Goal: Transaction & Acquisition: Purchase product/service

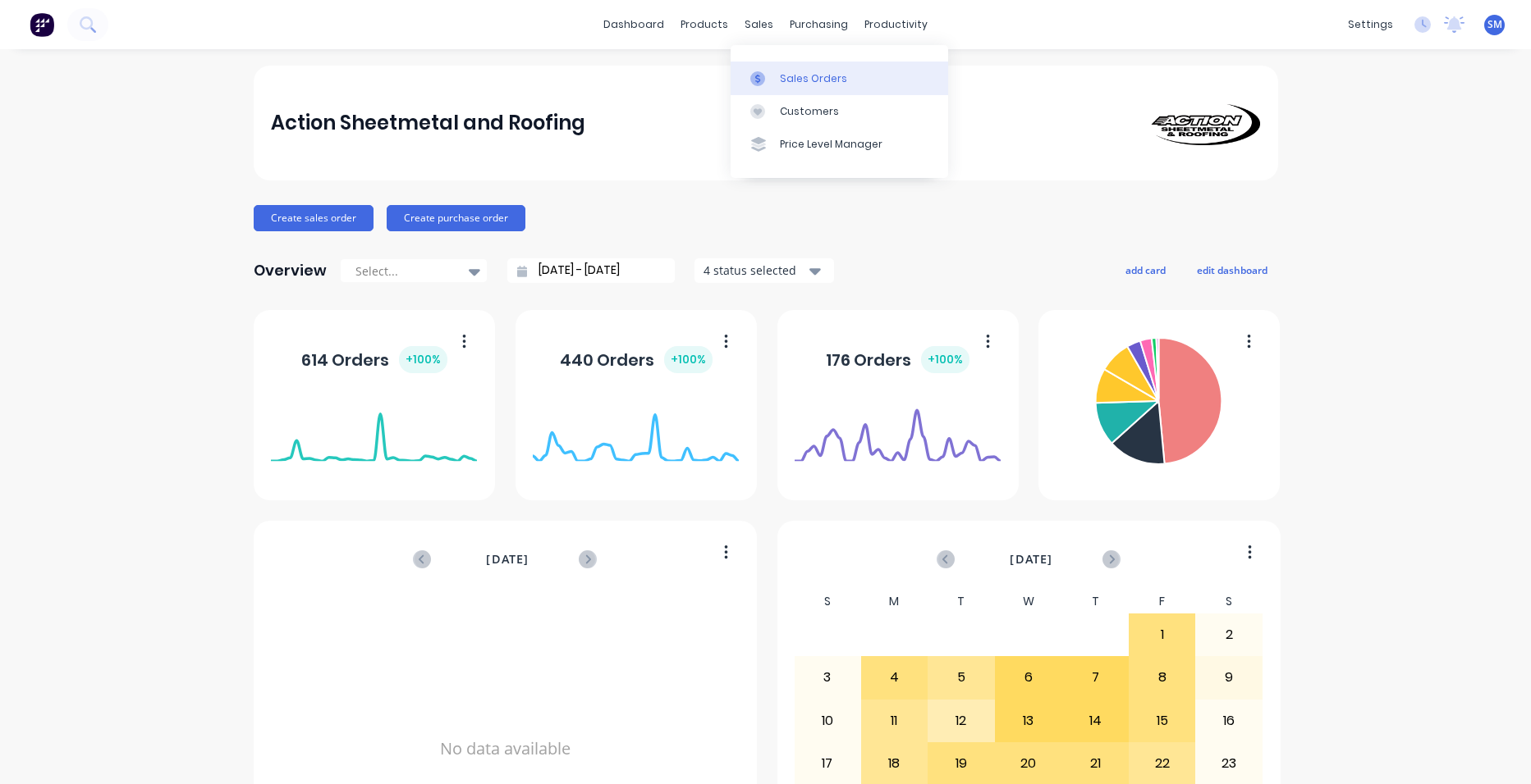
click at [769, 78] on div at bounding box center [762, 78] width 25 height 15
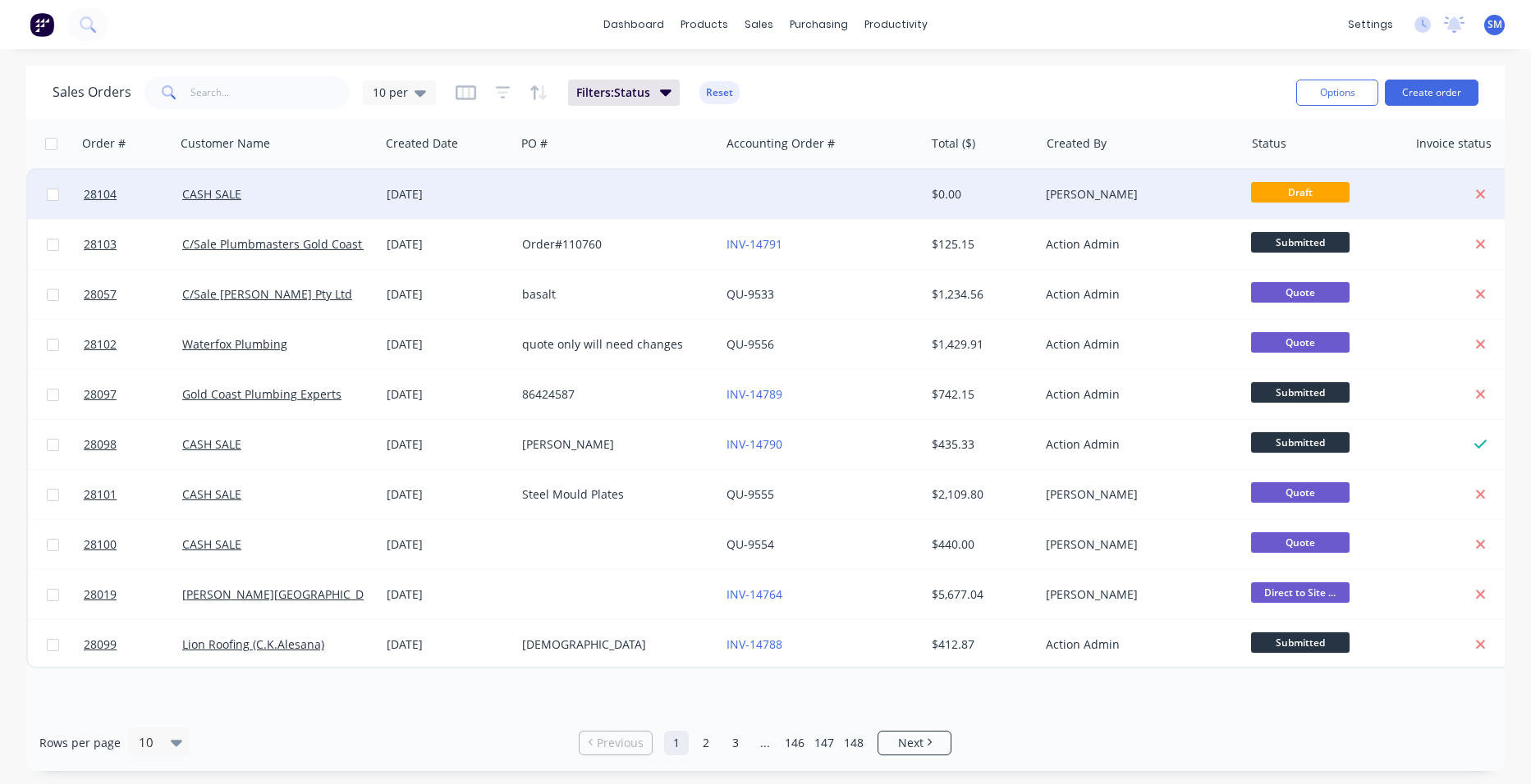
click at [815, 185] on div at bounding box center [822, 195] width 205 height 49
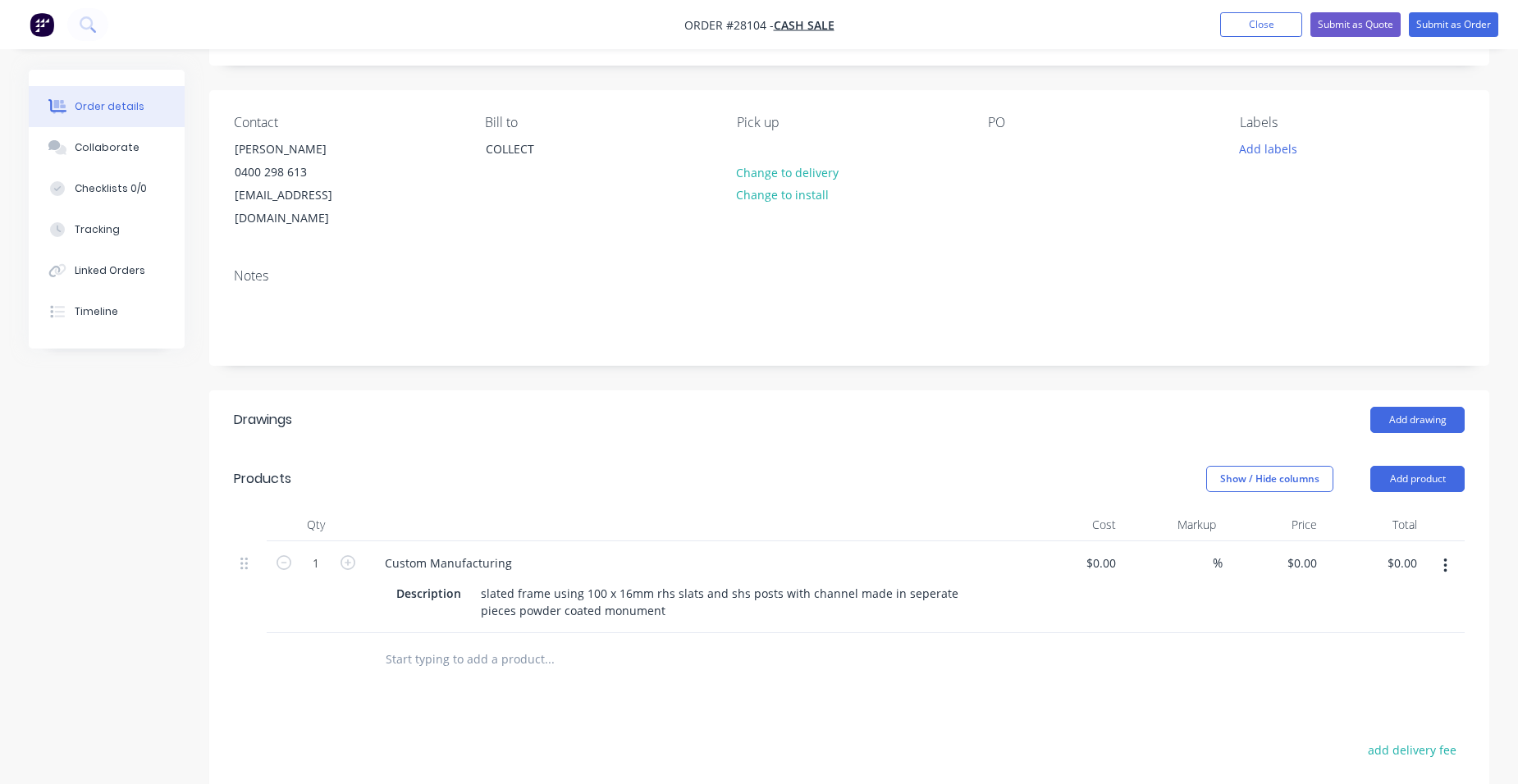
scroll to position [246, 0]
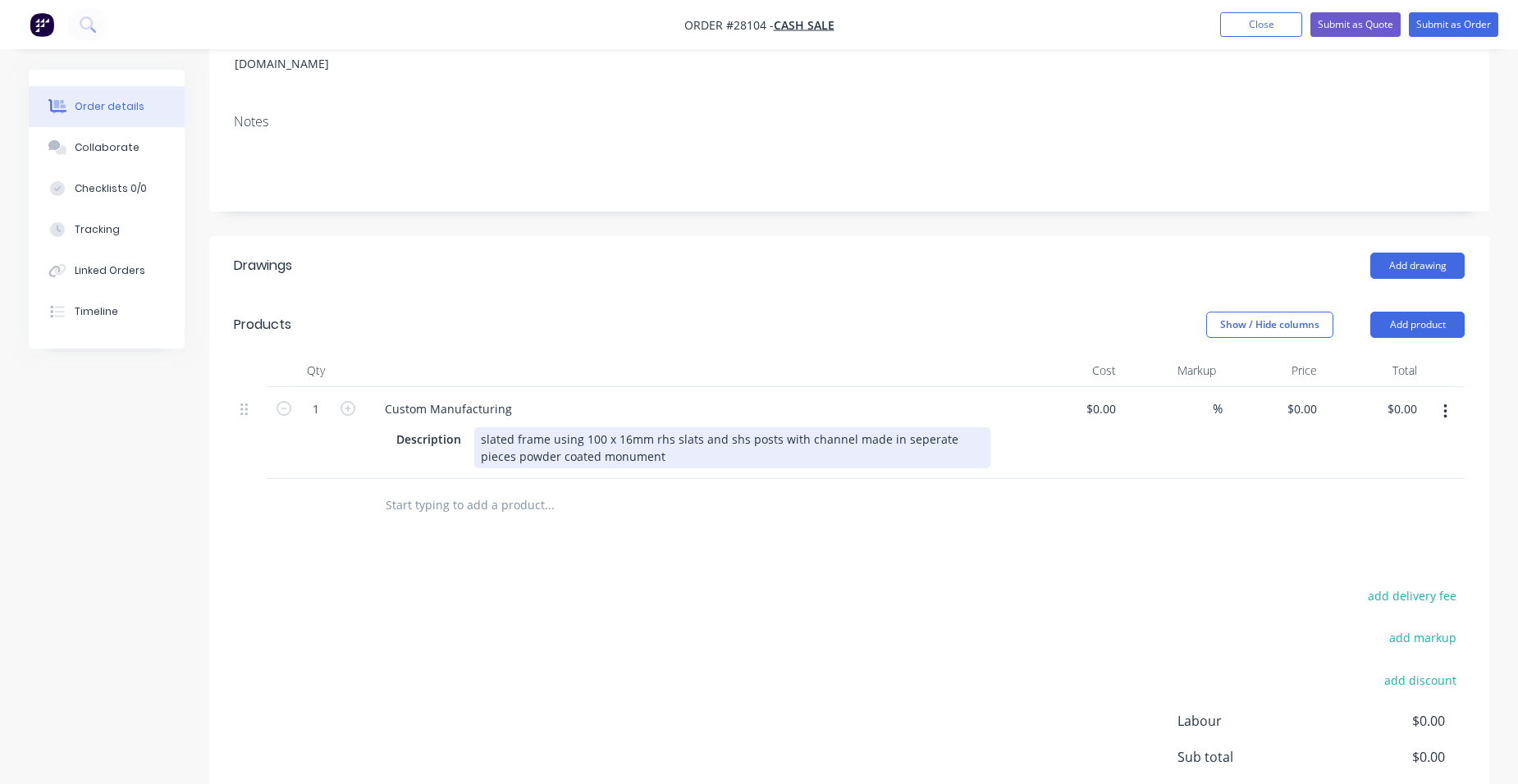
click at [640, 434] on div "slated frame using 100 x 16mm rhs slats and shs posts with channel made in sepe…" at bounding box center [732, 448] width 516 height 41
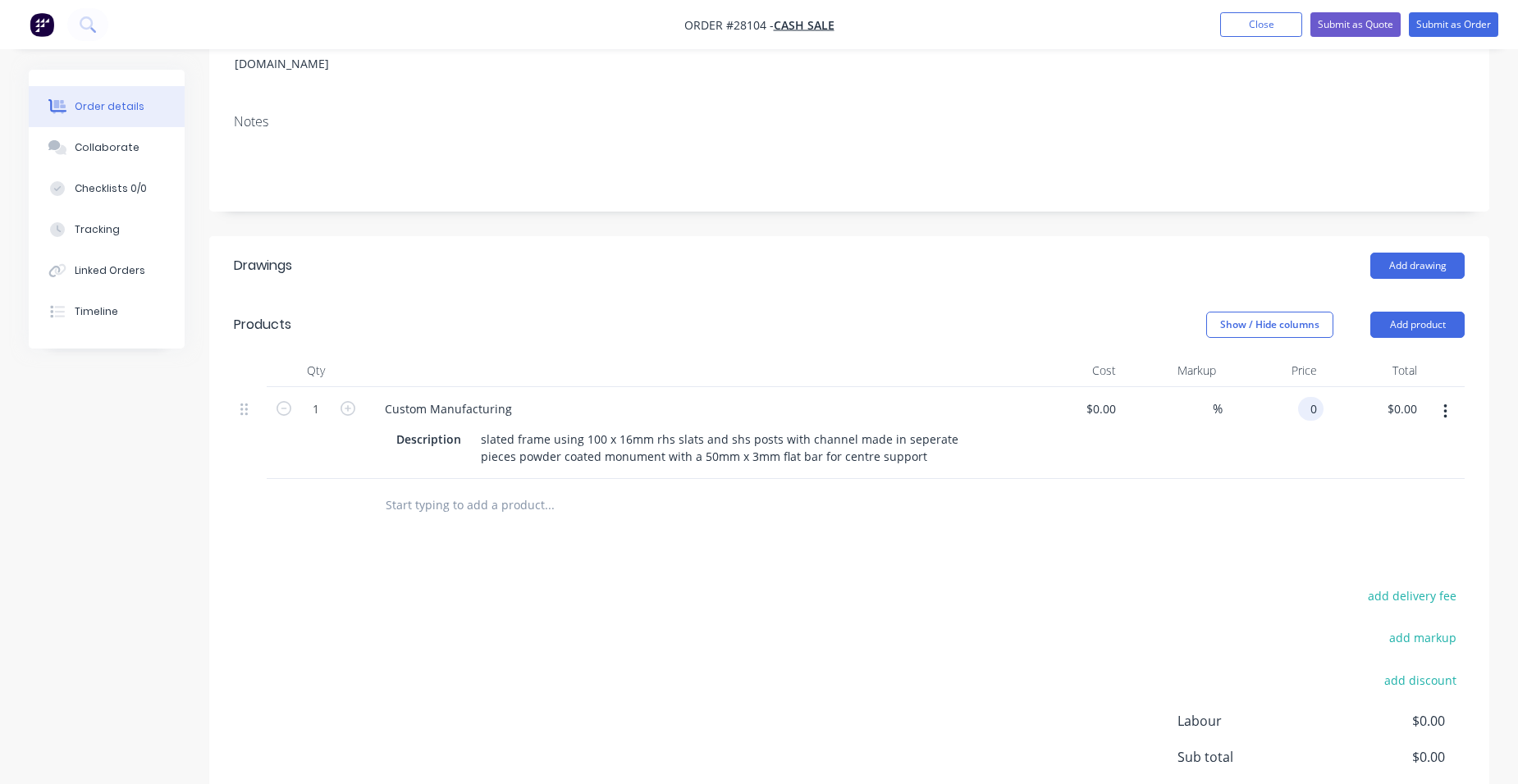
click at [1320, 397] on input "0" at bounding box center [1313, 408] width 19 height 24
type input "$1,290.00"
click at [1234, 387] on div "$1,290.00 1290" at bounding box center [1273, 433] width 101 height 92
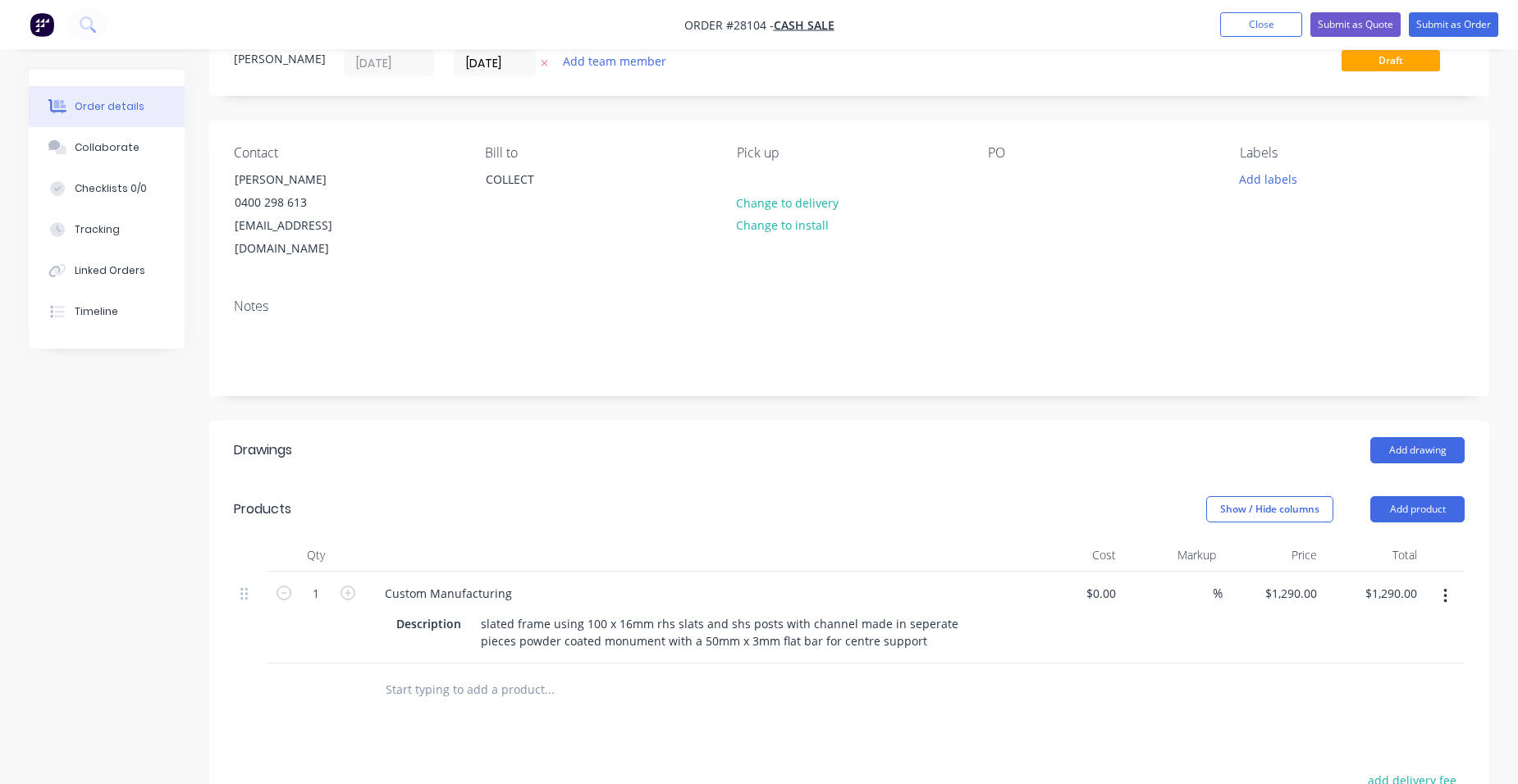
scroll to position [164, 0]
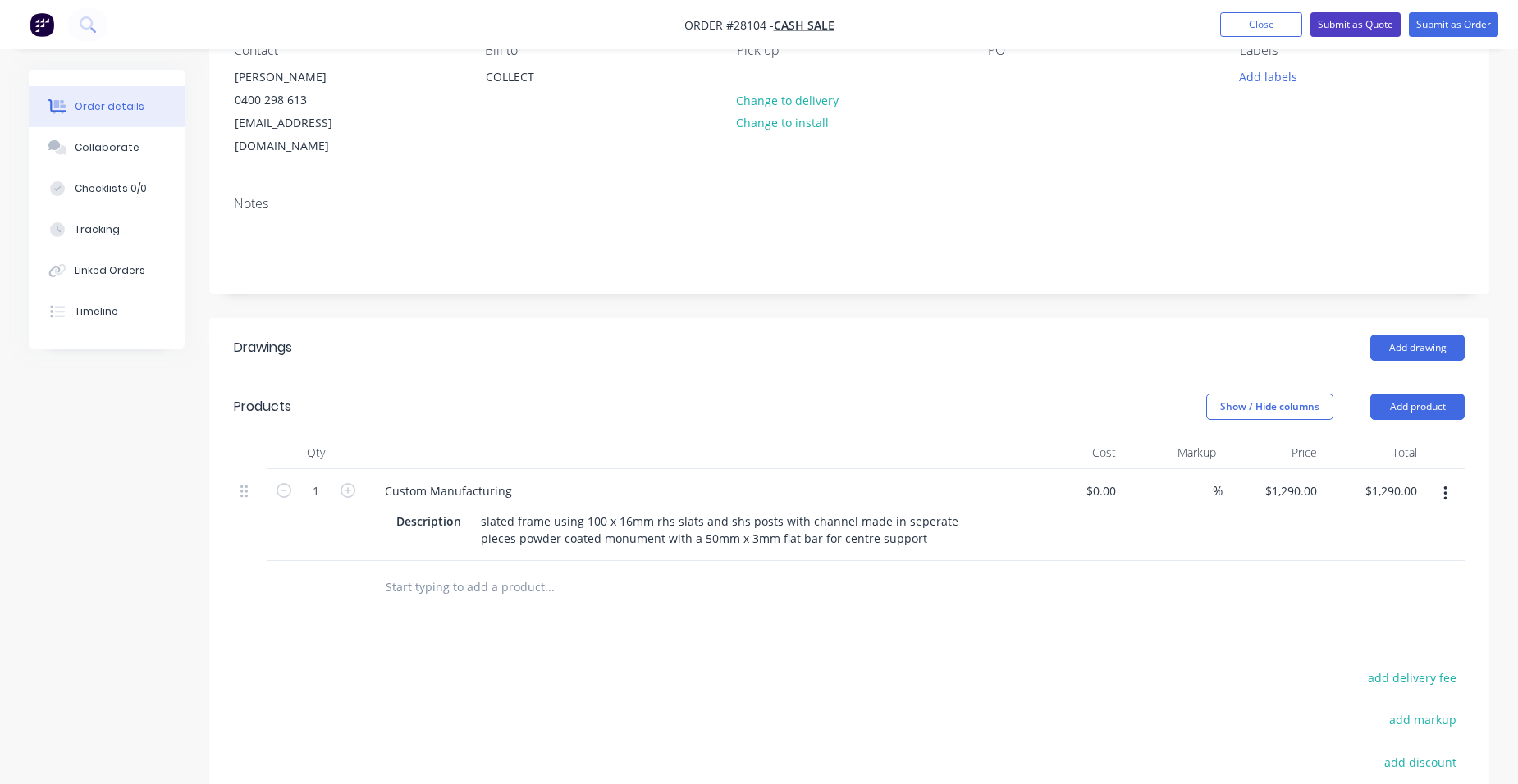
click at [1389, 21] on button "Submit as Quote" at bounding box center [1355, 25] width 90 height 25
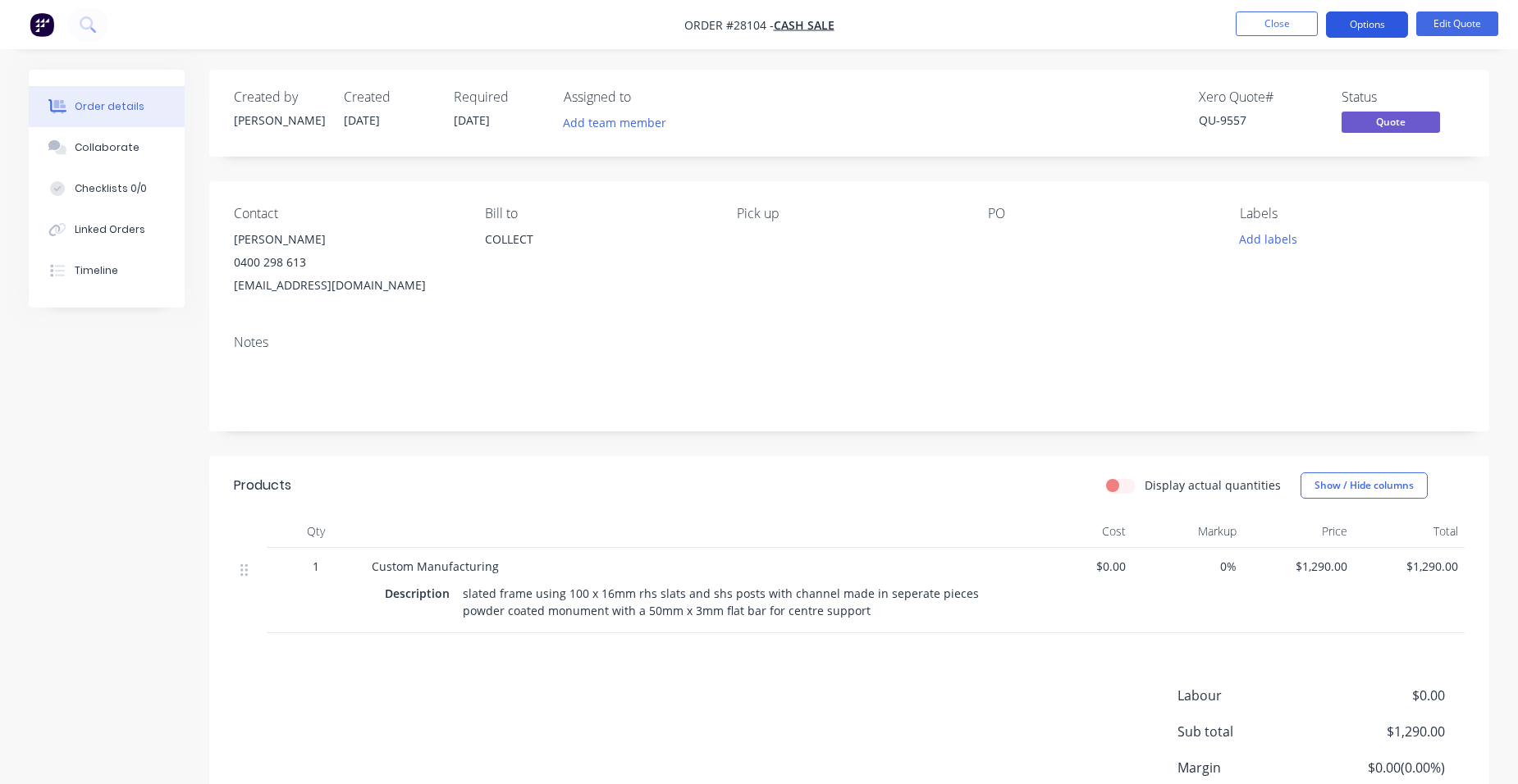
click at [1366, 26] on button "Options" at bounding box center [1366, 25] width 82 height 26
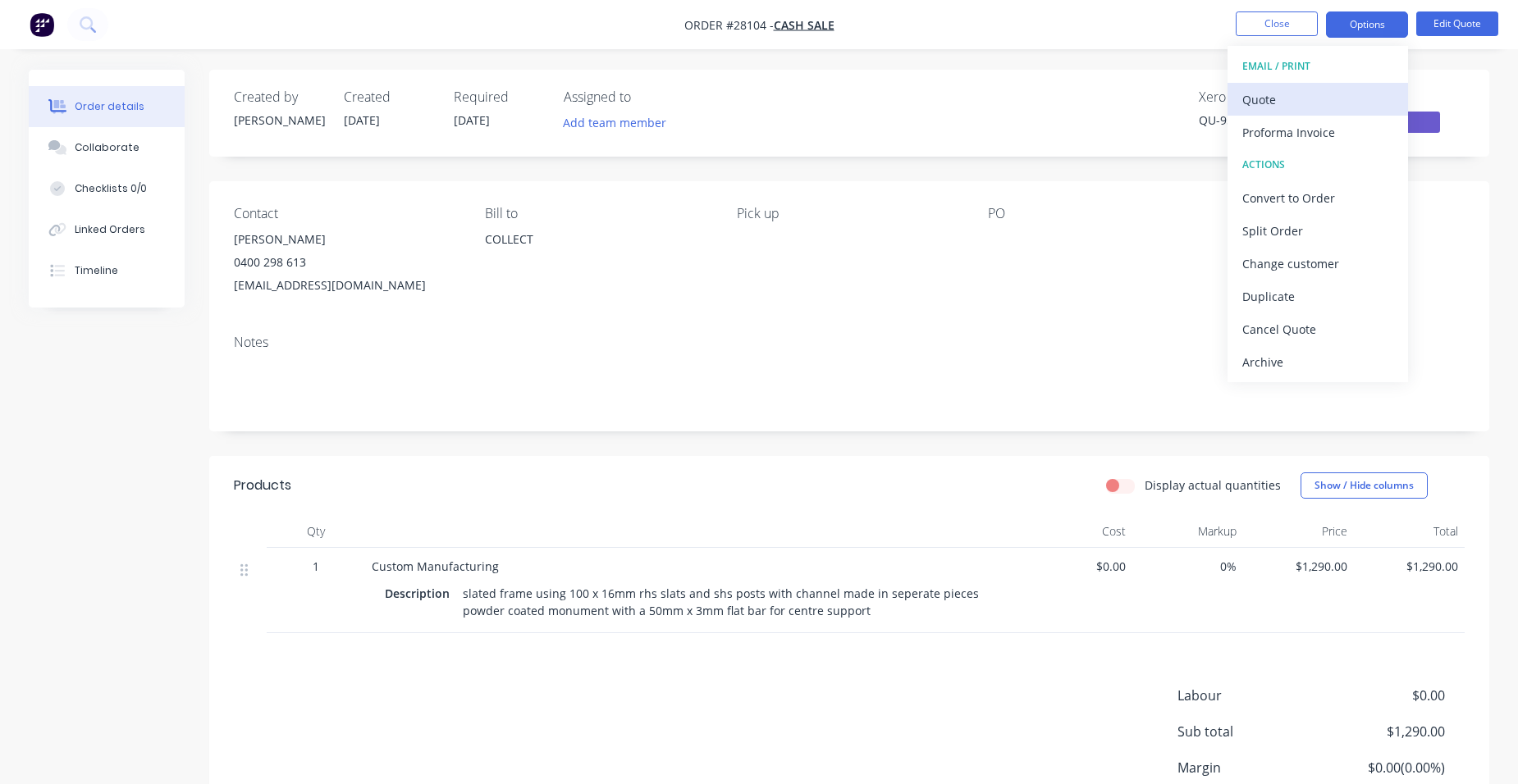
click at [1295, 107] on div "Quote" at bounding box center [1317, 100] width 151 height 24
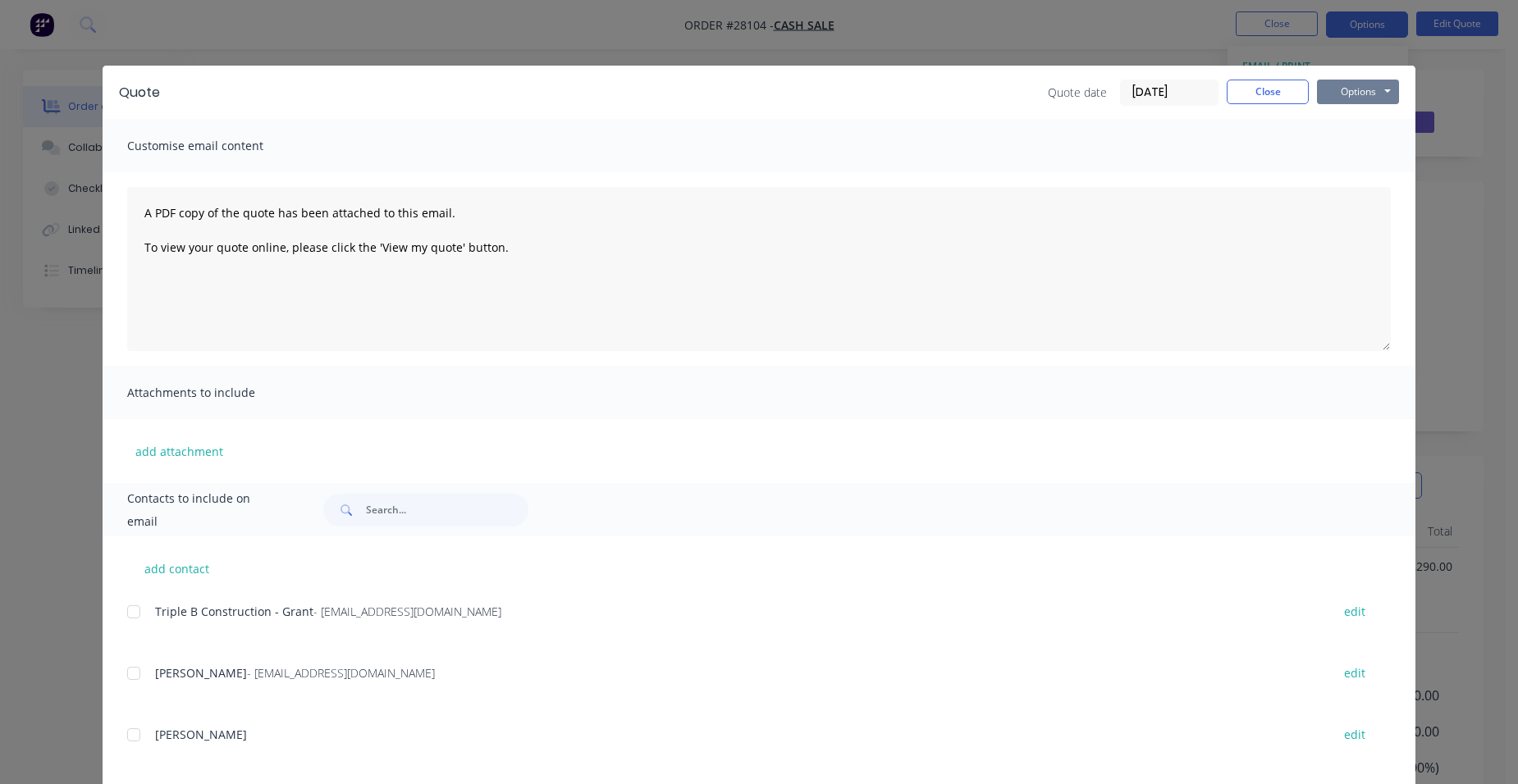
click at [1341, 96] on button "Options" at bounding box center [1357, 92] width 82 height 25
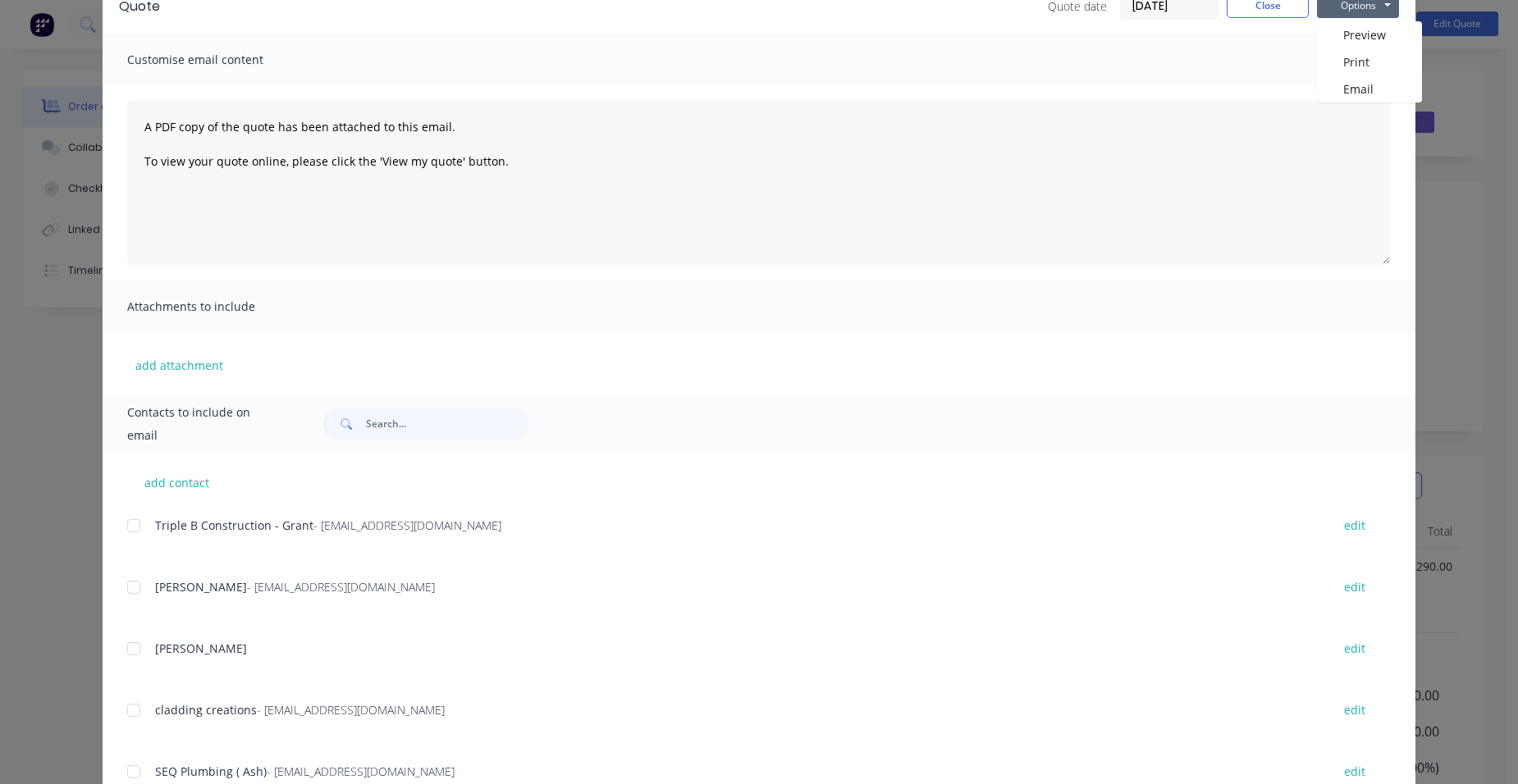
scroll to position [231, 0]
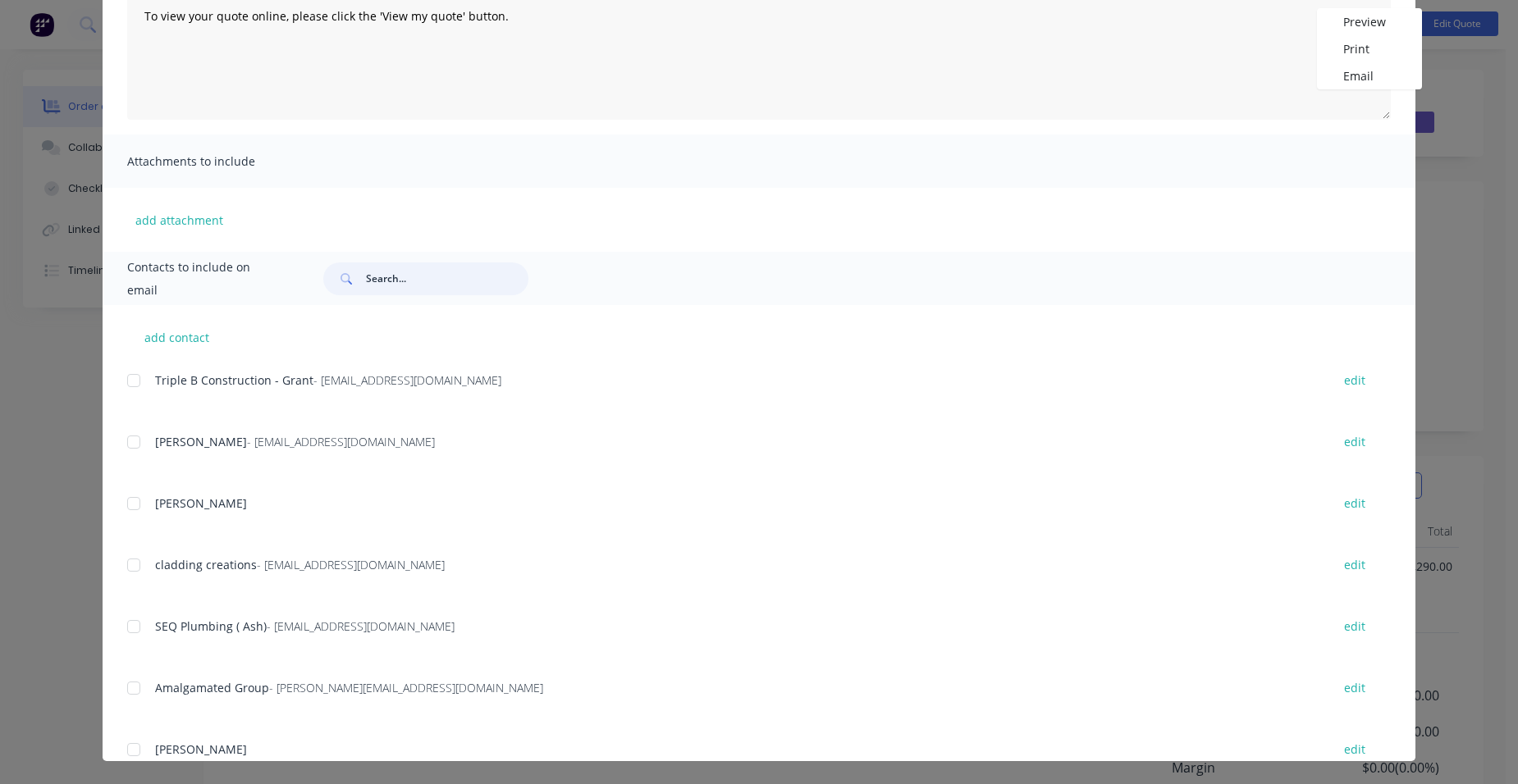
click at [372, 284] on input "text" at bounding box center [447, 279] width 162 height 33
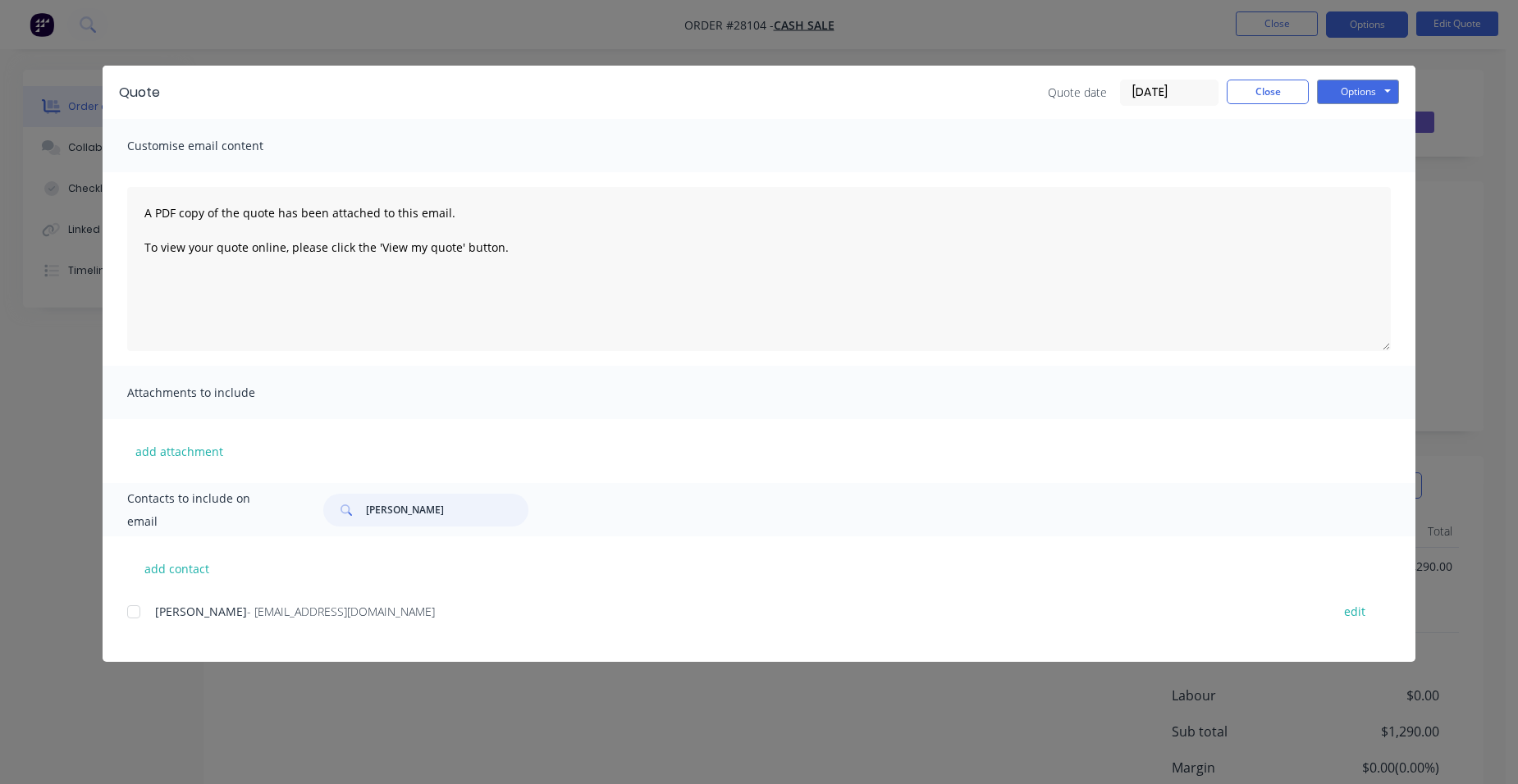
drag, startPoint x: 136, startPoint y: 608, endPoint x: 218, endPoint y: 587, distance: 84.6
click at [135, 608] on div at bounding box center [133, 611] width 33 height 33
type input "[PERSON_NAME]"
click at [1381, 92] on button "Options" at bounding box center [1357, 92] width 82 height 25
click at [1358, 183] on button "Email" at bounding box center [1369, 175] width 105 height 27
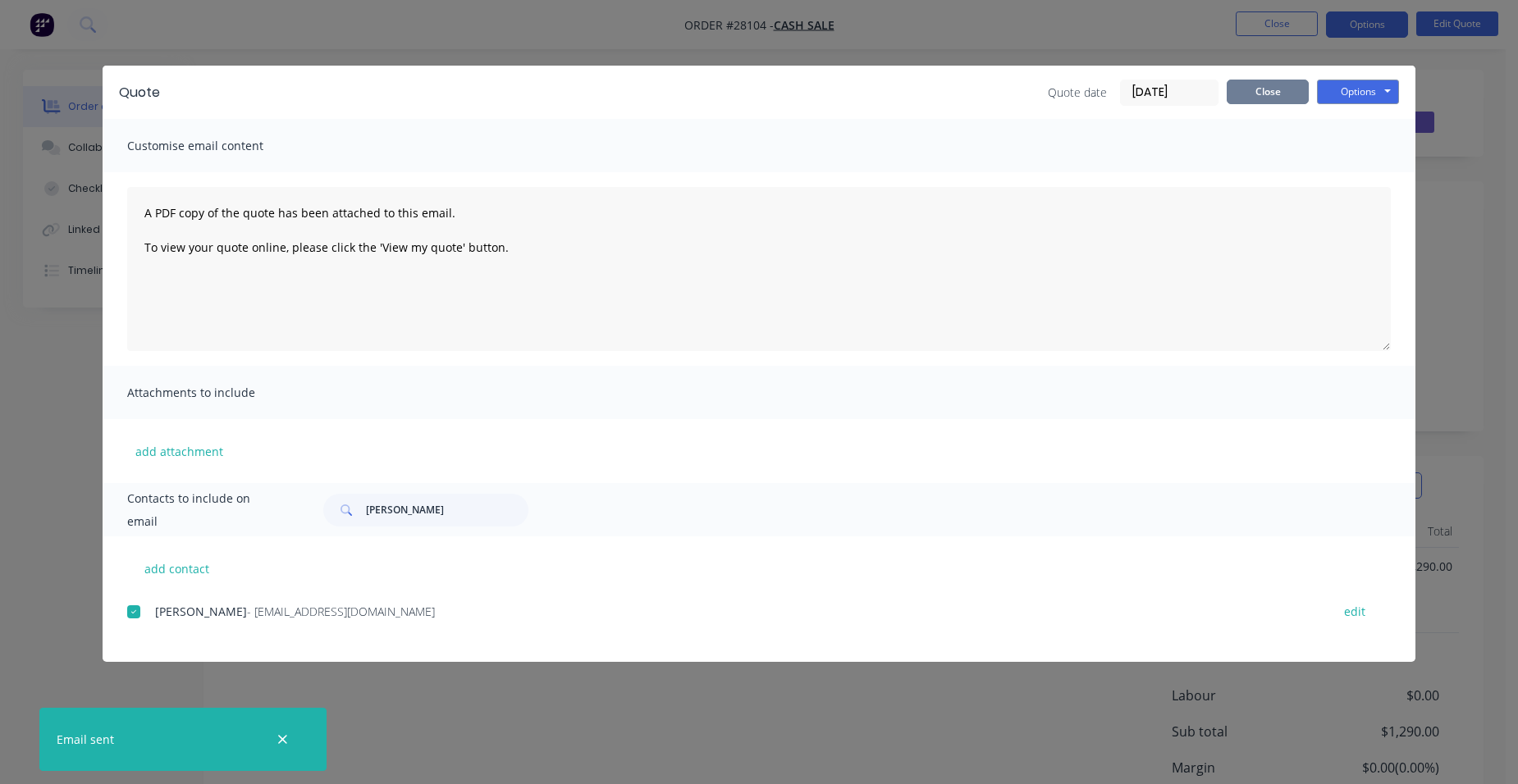
click at [1250, 89] on button "Close" at bounding box center [1267, 92] width 82 height 25
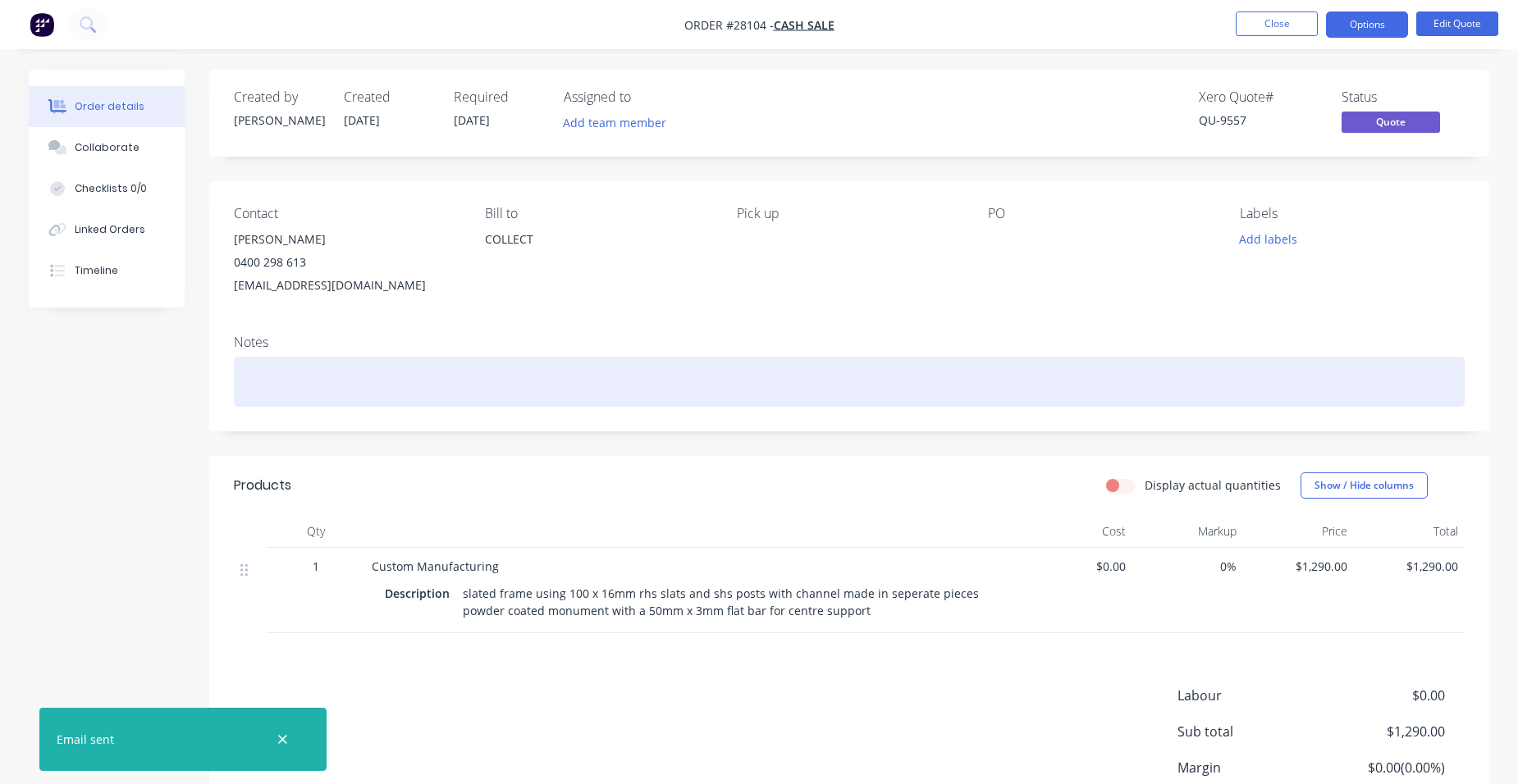
click at [310, 383] on div at bounding box center [849, 382] width 1230 height 50
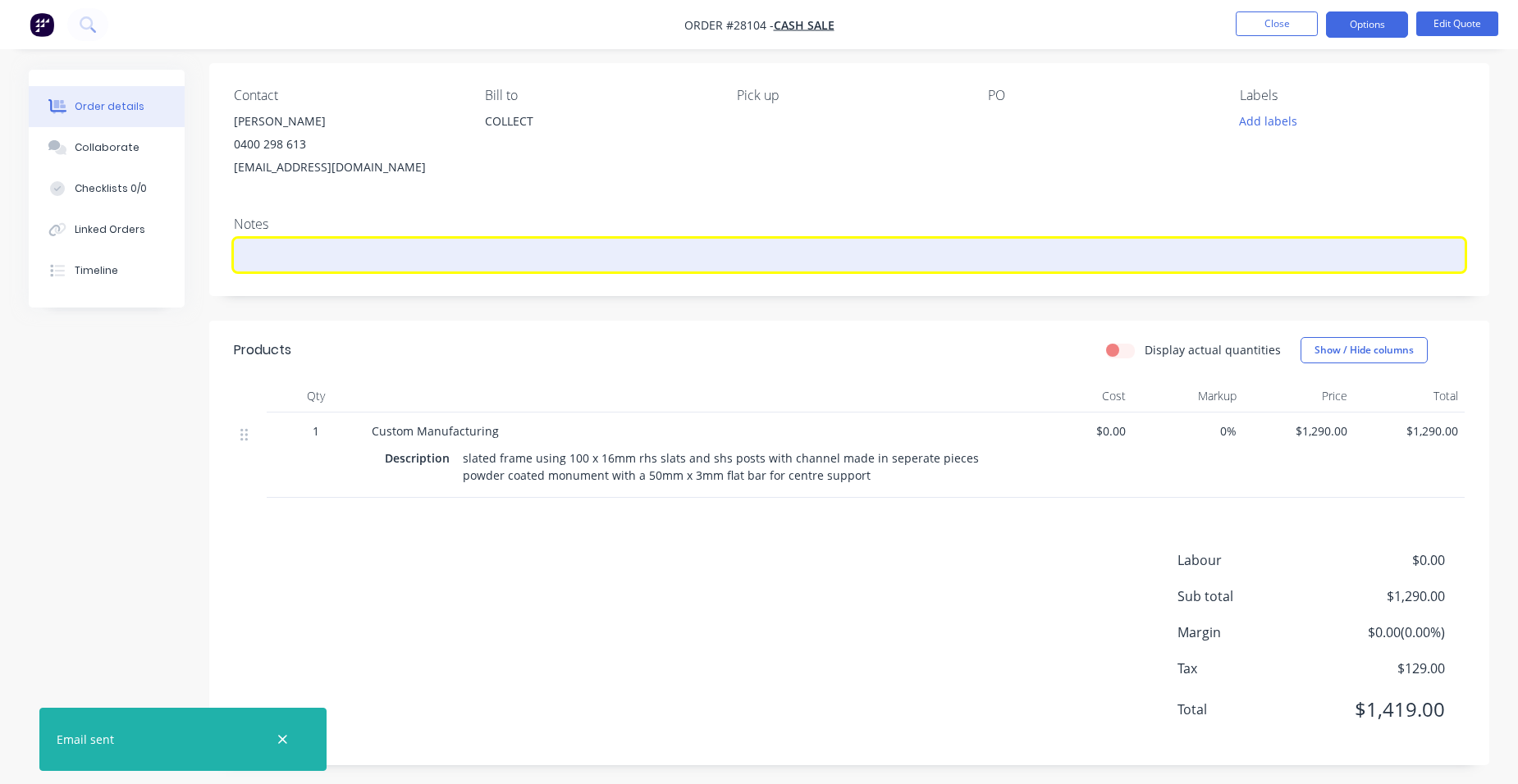
scroll to position [123, 0]
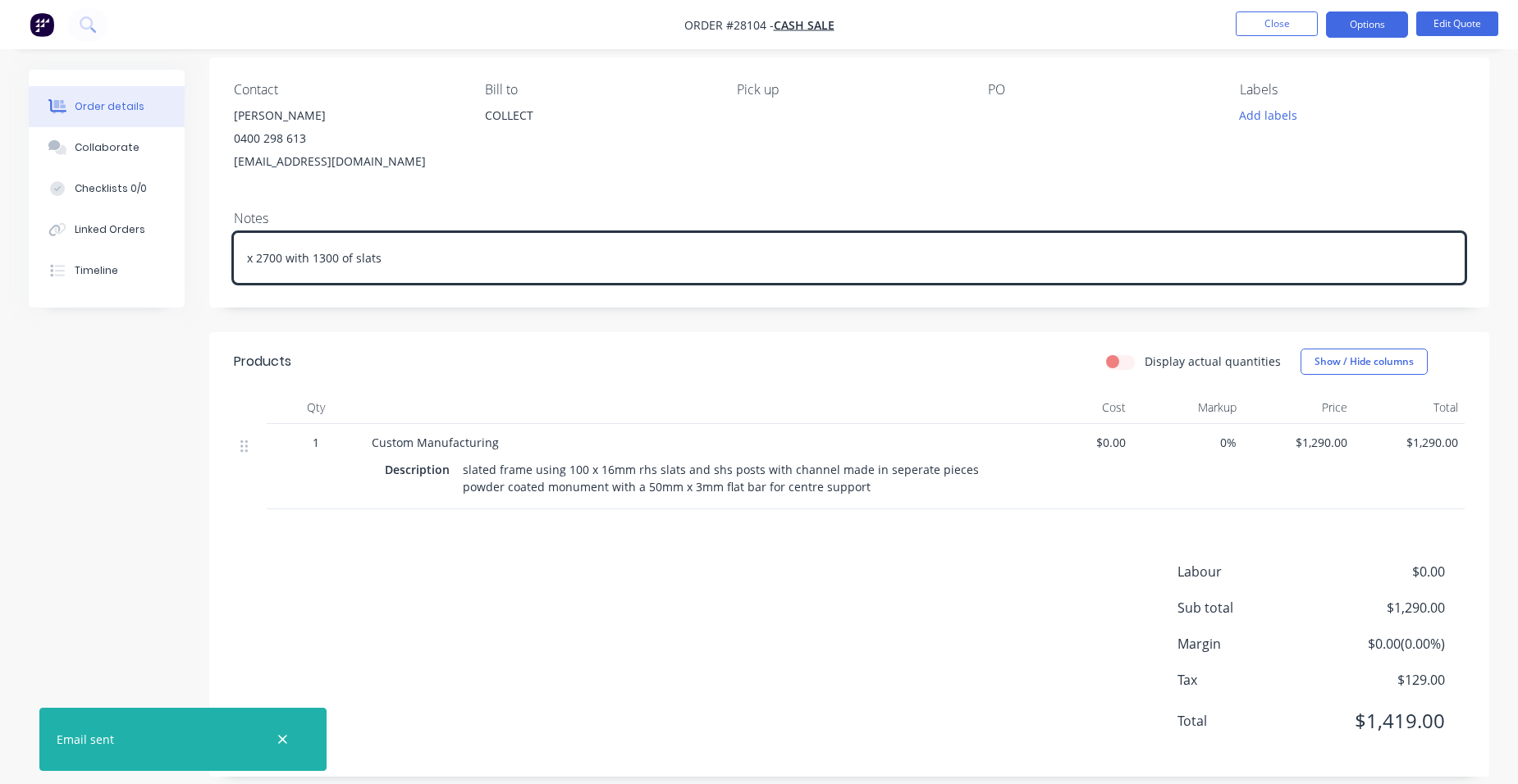
click at [463, 226] on div "Notes x 2700 with 1300 of slats" at bounding box center [849, 252] width 1280 height 110
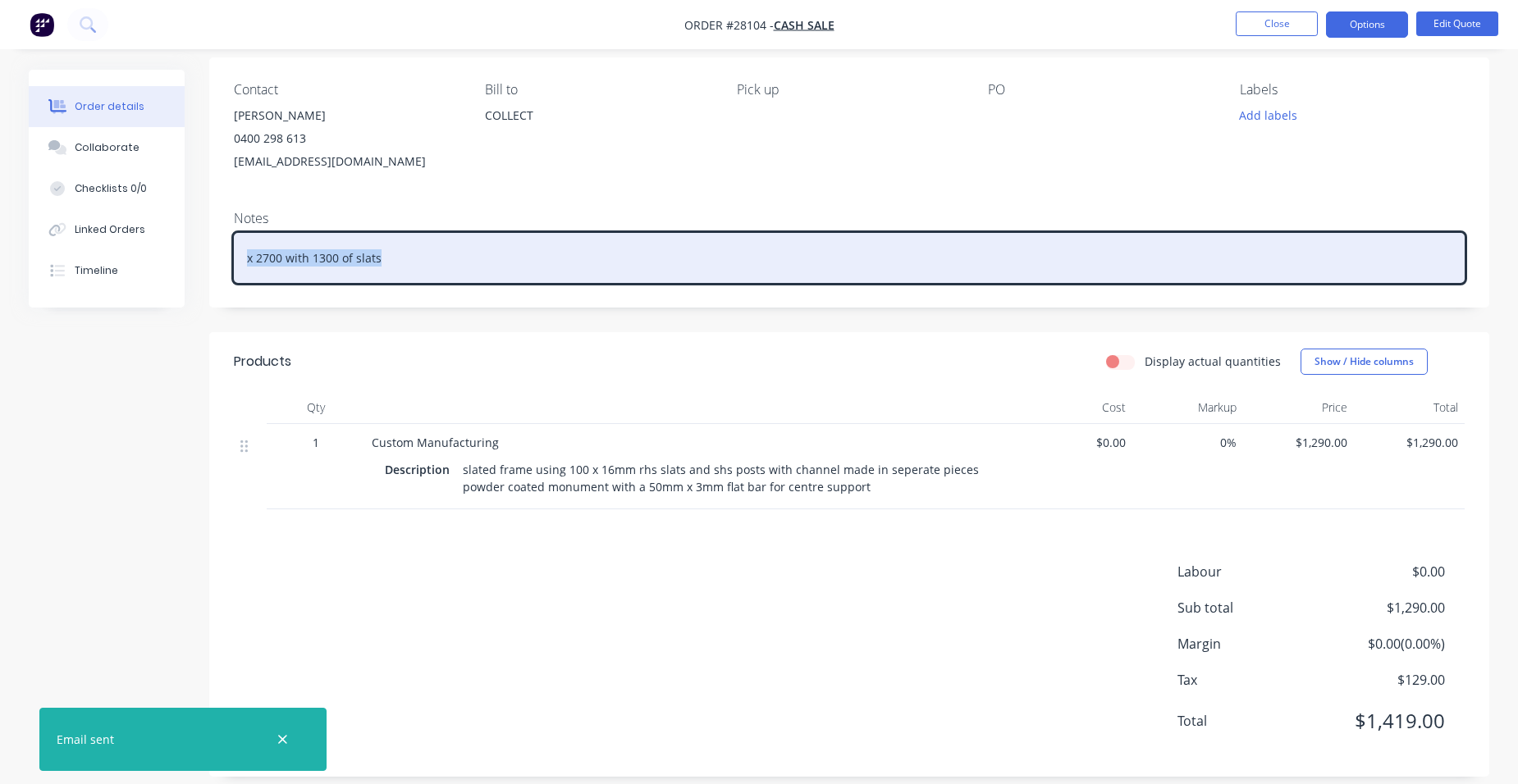
drag, startPoint x: 324, startPoint y: 249, endPoint x: 218, endPoint y: 241, distance: 106.3
click at [218, 241] on div "Notes x 2700 with 1300 of slats" at bounding box center [849, 252] width 1280 height 110
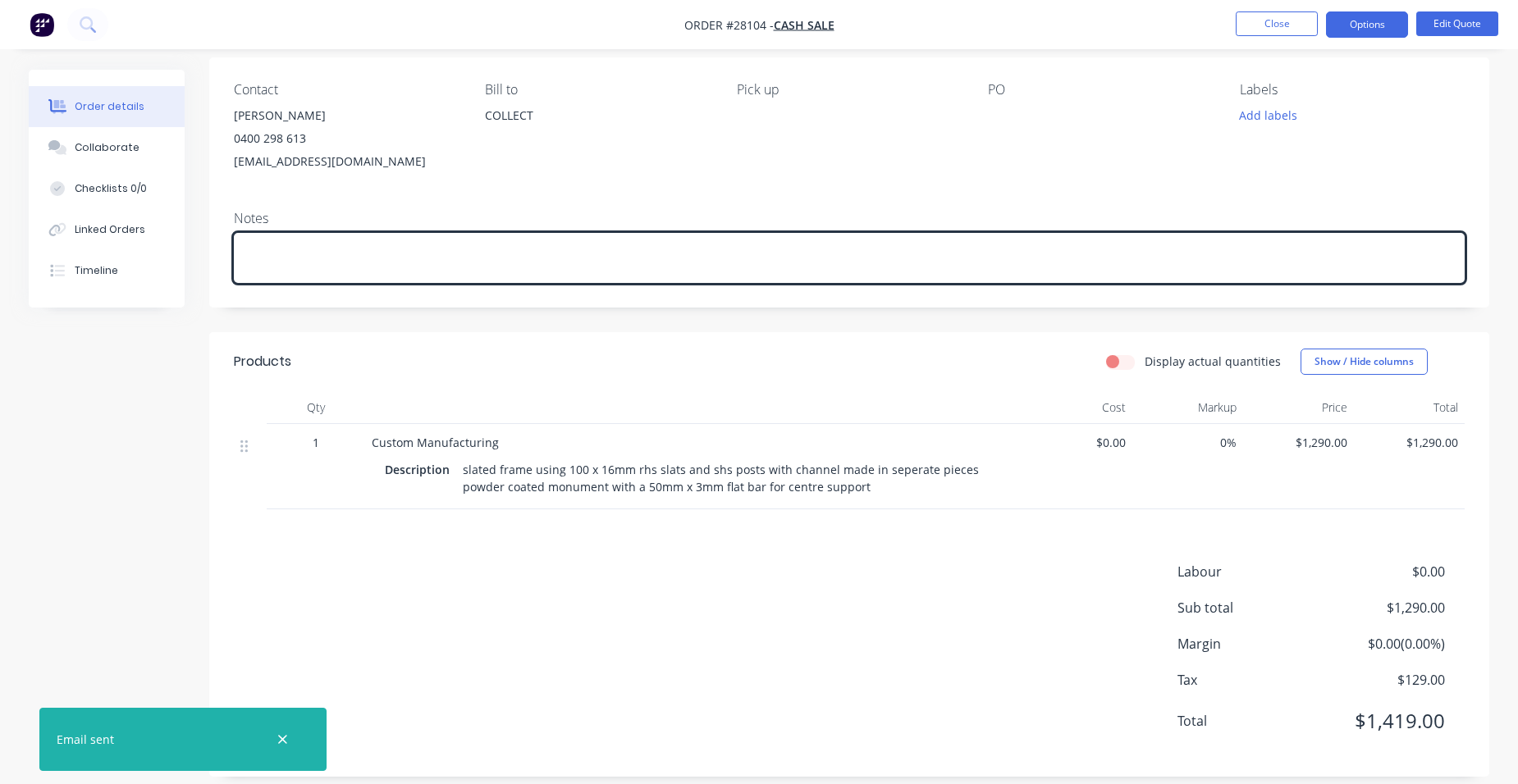
click at [454, 398] on div at bounding box center [693, 407] width 656 height 33
click at [1477, 30] on button "Edit Quote" at bounding box center [1456, 24] width 82 height 25
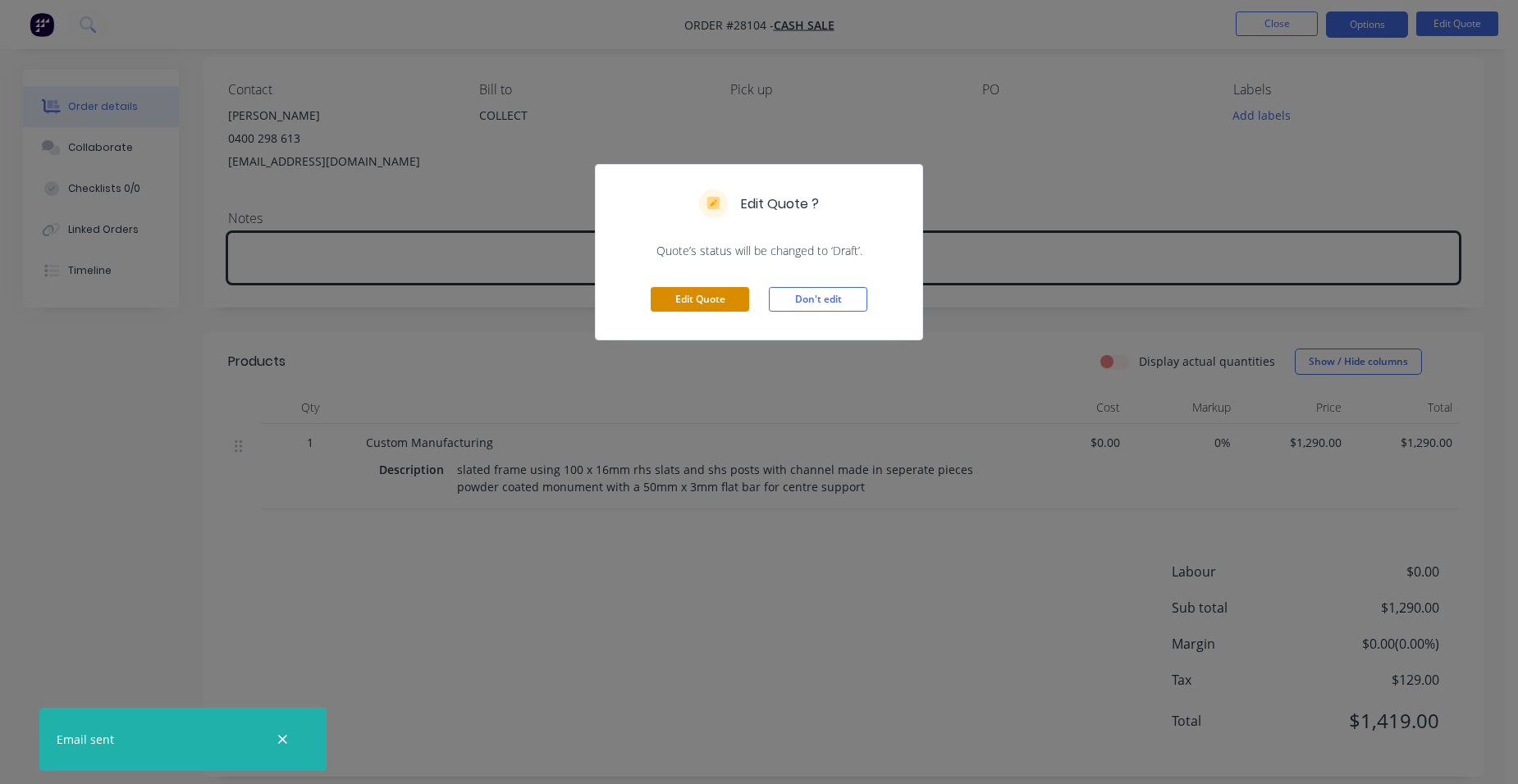
click at [730, 295] on button "Edit Quote" at bounding box center [700, 300] width 99 height 25
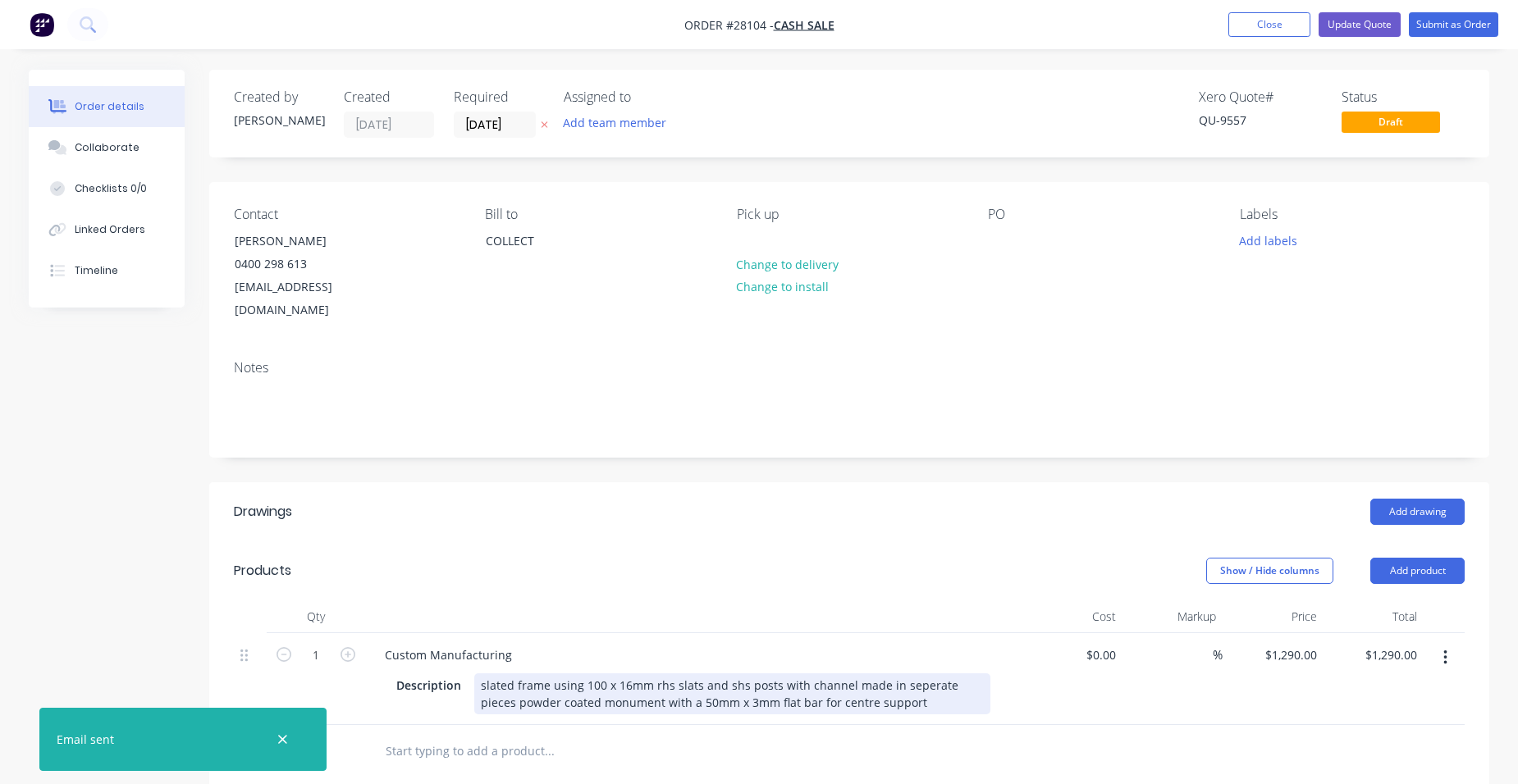
drag, startPoint x: 545, startPoint y: 657, endPoint x: 558, endPoint y: 670, distance: 18.4
click at [546, 674] on div "slated frame using 100 x 16mm rhs slats and shs posts with channel made in sepe…" at bounding box center [732, 694] width 516 height 41
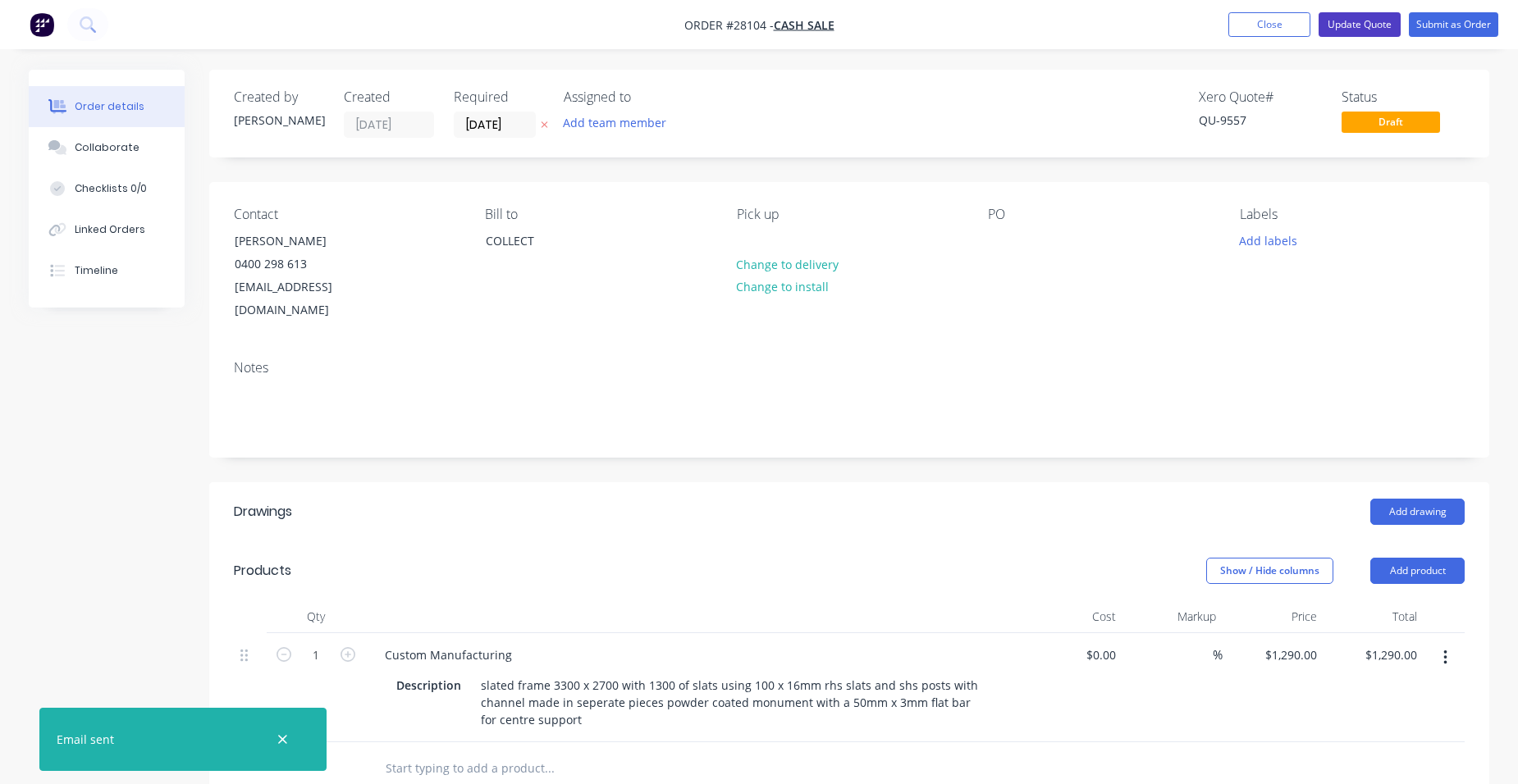
click at [1391, 22] on button "Update Quote" at bounding box center [1359, 25] width 82 height 25
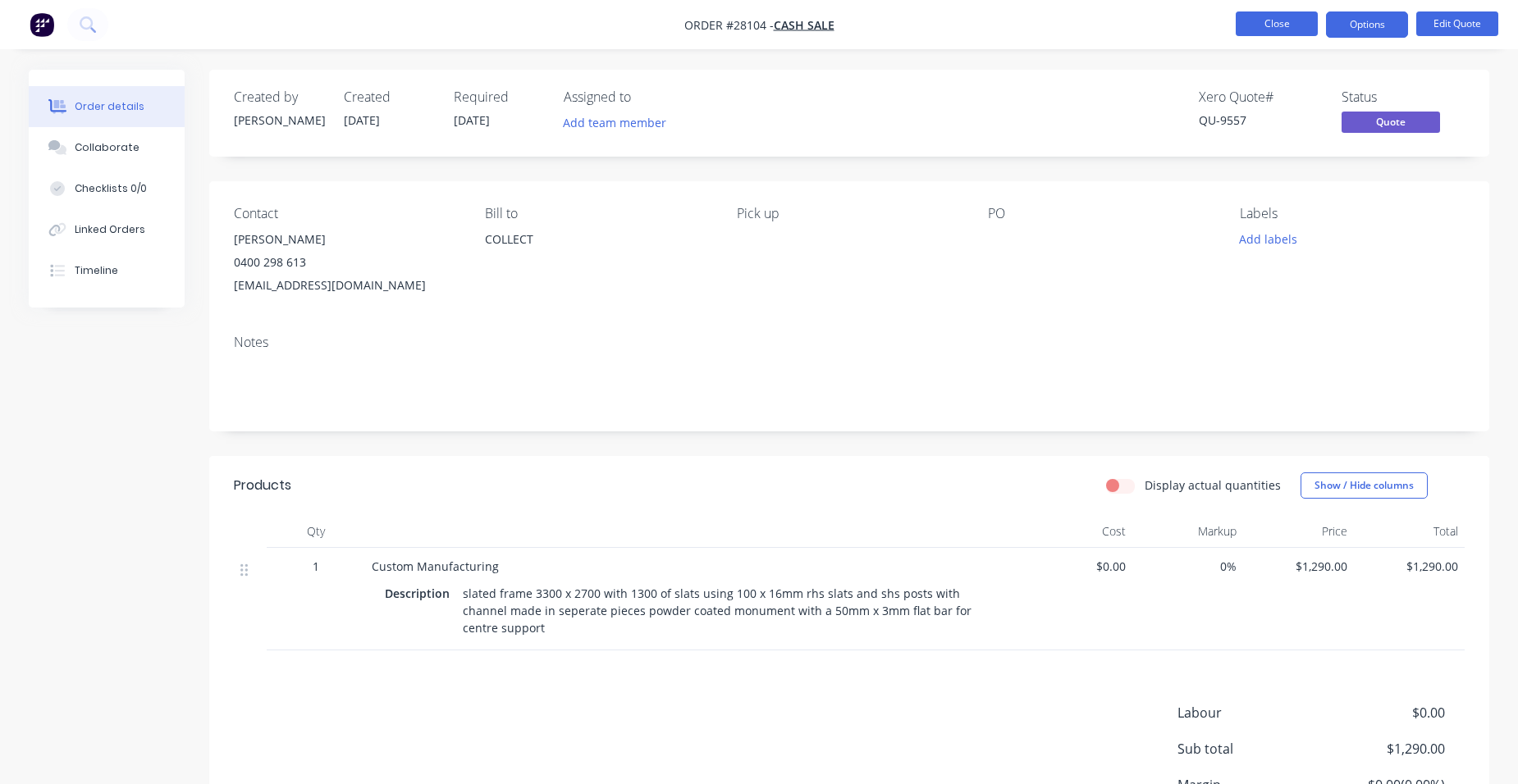
click at [1243, 30] on button "Close" at bounding box center [1276, 24] width 82 height 25
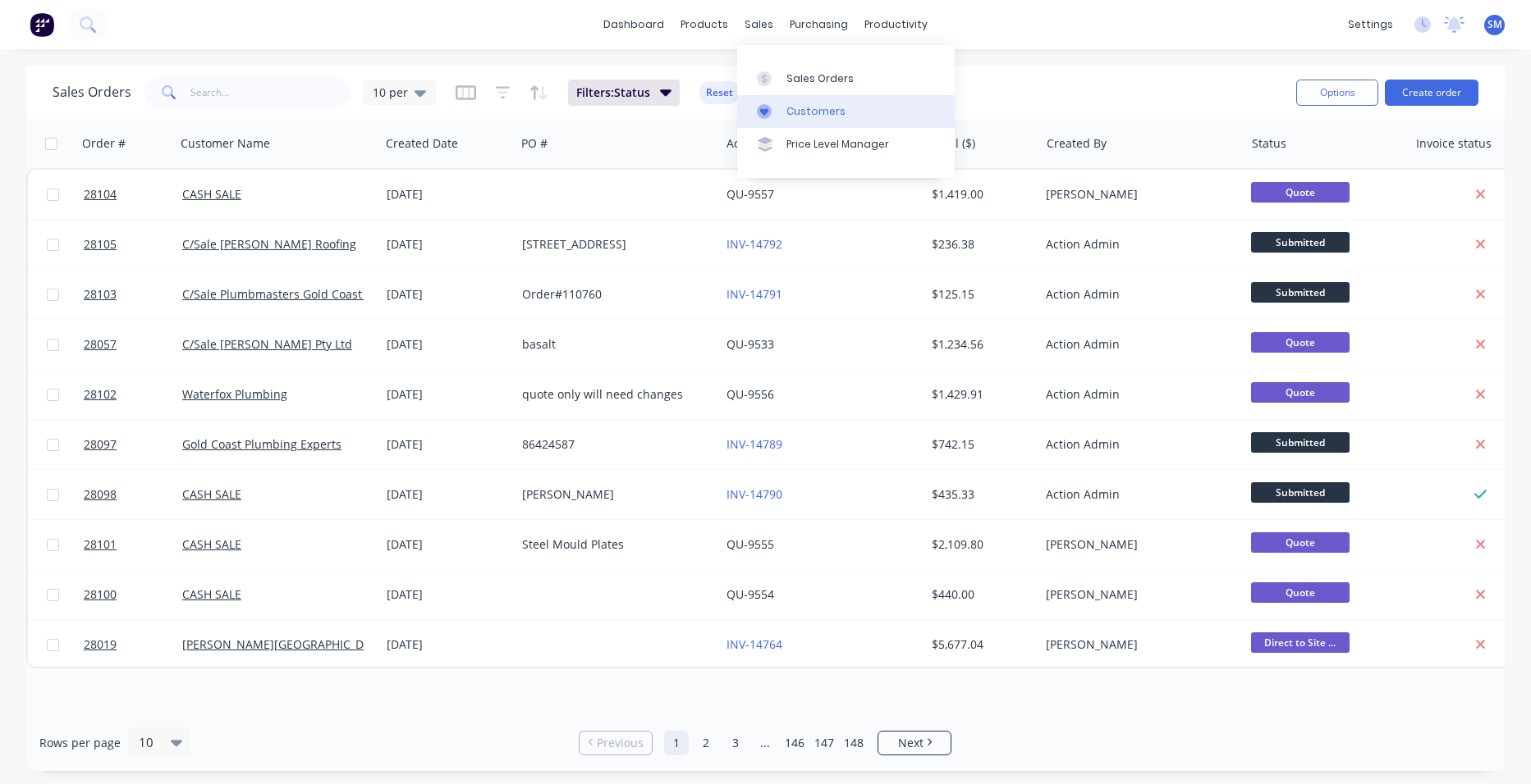
drag, startPoint x: 816, startPoint y: 100, endPoint x: 804, endPoint y: 100, distance: 12.0
click at [816, 100] on link "Customers" at bounding box center [845, 111] width 217 height 33
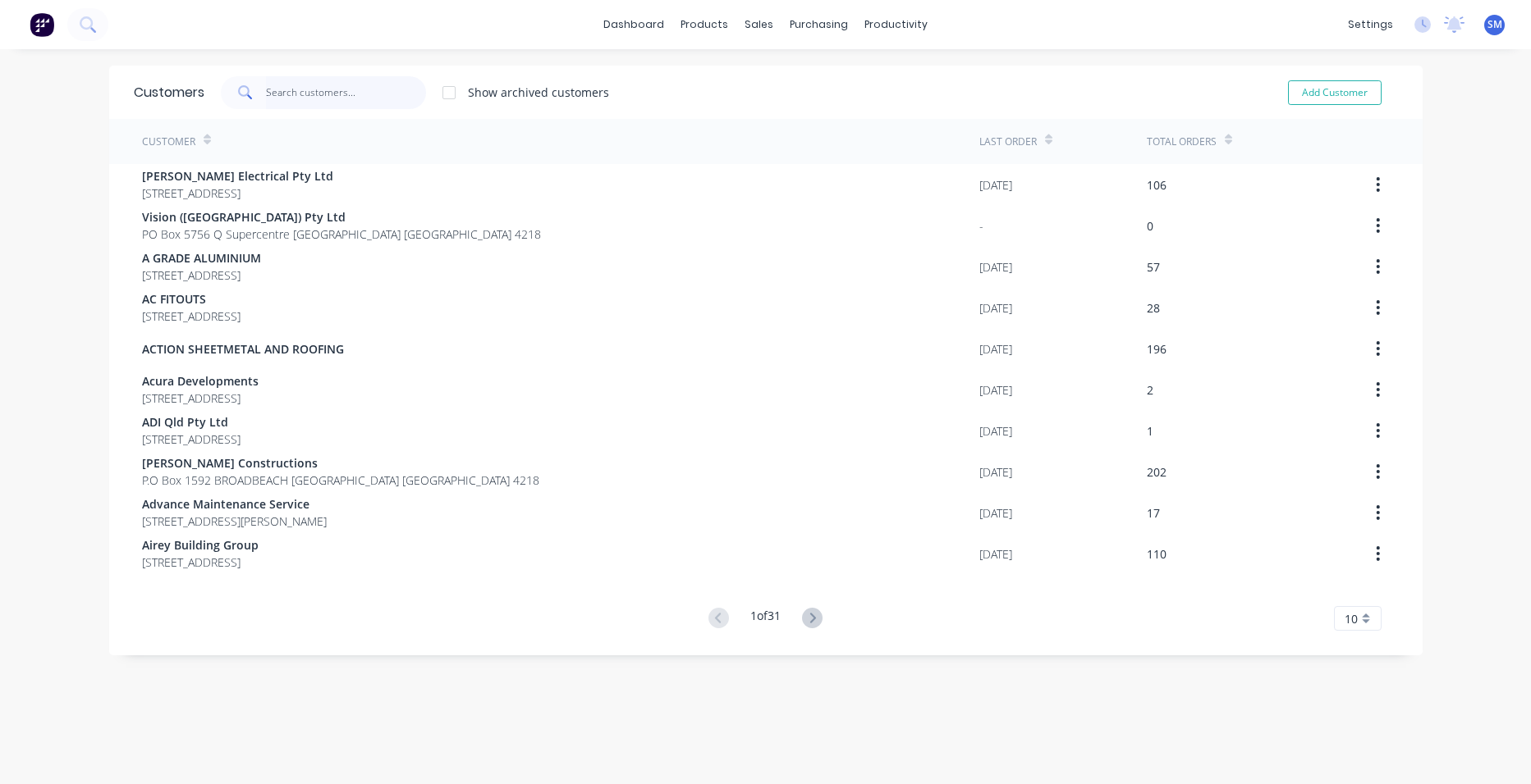
click at [270, 87] on input "text" at bounding box center [345, 92] width 160 height 33
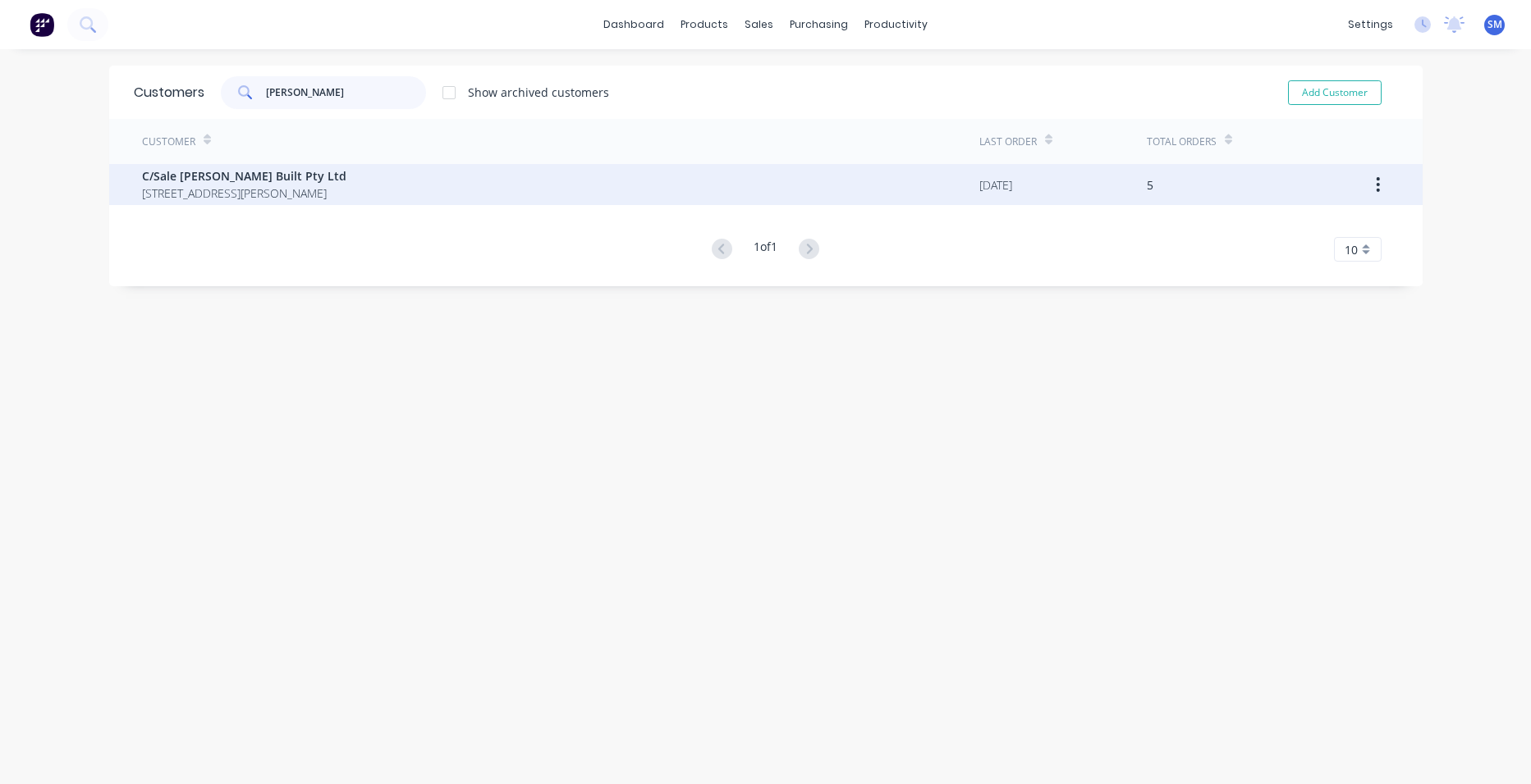
type input "[PERSON_NAME]"
click at [240, 172] on span "C/Sale [PERSON_NAME] Built Pty Ltd" at bounding box center [244, 176] width 205 height 18
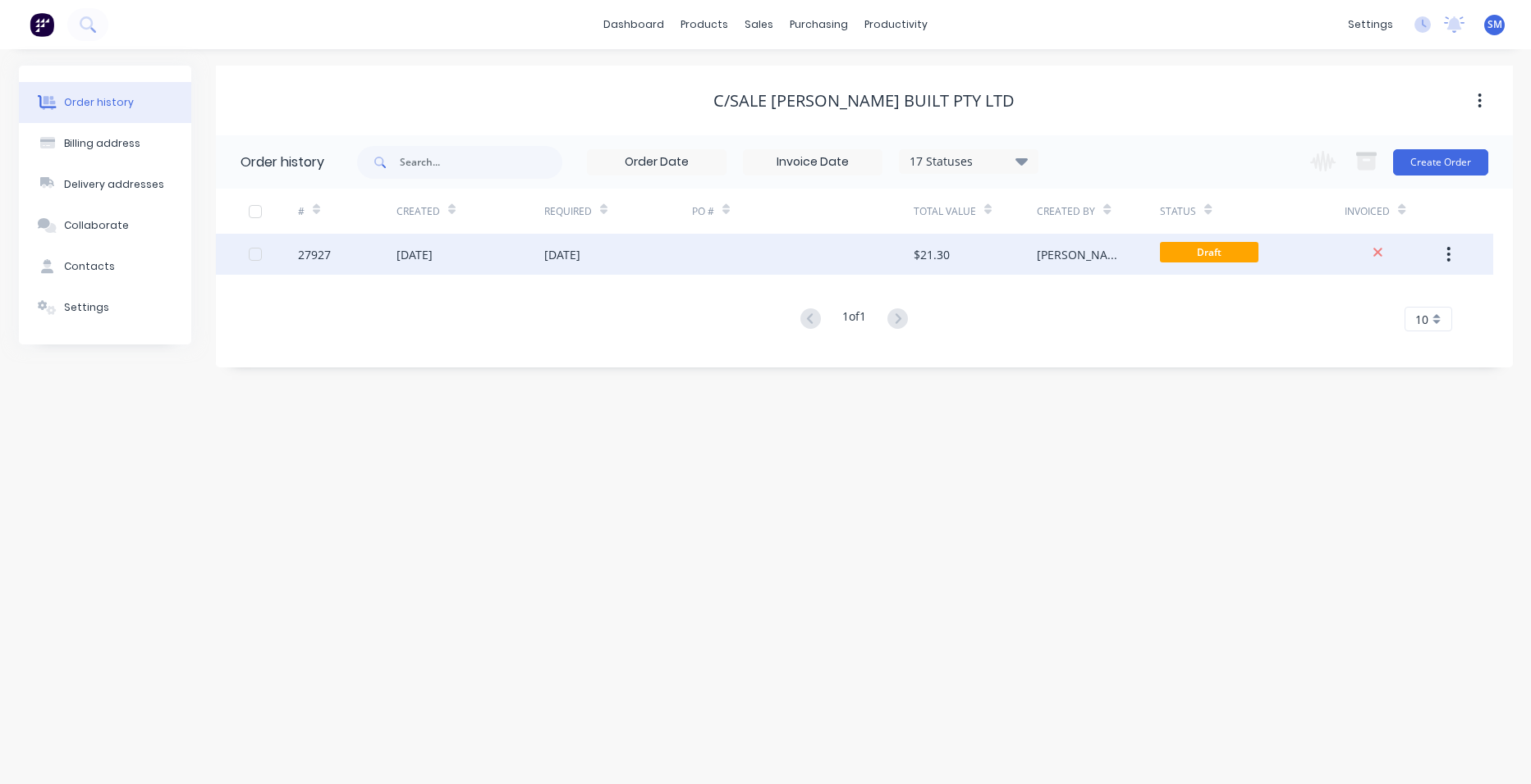
click at [756, 257] on div at bounding box center [802, 254] width 221 height 41
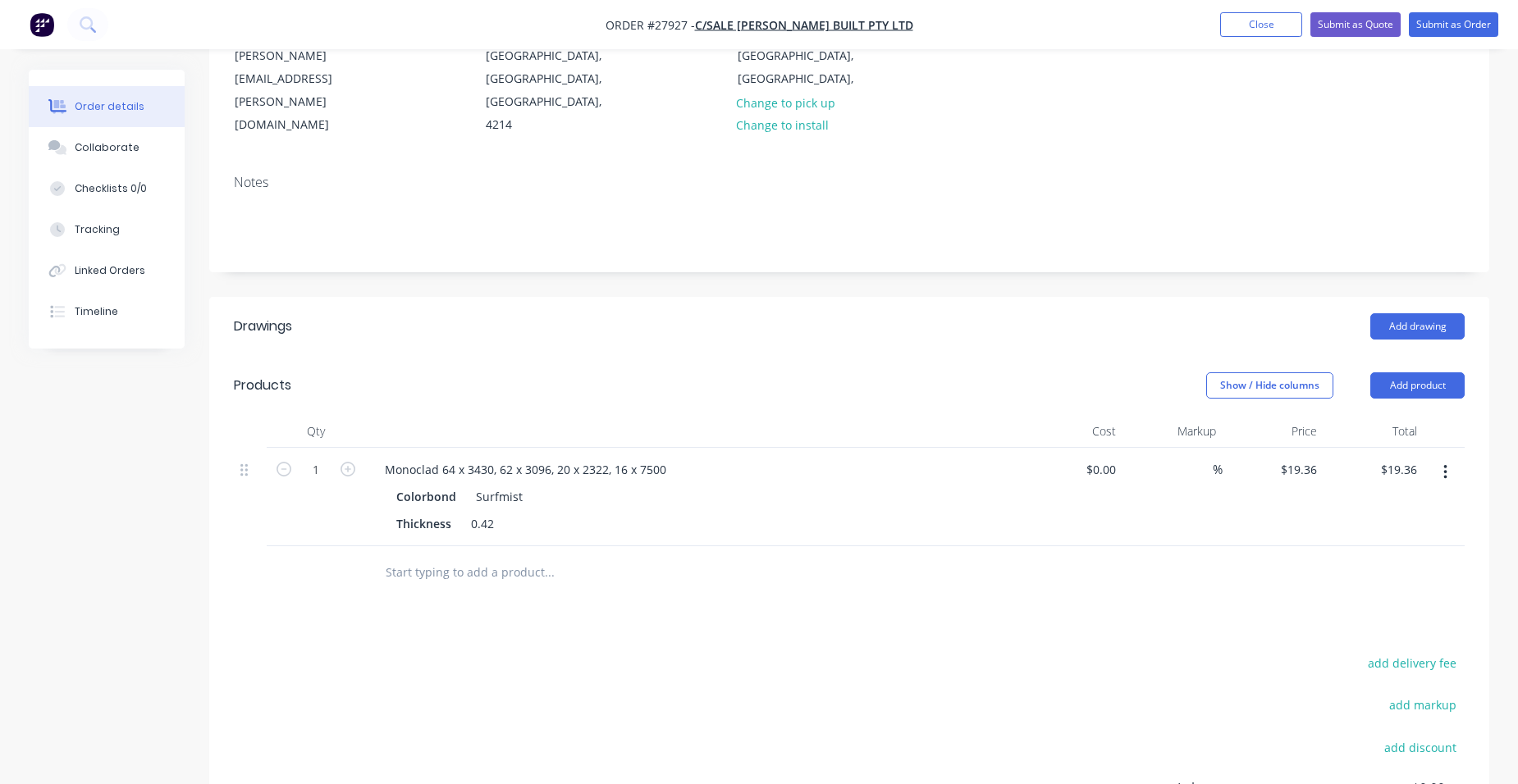
scroll to position [246, 0]
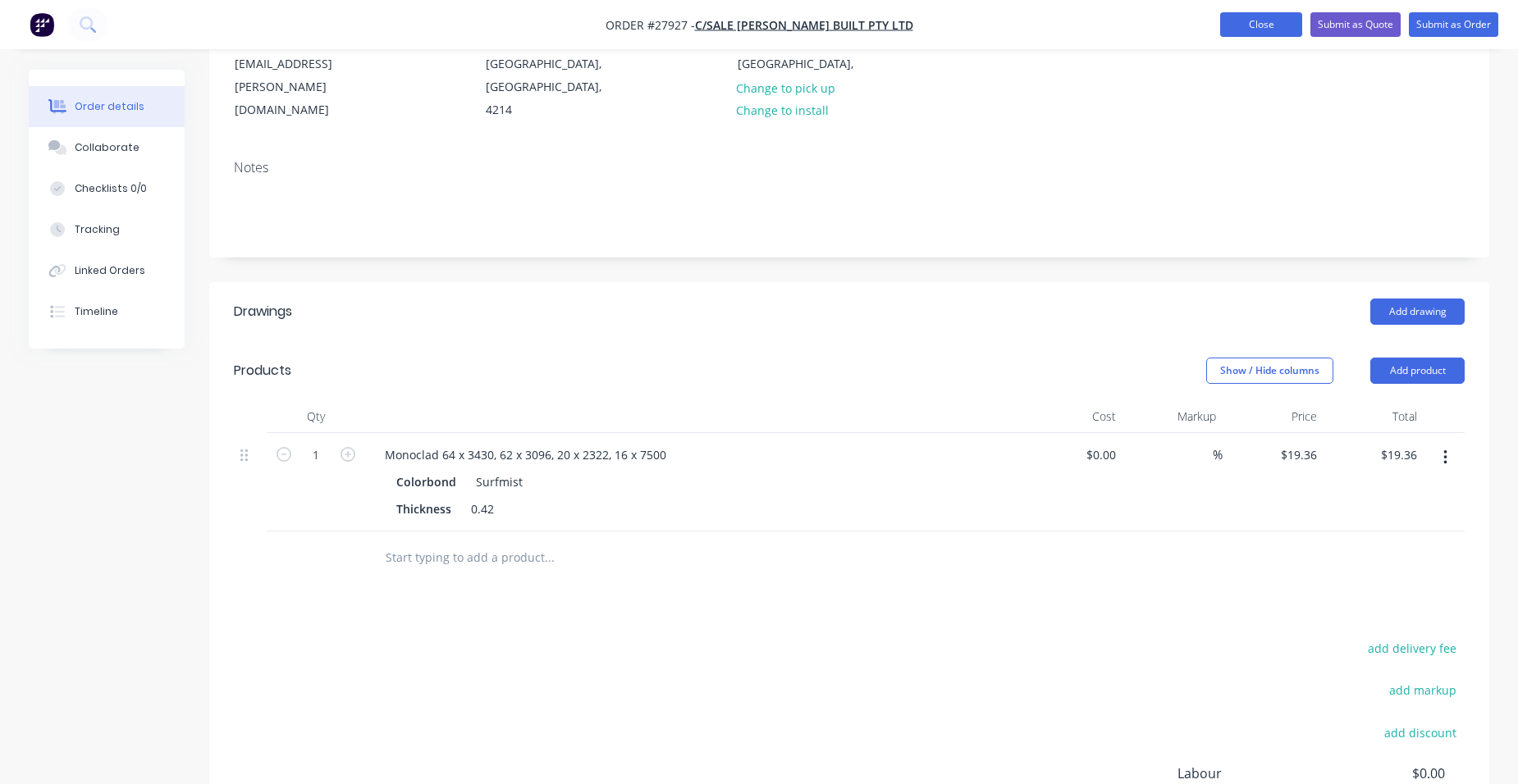
click at [1229, 25] on button "Close" at bounding box center [1260, 25] width 82 height 25
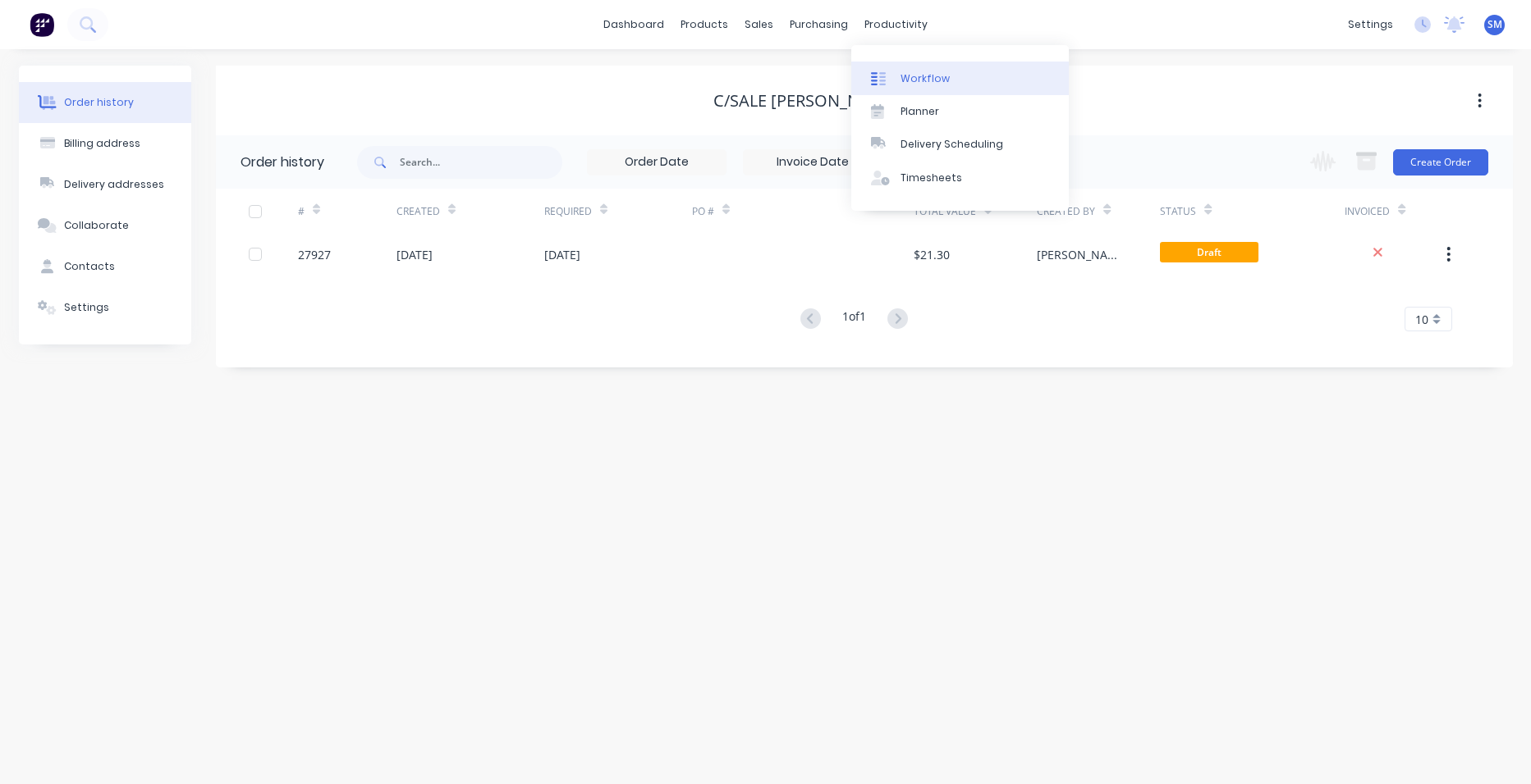
click at [928, 71] on div "Workflow" at bounding box center [925, 78] width 49 height 15
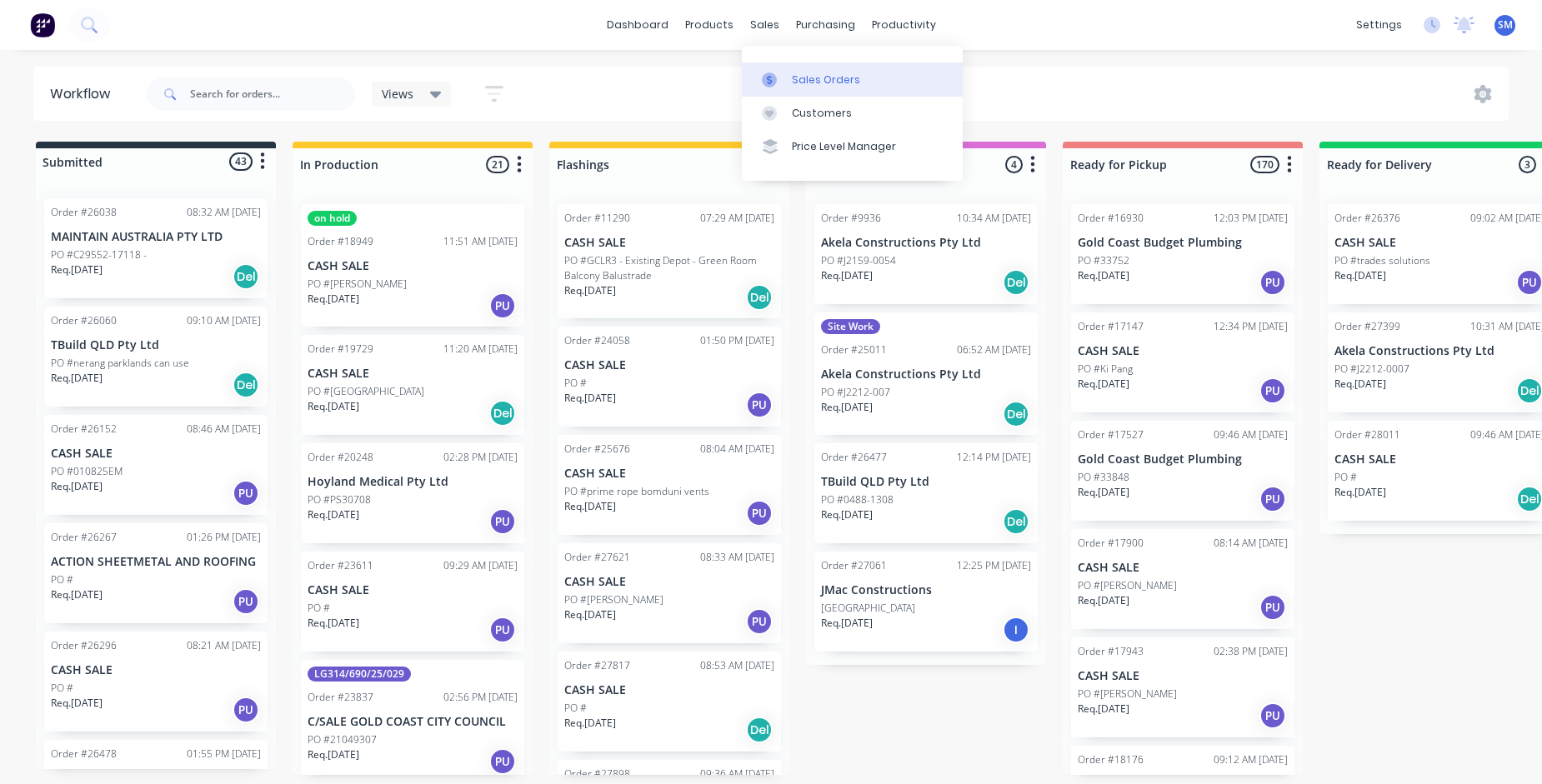
click at [797, 73] on div "Sales Orders" at bounding box center [826, 80] width 68 height 15
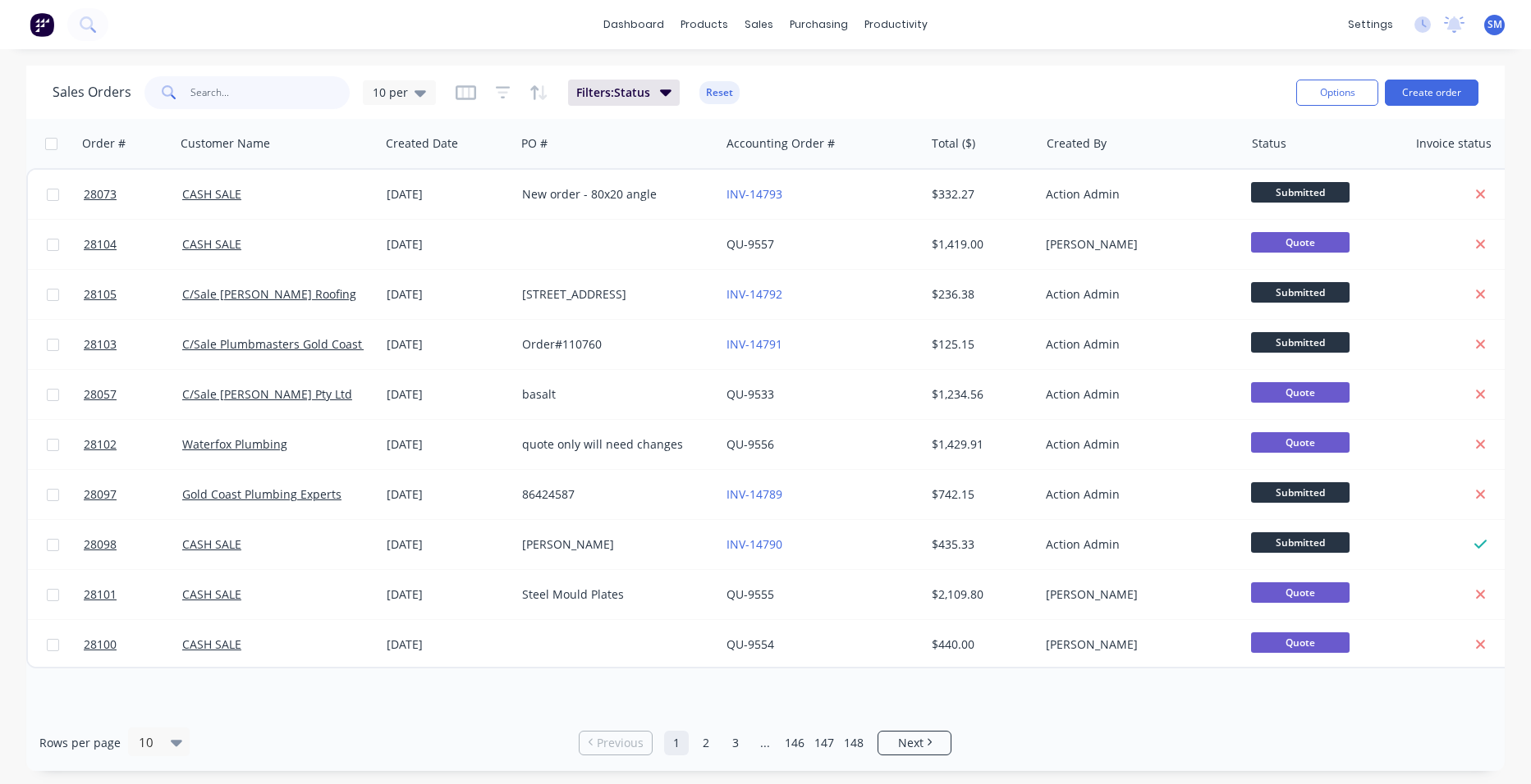
click at [290, 96] on input "text" at bounding box center [270, 92] width 160 height 33
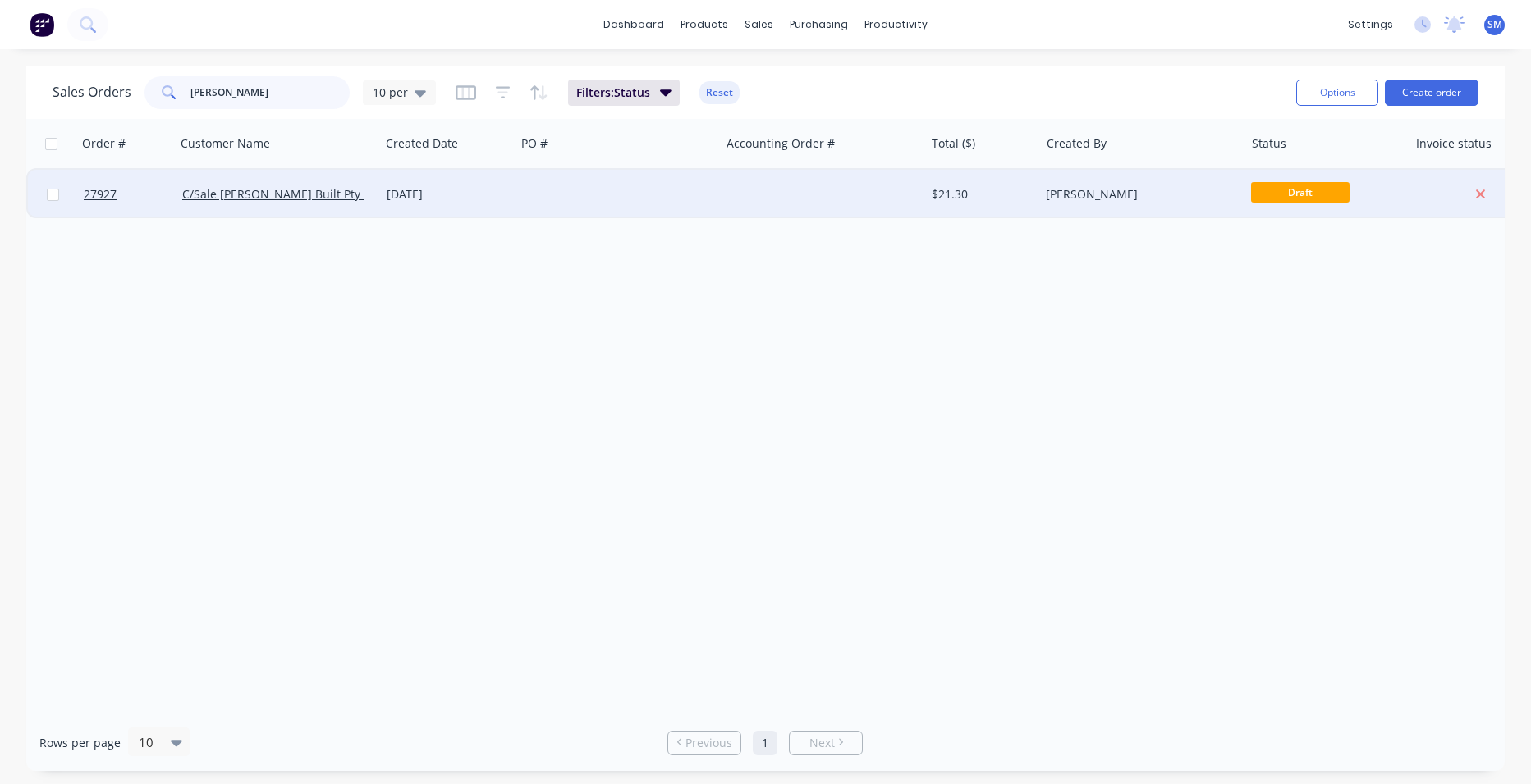
type input "[PERSON_NAME]"
click at [821, 177] on div at bounding box center [822, 195] width 205 height 49
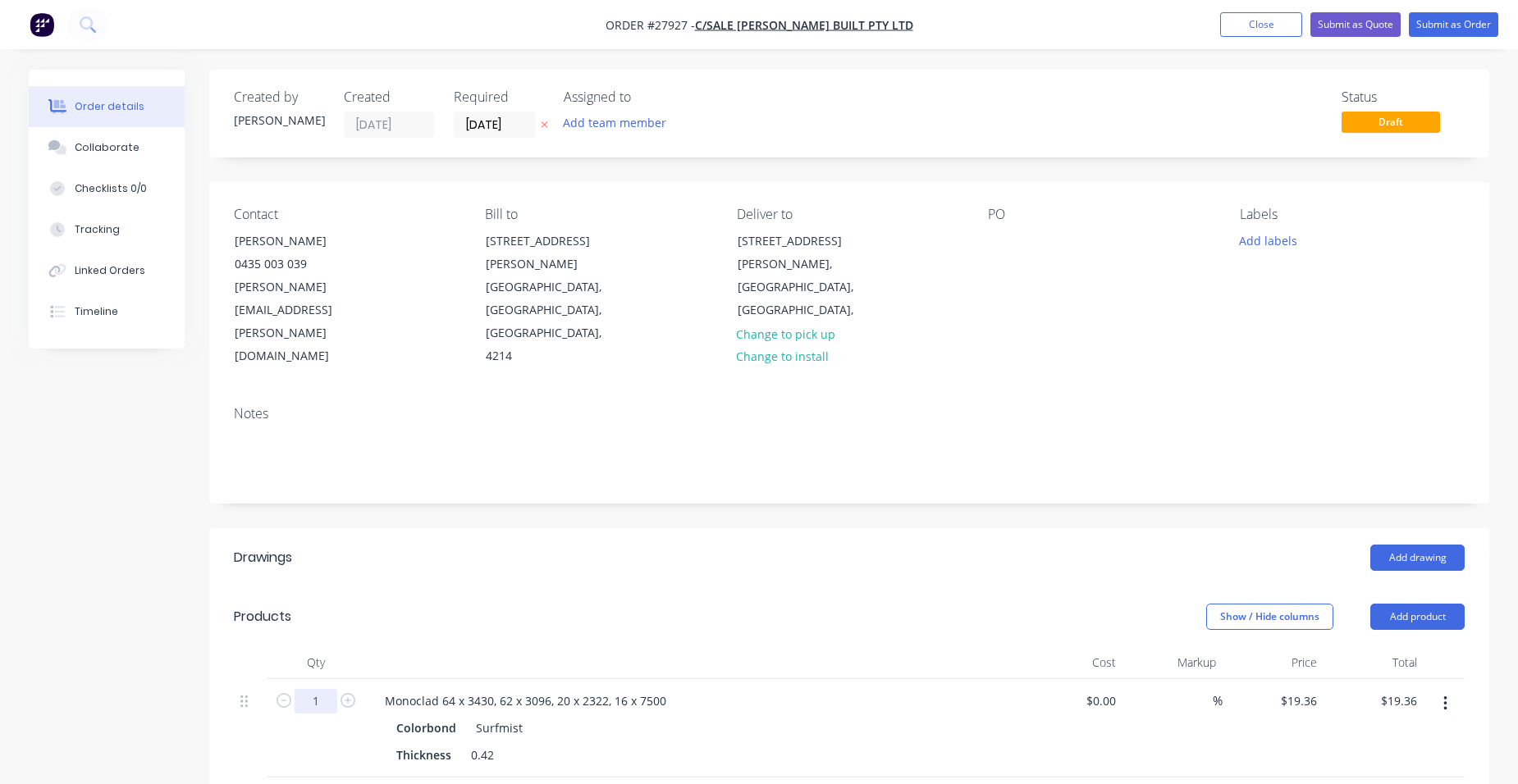
click at [329, 689] on input "1" at bounding box center [316, 701] width 42 height 25
type input "440.369"
type input "$8,525.54"
click at [875, 646] on div at bounding box center [693, 662] width 656 height 33
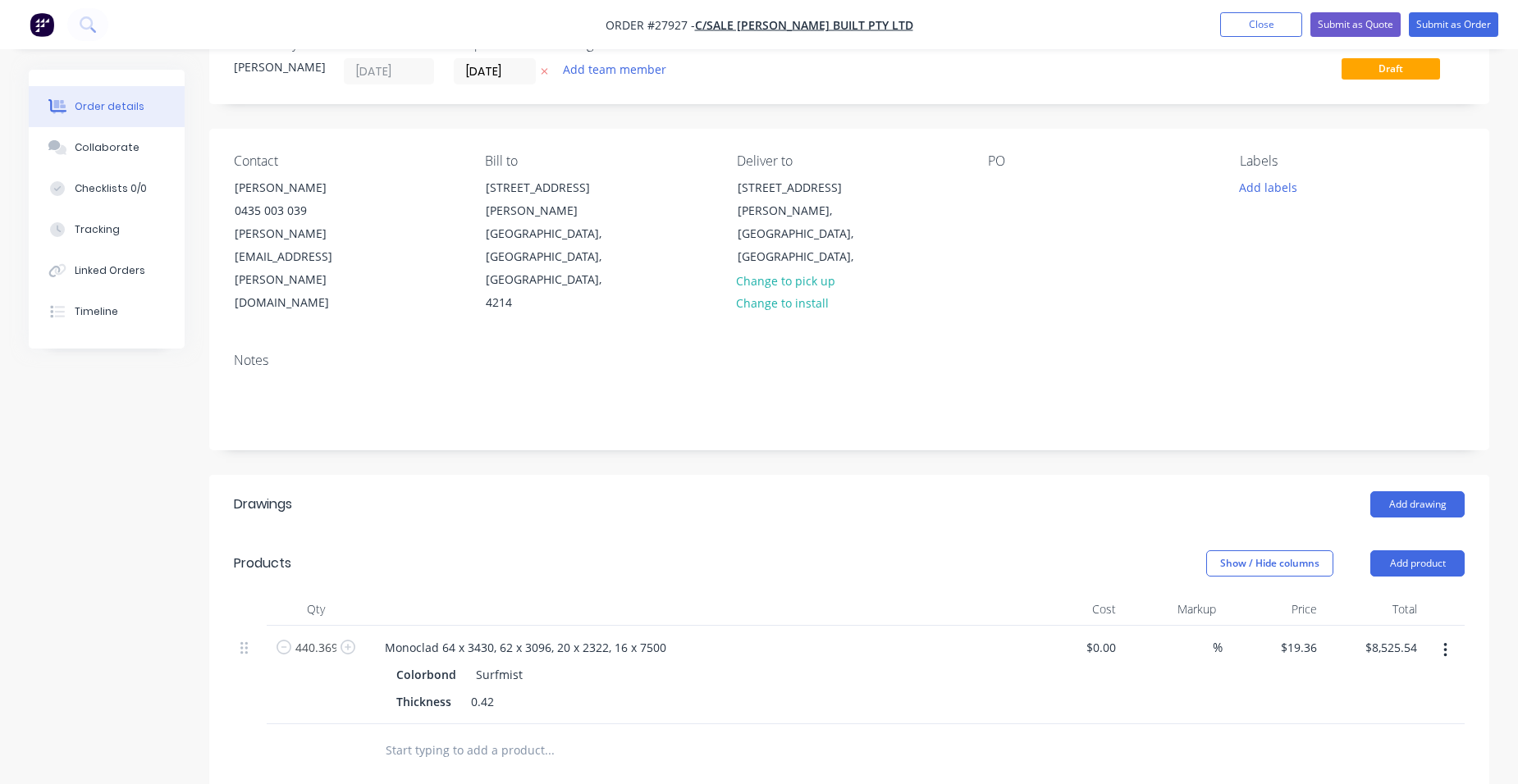
scroll to position [82, 0]
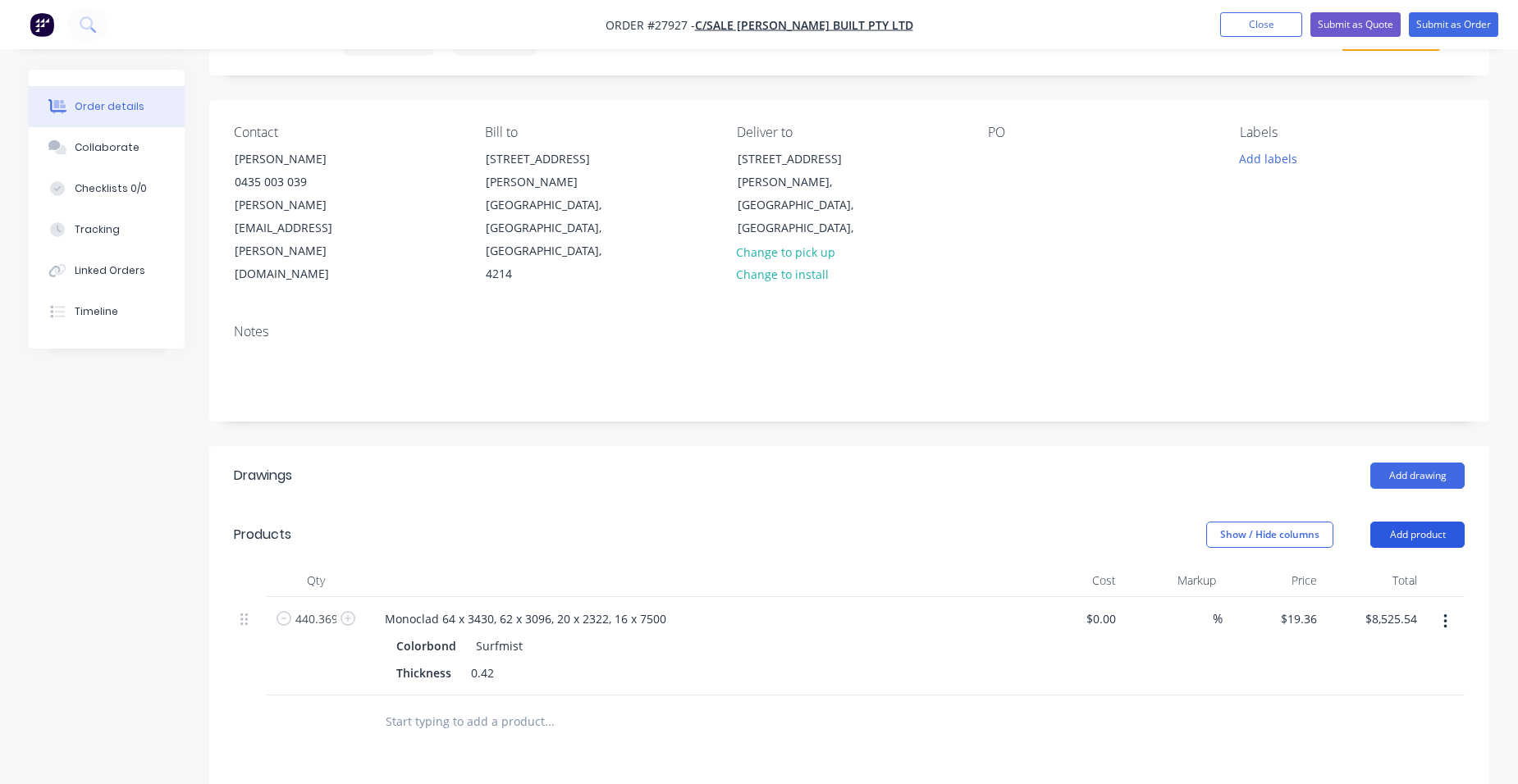
click at [1396, 522] on button "Add product" at bounding box center [1417, 535] width 94 height 26
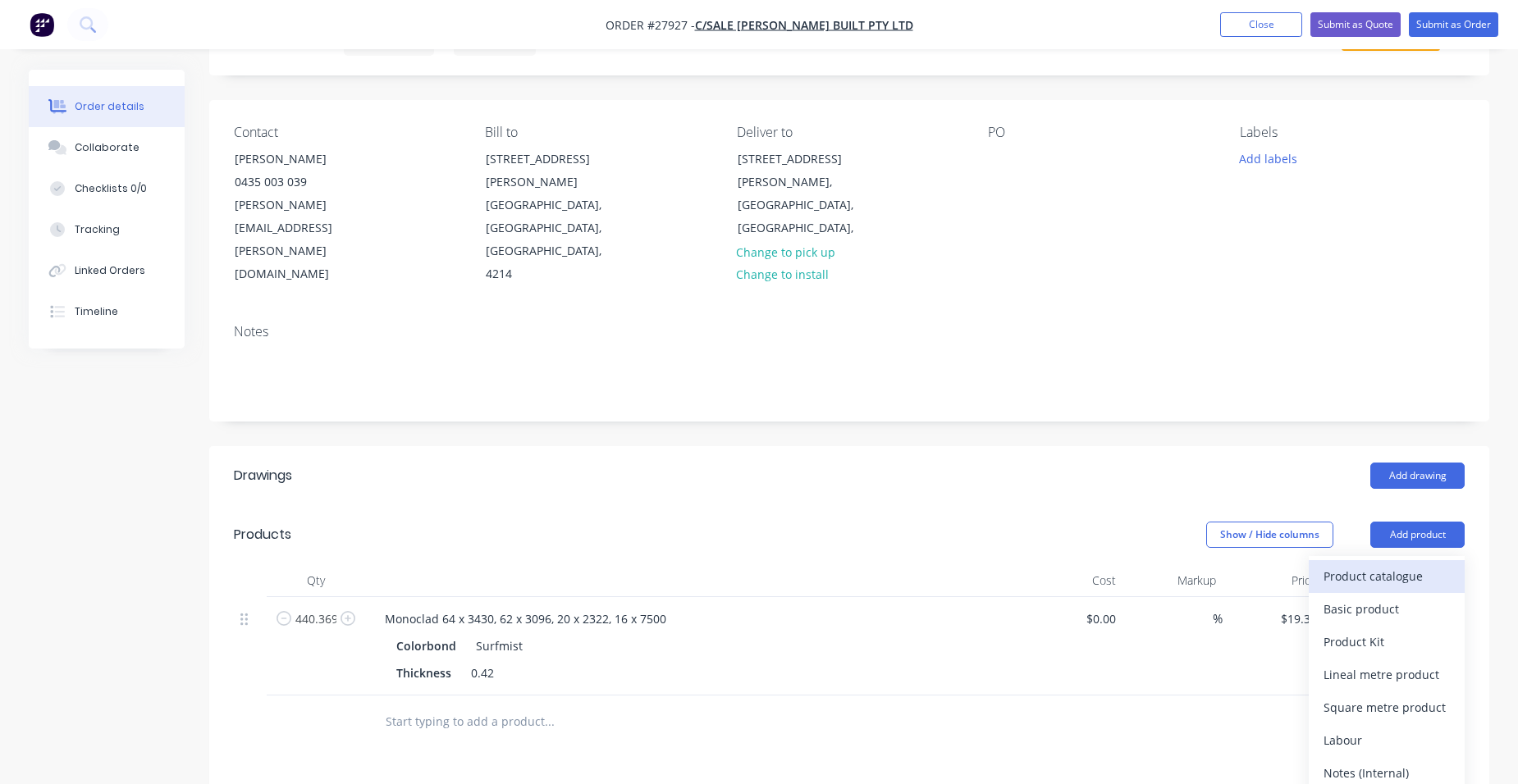
click at [1372, 564] on div "Product catalogue" at bounding box center [1386, 576] width 126 height 24
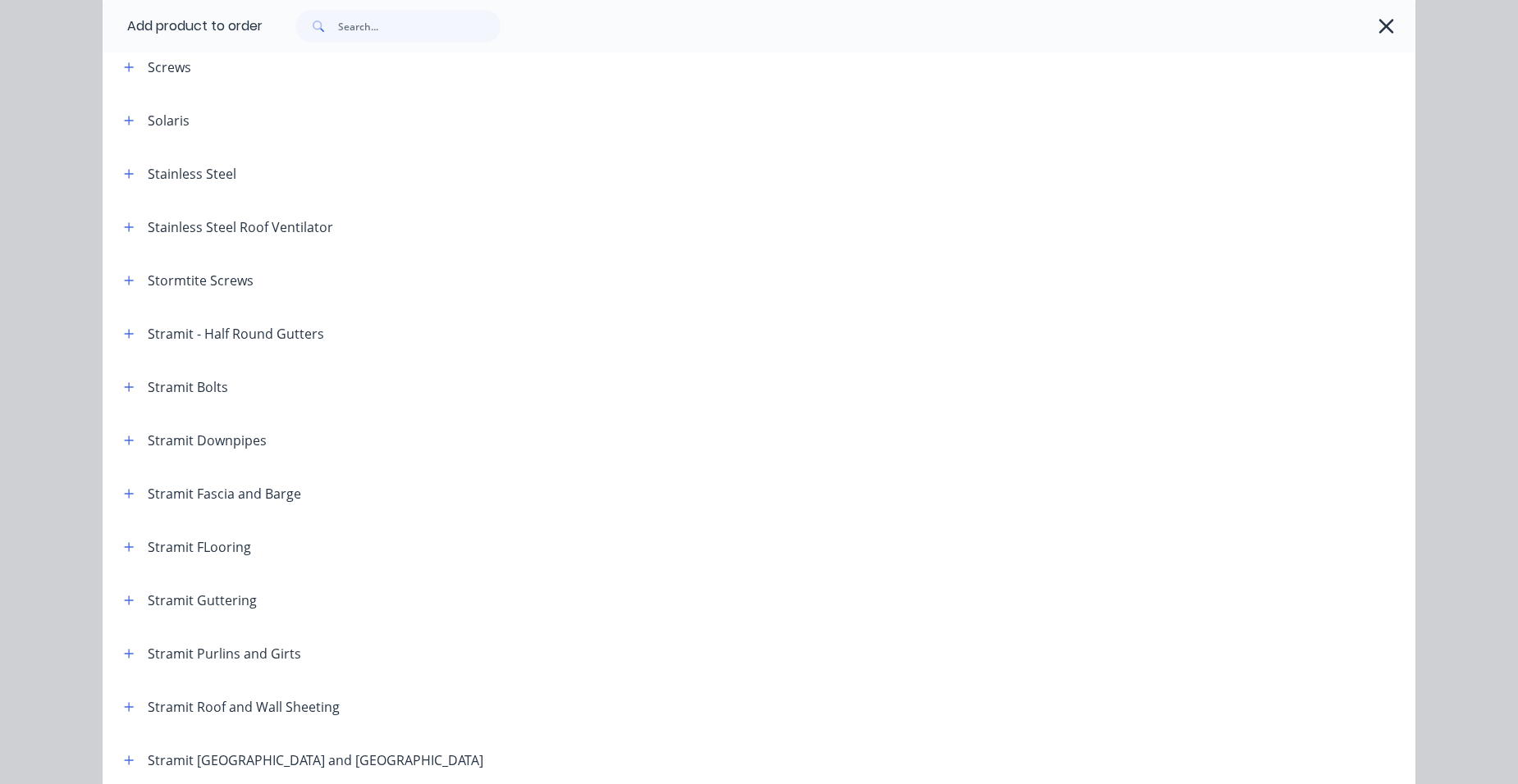
scroll to position [2214, 0]
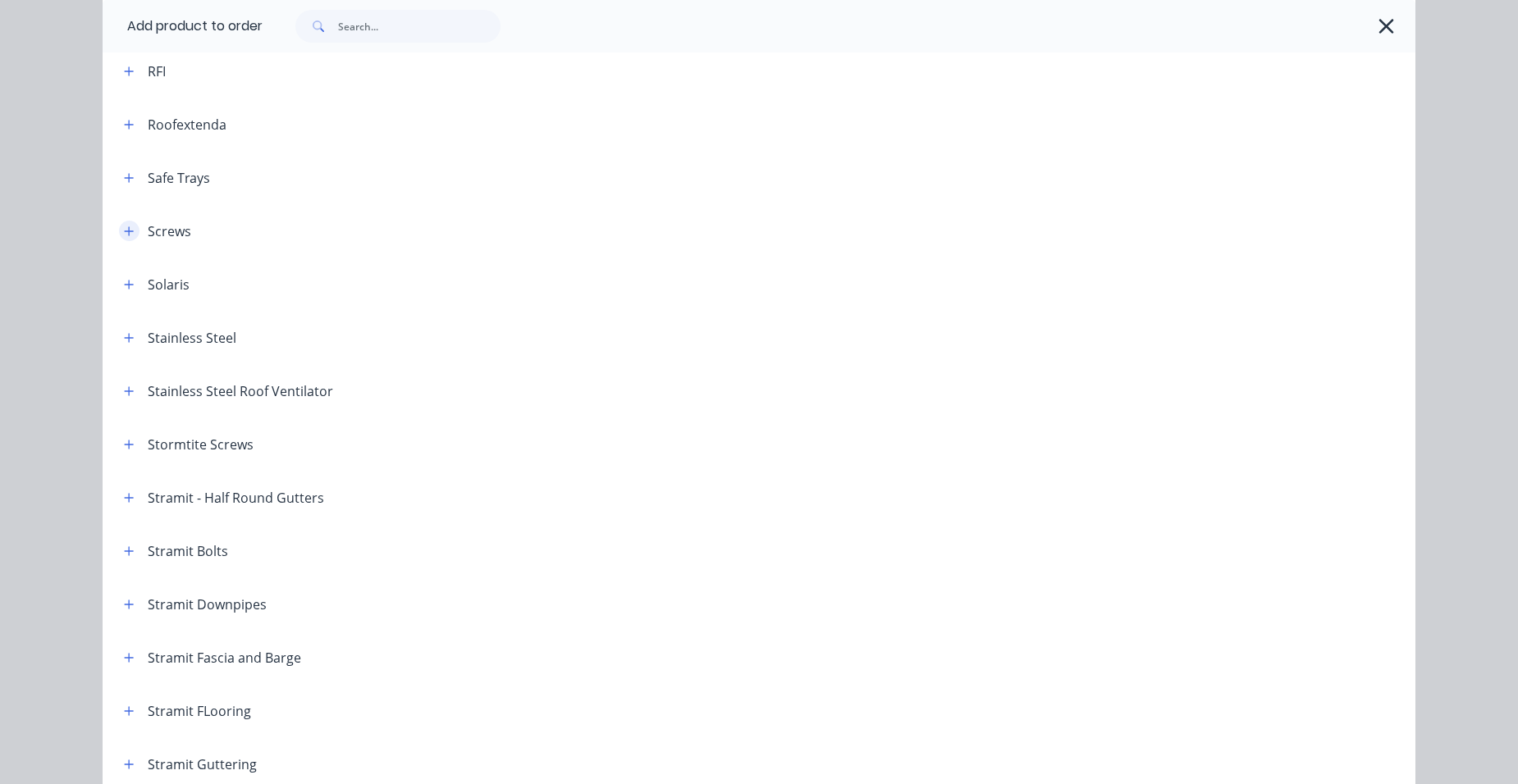
click at [127, 230] on icon "button" at bounding box center [129, 231] width 9 height 9
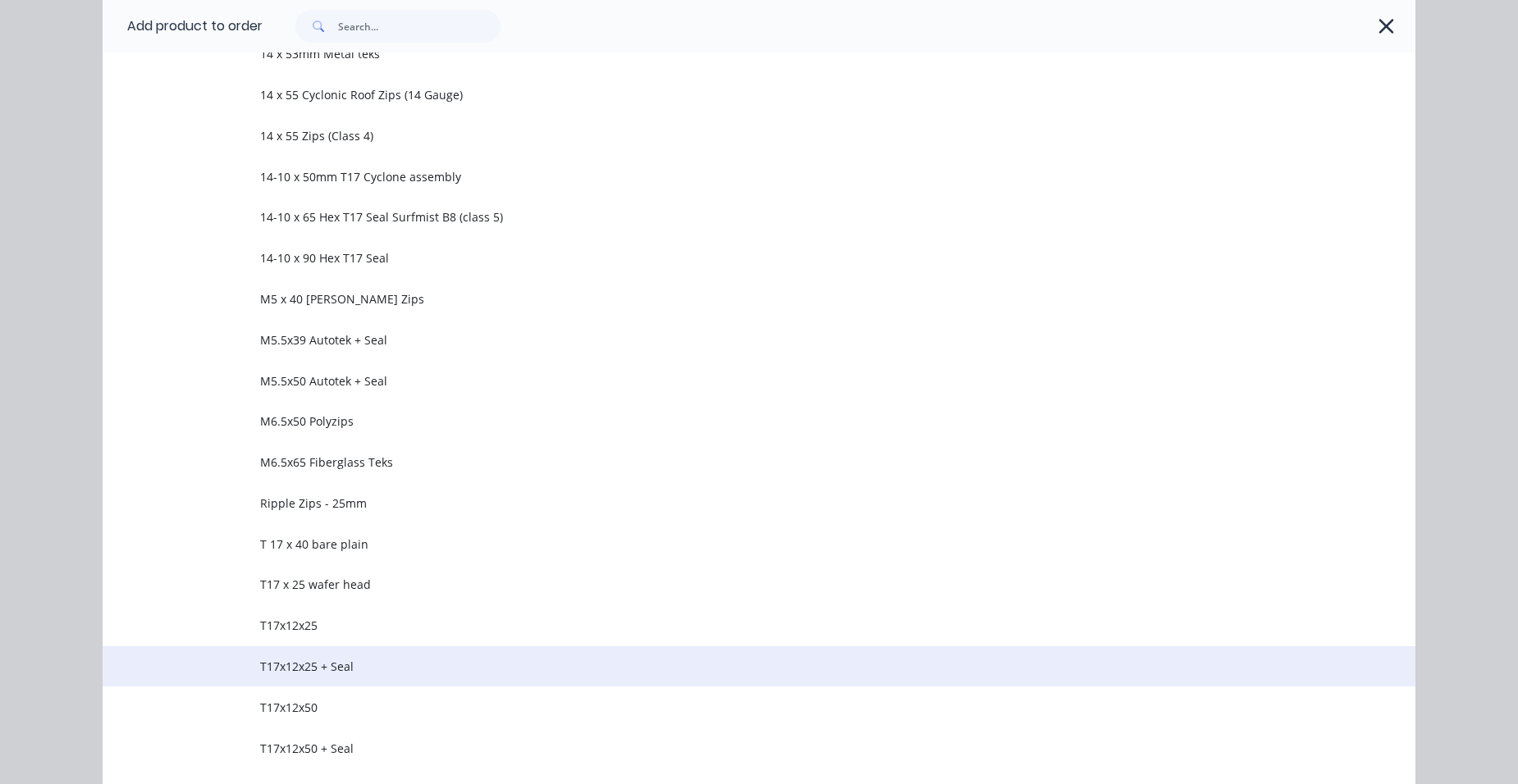
scroll to position [3199, 0]
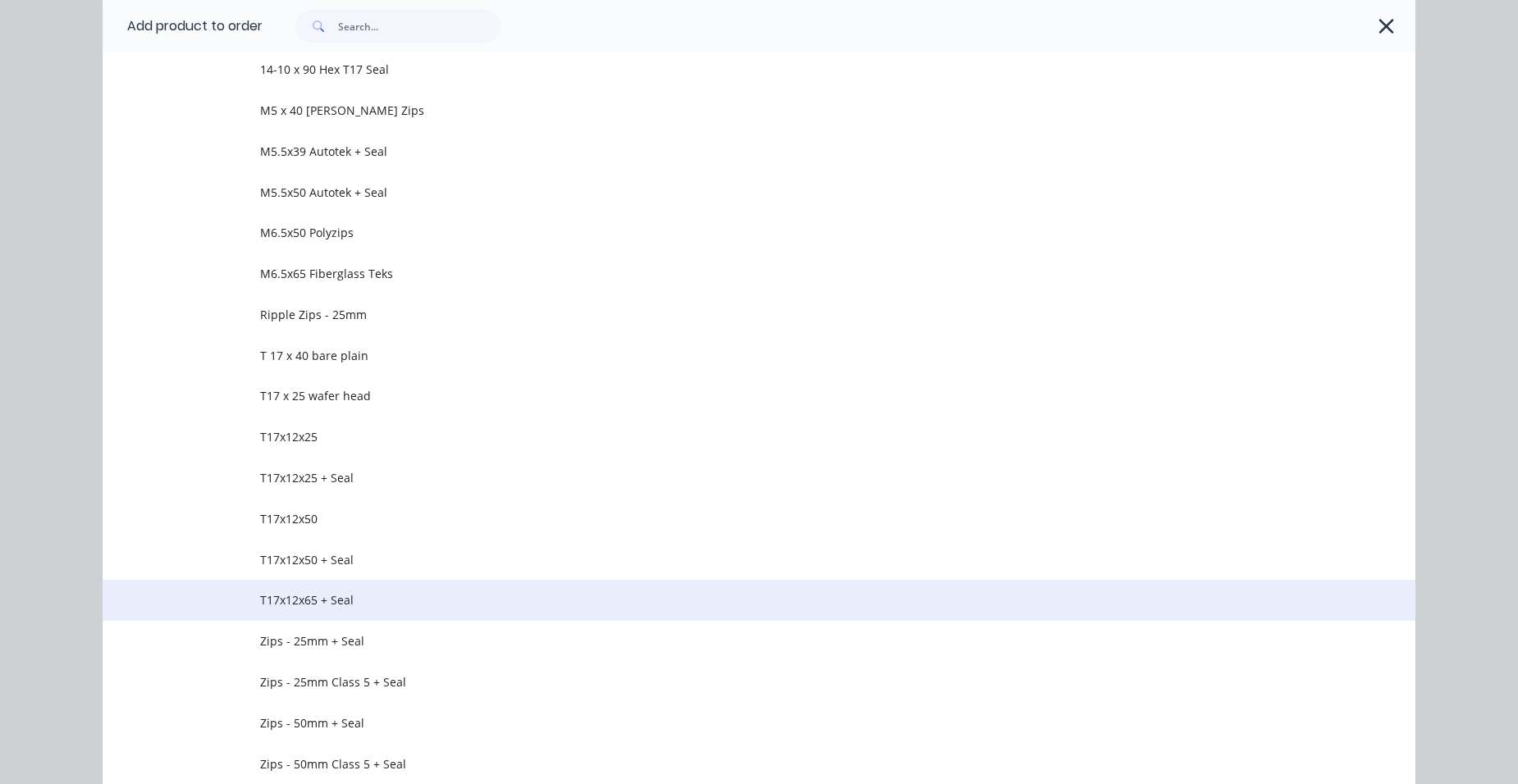
click at [361, 593] on span "T17x12x65 + Seal" at bounding box center [722, 601] width 924 height 18
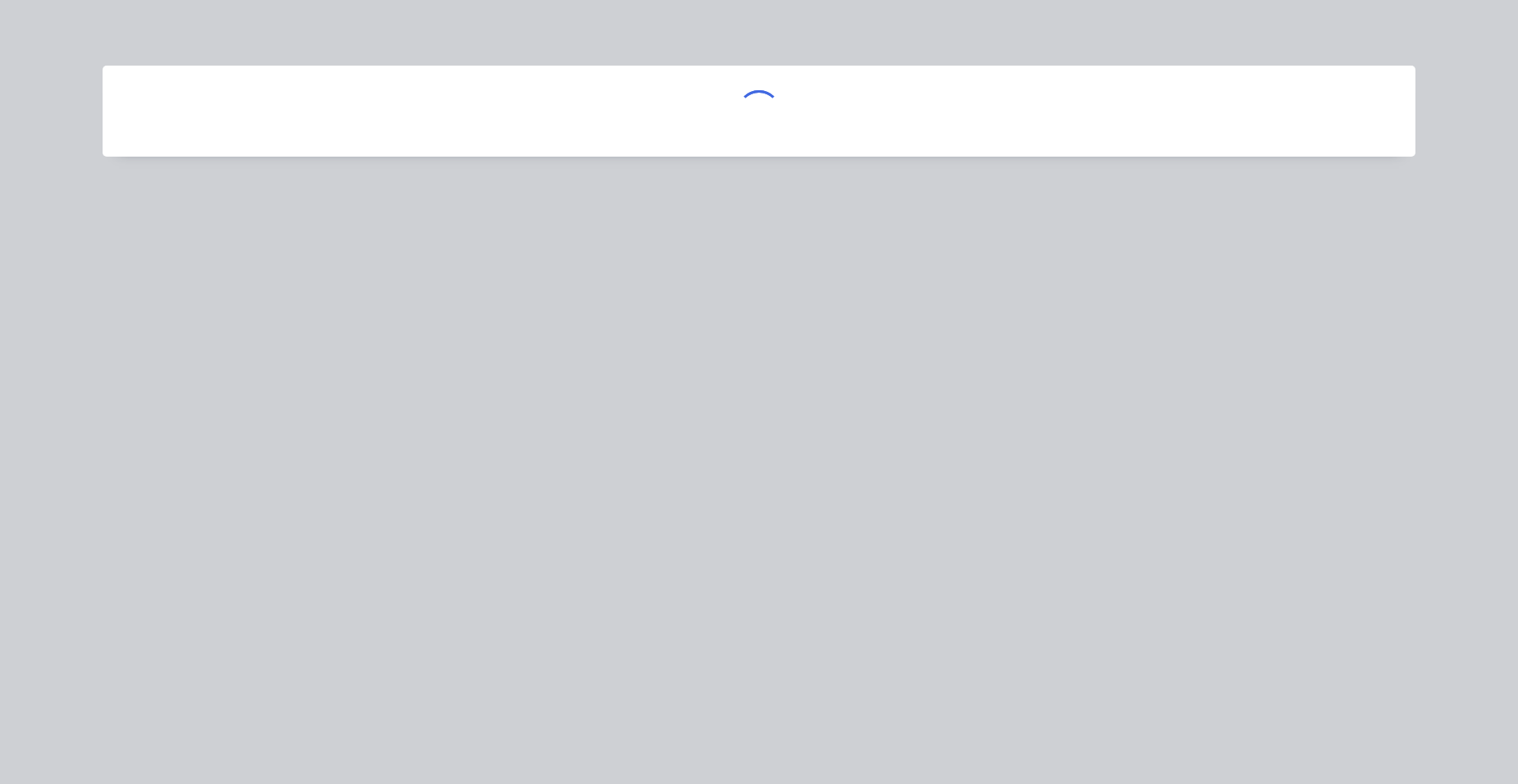
scroll to position [0, 0]
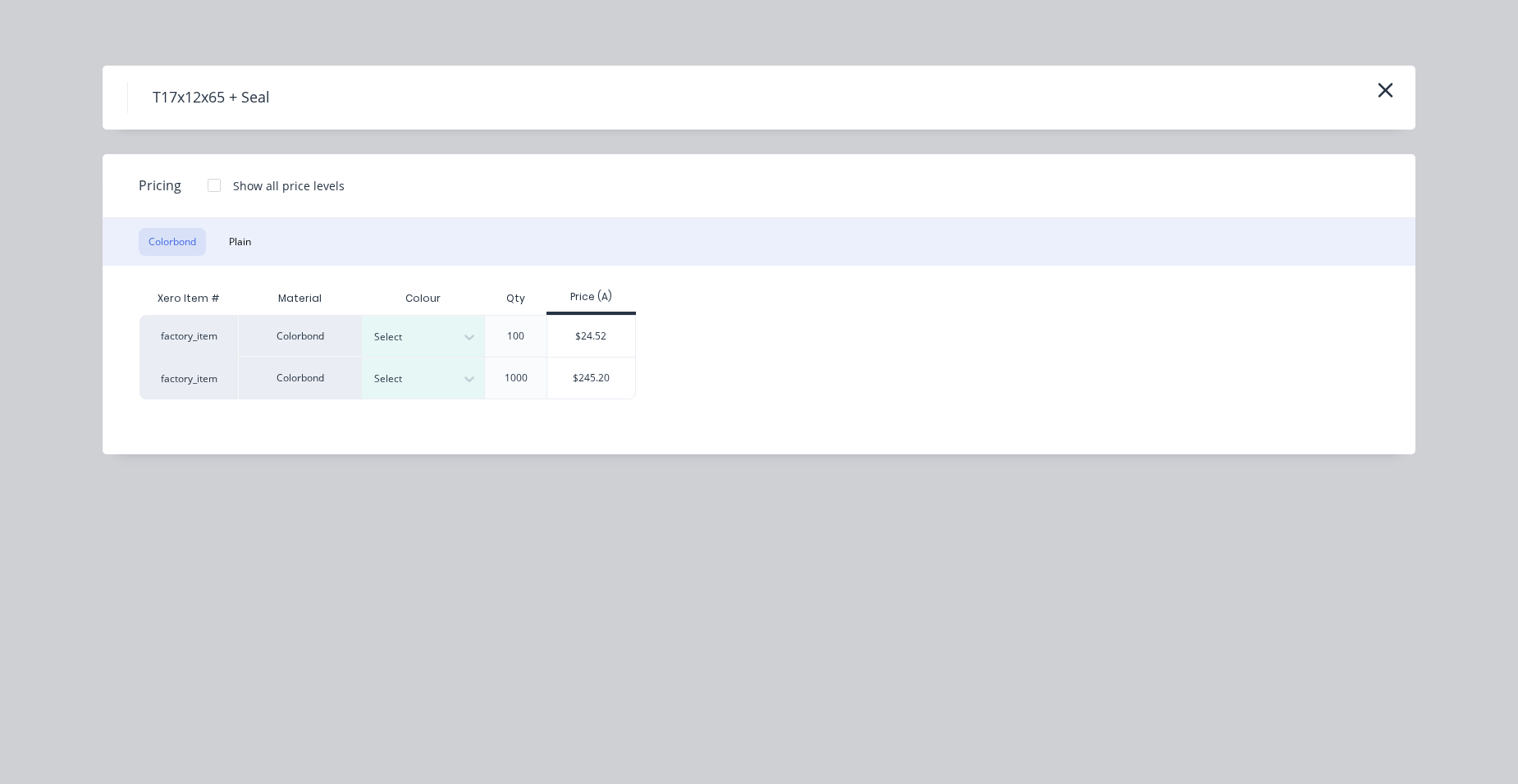
click at [412, 381] on div at bounding box center [411, 378] width 74 height 18
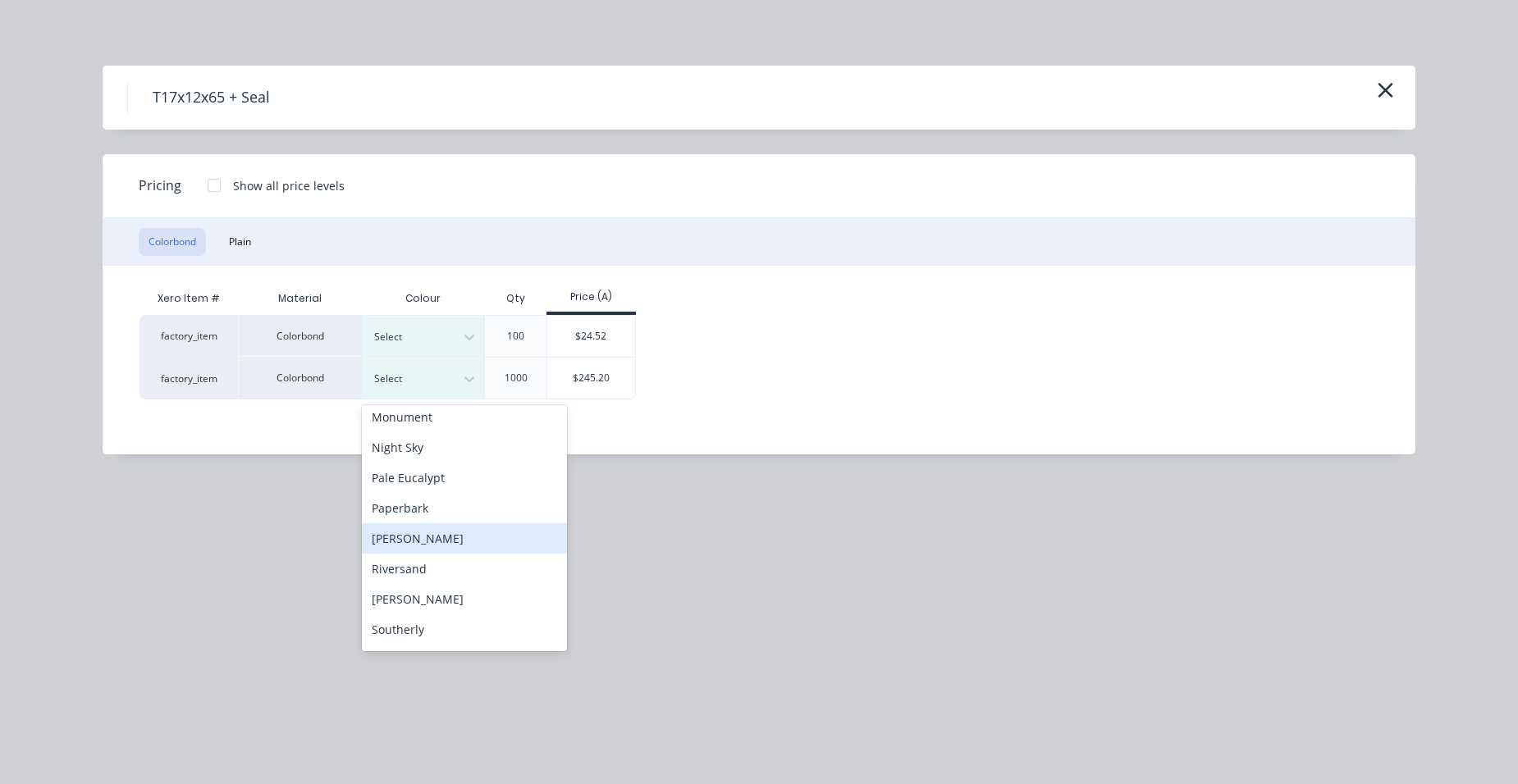
scroll to position [574, 0]
click at [420, 543] on div "Southerly" at bounding box center [464, 548] width 206 height 30
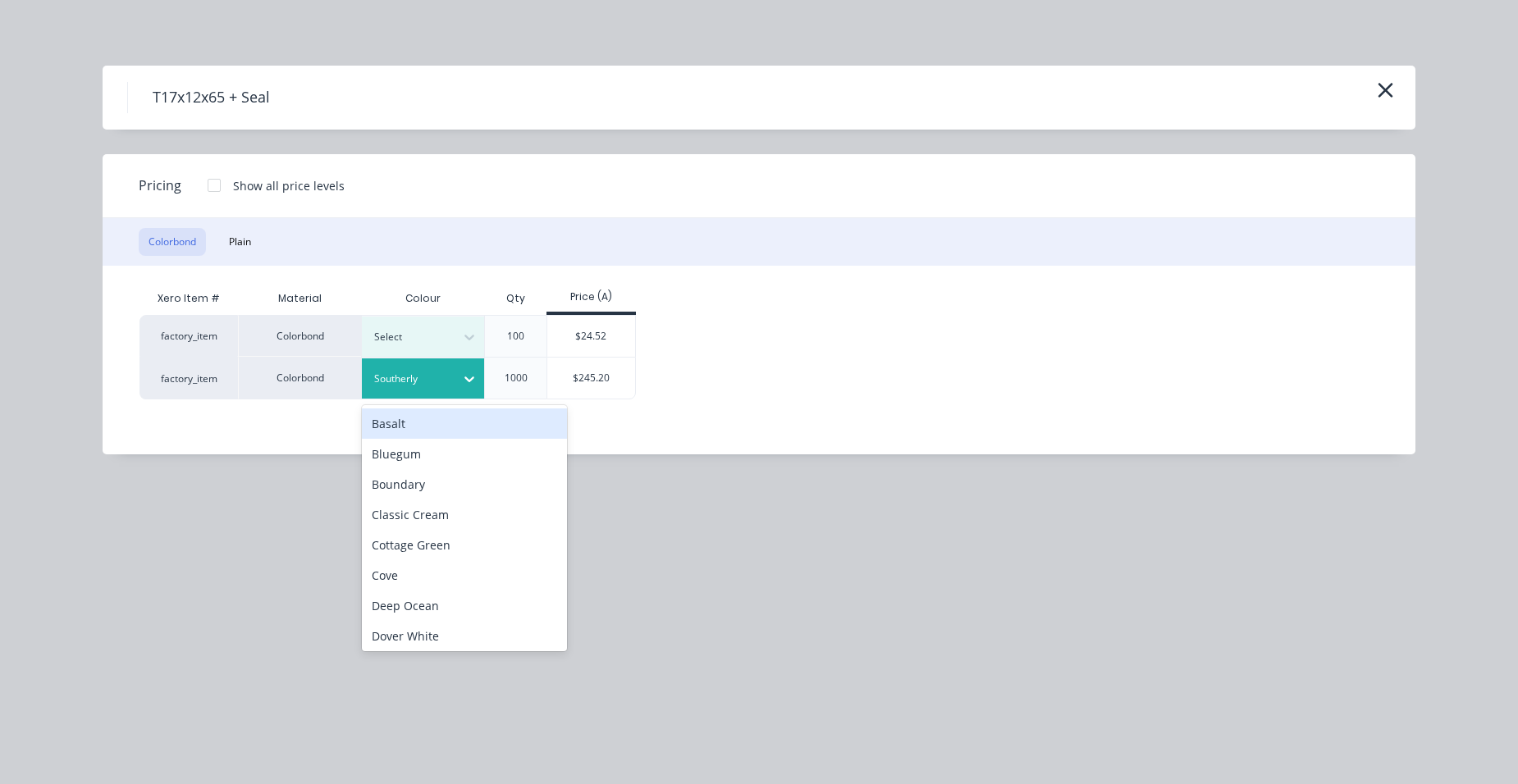
click at [464, 386] on icon at bounding box center [469, 378] width 17 height 17
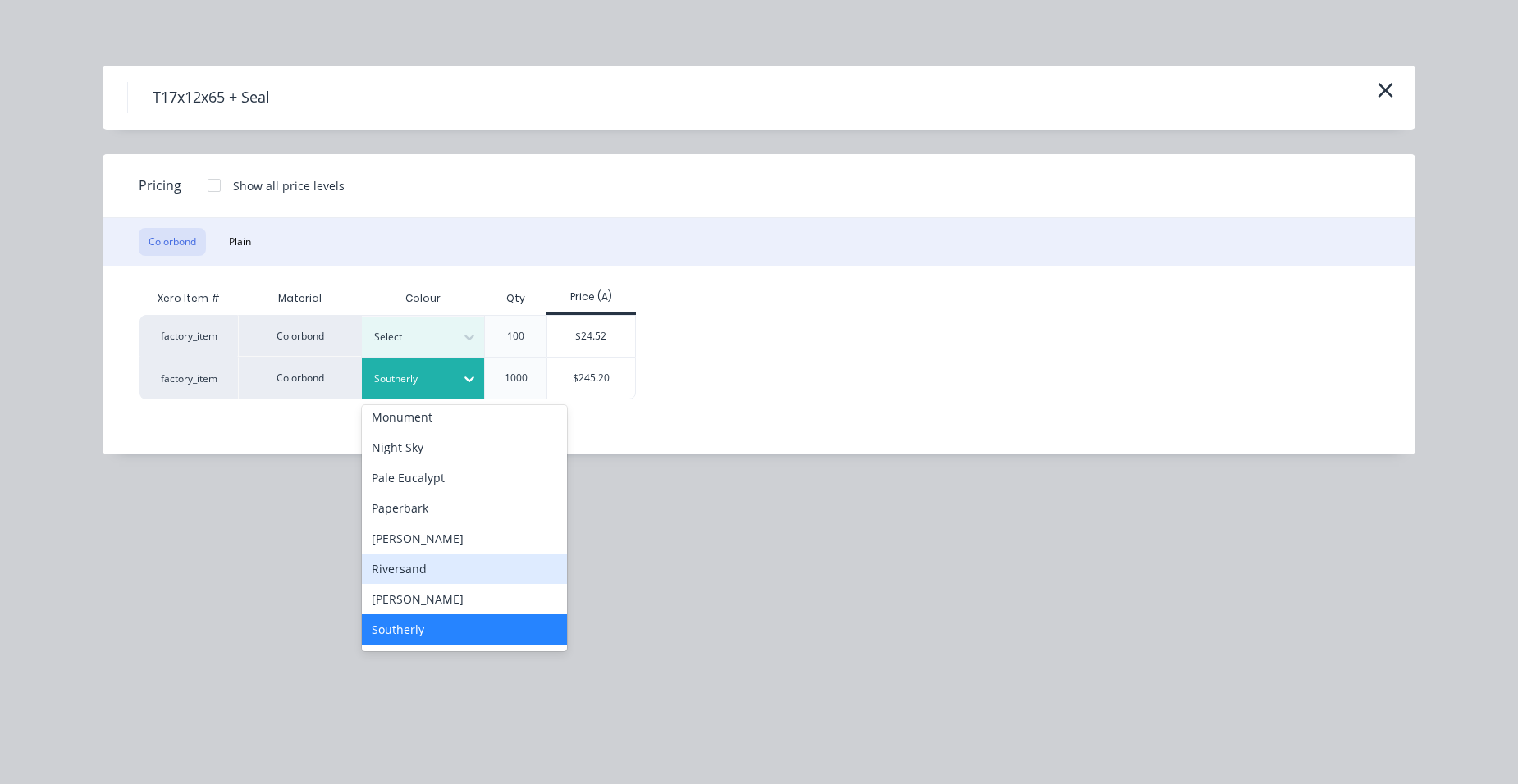
scroll to position [656, 0]
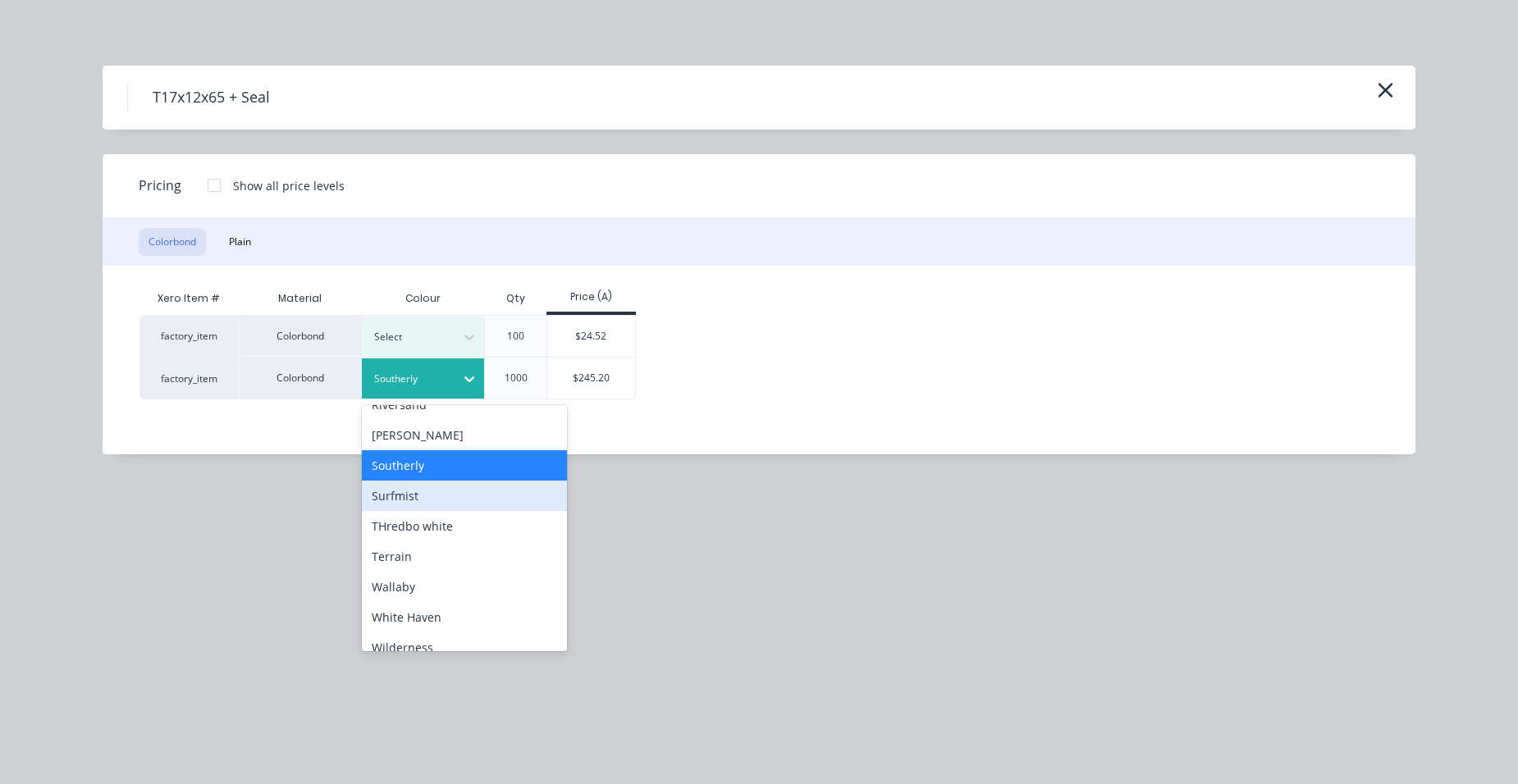
click at [428, 500] on div "Surfmist" at bounding box center [464, 496] width 206 height 30
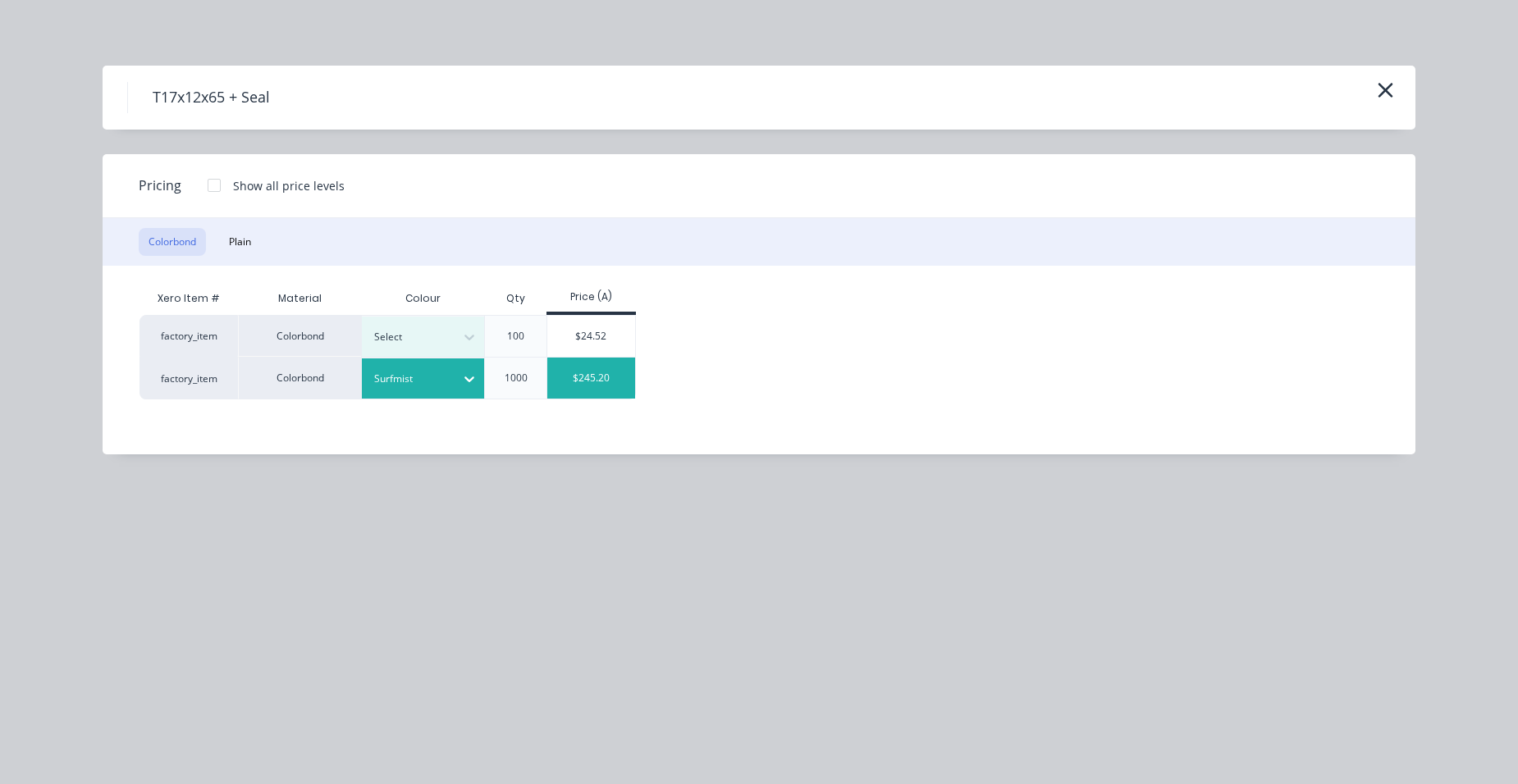
click at [559, 392] on div "$245.20" at bounding box center [591, 378] width 88 height 41
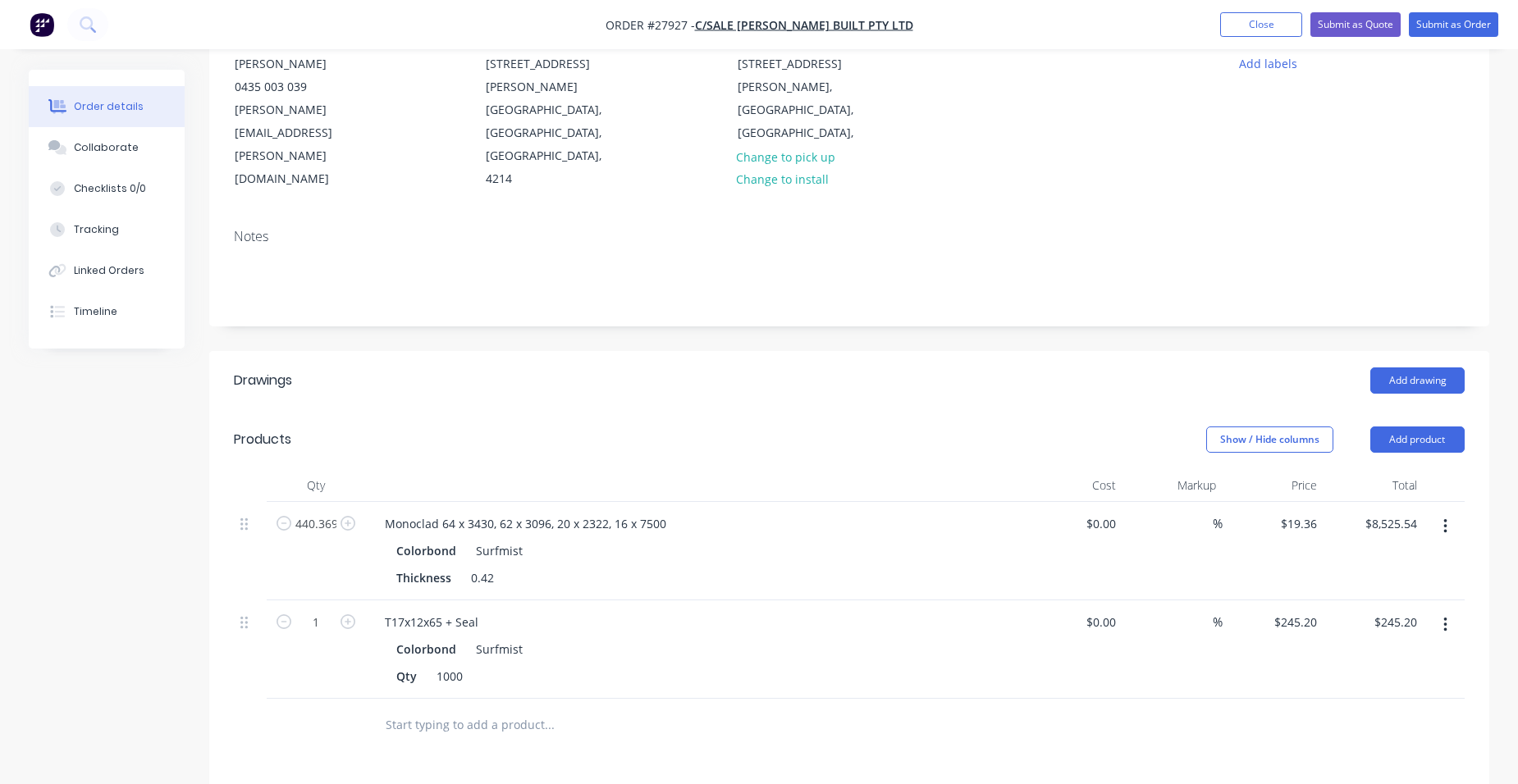
scroll to position [328, 0]
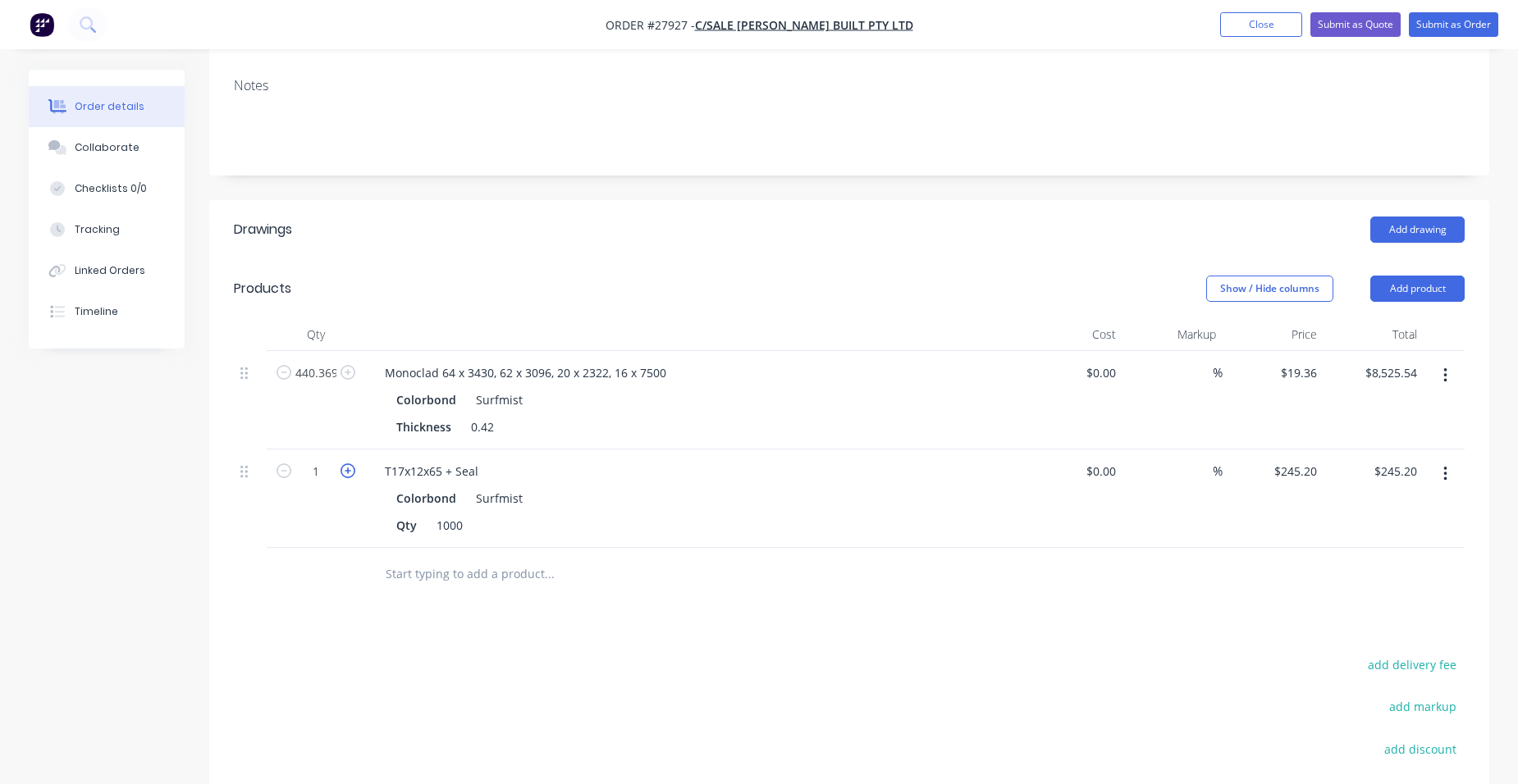
click at [341, 464] on icon "button" at bounding box center [348, 471] width 15 height 15
type input "2"
type input "$490.40"
click at [341, 464] on icon "button" at bounding box center [348, 471] width 15 height 15
type input "3"
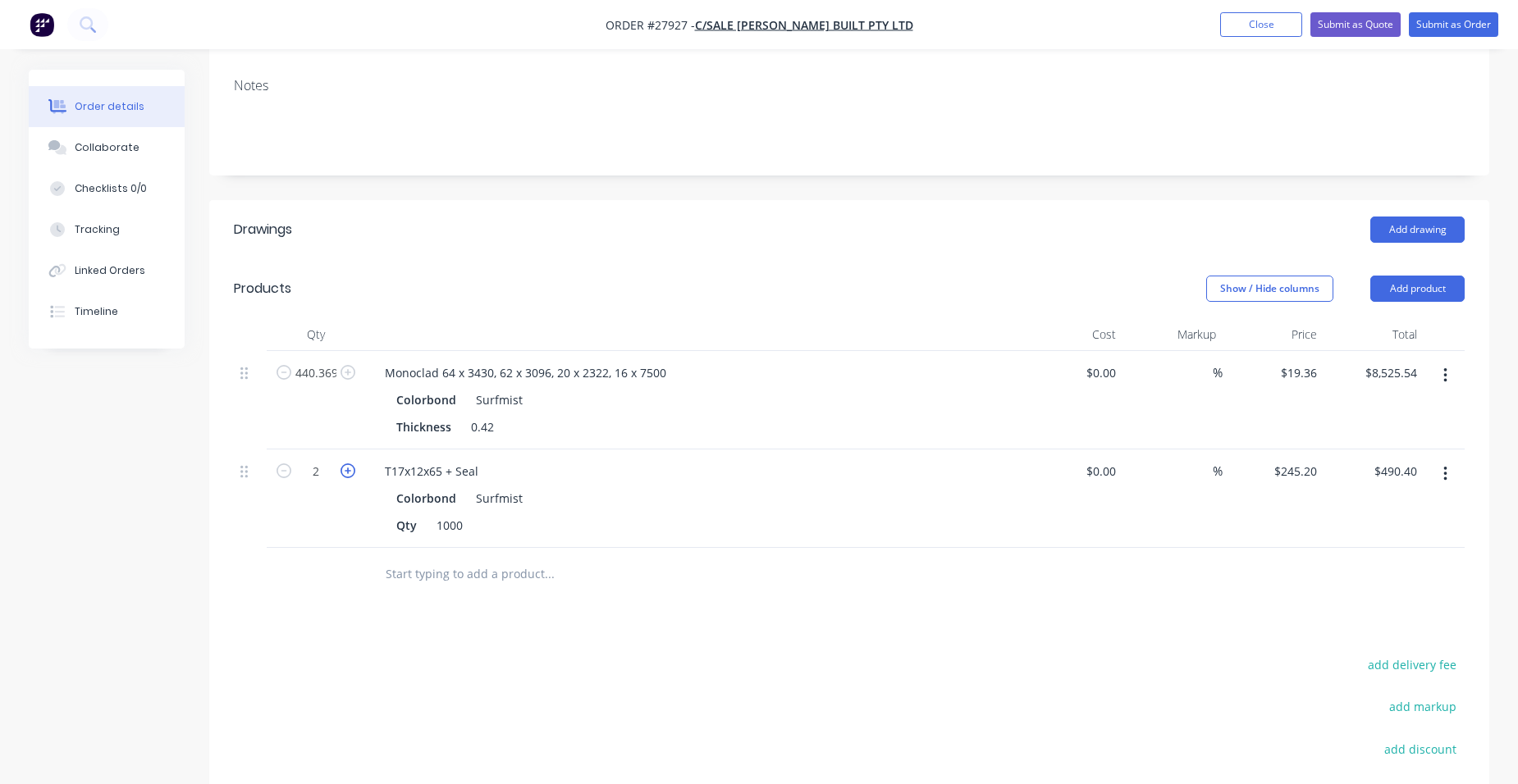
type input "$735.60"
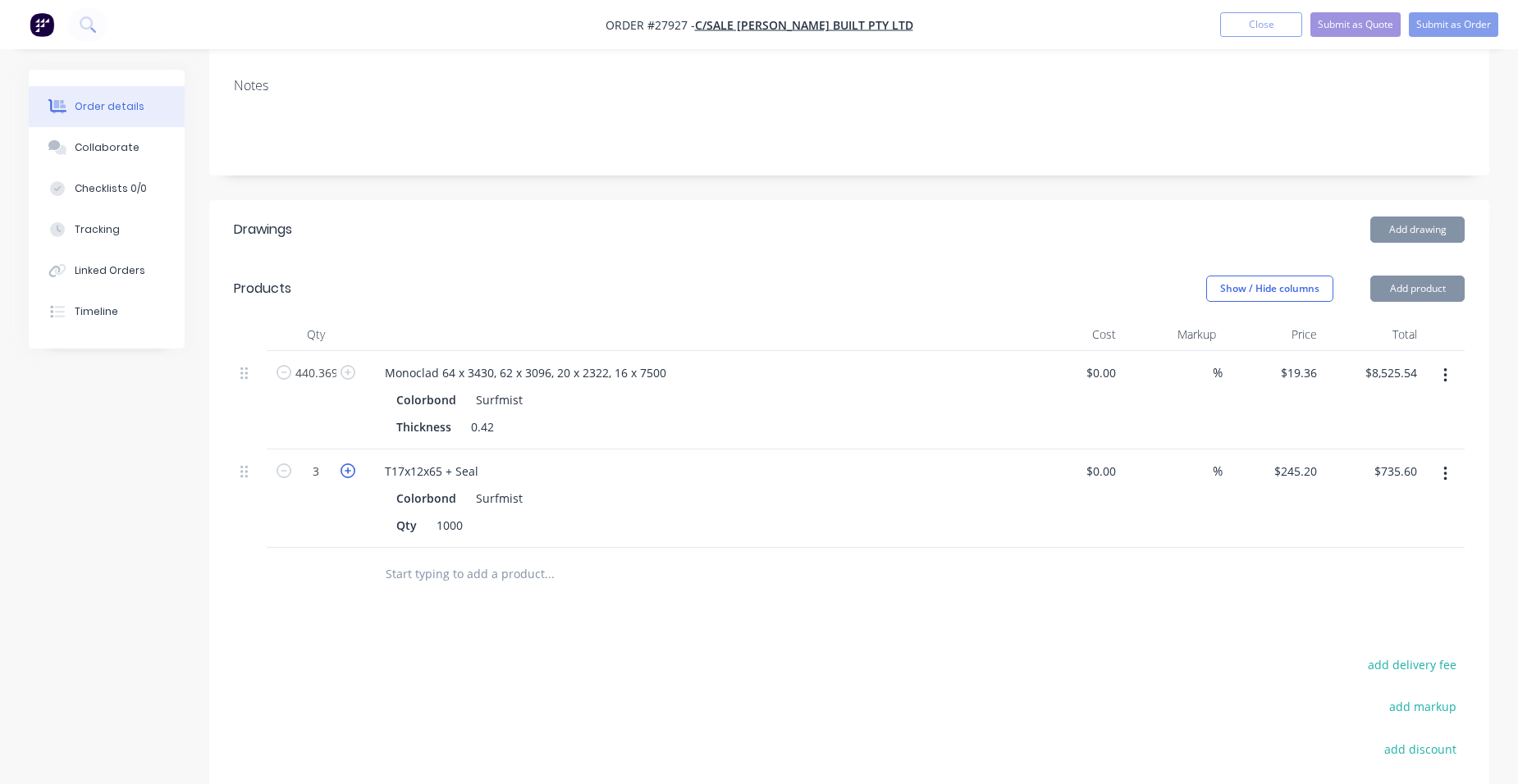
click at [341, 464] on icon "button" at bounding box center [348, 471] width 15 height 15
type input "4"
type input "$980.80"
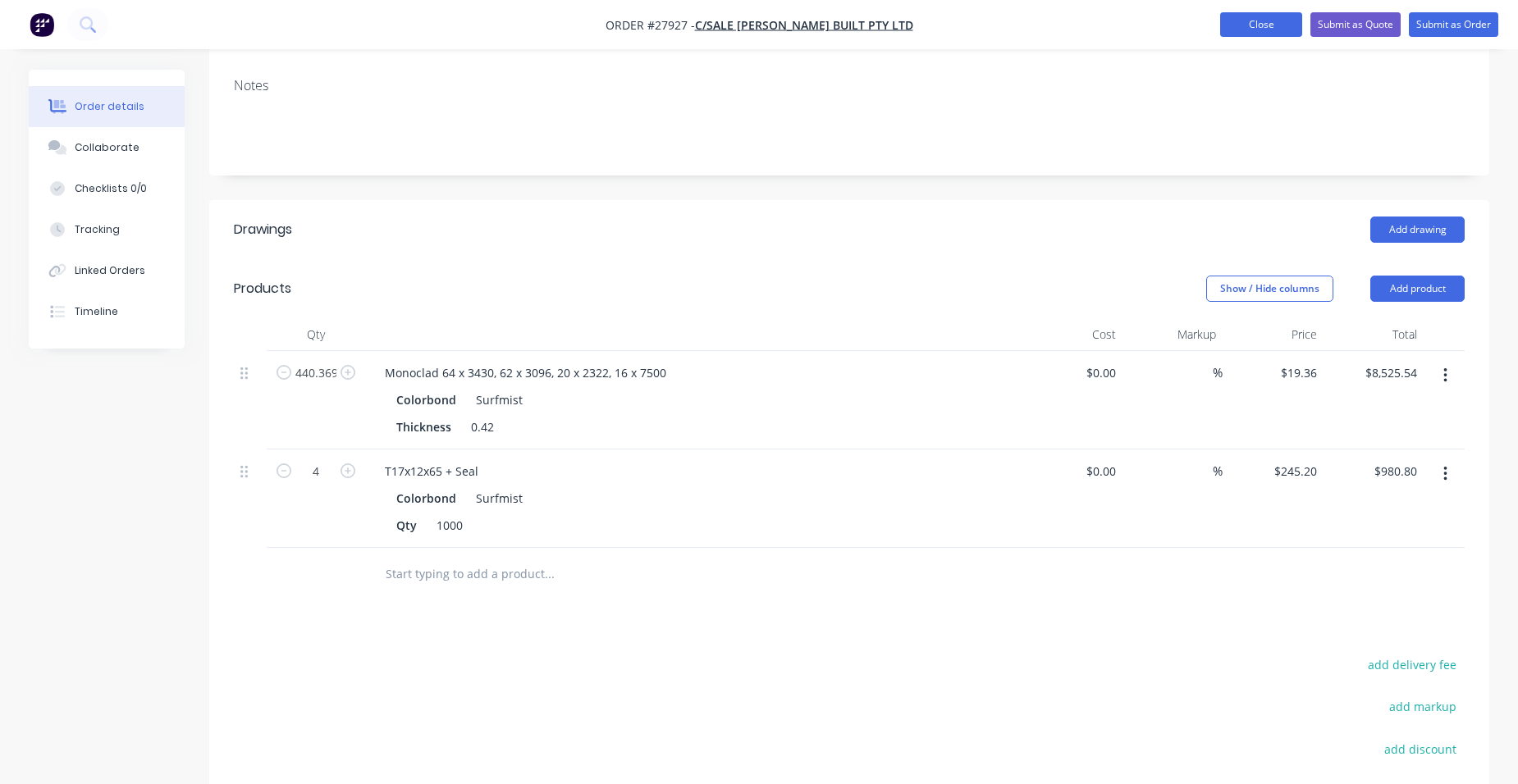
drag, startPoint x: 1275, startPoint y: 21, endPoint x: 1248, endPoint y: 34, distance: 30.0
click at [1275, 21] on button "Close" at bounding box center [1260, 25] width 82 height 25
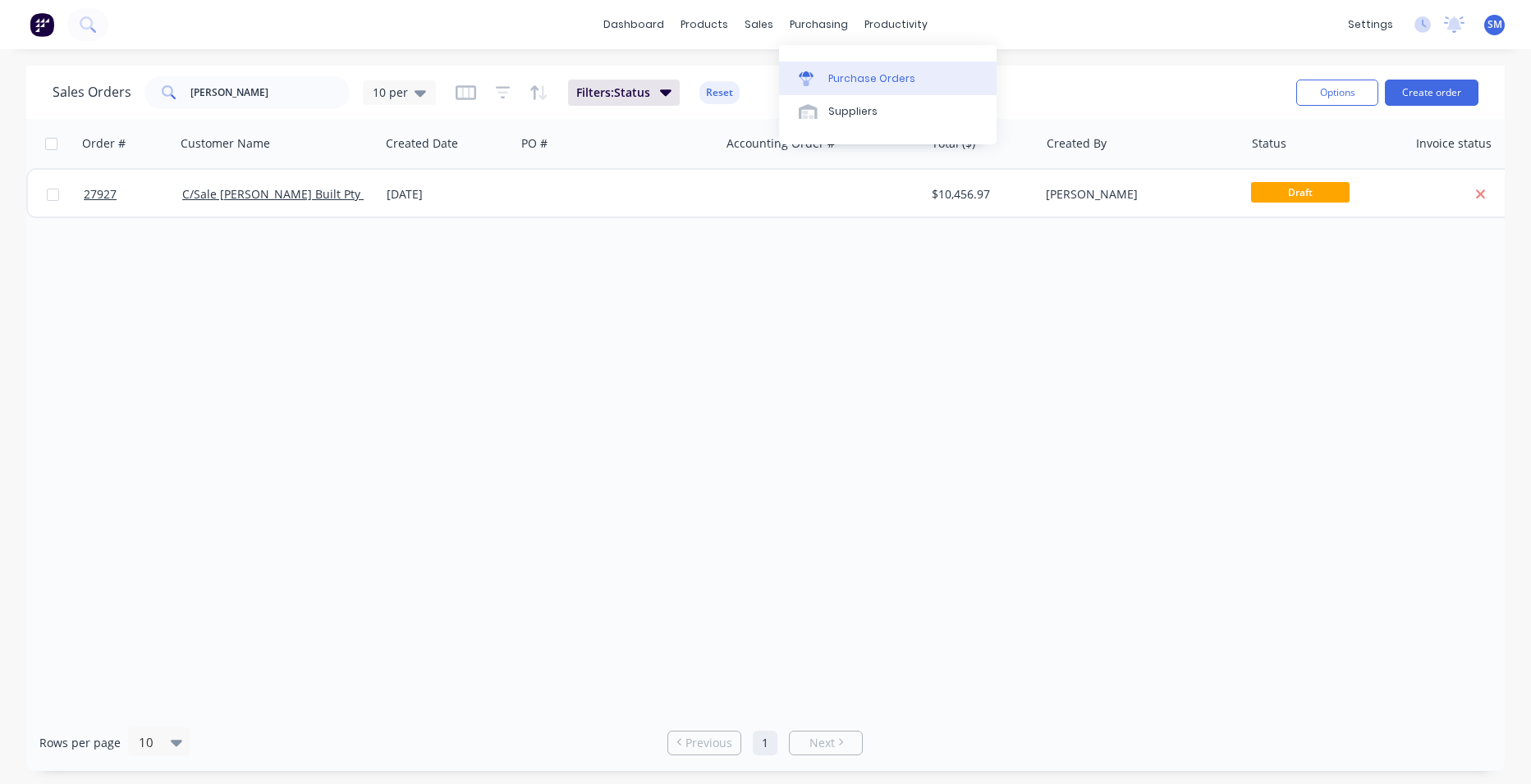
click at [829, 70] on link "Purchase Orders" at bounding box center [888, 78] width 217 height 33
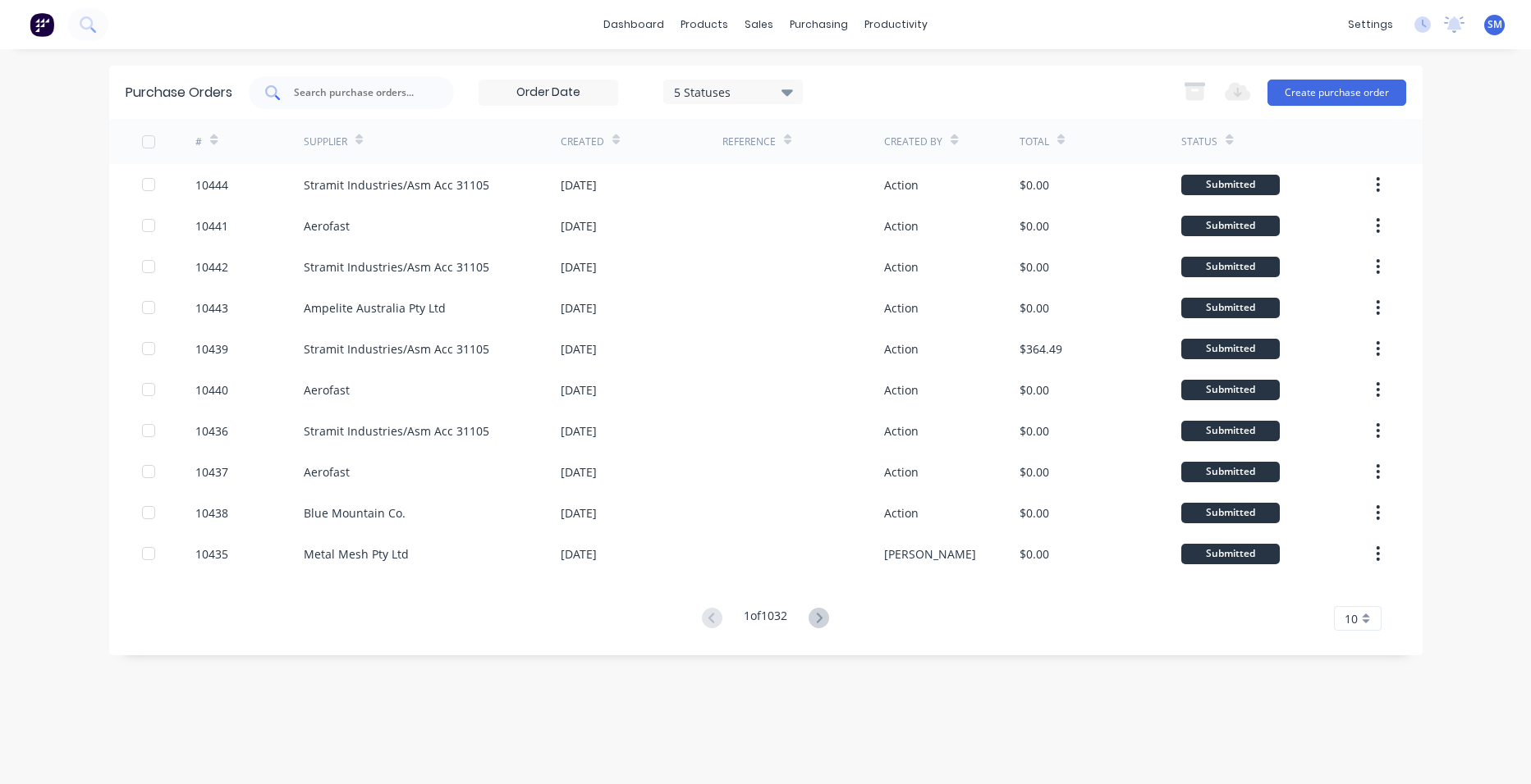
click at [400, 89] on input "text" at bounding box center [360, 93] width 136 height 17
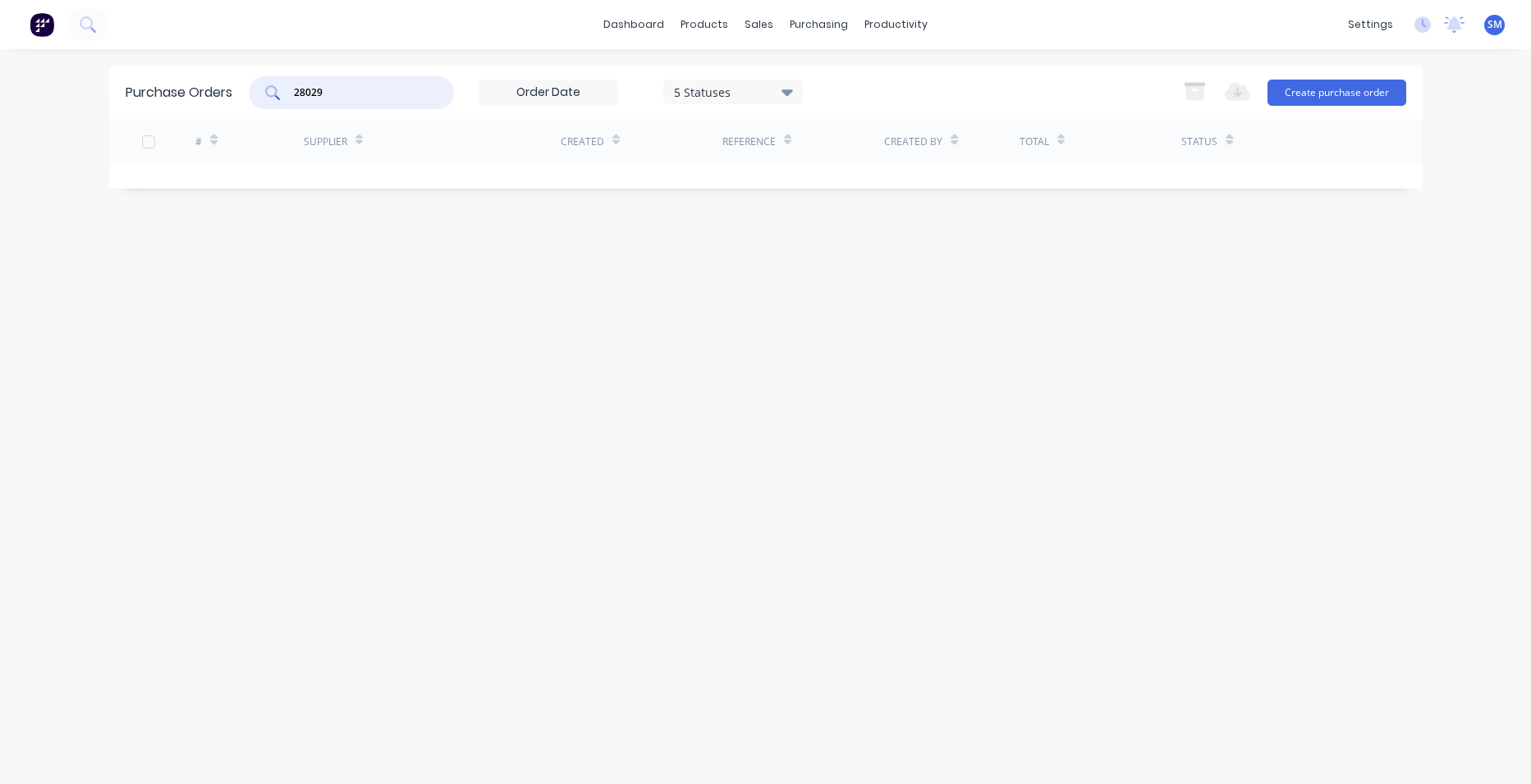
drag, startPoint x: 352, startPoint y: 94, endPoint x: 291, endPoint y: 88, distance: 61.3
click at [281, 88] on div "28029" at bounding box center [351, 92] width 206 height 33
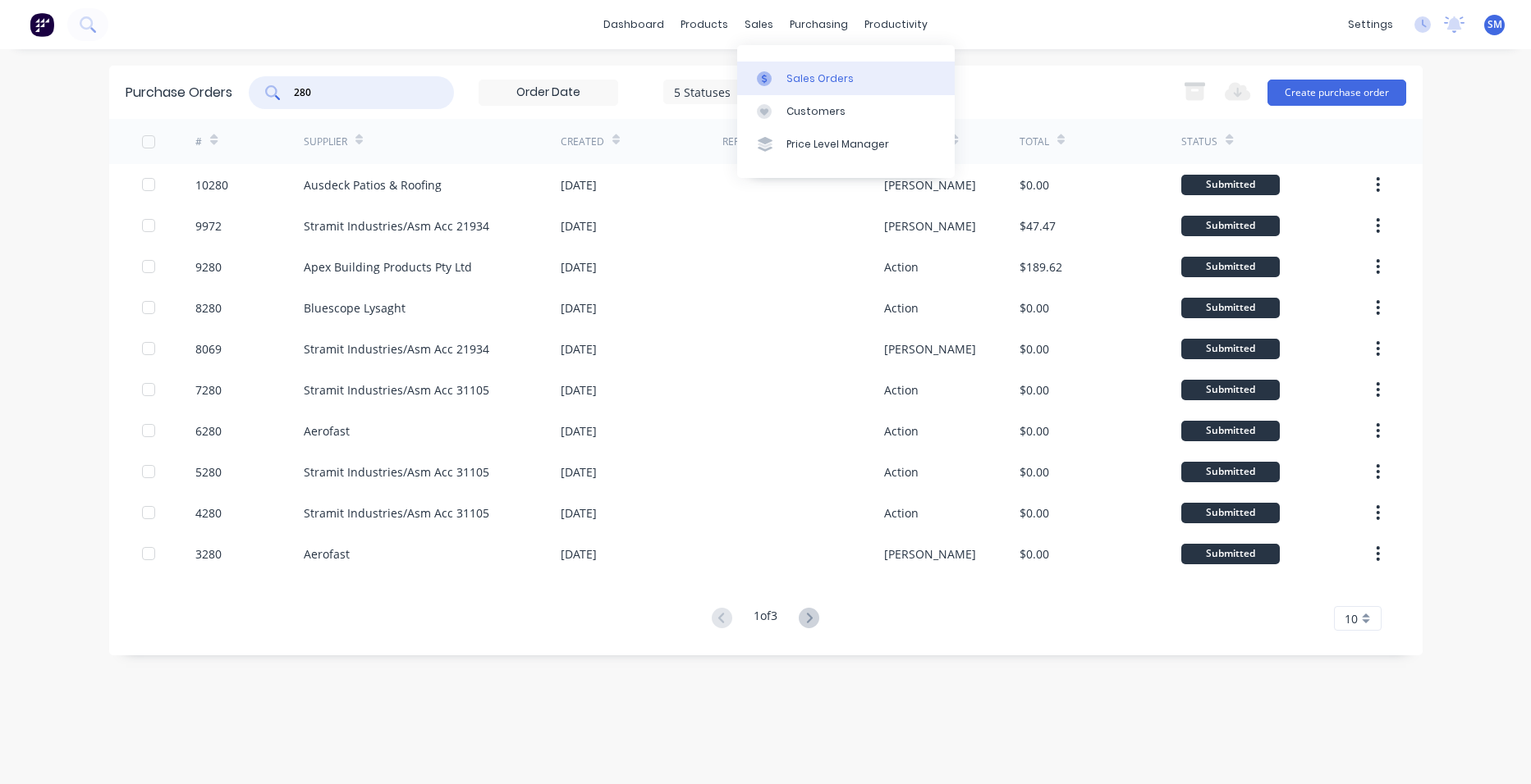
type input "280"
click at [796, 83] on div "Sales Orders" at bounding box center [820, 78] width 67 height 15
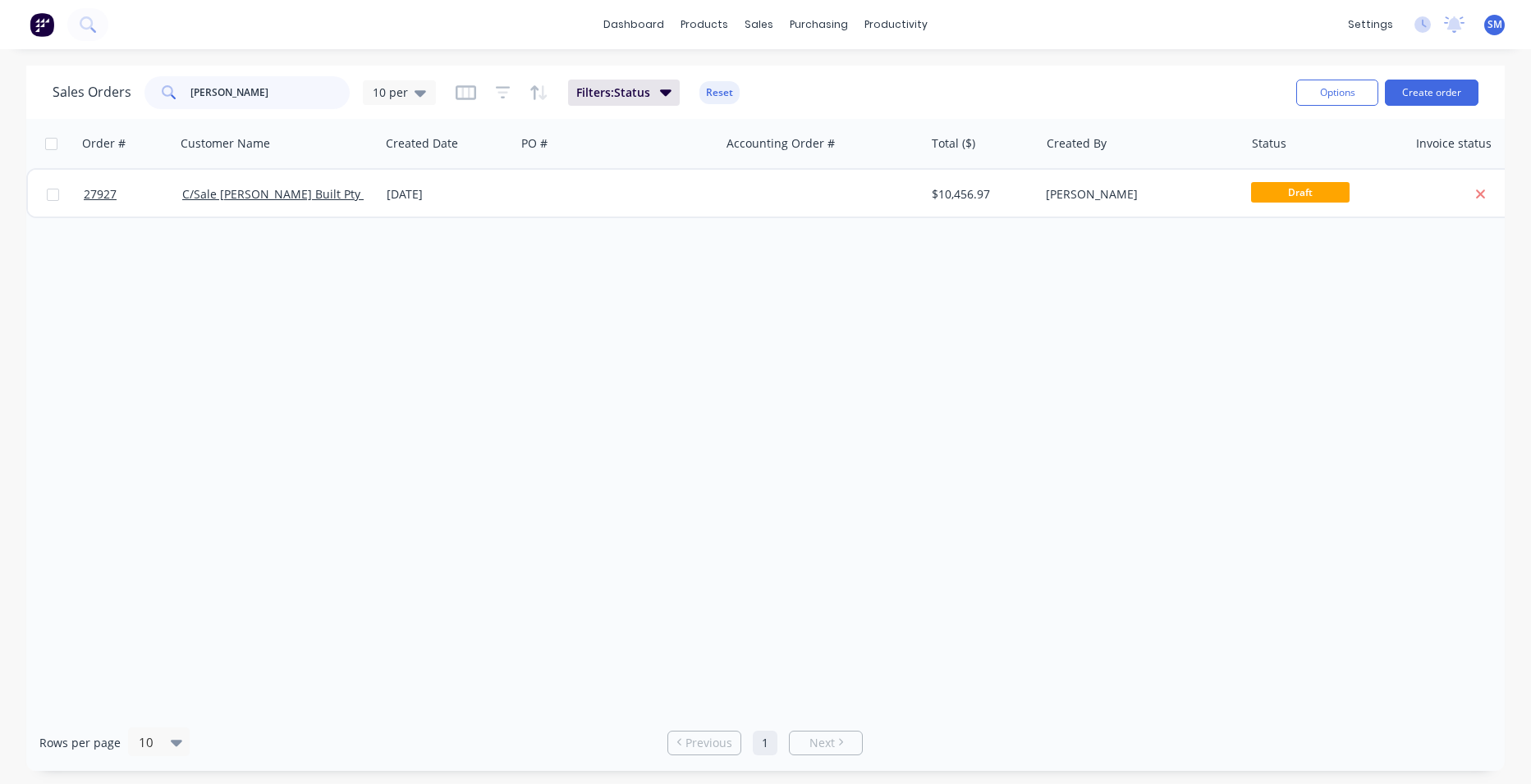
drag, startPoint x: 275, startPoint y: 83, endPoint x: 143, endPoint y: 79, distance: 132.1
click at [146, 81] on div "[PERSON_NAME]" at bounding box center [247, 92] width 206 height 33
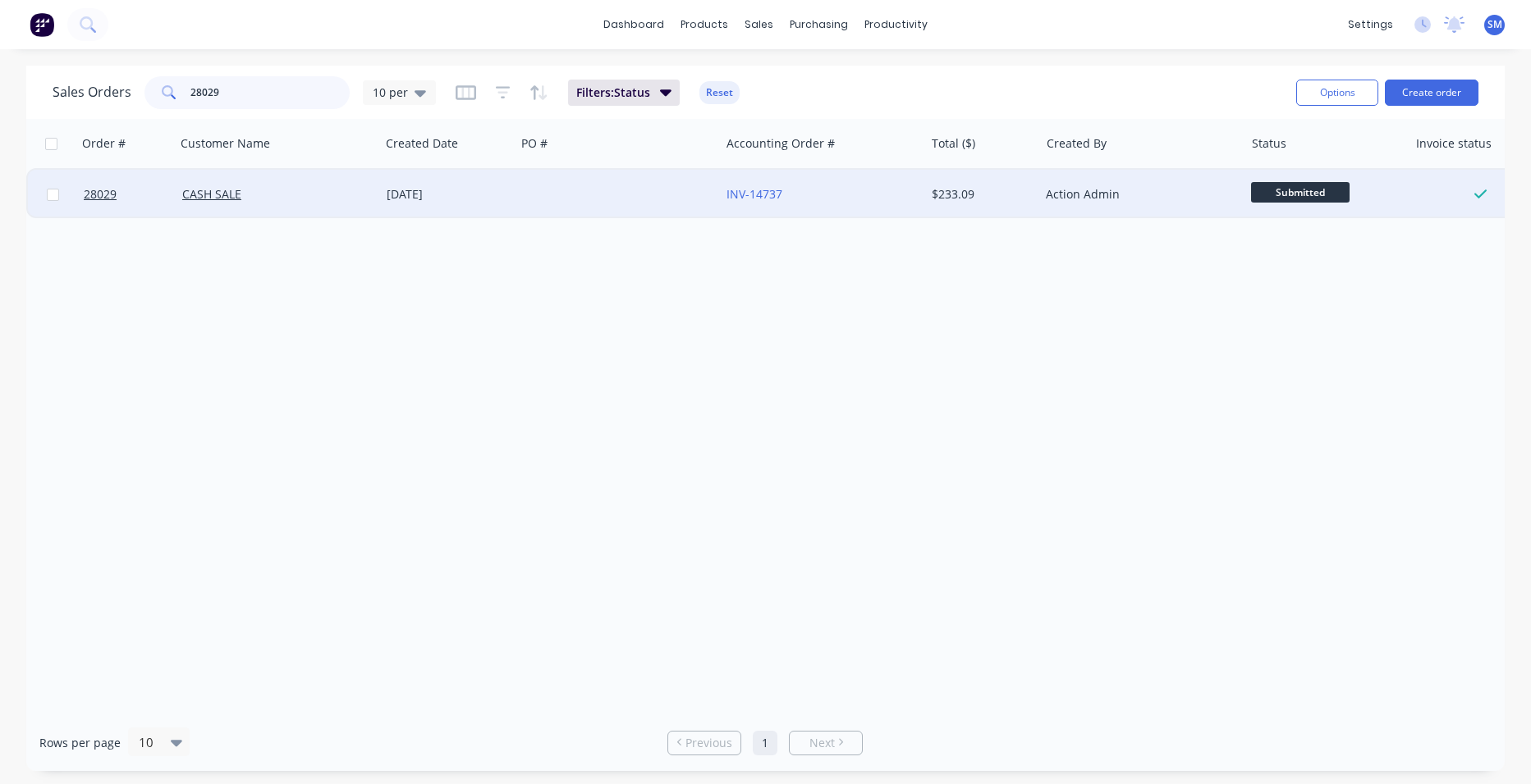
type input "28029"
click at [531, 196] on div at bounding box center [618, 195] width 205 height 49
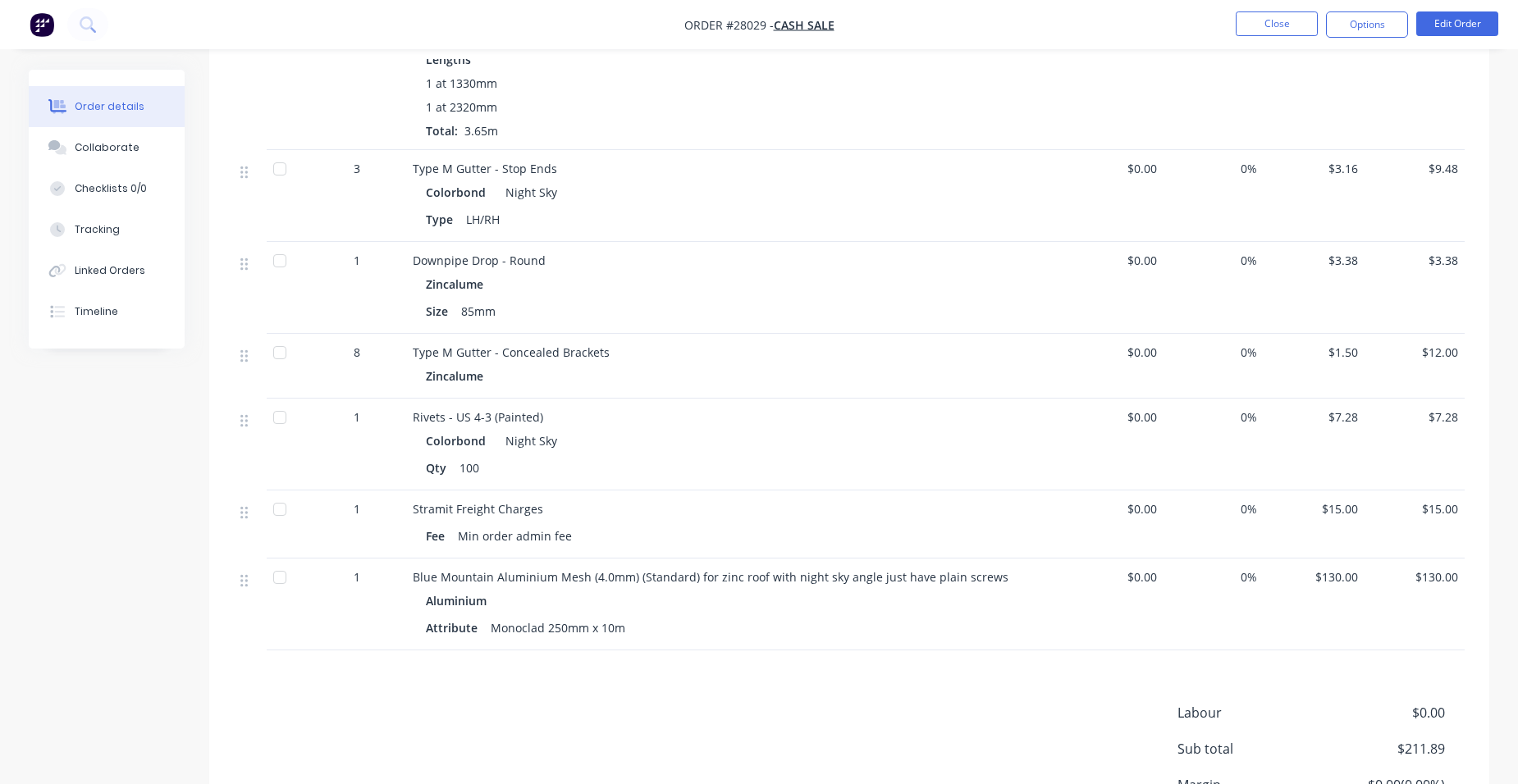
scroll to position [470, 0]
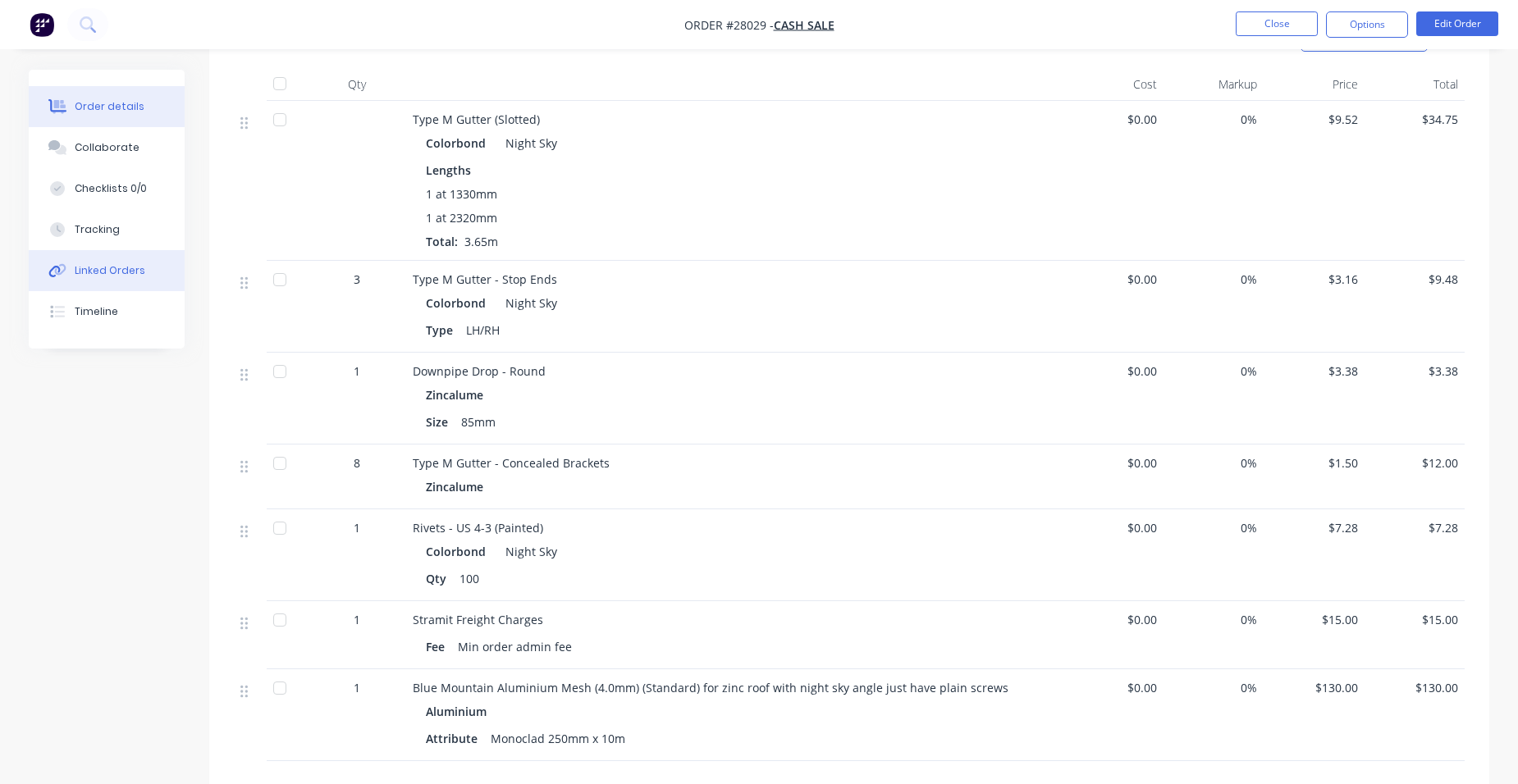
click at [124, 279] on button "Linked Orders" at bounding box center [107, 271] width 156 height 41
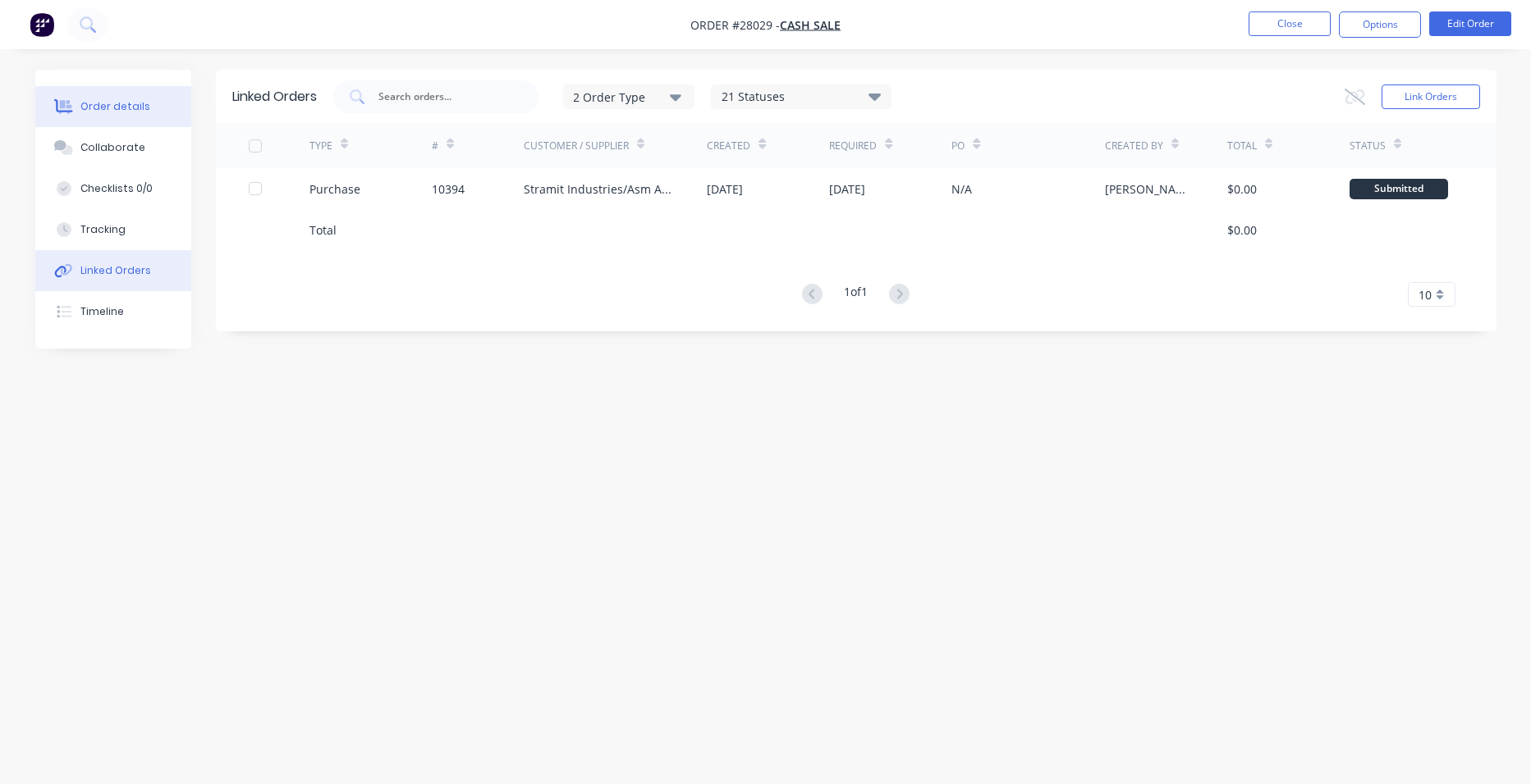
click at [134, 100] on div "Order details" at bounding box center [115, 107] width 70 height 15
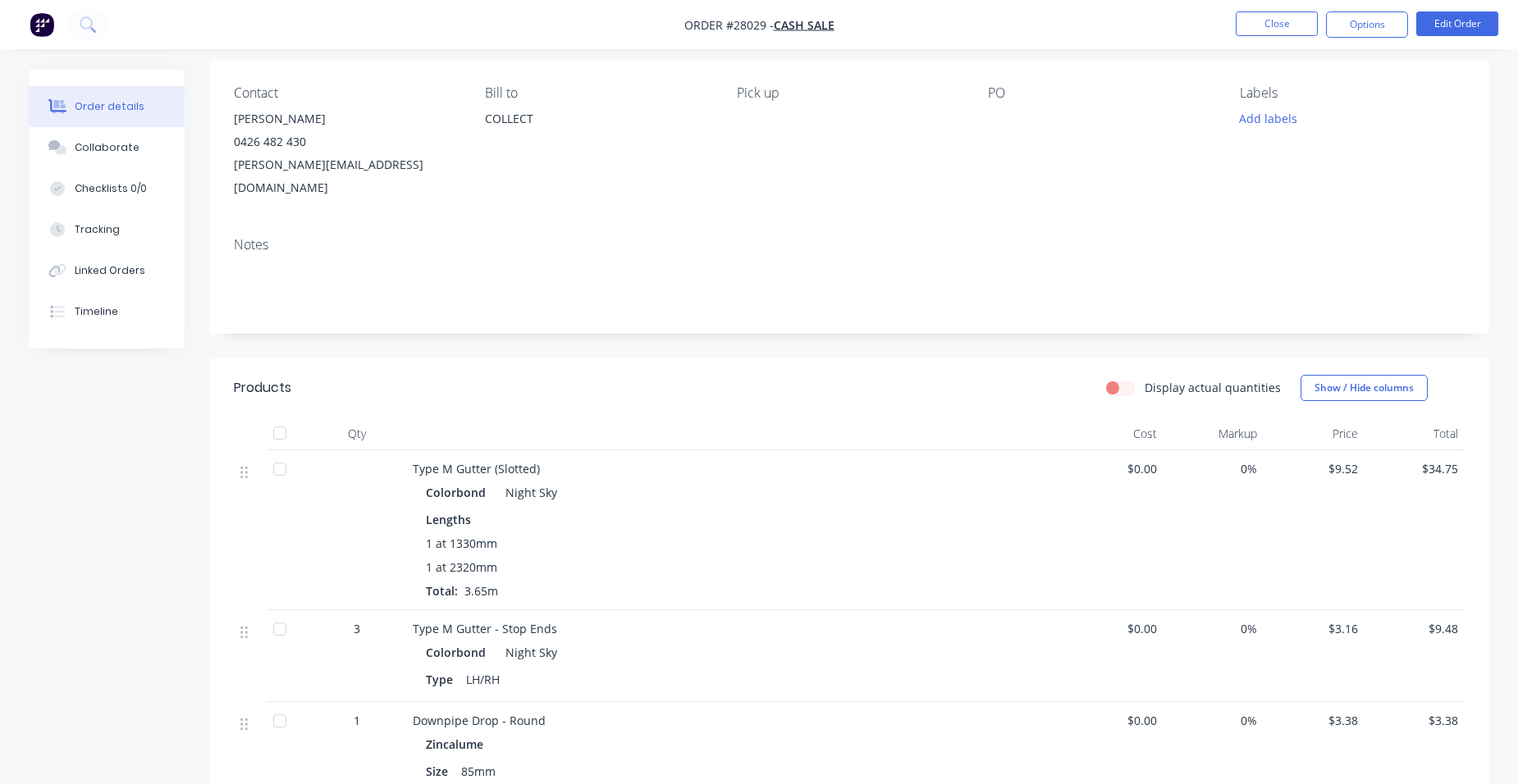
scroll to position [82, 0]
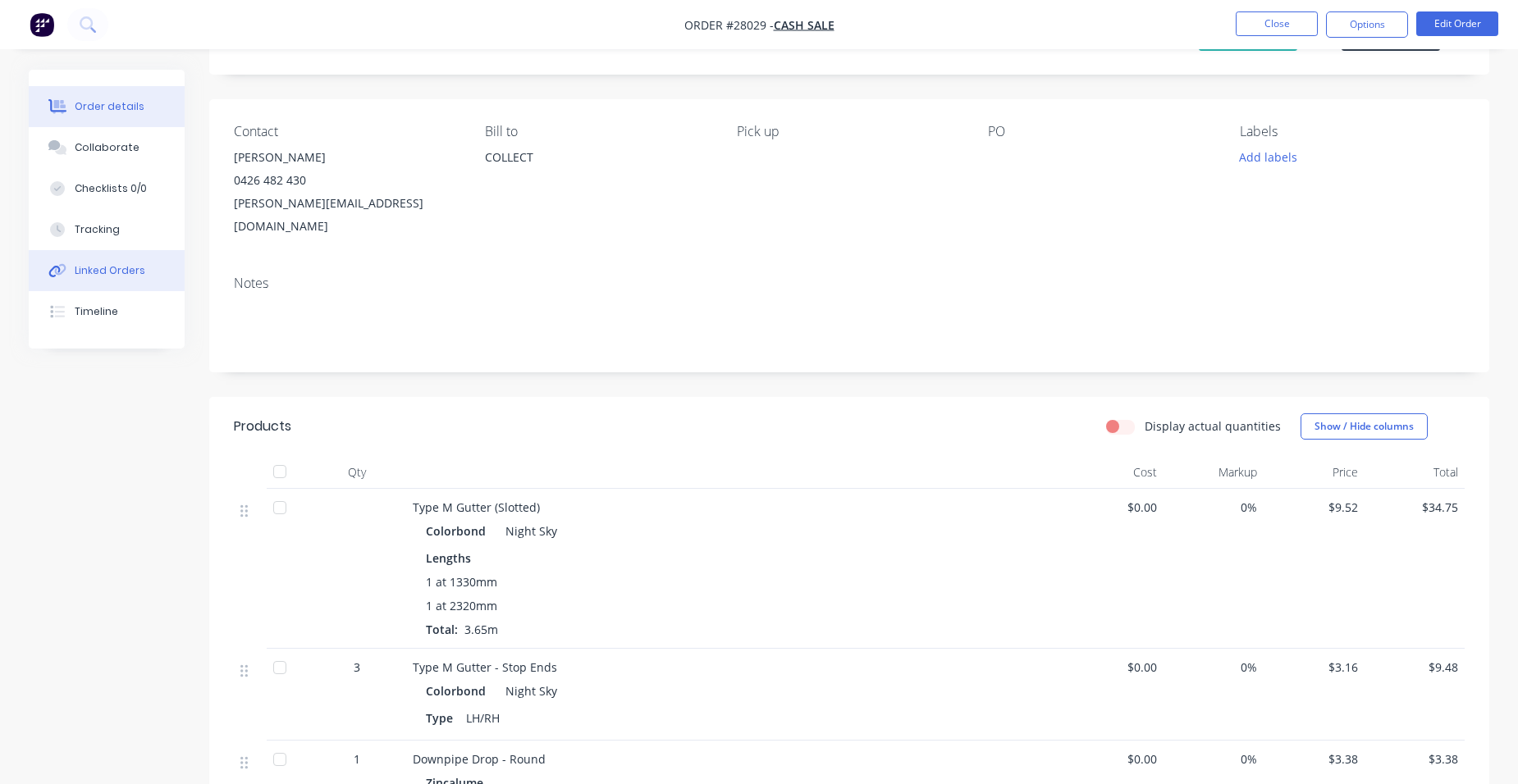
click at [153, 280] on button "Linked Orders" at bounding box center [107, 271] width 156 height 41
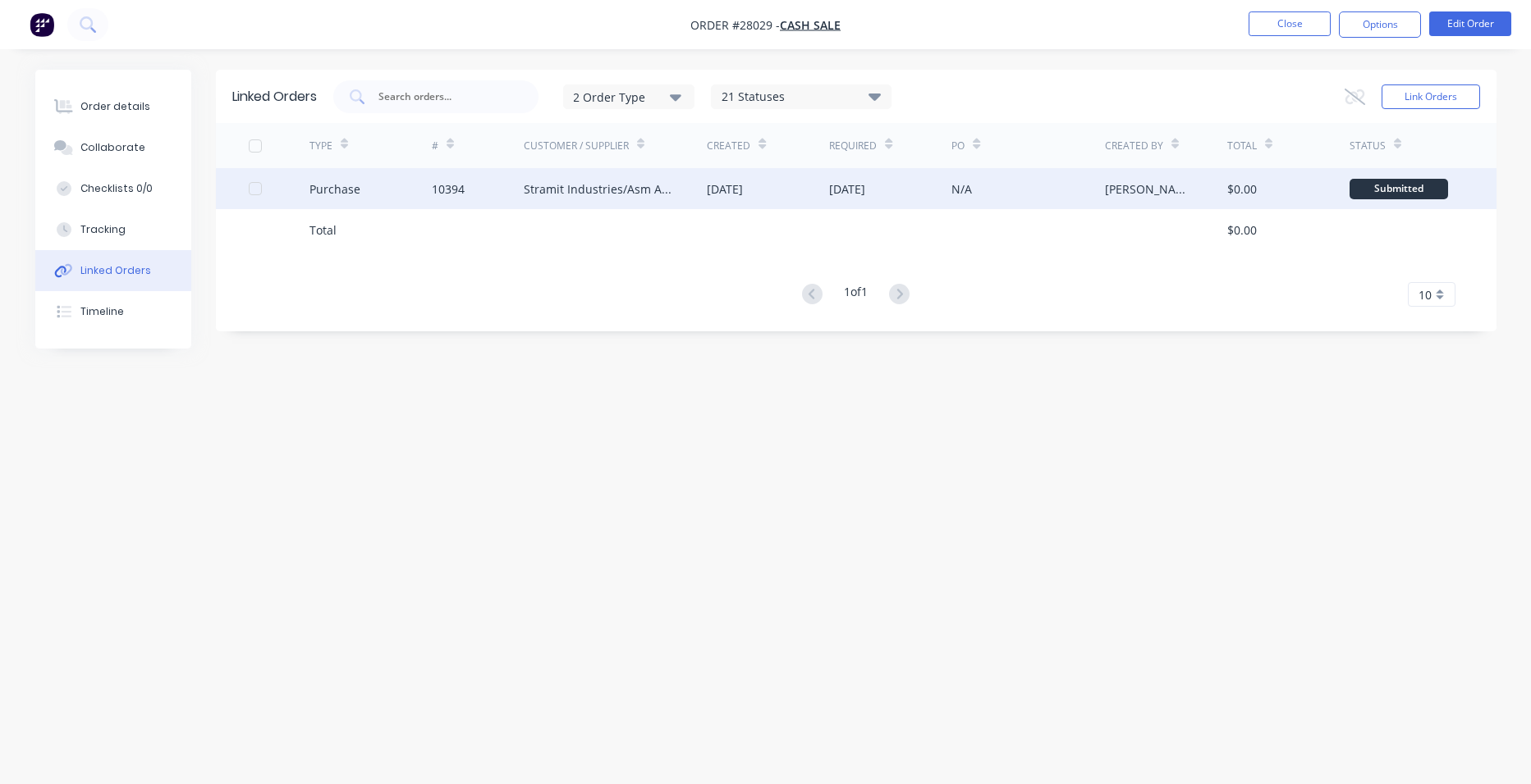
click at [441, 196] on div "10394" at bounding box center [447, 190] width 33 height 18
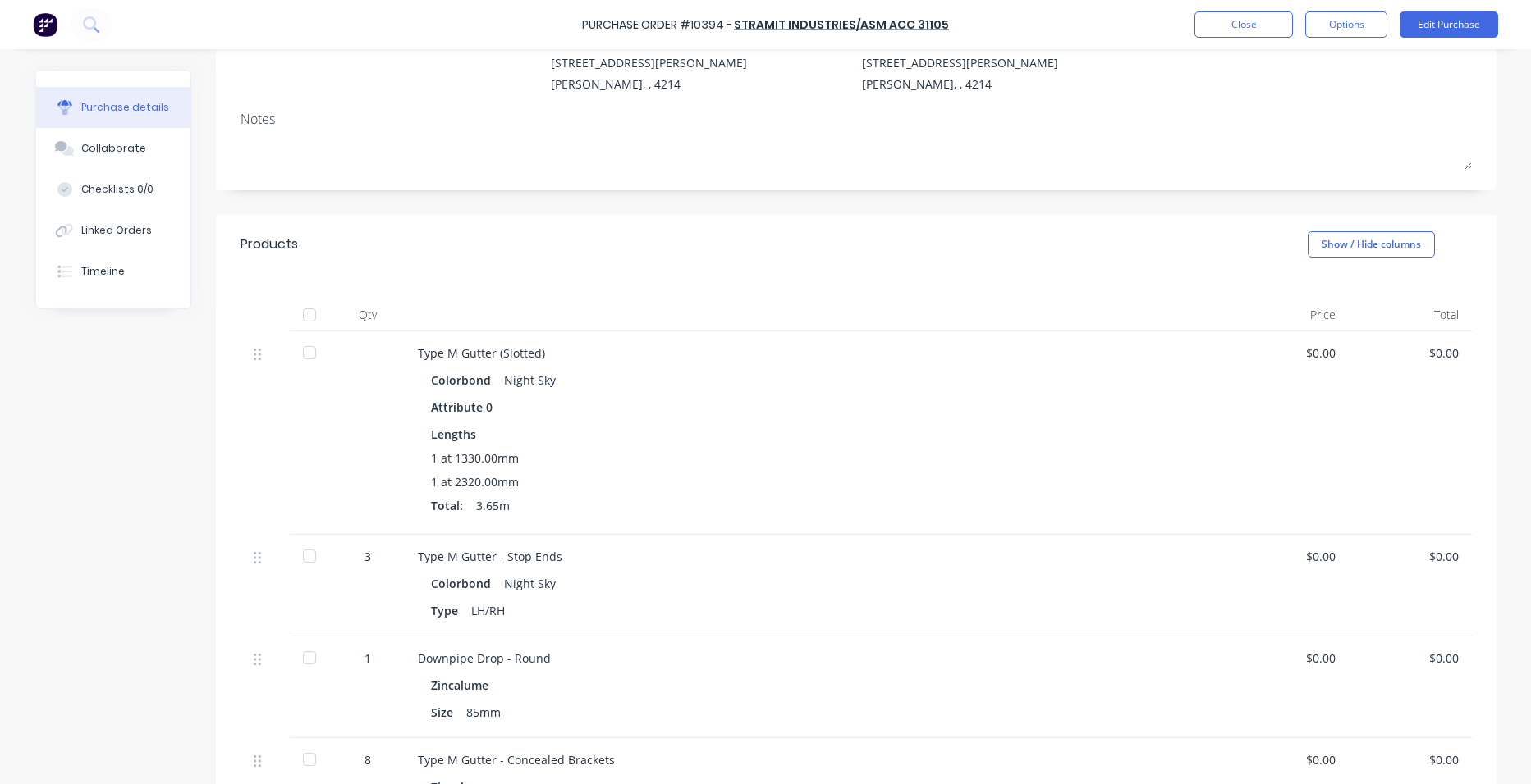
scroll to position [328, 0]
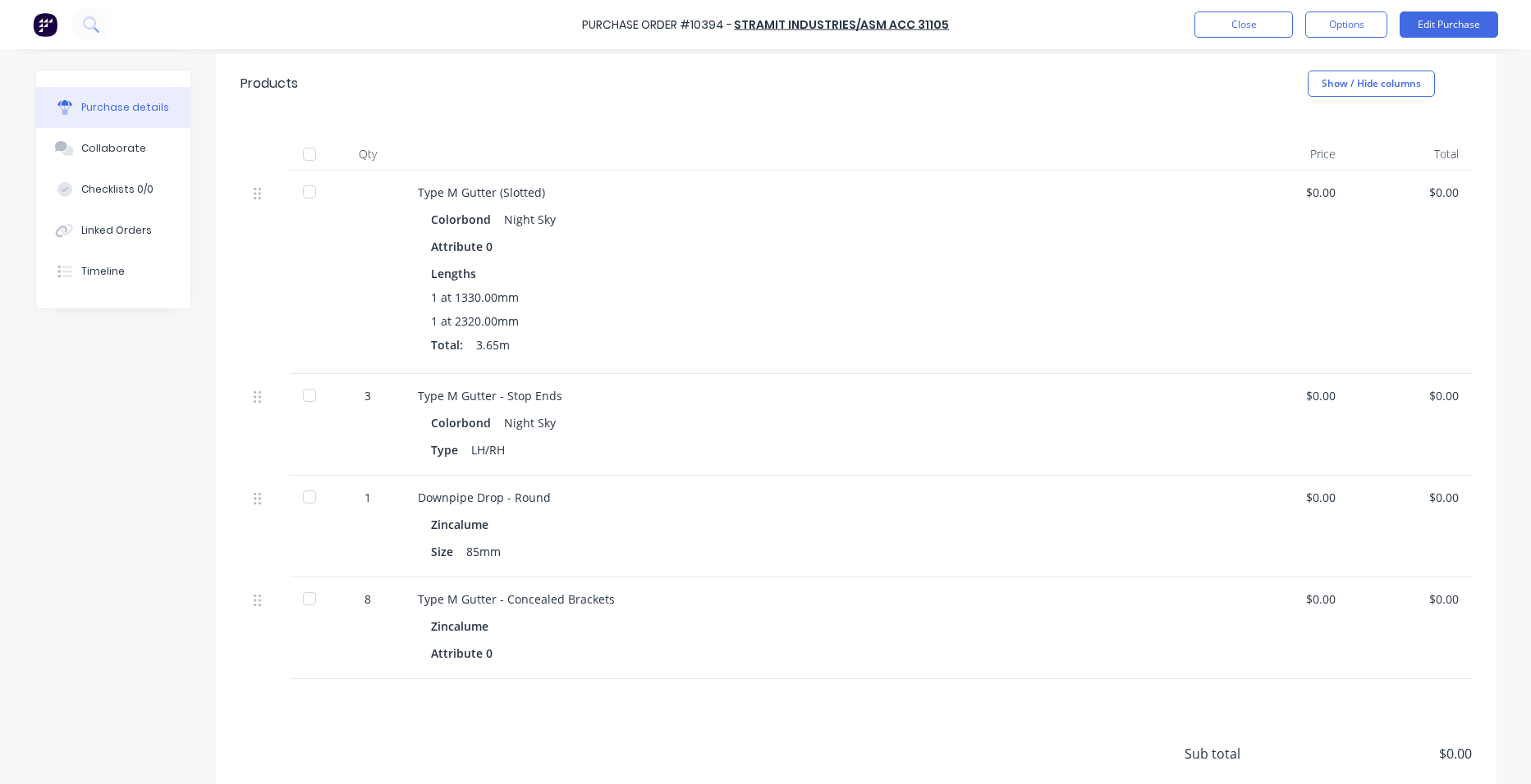
click at [128, 108] on div "Purchase details" at bounding box center [125, 107] width 88 height 15
click at [109, 233] on div "Linked Orders" at bounding box center [116, 230] width 71 height 15
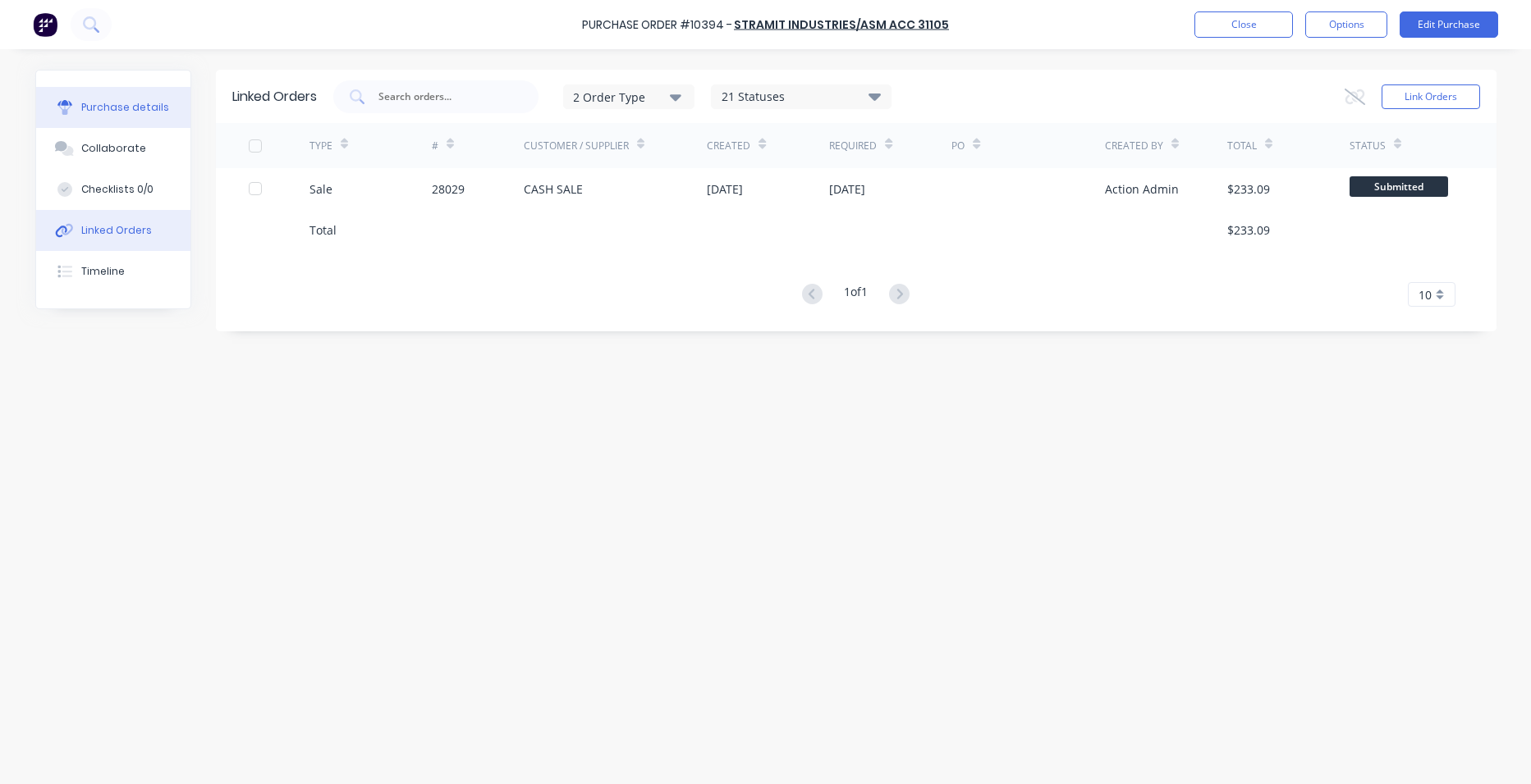
click at [125, 102] on div "Purchase details" at bounding box center [125, 107] width 88 height 15
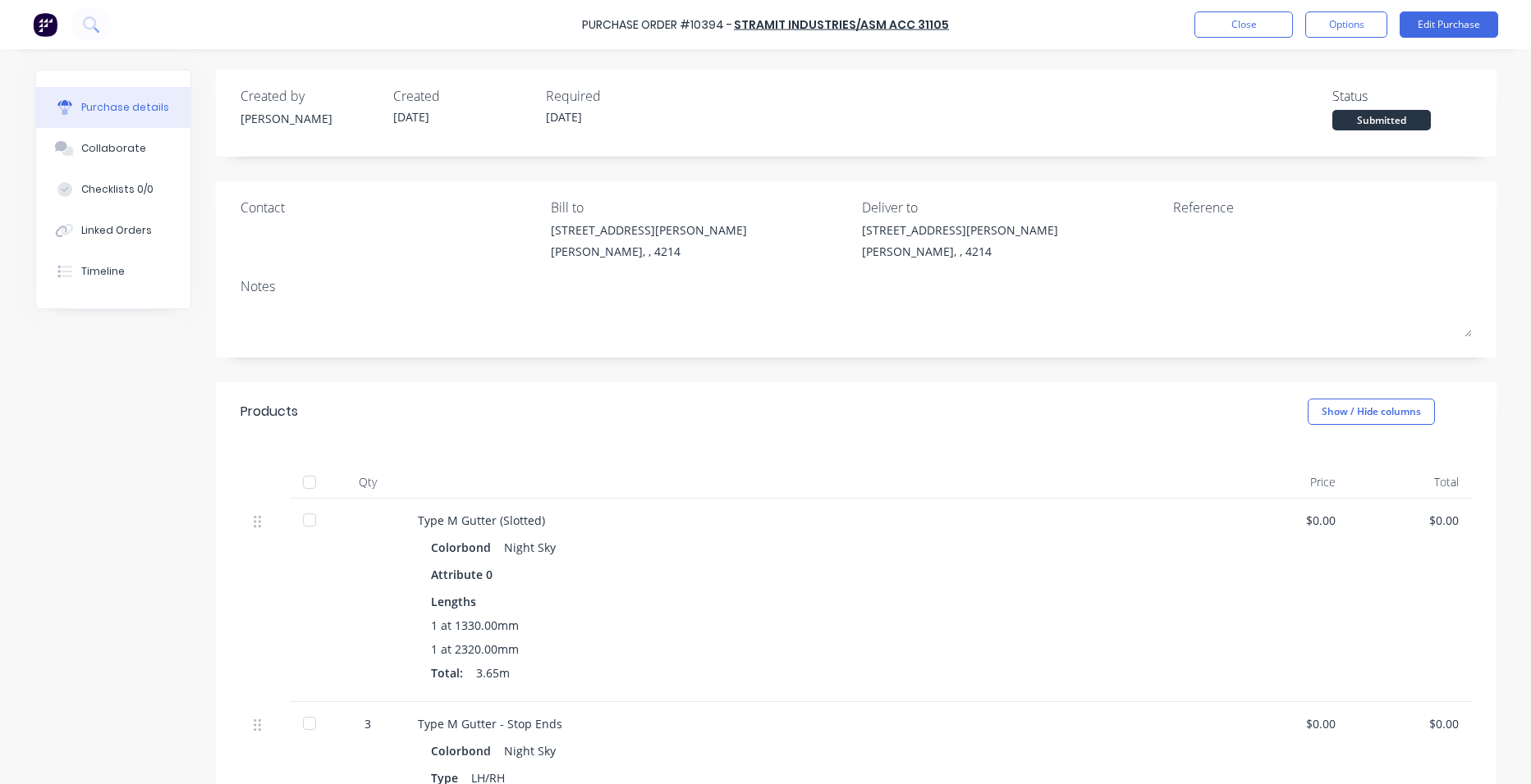
scroll to position [410, 0]
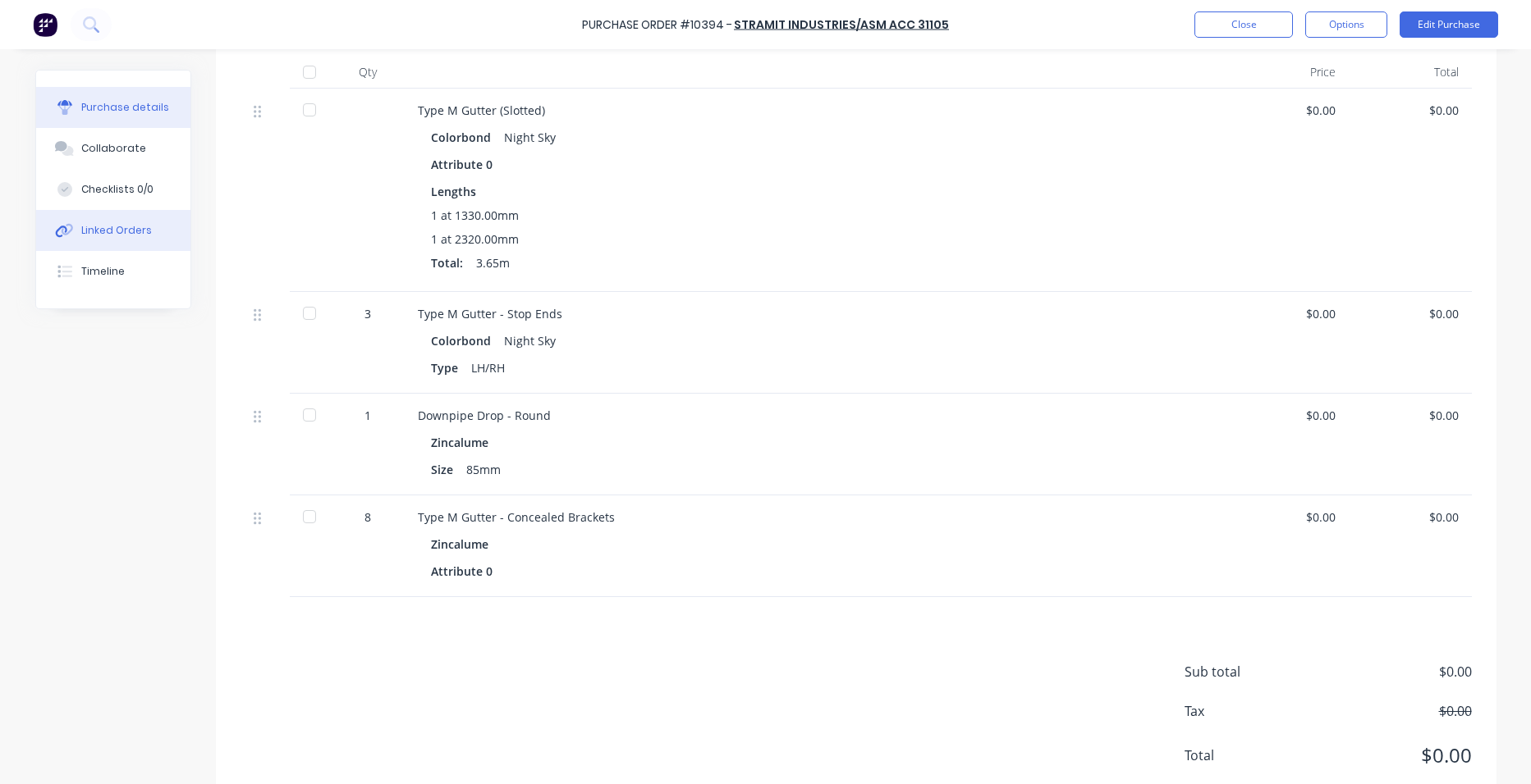
click at [135, 228] on div "Linked Orders" at bounding box center [116, 230] width 71 height 15
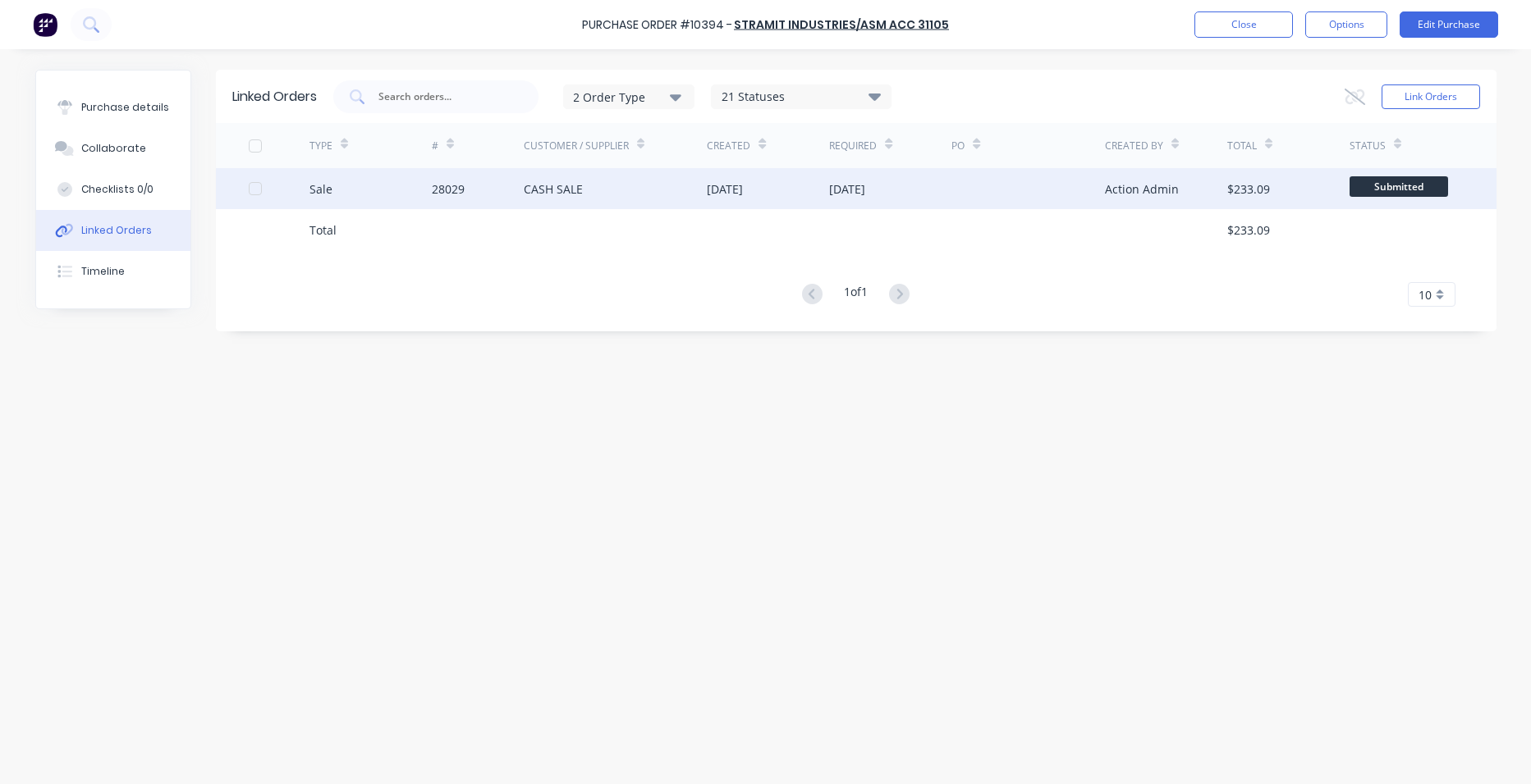
click at [621, 187] on div "CASH SALE" at bounding box center [615, 189] width 184 height 41
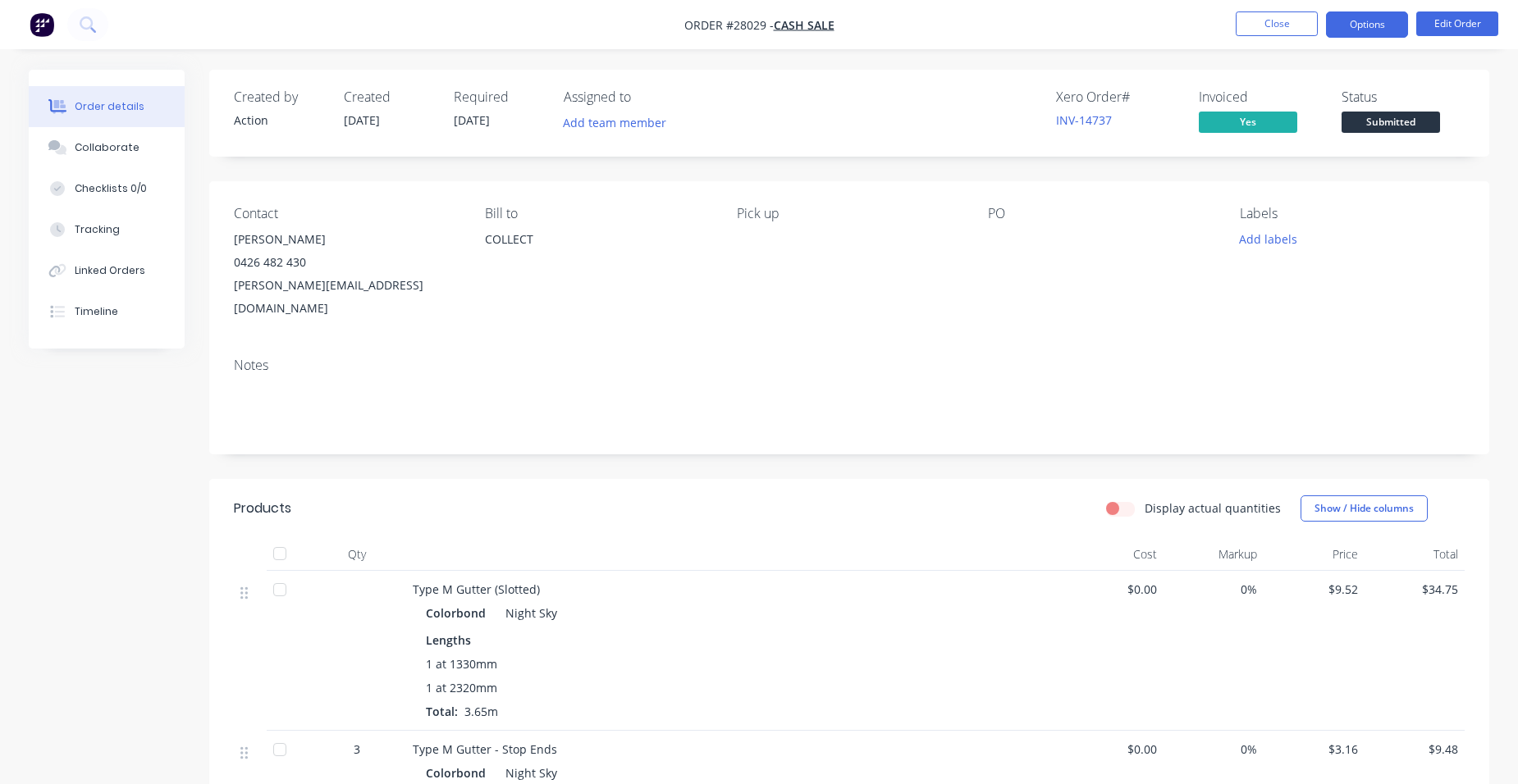
click at [1350, 24] on button "Options" at bounding box center [1366, 25] width 82 height 26
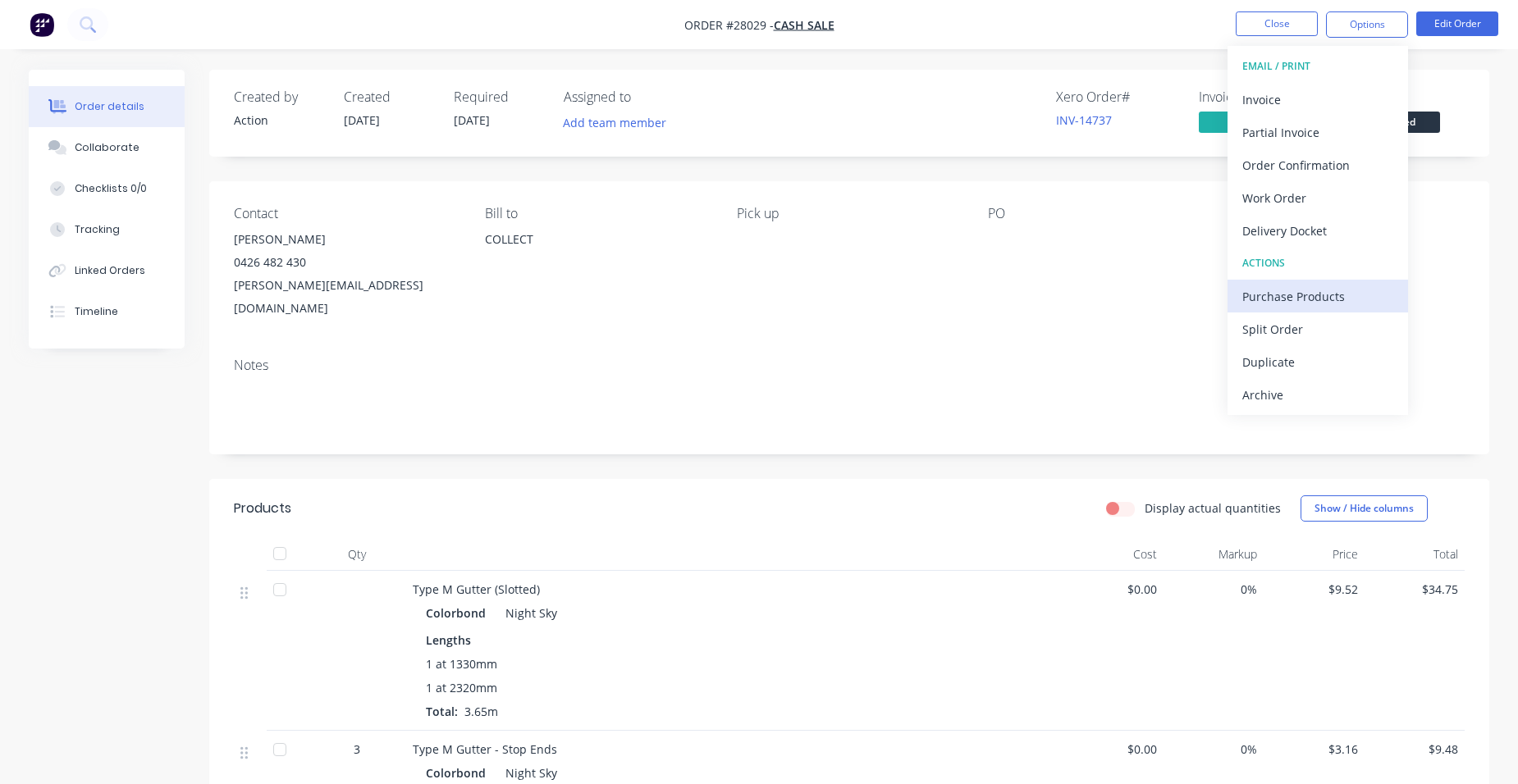
click at [1381, 285] on div "Purchase Products" at bounding box center [1317, 296] width 151 height 24
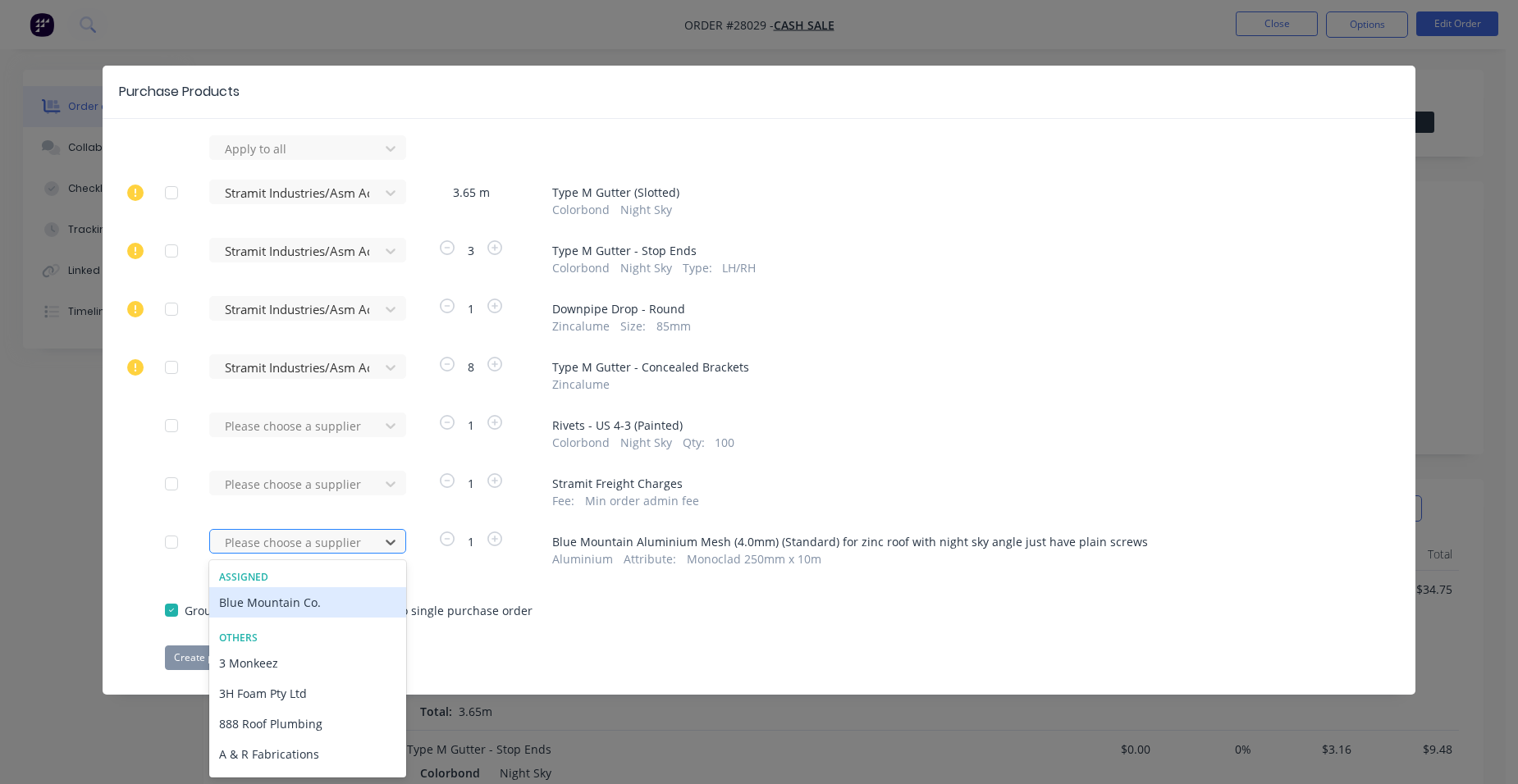
click at [321, 535] on div at bounding box center [296, 542] width 147 height 20
click at [298, 605] on div "Blue Mountain Co." at bounding box center [307, 602] width 197 height 30
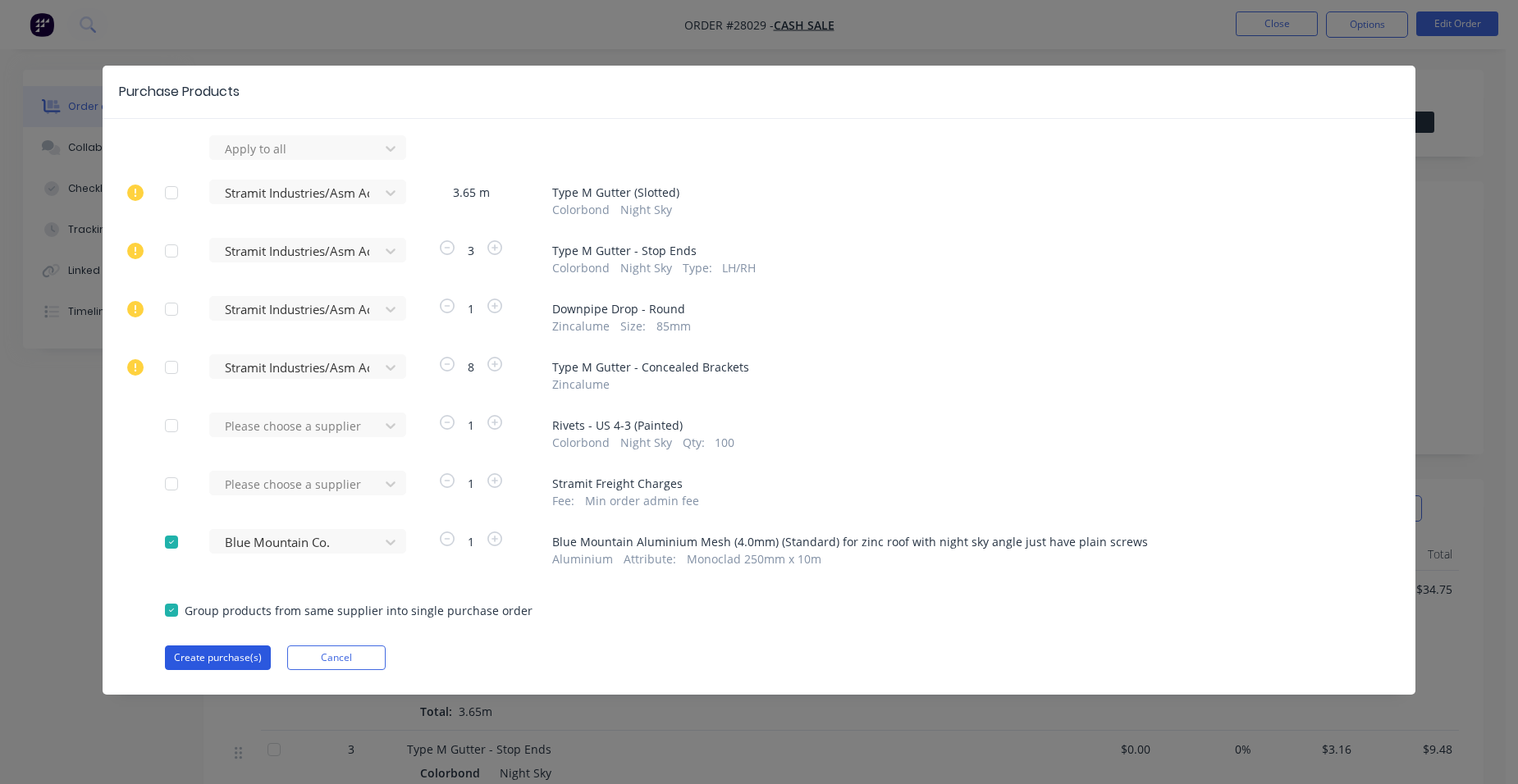
click at [233, 653] on button "Create purchase(s)" at bounding box center [218, 658] width 106 height 25
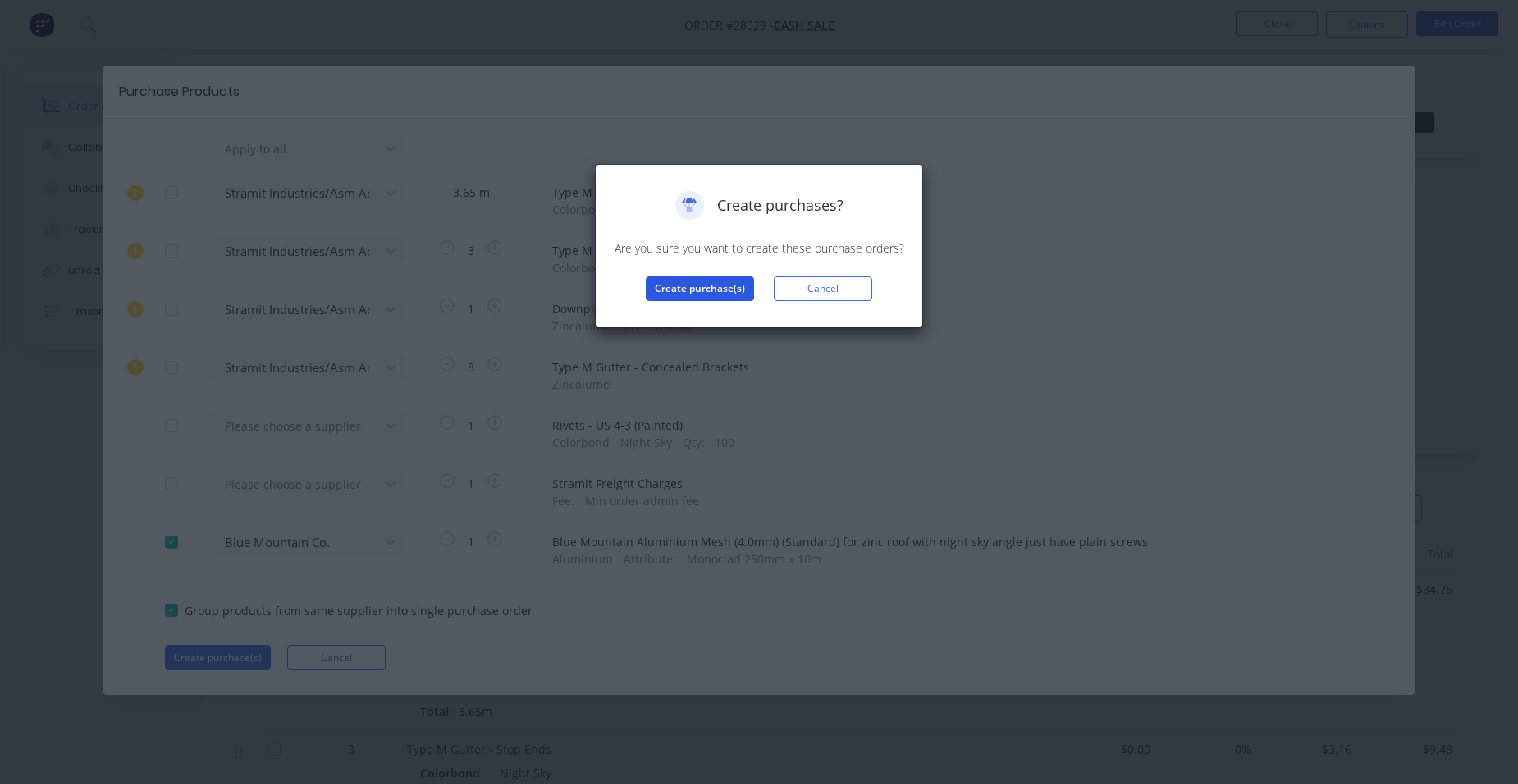
click at [721, 284] on button "Create purchase(s)" at bounding box center [699, 288] width 108 height 25
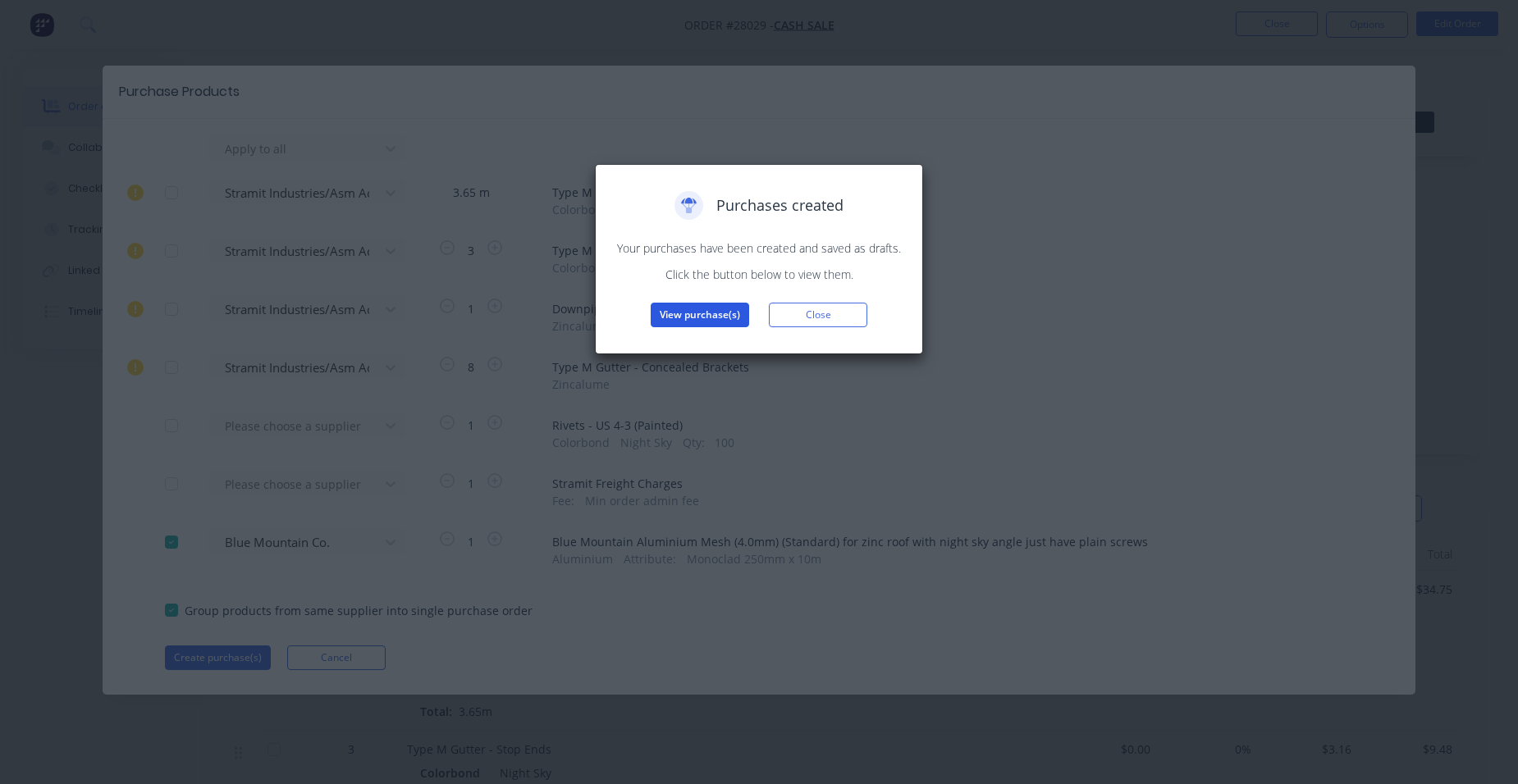
click at [689, 317] on button "View purchase(s)" at bounding box center [700, 315] width 99 height 25
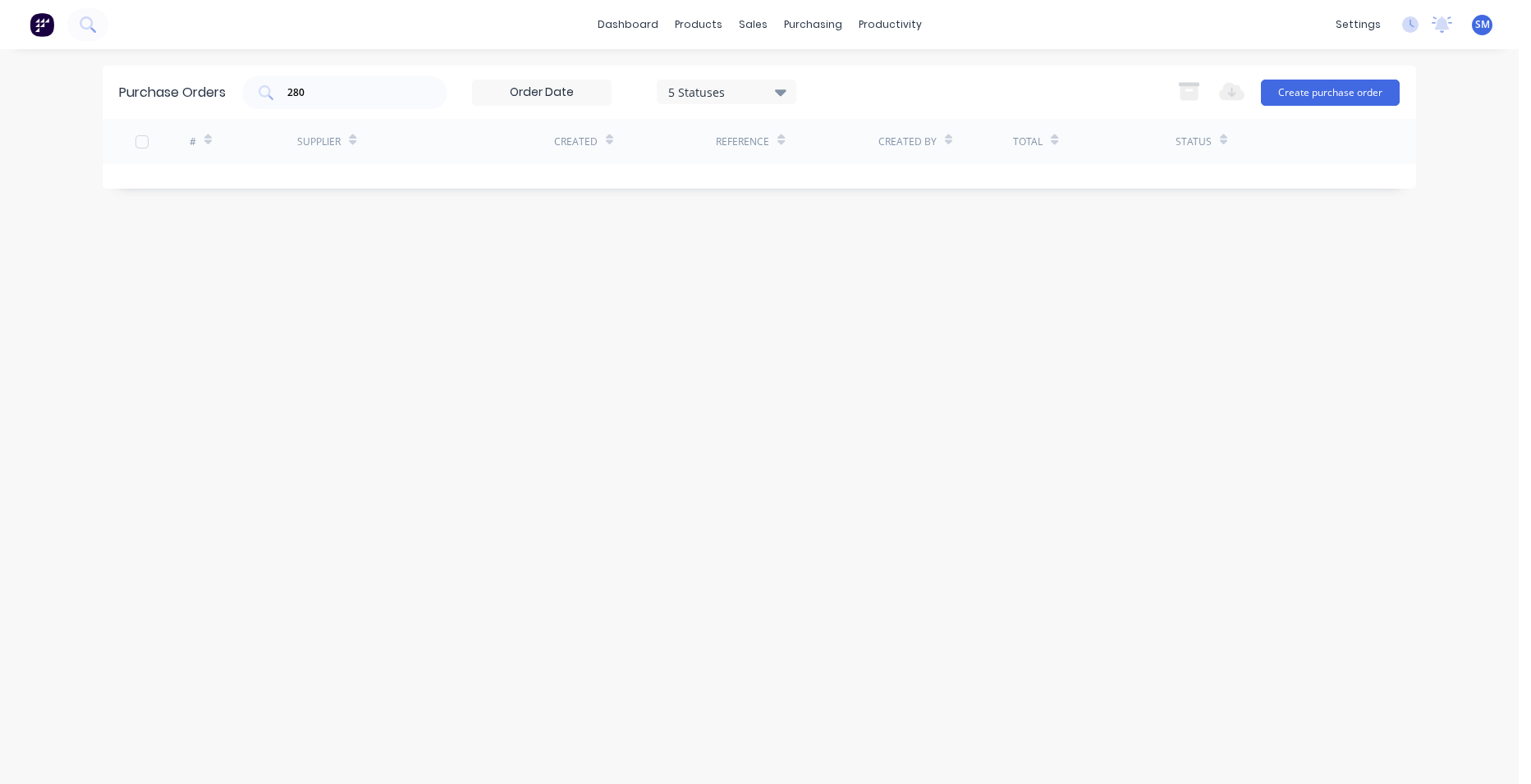
click at [262, 78] on div "280" at bounding box center [344, 92] width 206 height 33
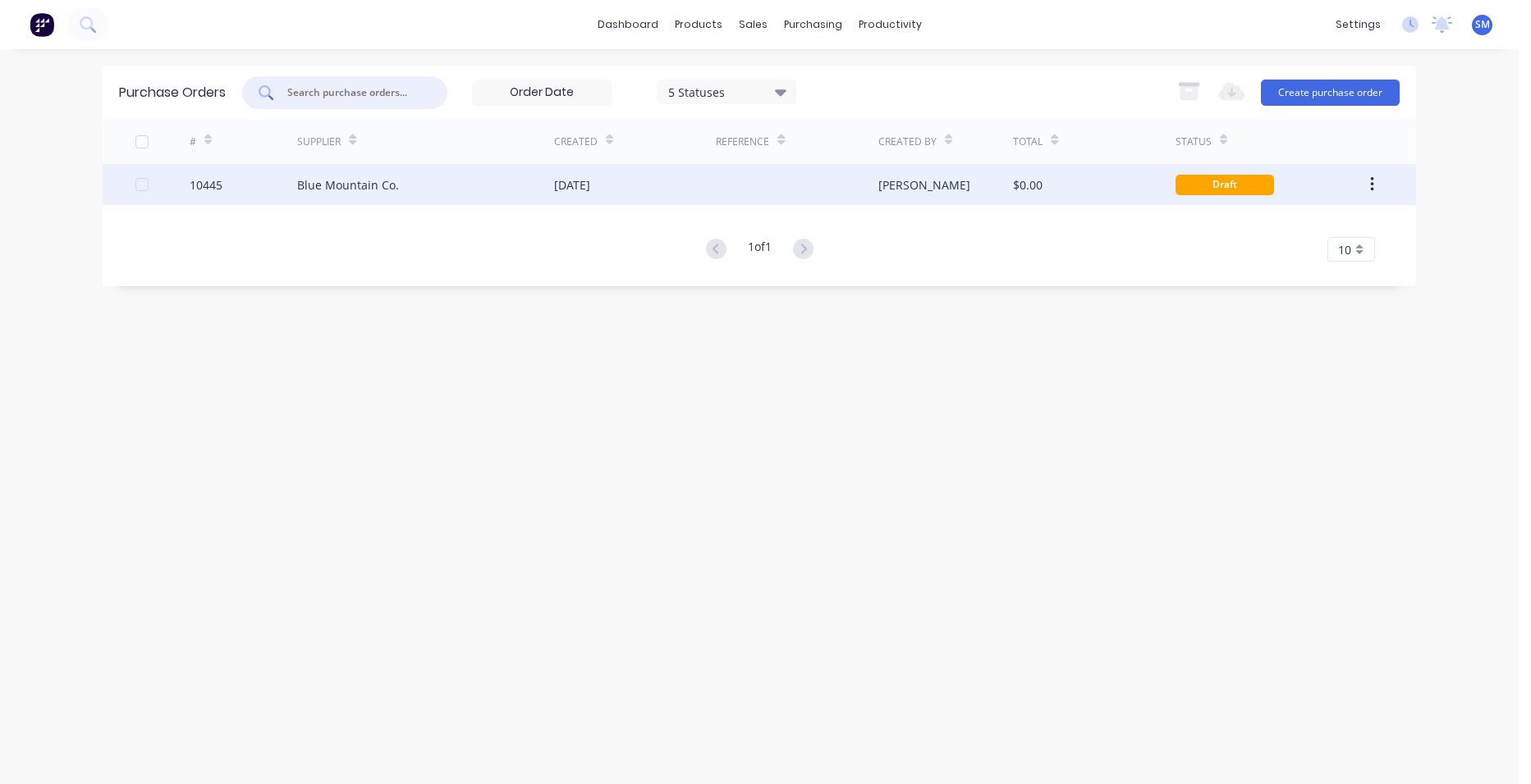
click at [669, 192] on div "[DATE]" at bounding box center [634, 184] width 161 height 41
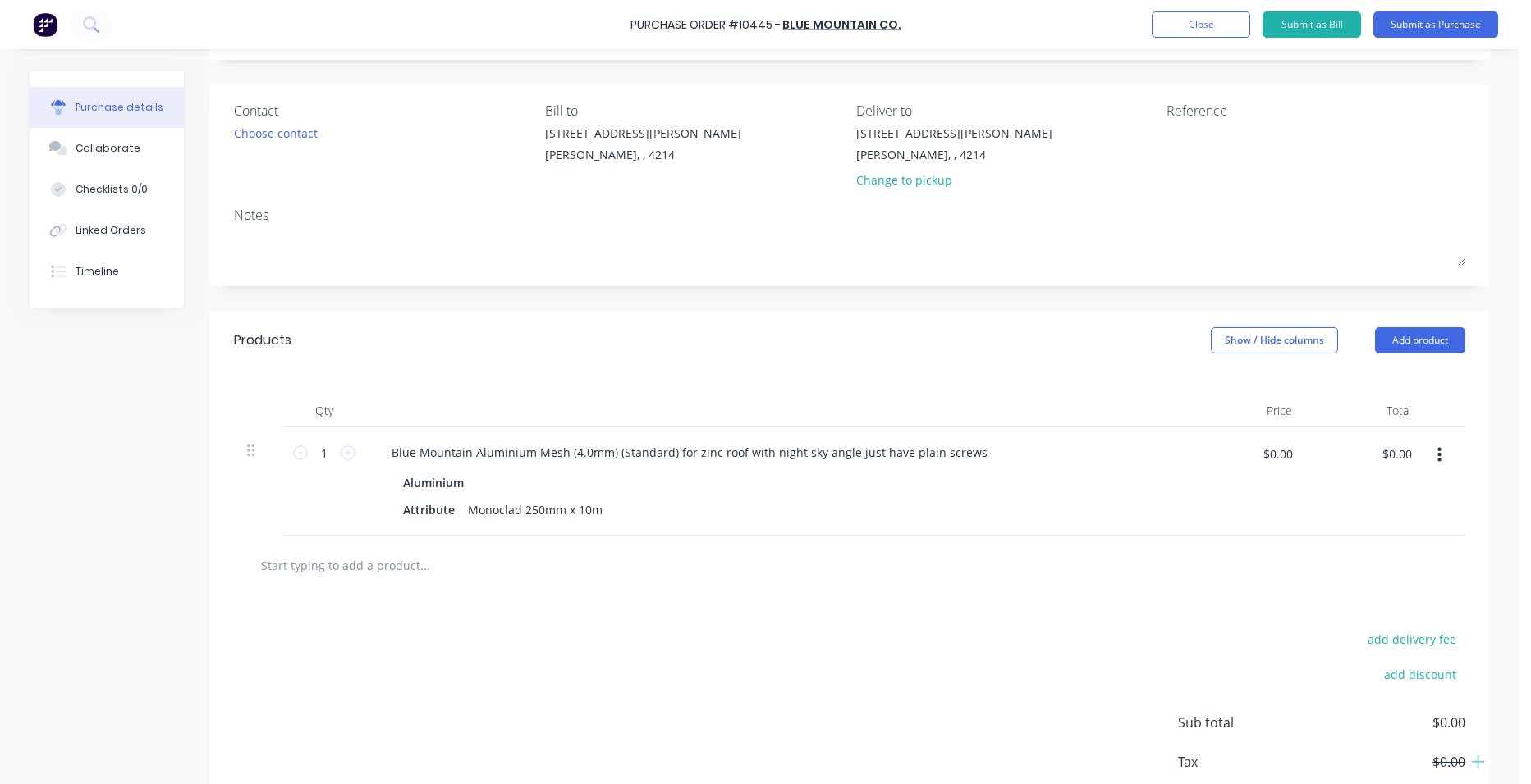
scroll to position [194, 0]
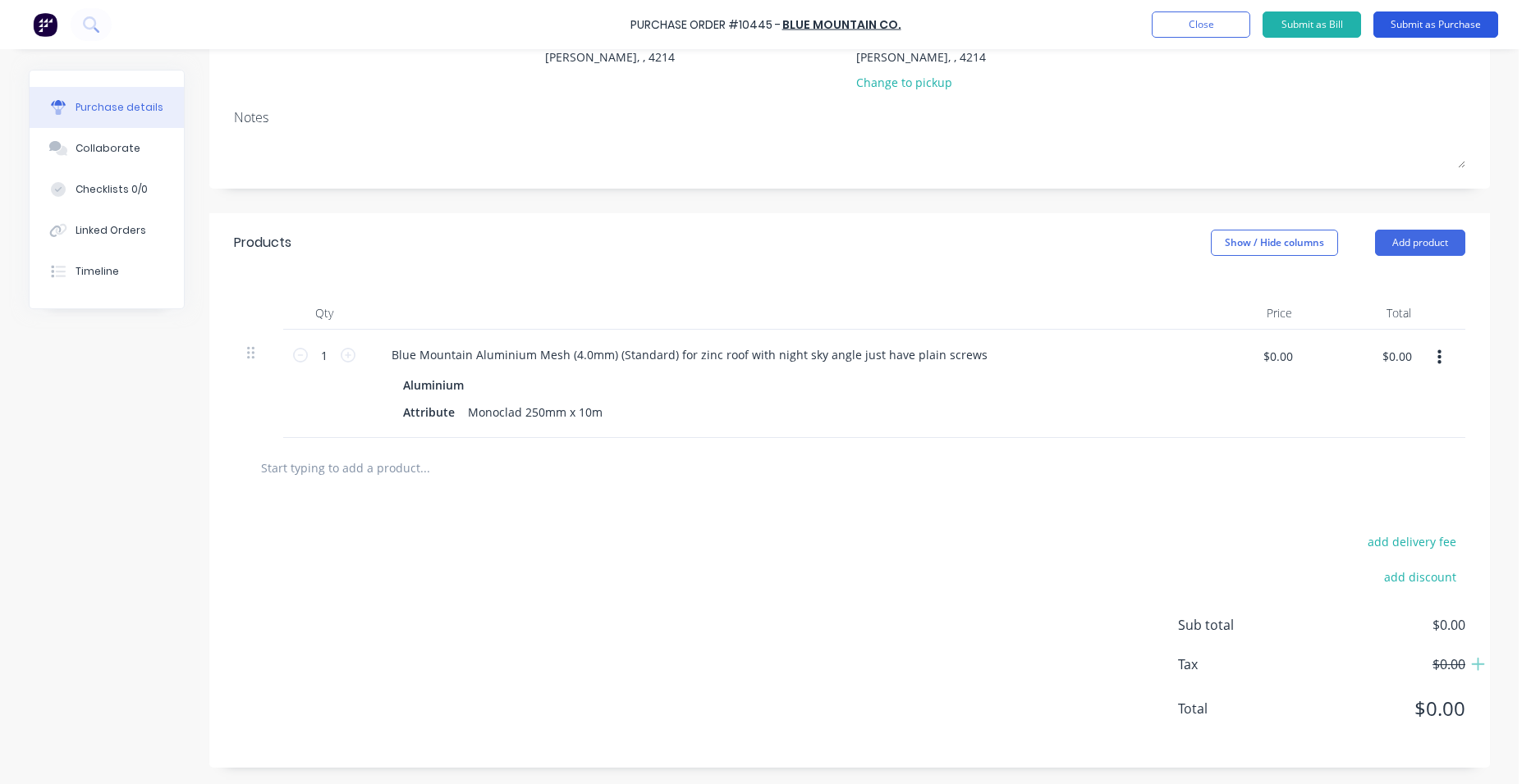
click at [1438, 15] on button "Submit as Purchase" at bounding box center [1435, 25] width 124 height 26
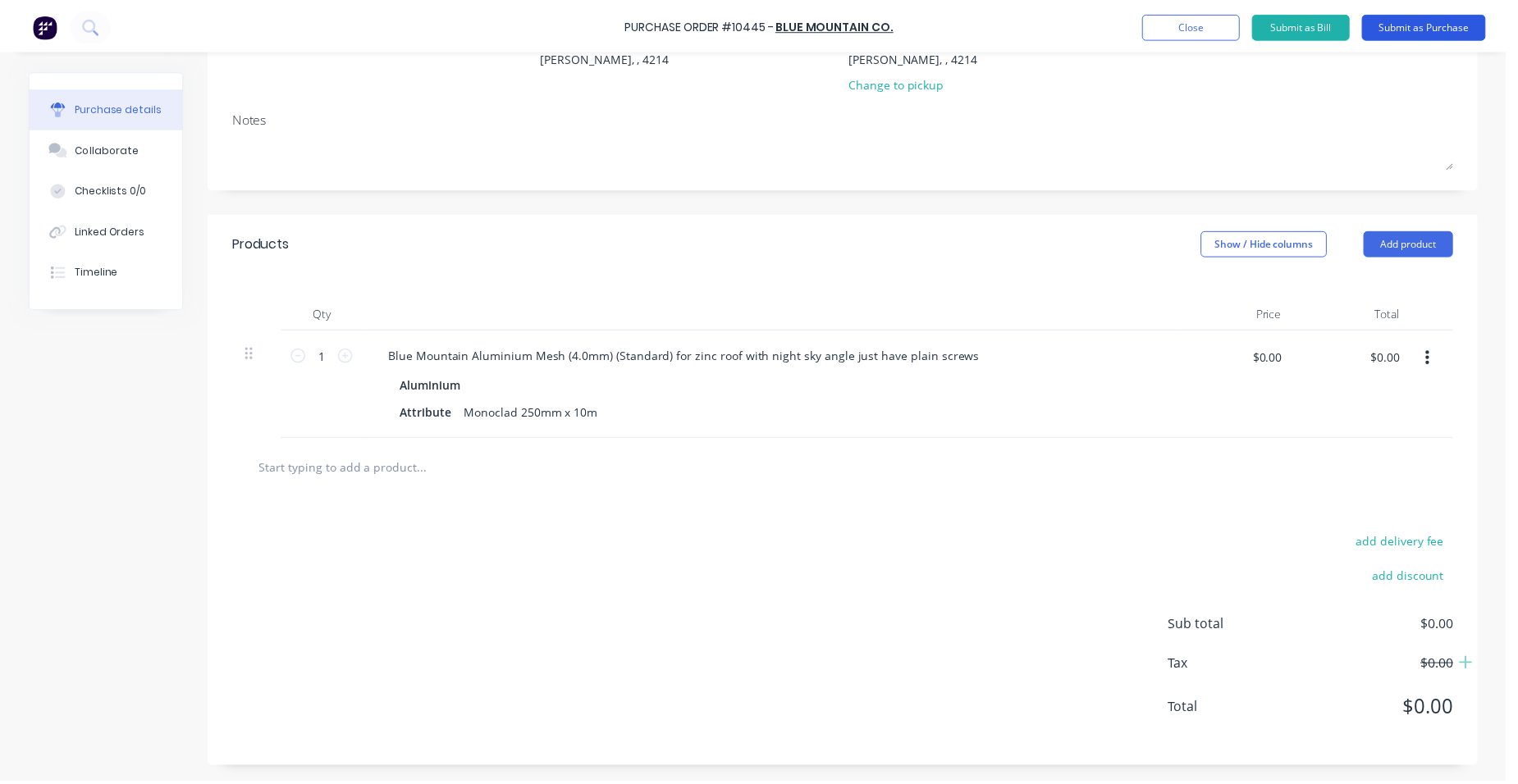
scroll to position [0, 0]
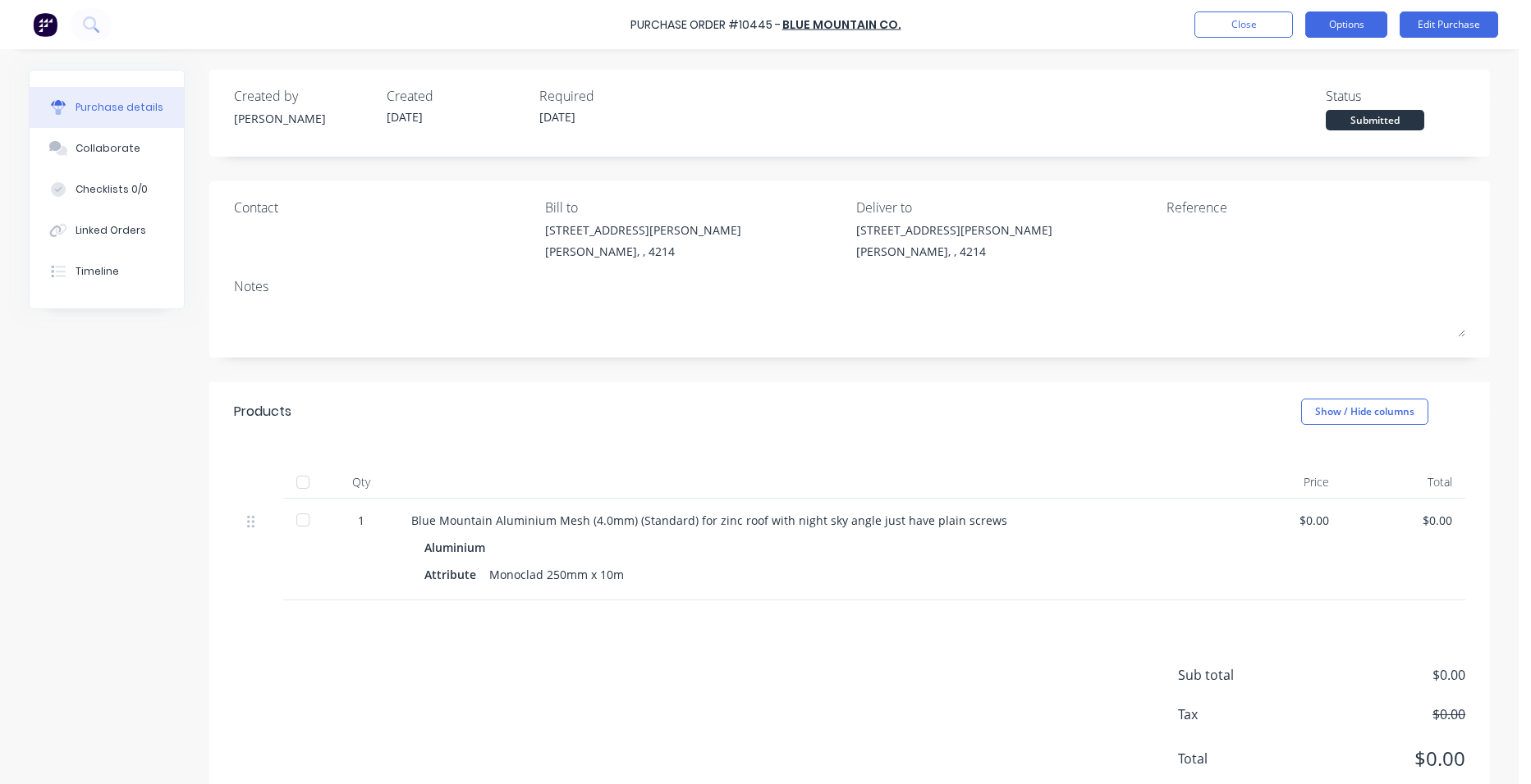
click at [1367, 28] on button "Options" at bounding box center [1346, 25] width 82 height 26
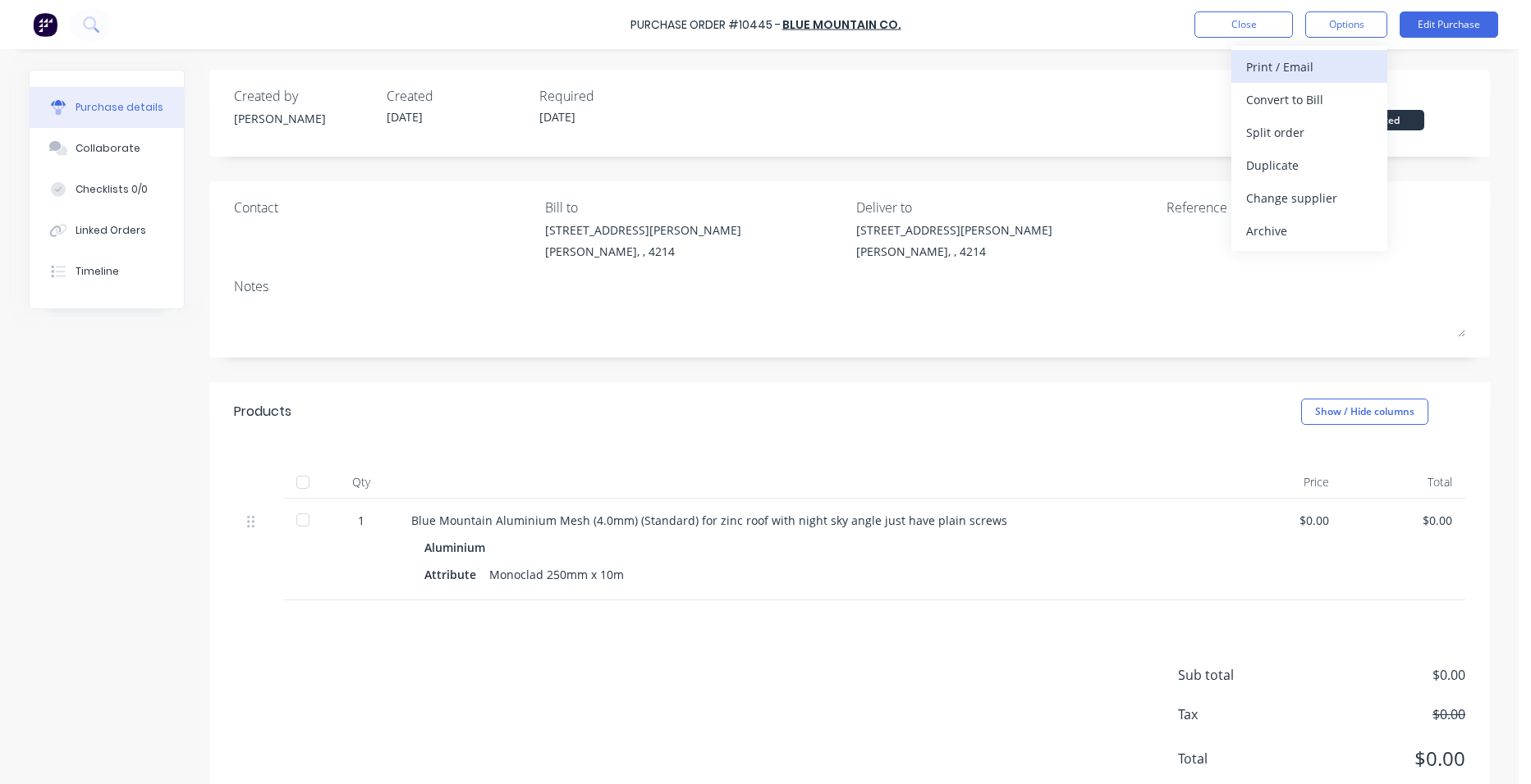
click at [1293, 72] on div "Print / Email" at bounding box center [1309, 66] width 126 height 24
click at [1258, 140] on div "Without pricing" at bounding box center [1309, 132] width 126 height 24
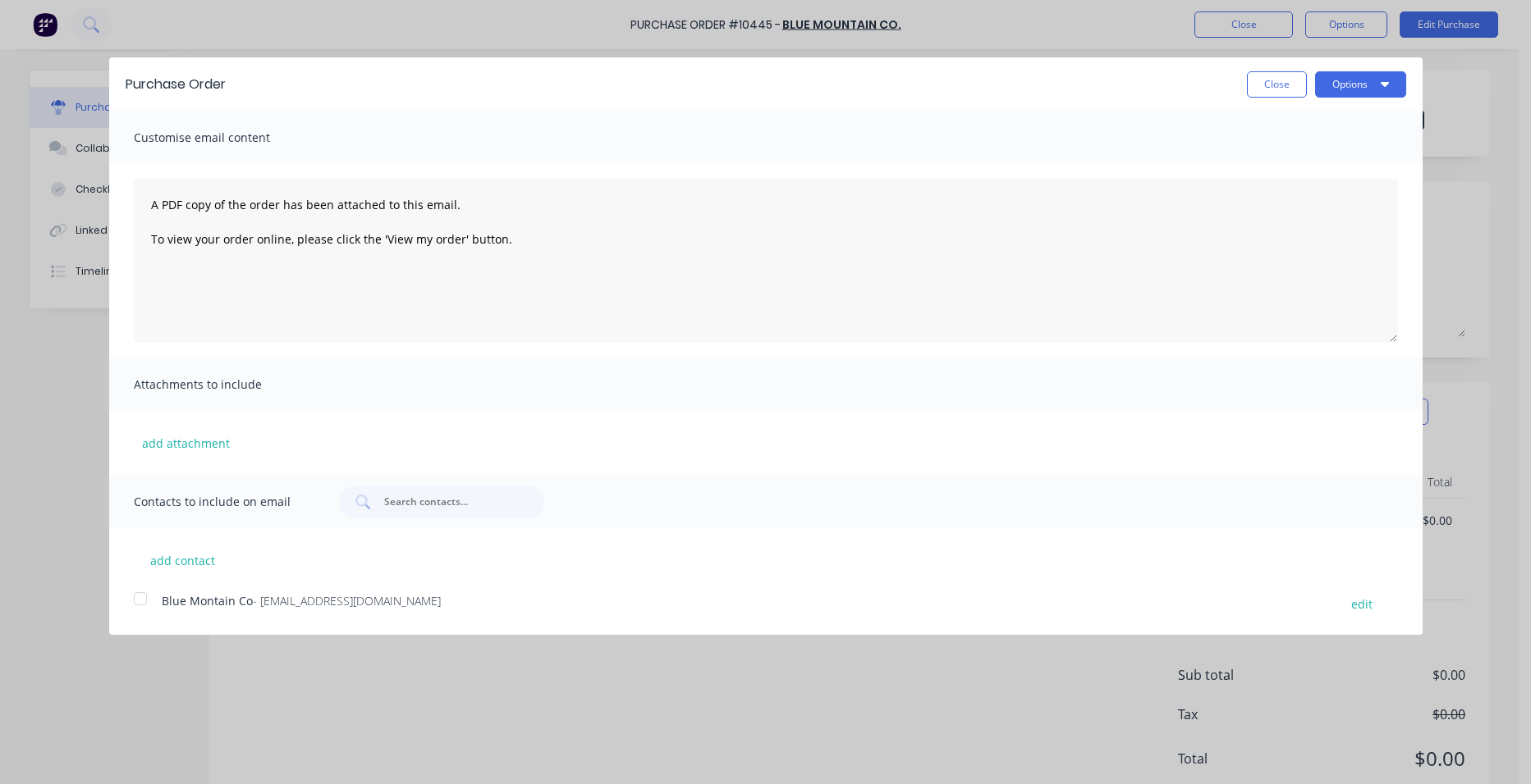
click at [165, 597] on span "Blue Montain Co" at bounding box center [206, 601] width 91 height 16
click at [1371, 84] on button "Options" at bounding box center [1360, 85] width 91 height 26
click at [1344, 150] on div "Email" at bounding box center [1327, 158] width 126 height 24
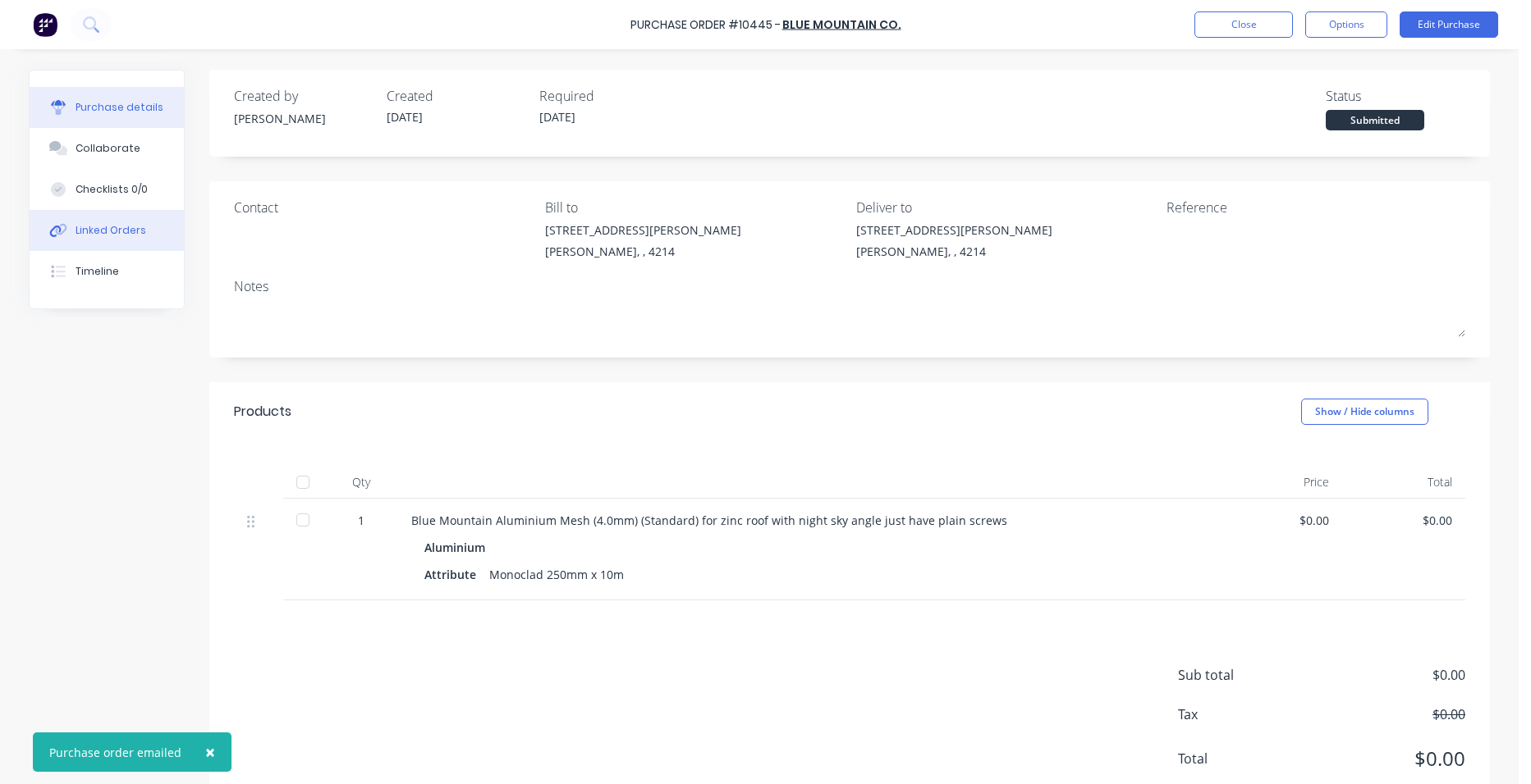
click at [103, 227] on div "Linked Orders" at bounding box center [111, 230] width 71 height 15
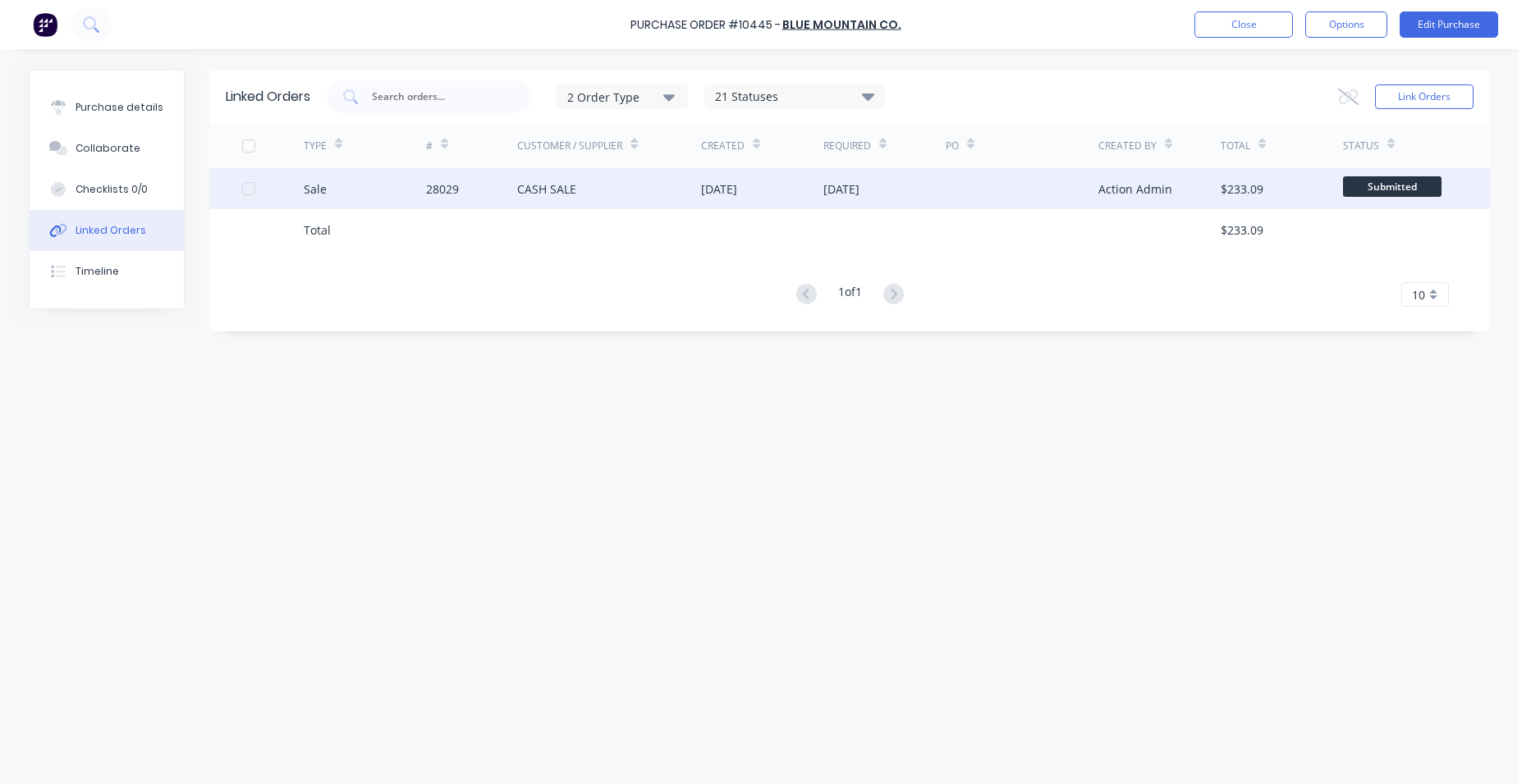
click at [657, 191] on div "CASH SALE" at bounding box center [609, 189] width 184 height 41
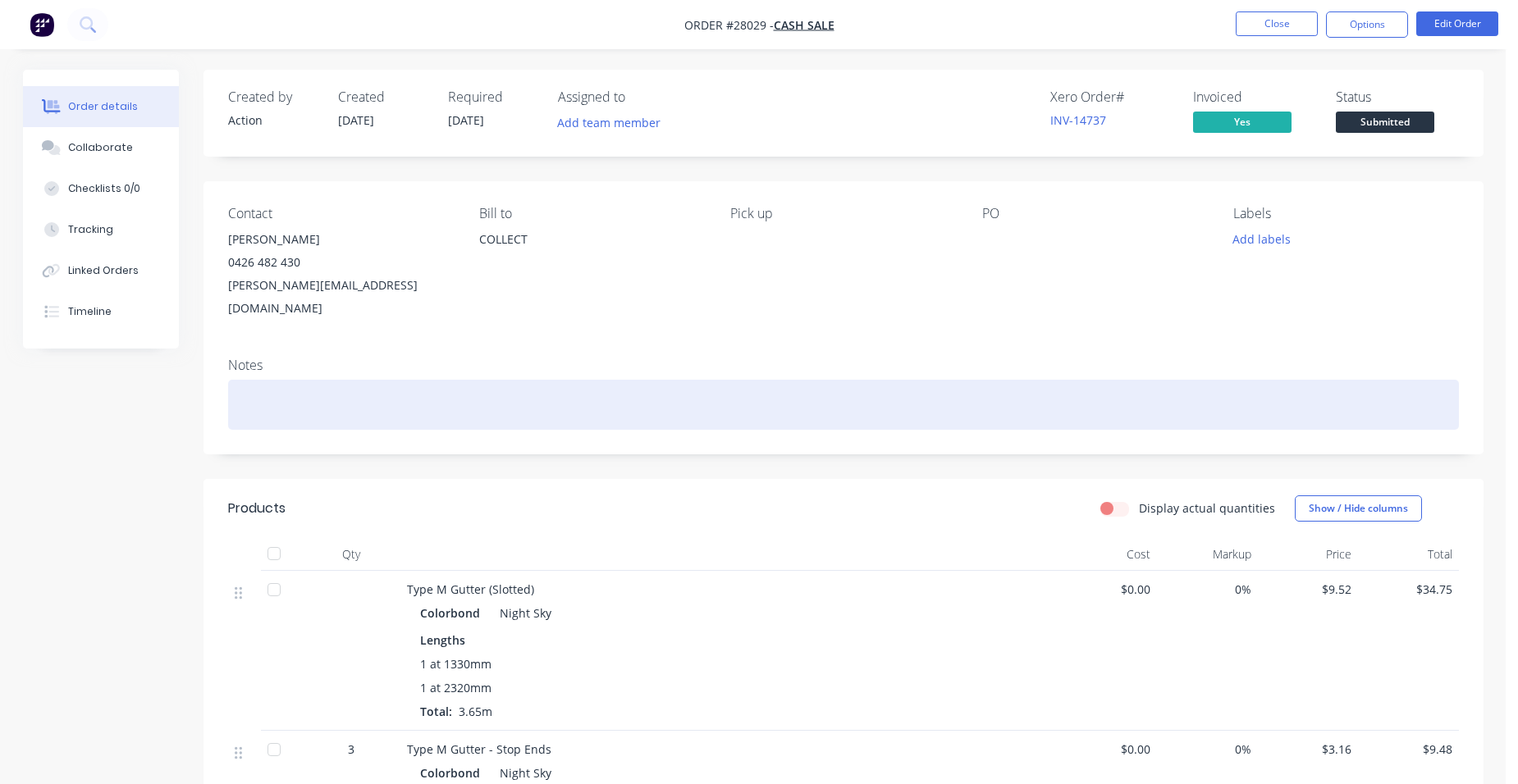
click at [286, 380] on div at bounding box center [843, 405] width 1230 height 50
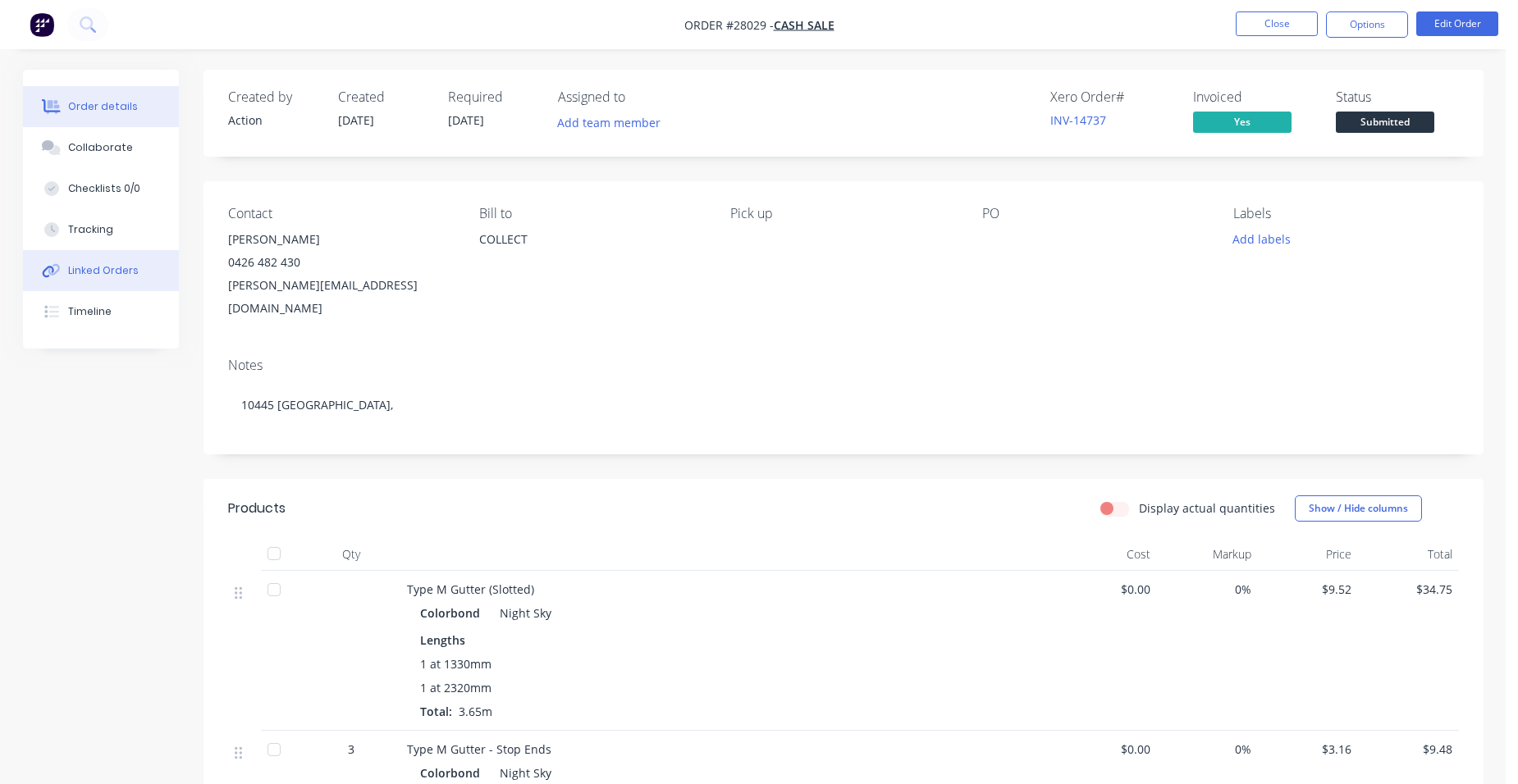
click at [123, 276] on div "Linked Orders" at bounding box center [103, 271] width 71 height 15
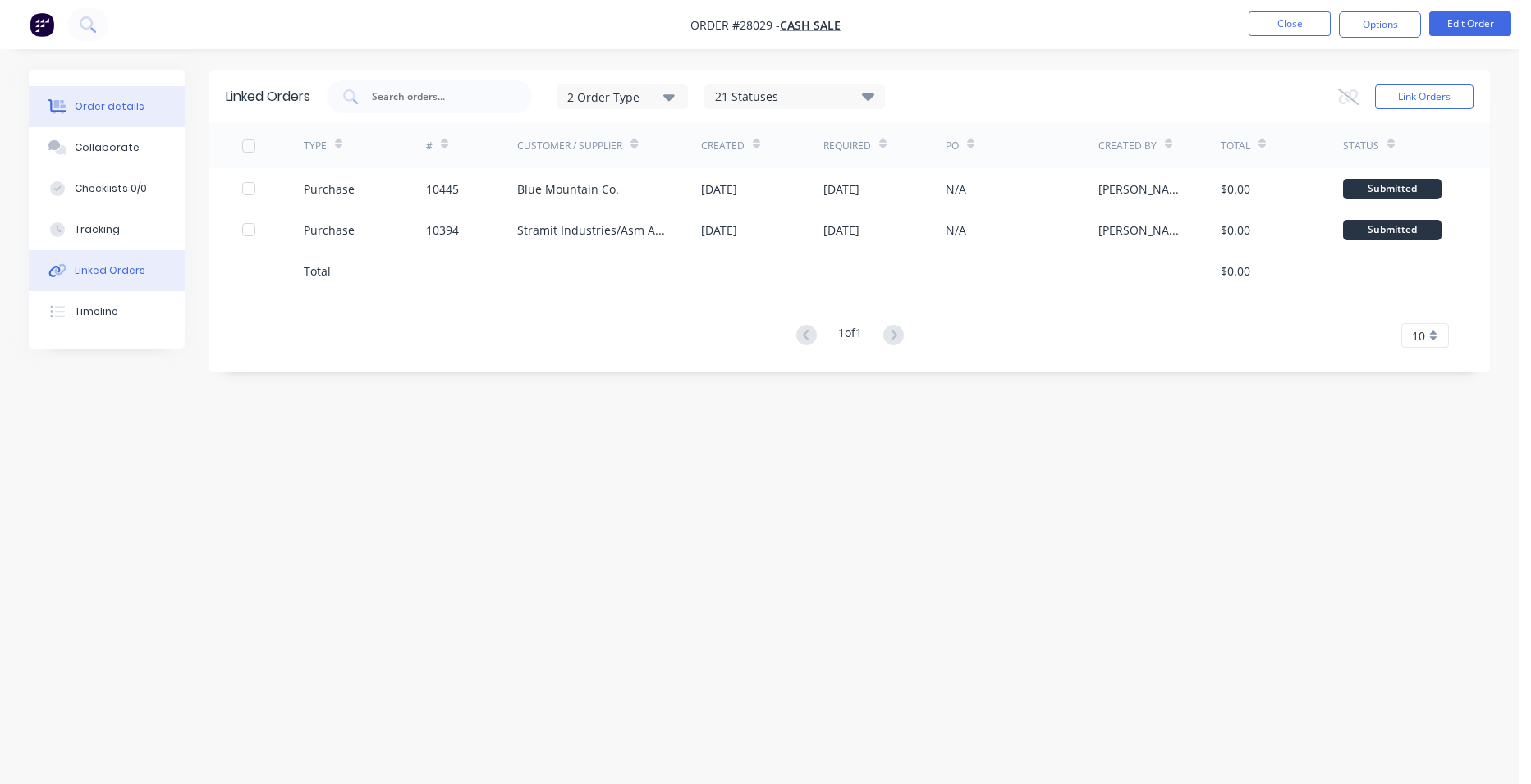
click at [109, 93] on button "Order details" at bounding box center [107, 107] width 156 height 41
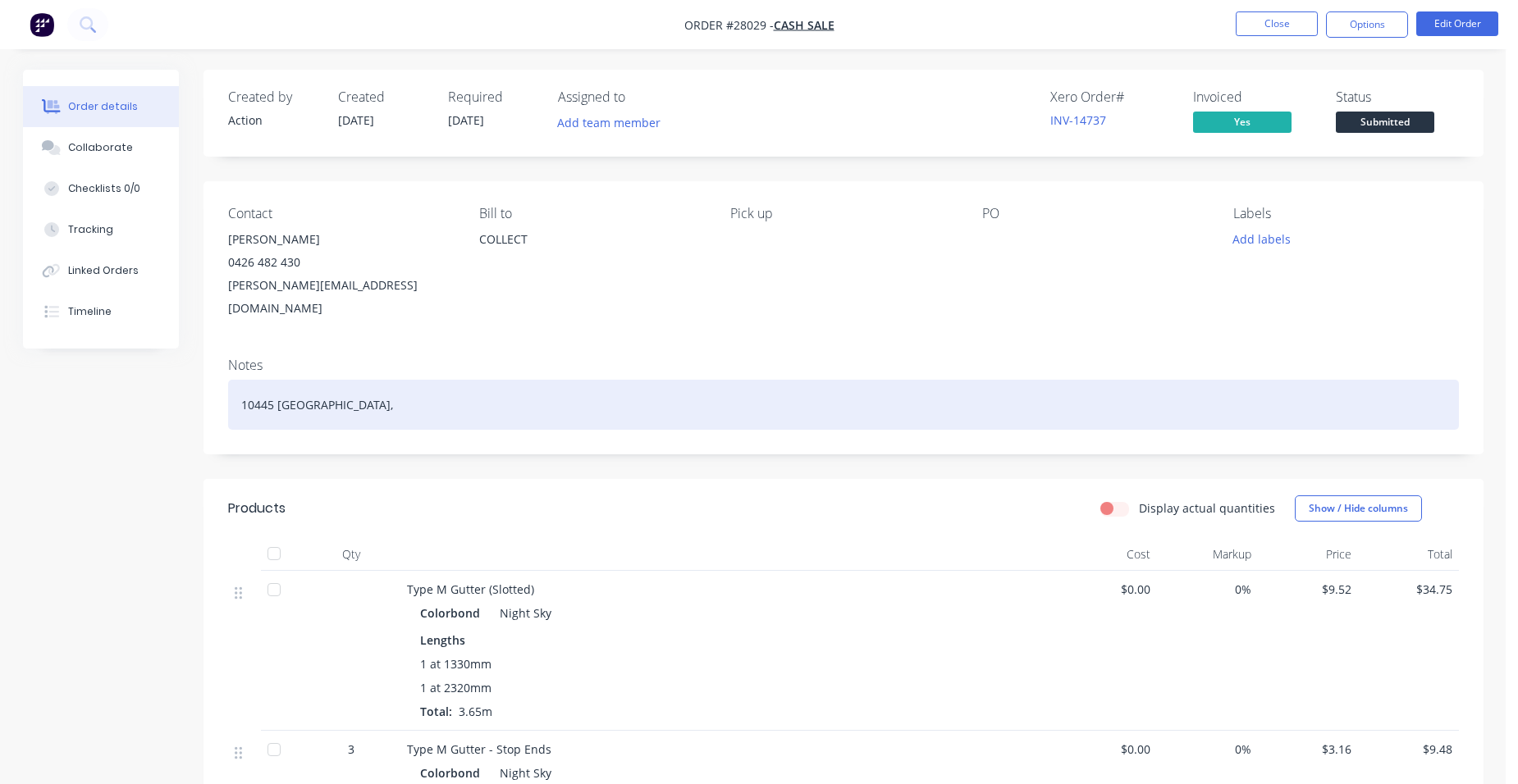
click at [420, 385] on div "10445 [GEOGRAPHIC_DATA]," at bounding box center [843, 405] width 1230 height 50
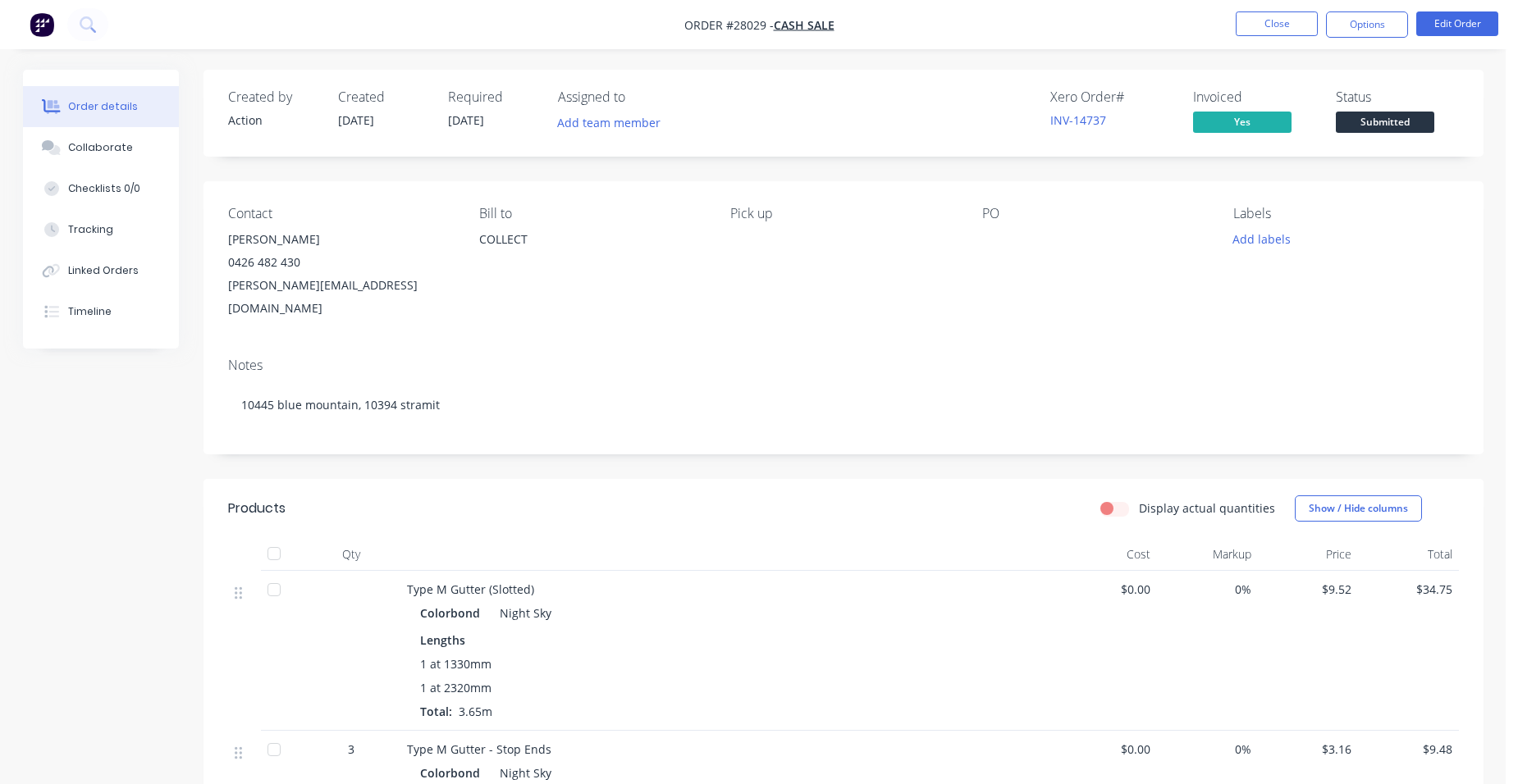
click at [1282, 40] on nav "Order #28029 - CASH SALE Close Options Edit Order" at bounding box center [759, 25] width 1518 height 49
click at [1267, 29] on button "Close" at bounding box center [1276, 24] width 82 height 25
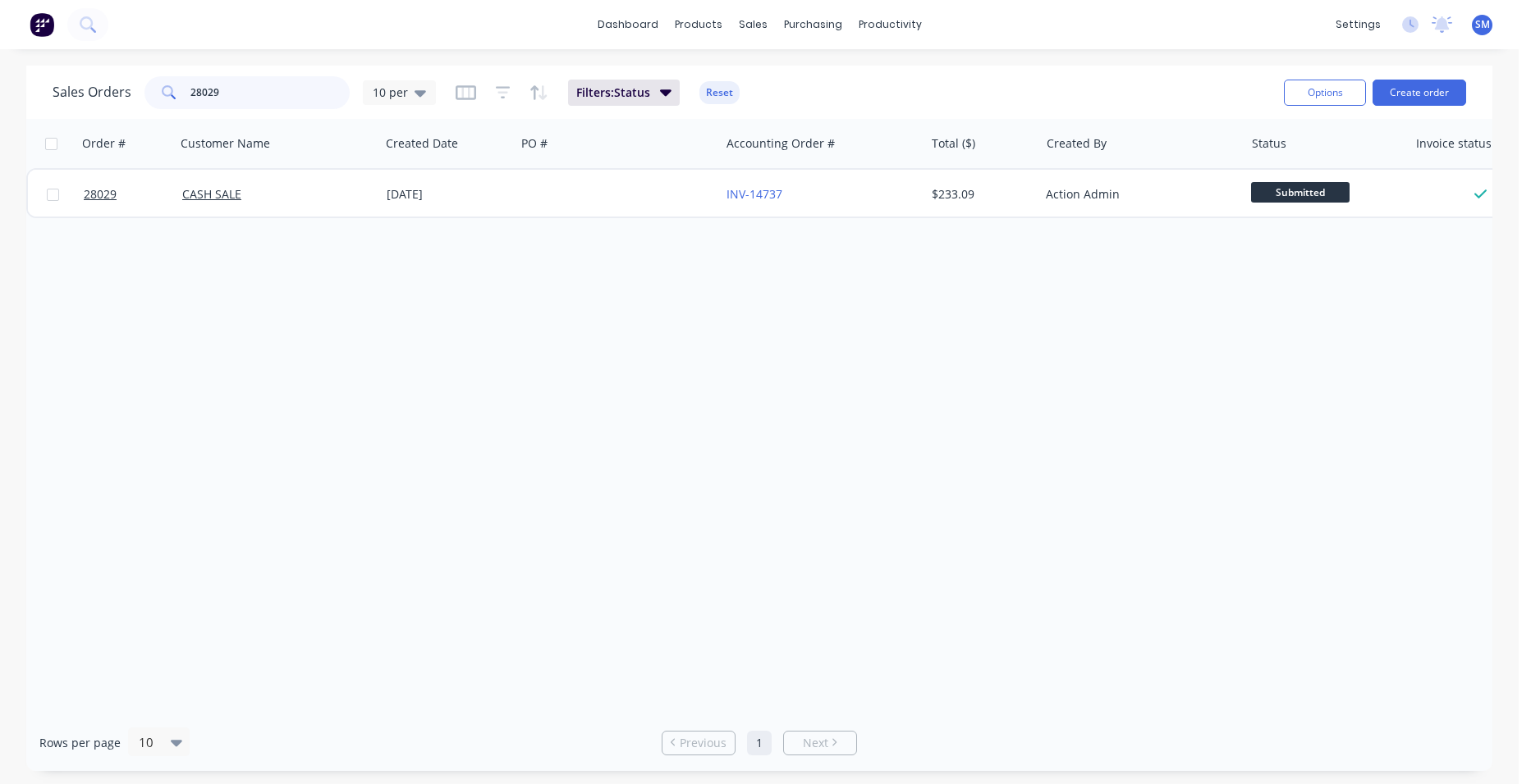
click at [168, 94] on div "28029" at bounding box center [247, 92] width 206 height 33
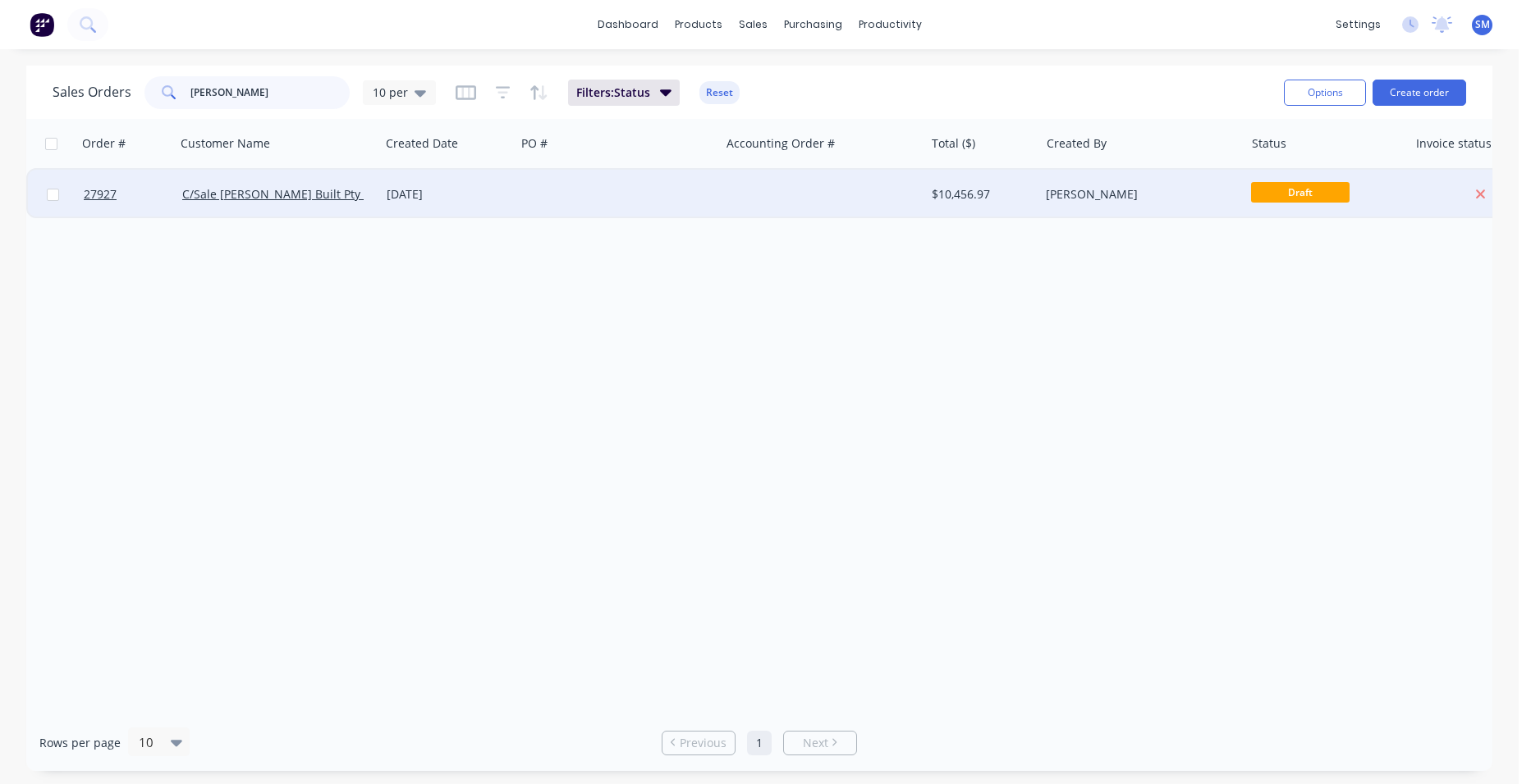
type input "[PERSON_NAME]"
click at [717, 187] on div at bounding box center [618, 195] width 205 height 49
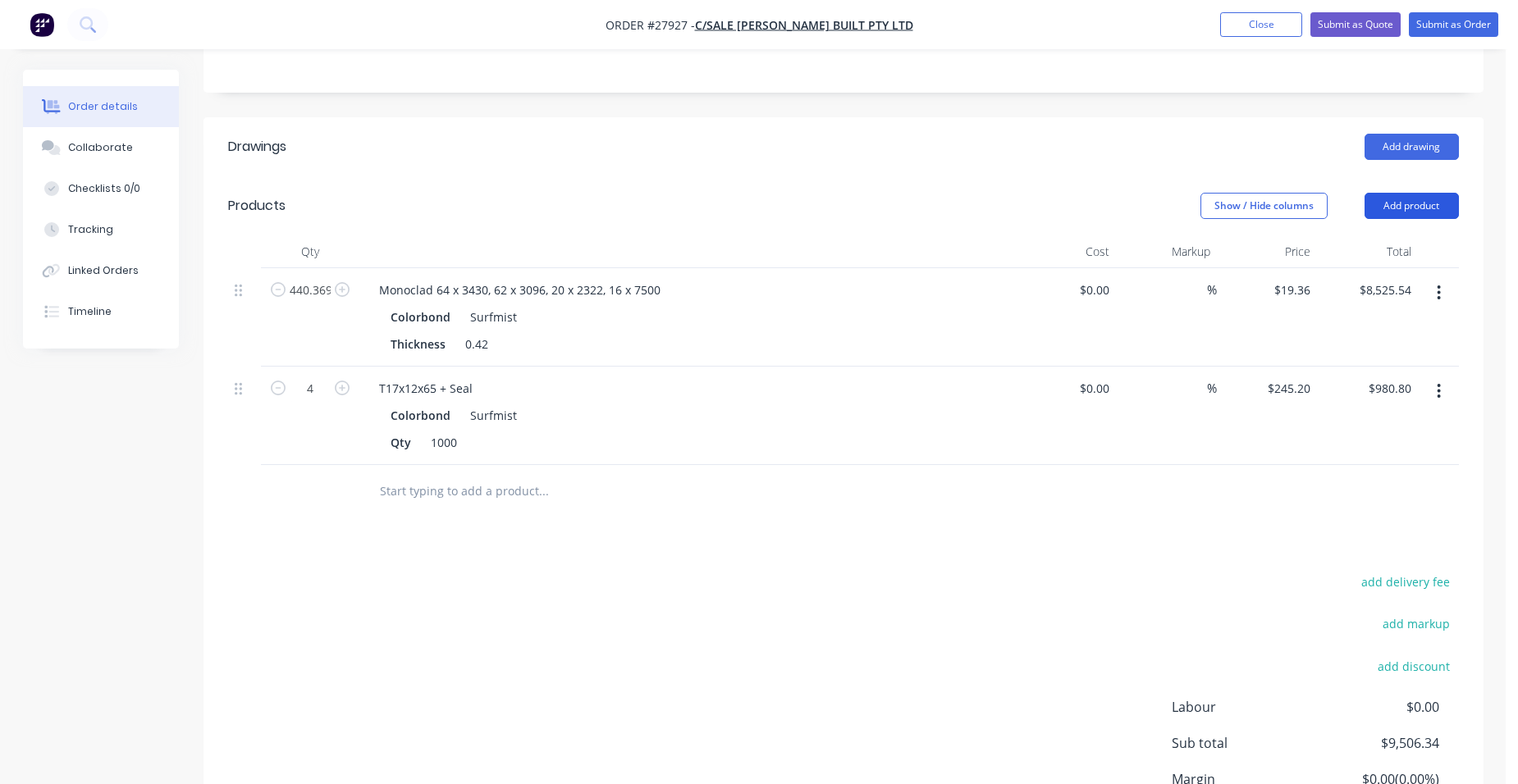
scroll to position [410, 0]
click at [1418, 194] on button "Add product" at bounding box center [1411, 207] width 94 height 26
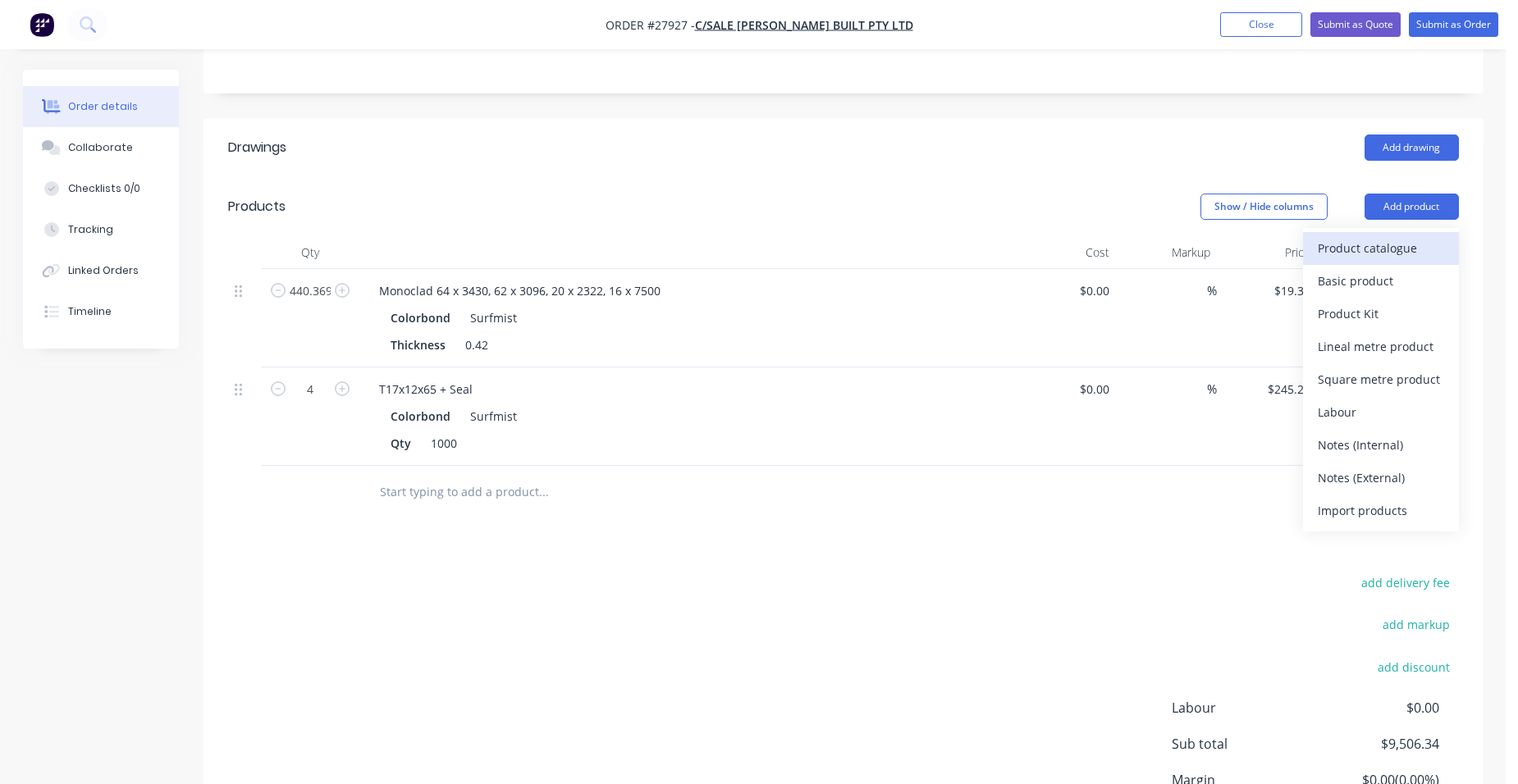
click at [1418, 236] on div "Product catalogue" at bounding box center [1380, 248] width 126 height 24
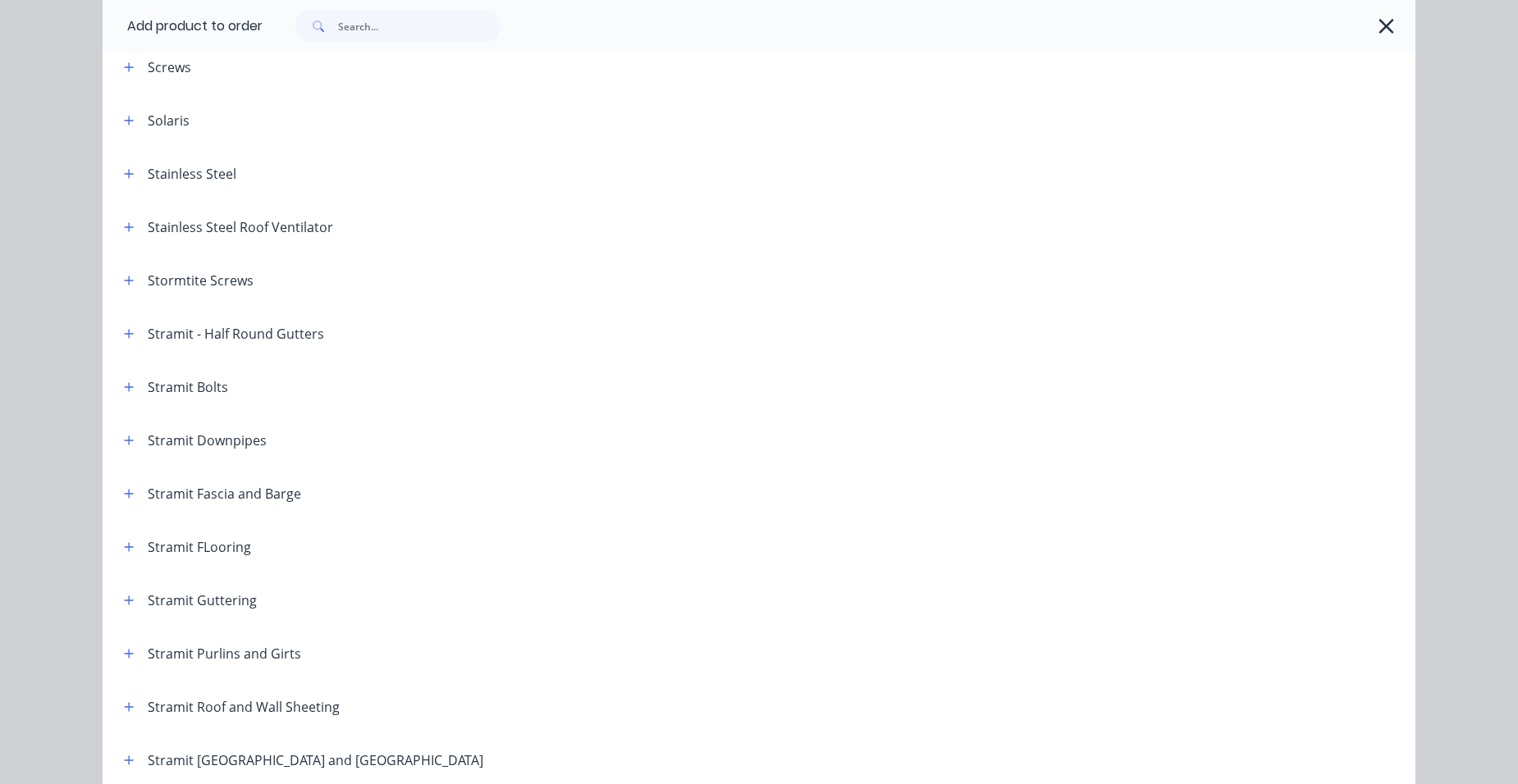
scroll to position [2625, 0]
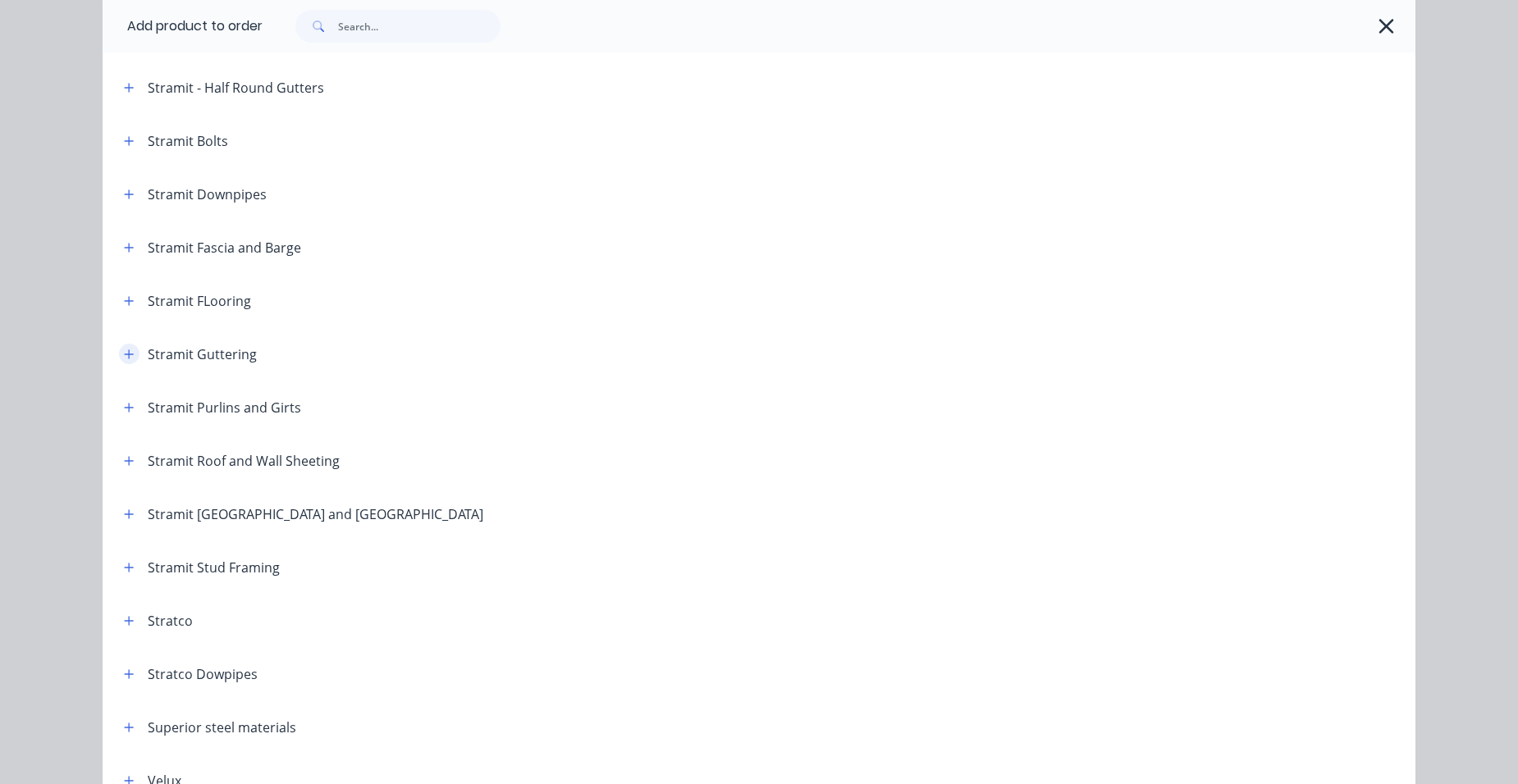
click at [119, 355] on button "button" at bounding box center [129, 354] width 20 height 20
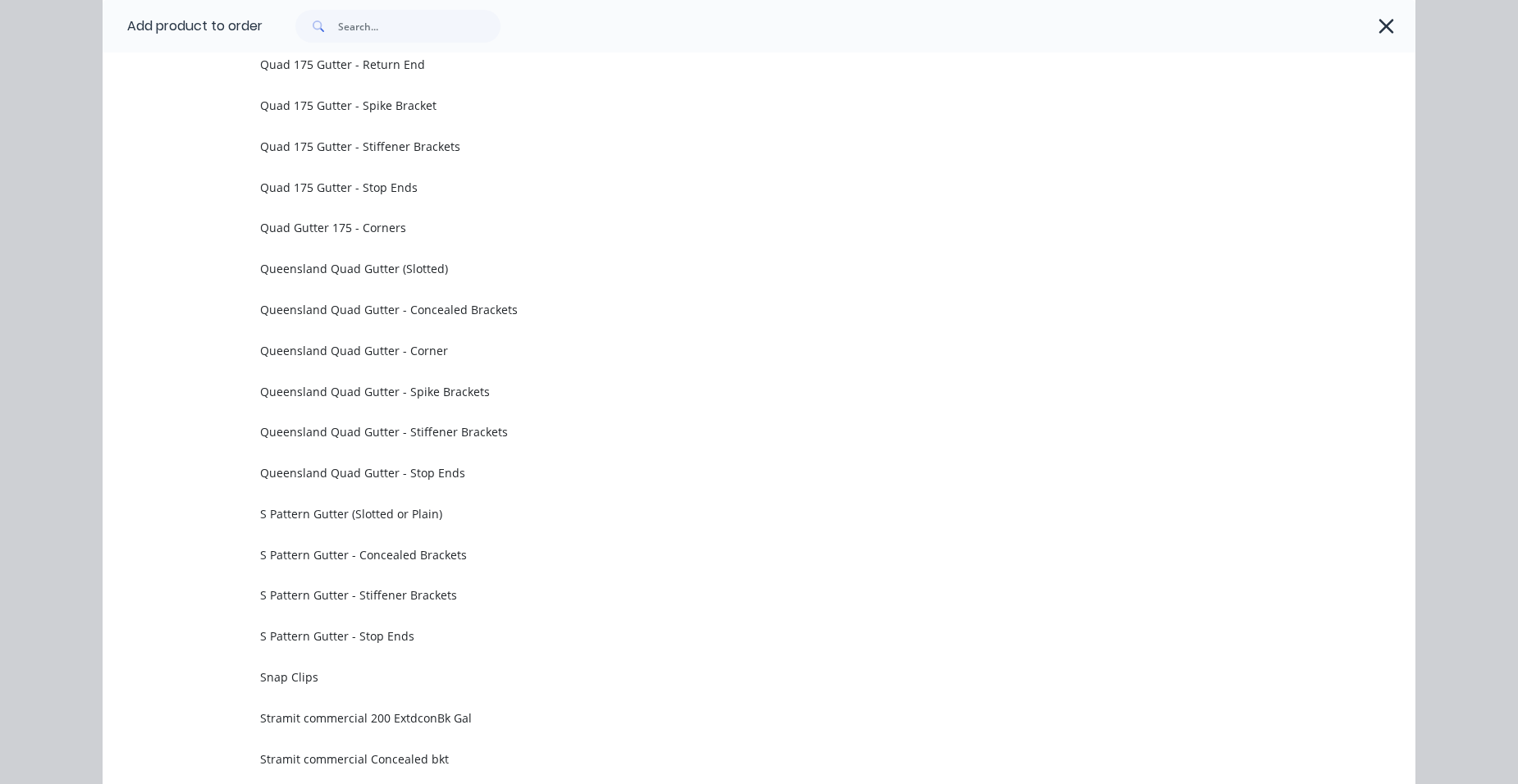
scroll to position [5250, 0]
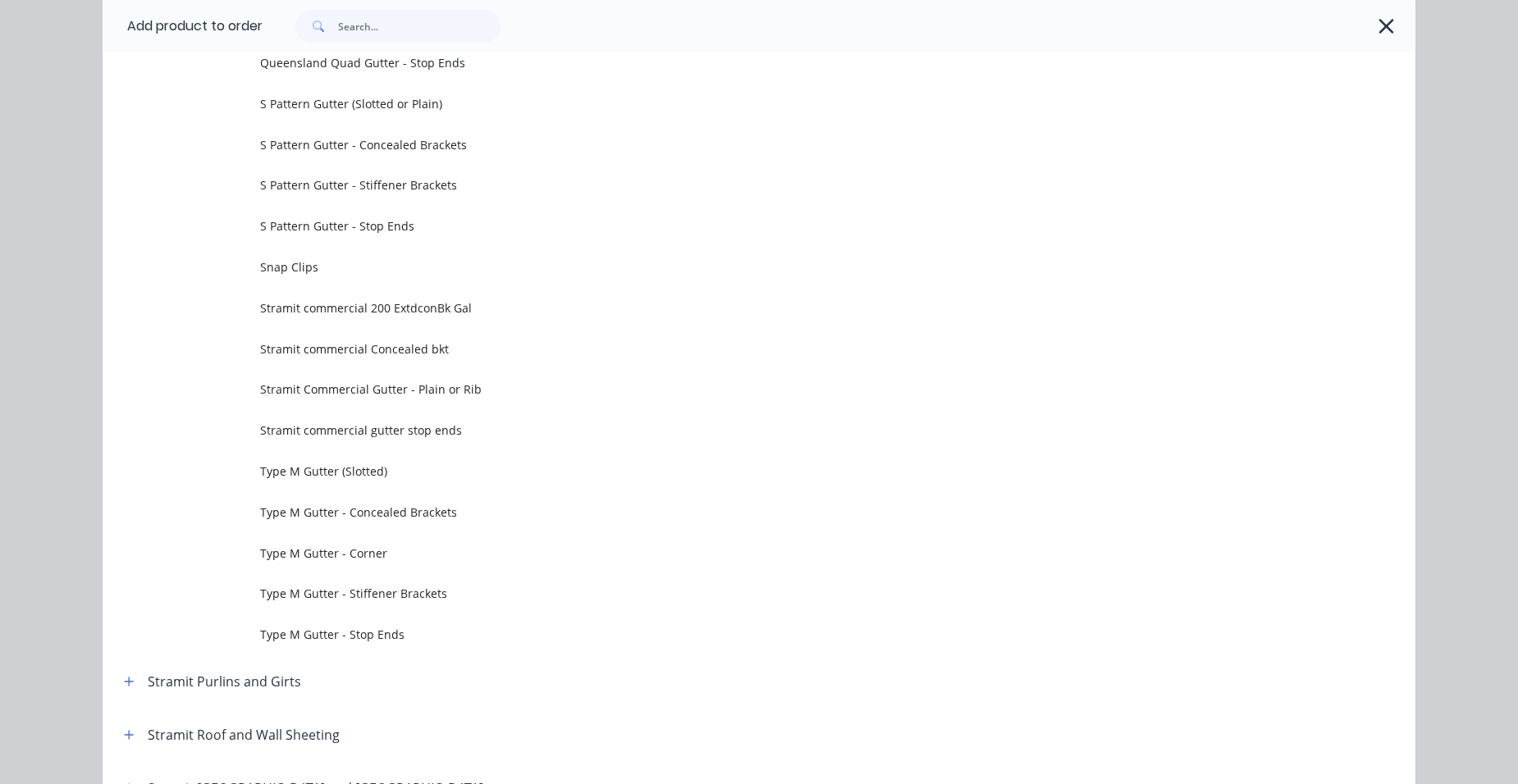
click at [370, 467] on span "Type M Gutter (Slotted)" at bounding box center [722, 472] width 924 height 18
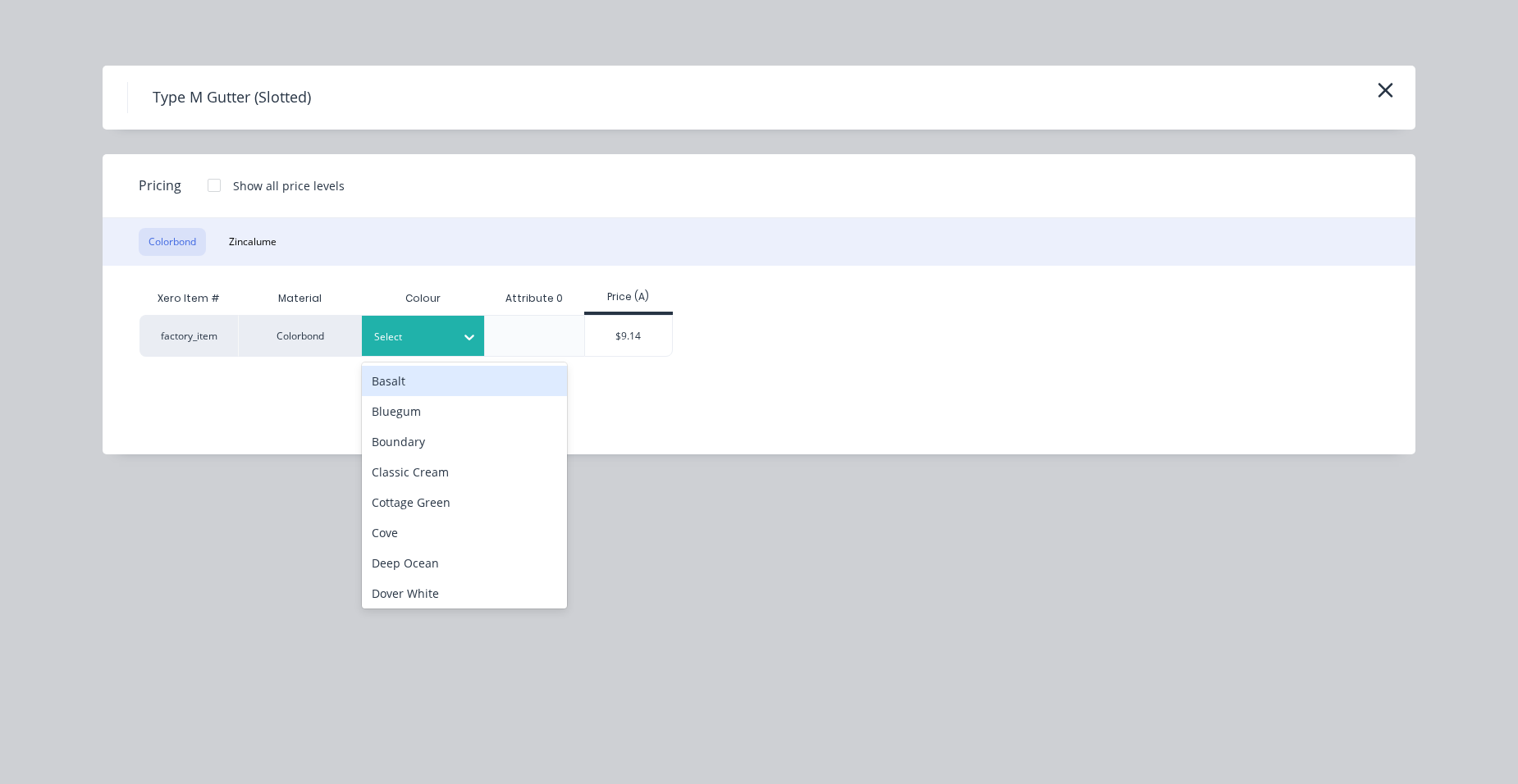
click at [391, 342] on div at bounding box center [411, 337] width 74 height 18
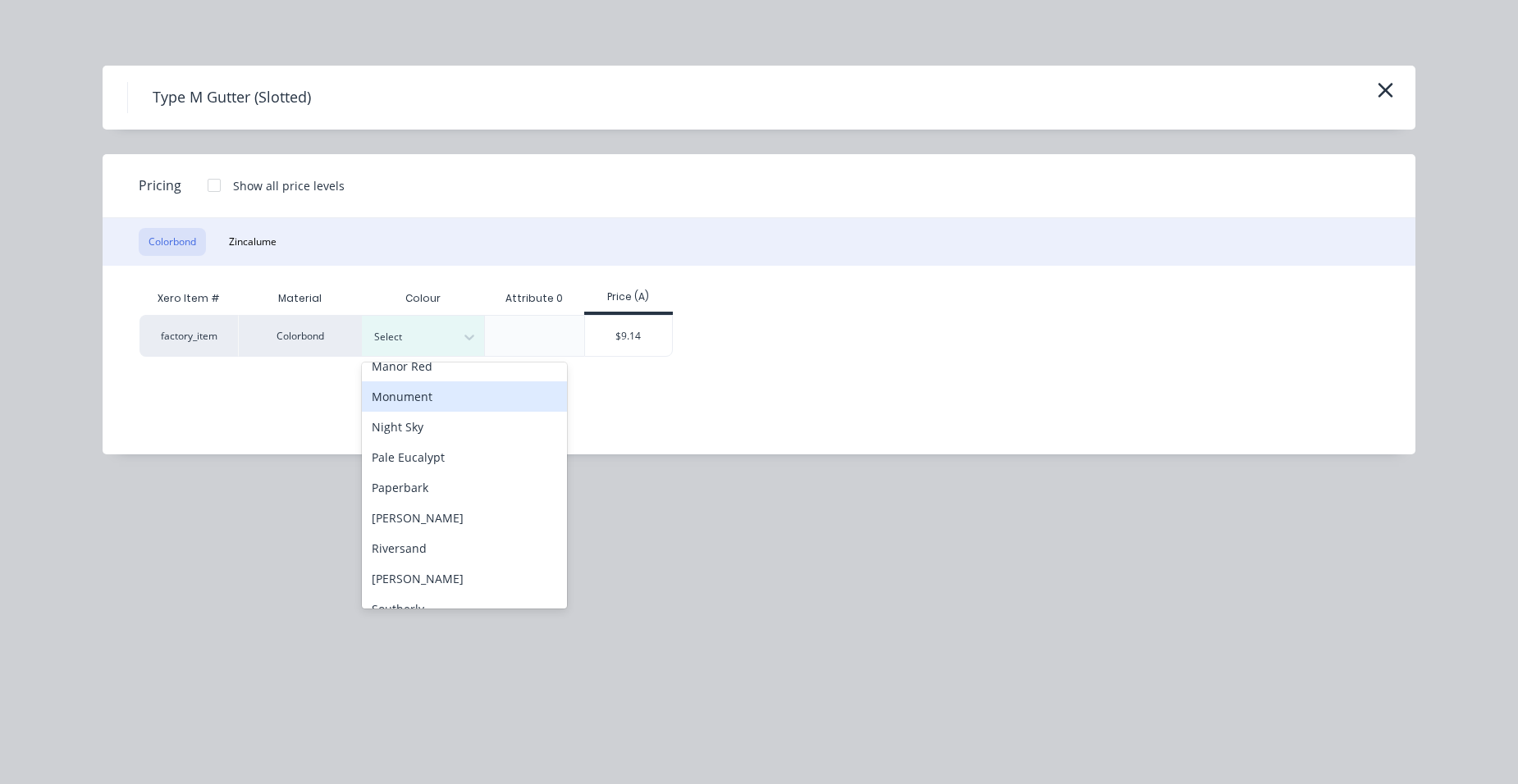
scroll to position [732, 0]
click at [526, 377] on div "Surfmist" at bounding box center [464, 377] width 206 height 30
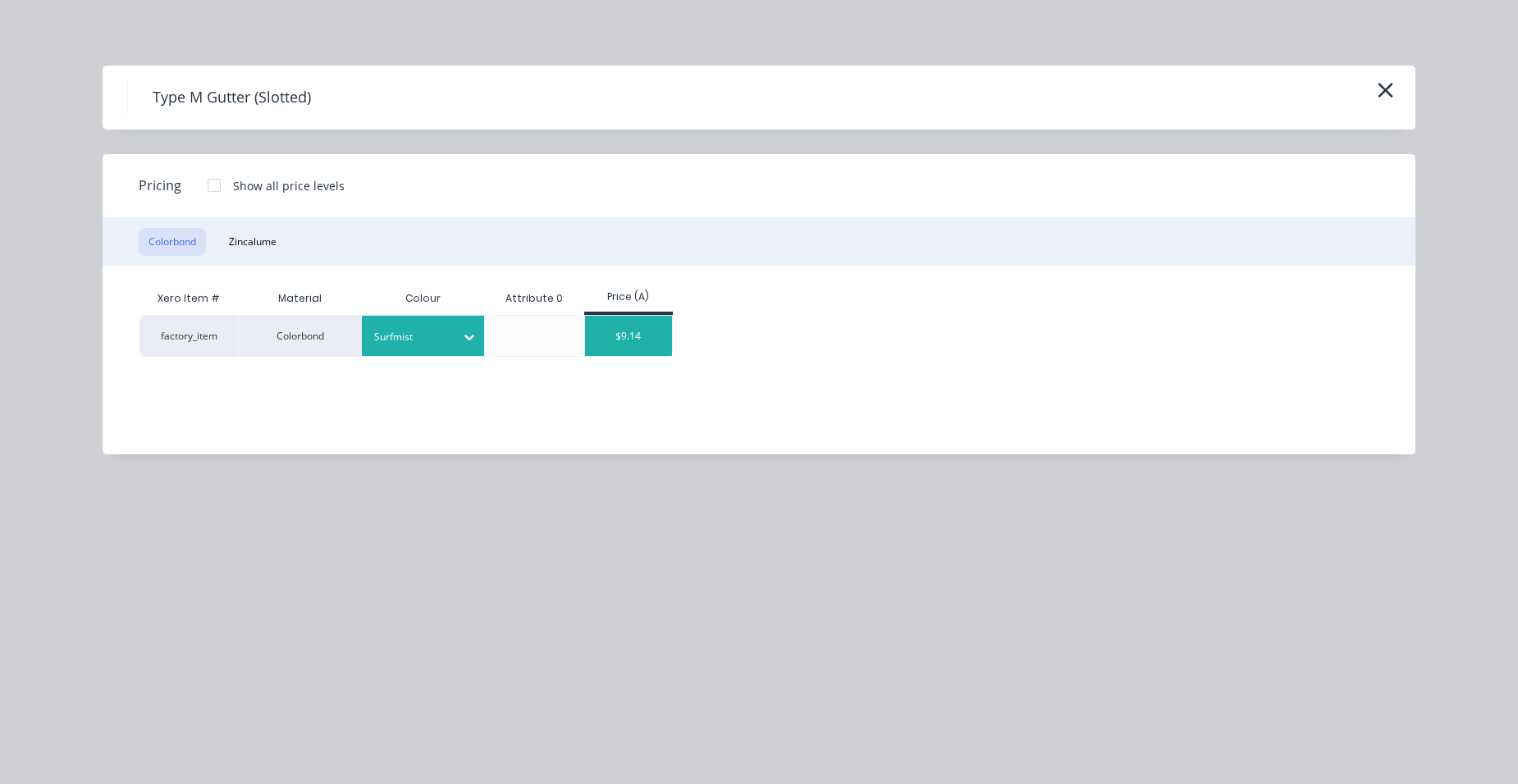
click at [637, 335] on div "$9.14" at bounding box center [629, 336] width 88 height 41
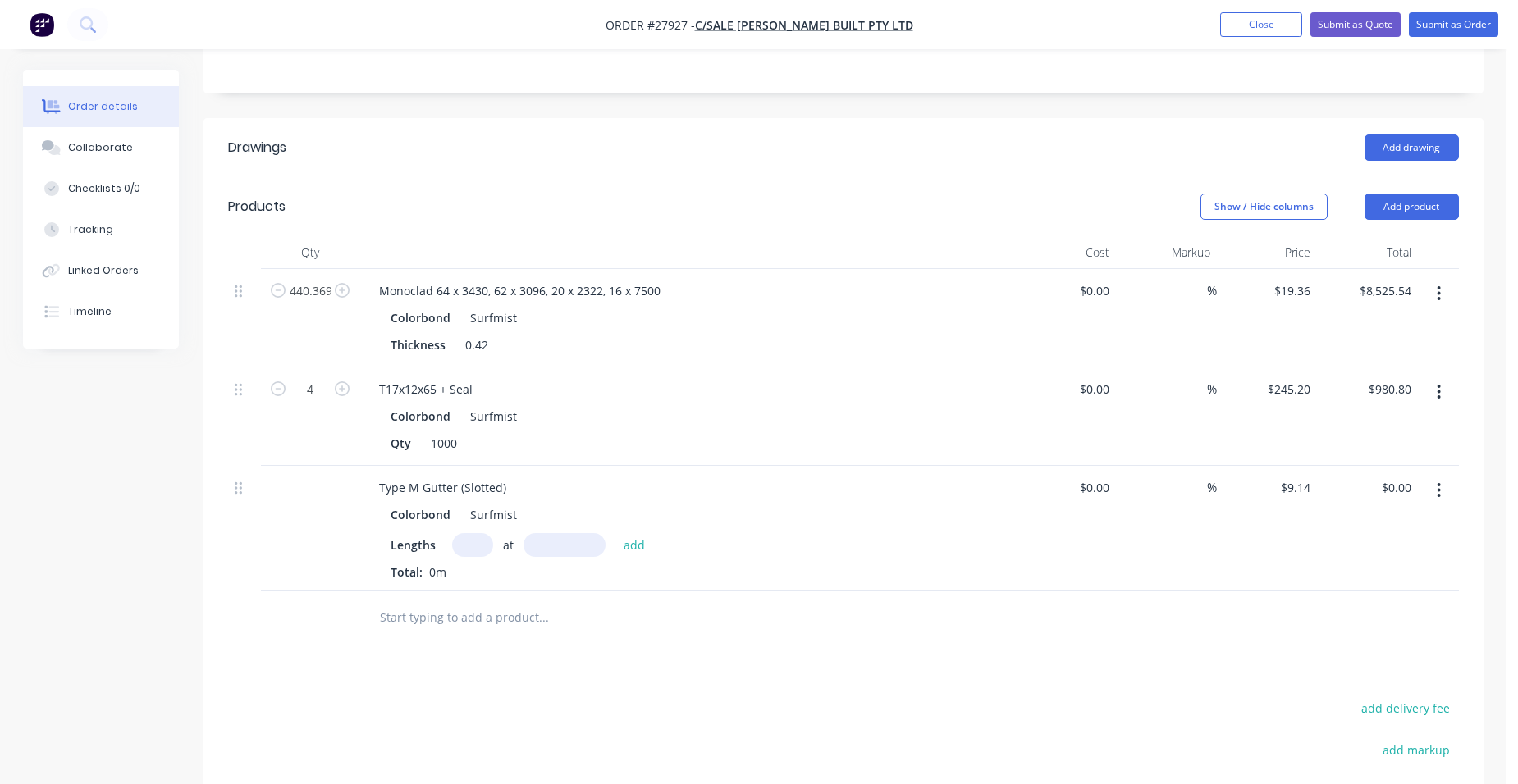
click at [483, 534] on input "text" at bounding box center [472, 545] width 41 height 24
type input "18"
type input "6200"
click at [616, 534] on button "add" at bounding box center [635, 544] width 39 height 22
type input "$1,020.02"
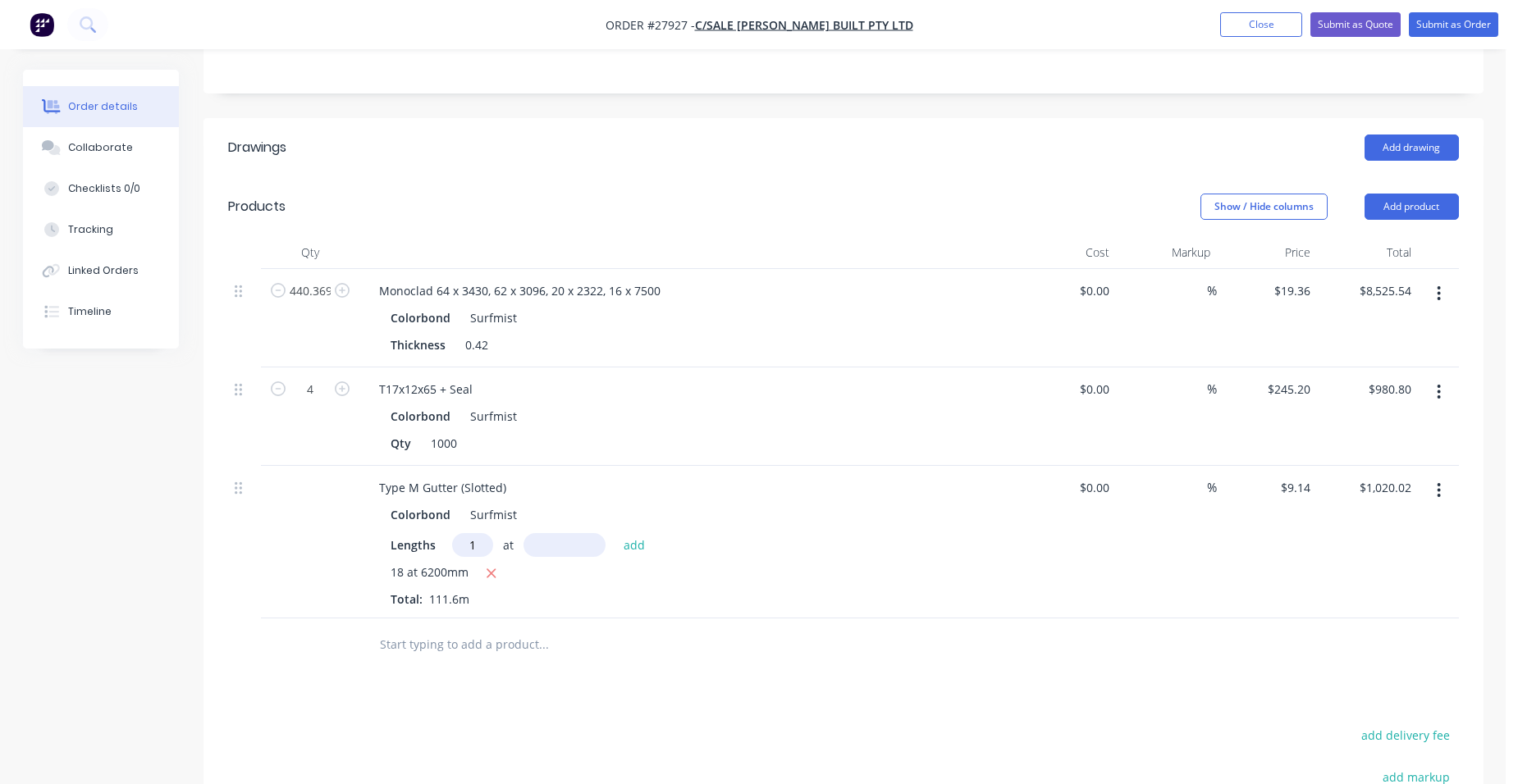
type input "1"
type input "7500"
click at [616, 534] on button "add" at bounding box center [635, 544] width 39 height 22
type input "$1,088.57"
click at [1234, 33] on button "Close" at bounding box center [1260, 25] width 82 height 25
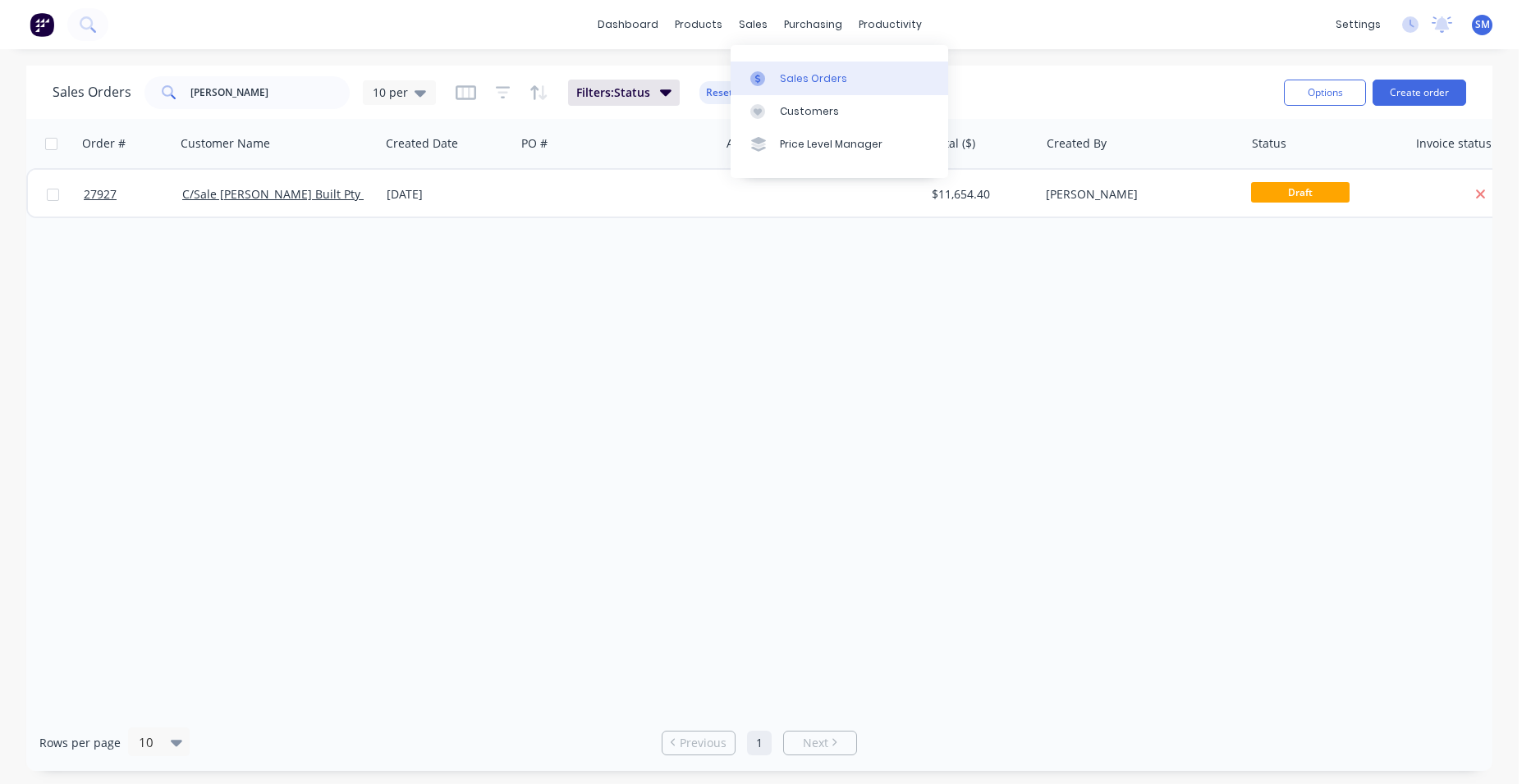
click at [815, 76] on div "Sales Orders" at bounding box center [814, 78] width 67 height 15
drag, startPoint x: 224, startPoint y: 79, endPoint x: 148, endPoint y: 71, distance: 76.4
click at [152, 71] on div "Sales Orders [PERSON_NAME] 10 per Filters: Status Reset Options Create order" at bounding box center [759, 92] width 1466 height 53
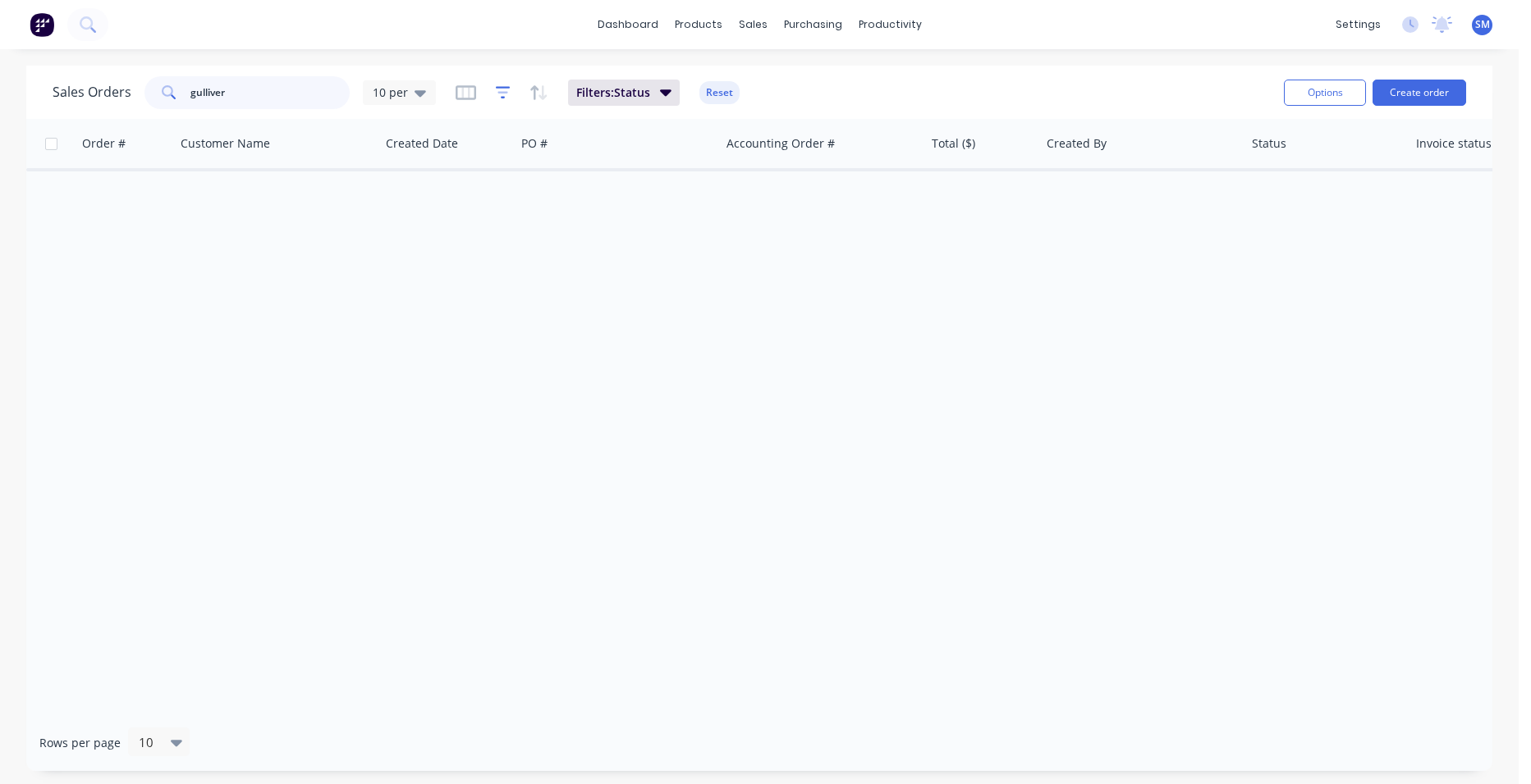
type input "gulliver"
click at [499, 94] on icon "button" at bounding box center [503, 93] width 15 height 17
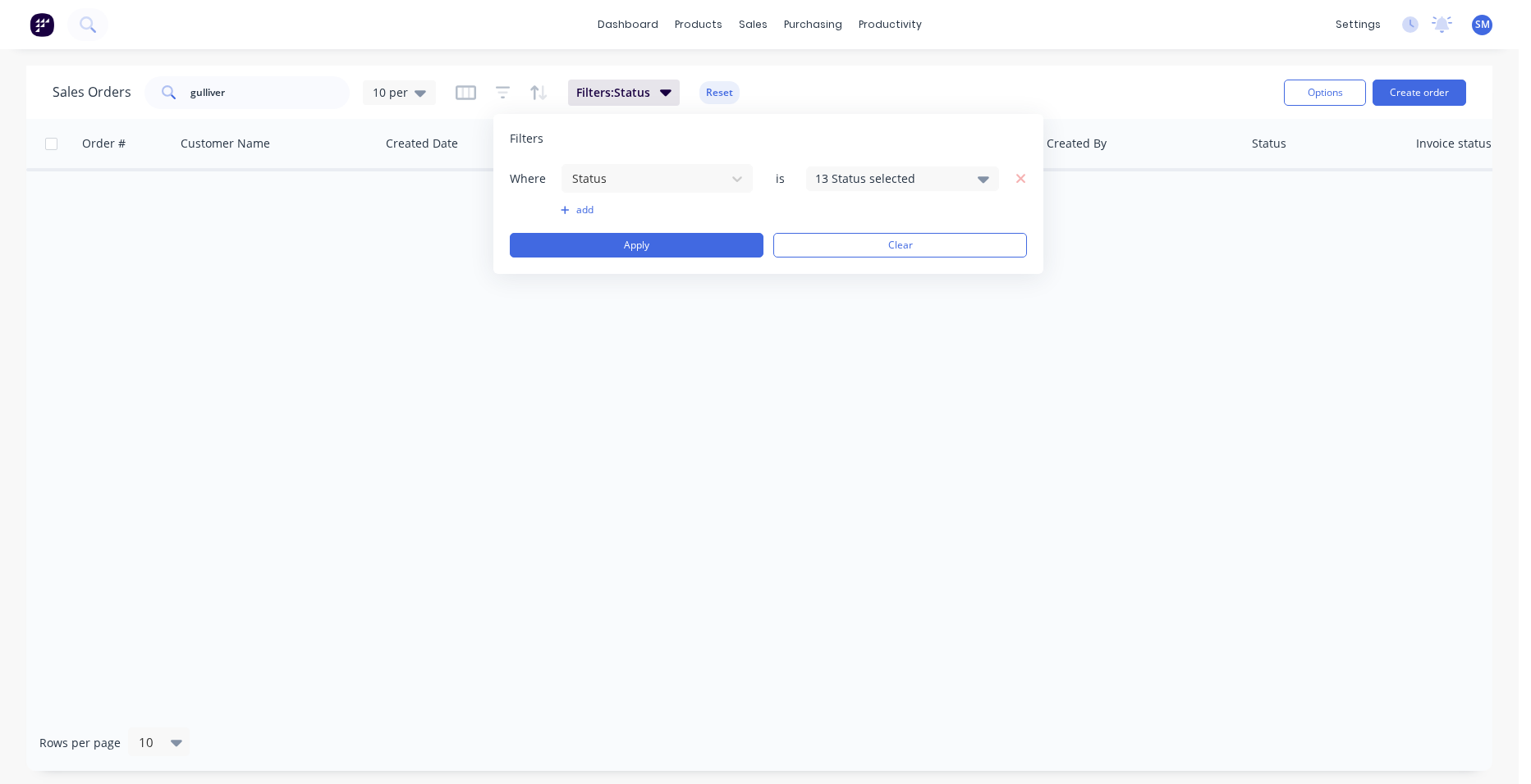
click at [949, 182] on div "13 Status selected" at bounding box center [889, 179] width 148 height 18
drag, startPoint x: 837, startPoint y: 297, endPoint x: 721, endPoint y: 422, distance: 170.5
click at [837, 297] on div at bounding box center [832, 302] width 33 height 33
click at [696, 445] on div "Order # Customer Name Created Date PO # Accounting Order # Total ($) Created By…" at bounding box center [759, 416] width 1466 height 595
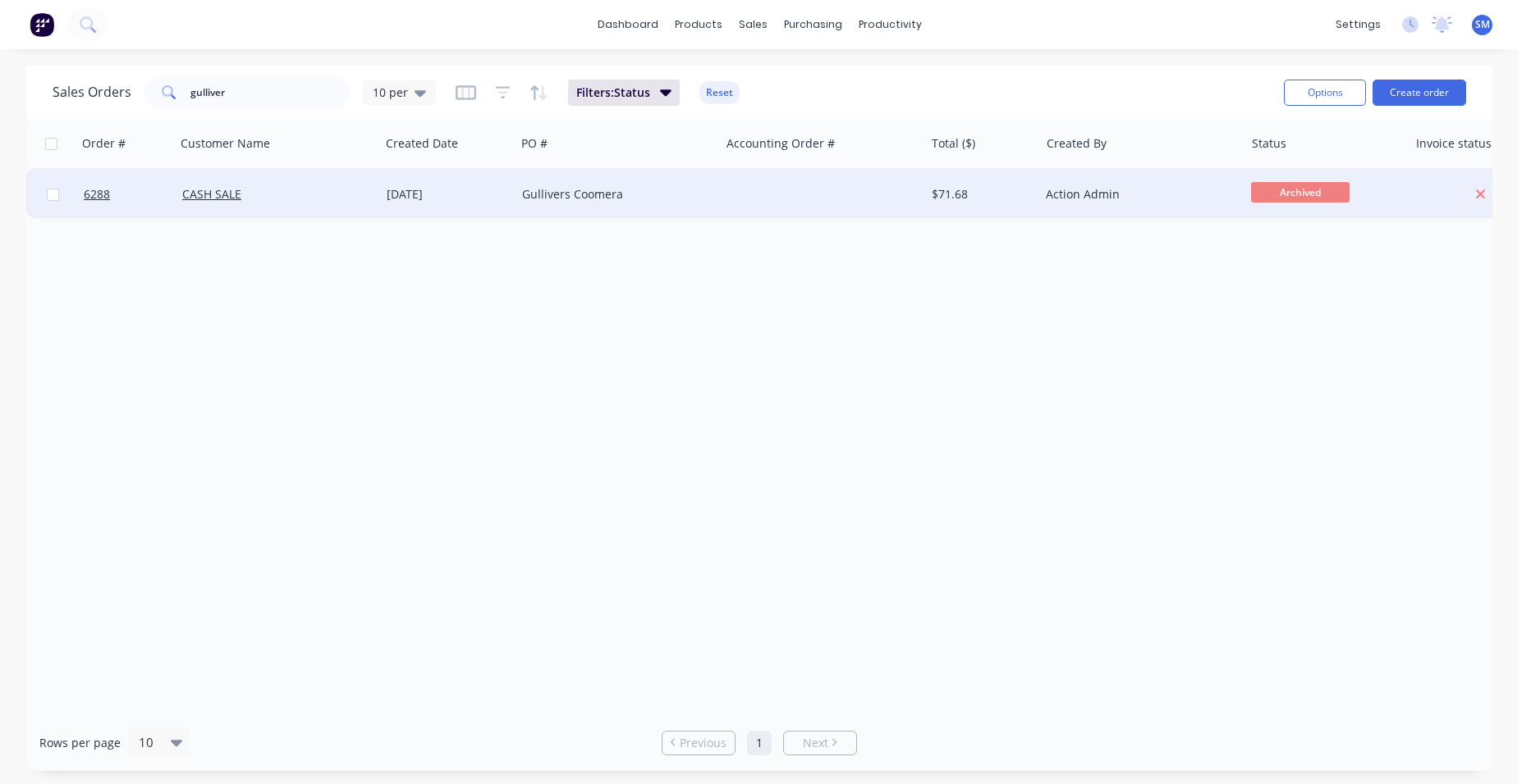
click at [676, 190] on div "Gullivers Coomera" at bounding box center [613, 194] width 182 height 17
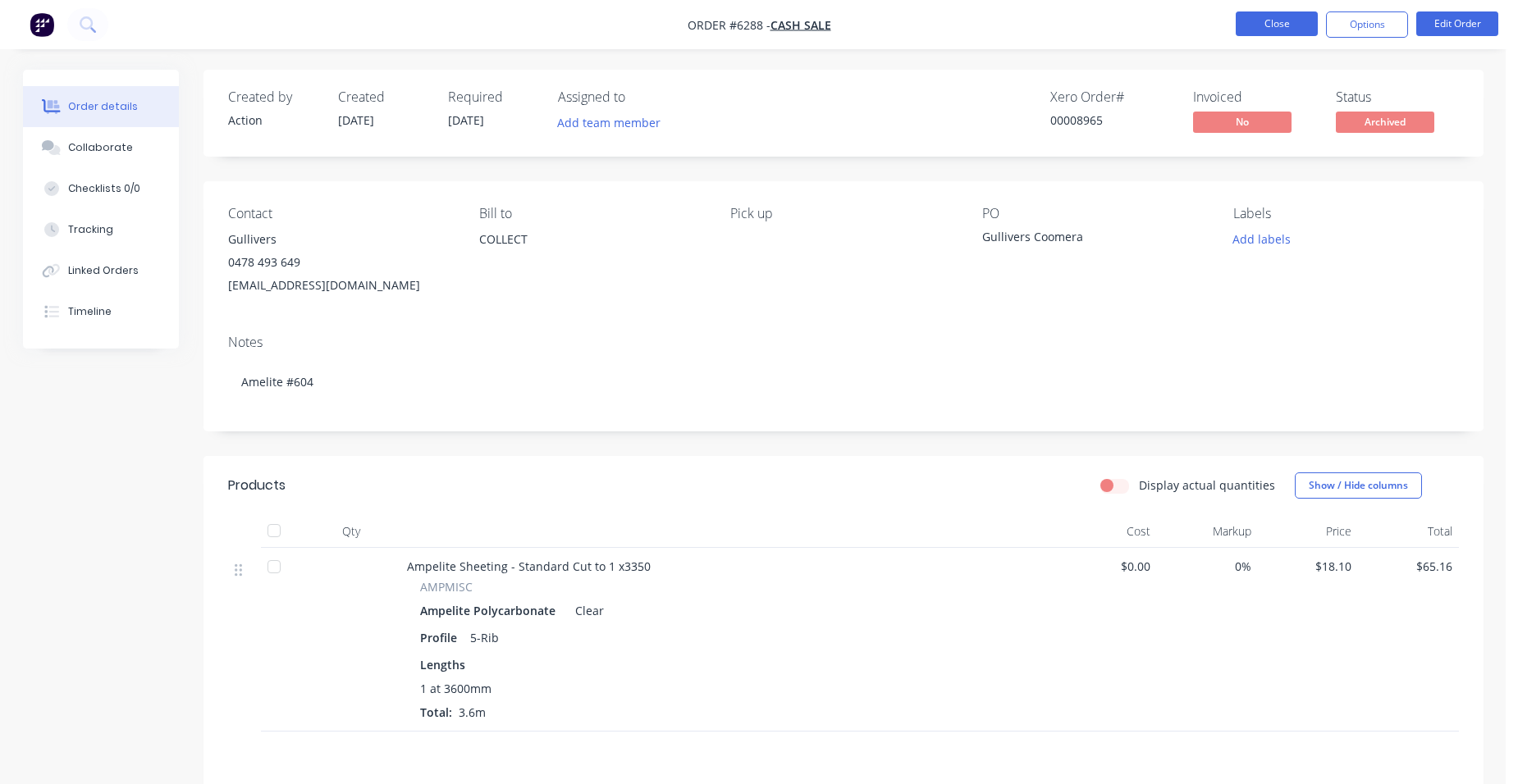
click at [1261, 16] on button "Close" at bounding box center [1276, 24] width 82 height 25
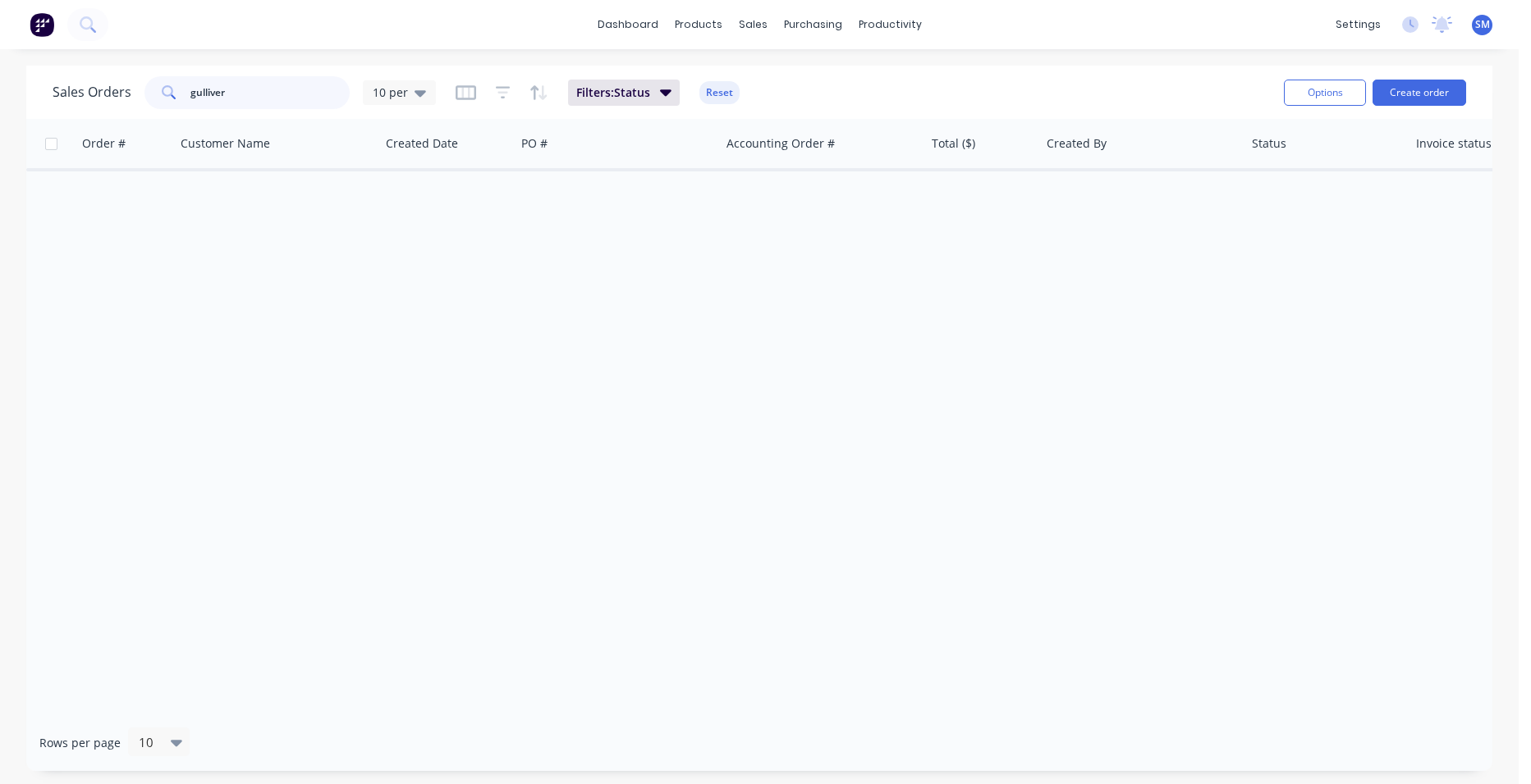
drag, startPoint x: 245, startPoint y: 99, endPoint x: 53, endPoint y: 105, distance: 192.1
click at [113, 111] on div "Sales Orders gulliver 10 per Filters: Status Reset" at bounding box center [662, 93] width 1218 height 41
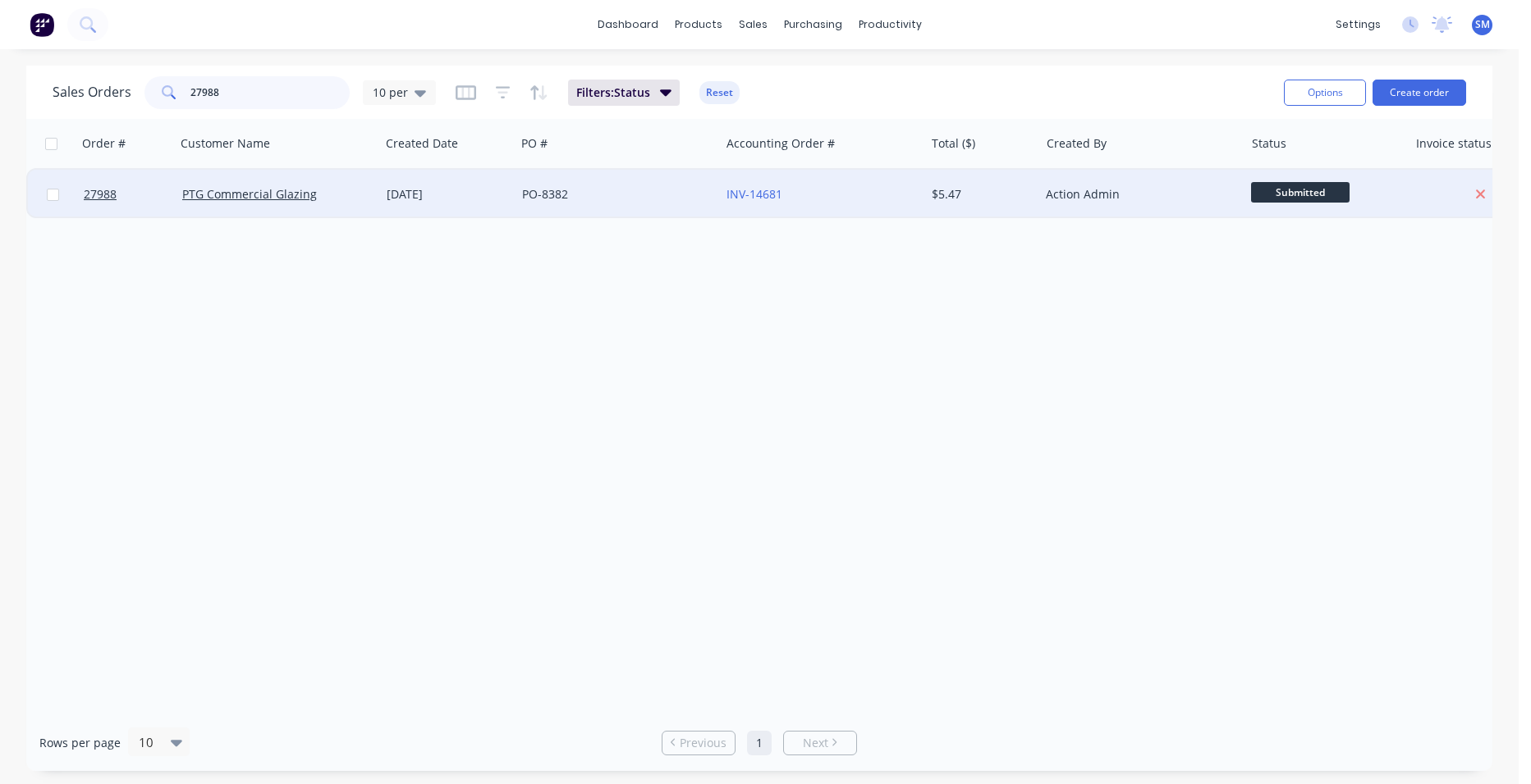
type input "27988"
click at [640, 182] on div "PO-8382" at bounding box center [618, 195] width 205 height 49
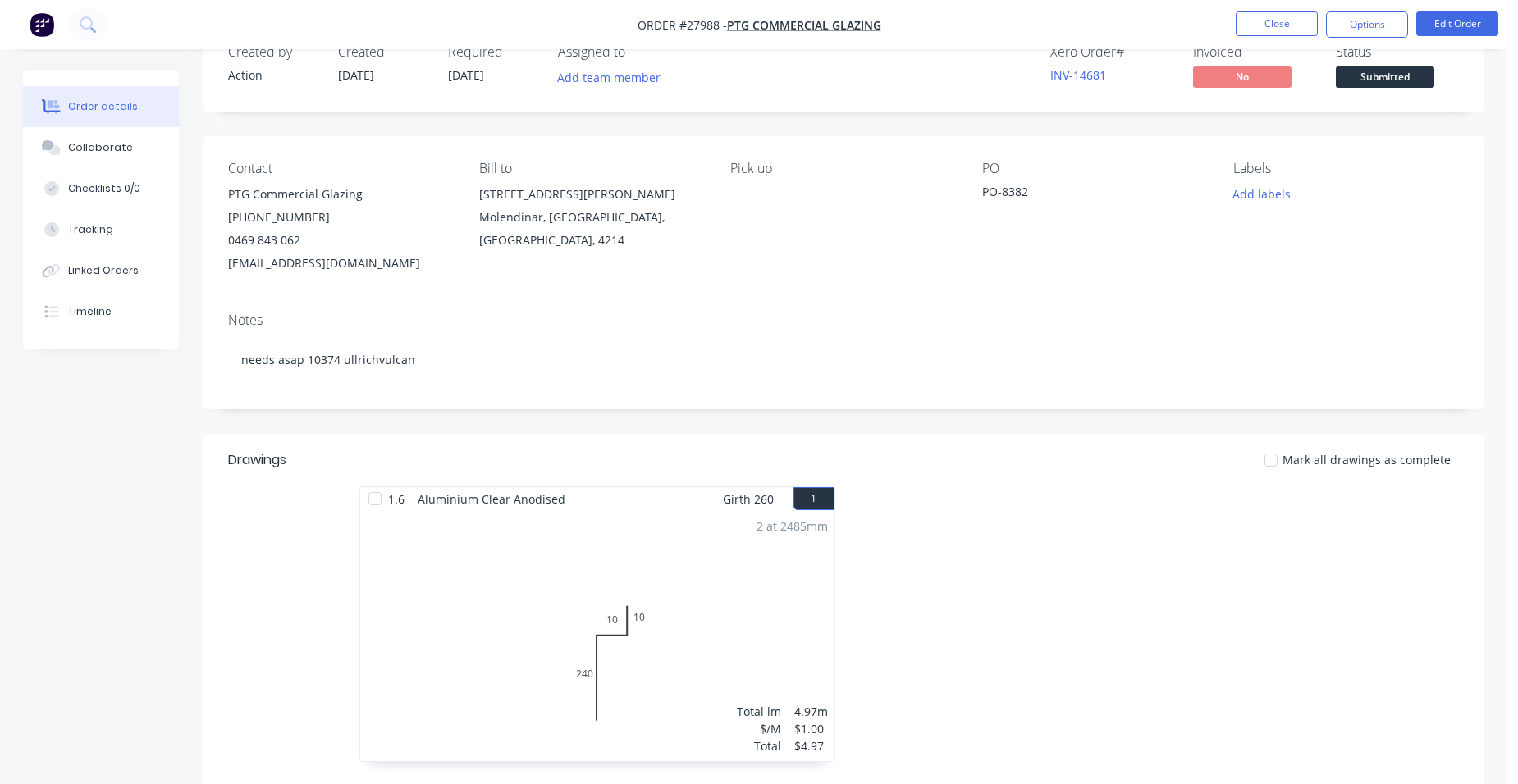
scroll to position [82, 0]
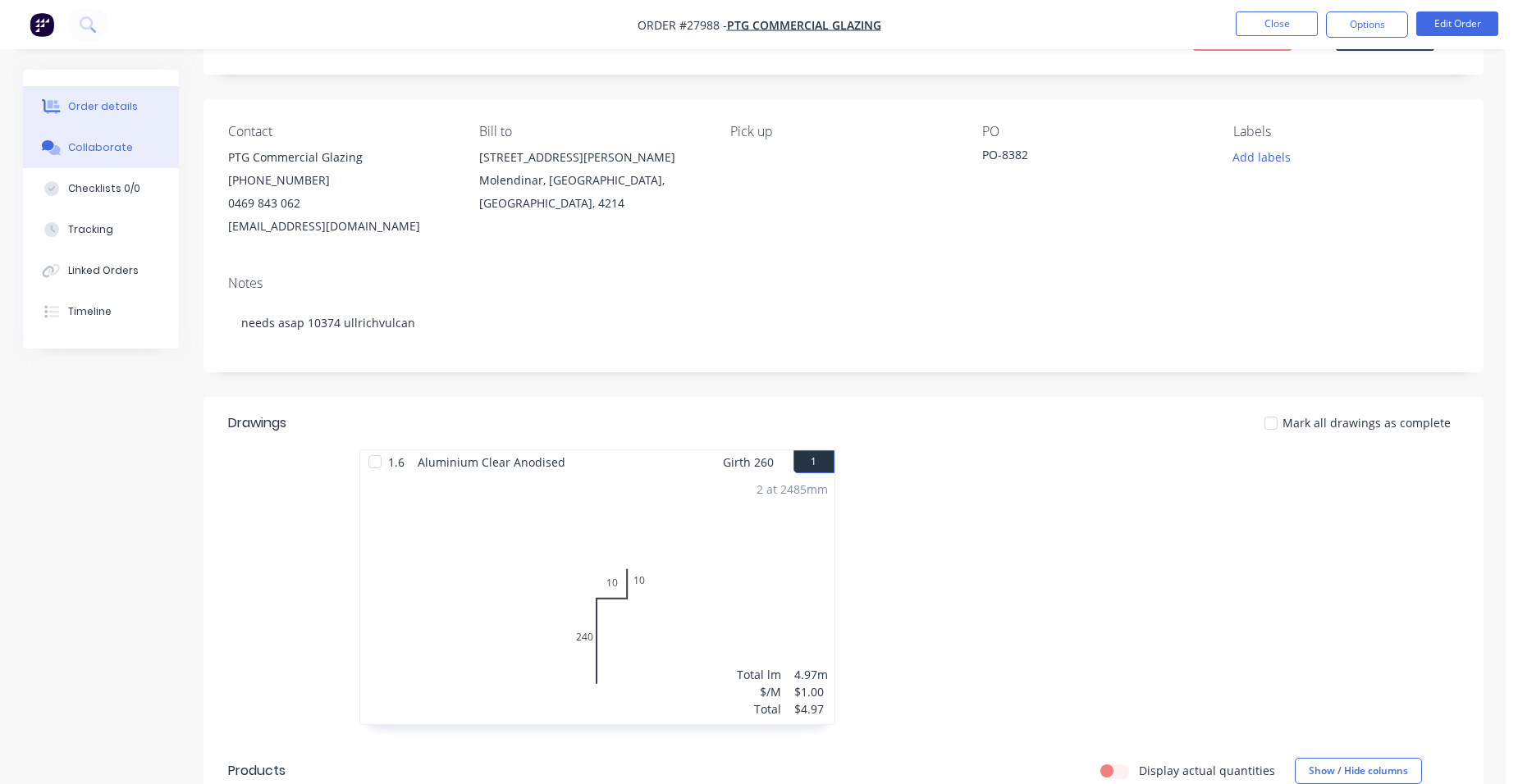
click at [110, 154] on div "Collaborate" at bounding box center [100, 147] width 64 height 15
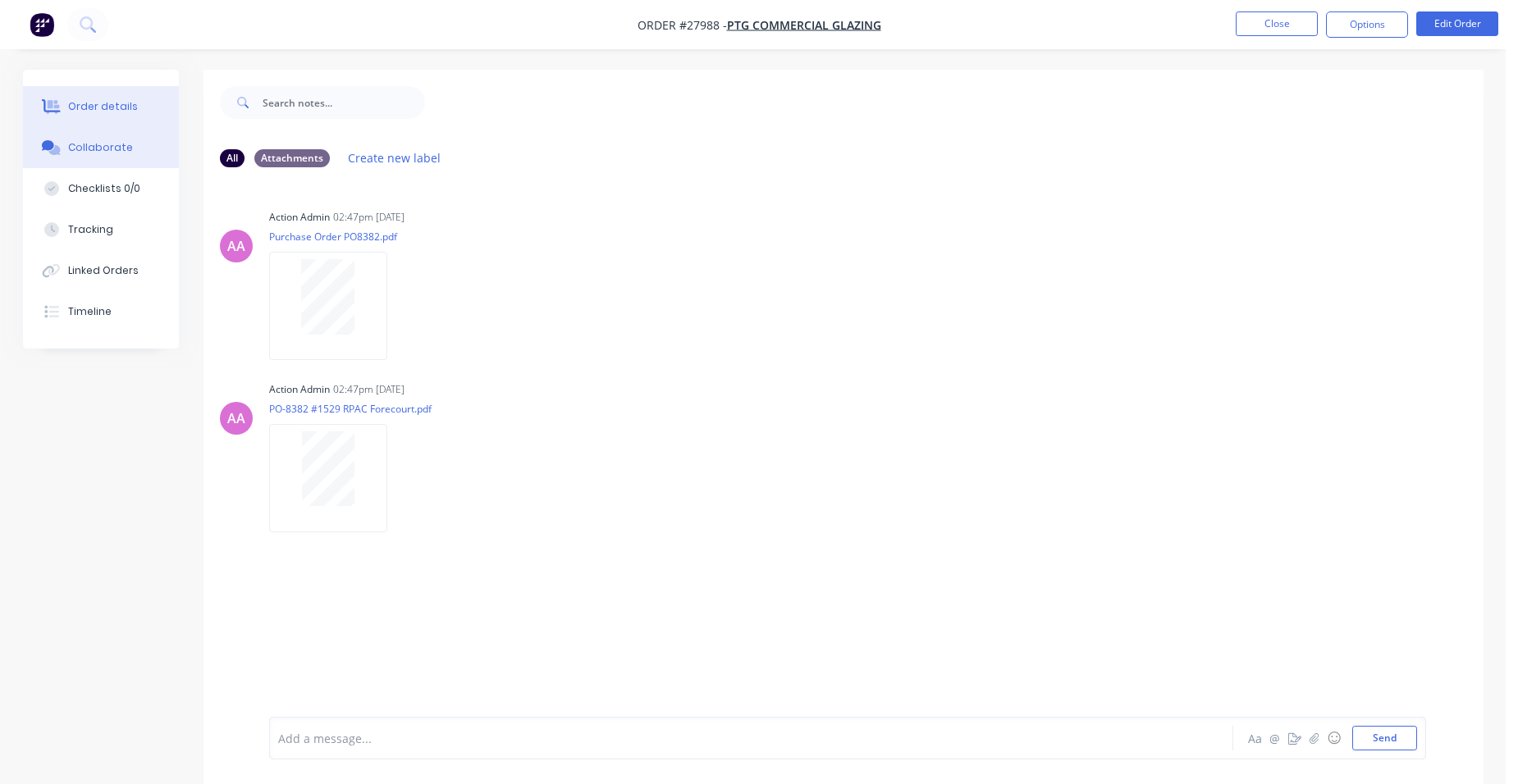
click at [141, 112] on button "Order details" at bounding box center [101, 107] width 156 height 41
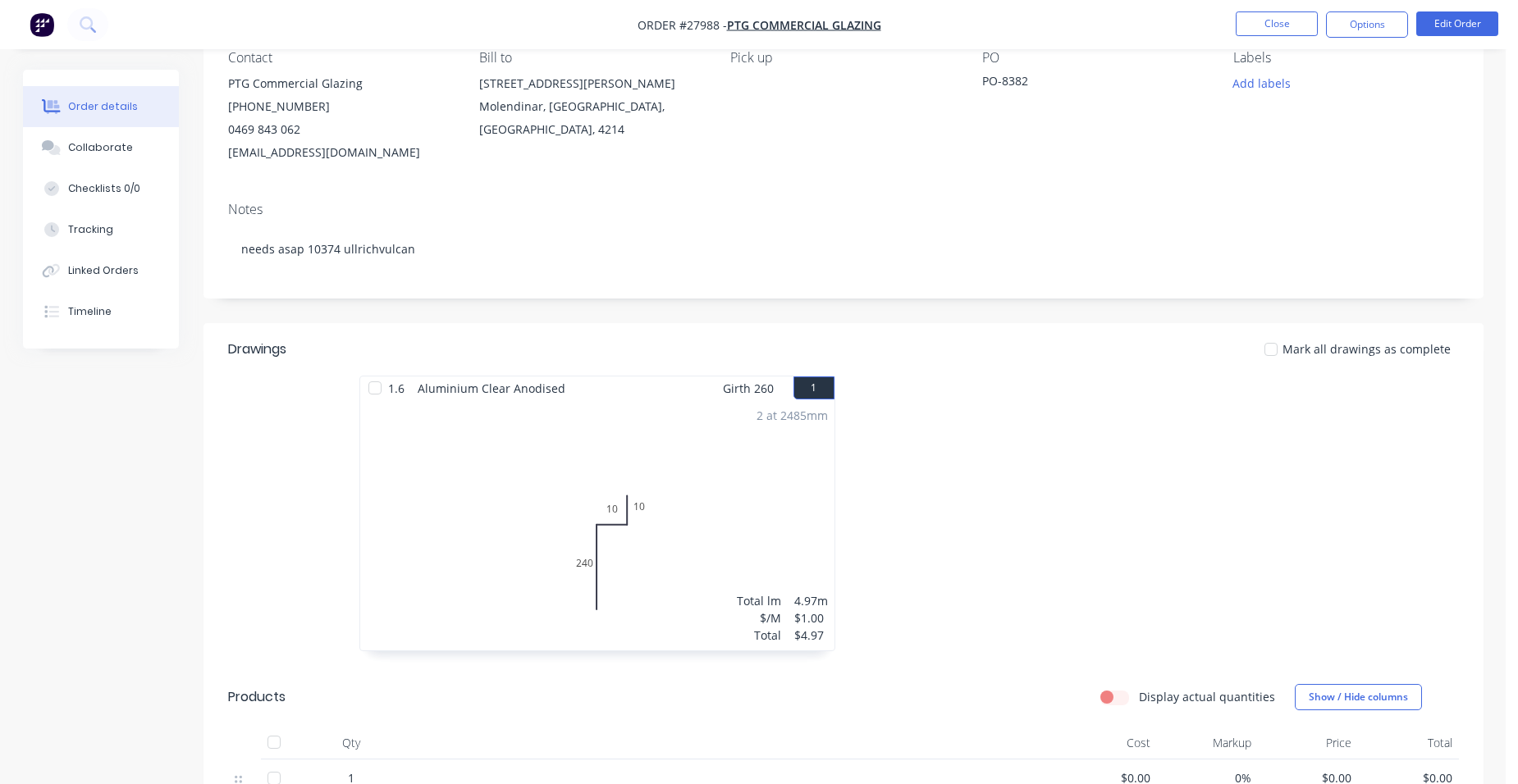
scroll to position [246, 0]
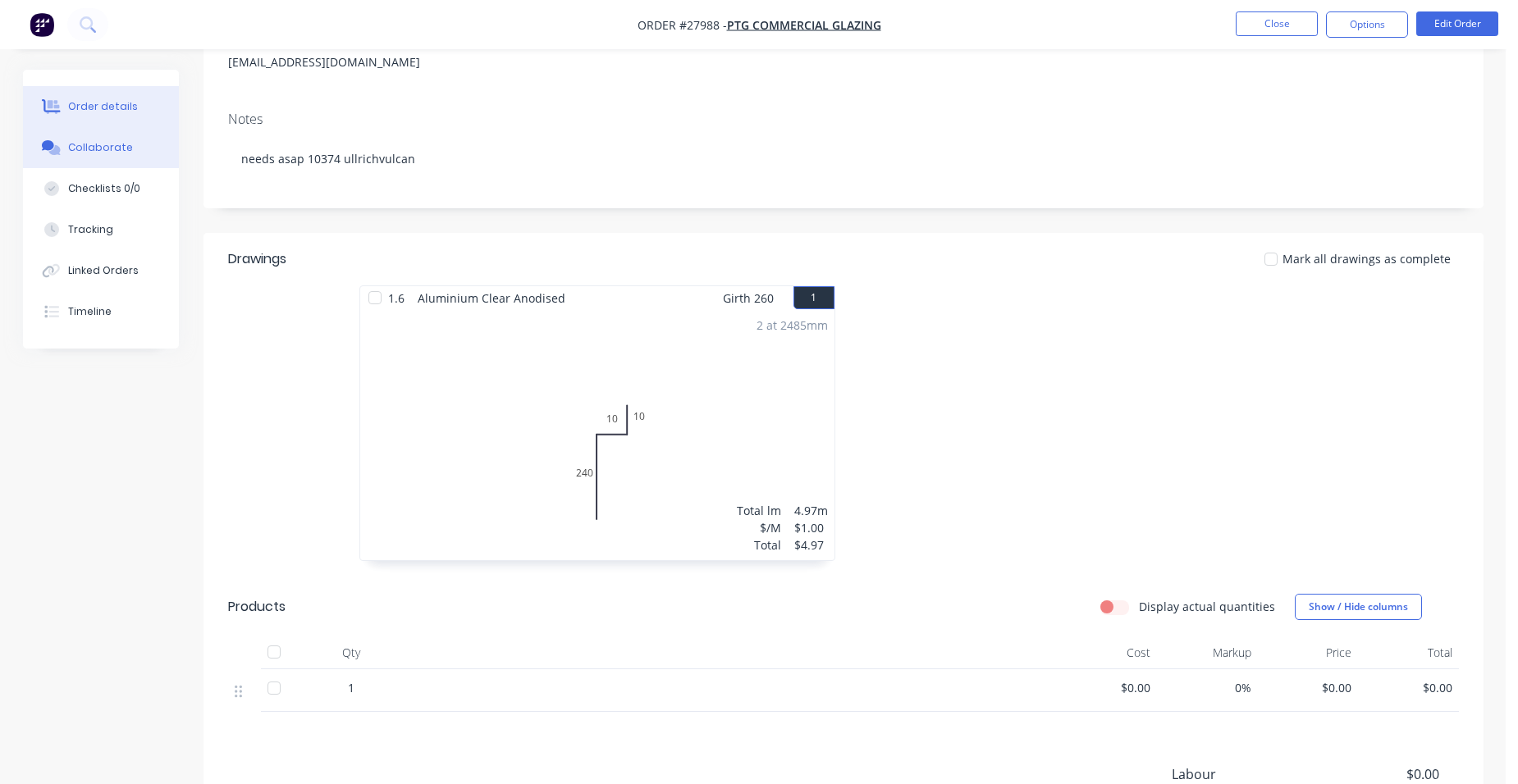
click at [119, 148] on div "Collaborate" at bounding box center [100, 147] width 64 height 15
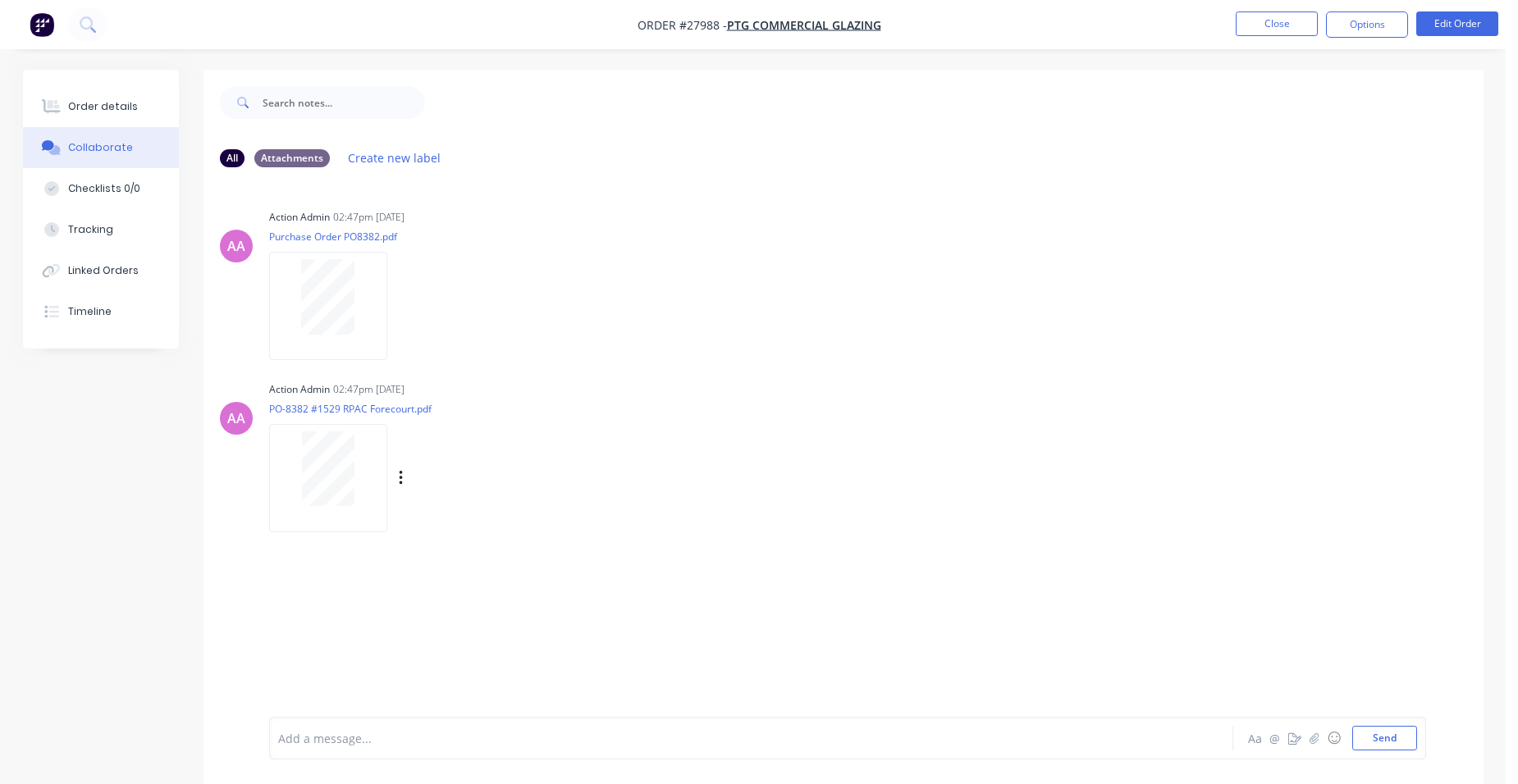
click at [365, 436] on div at bounding box center [327, 468] width 103 height 75
click at [56, 114] on button "Order details" at bounding box center [101, 107] width 156 height 41
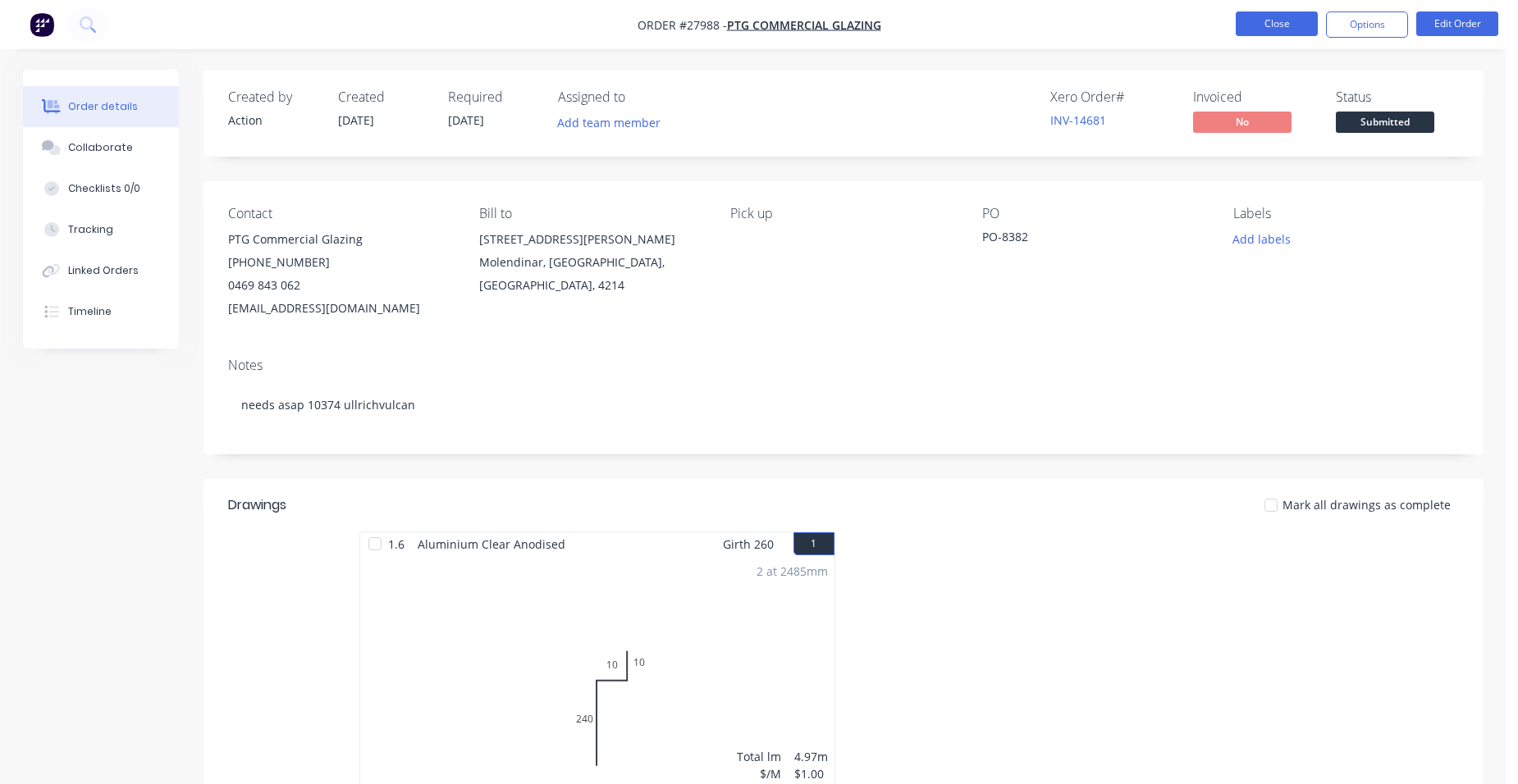
click at [1267, 20] on button "Close" at bounding box center [1276, 24] width 82 height 25
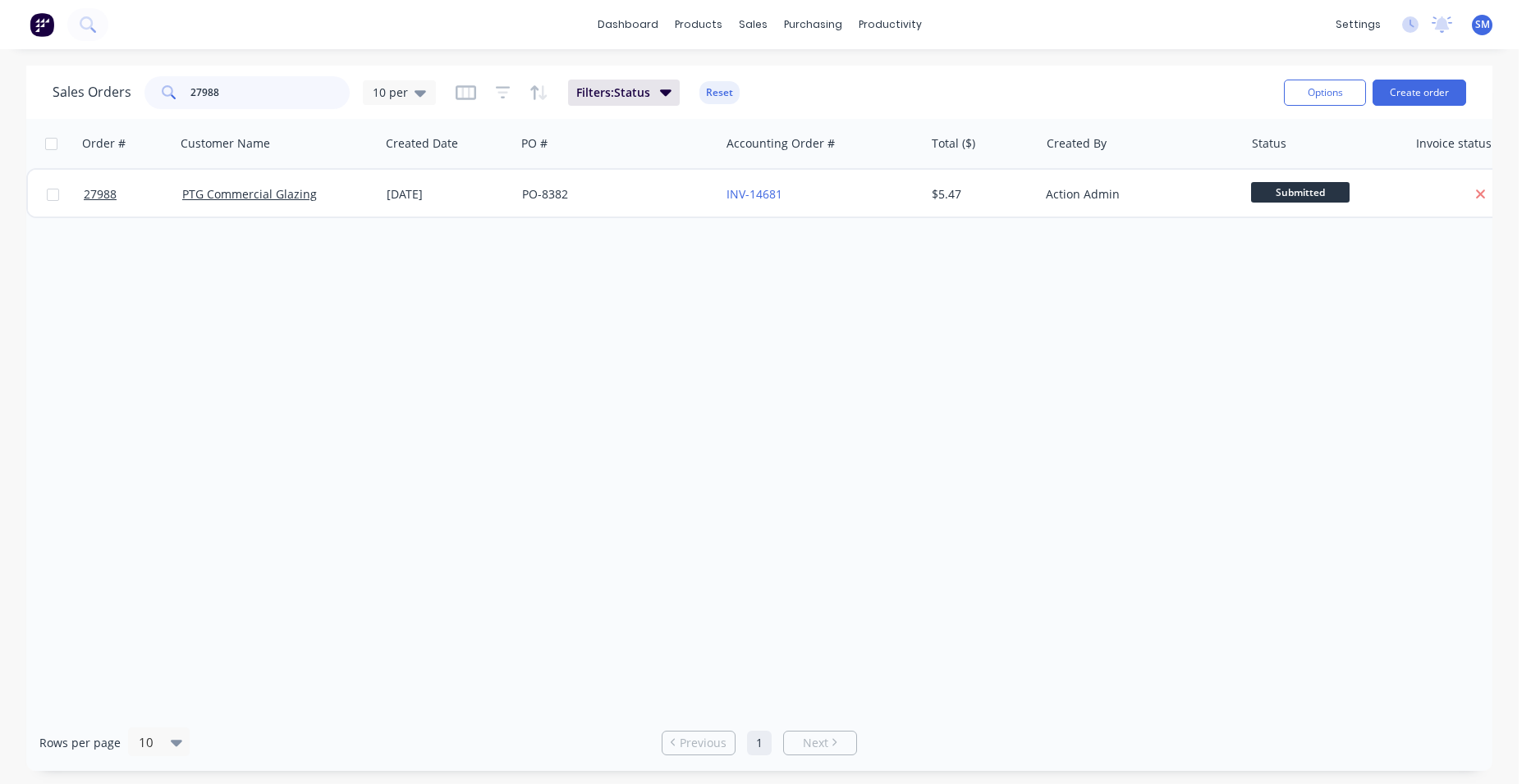
drag, startPoint x: 255, startPoint y: 89, endPoint x: 124, endPoint y: 89, distance: 131.0
click at [124, 89] on div "Sales Orders 27988 10 per" at bounding box center [244, 92] width 383 height 33
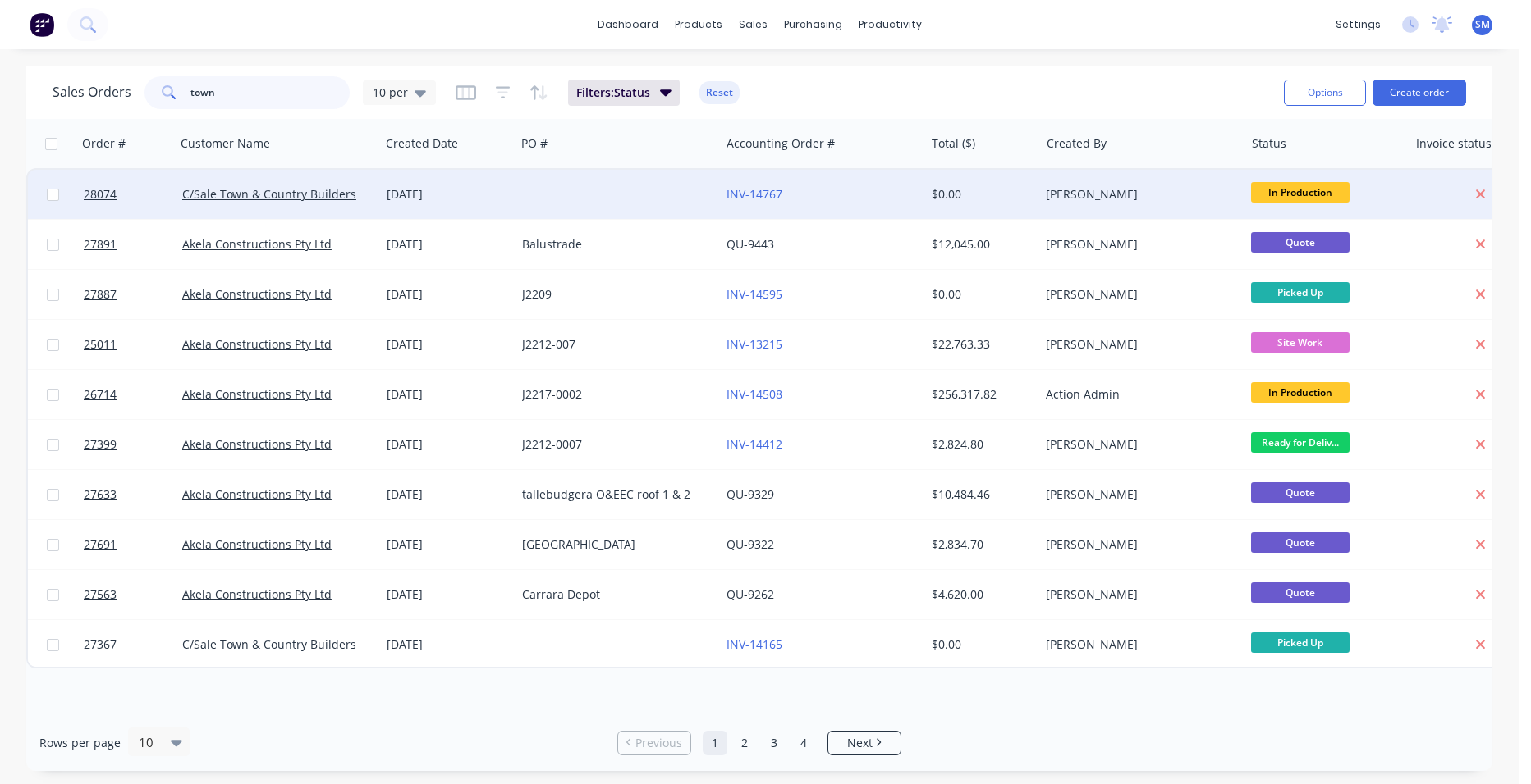
type input "town"
click at [582, 192] on div at bounding box center [618, 195] width 205 height 49
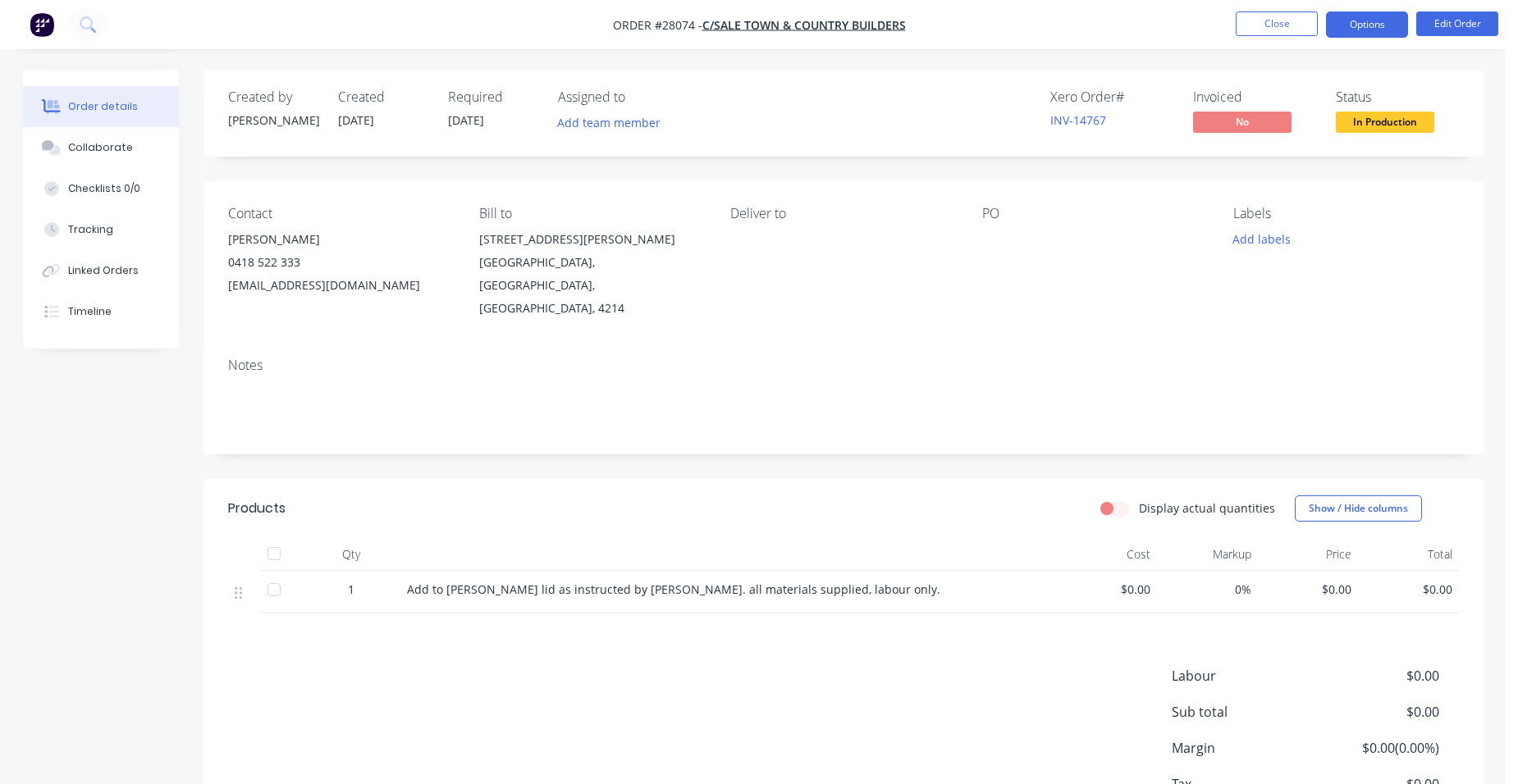
click at [1399, 29] on button "Options" at bounding box center [1366, 25] width 82 height 26
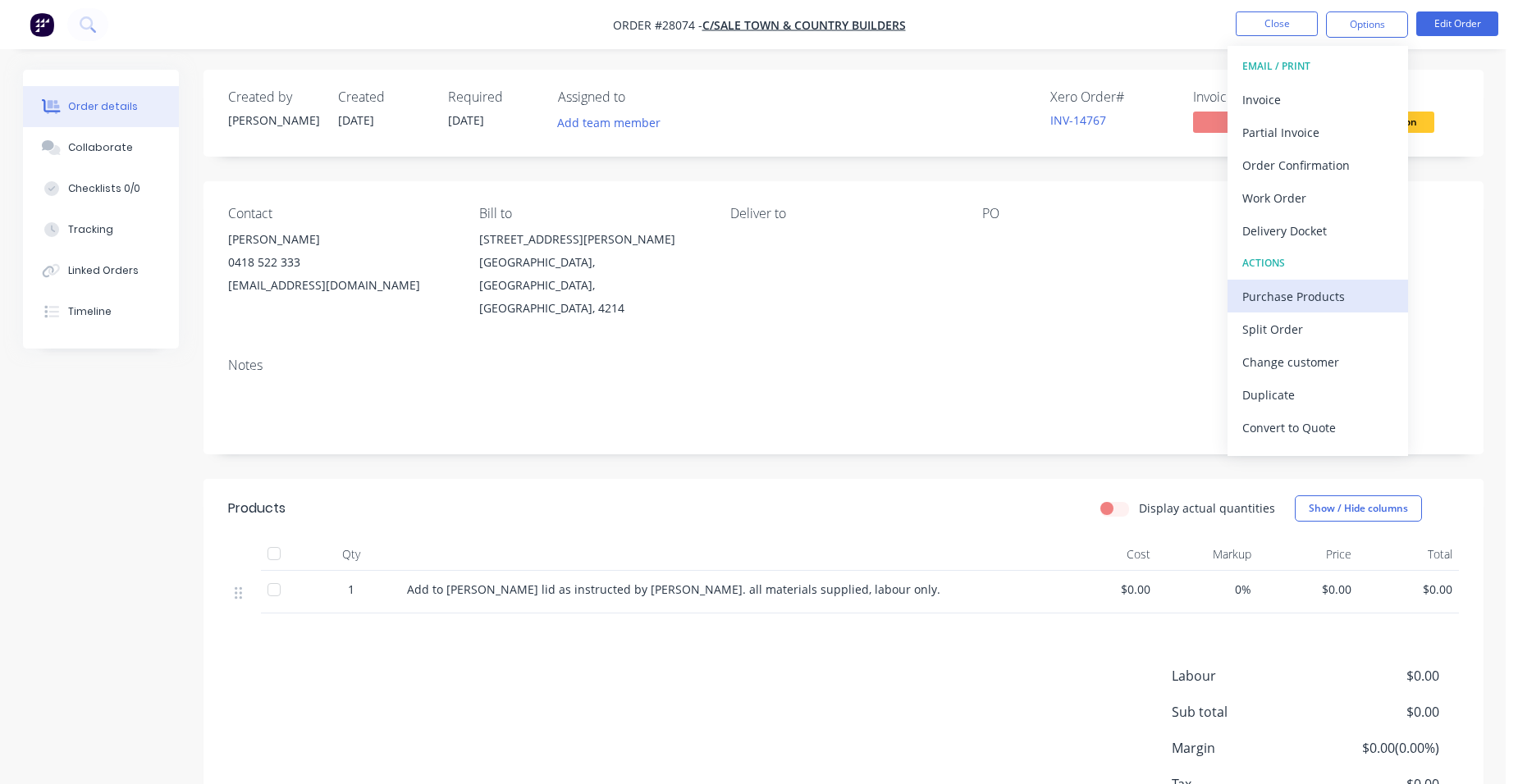
click at [1370, 287] on div "Purchase Products" at bounding box center [1317, 296] width 151 height 24
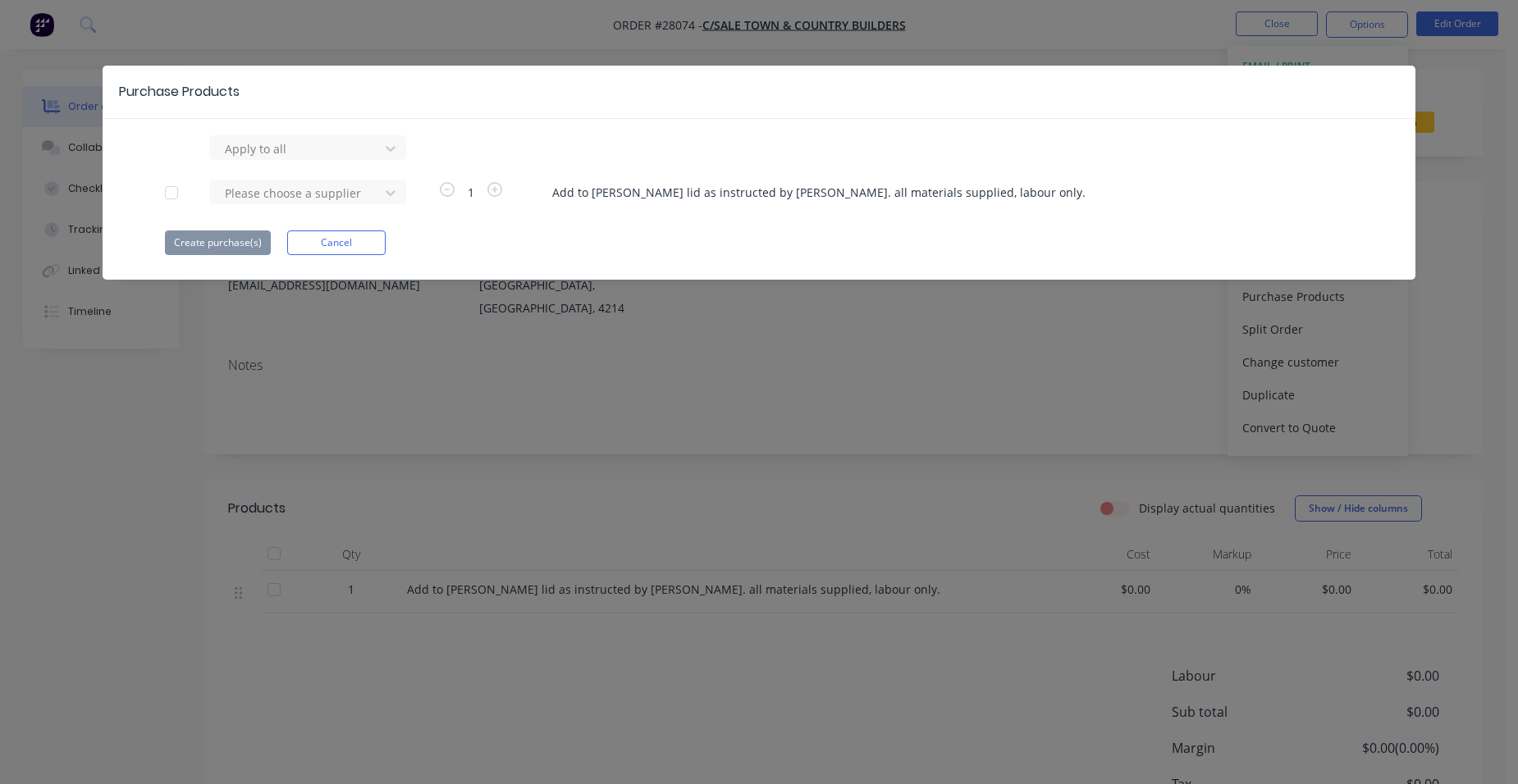
click at [323, 250] on button "Cancel" at bounding box center [337, 243] width 99 height 25
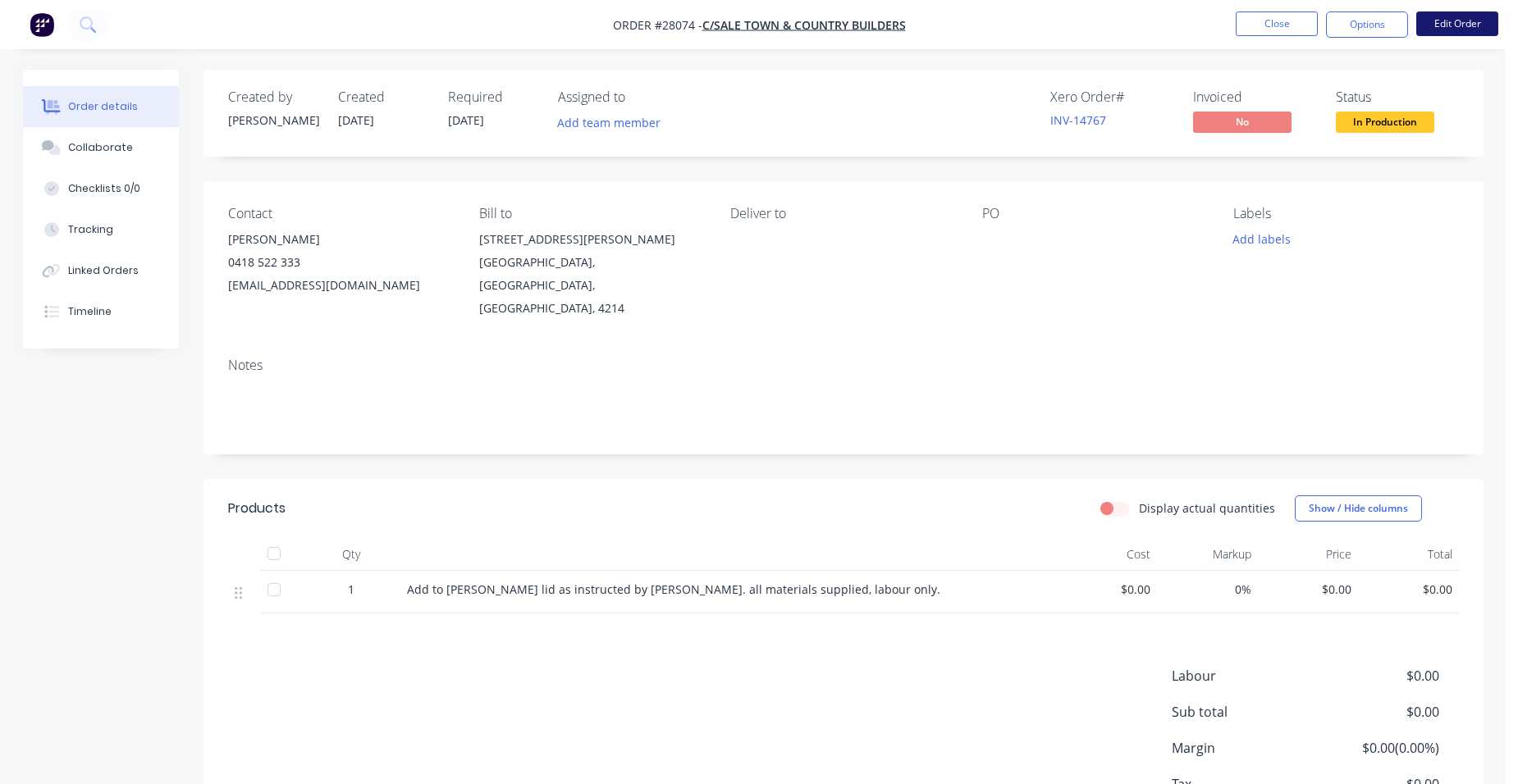
click at [1453, 23] on button "Edit Order" at bounding box center [1456, 24] width 82 height 25
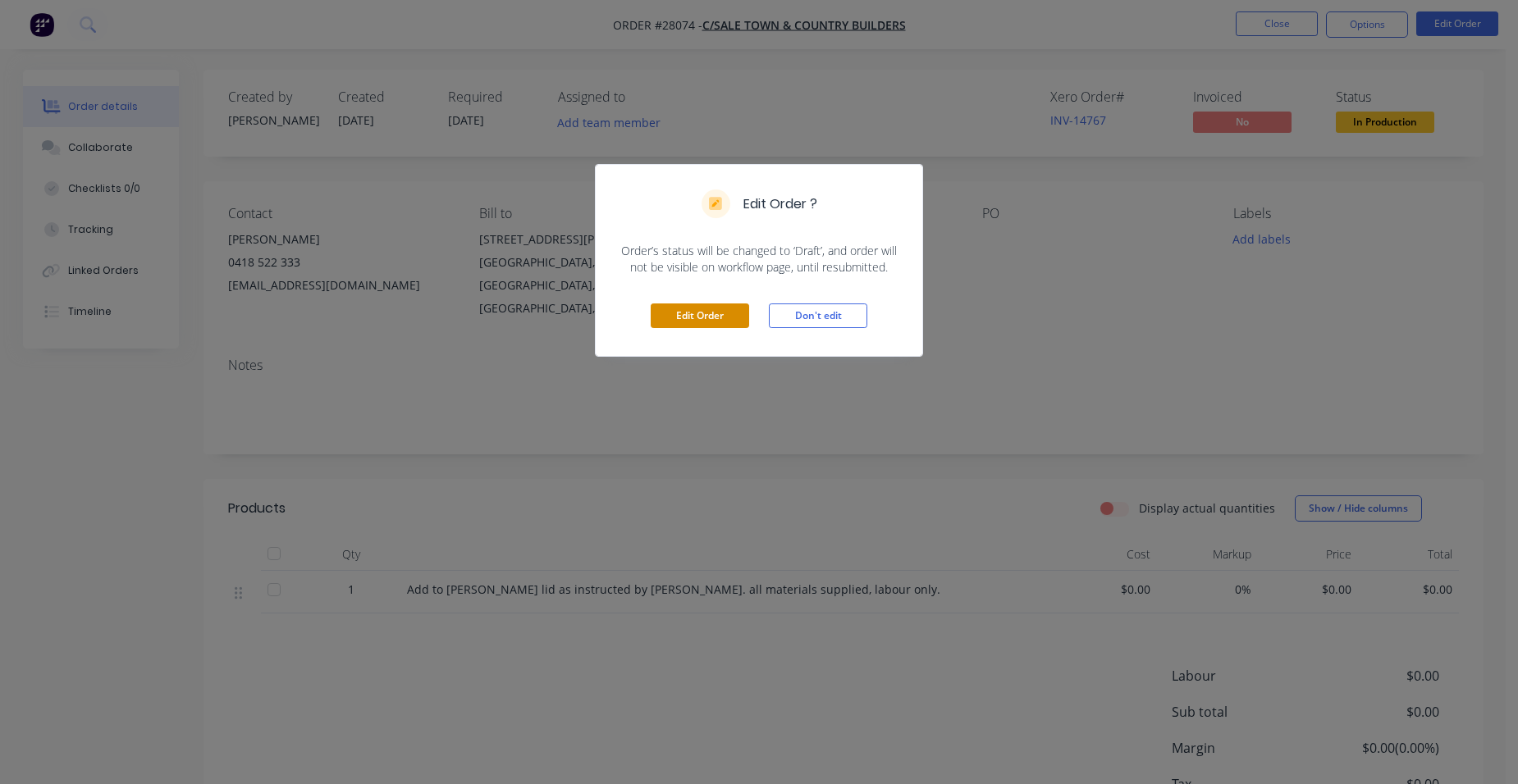
click at [680, 316] on button "Edit Order" at bounding box center [700, 316] width 99 height 25
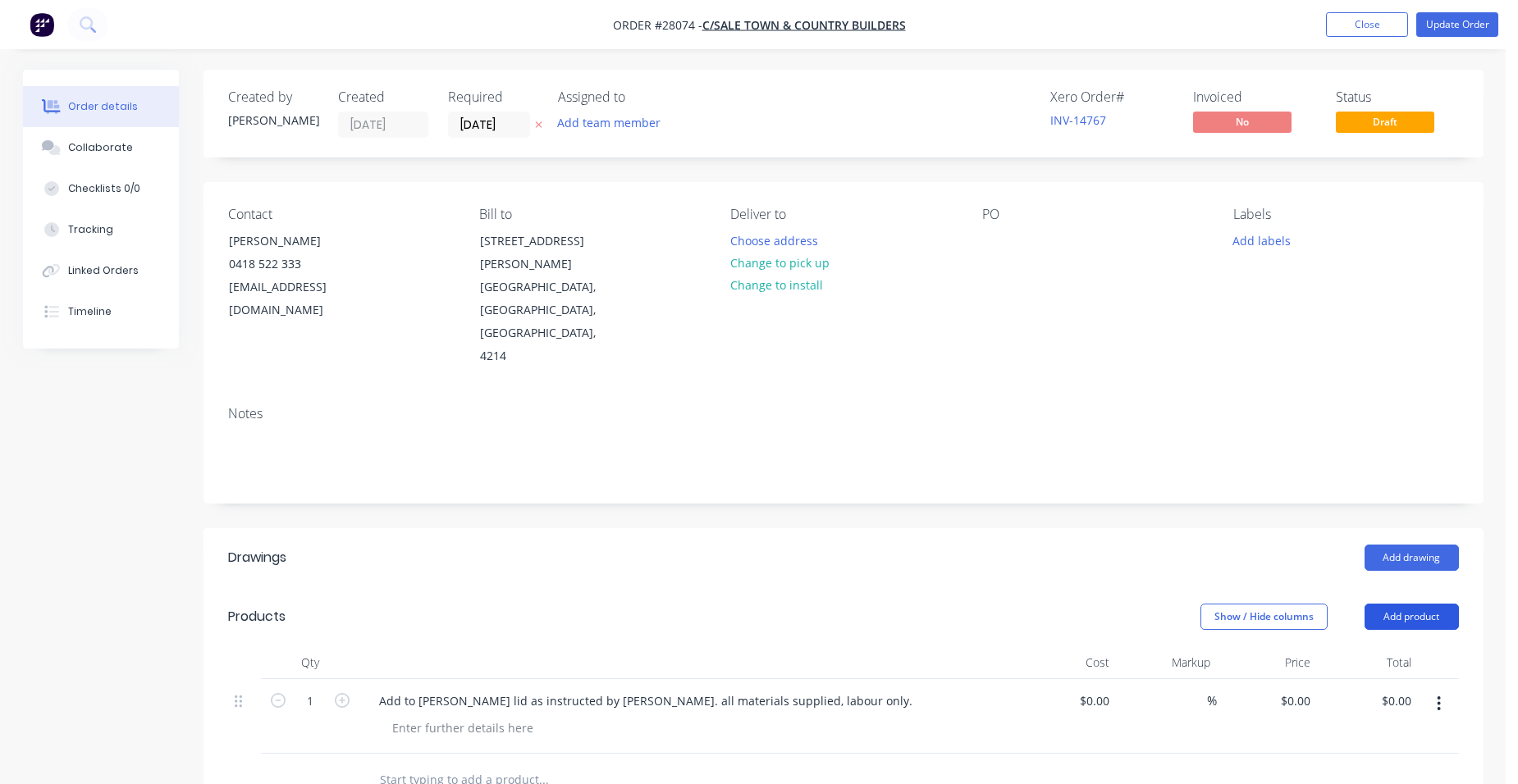
click at [1432, 604] on button "Add product" at bounding box center [1411, 617] width 94 height 26
click at [1391, 679] on div "Basic product" at bounding box center [1380, 691] width 126 height 24
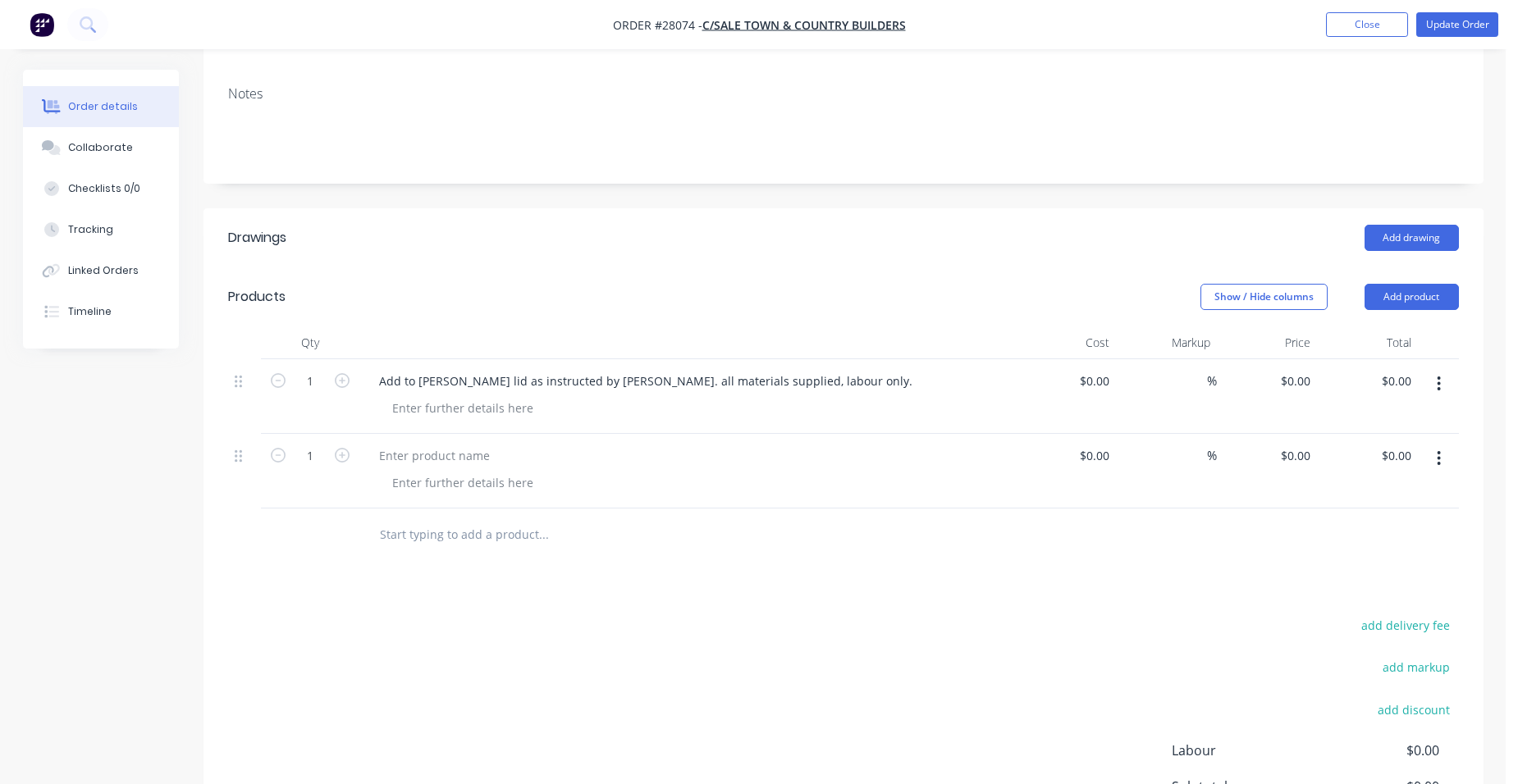
scroll to position [328, 0]
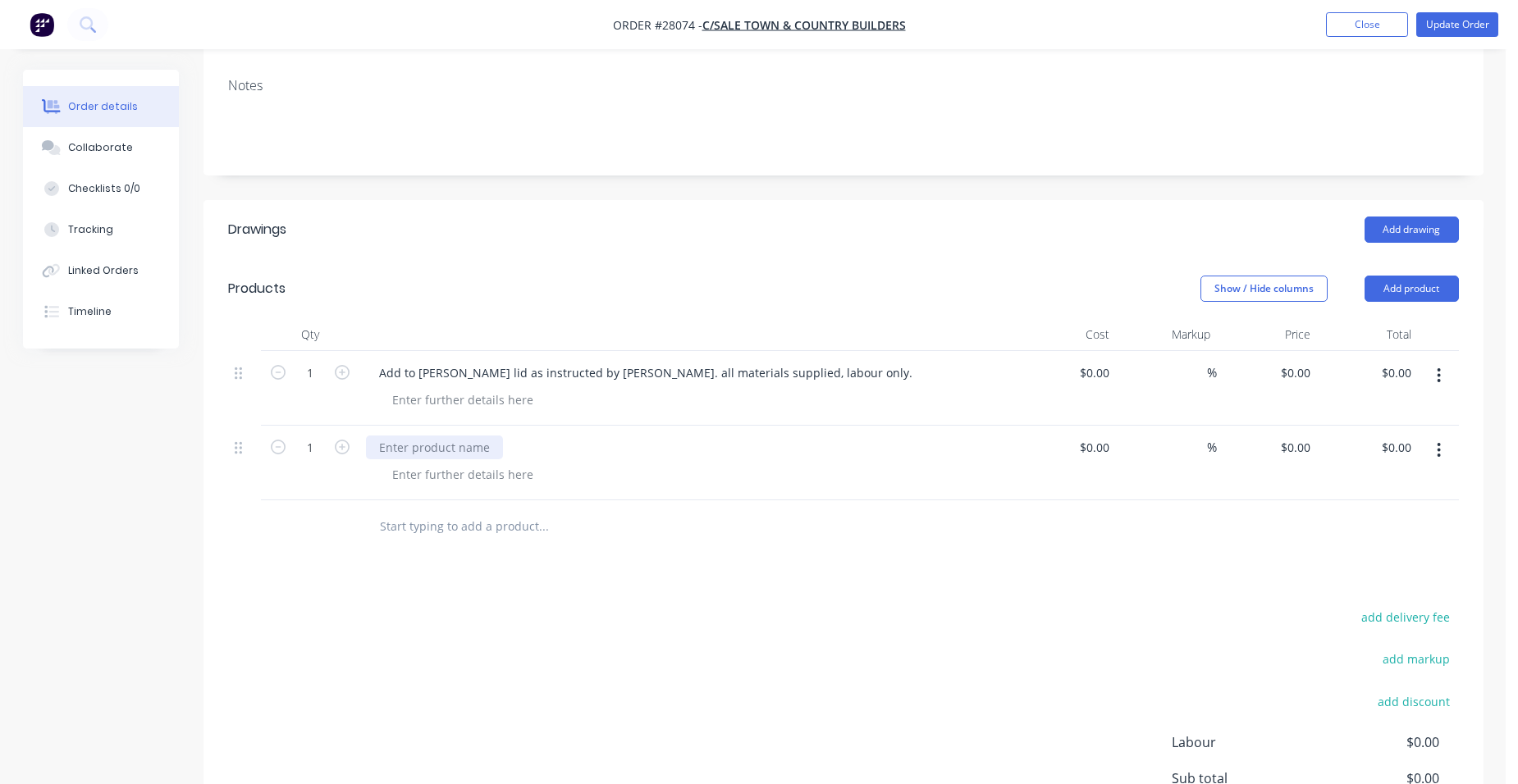
click at [434, 436] on div at bounding box center [434, 447] width 137 height 24
drag, startPoint x: 408, startPoint y: 434, endPoint x: 431, endPoint y: 444, distance: 25.1
click at [410, 463] on div at bounding box center [463, 474] width 168 height 24
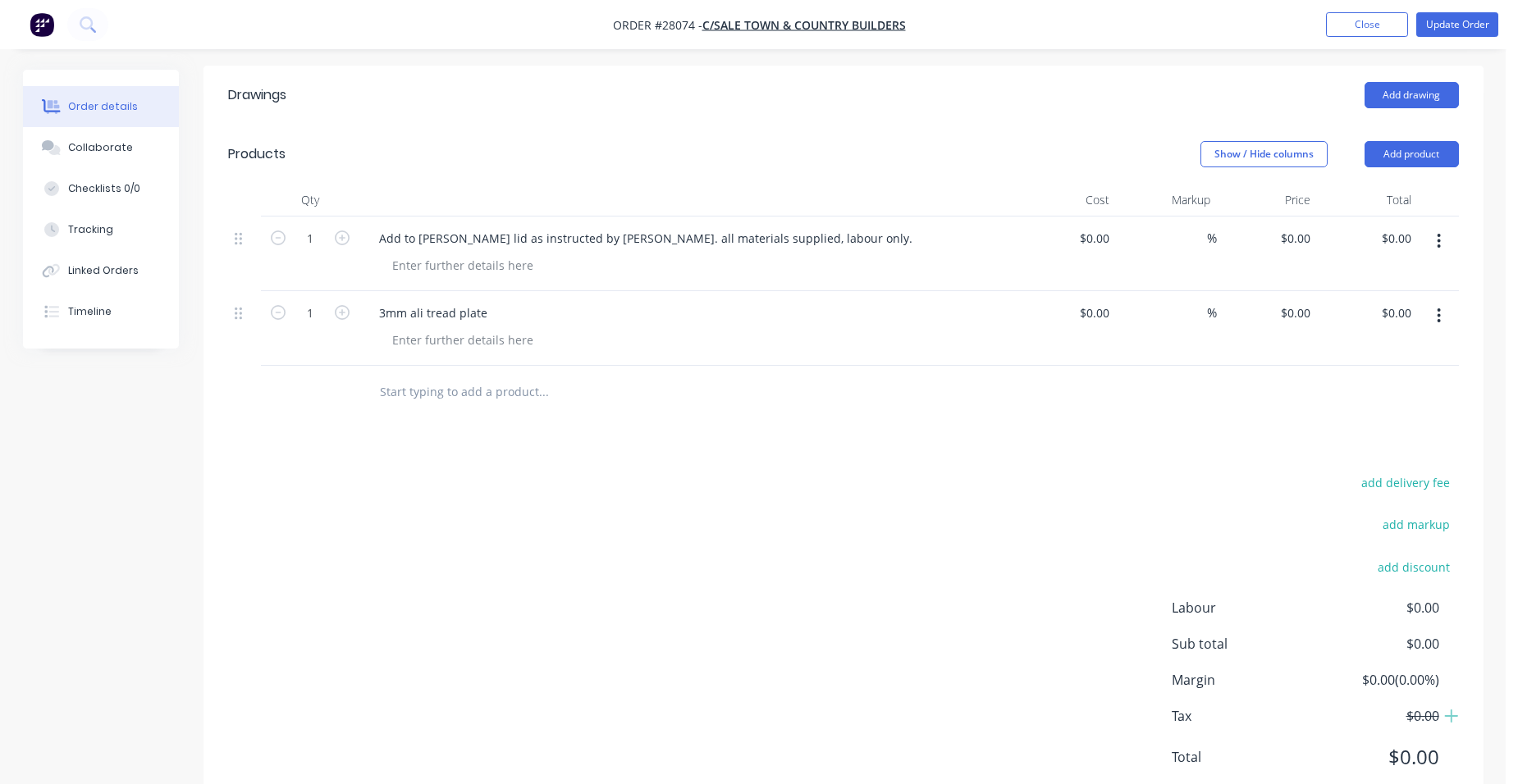
scroll to position [470, 0]
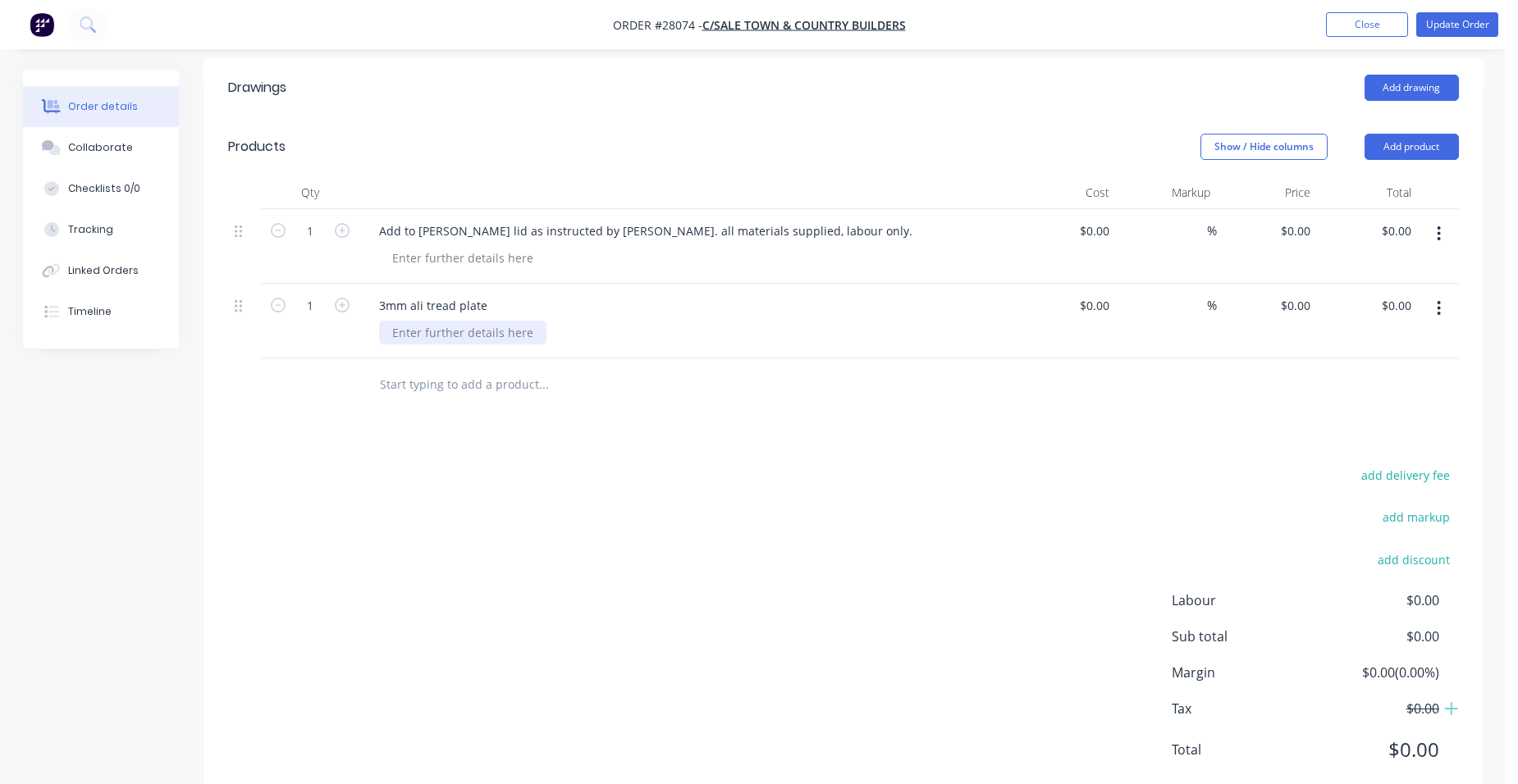
click at [491, 321] on div at bounding box center [463, 332] width 168 height 24
click at [1442, 24] on button "Update Order" at bounding box center [1456, 25] width 82 height 25
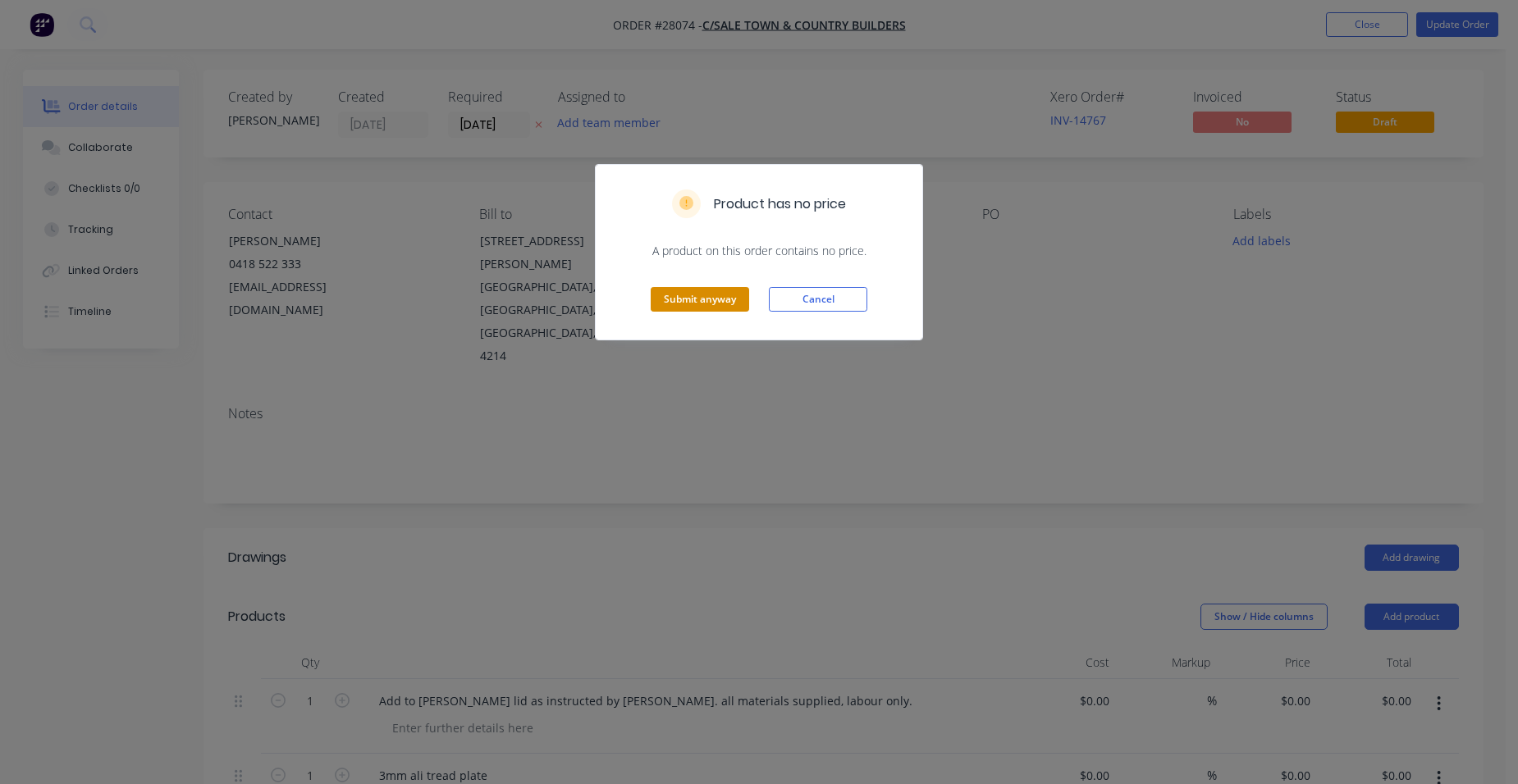
click at [698, 297] on button "Submit anyway" at bounding box center [700, 300] width 99 height 25
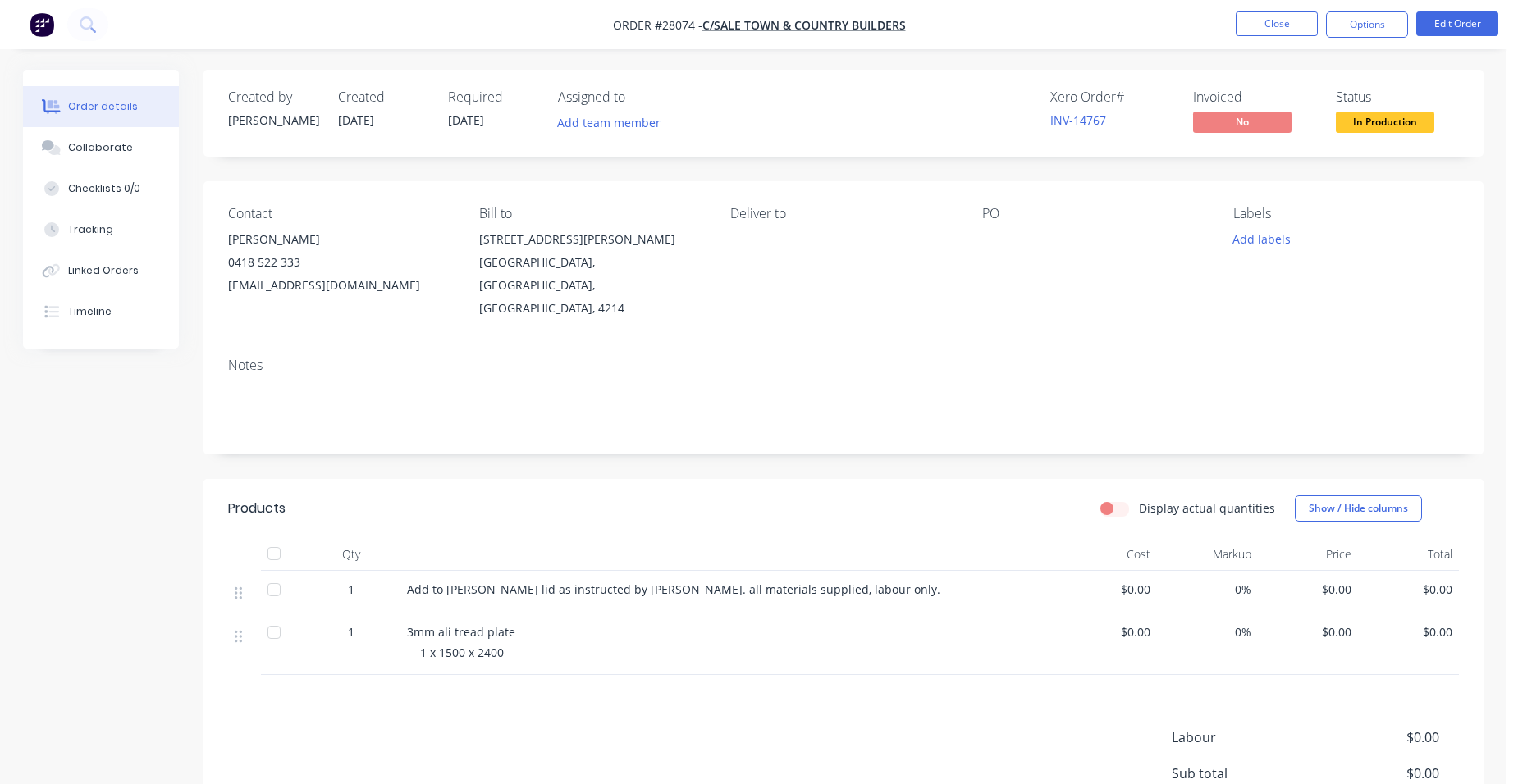
click at [1367, 21] on button "Options" at bounding box center [1366, 25] width 82 height 26
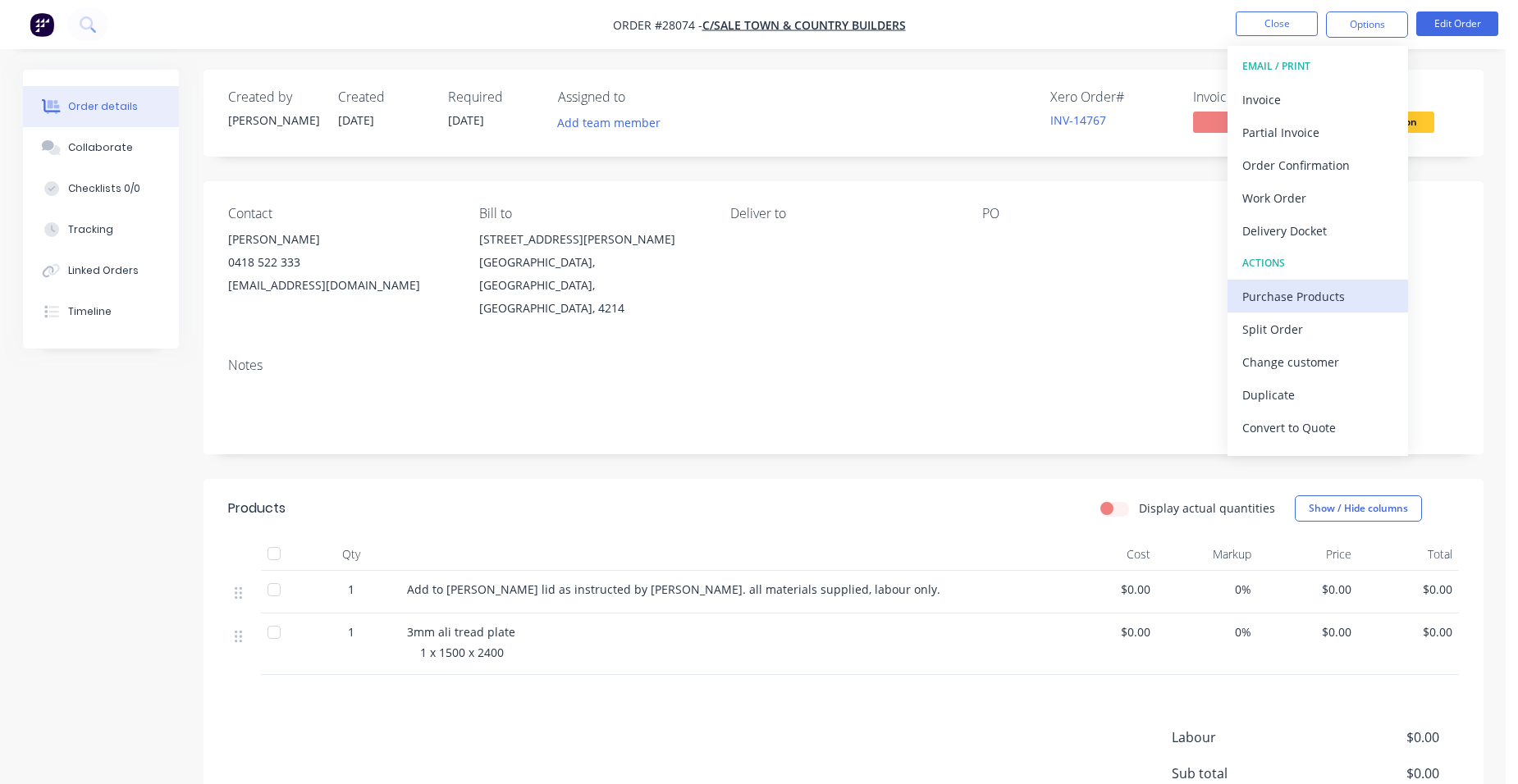
click at [1360, 297] on div "Purchase Products" at bounding box center [1317, 296] width 151 height 24
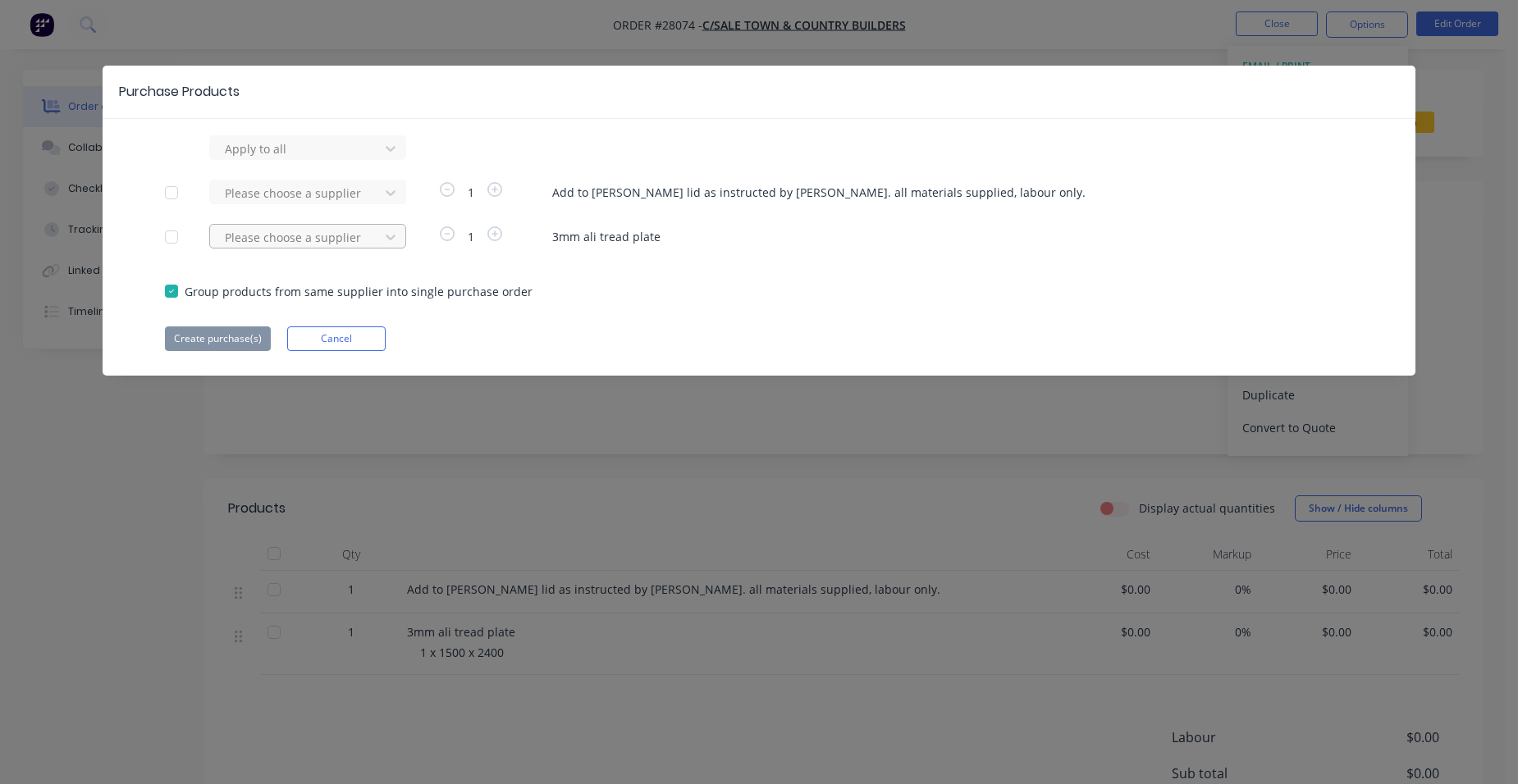
click at [346, 159] on div at bounding box center [296, 148] width 147 height 20
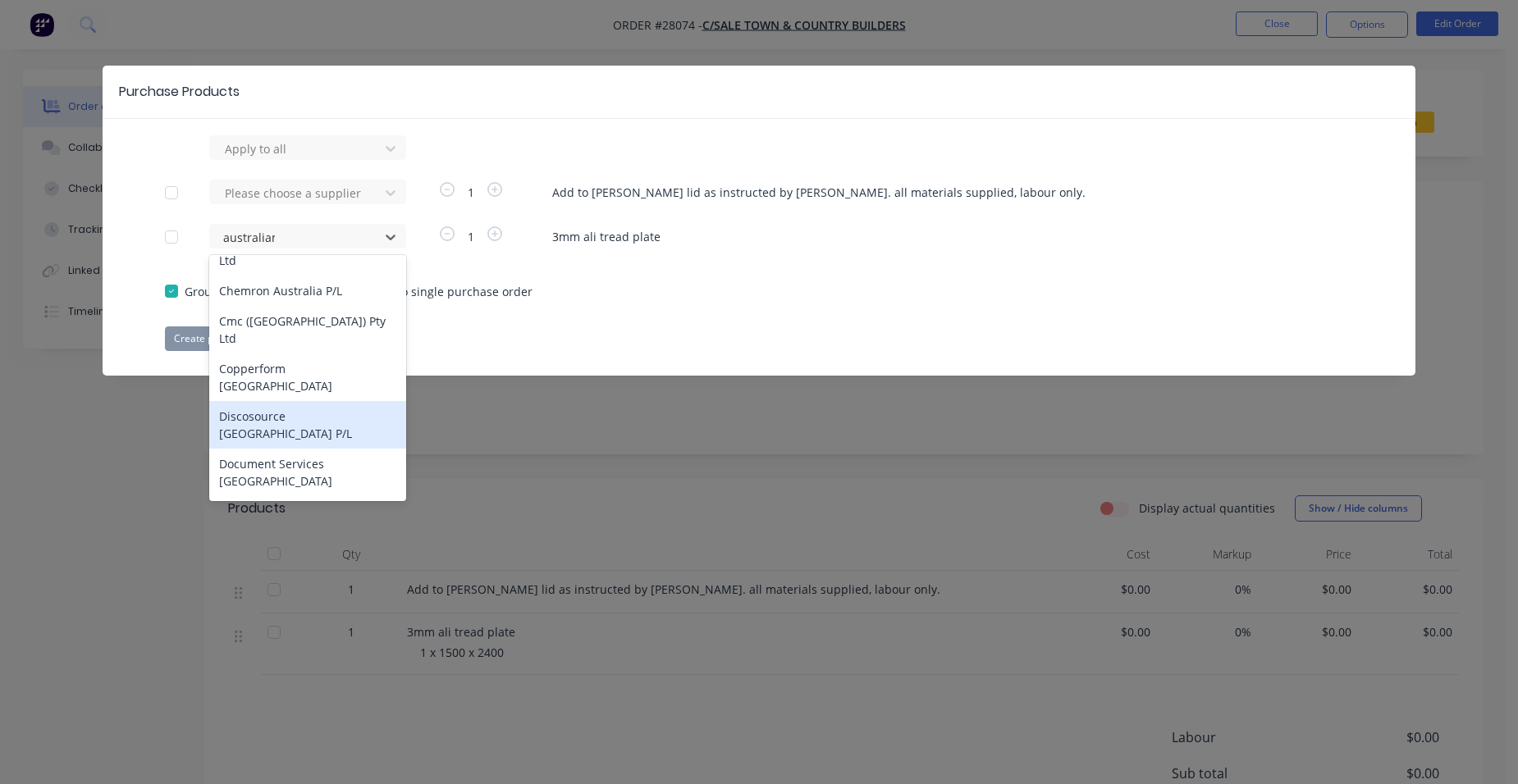
scroll to position [194, 0]
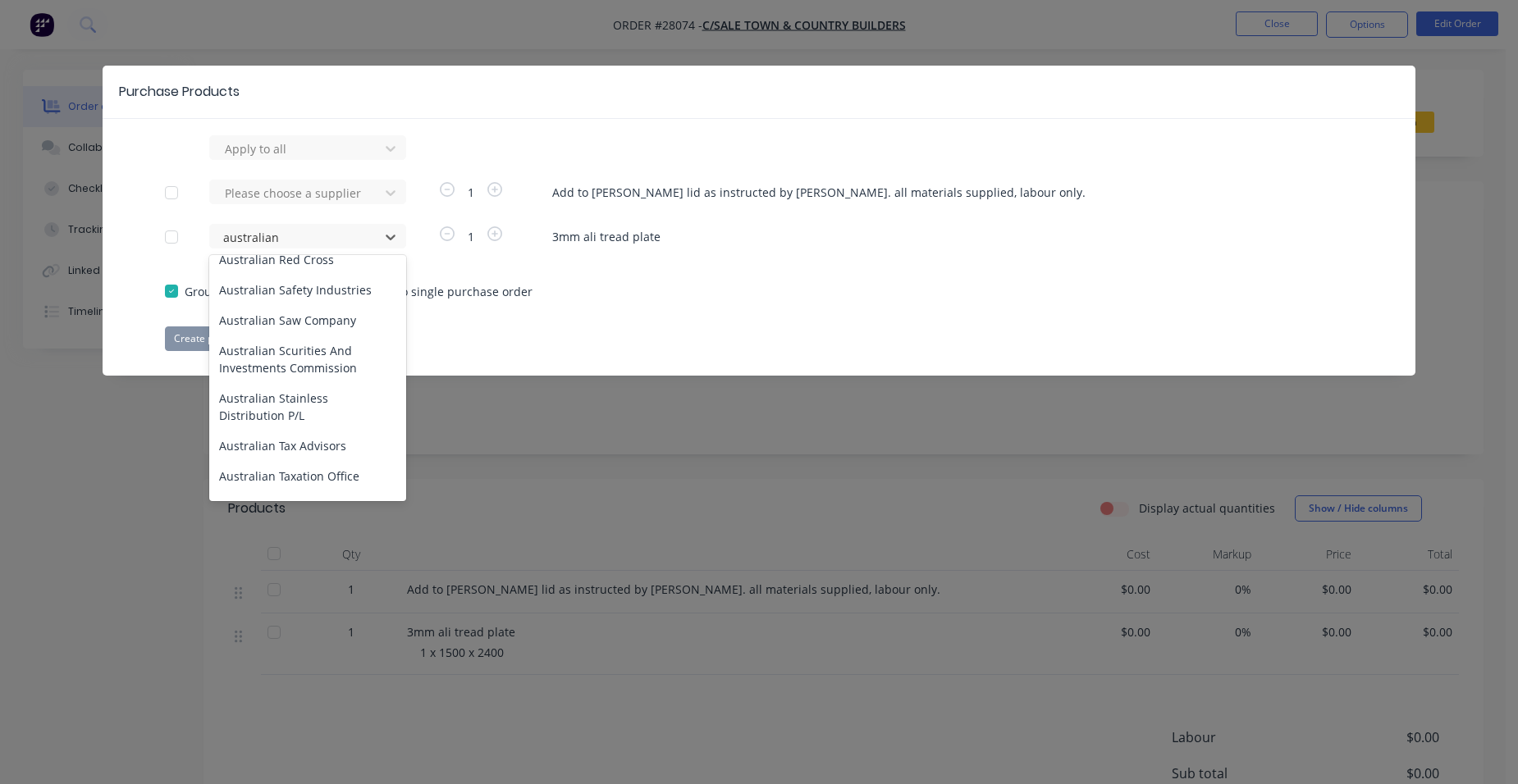
type input "australian"
click at [323, 392] on div "Australian Stainless Distribution P/L" at bounding box center [307, 407] width 197 height 48
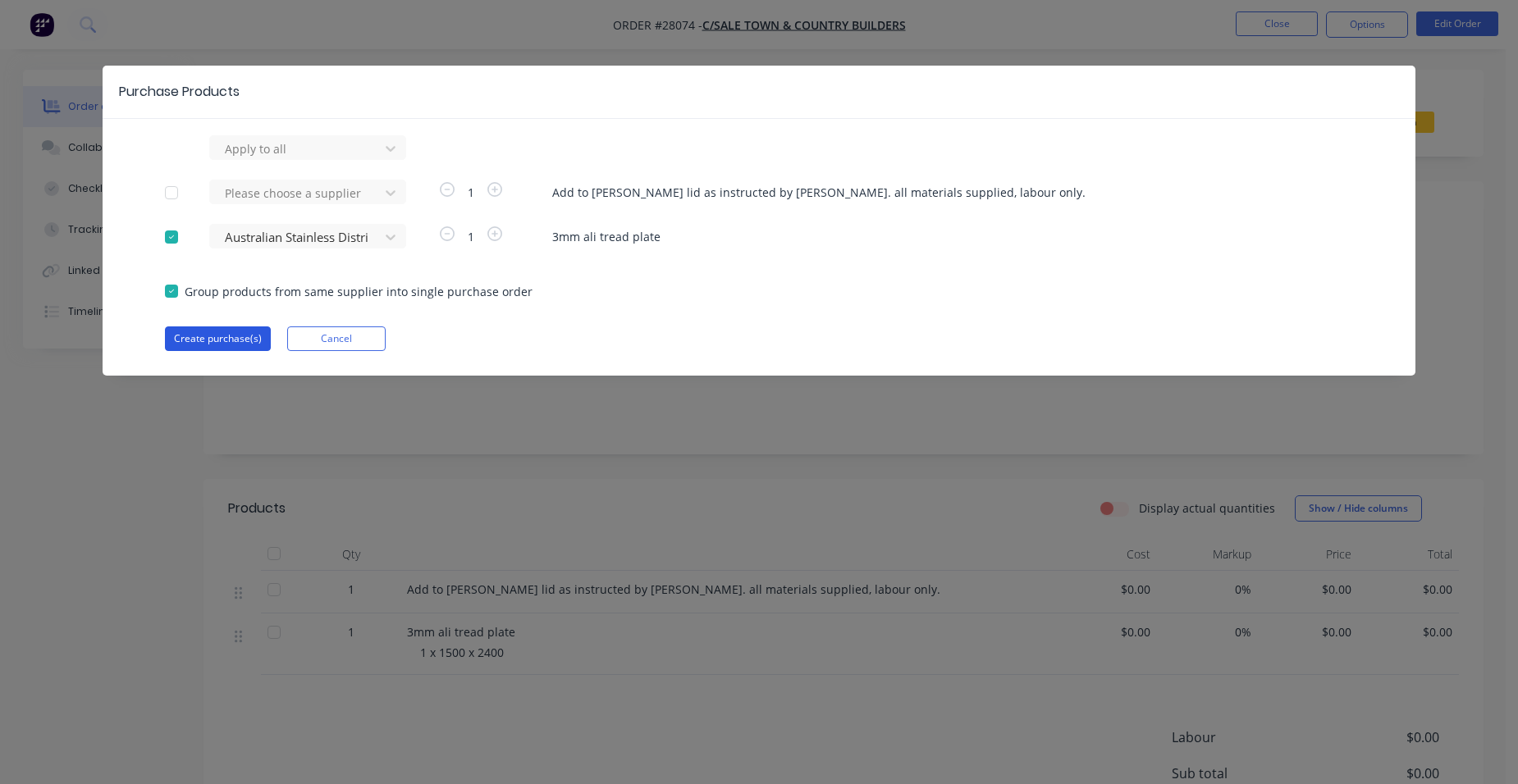
click at [252, 340] on button "Create purchase(s)" at bounding box center [218, 339] width 106 height 25
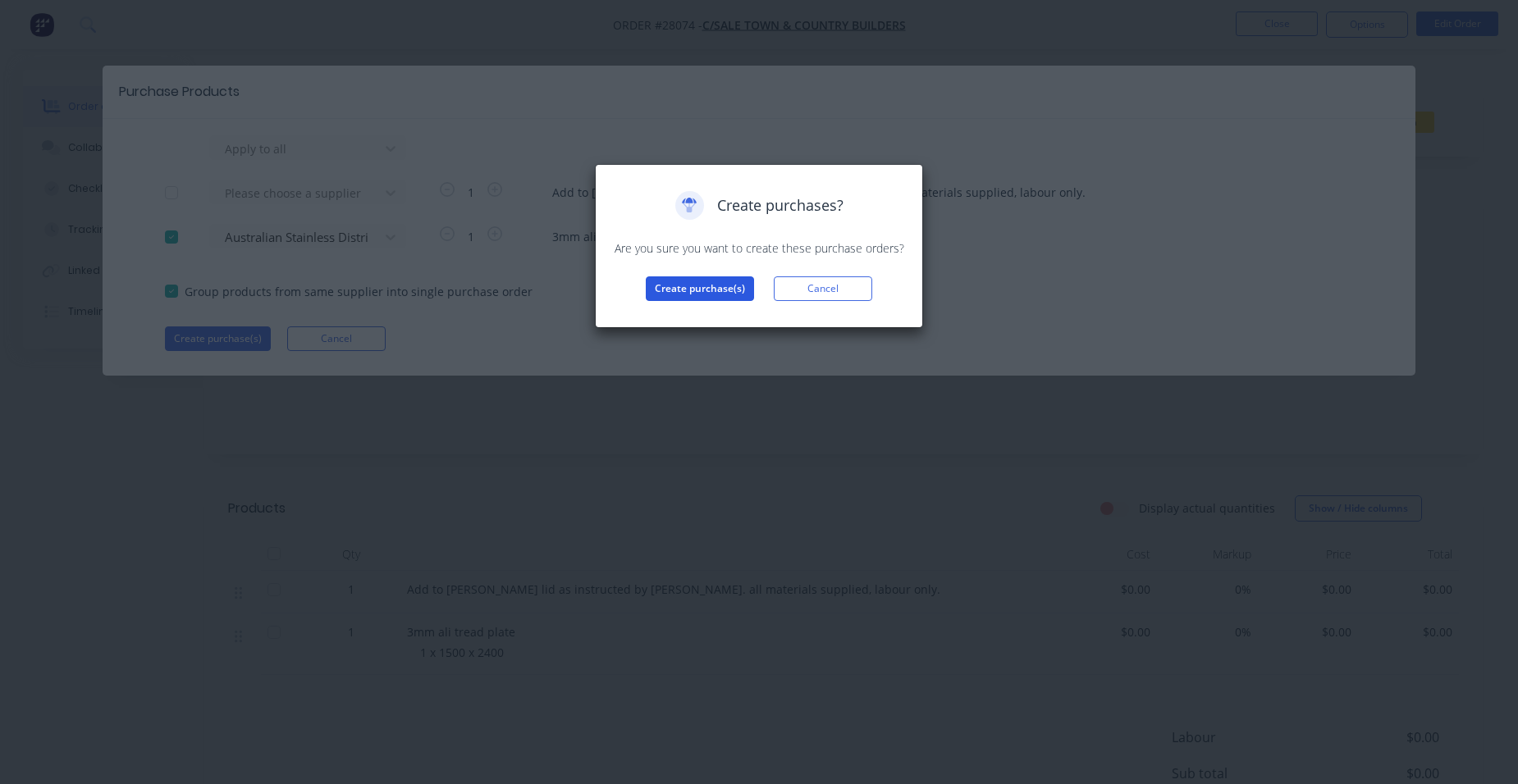
click at [678, 279] on button "Create purchase(s)" at bounding box center [699, 288] width 108 height 25
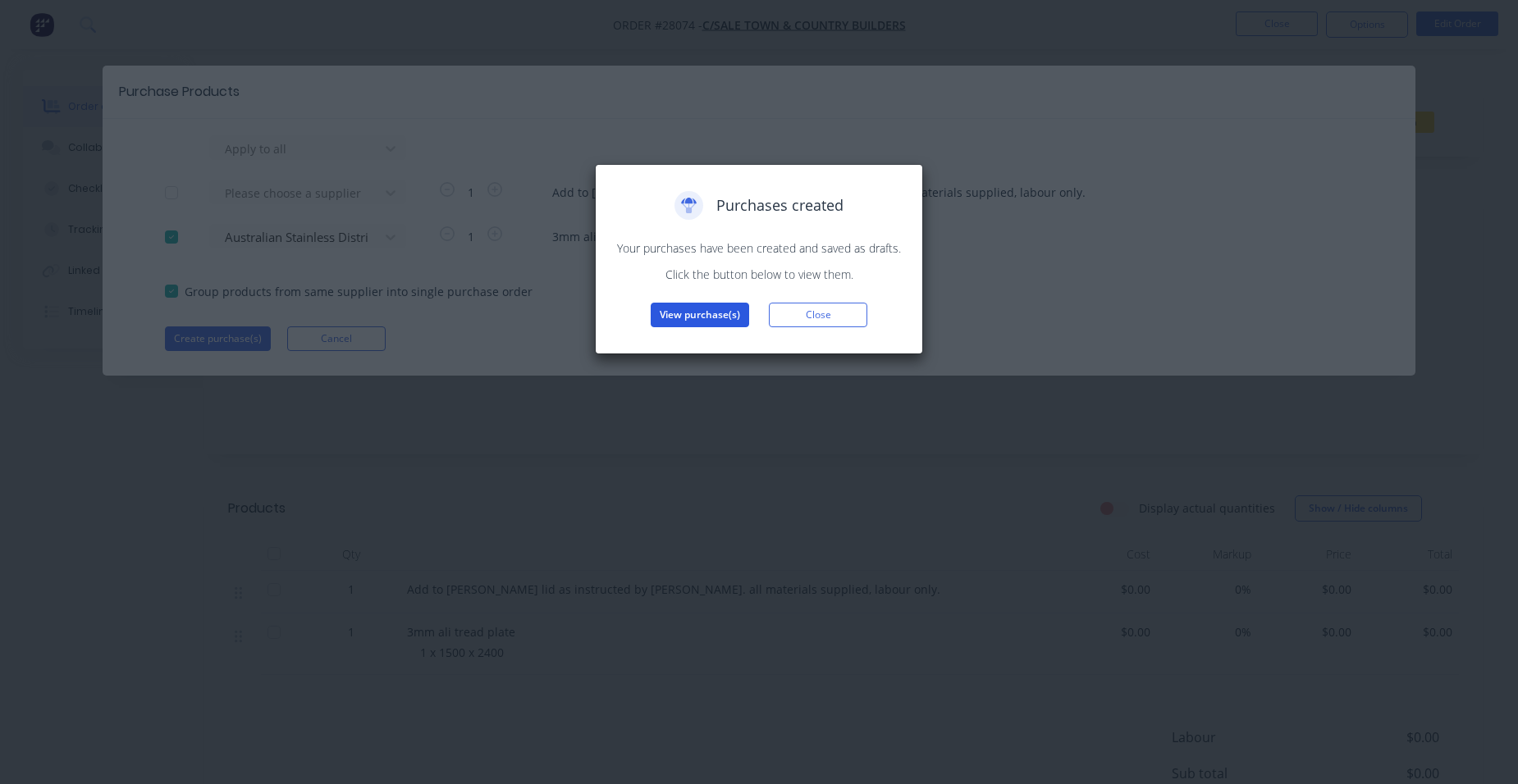
click at [672, 307] on button "View purchase(s)" at bounding box center [700, 315] width 99 height 25
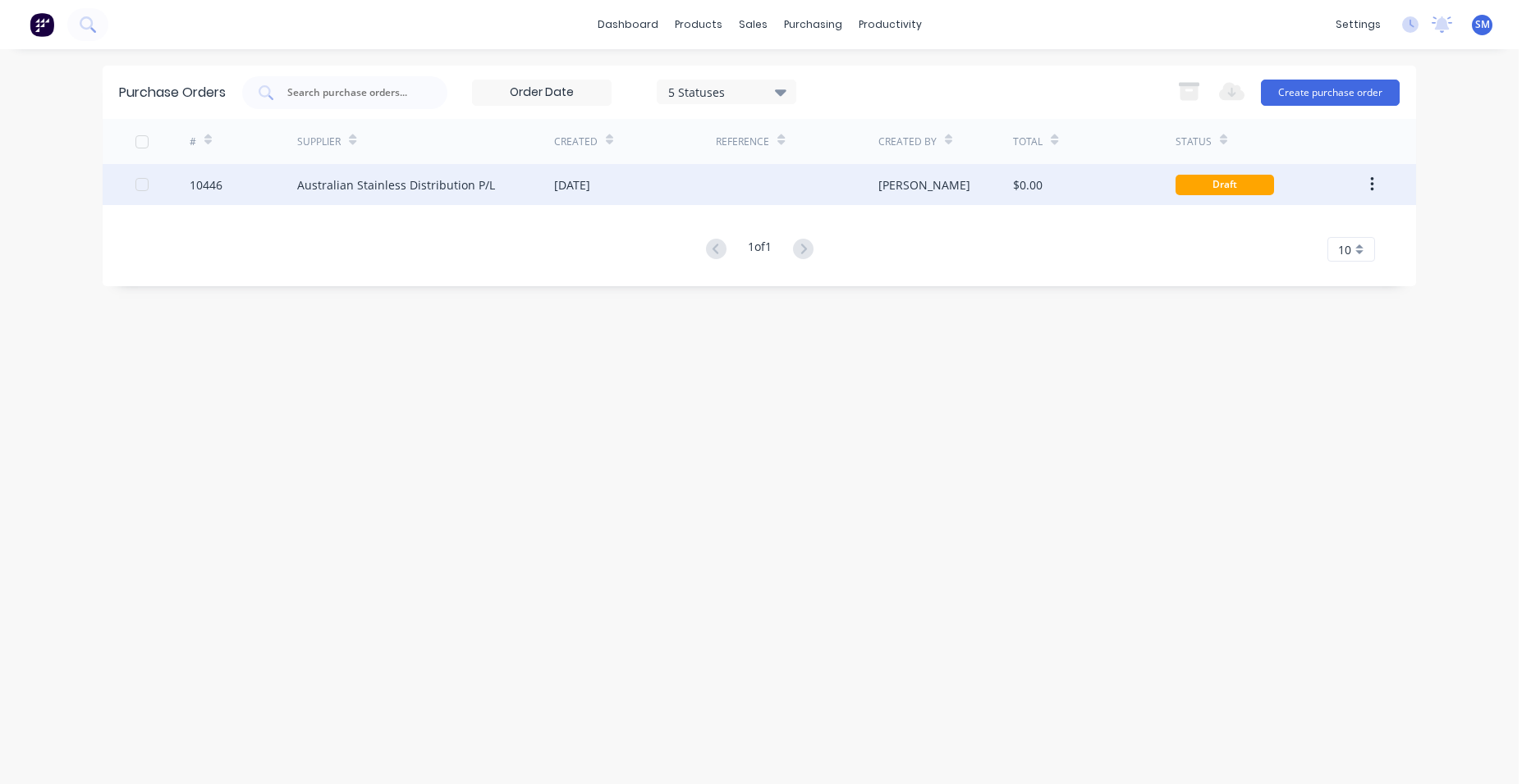
click at [635, 182] on div "[DATE]" at bounding box center [634, 184] width 161 height 41
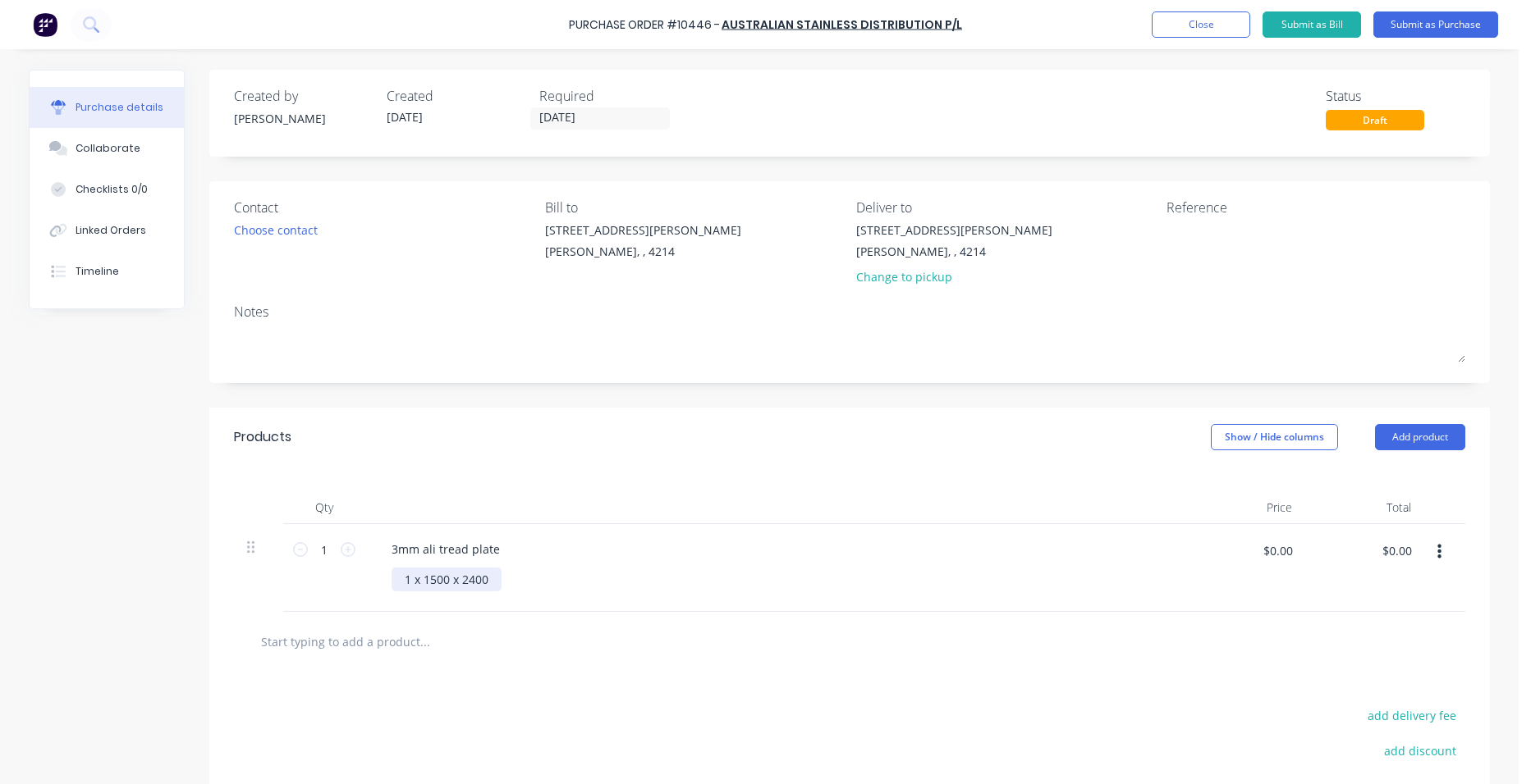
drag, startPoint x: 467, startPoint y: 583, endPoint x: 477, endPoint y: 605, distance: 24.2
click at [467, 584] on div "1 x 1500 x 2400" at bounding box center [447, 579] width 110 height 24
click at [1473, 13] on button "Submit as Purchase" at bounding box center [1435, 25] width 124 height 26
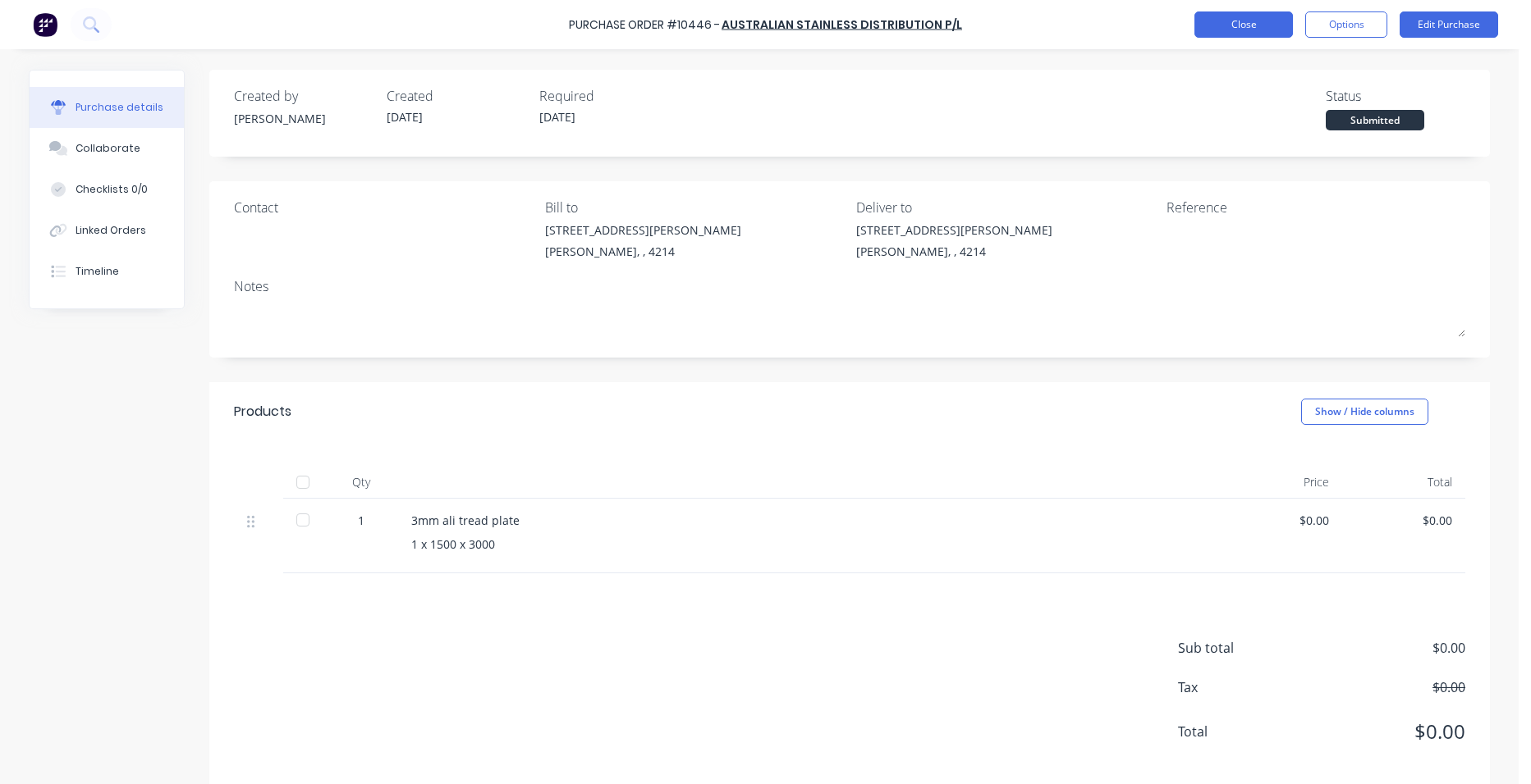
click at [1250, 24] on button "Close" at bounding box center [1243, 25] width 99 height 26
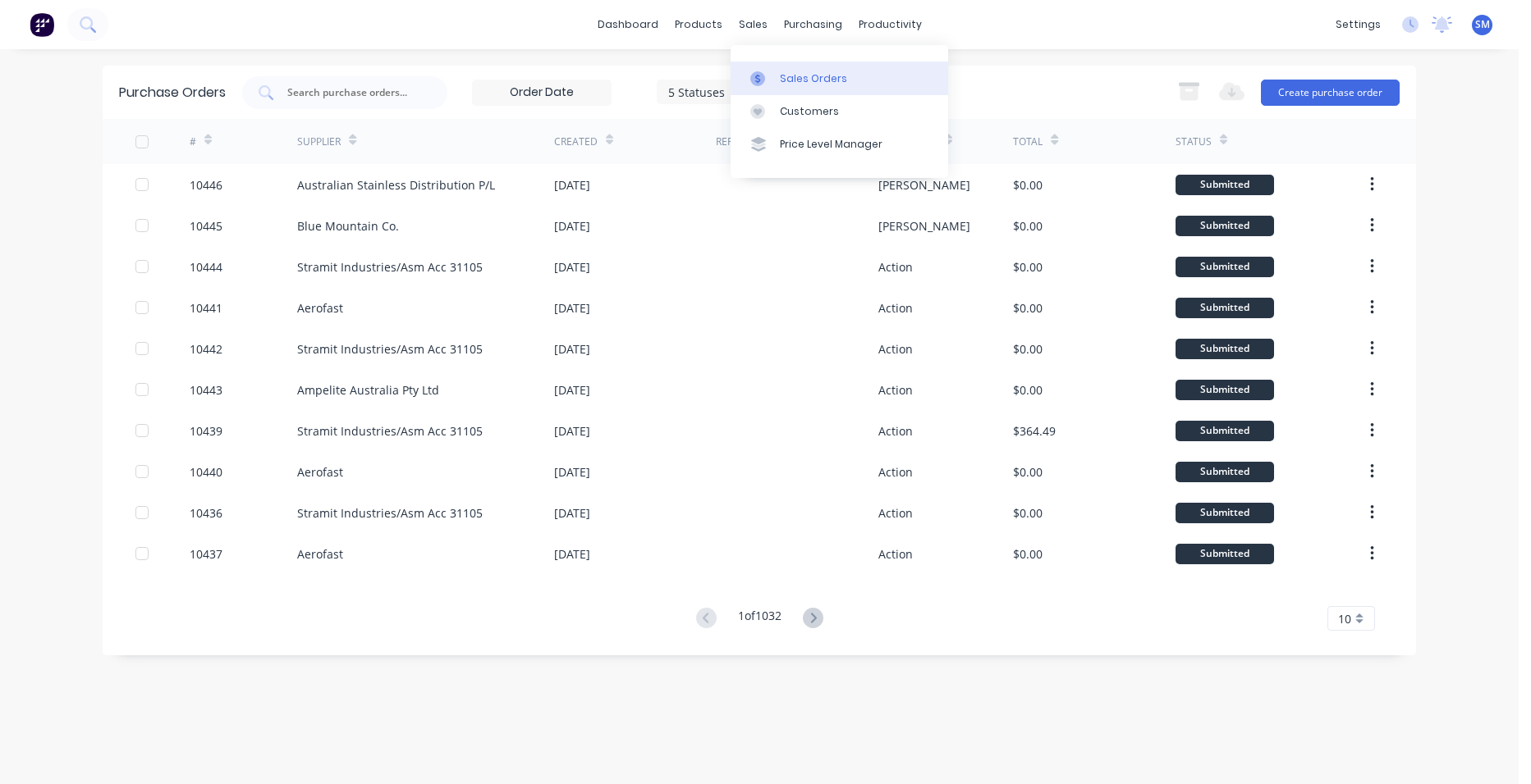
click at [799, 75] on div "Sales Orders" at bounding box center [814, 78] width 67 height 15
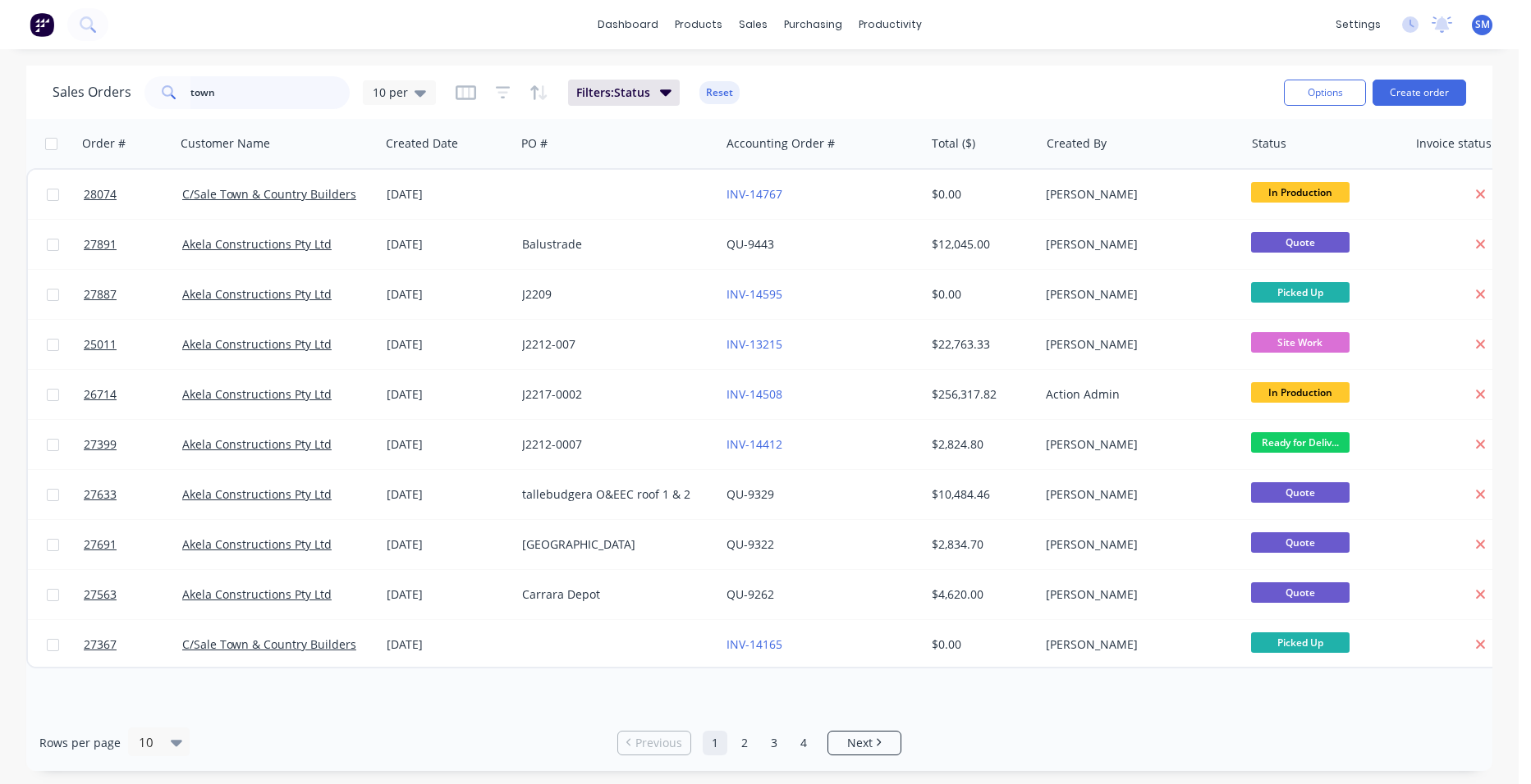
drag, startPoint x: 161, startPoint y: 96, endPoint x: 92, endPoint y: 92, distance: 69.1
click at [93, 92] on div "Sales Orders town 10 per" at bounding box center [244, 92] width 383 height 33
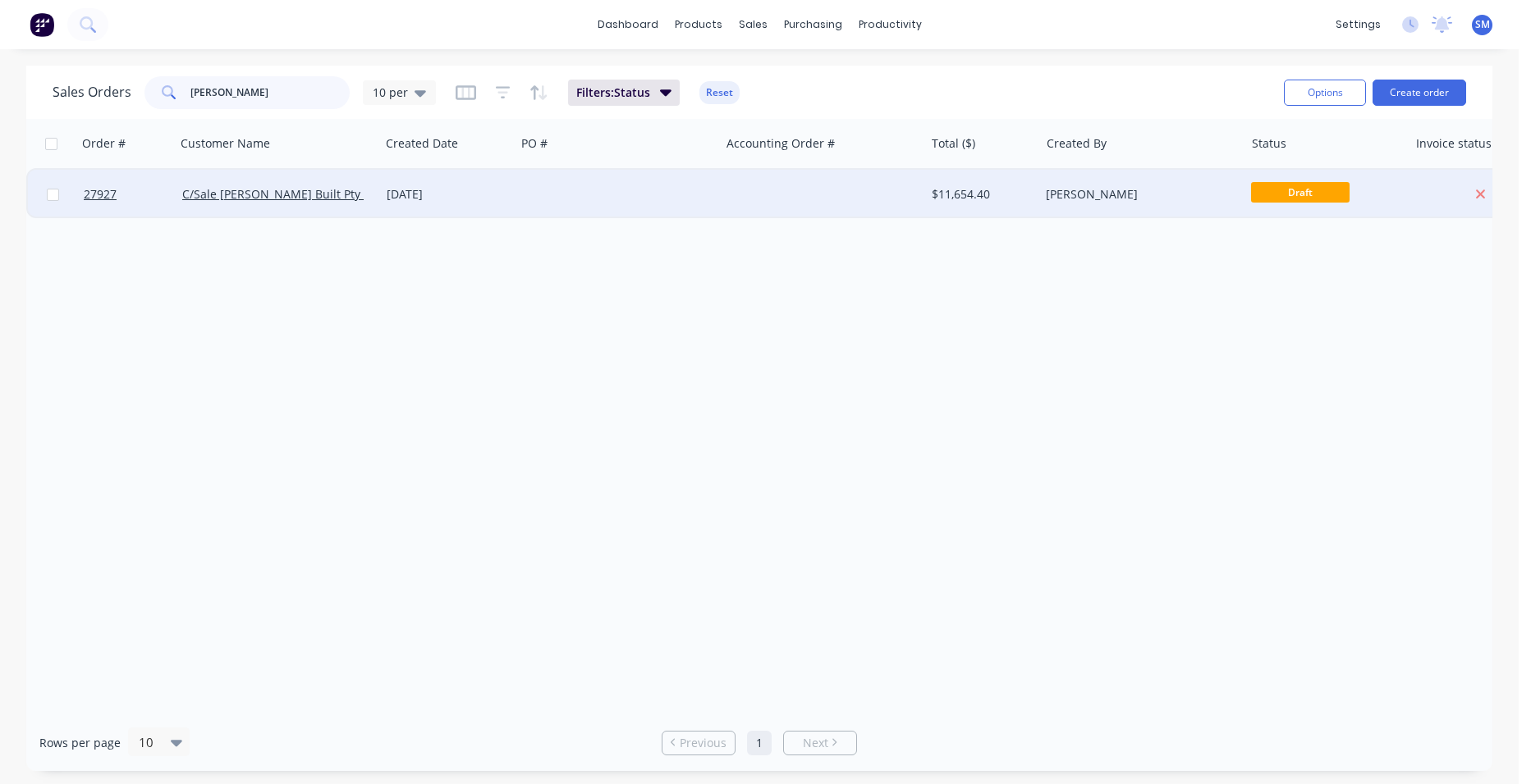
type input "[PERSON_NAME]"
click at [746, 191] on div at bounding box center [822, 195] width 205 height 49
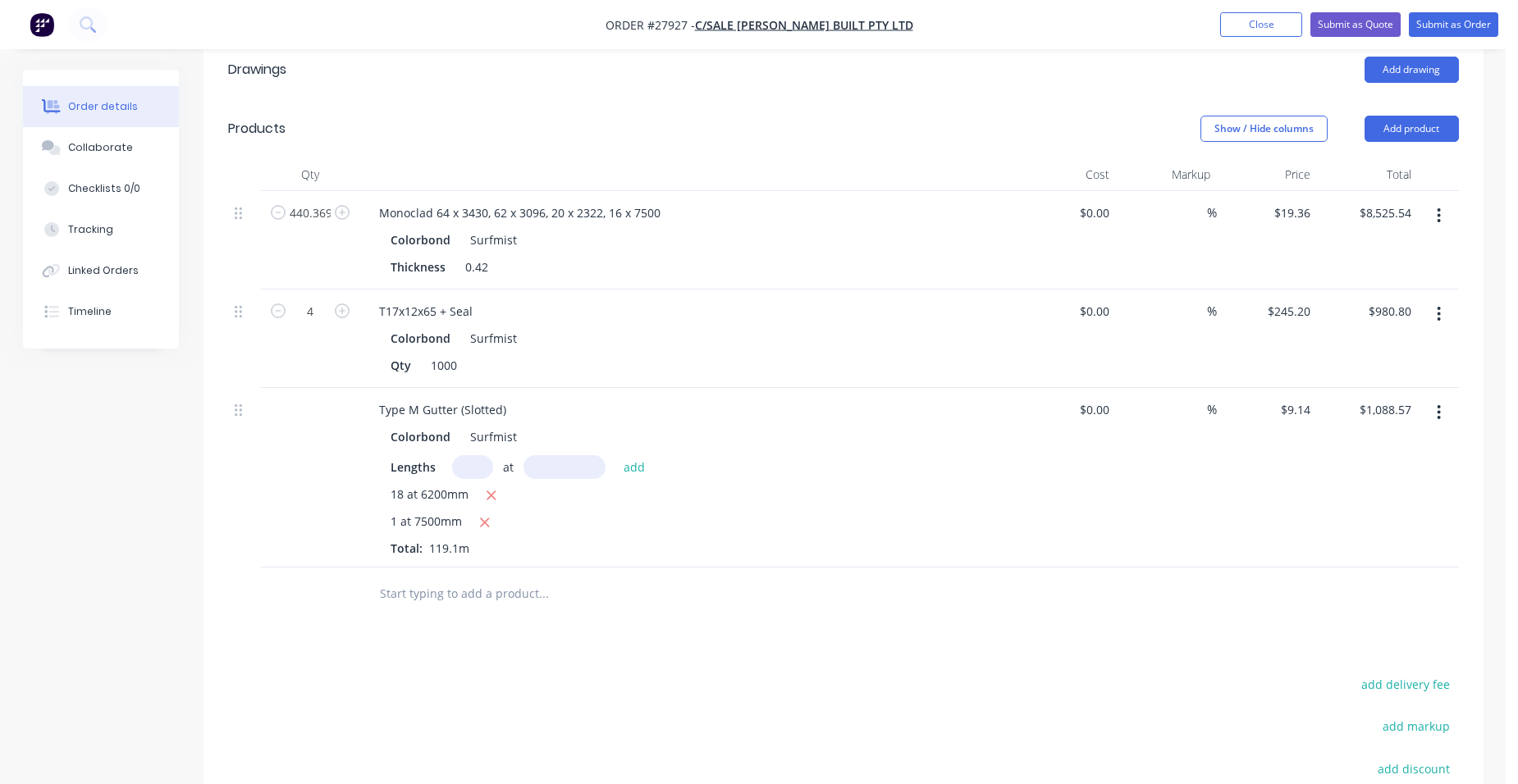
scroll to position [492, 0]
click at [1419, 111] on button "Add product" at bounding box center [1411, 124] width 94 height 26
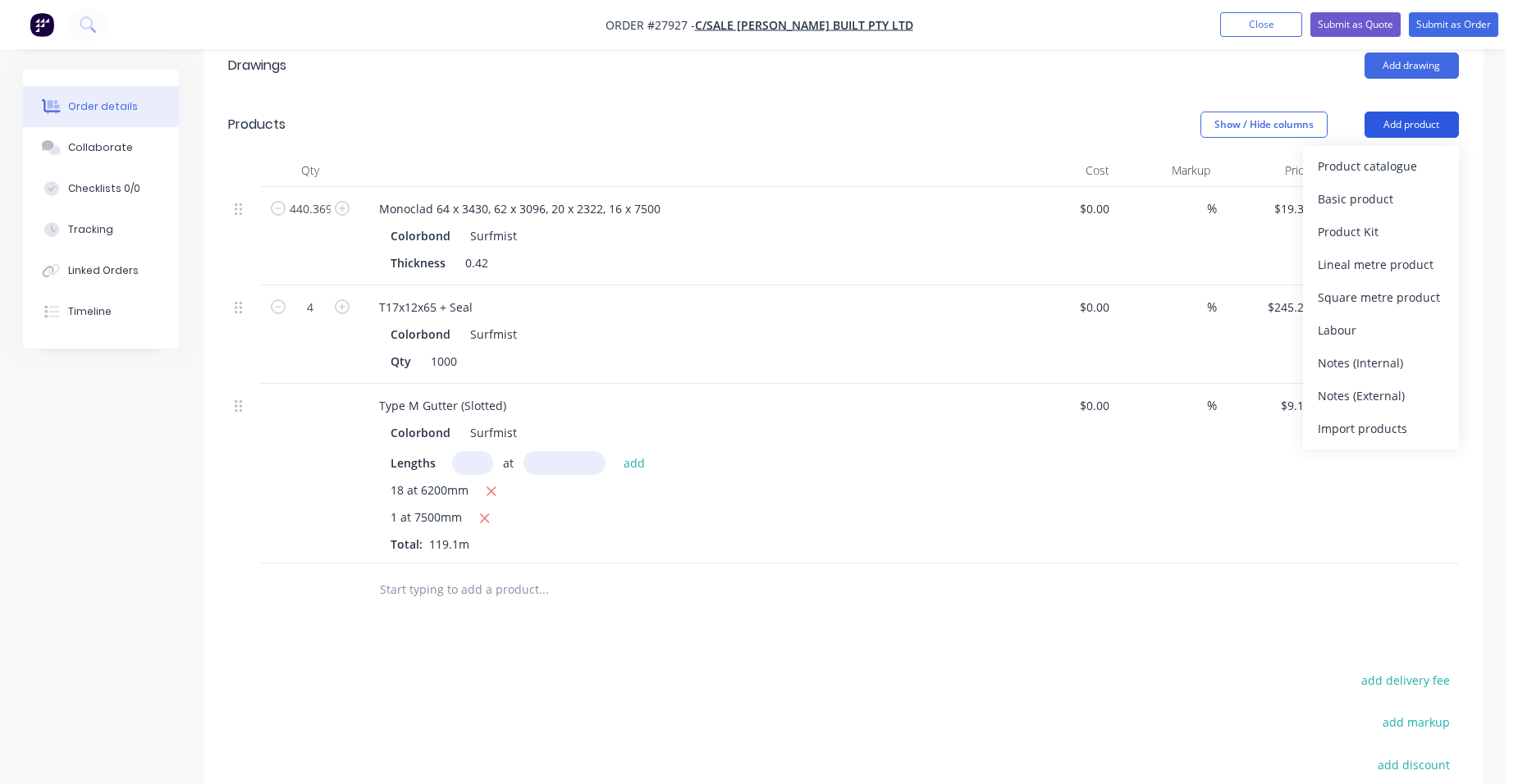
click at [1411, 150] on button "Product catalogue" at bounding box center [1380, 166] width 156 height 33
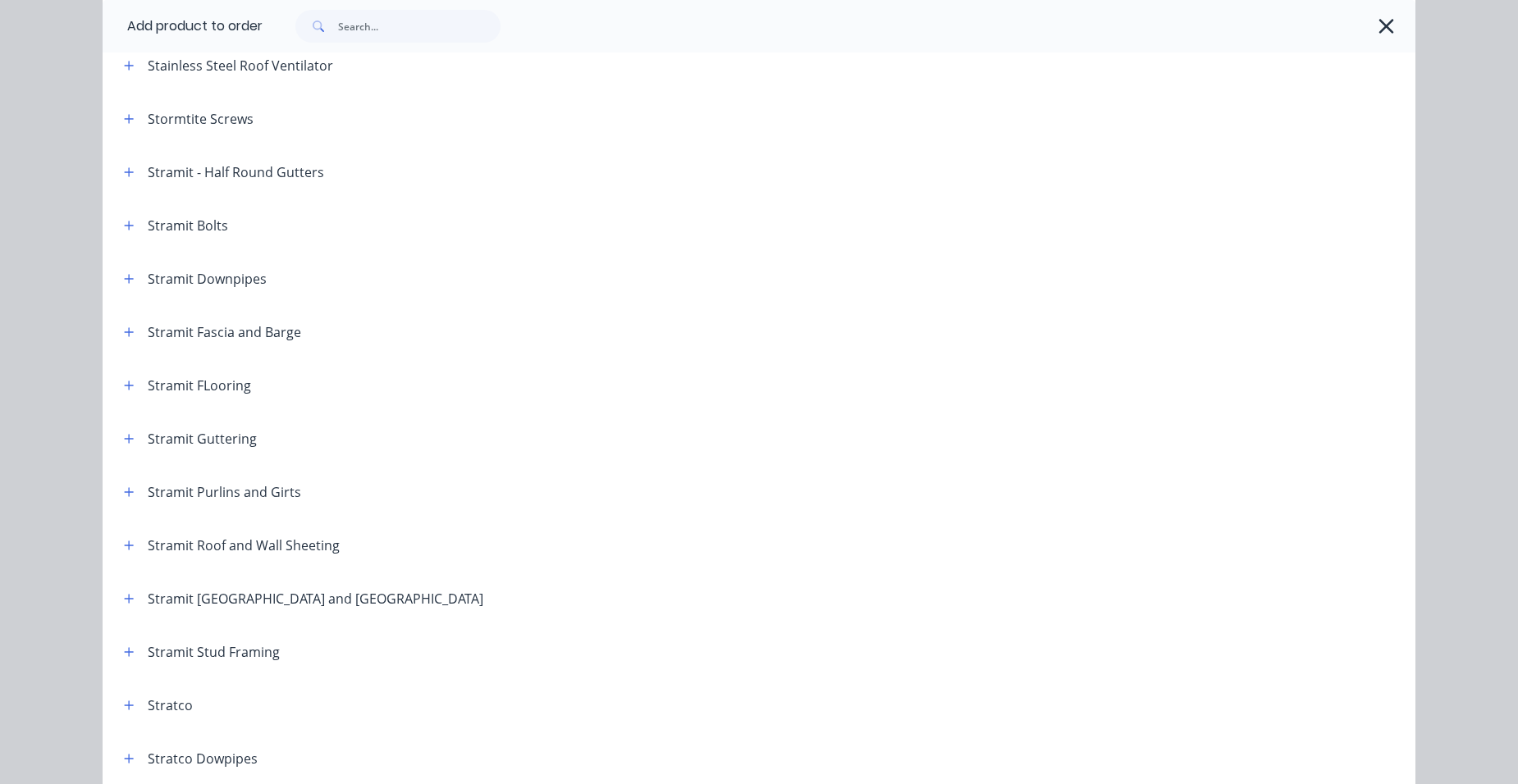
scroll to position [2542, 0]
click at [124, 437] on icon "button" at bounding box center [129, 436] width 9 height 9
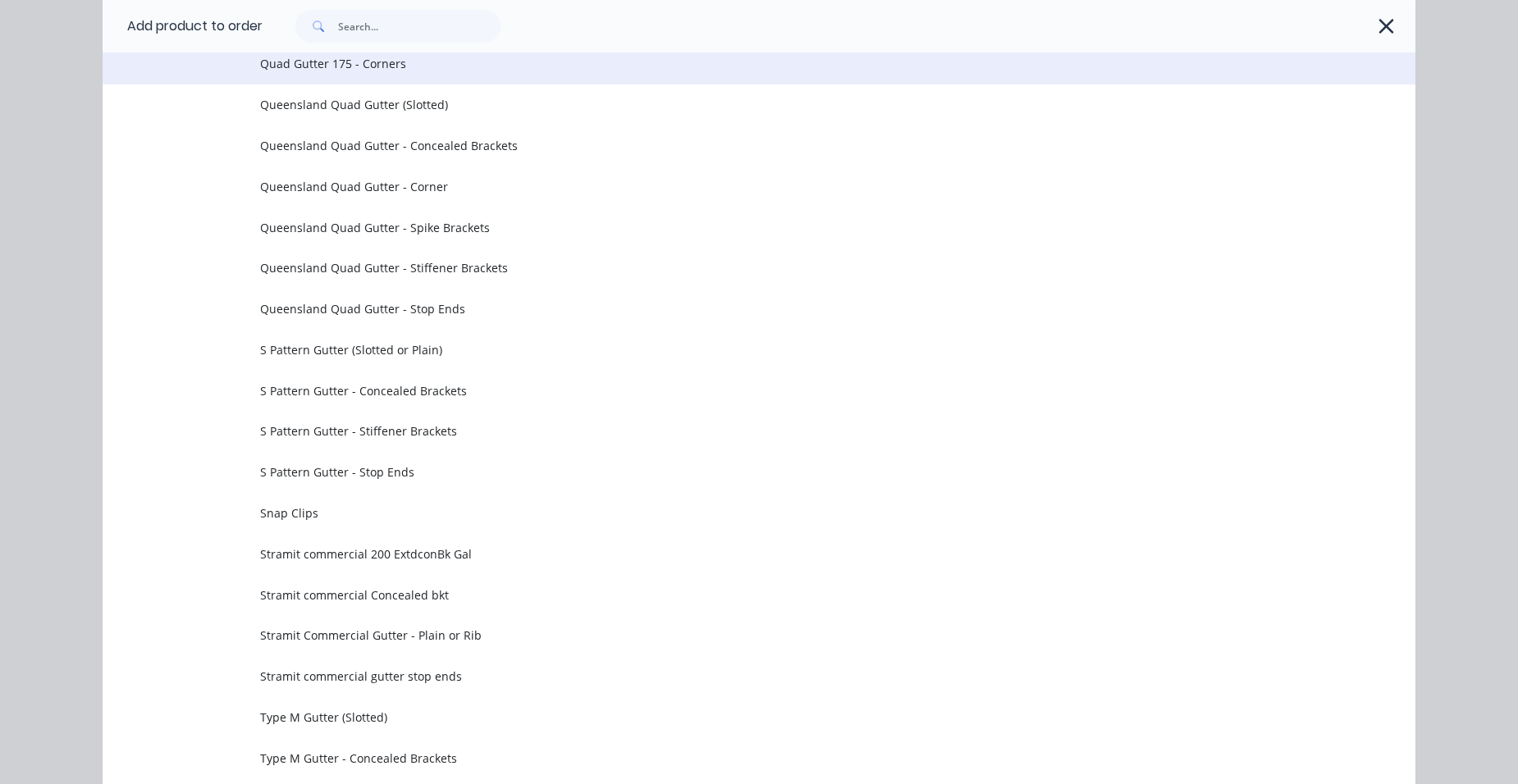
scroll to position [5496, 0]
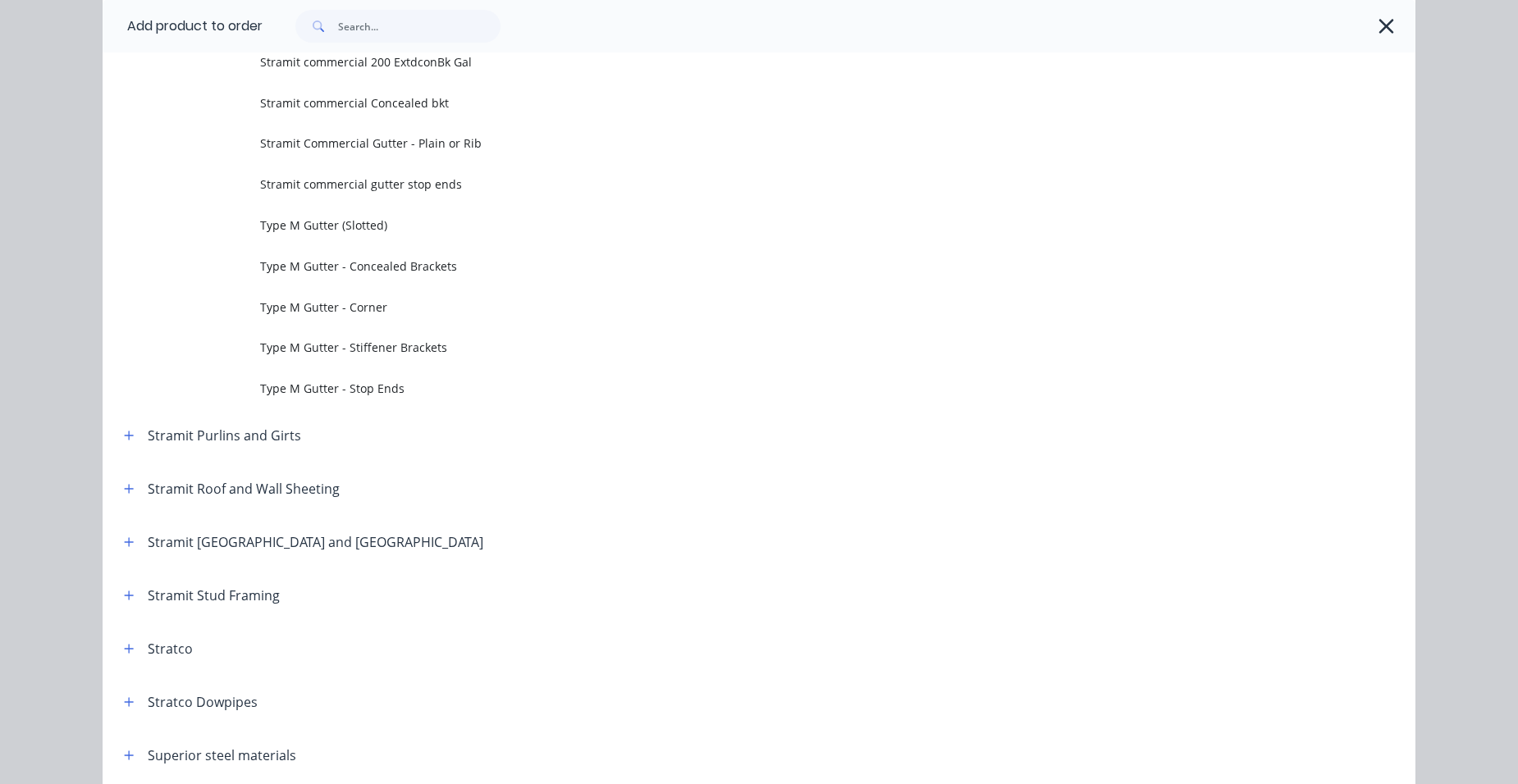
click at [354, 265] on span "Type M Gutter - Concealed Brackets" at bounding box center [722, 266] width 924 height 18
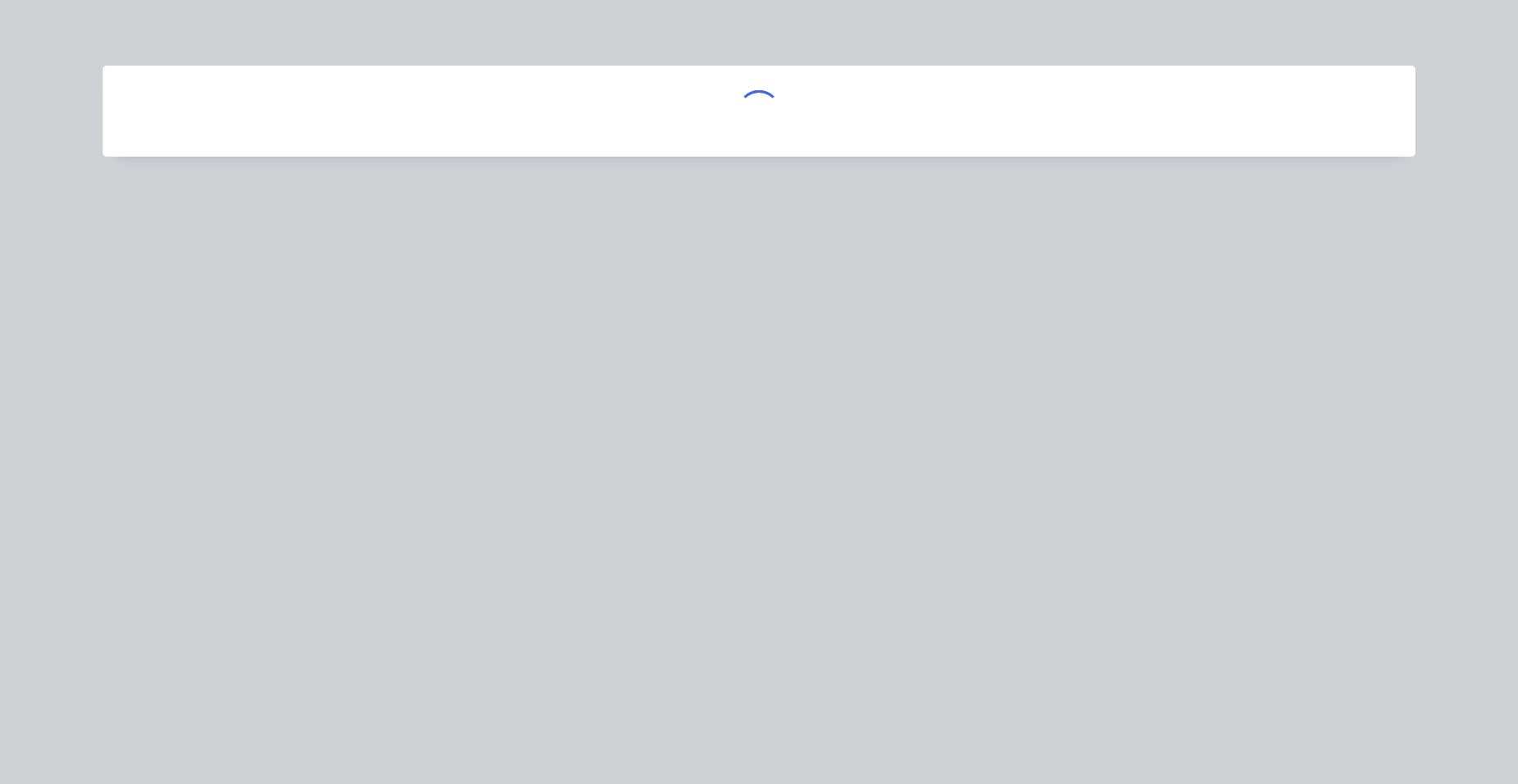
scroll to position [0, 0]
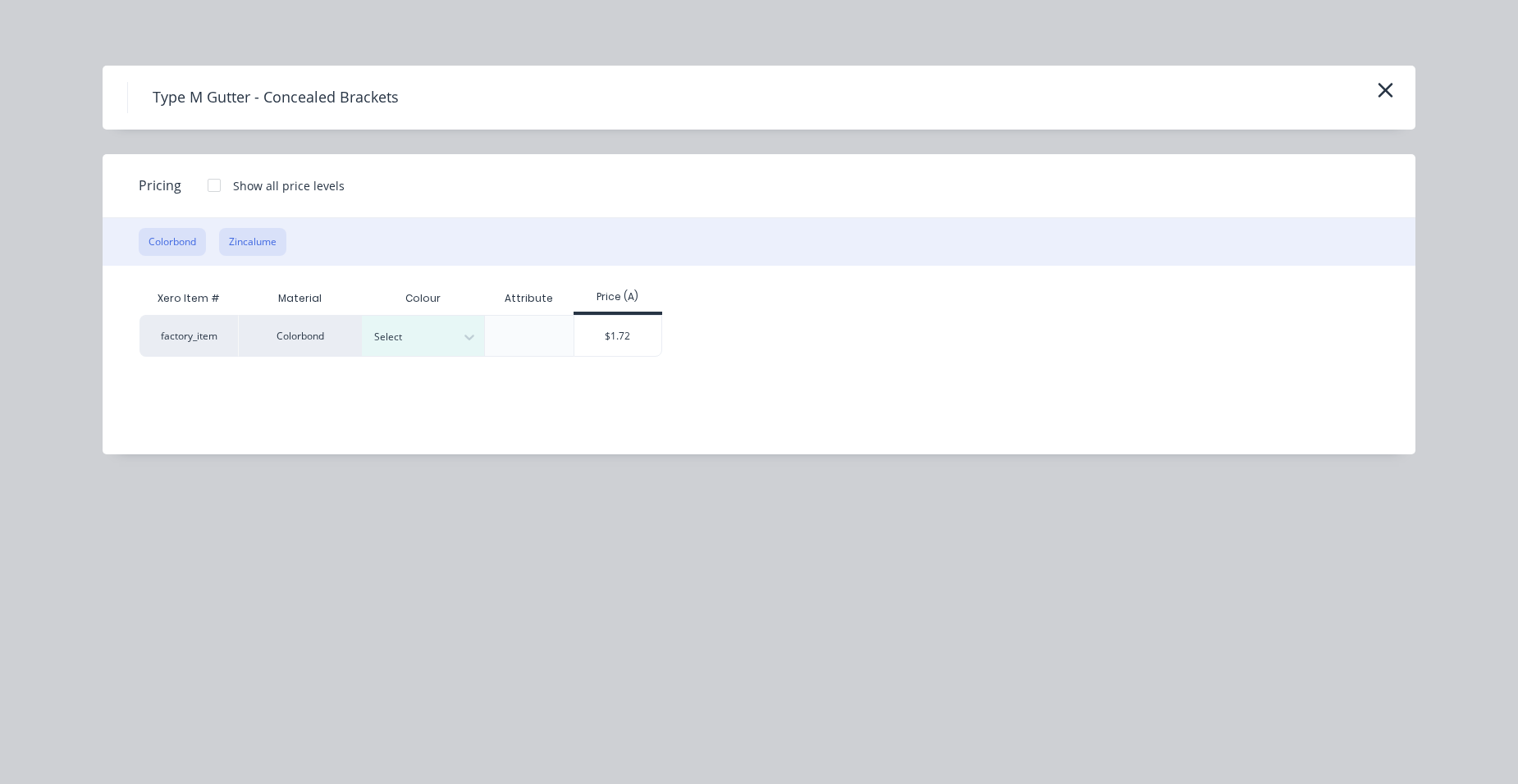
drag, startPoint x: 241, startPoint y: 235, endPoint x: 262, endPoint y: 249, distance: 25.2
click at [240, 235] on button "Zincalume" at bounding box center [252, 243] width 67 height 28
click at [499, 327] on div "$1.45" at bounding box center [506, 335] width 88 height 40
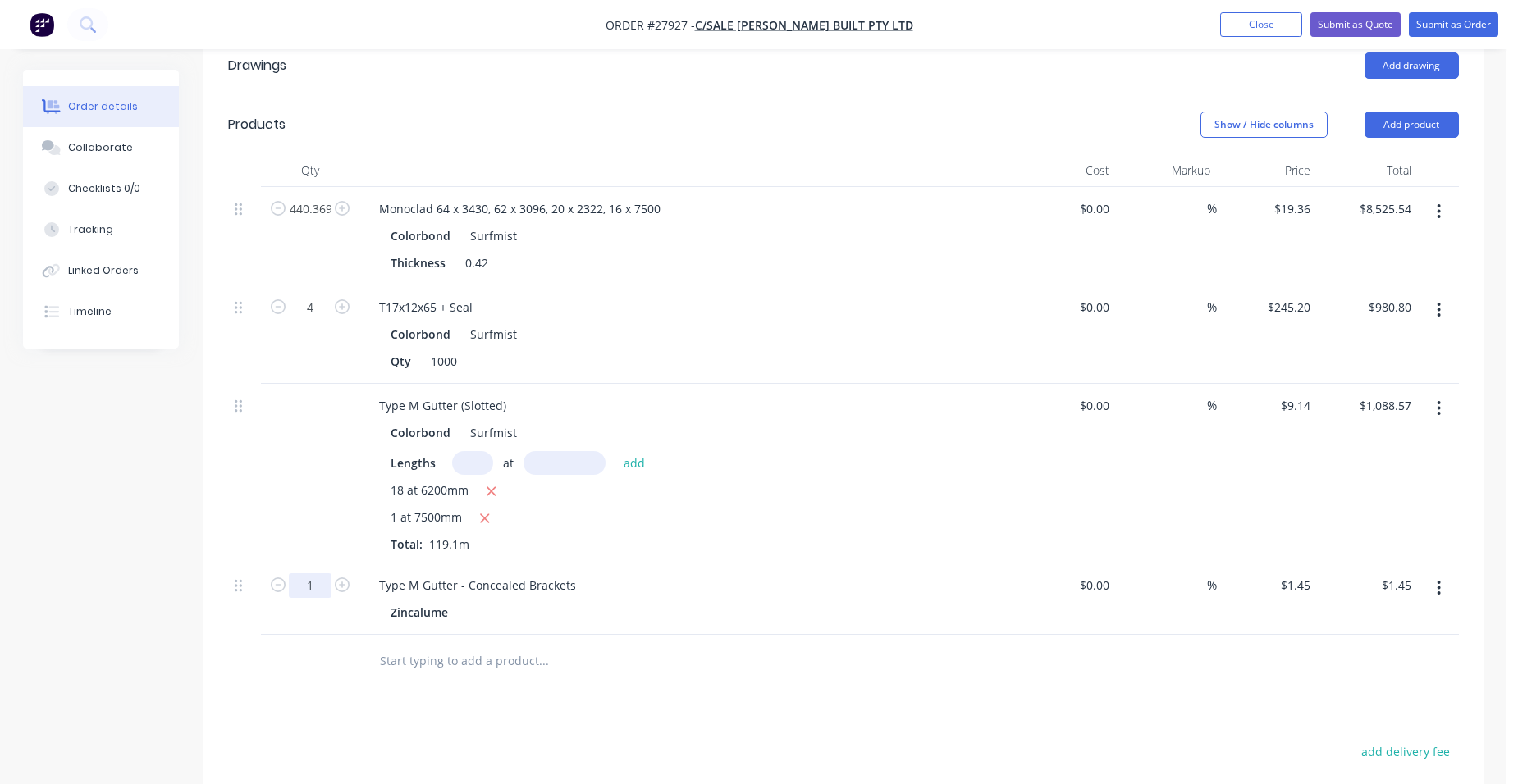
click at [305, 221] on input "1" at bounding box center [310, 209] width 42 height 25
type input "120"
type input "$174.00"
click at [639, 573] on div "Type M Gutter - Concealed Brackets" at bounding box center [687, 585] width 643 height 24
click at [1380, 111] on button "Add product" at bounding box center [1411, 124] width 94 height 26
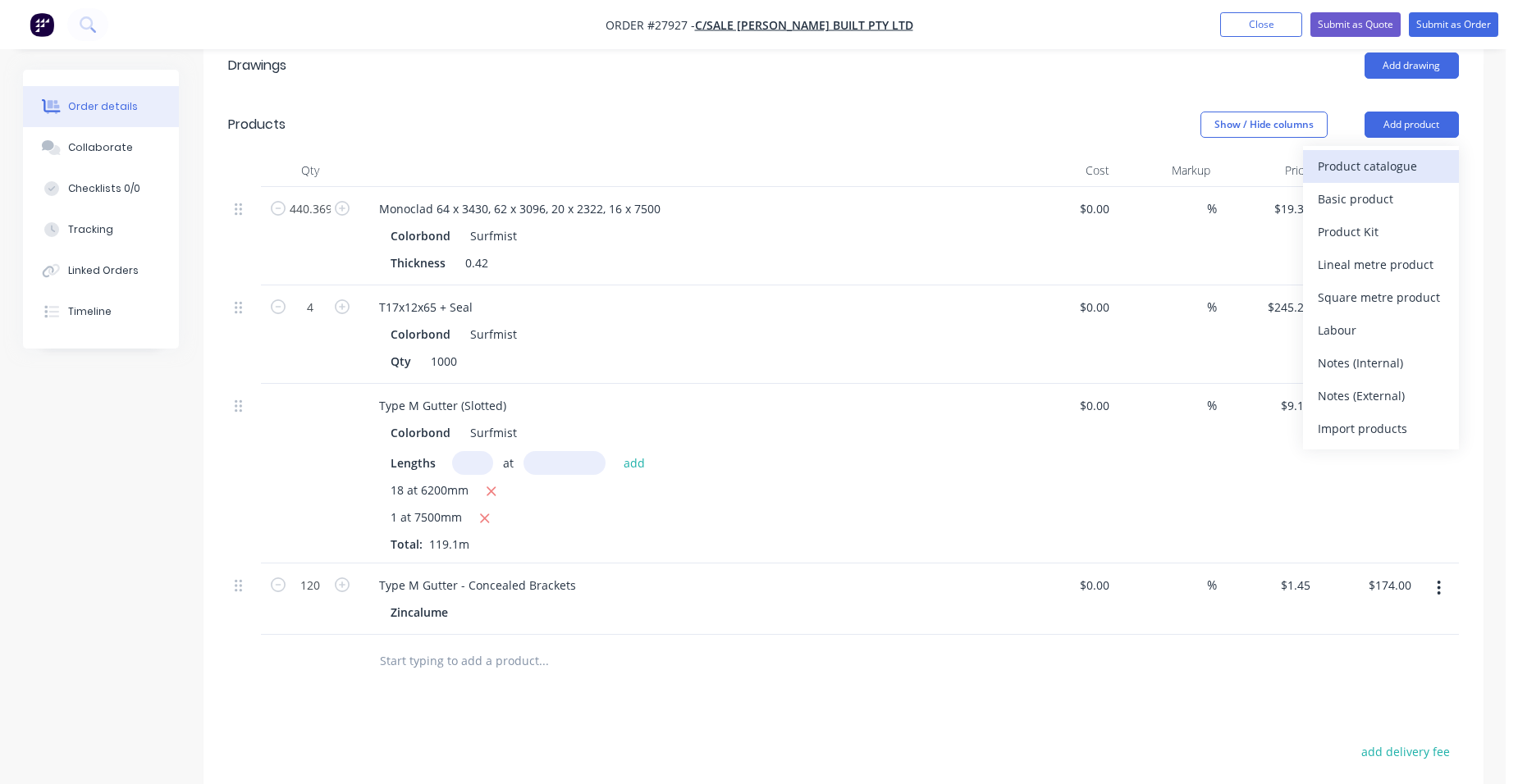
click at [1362, 154] on div "Product catalogue" at bounding box center [1380, 166] width 126 height 24
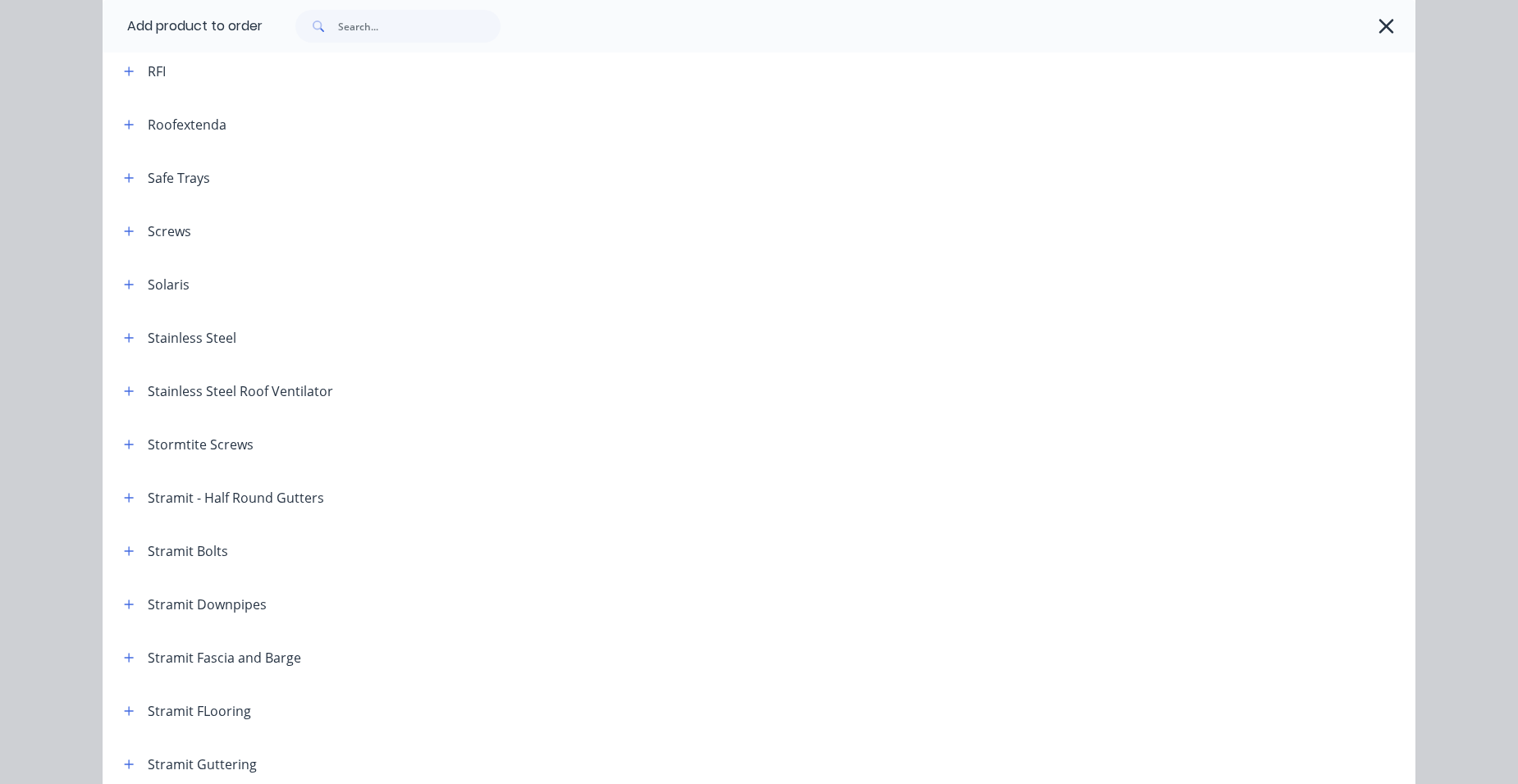
scroll to position [2296, 0]
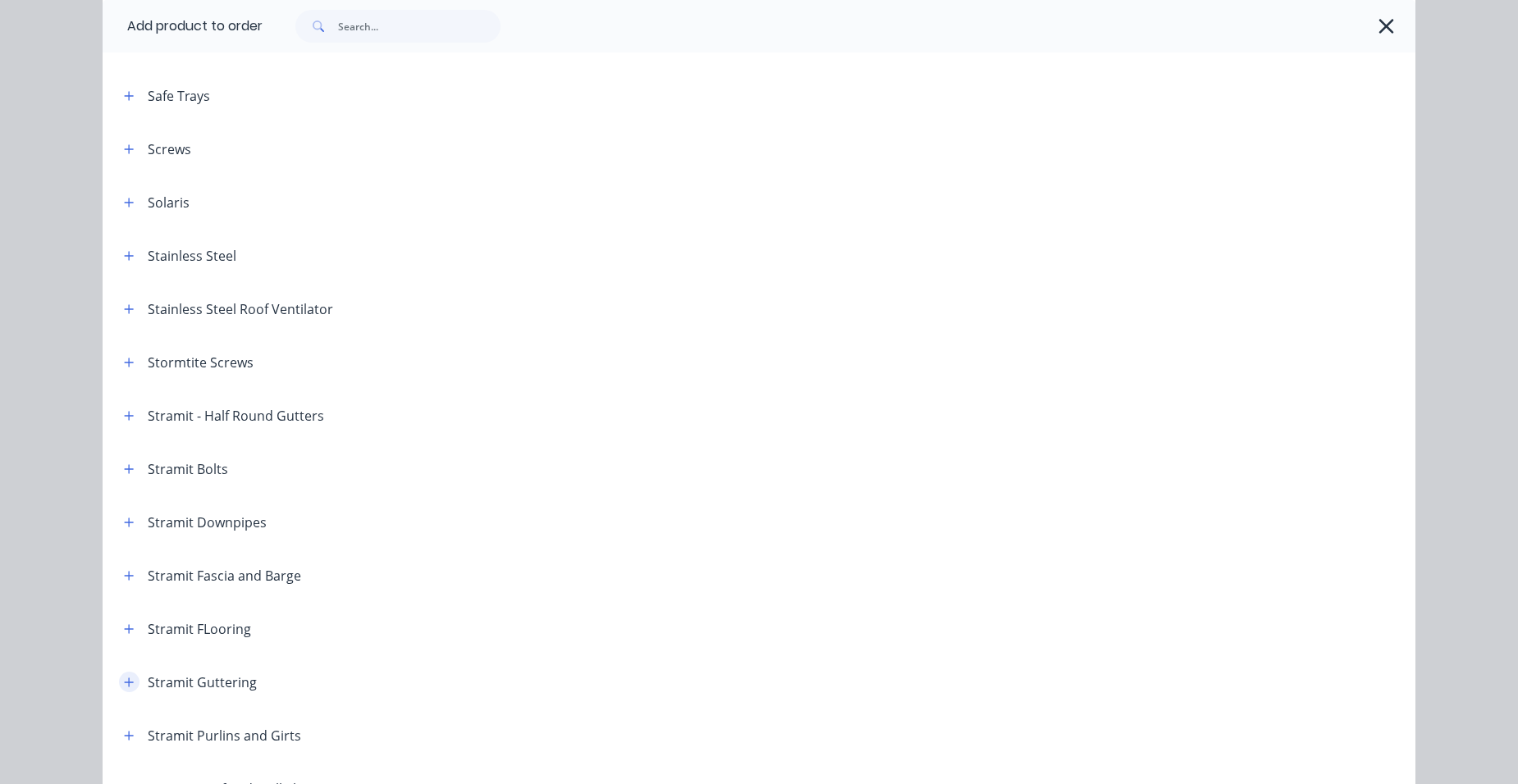
click at [119, 688] on button "button" at bounding box center [129, 682] width 20 height 20
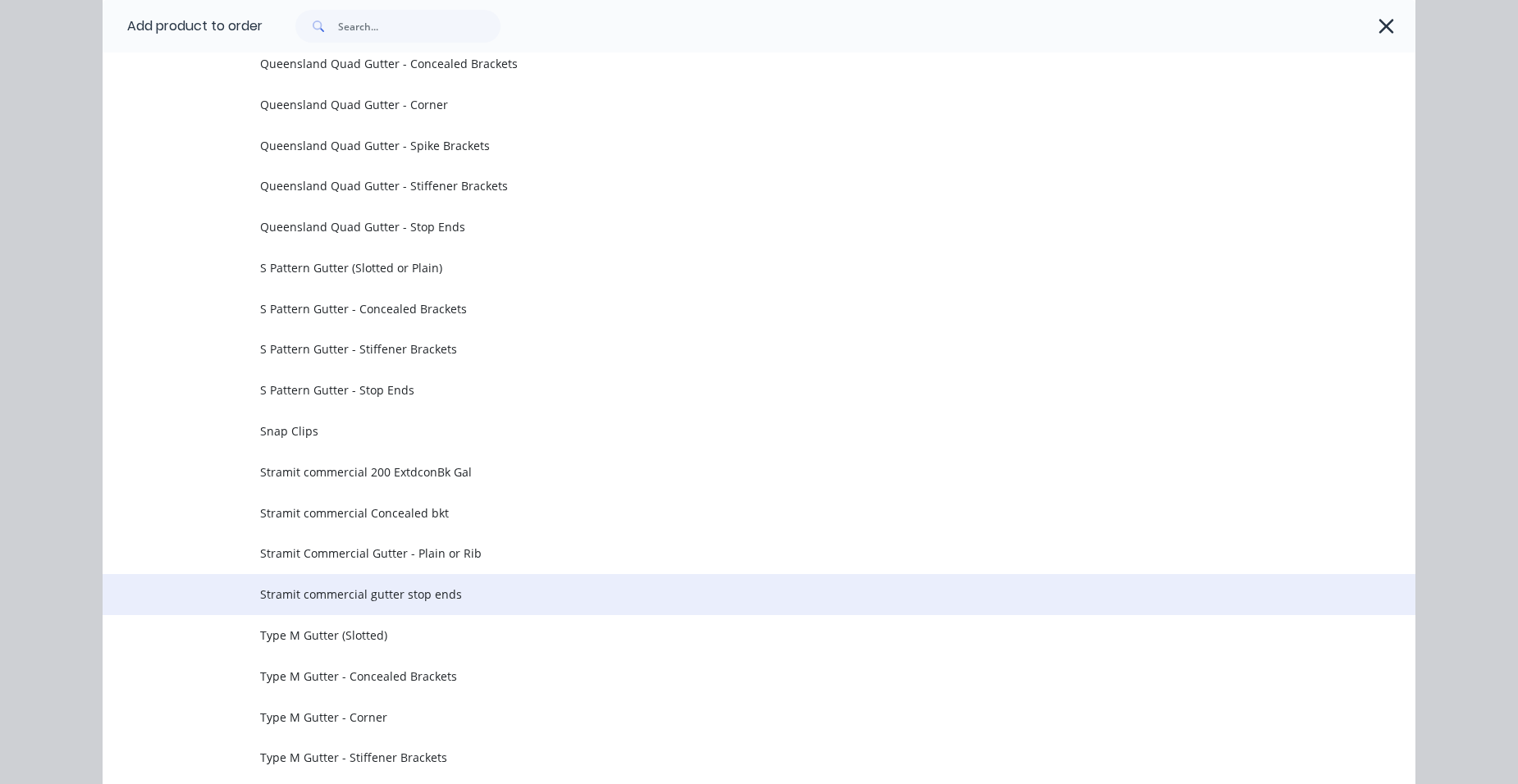
scroll to position [5414, 0]
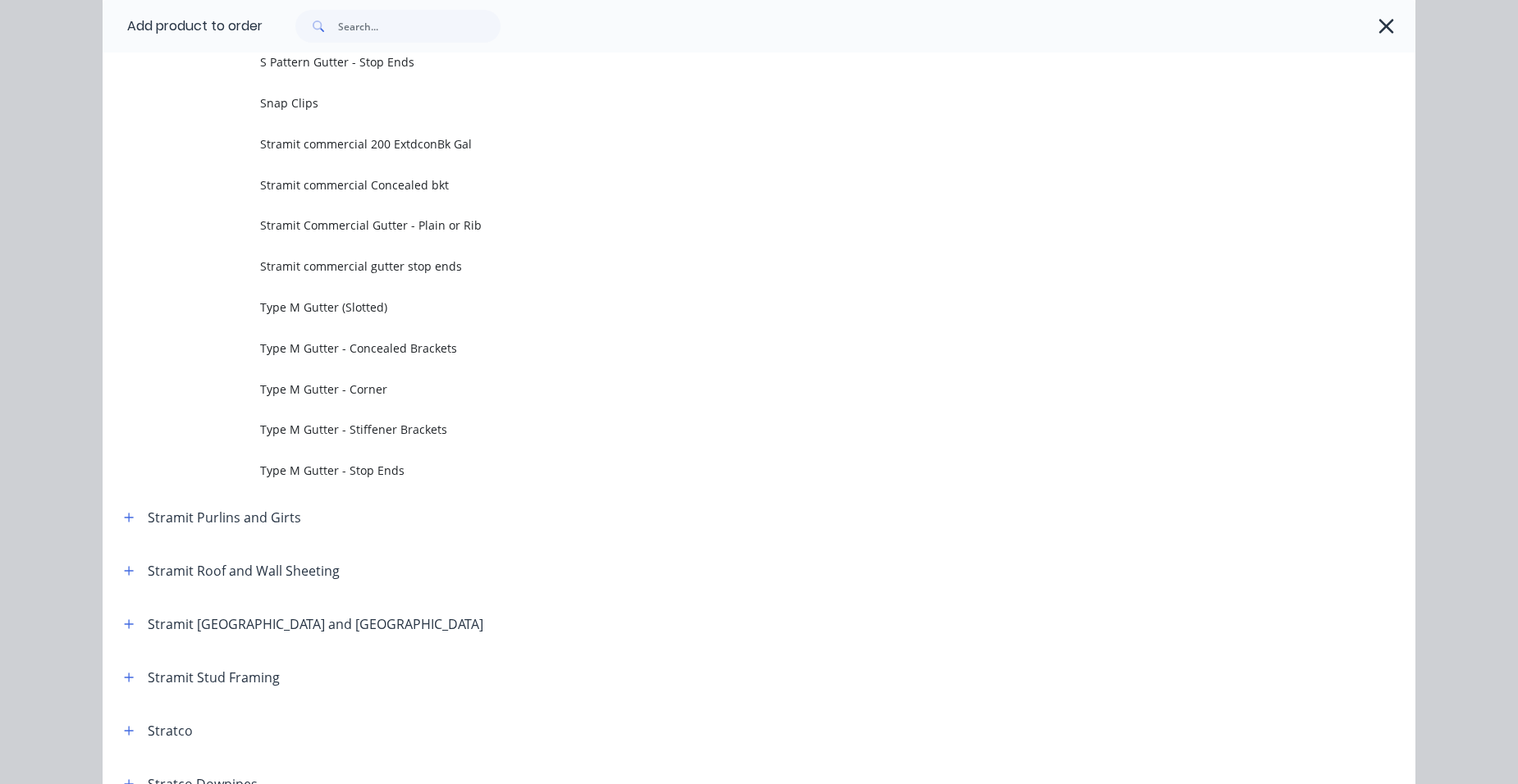
click at [426, 465] on span "Type M Gutter - Stop Ends" at bounding box center [722, 471] width 924 height 18
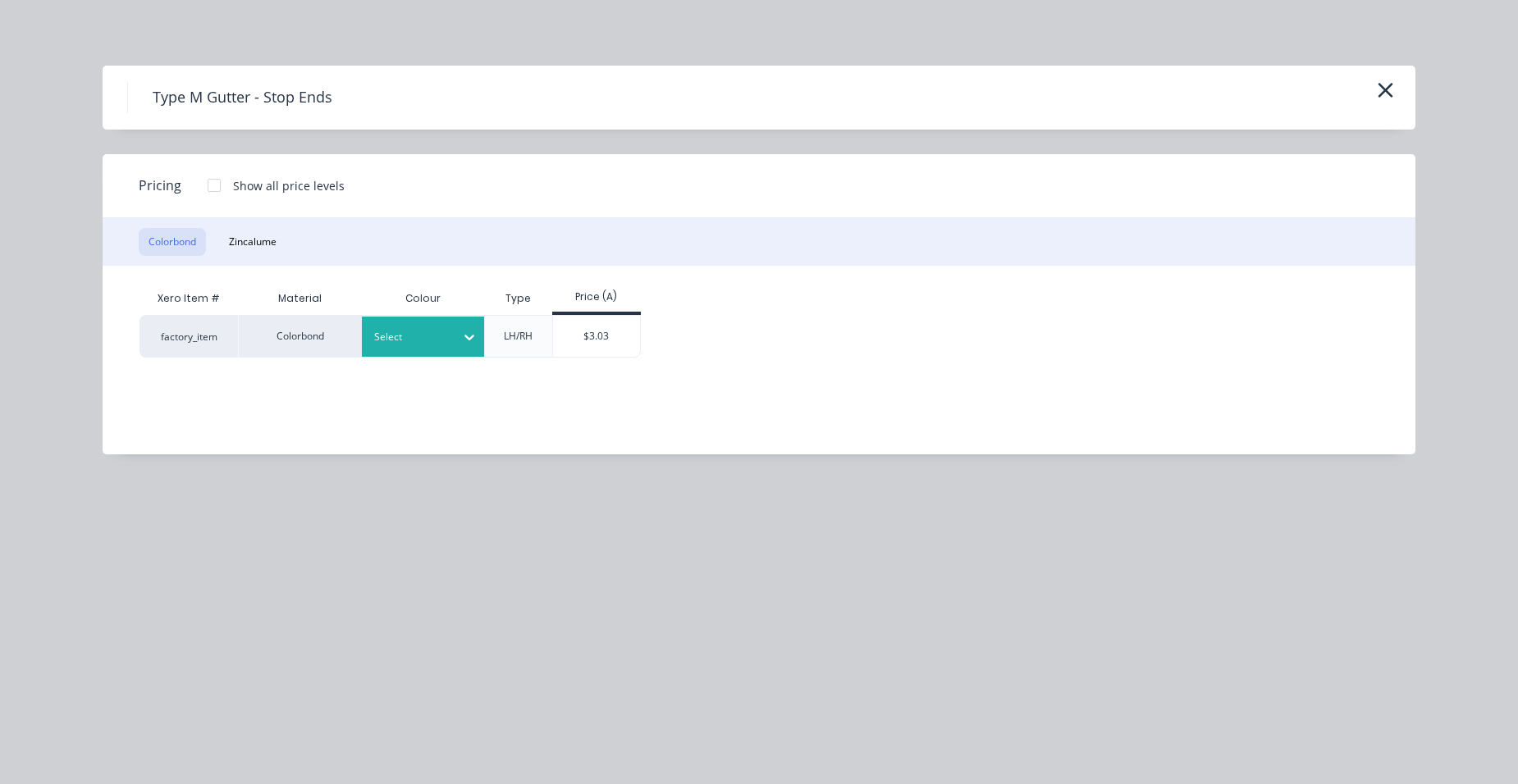
click at [426, 350] on div "Select" at bounding box center [423, 337] width 123 height 41
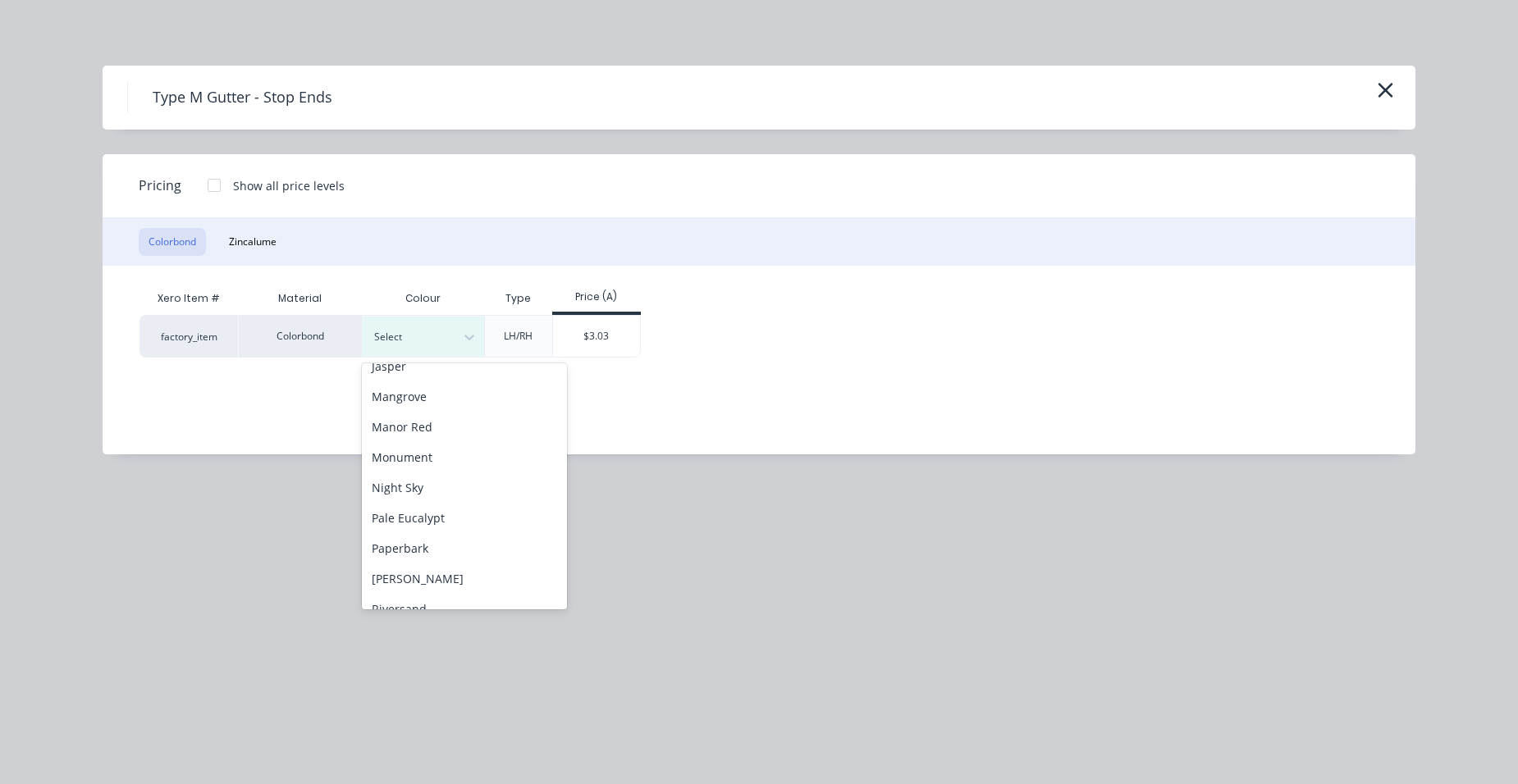
scroll to position [656, 0]
click at [421, 464] on div "Surfmist" at bounding box center [464, 454] width 206 height 30
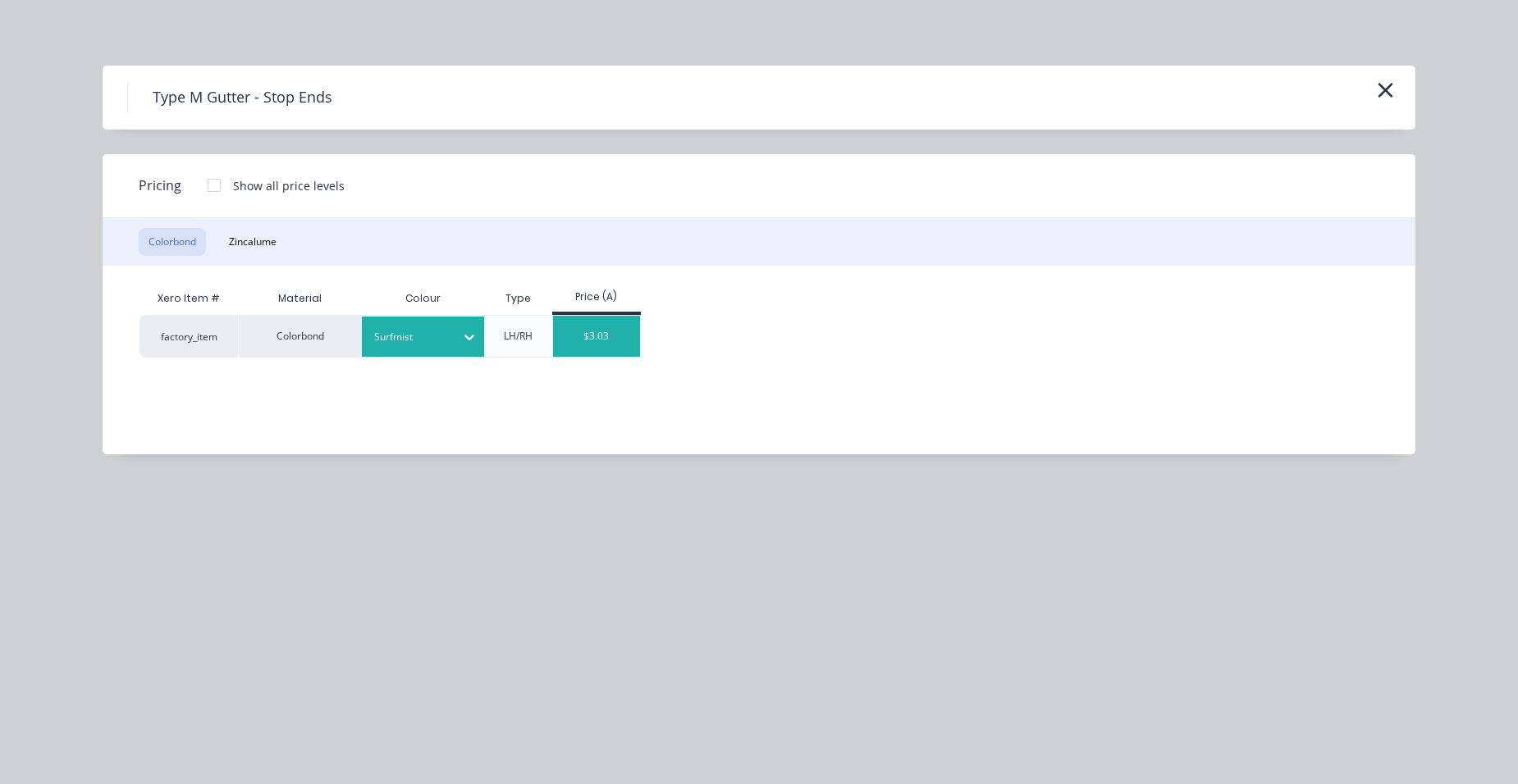
click at [578, 345] on div "$3.03" at bounding box center [597, 336] width 88 height 41
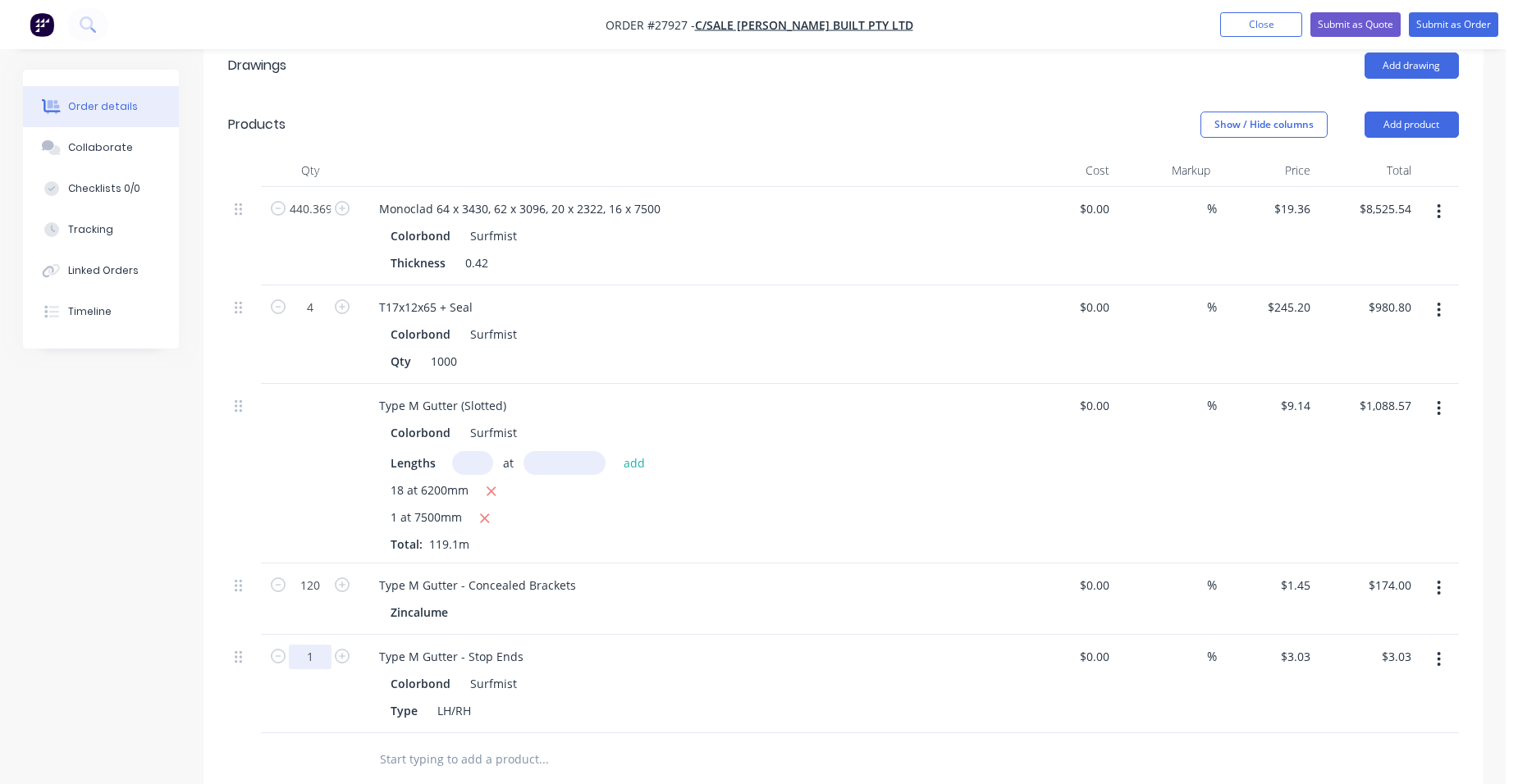
click at [328, 221] on input "1" at bounding box center [310, 209] width 42 height 25
type input "19"
type input "$57.57"
click at [710, 645] on div "Type M Gutter - Stop Ends" at bounding box center [687, 656] width 643 height 24
click at [1404, 111] on button "Add product" at bounding box center [1411, 124] width 94 height 26
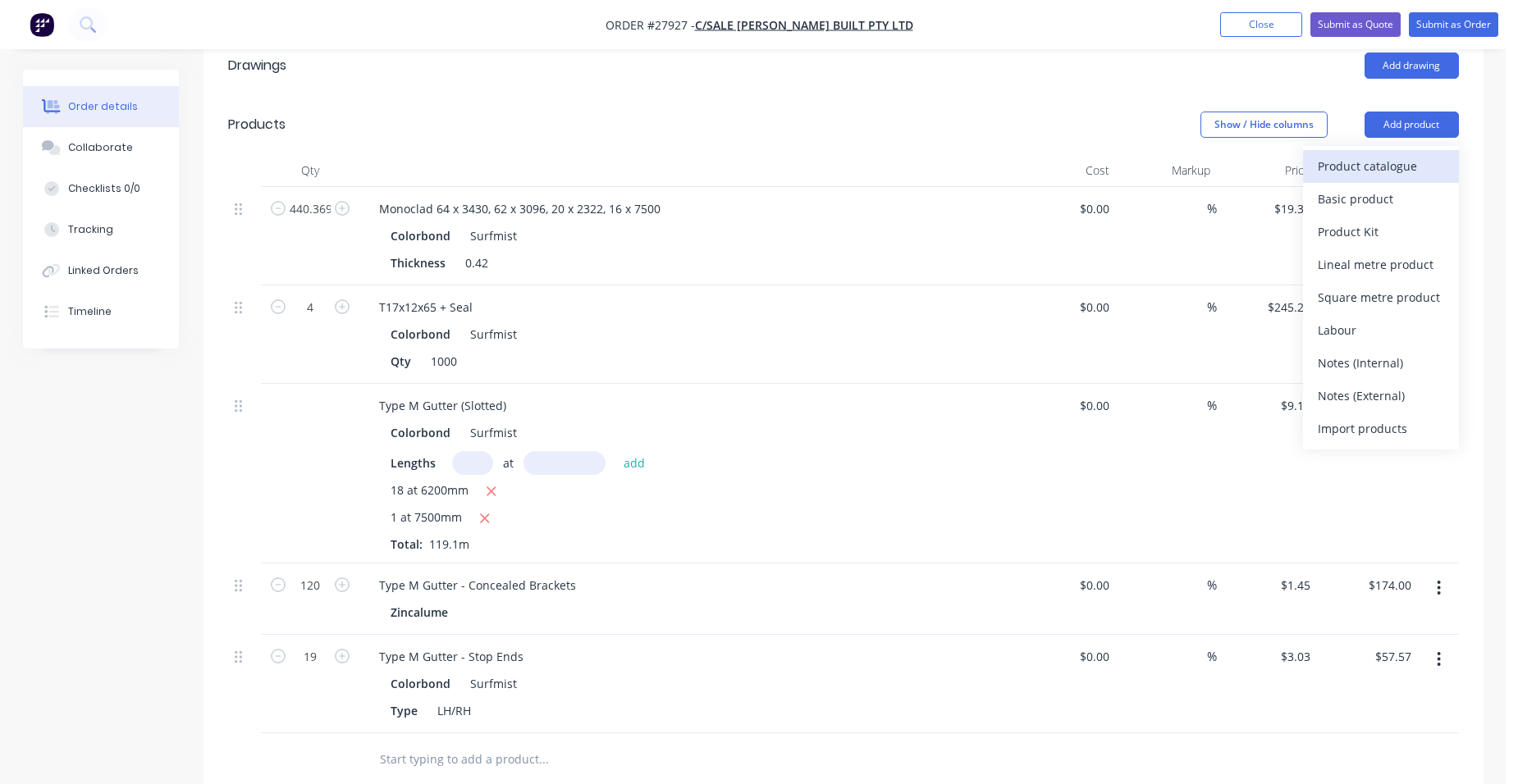
drag, startPoint x: 1385, startPoint y: 88, endPoint x: 1379, endPoint y: 96, distance: 10.0
click at [1379, 154] on div "Product catalogue" at bounding box center [1380, 166] width 126 height 24
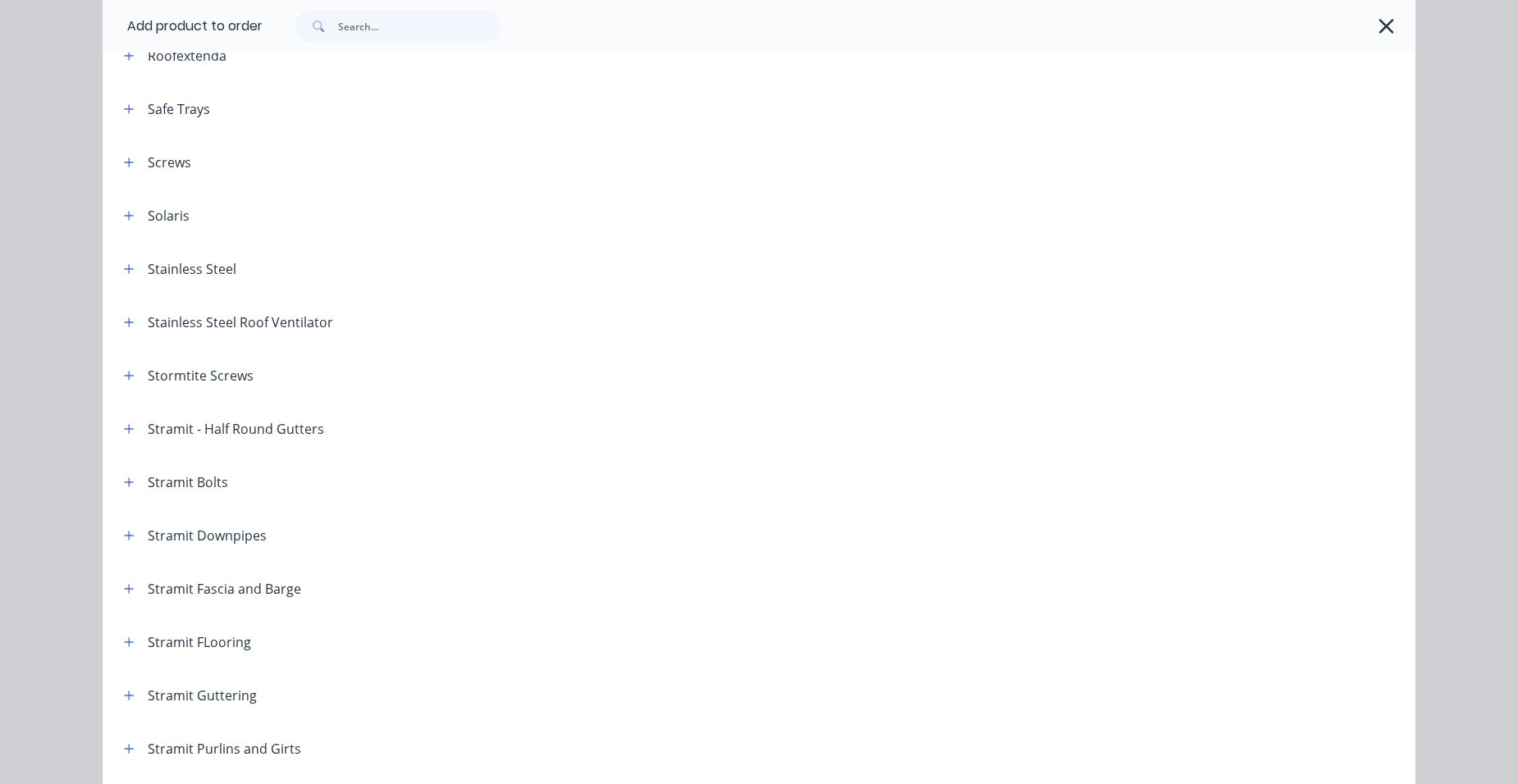
scroll to position [2378, 0]
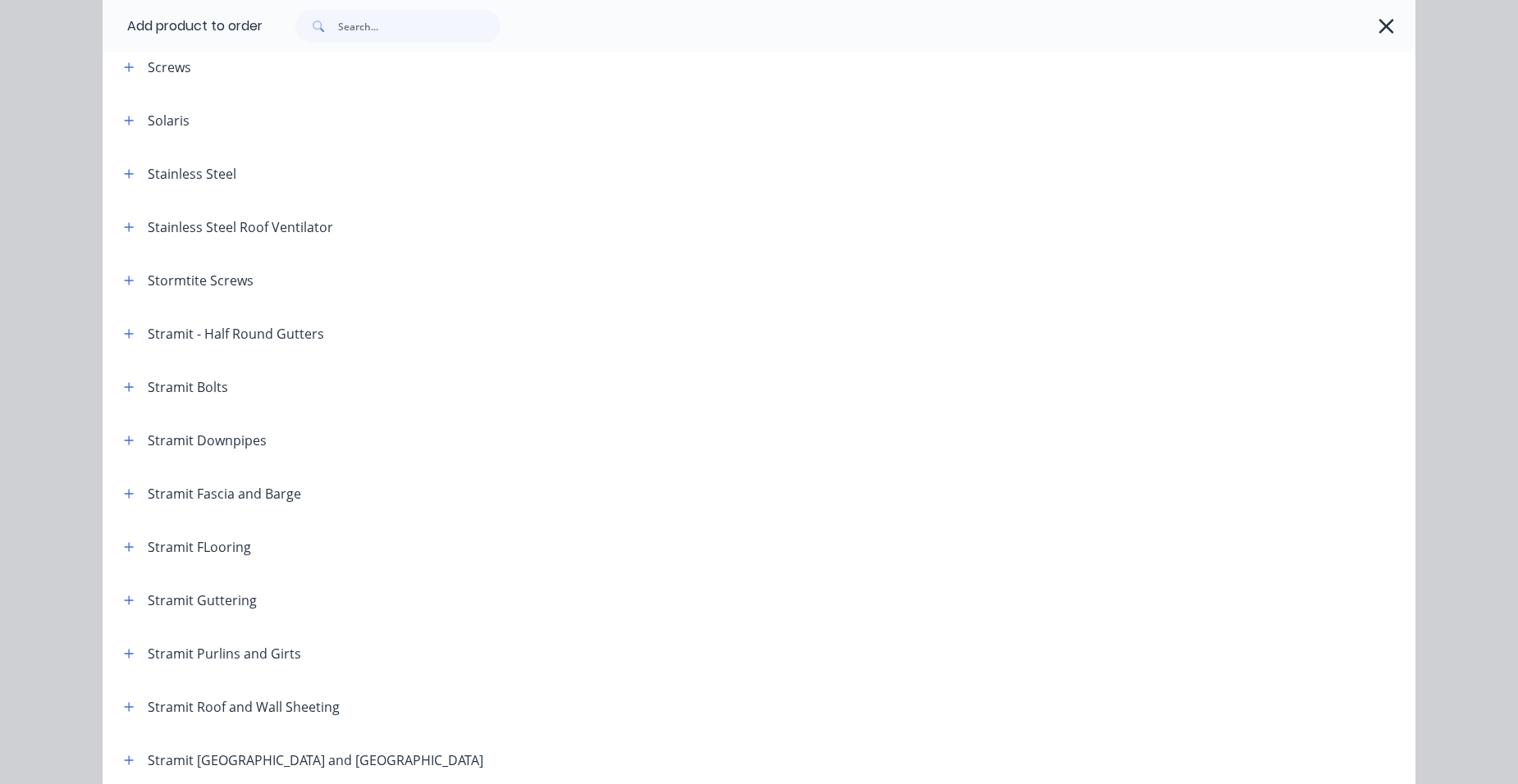
drag, startPoint x: 123, startPoint y: 437, endPoint x: 161, endPoint y: 444, distance: 38.6
click at [123, 437] on icon "button" at bounding box center [128, 440] width 10 height 11
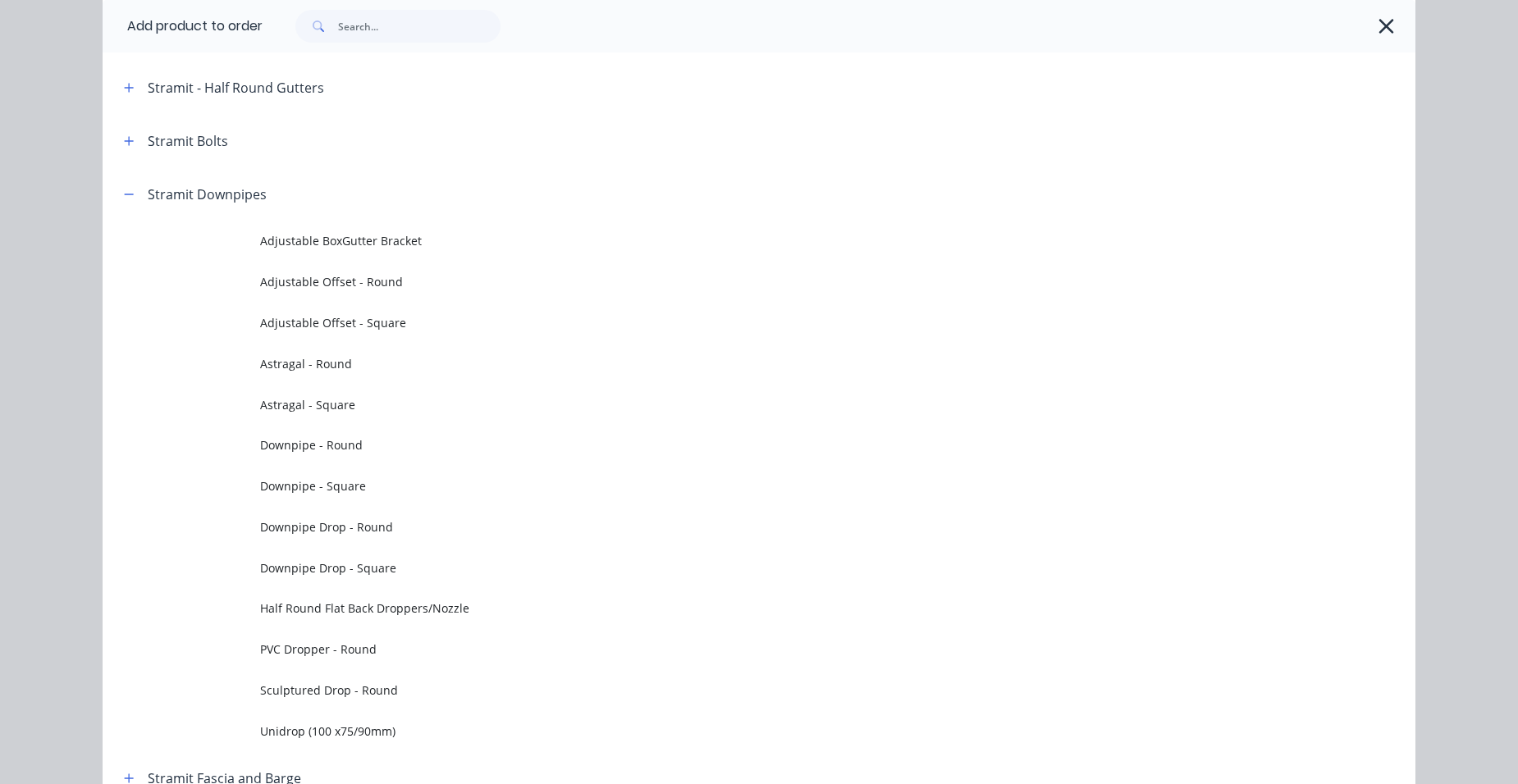
scroll to position [2953, 0]
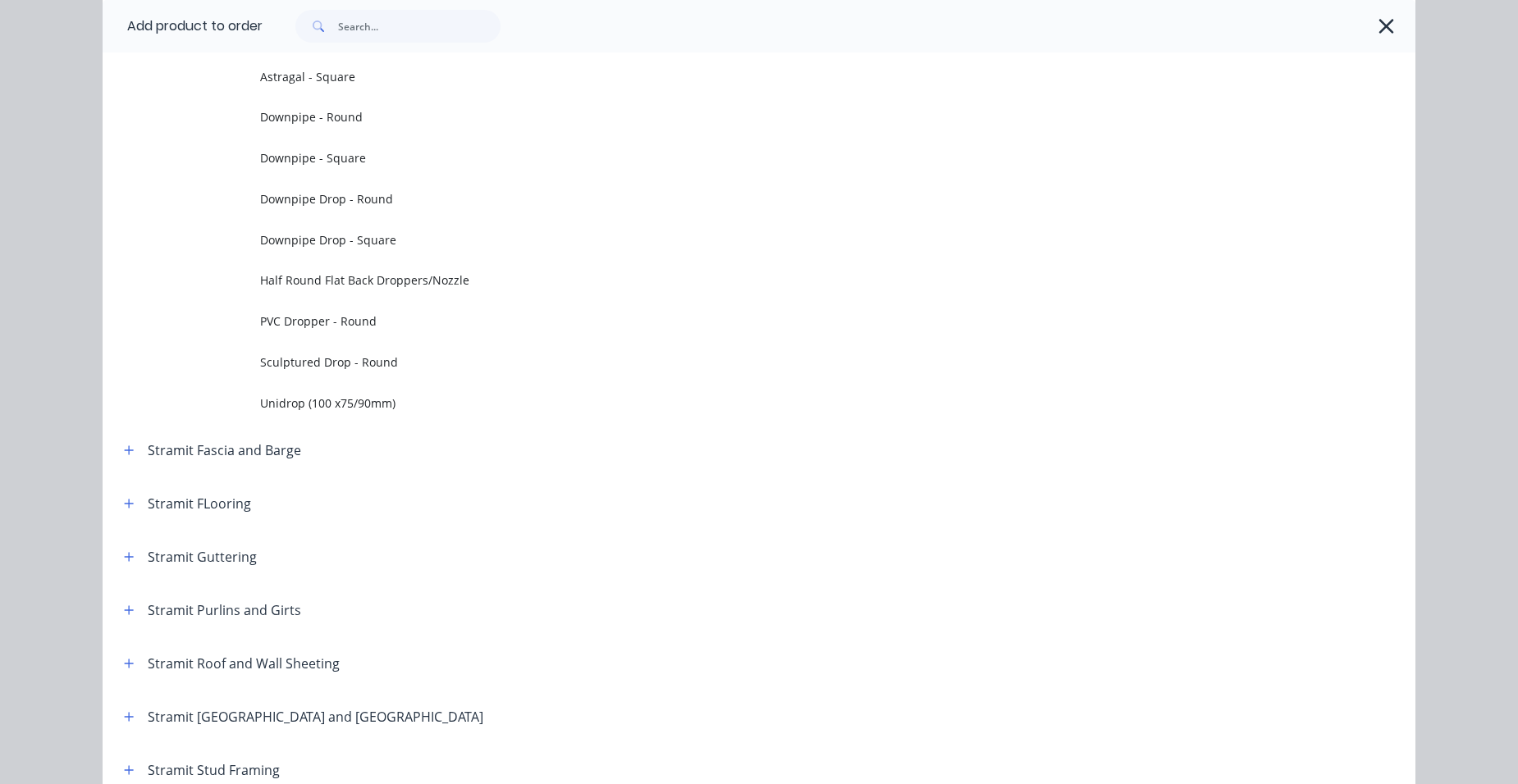
click at [434, 198] on span "Downpipe Drop - Round" at bounding box center [722, 199] width 924 height 18
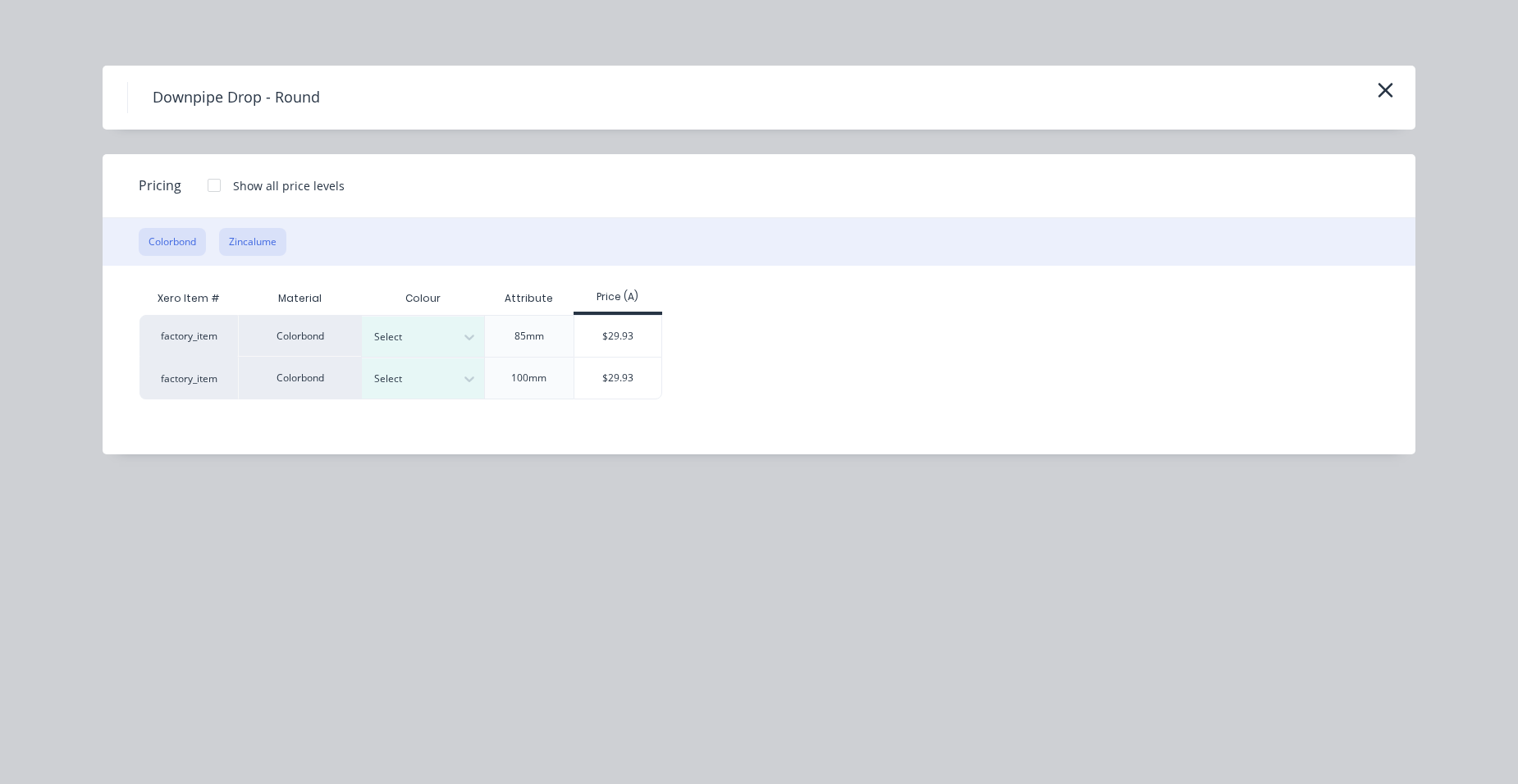
click at [272, 246] on button "Zincalume" at bounding box center [252, 243] width 67 height 28
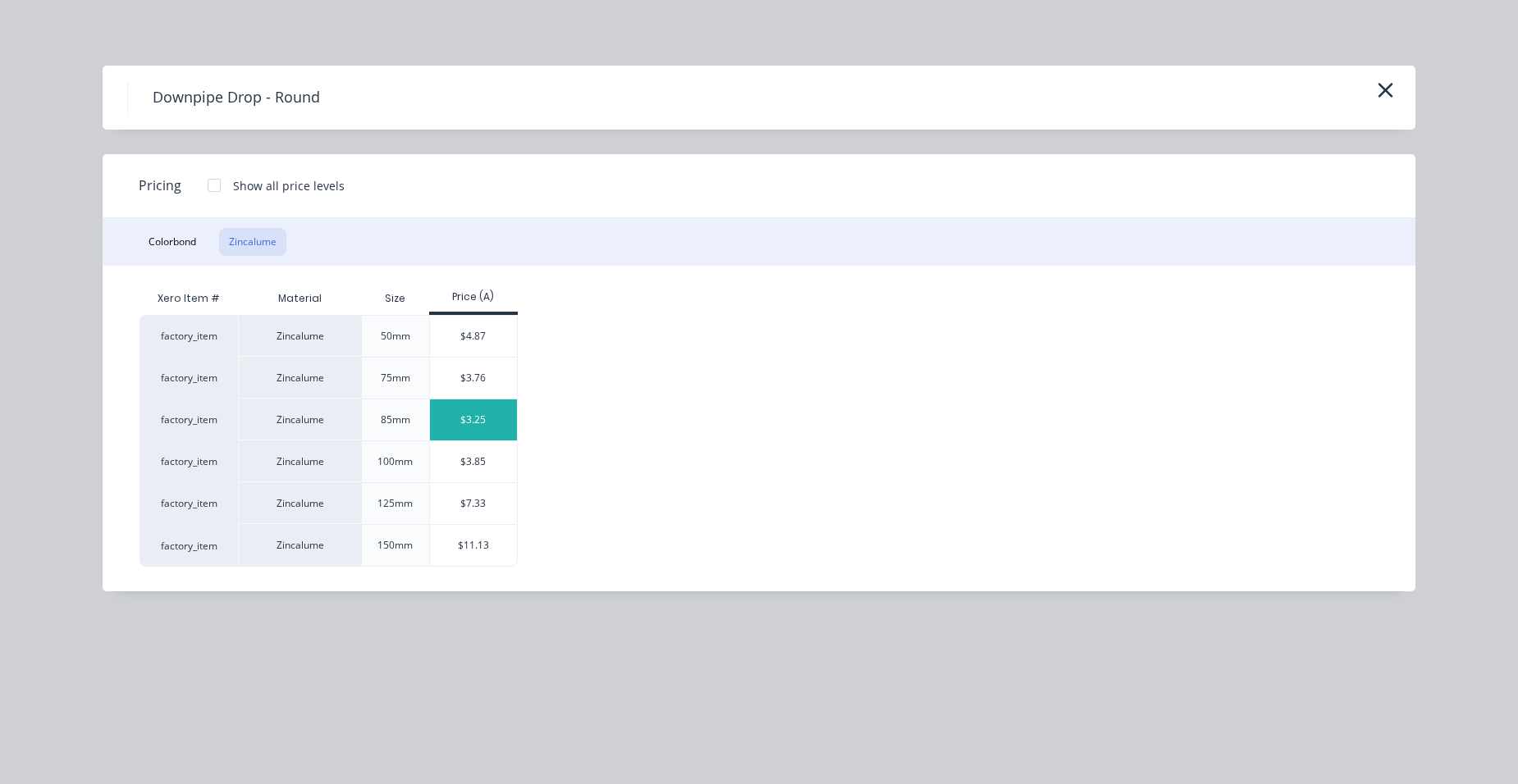
click at [441, 432] on div "$3.25" at bounding box center [474, 420] width 88 height 41
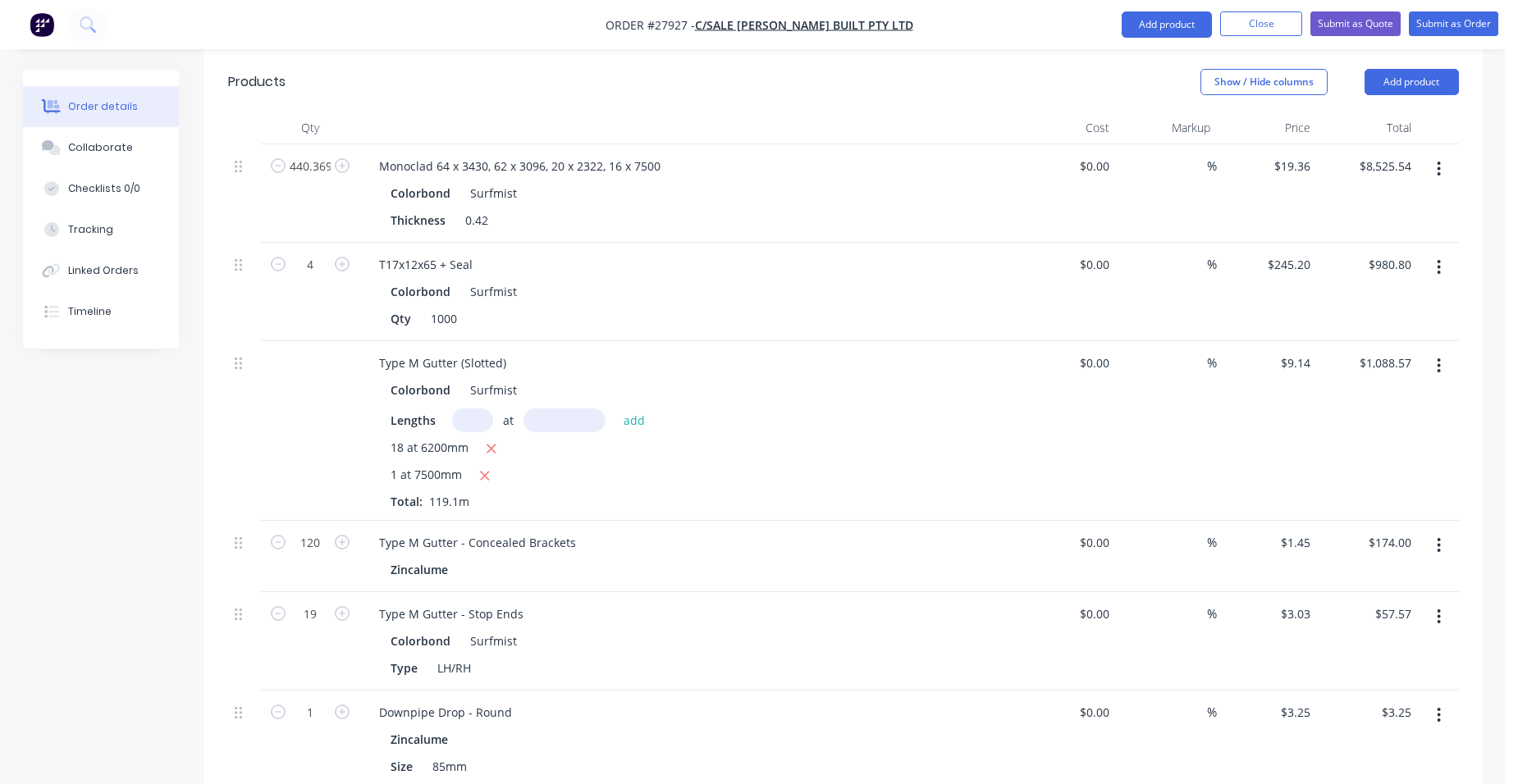
scroll to position [574, 0]
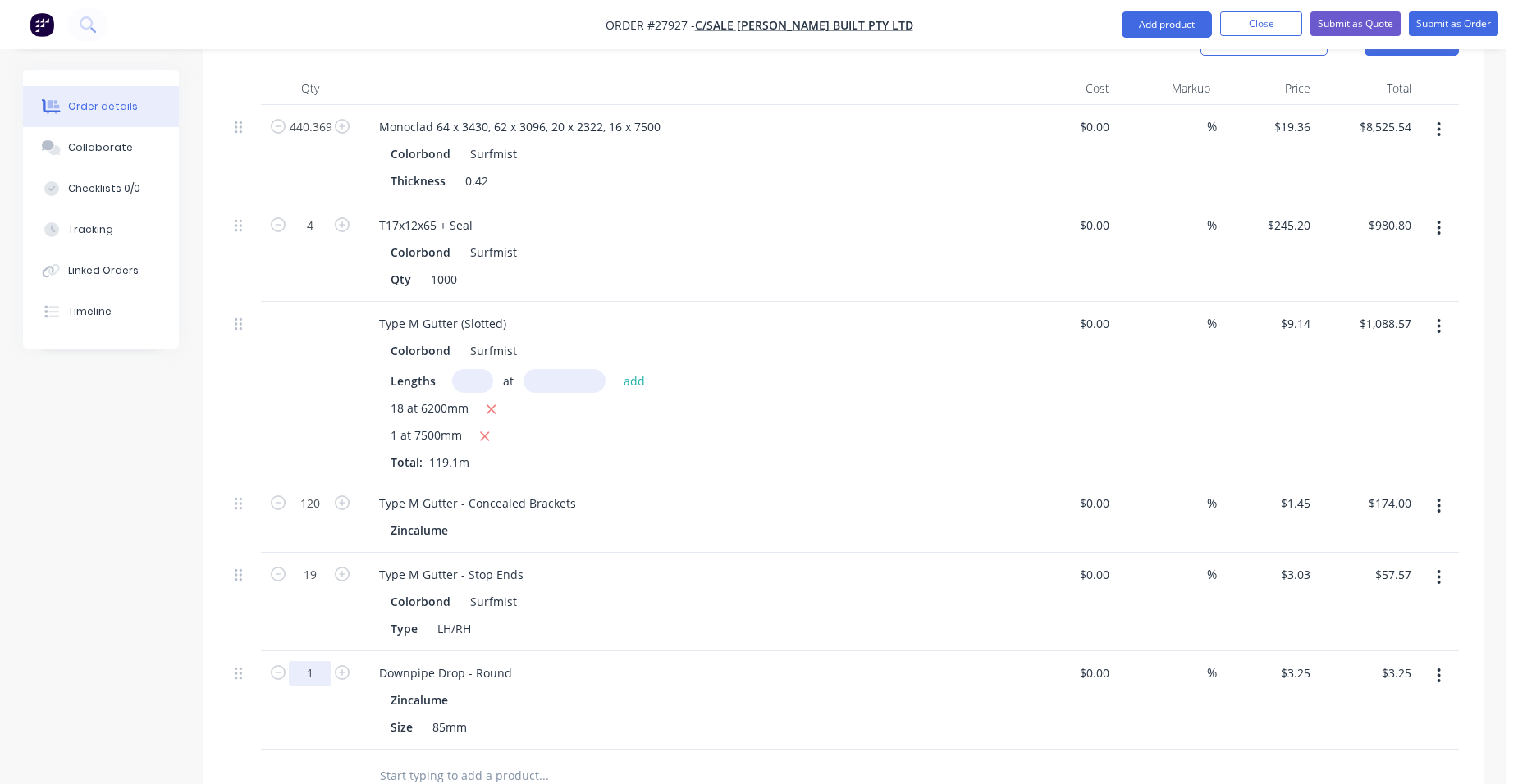
click at [317, 139] on input "1" at bounding box center [310, 127] width 42 height 25
type input "16"
type input "$52.00"
click at [1151, 19] on button "Add product" at bounding box center [1166, 25] width 90 height 26
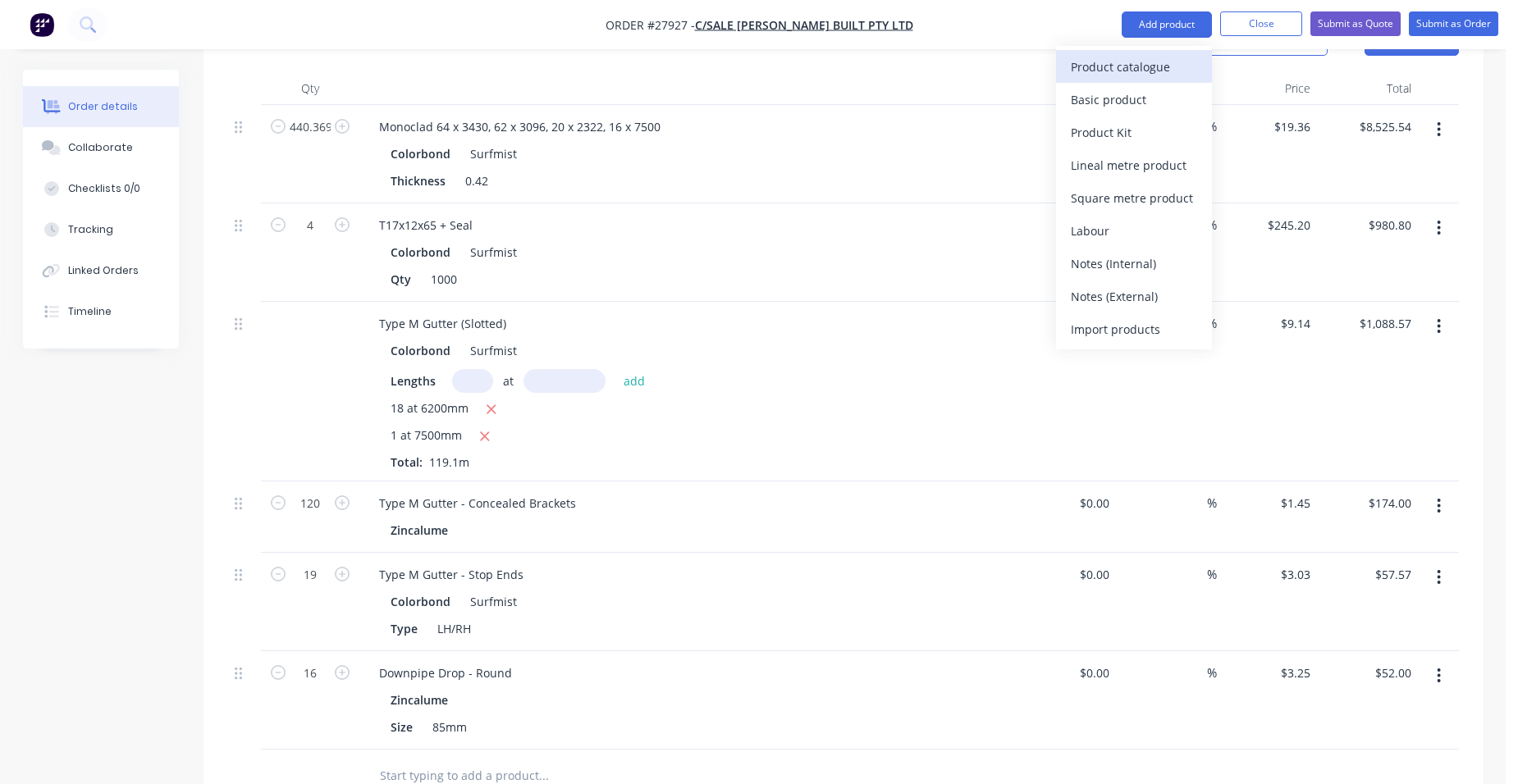
click at [1118, 68] on div "Product catalogue" at bounding box center [1133, 66] width 126 height 24
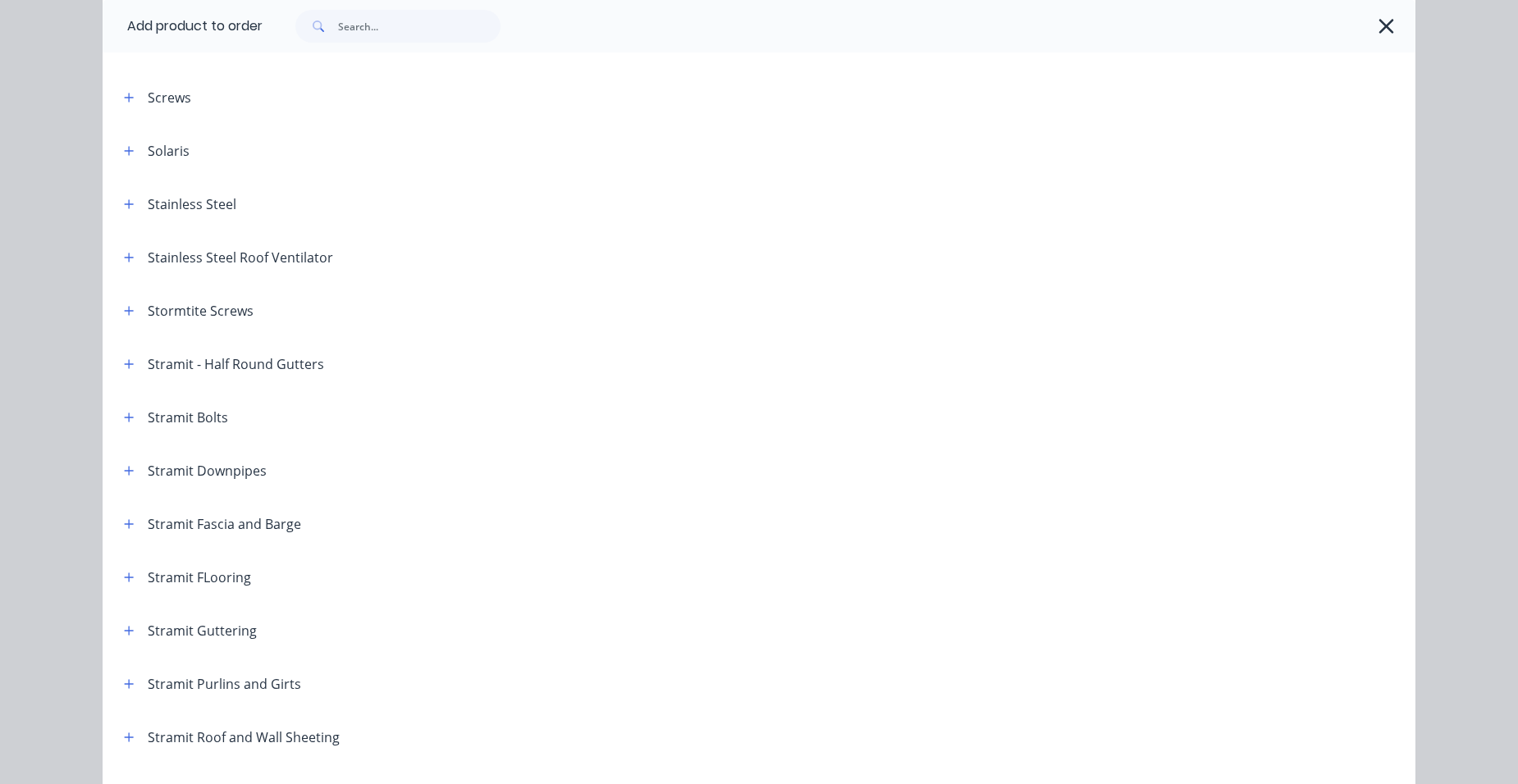
scroll to position [2460, 0]
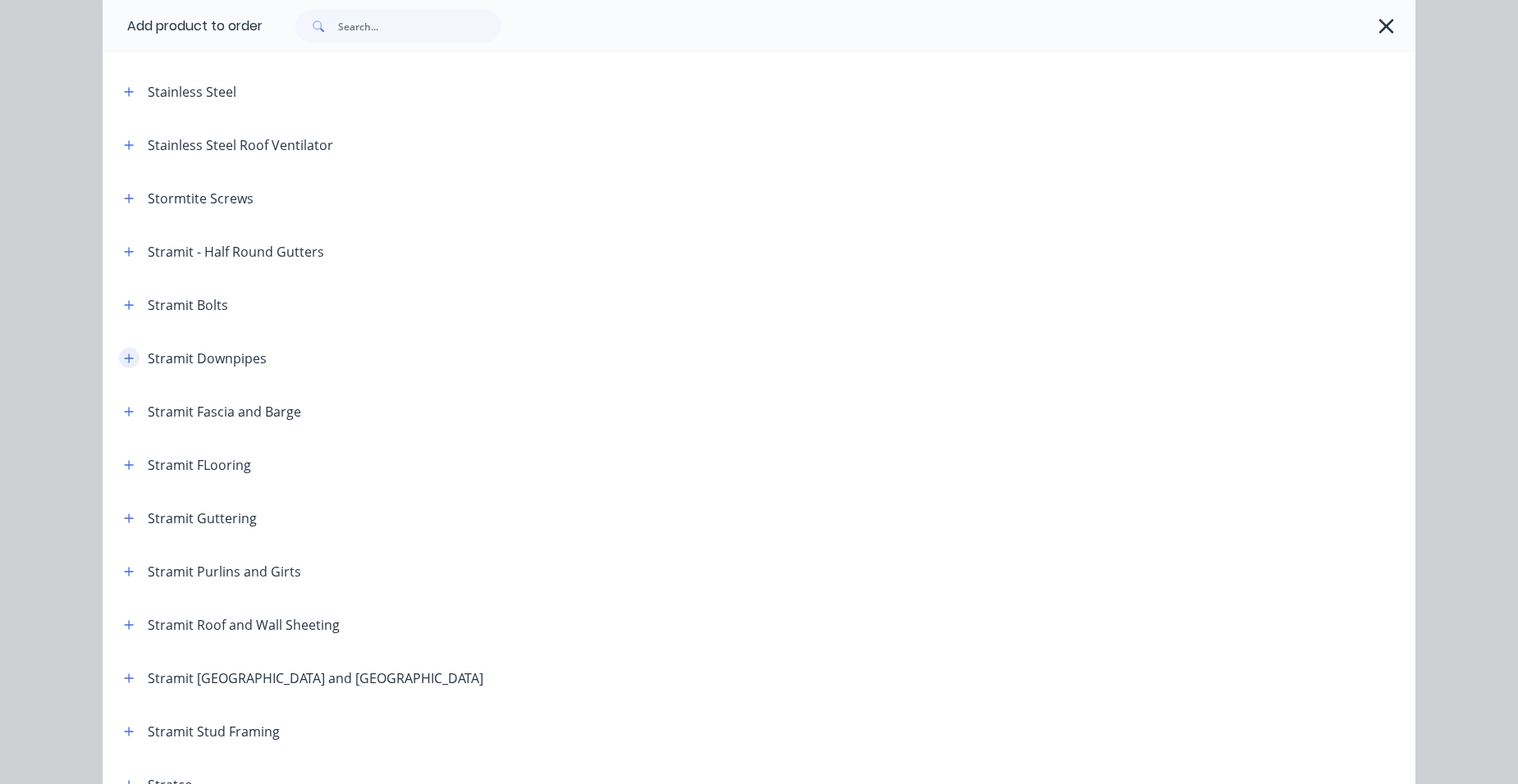
click at [130, 355] on button "button" at bounding box center [129, 357] width 20 height 20
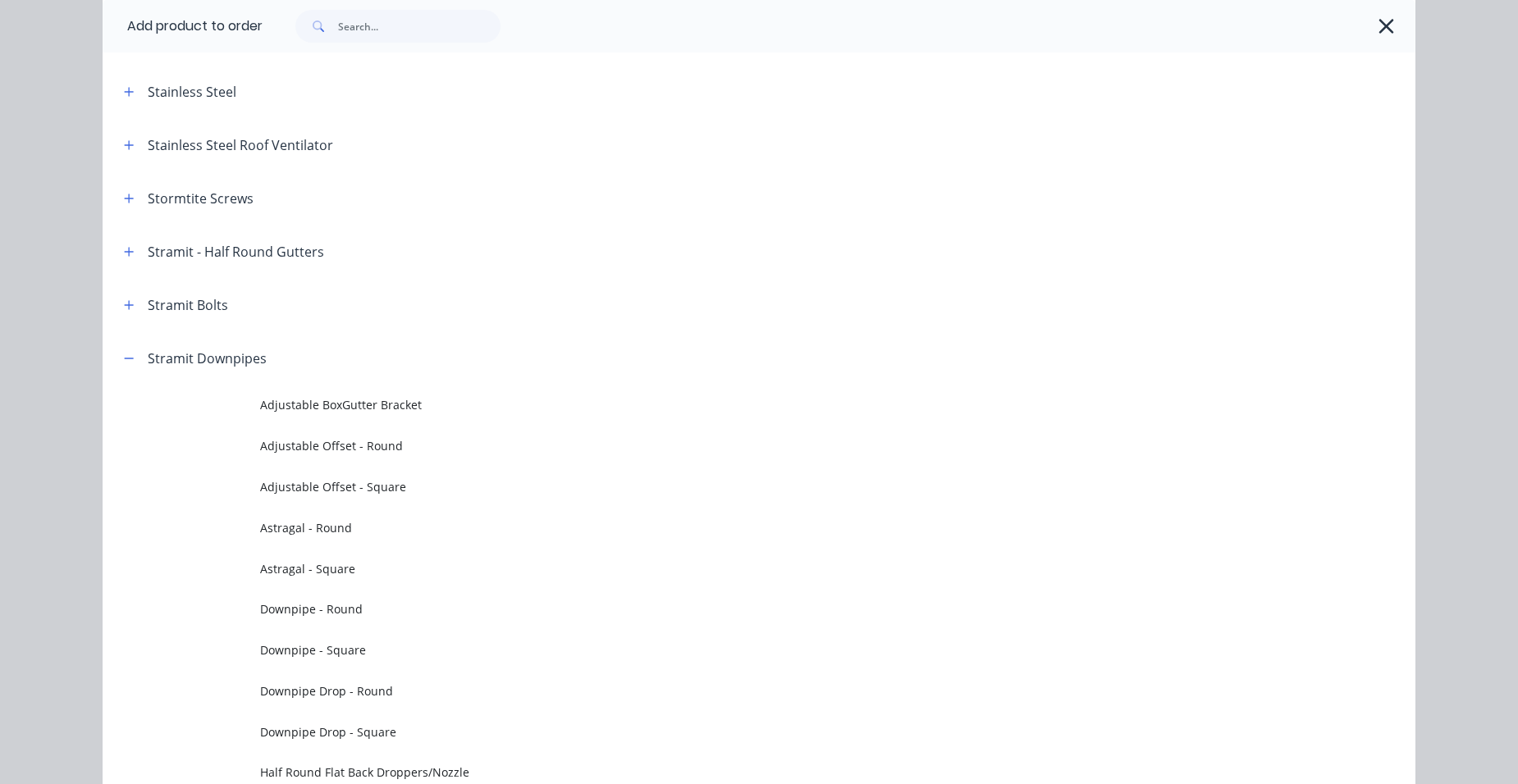
scroll to position [2789, 0]
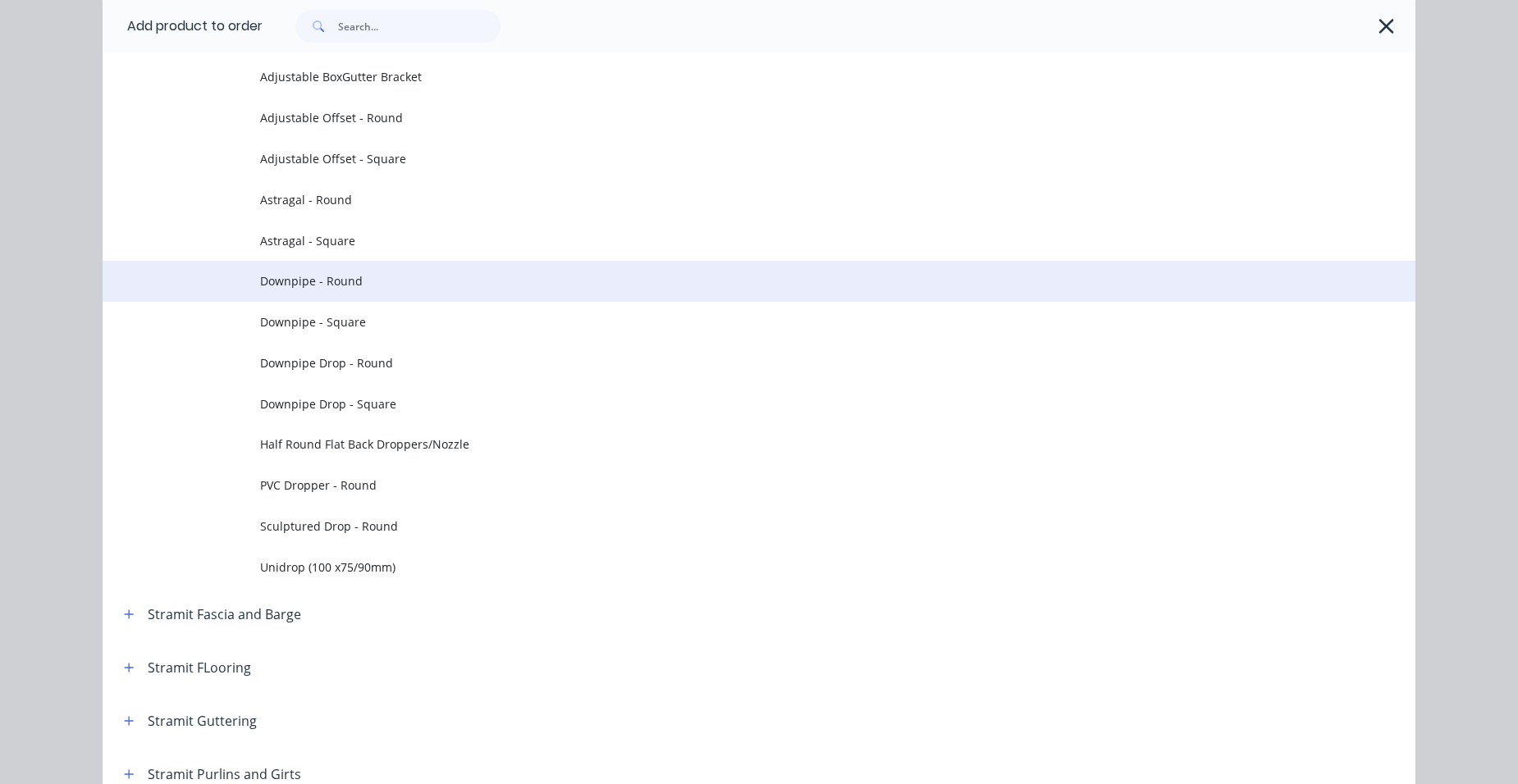
click at [393, 284] on span "Downpipe - Round" at bounding box center [722, 281] width 924 height 18
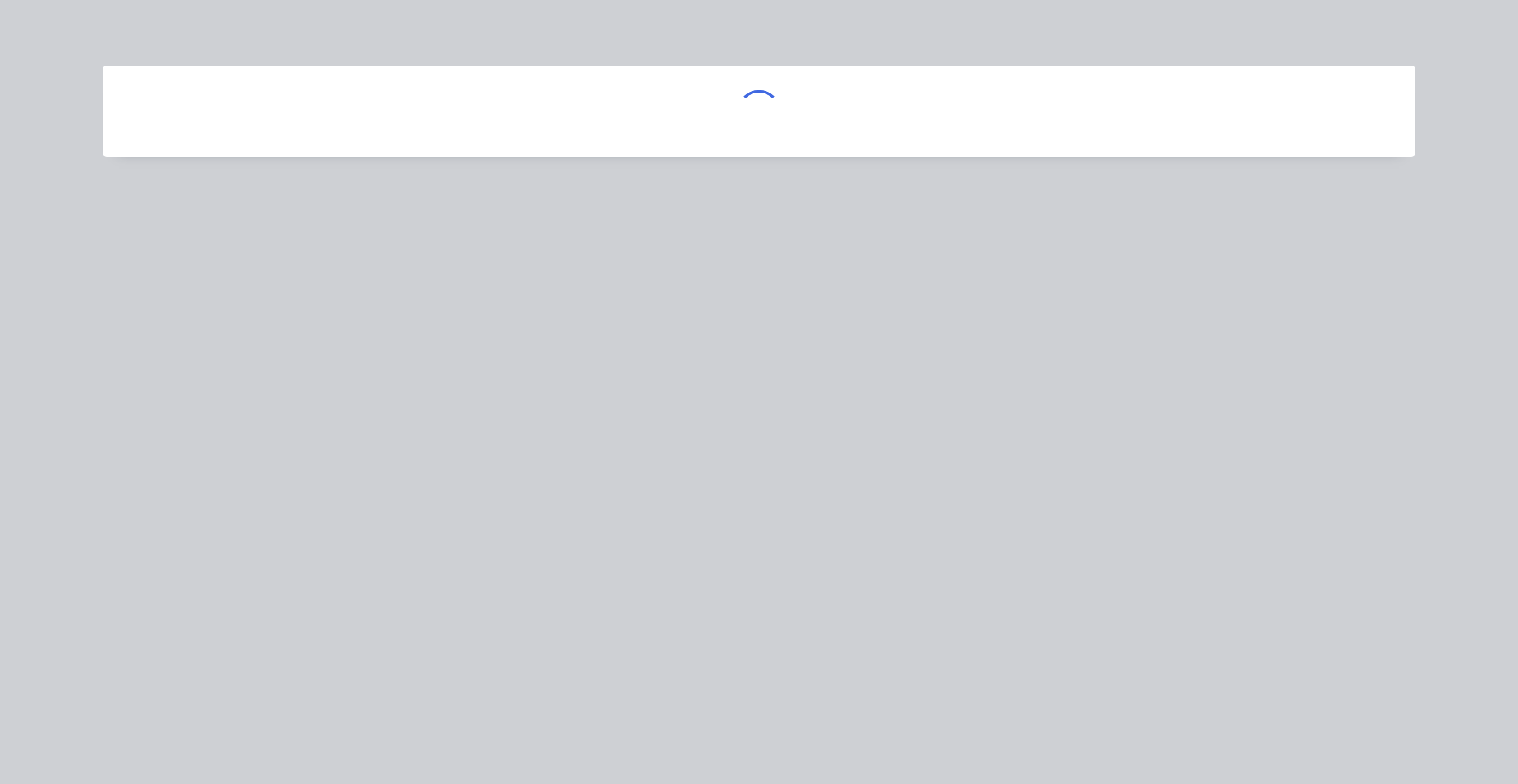
scroll to position [0, 0]
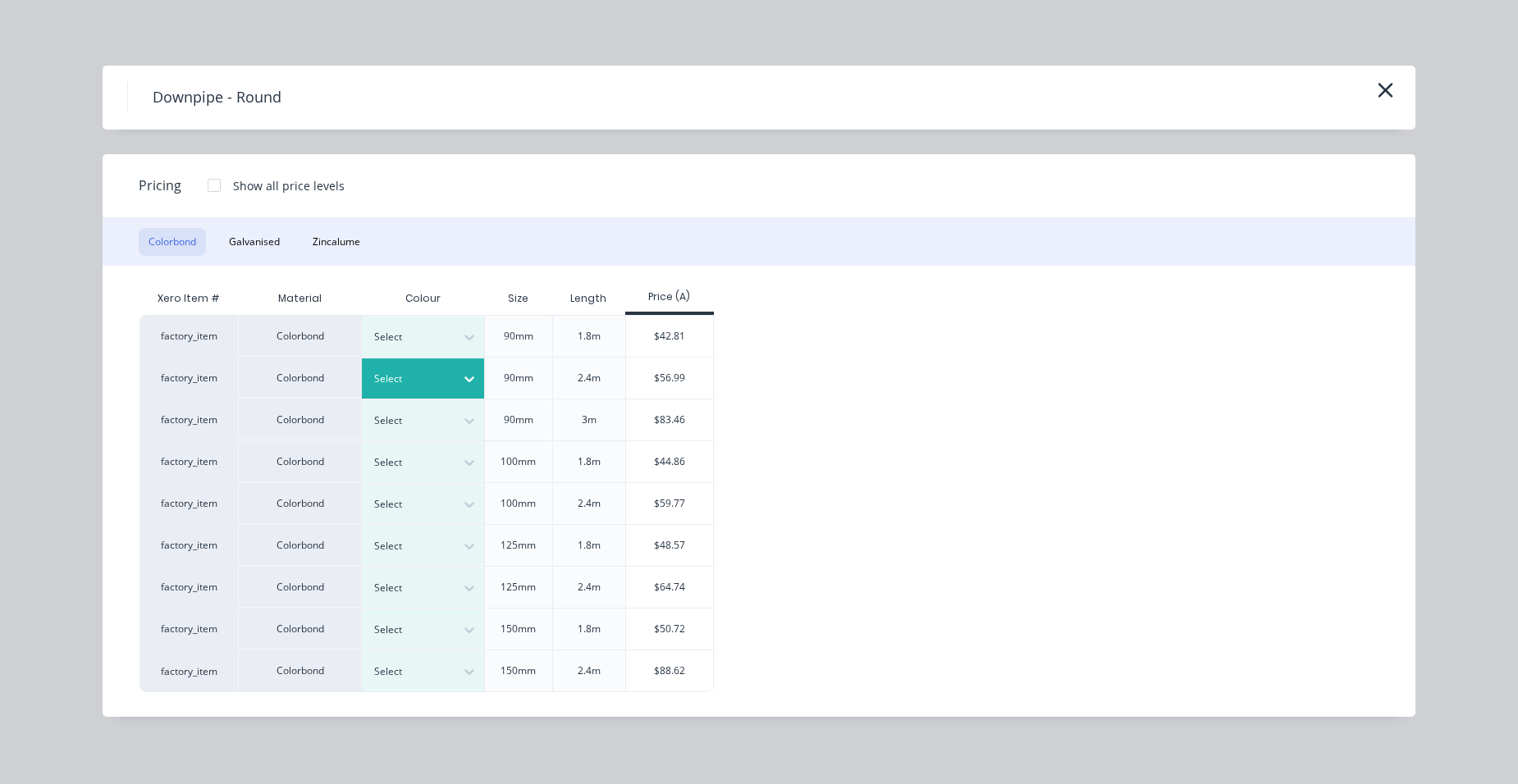
click at [417, 380] on div at bounding box center [411, 378] width 74 height 18
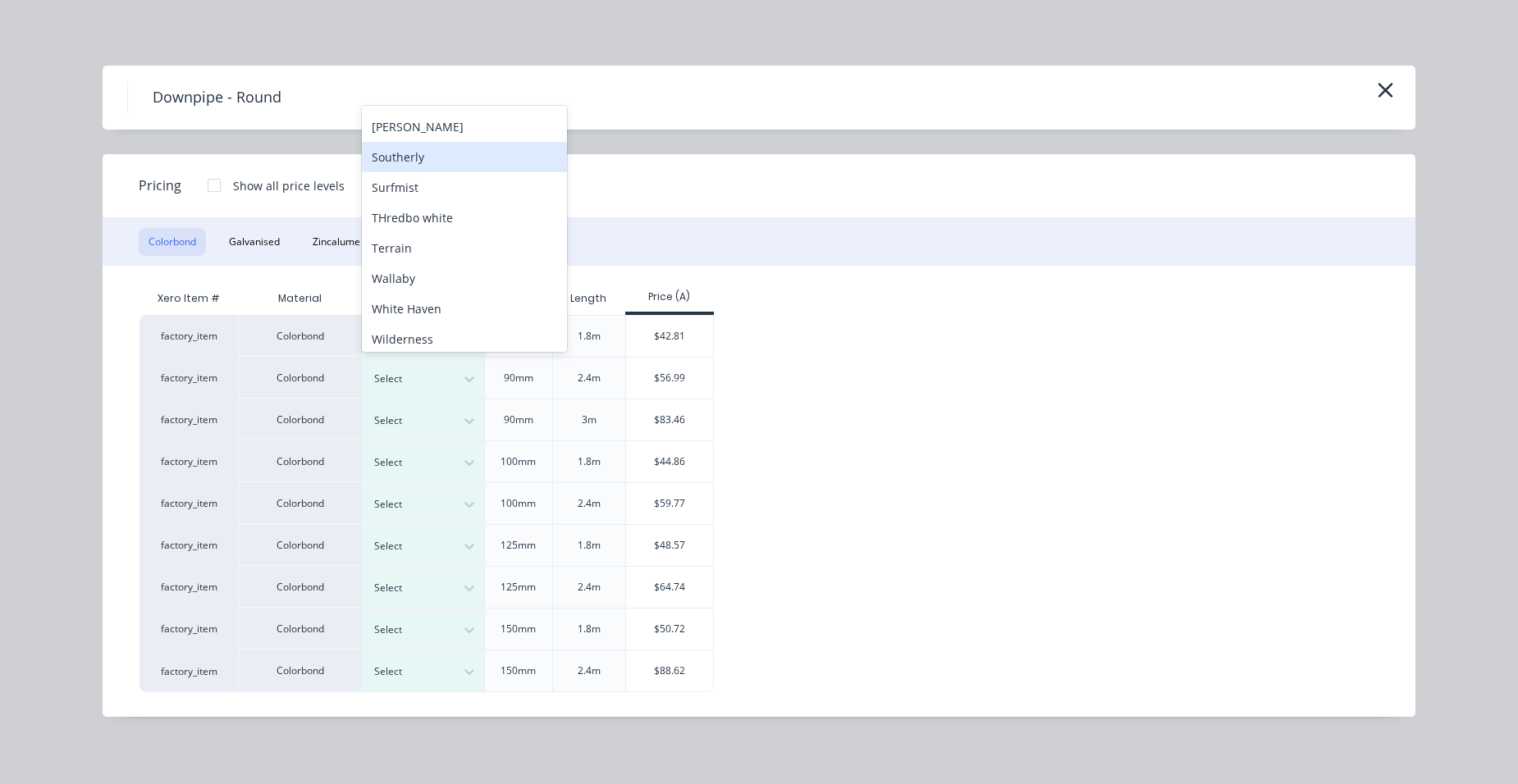
scroll to position [666, 0]
click at [433, 194] on div "Surfmist" at bounding box center [464, 186] width 206 height 30
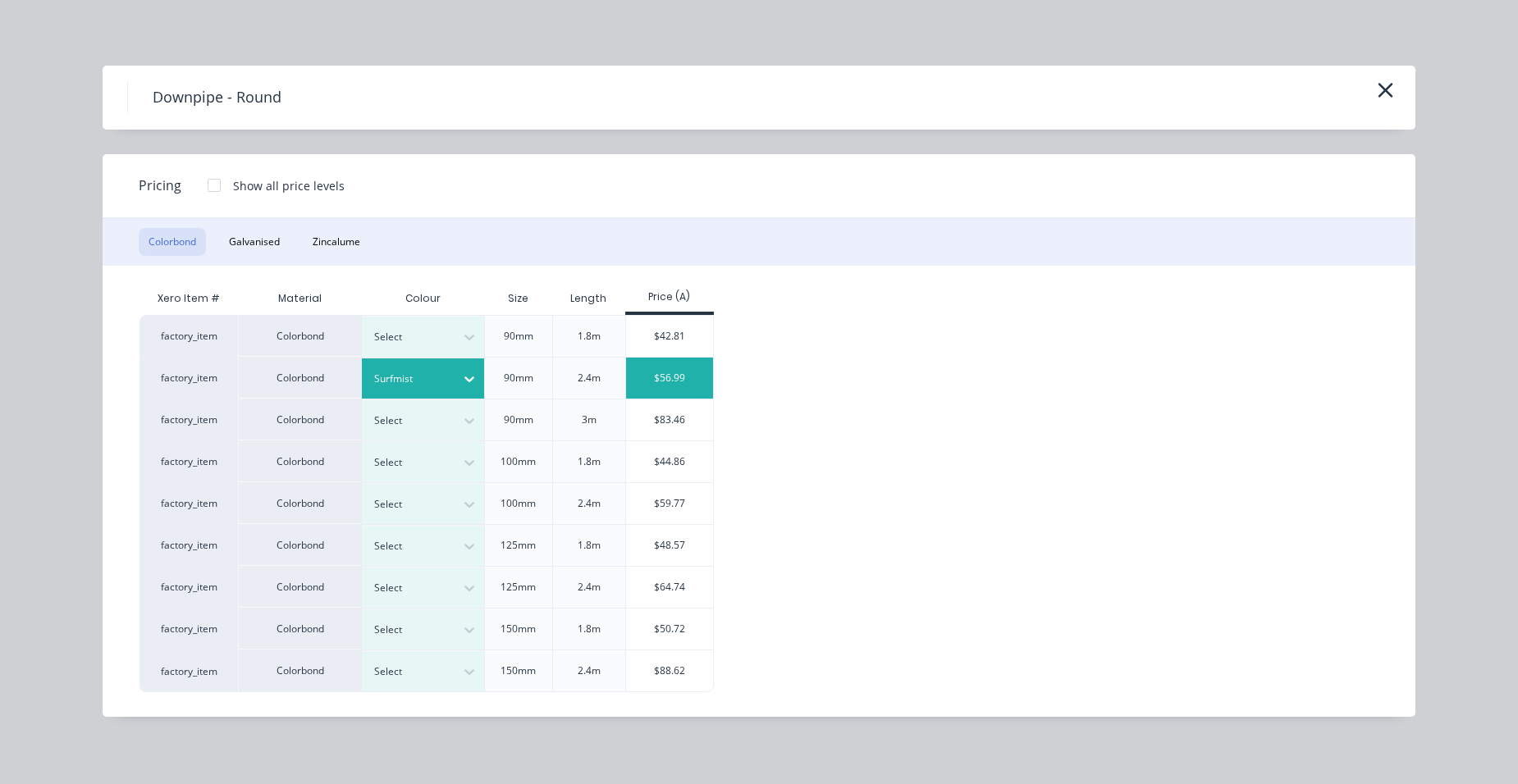
click at [683, 381] on div "$56.99" at bounding box center [670, 378] width 88 height 41
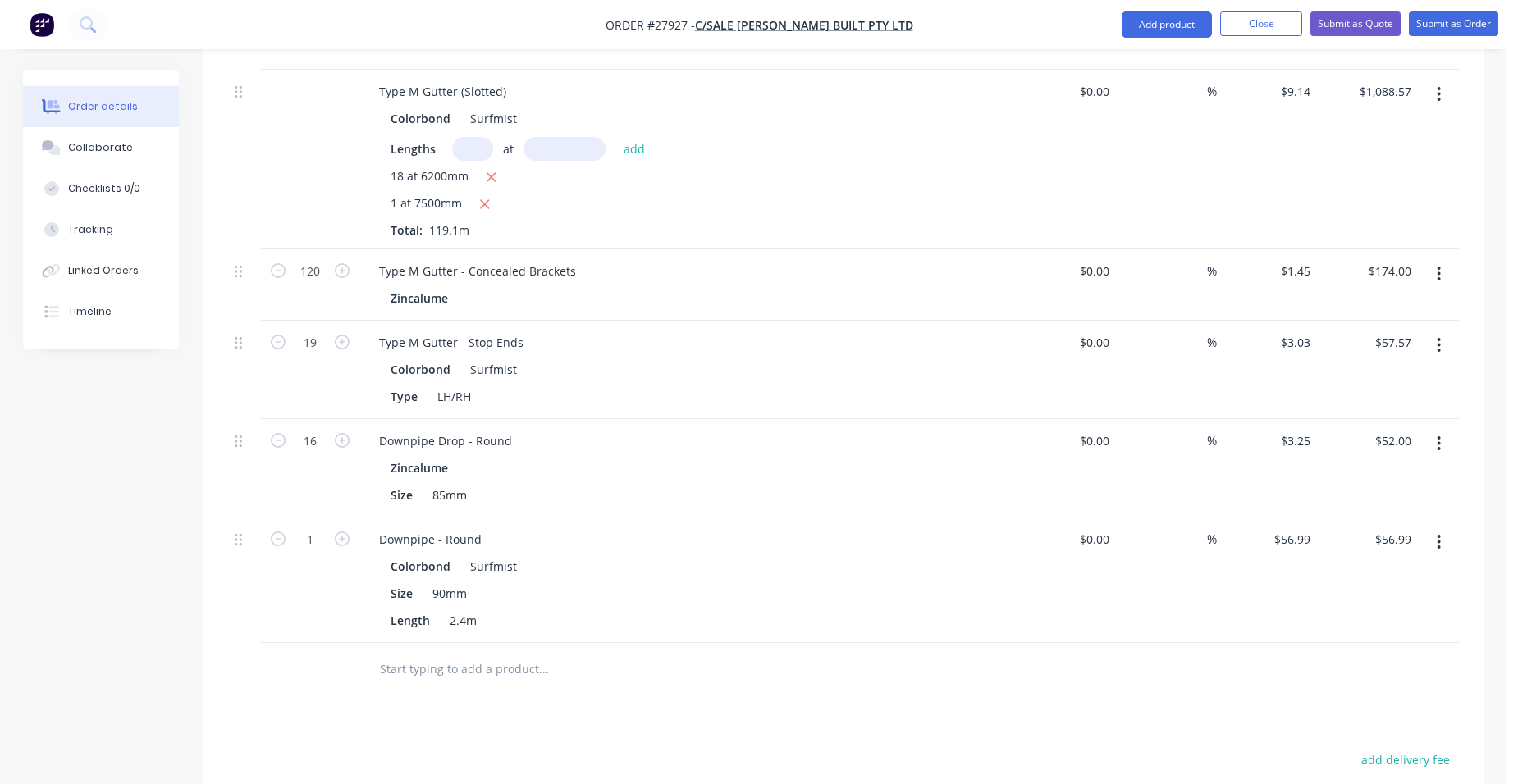
scroll to position [820, 0]
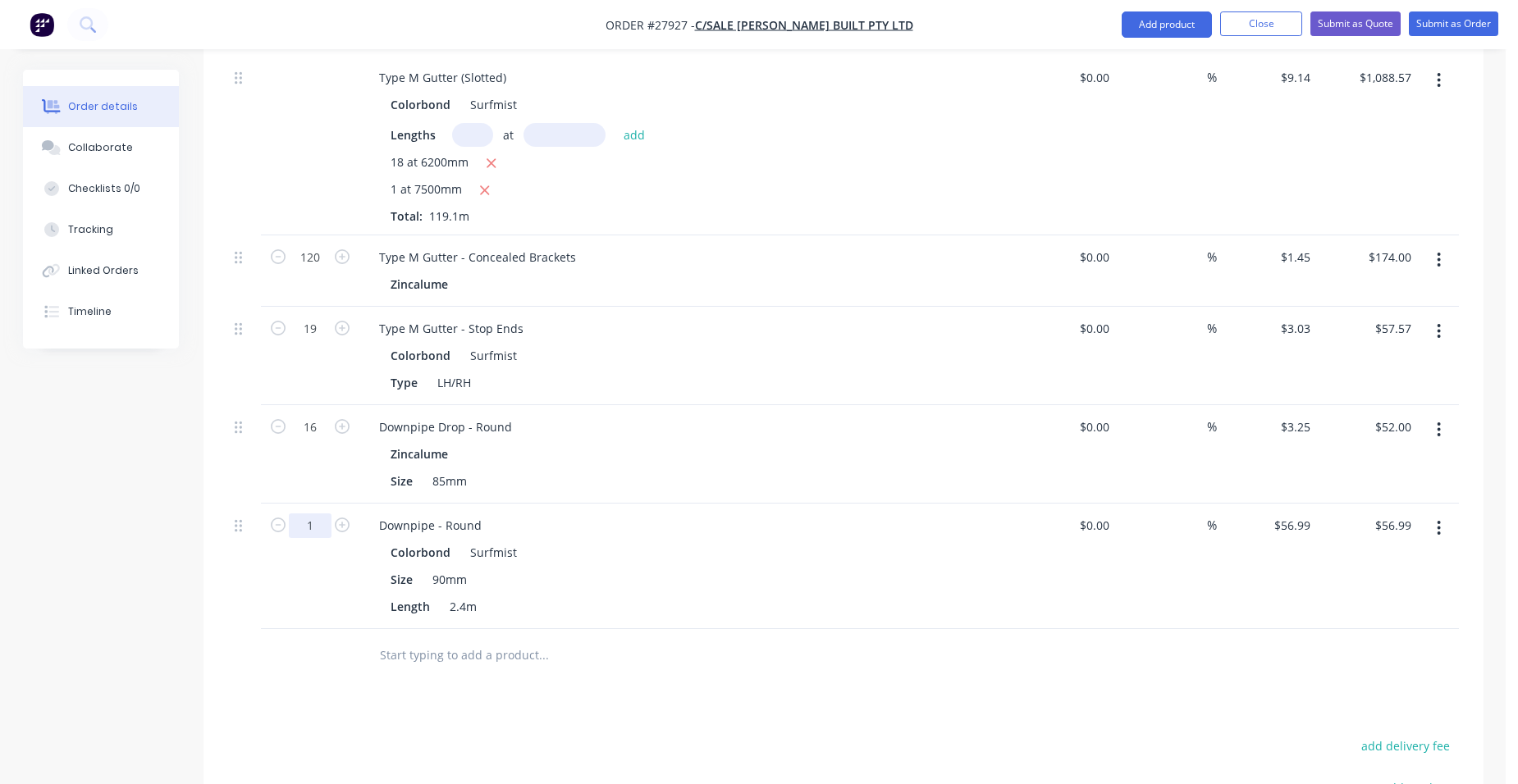
type input "32"
type input "$1,823.68"
click at [666, 513] on div "Downpipe - Round" at bounding box center [687, 525] width 643 height 24
click at [1175, 25] on button "Add product" at bounding box center [1166, 25] width 90 height 26
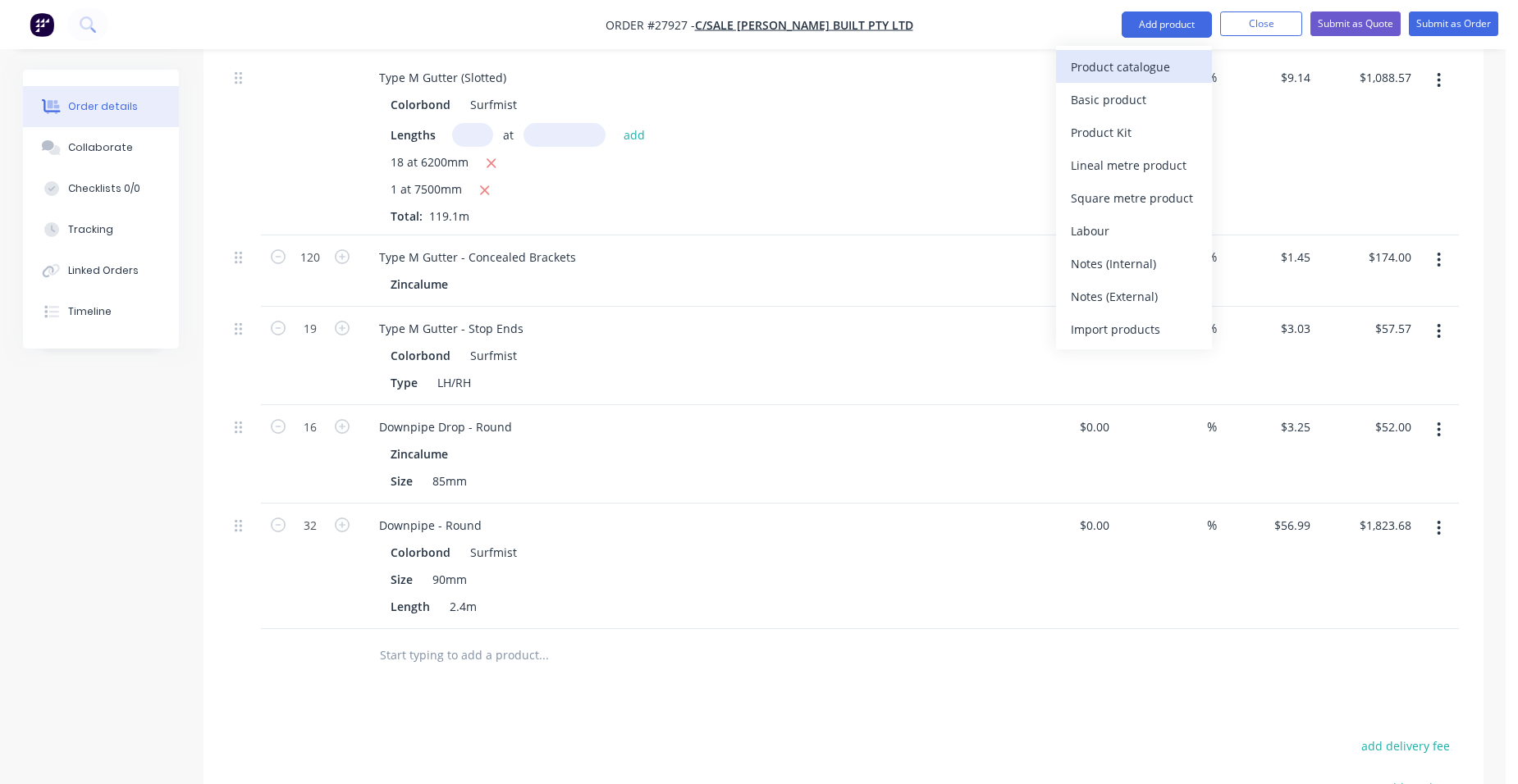
click at [1155, 56] on div "Product catalogue" at bounding box center [1133, 66] width 126 height 24
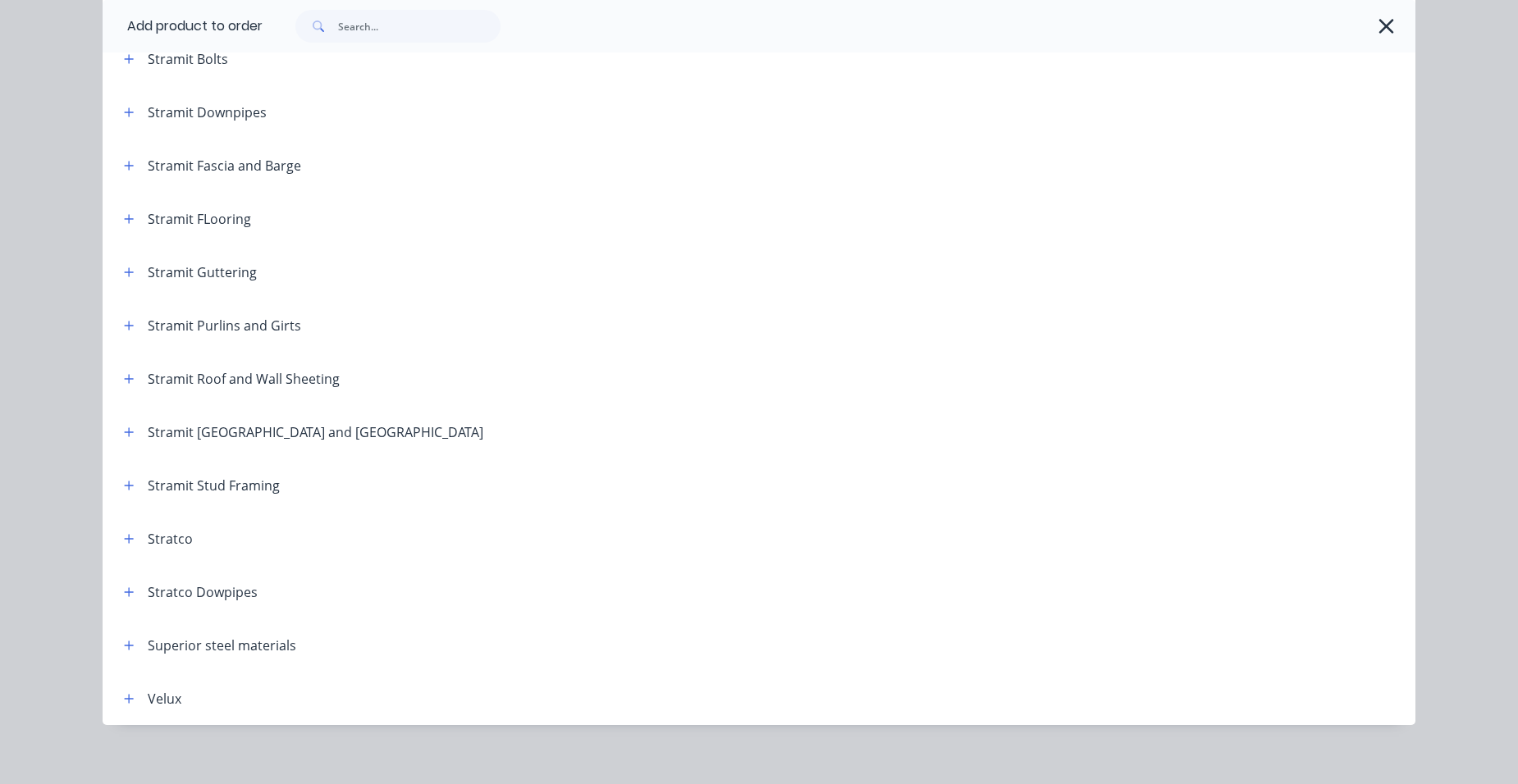
scroll to position [2720, 0]
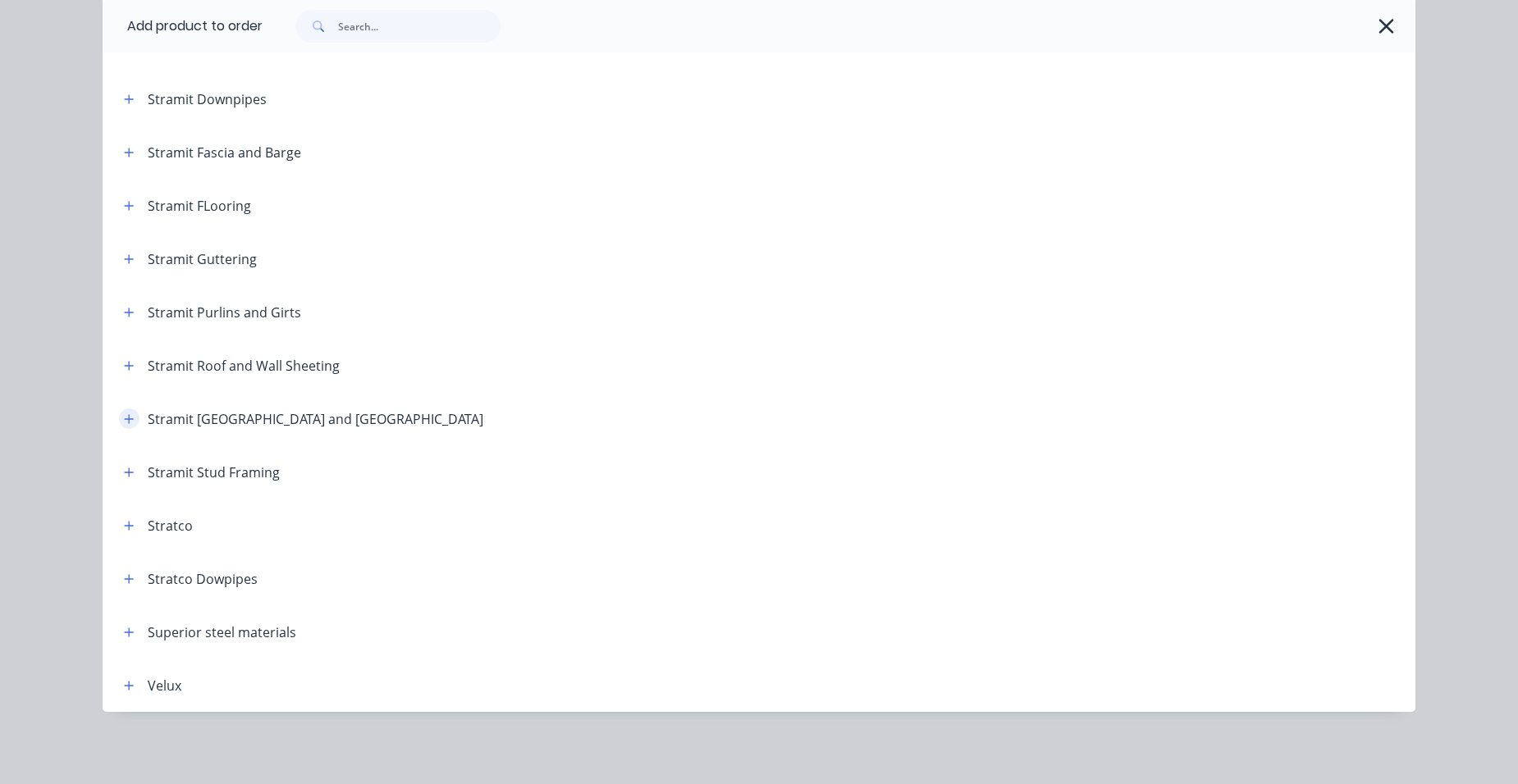
click at [131, 422] on button "button" at bounding box center [129, 418] width 20 height 20
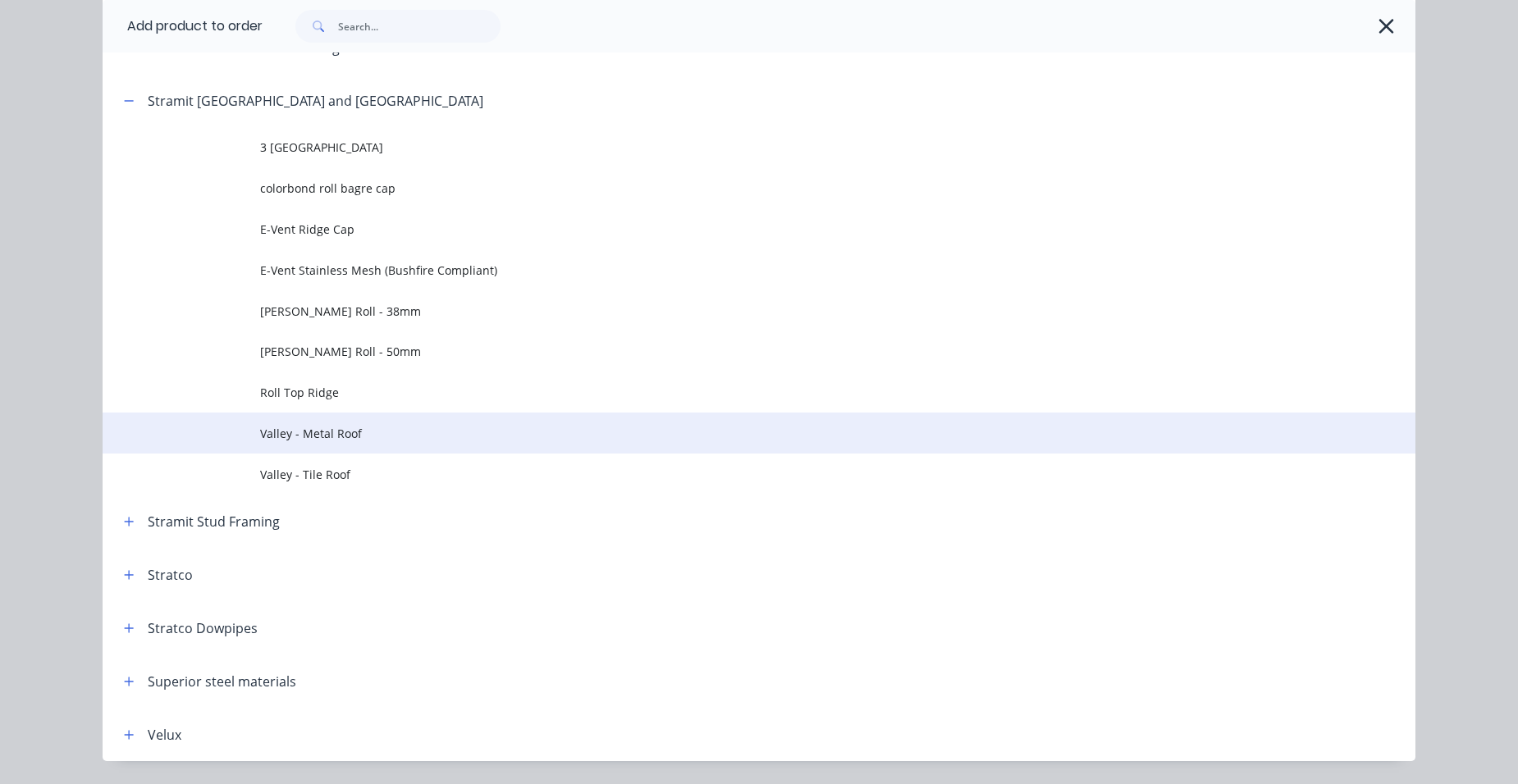
scroll to position [3048, 0]
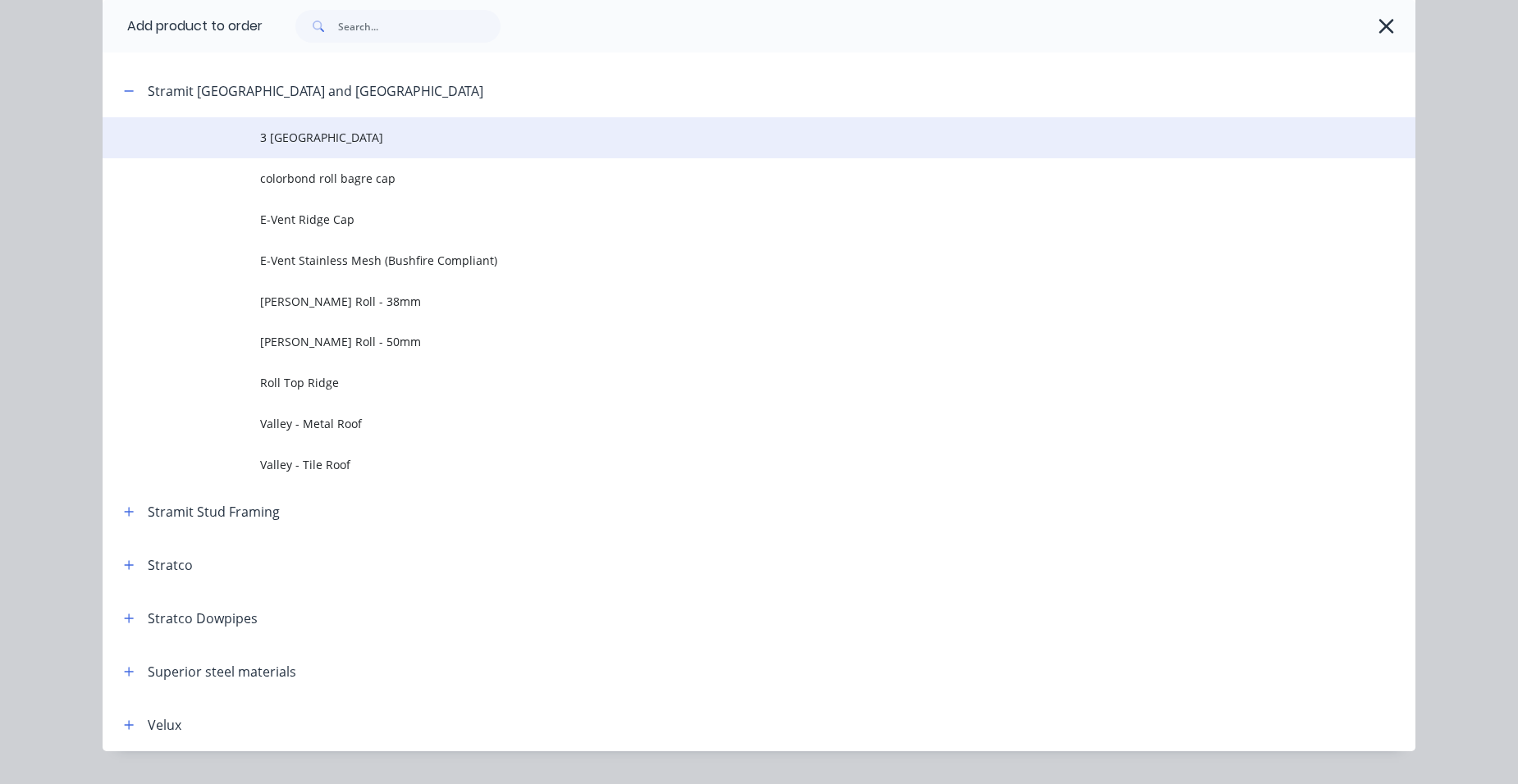
click at [370, 131] on span "3 [GEOGRAPHIC_DATA]" at bounding box center [722, 138] width 924 height 18
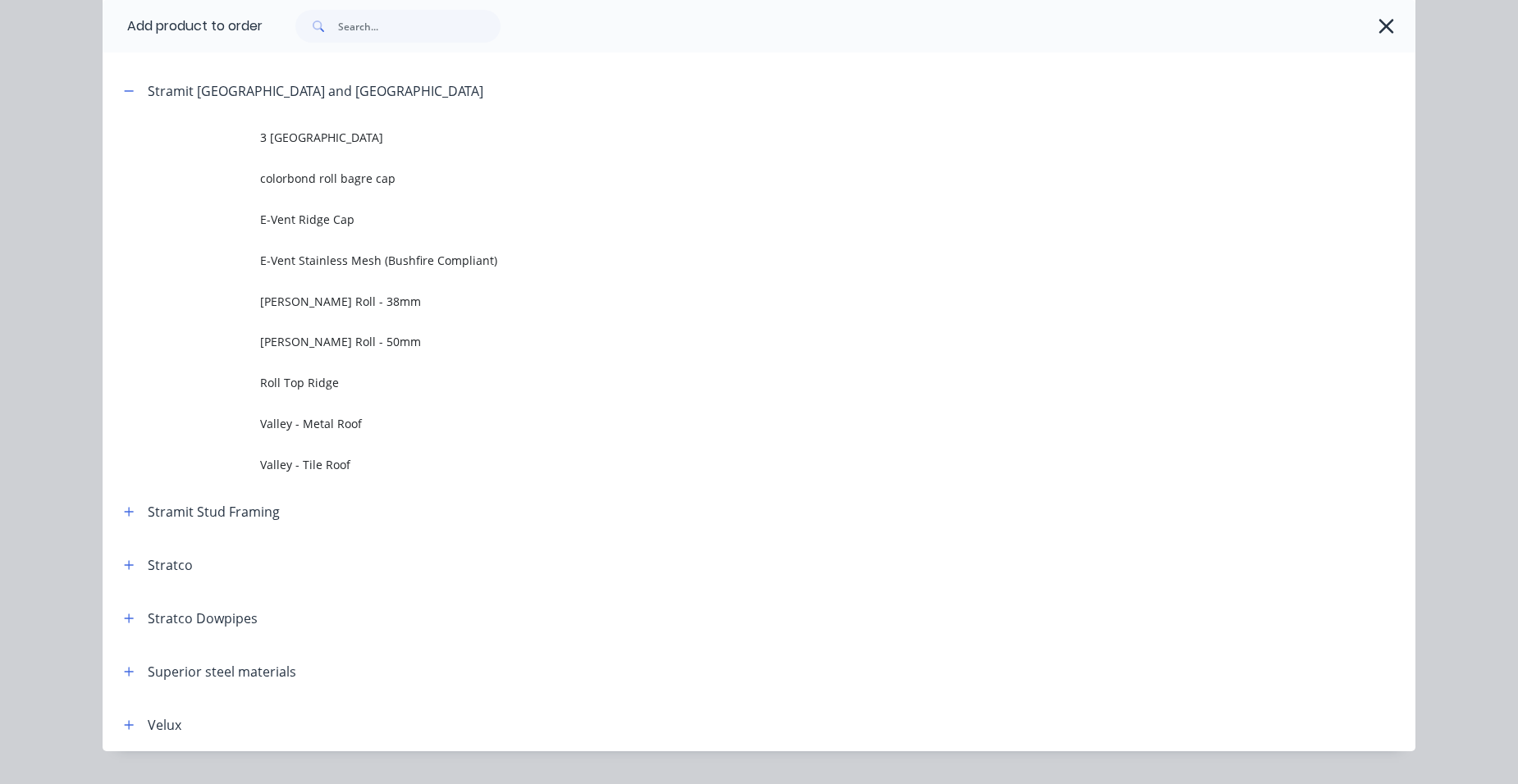
scroll to position [0, 0]
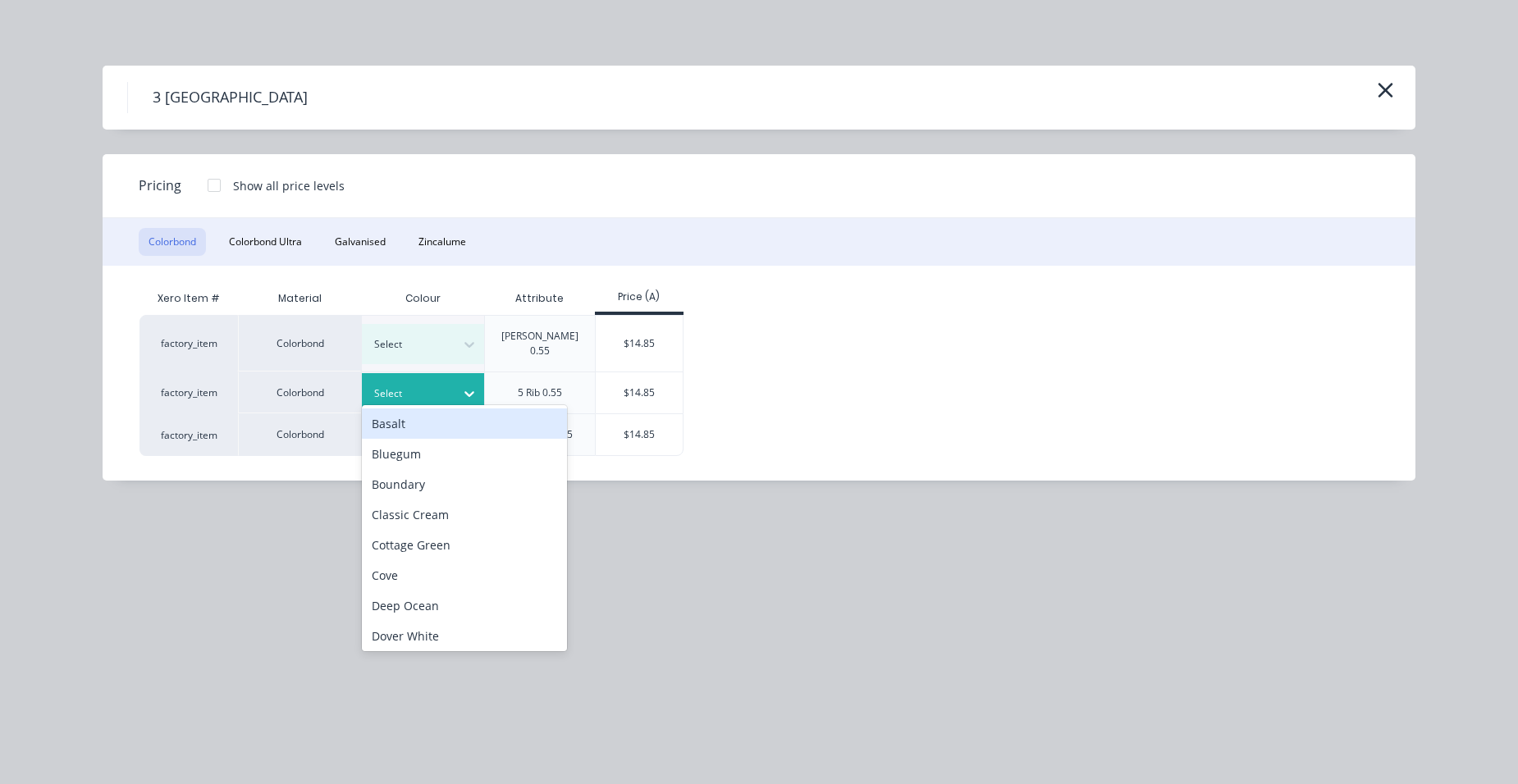
click at [428, 385] on div at bounding box center [411, 393] width 74 height 18
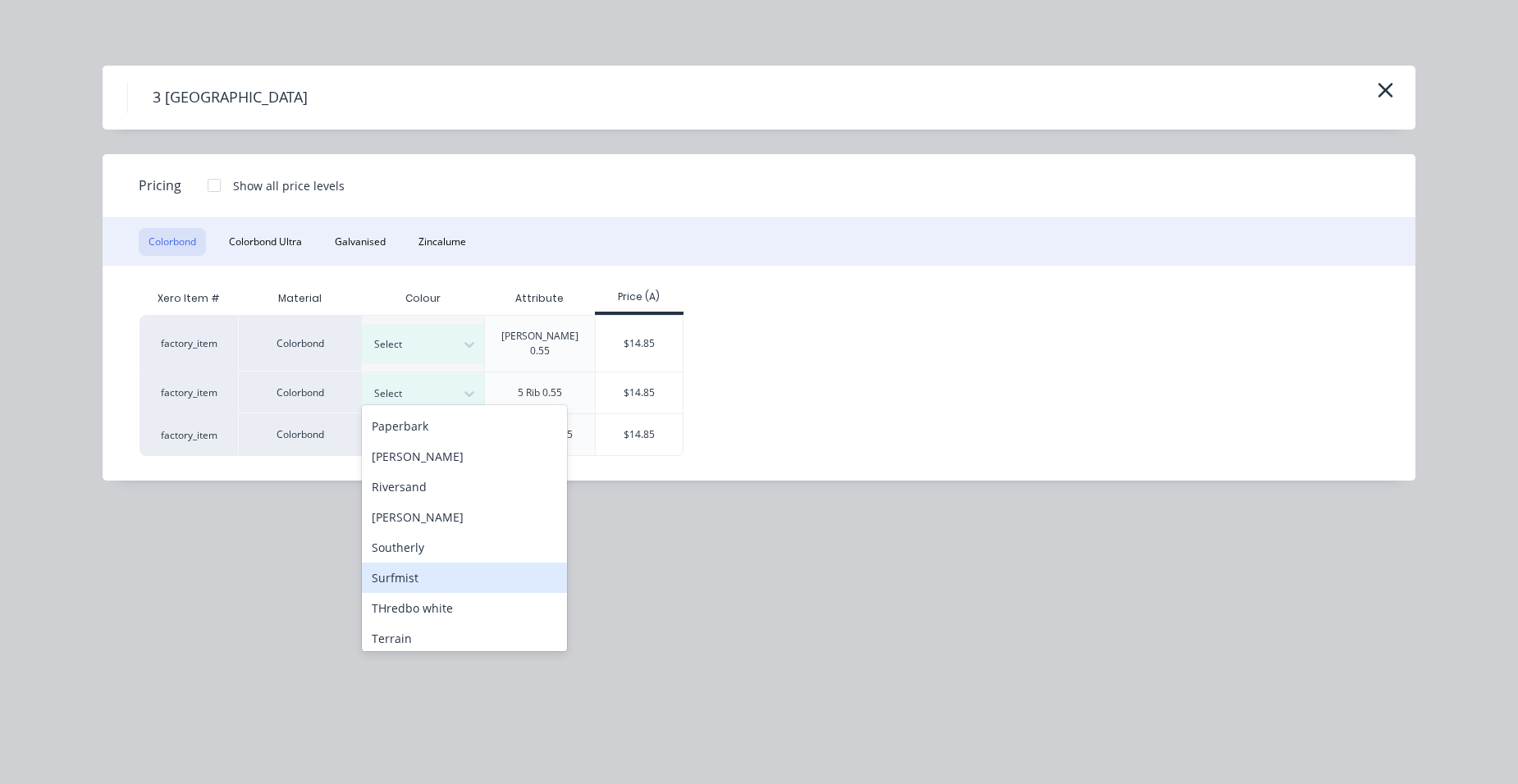
click at [429, 574] on div "Surfmist" at bounding box center [464, 578] width 206 height 30
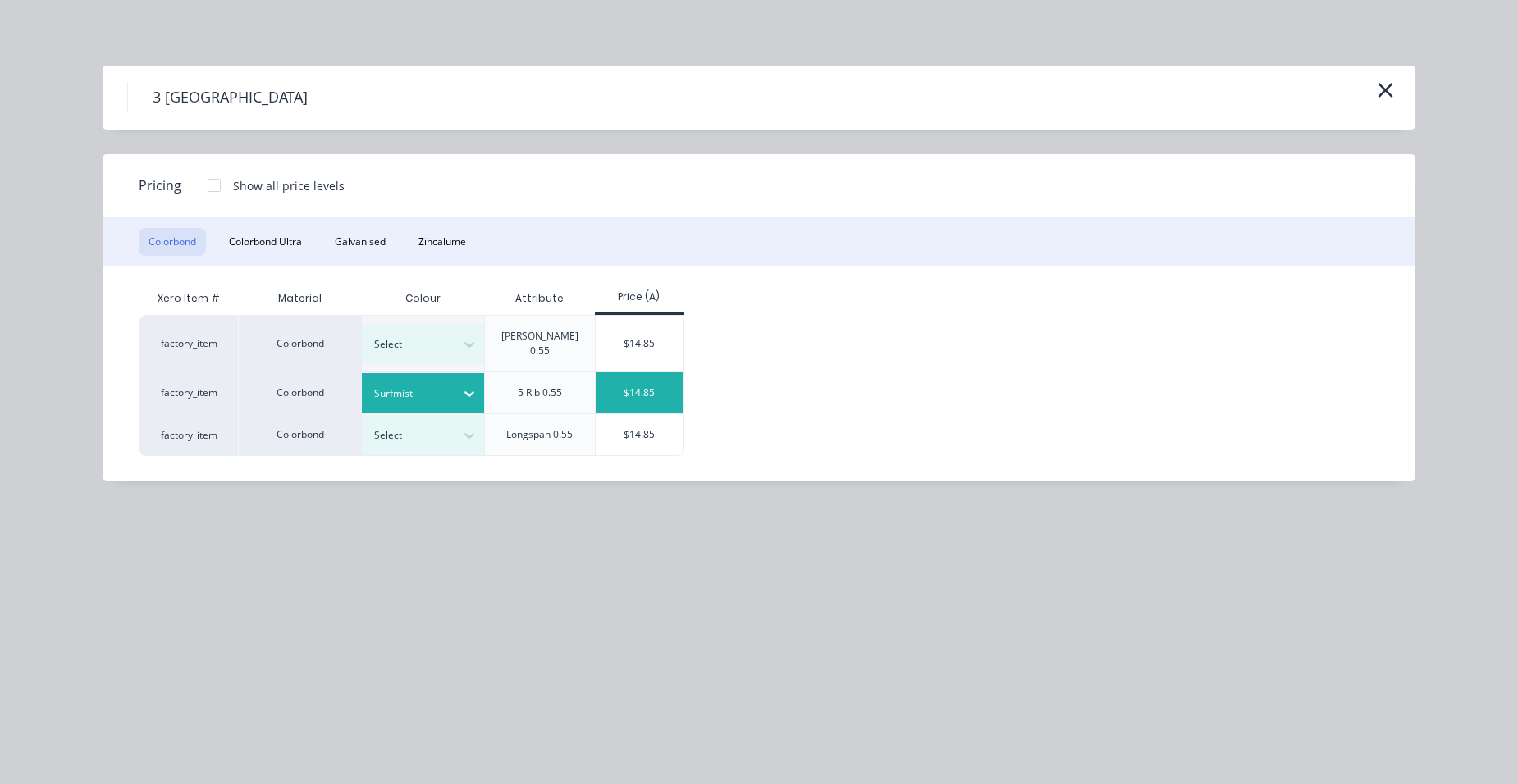
click at [601, 377] on div "$14.85" at bounding box center [639, 392] width 88 height 41
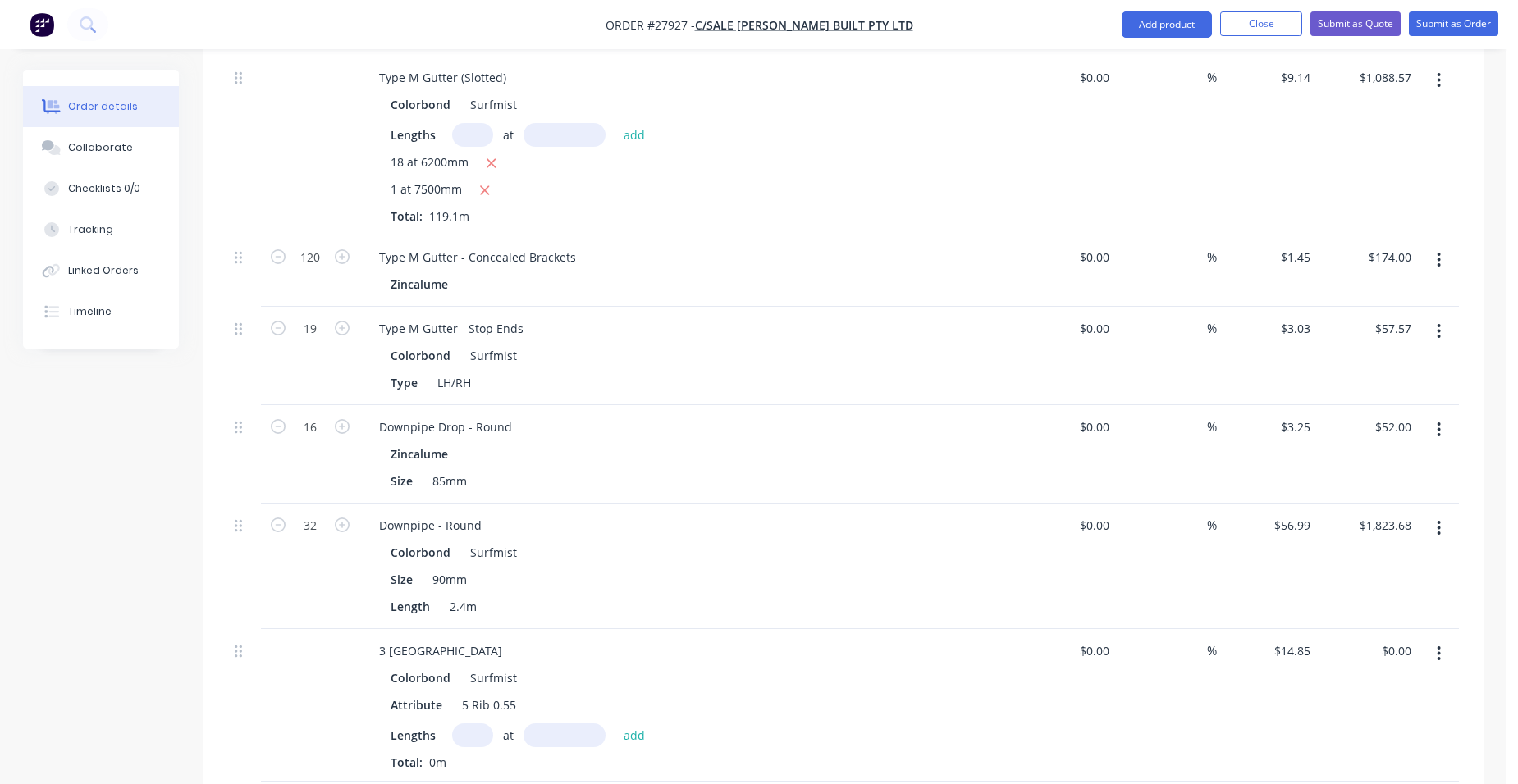
click at [466, 723] on input "text" at bounding box center [472, 735] width 41 height 24
type input "11"
type input "6200"
click at [616, 723] on button "add" at bounding box center [635, 734] width 39 height 22
type input "$1,012.77"
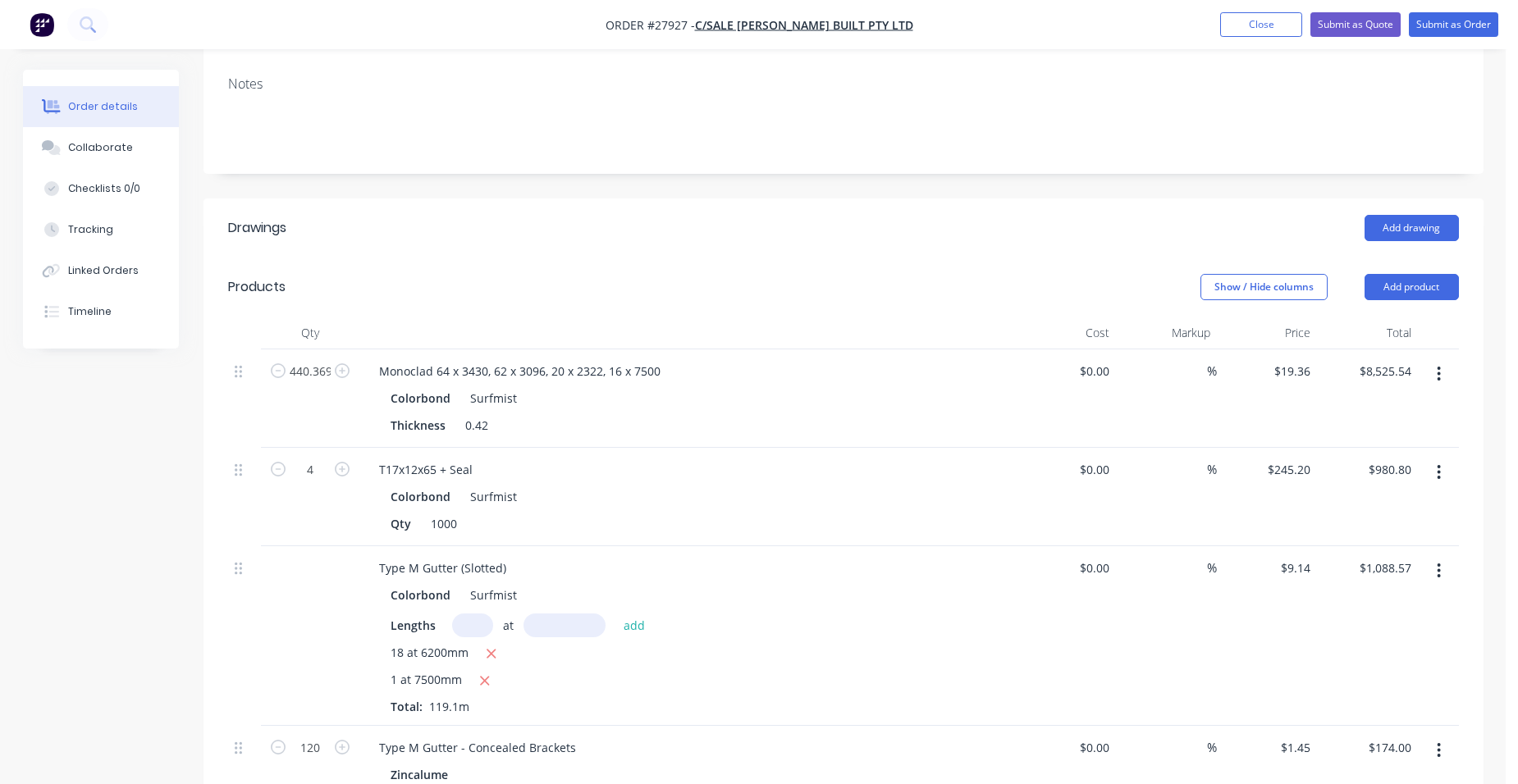
scroll to position [328, 0]
click at [1432, 217] on button "Add drawing" at bounding box center [1411, 230] width 94 height 26
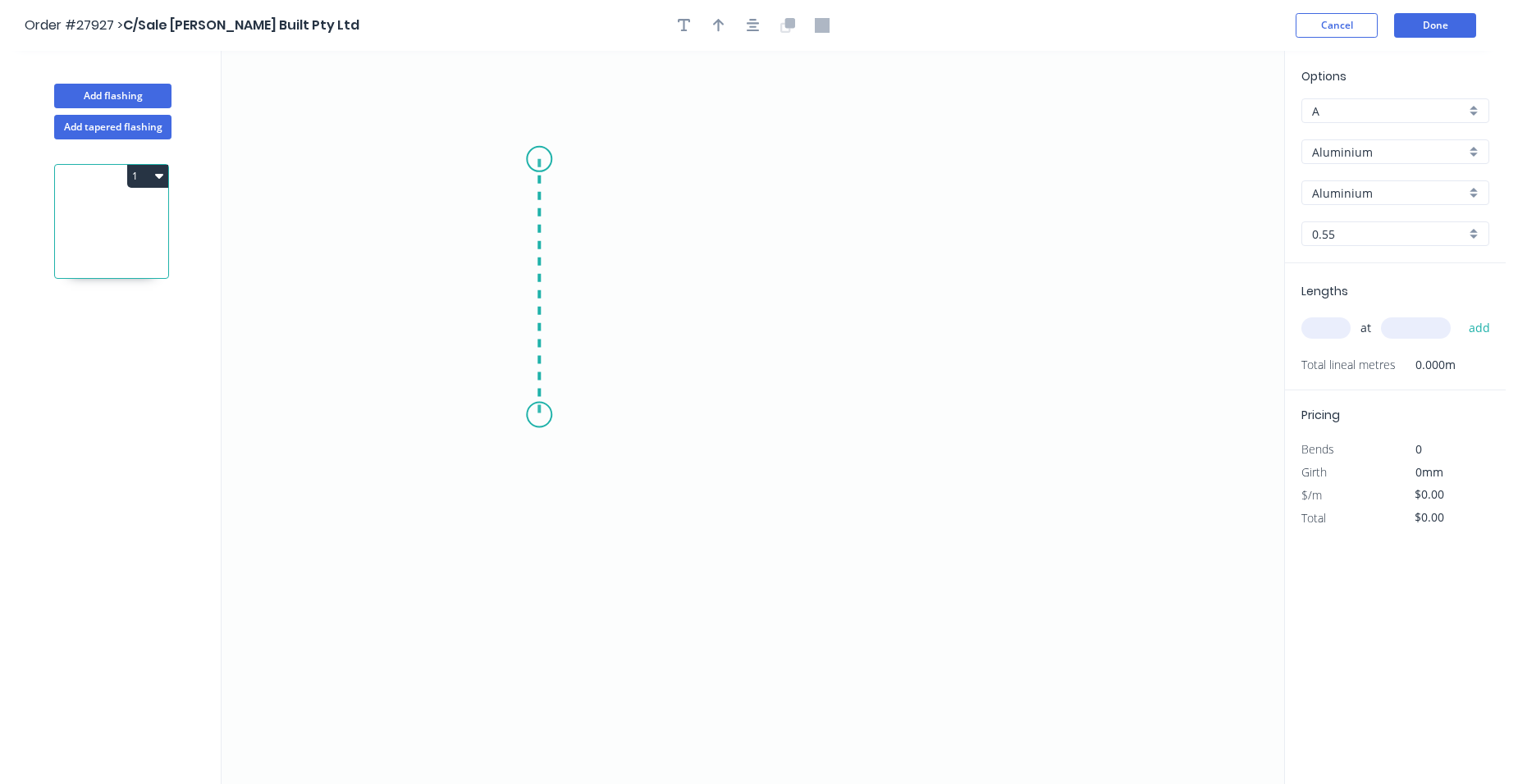
drag, startPoint x: 529, startPoint y: 238, endPoint x: 529, endPoint y: 415, distance: 177.0
click at [529, 415] on icon "0" at bounding box center [752, 418] width 1062 height 734
click at [495, 451] on icon "0 ?" at bounding box center [752, 418] width 1062 height 734
click at [534, 497] on icon "0 ? ? ? º" at bounding box center [752, 418] width 1062 height 734
click at [534, 156] on circle at bounding box center [539, 159] width 25 height 25
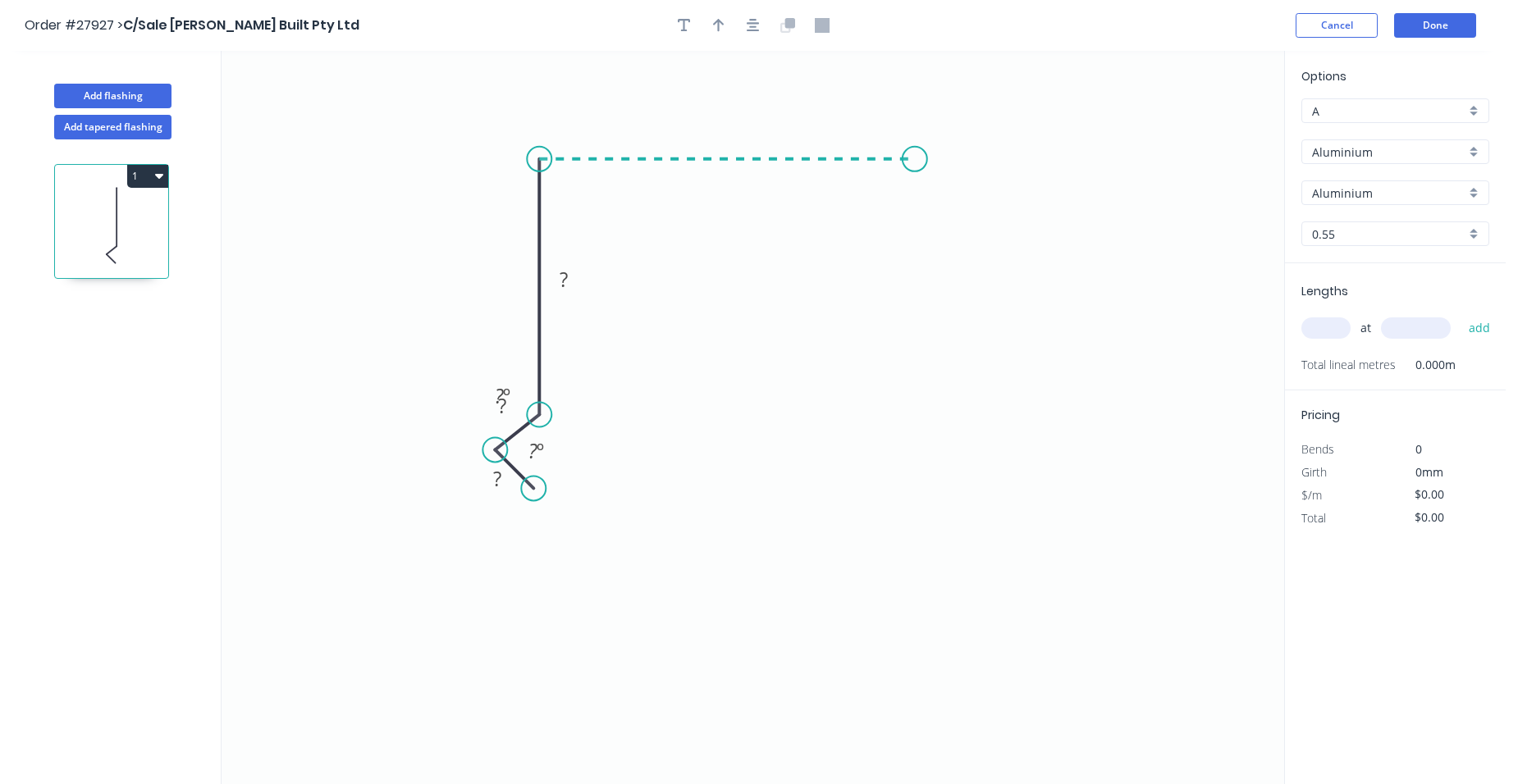
drag, startPoint x: 915, startPoint y: 170, endPoint x: 938, endPoint y: 198, distance: 36.2
click at [918, 170] on icon "0 ? ? ? ? º ? º" at bounding box center [752, 418] width 1062 height 734
click at [959, 239] on icon "0 ? ? ? ? ? º ? º" at bounding box center [752, 418] width 1062 height 734
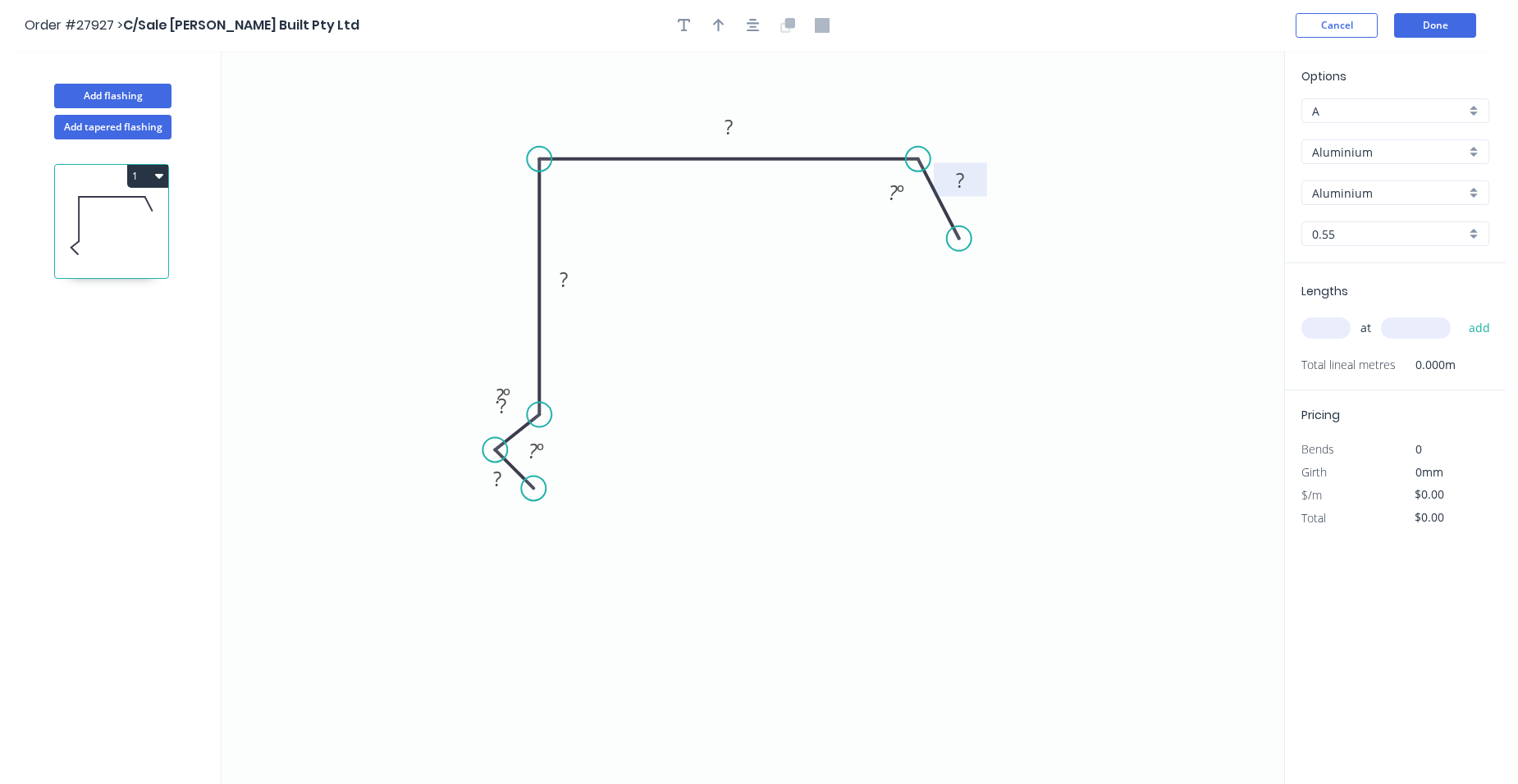
click at [971, 179] on rect at bounding box center [960, 182] width 33 height 23
click at [733, 125] on tspan "?" at bounding box center [728, 126] width 8 height 27
click at [568, 283] on tspan "?" at bounding box center [563, 279] width 8 height 27
click at [553, 453] on div "Hide angle" at bounding box center [585, 457] width 165 height 34
click at [565, 498] on div "Hide angle" at bounding box center [629, 505] width 165 height 34
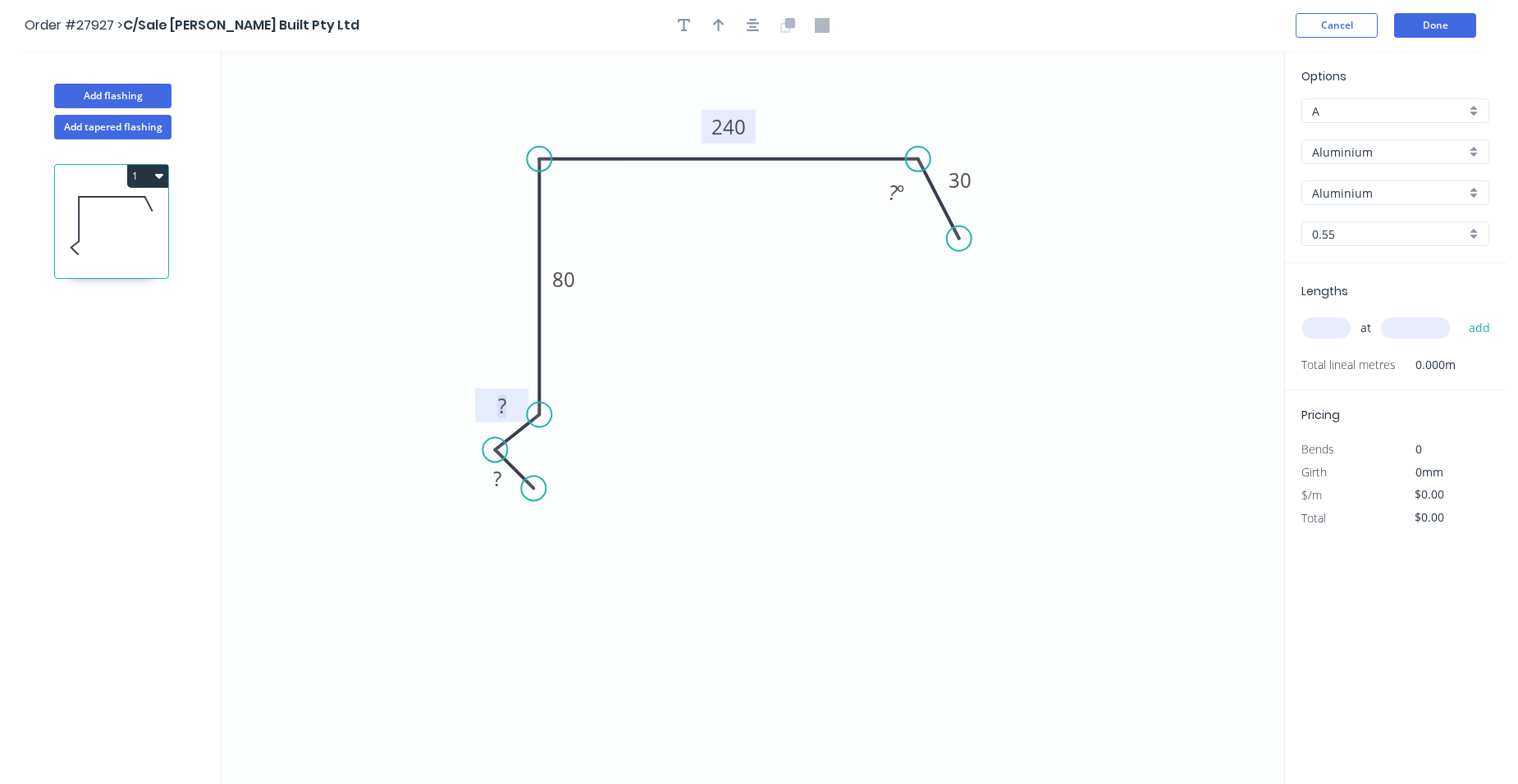
click at [504, 405] on tspan "?" at bounding box center [502, 406] width 8 height 27
click at [500, 476] on tspan "?" at bounding box center [497, 478] width 8 height 27
type input "$1.00"
drag, startPoint x: 903, startPoint y: 193, endPoint x: 891, endPoint y: 194, distance: 12.0
click at [898, 194] on tspan "º" at bounding box center [901, 192] width 7 height 27
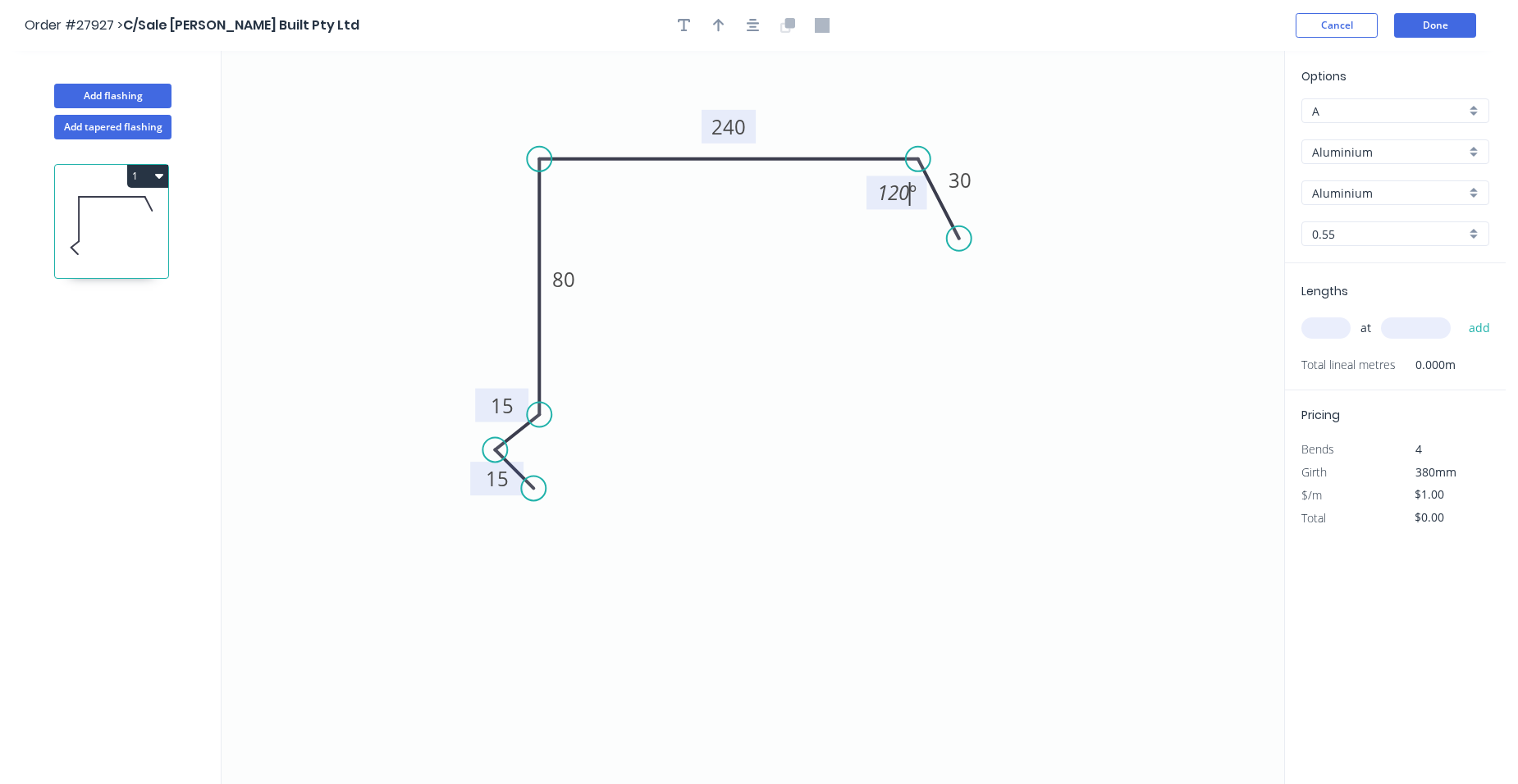
drag, startPoint x: 933, startPoint y: 397, endPoint x: 940, endPoint y: 416, distance: 20.2
click at [934, 399] on icon "0 15 15 80 240 30 120 º" at bounding box center [752, 418] width 1062 height 734
click at [722, 22] on icon "button" at bounding box center [718, 25] width 11 height 15
drag, startPoint x: 1205, startPoint y: 128, endPoint x: 868, endPoint y: 122, distance: 337.1
click at [868, 122] on icon at bounding box center [868, 102] width 15 height 53
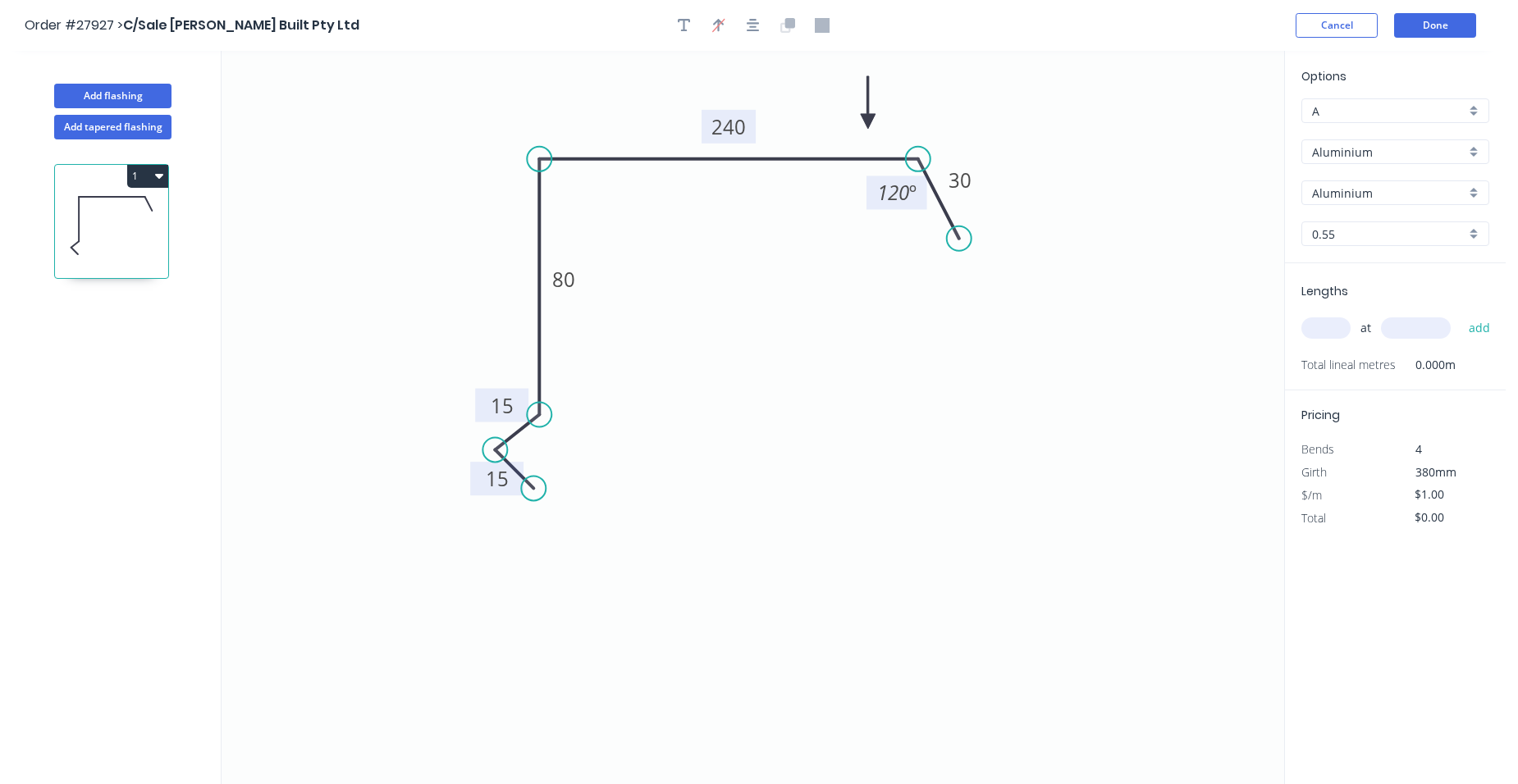
click at [1477, 153] on div "Aluminium" at bounding box center [1395, 152] width 188 height 25
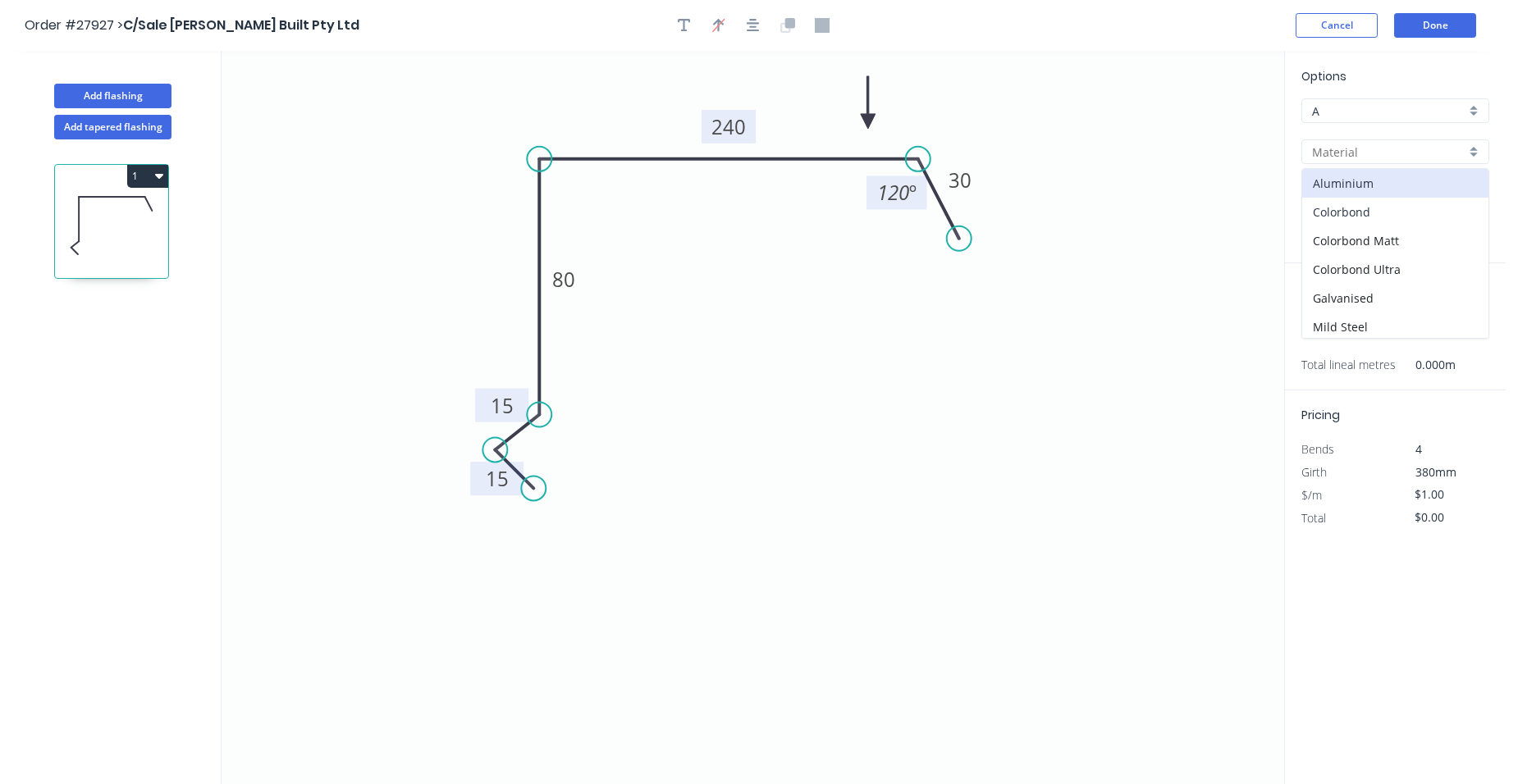
click at [1387, 216] on div "Colorbond" at bounding box center [1395, 212] width 186 height 29
type input "Colorbond"
type input "Basalt"
type input "$16.56"
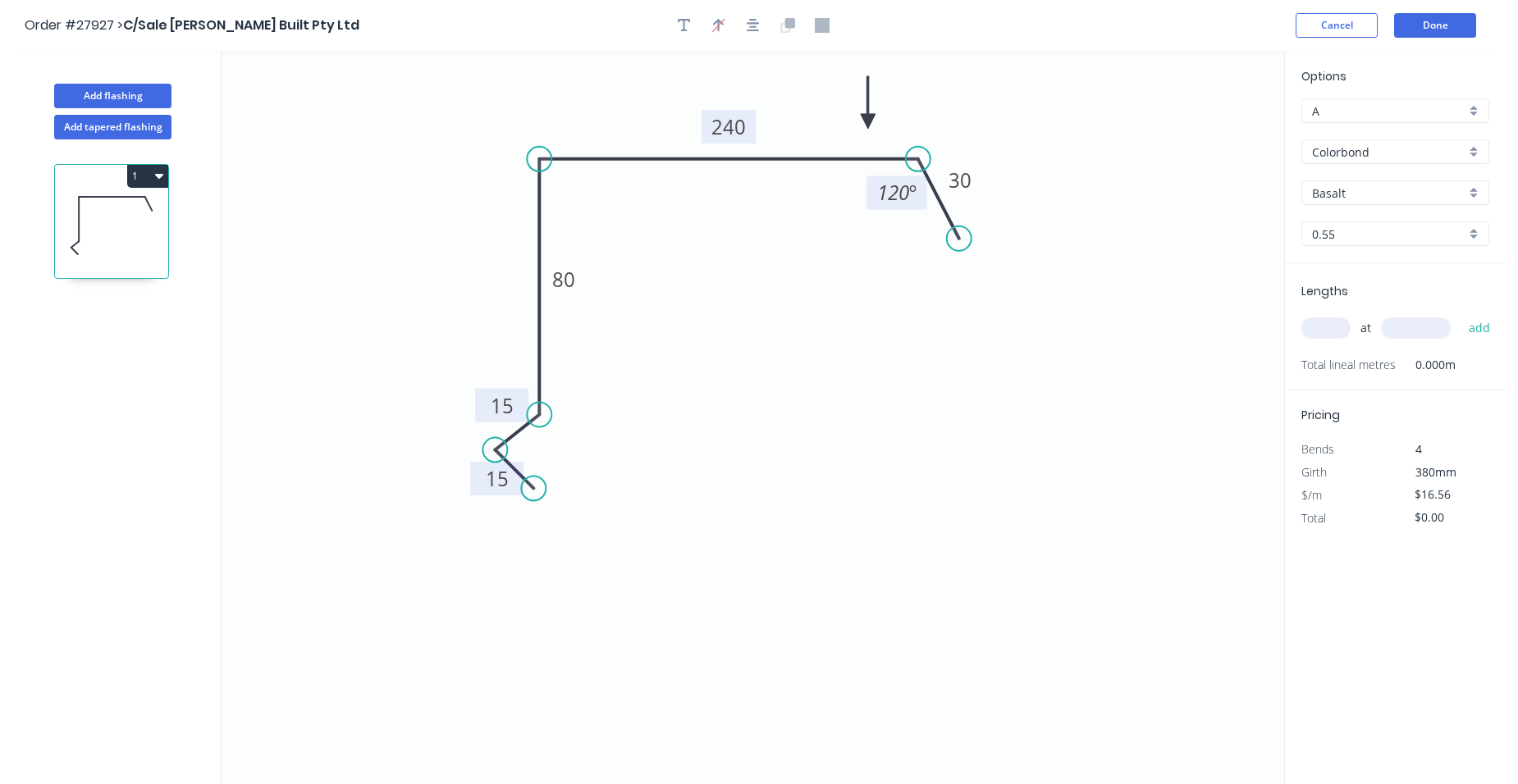
drag, startPoint x: 1478, startPoint y: 191, endPoint x: 1461, endPoint y: 208, distance: 24.0
click at [1477, 192] on div "Basalt" at bounding box center [1395, 193] width 188 height 25
click at [1375, 298] on div "Surfmist" at bounding box center [1395, 306] width 186 height 29
type input "Surfmist"
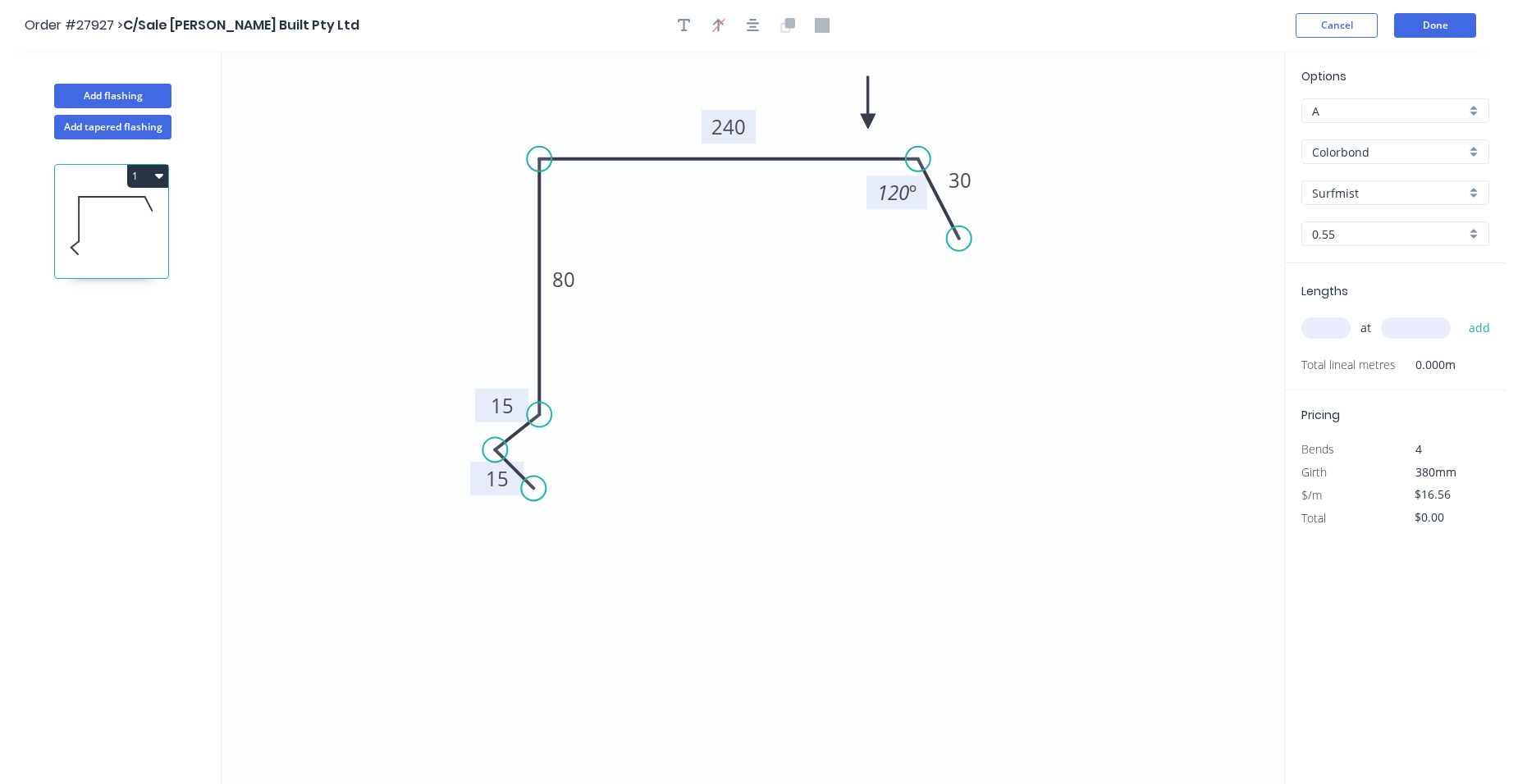
click at [1326, 333] on input "text" at bounding box center [1326, 328] width 49 height 21
type input "10"
type input "4000"
click at [1461, 314] on button "add" at bounding box center [1480, 328] width 39 height 28
type input "$662.40"
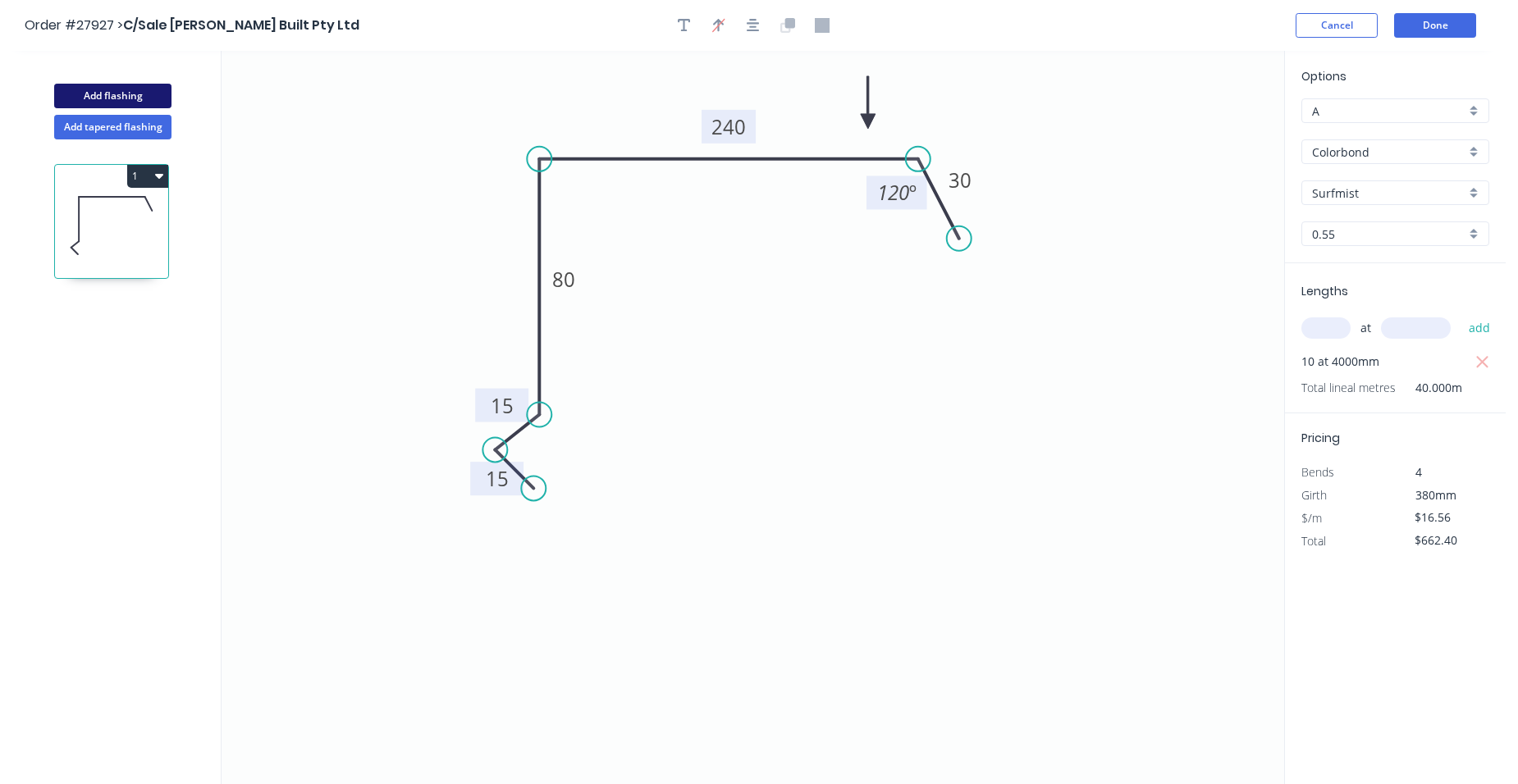
click at [119, 85] on button "Add flashing" at bounding box center [112, 96] width 117 height 25
type input "$0.00"
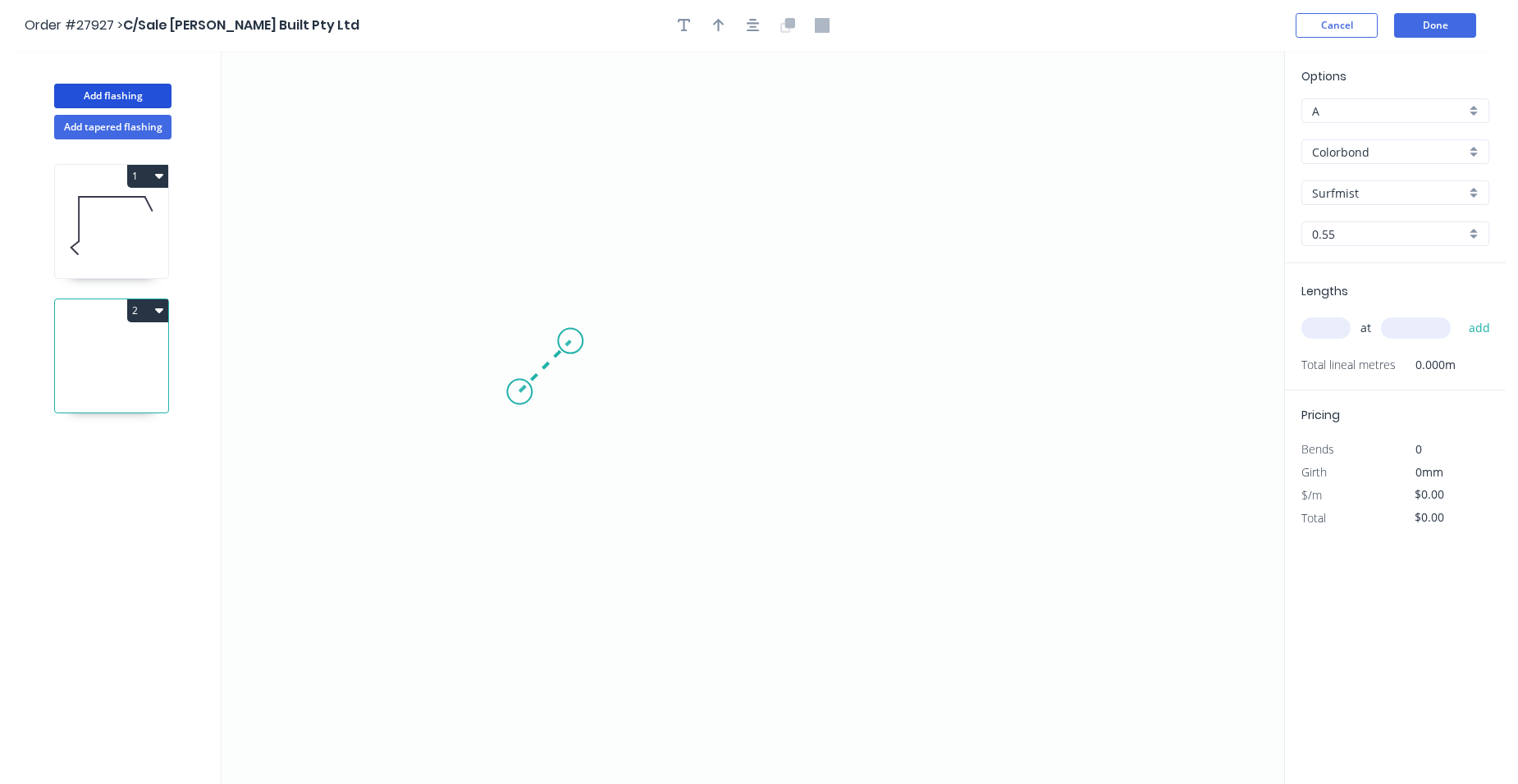
drag, startPoint x: 520, startPoint y: 392, endPoint x: 570, endPoint y: 345, distance: 68.6
click at [570, 345] on icon "0" at bounding box center [752, 418] width 1062 height 734
click at [988, 340] on icon "0 ?" at bounding box center [752, 418] width 1062 height 734
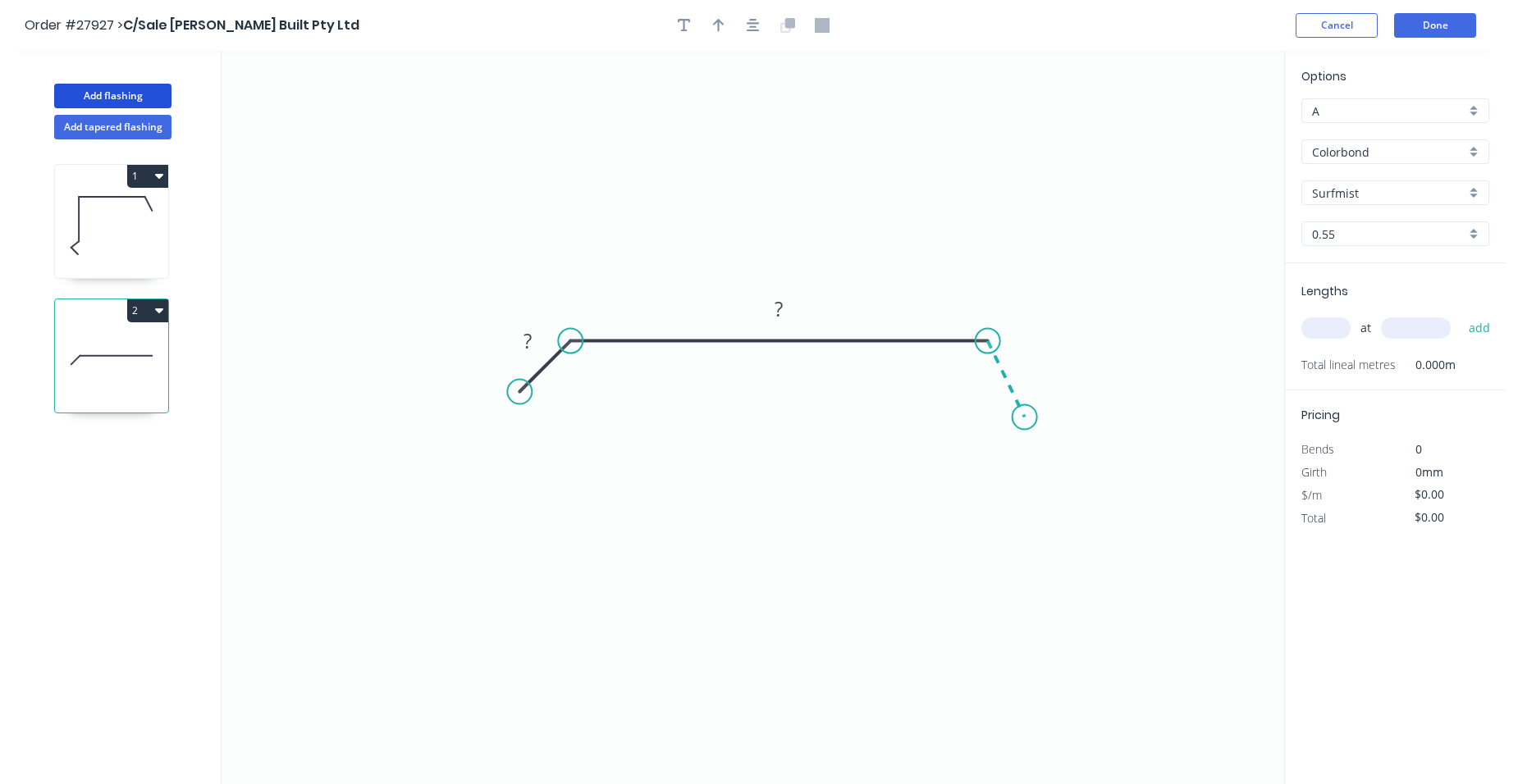
click at [1025, 417] on icon "0 ? ?" at bounding box center [752, 418] width 1062 height 734
click at [1025, 417] on circle at bounding box center [1025, 417] width 25 height 25
click at [783, 311] on rect at bounding box center [778, 310] width 33 height 23
click at [1028, 362] on tspan "?" at bounding box center [1028, 360] width 8 height 27
click at [534, 339] on rect at bounding box center [527, 342] width 33 height 23
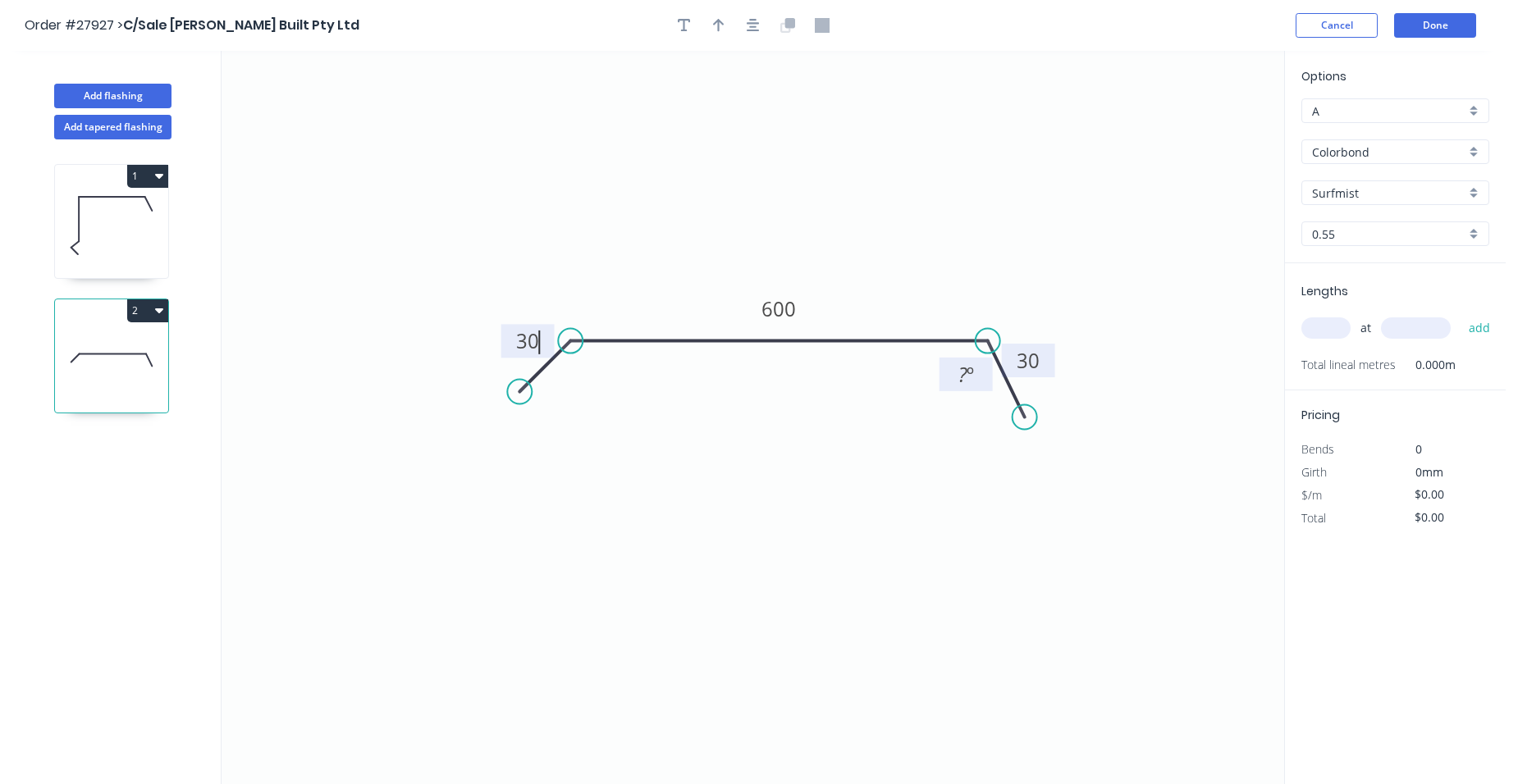
type input "$25.84"
click at [968, 377] on tspan "º" at bounding box center [970, 374] width 7 height 27
drag, startPoint x: 724, startPoint y: 29, endPoint x: 1118, endPoint y: 173, distance: 419.5
click at [723, 29] on button "button" at bounding box center [719, 26] width 25 height 25
drag, startPoint x: 1200, startPoint y: 131, endPoint x: 853, endPoint y: 273, distance: 374.9
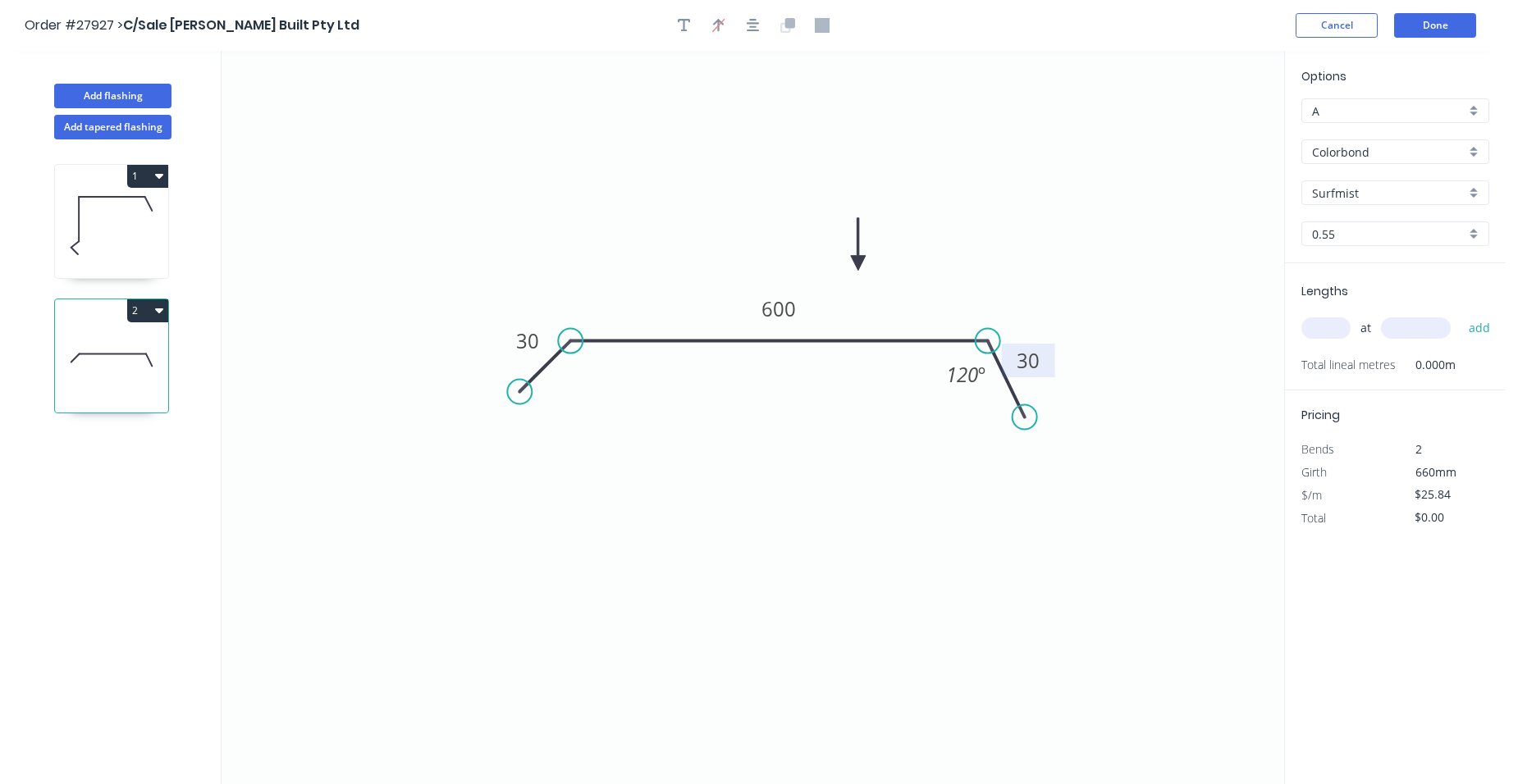
click at [853, 271] on icon at bounding box center [858, 244] width 15 height 53
drag, startPoint x: 1317, startPoint y: 332, endPoint x: 1242, endPoint y: 377, distance: 87.5
click at [1318, 332] on input "text" at bounding box center [1326, 328] width 49 height 21
type input "10"
type input "1200"
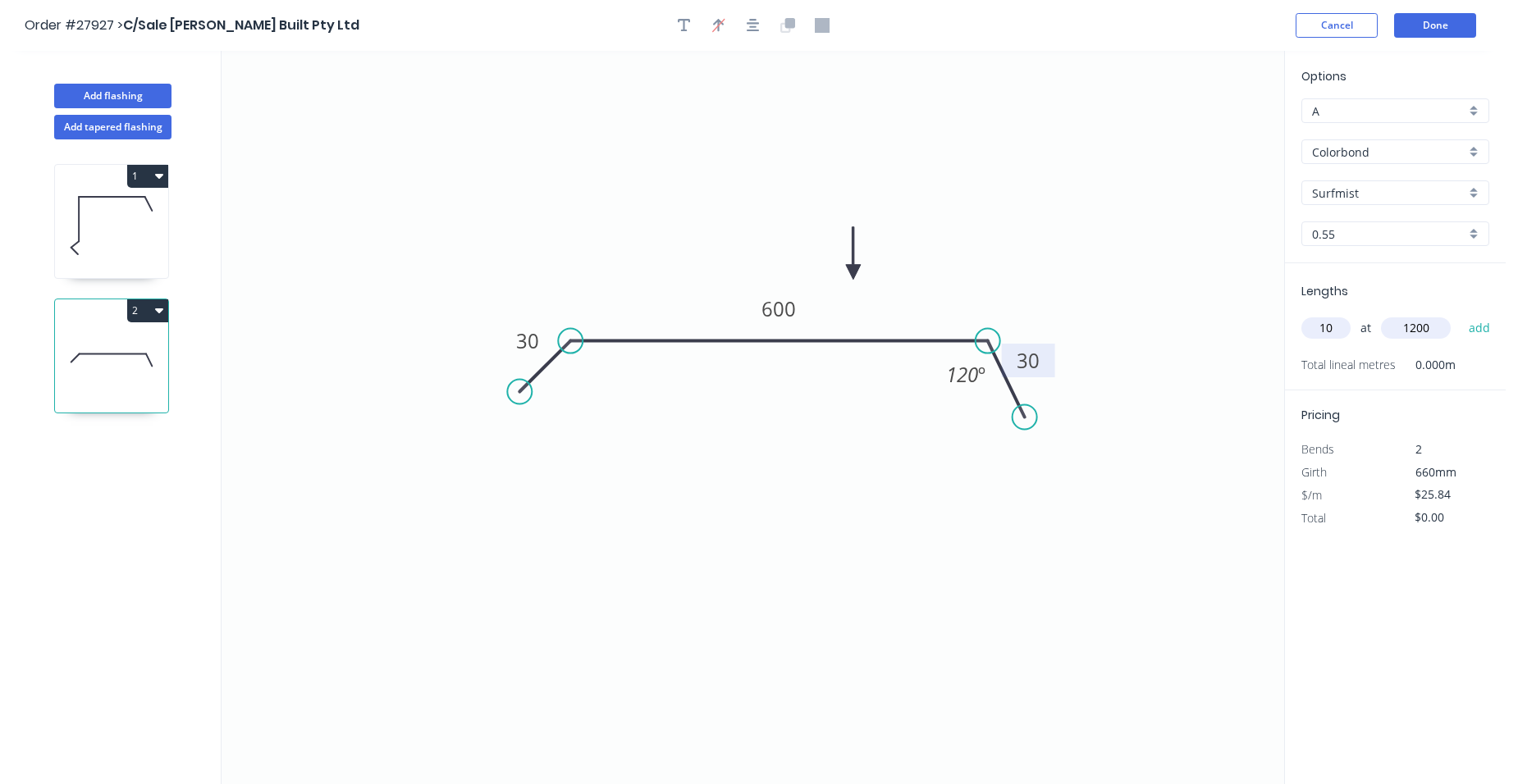
click at [1461, 314] on button "add" at bounding box center [1480, 328] width 39 height 28
type input "$310.08"
click at [84, 90] on button "Add flashing" at bounding box center [112, 96] width 117 height 25
type input "$0.00"
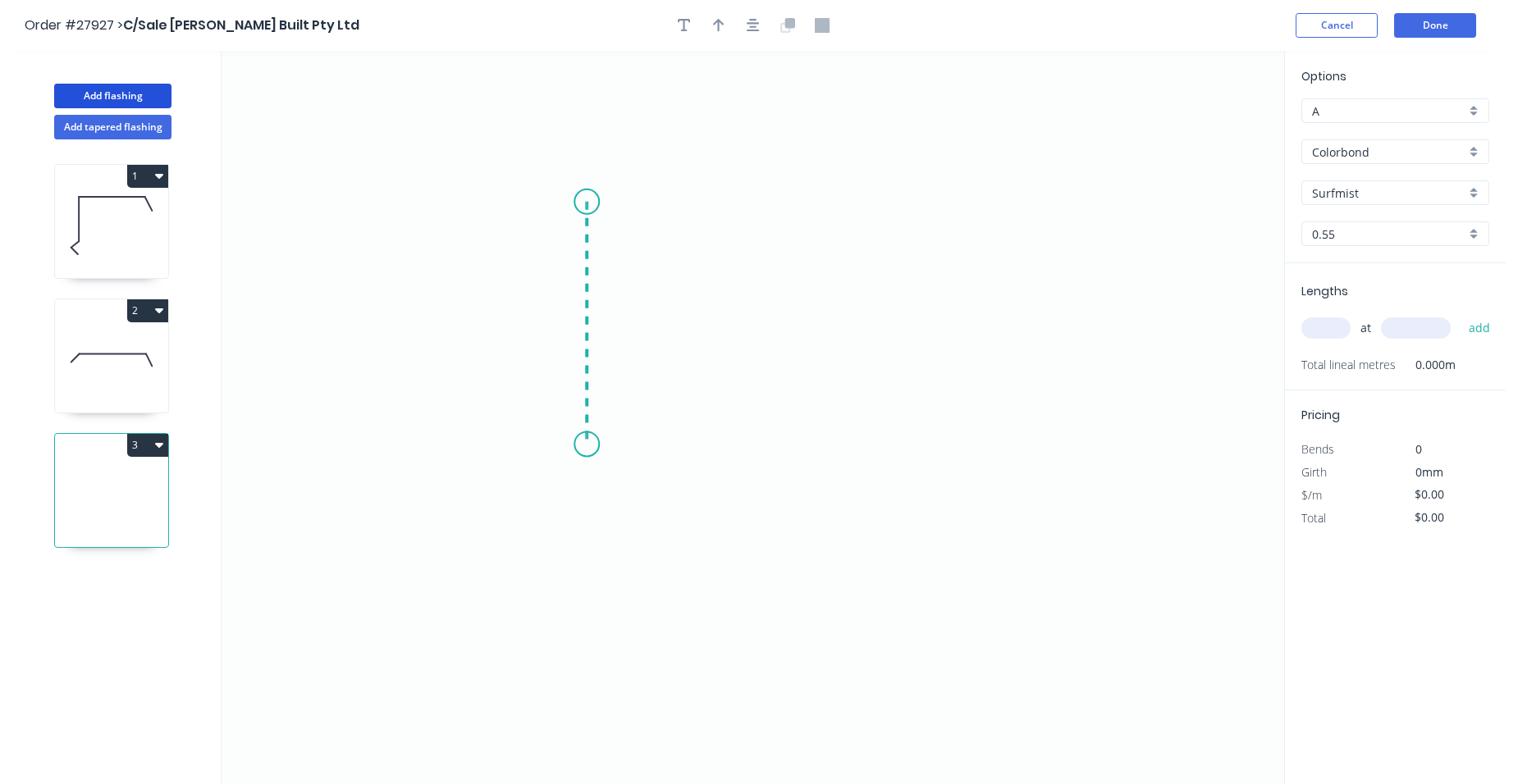
drag, startPoint x: 553, startPoint y: 319, endPoint x: 576, endPoint y: 444, distance: 127.1
click at [576, 444] on icon "0" at bounding box center [752, 418] width 1062 height 734
drag, startPoint x: 933, startPoint y: 462, endPoint x: 949, endPoint y: 475, distance: 20.6
click at [933, 462] on icon "0 ?" at bounding box center [752, 418] width 1062 height 734
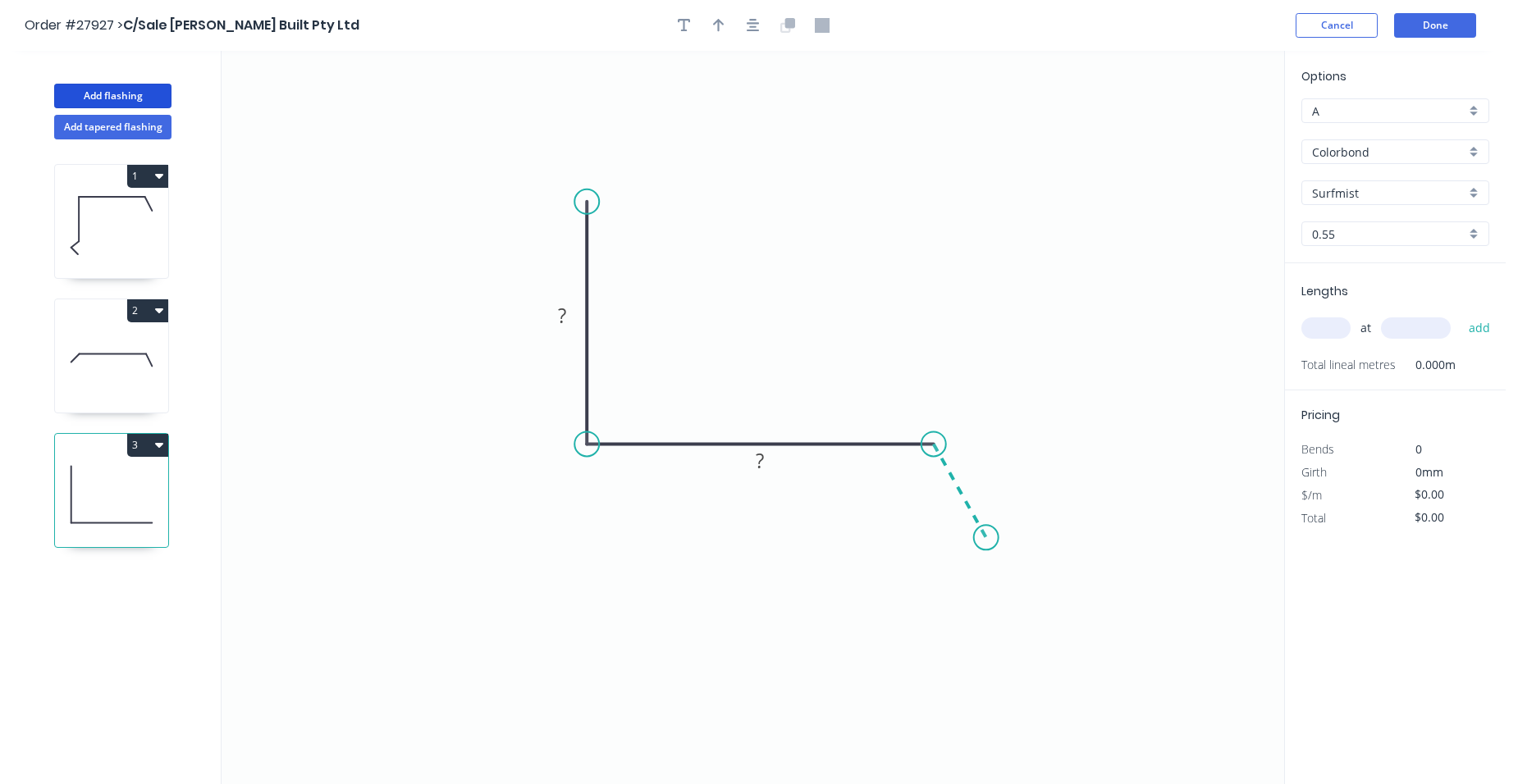
click at [986, 538] on icon "0 ? ?" at bounding box center [752, 418] width 1062 height 734
click at [986, 465] on rect at bounding box center [981, 473] width 33 height 23
click at [776, 472] on rect at bounding box center [760, 462] width 33 height 23
click at [564, 312] on tspan "?" at bounding box center [561, 315] width 8 height 27
type input "$12.41"
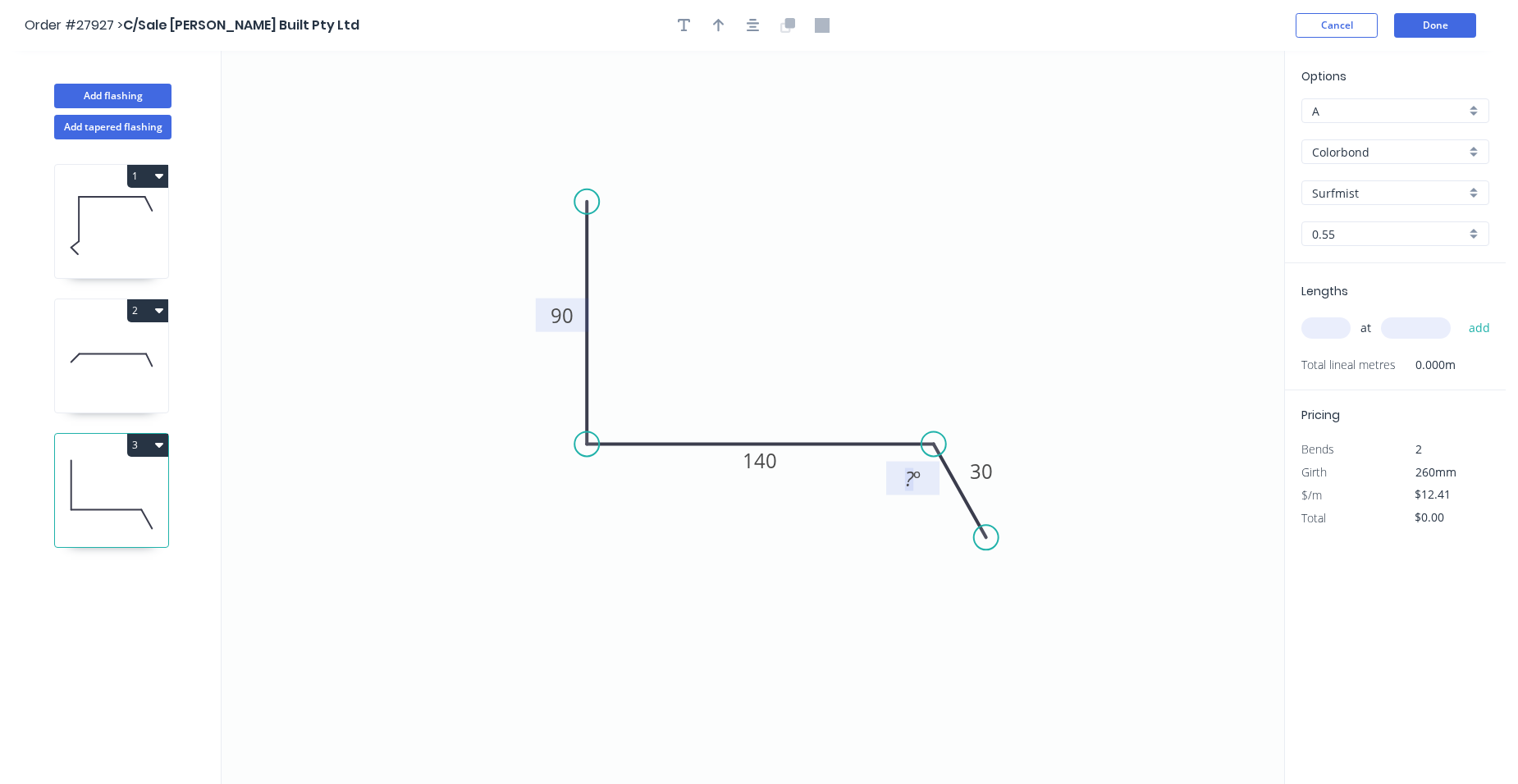
click at [919, 488] on tspan "º" at bounding box center [916, 478] width 7 height 27
click at [709, 30] on button "button" at bounding box center [719, 26] width 25 height 25
drag, startPoint x: 1201, startPoint y: 130, endPoint x: 766, endPoint y: 317, distance: 473.5
click at [766, 317] on icon at bounding box center [765, 299] width 15 height 53
click at [1332, 329] on input "text" at bounding box center [1326, 328] width 49 height 21
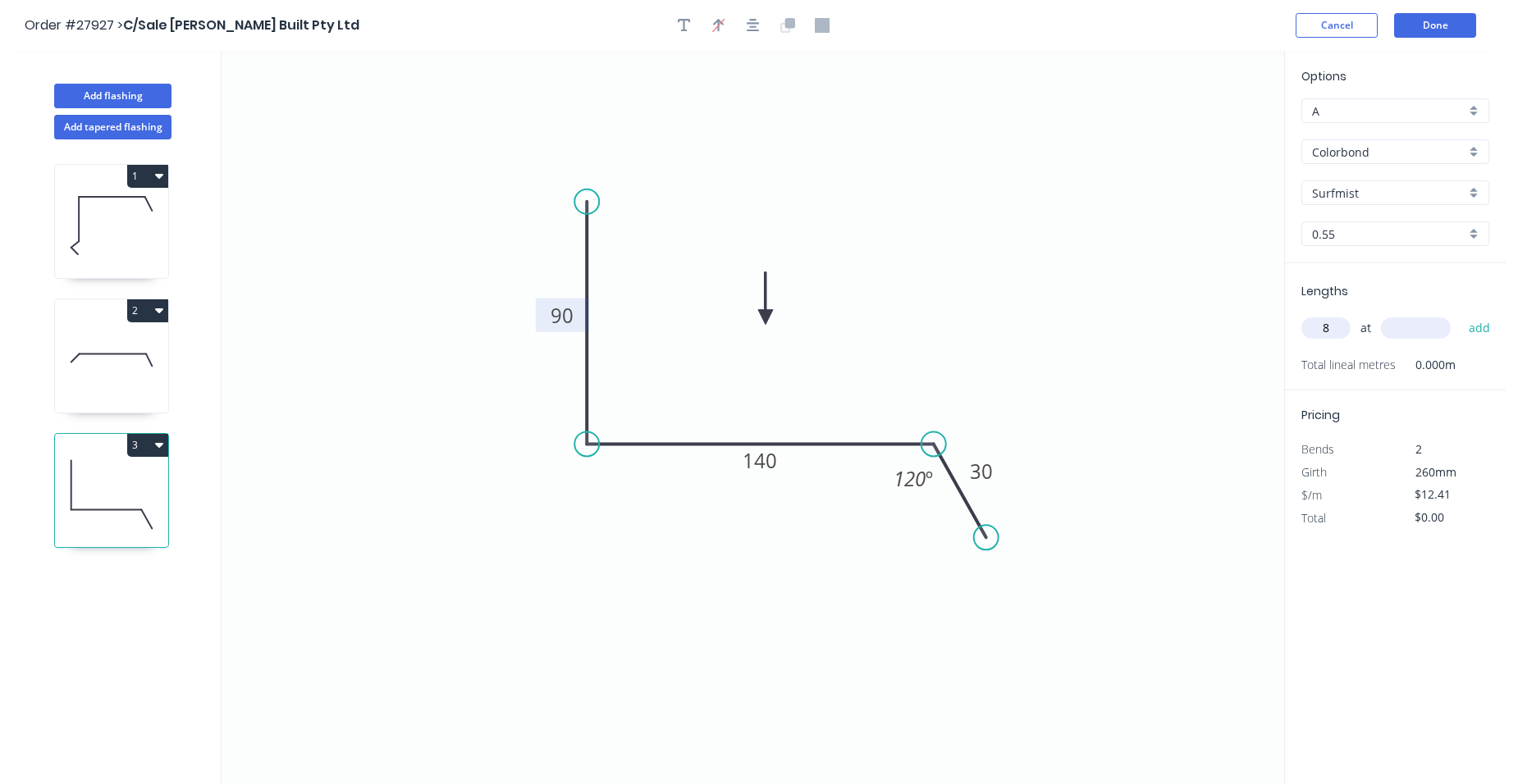
type input "8"
type input "4000"
click at [1461, 314] on button "add" at bounding box center [1480, 328] width 39 height 28
type input "$397.12"
click at [1426, 19] on button "Done" at bounding box center [1434, 26] width 82 height 25
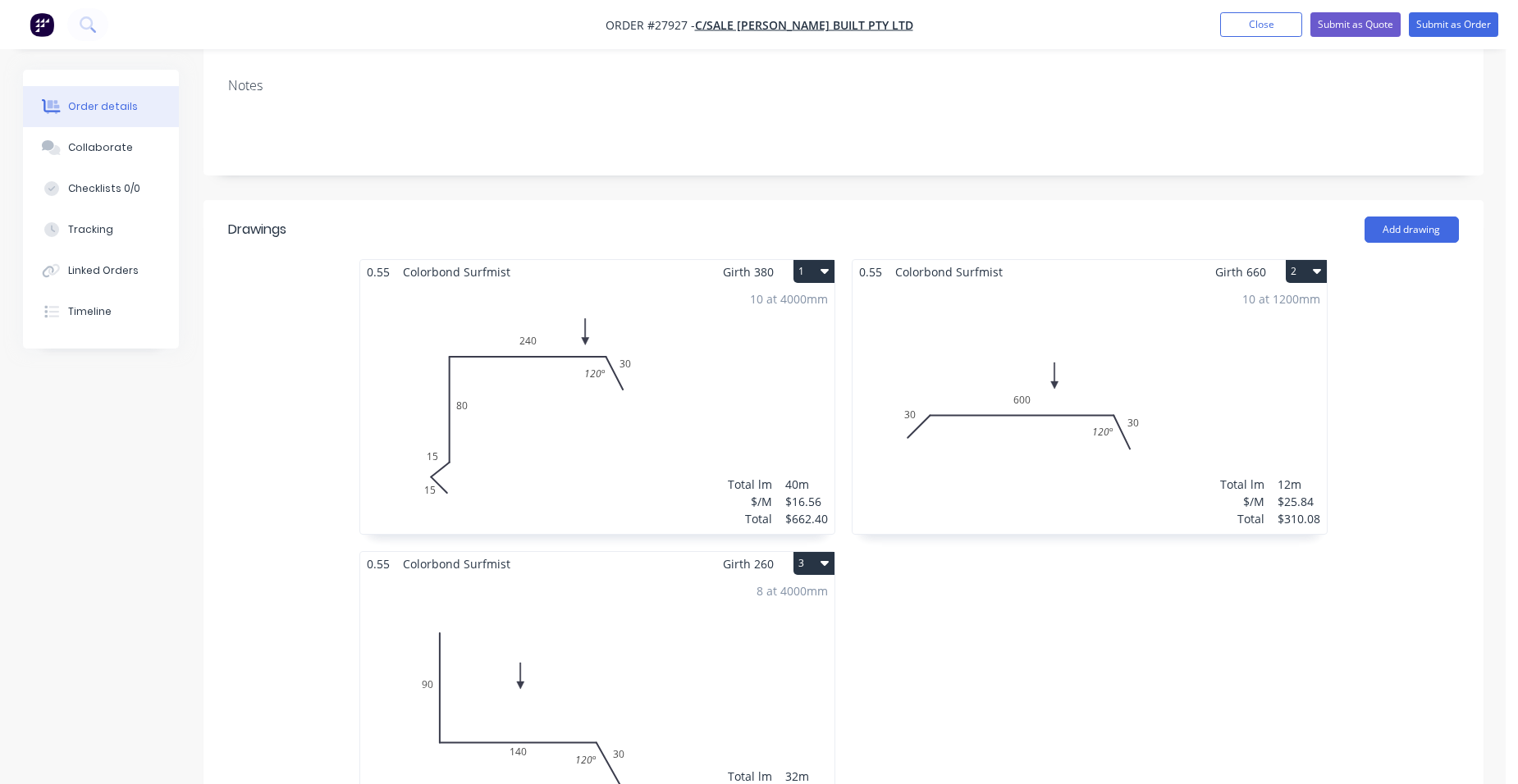
scroll to position [574, 0]
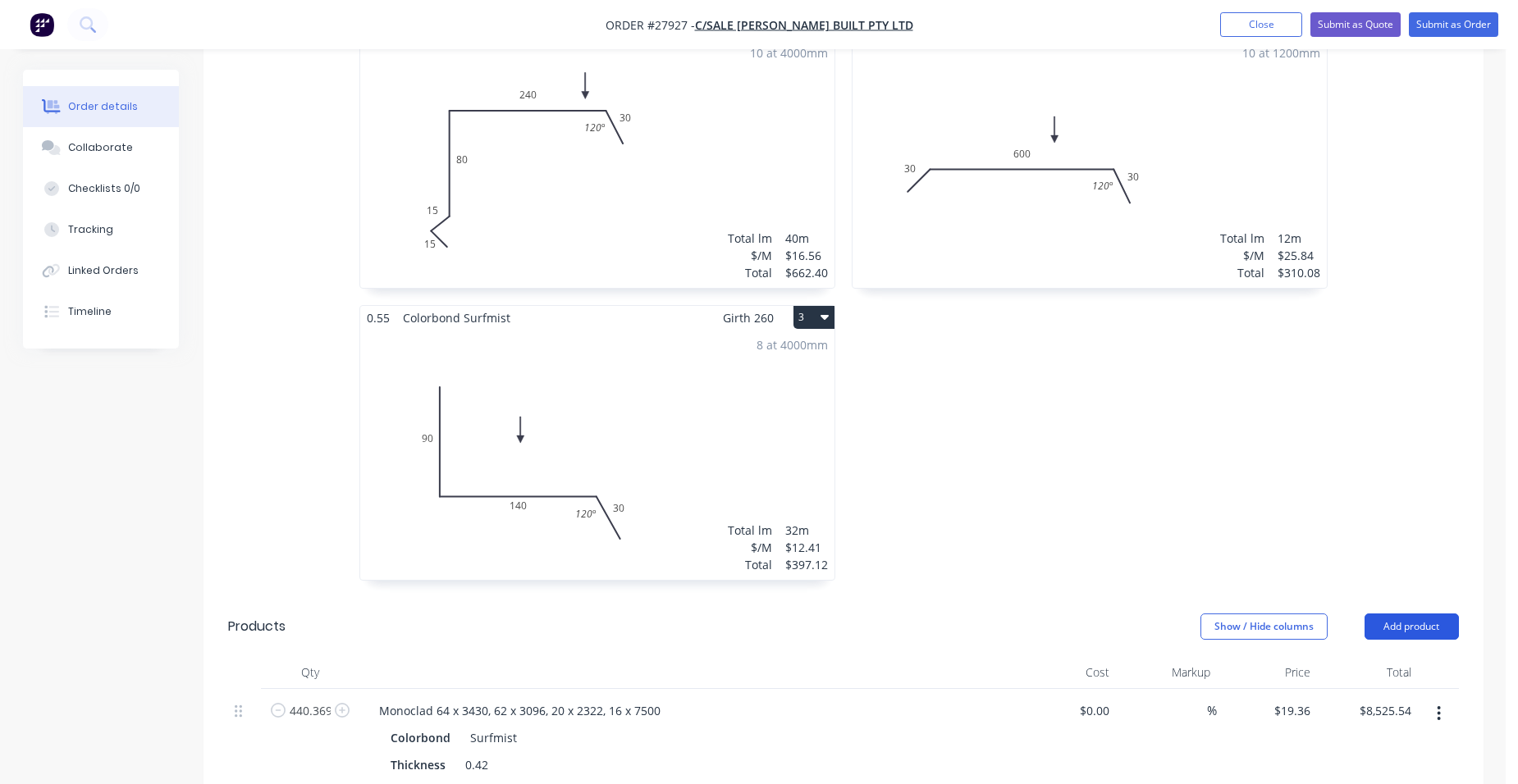
click at [1401, 614] on button "Add product" at bounding box center [1411, 627] width 94 height 26
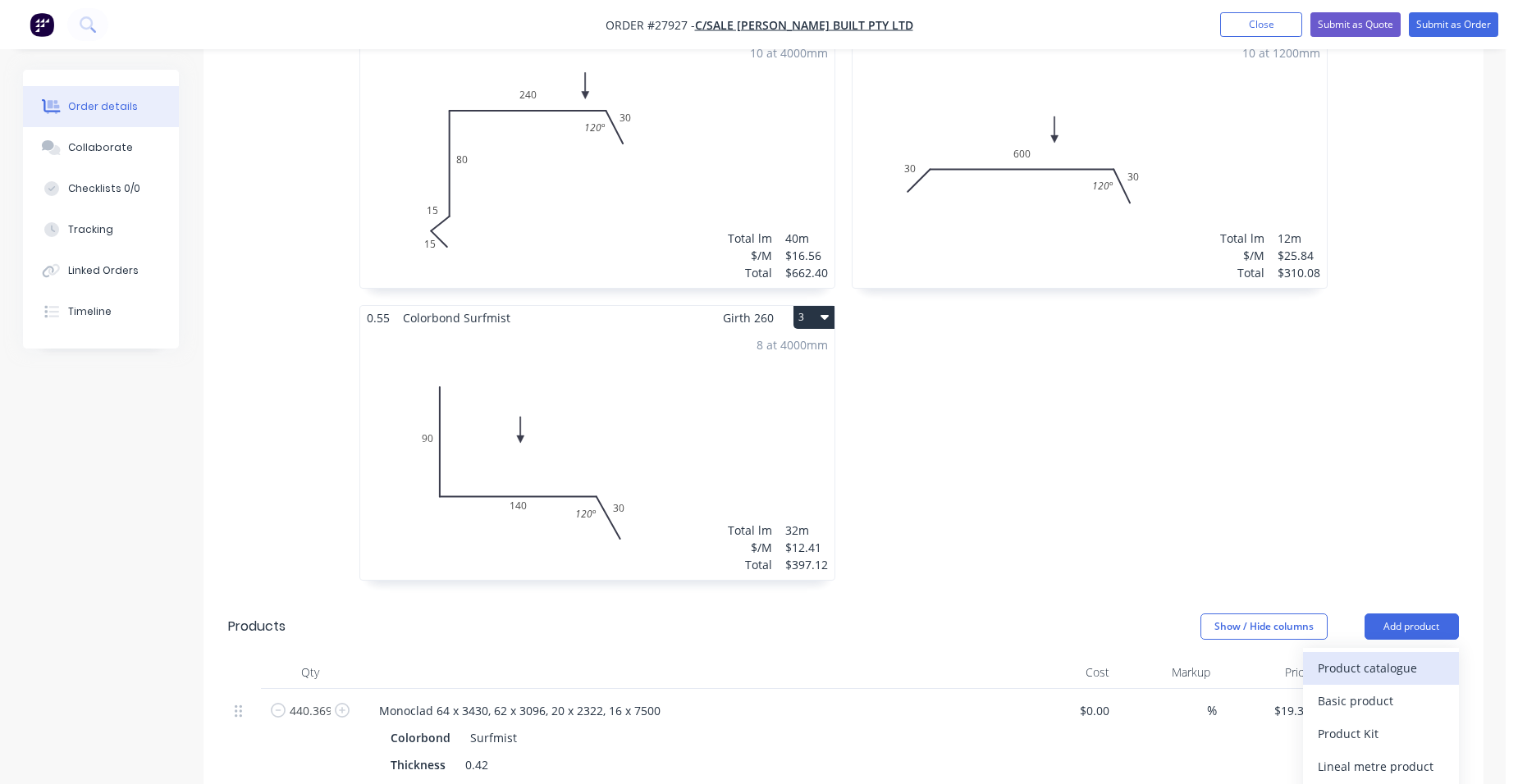
click at [1363, 656] on div "Product catalogue" at bounding box center [1380, 668] width 126 height 24
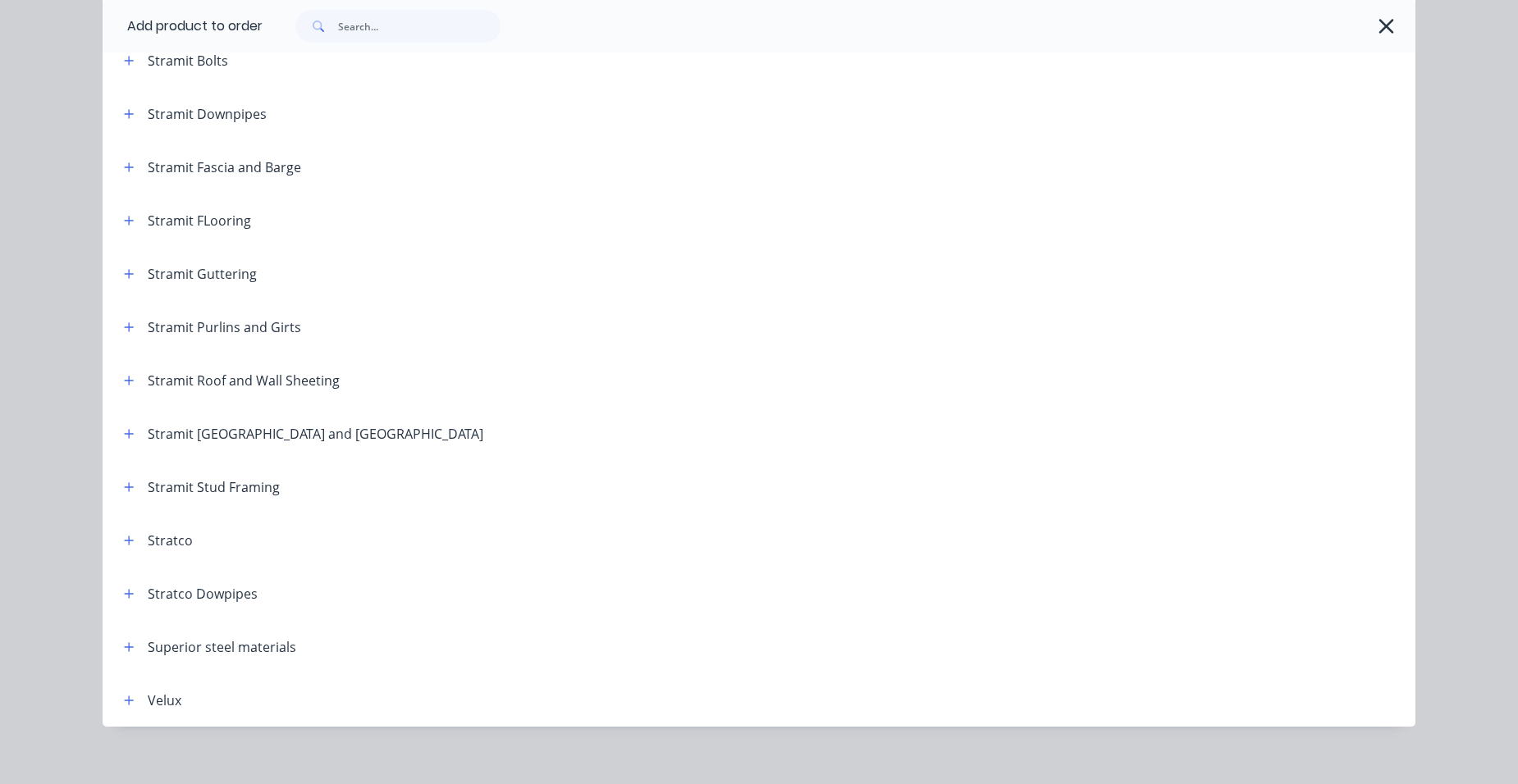
scroll to position [2707, 0]
click at [126, 433] on icon "button" at bounding box center [128, 432] width 10 height 11
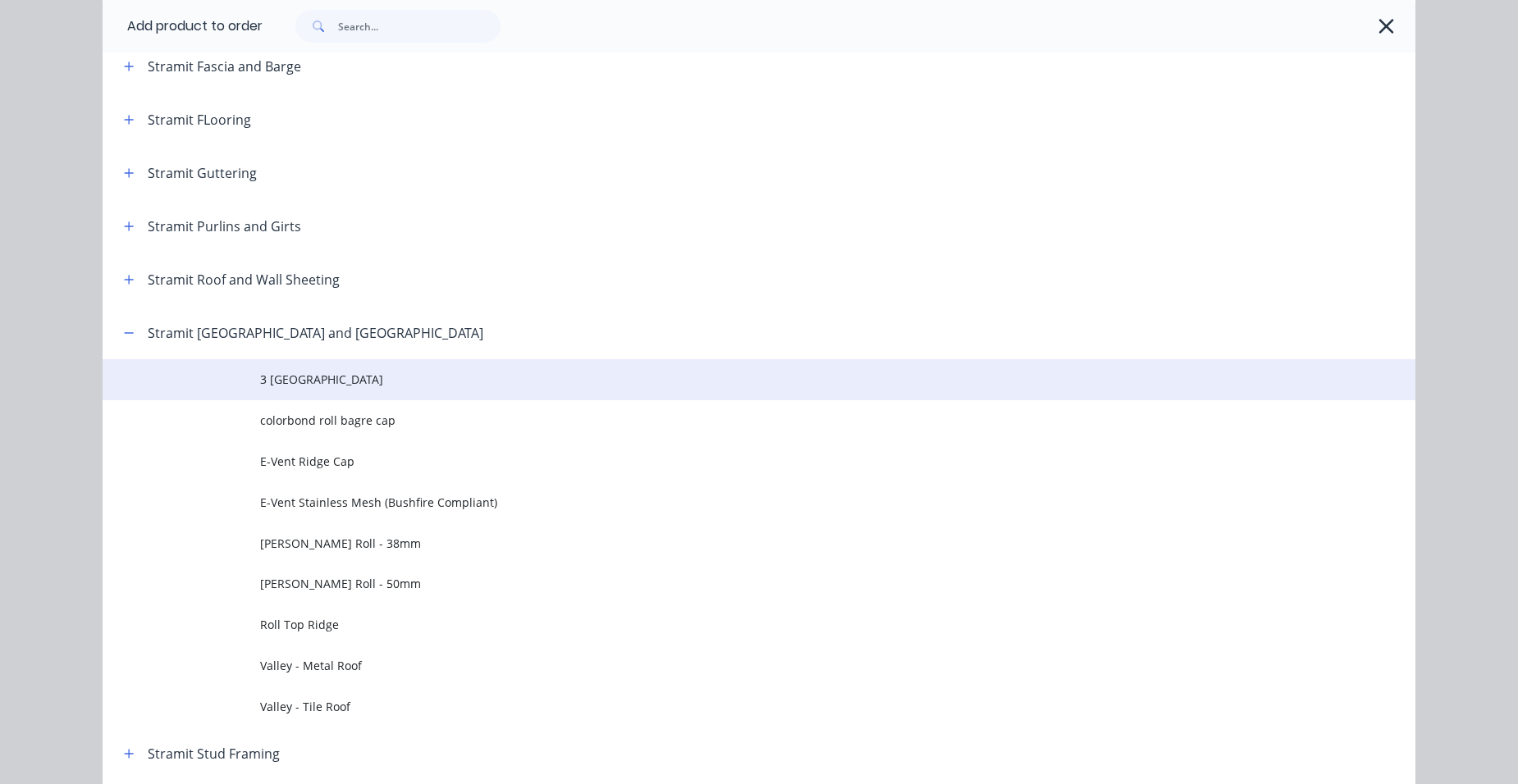
scroll to position [2953, 0]
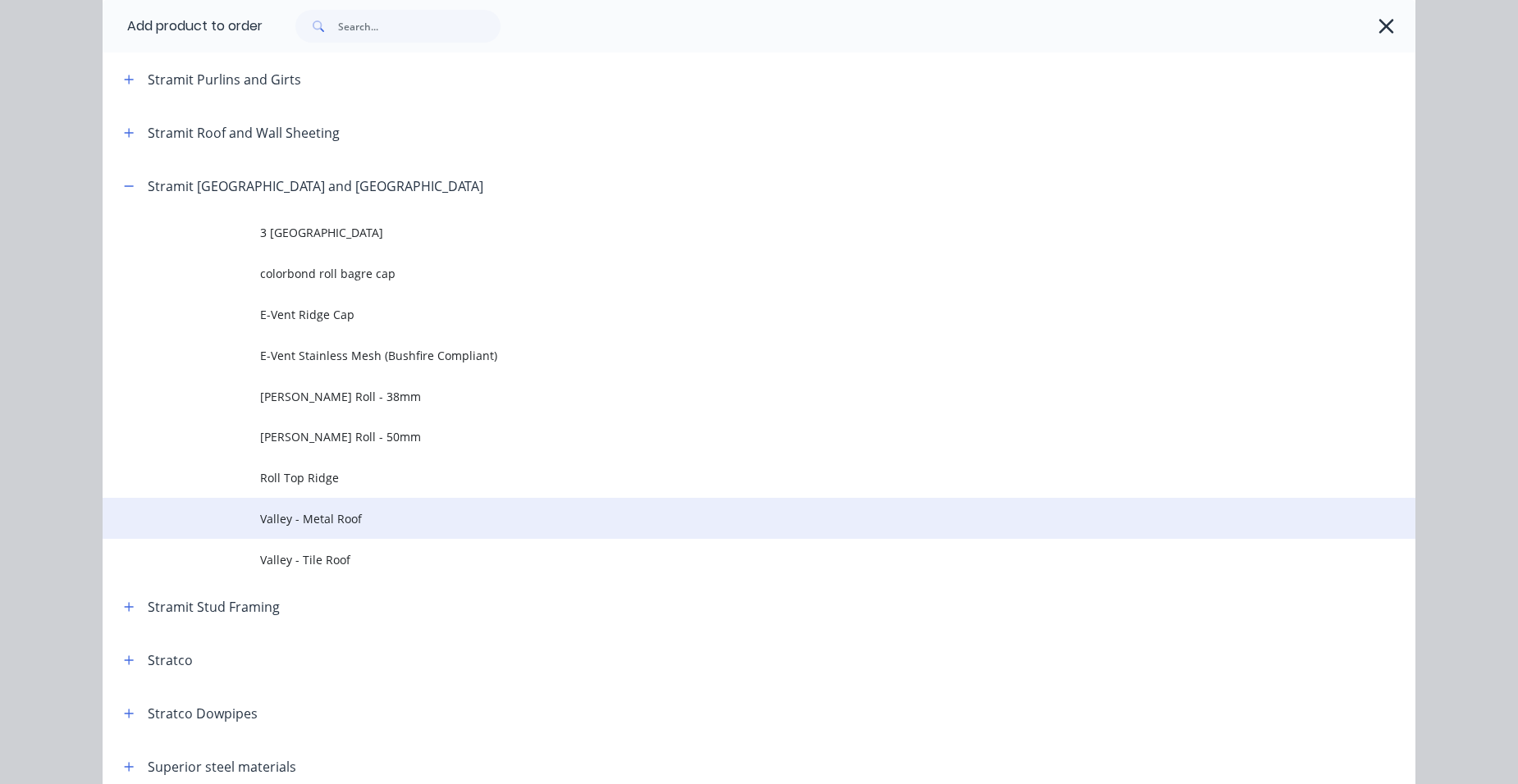
click at [408, 513] on span "Valley - Metal Roof" at bounding box center [722, 519] width 924 height 18
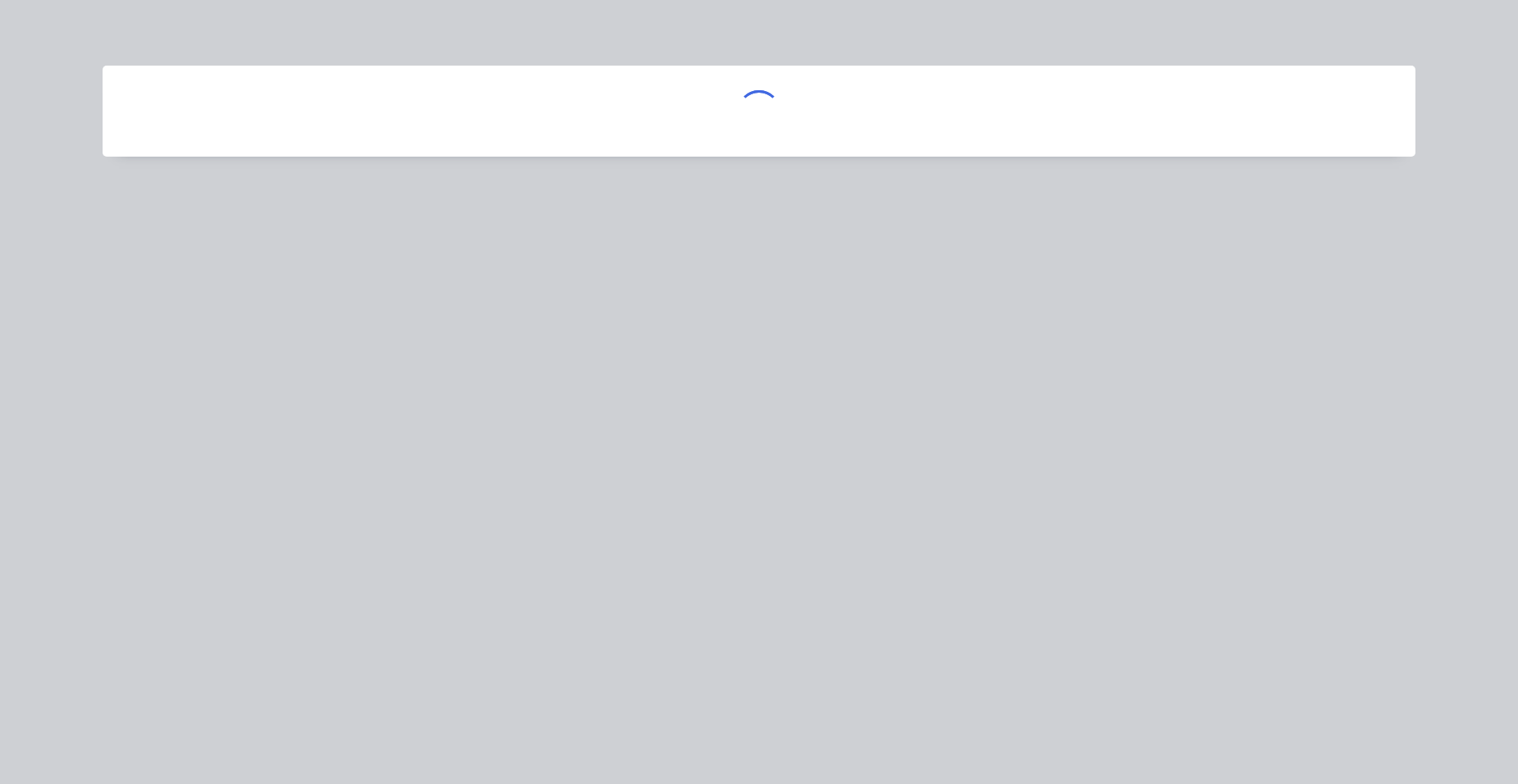
scroll to position [0, 0]
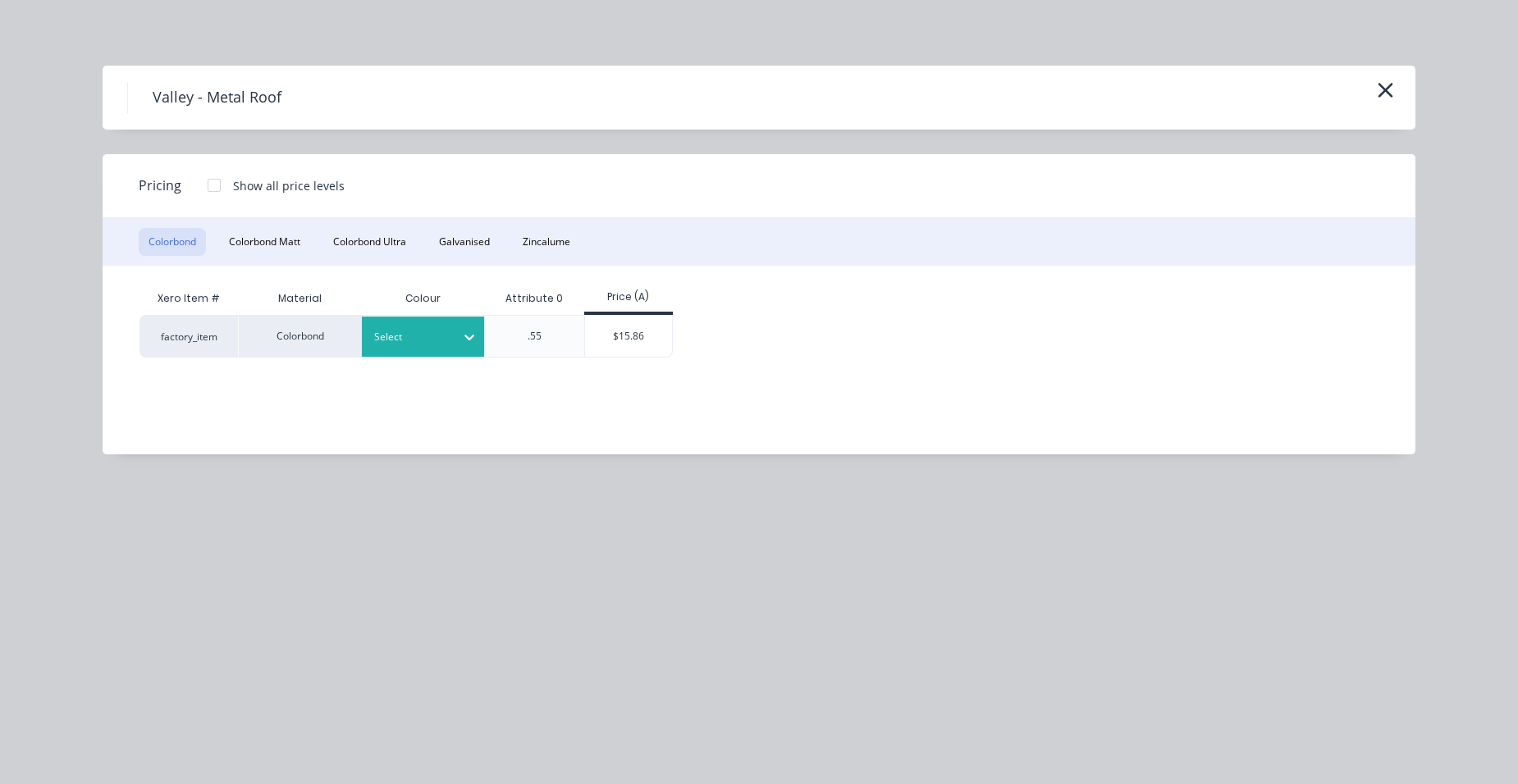
drag, startPoint x: 380, startPoint y: 347, endPoint x: 387, endPoint y: 354, distance: 9.9
click at [381, 347] on div "Select" at bounding box center [423, 337] width 123 height 41
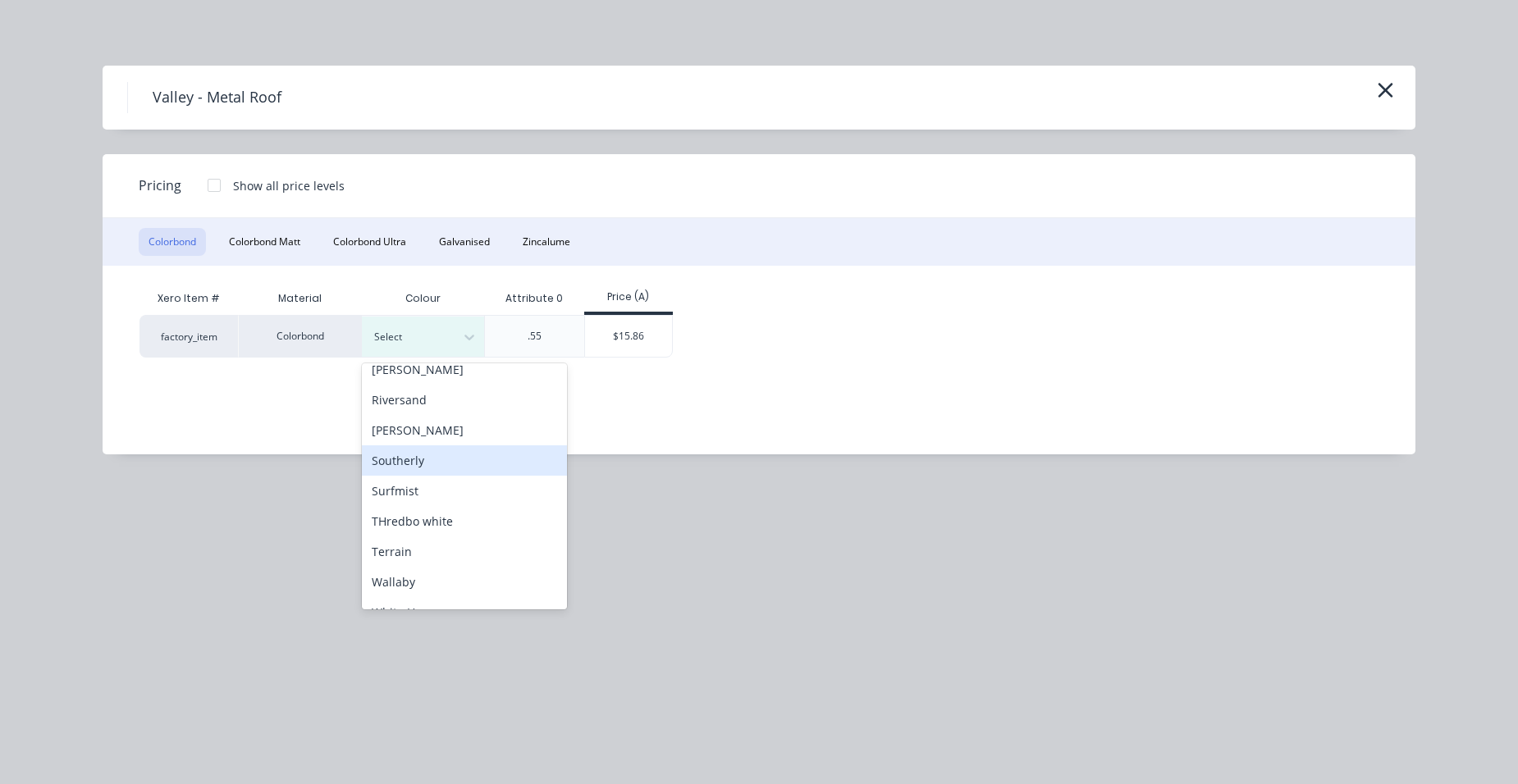
scroll to position [656, 0]
click at [427, 461] on div "Surfmist" at bounding box center [464, 454] width 206 height 30
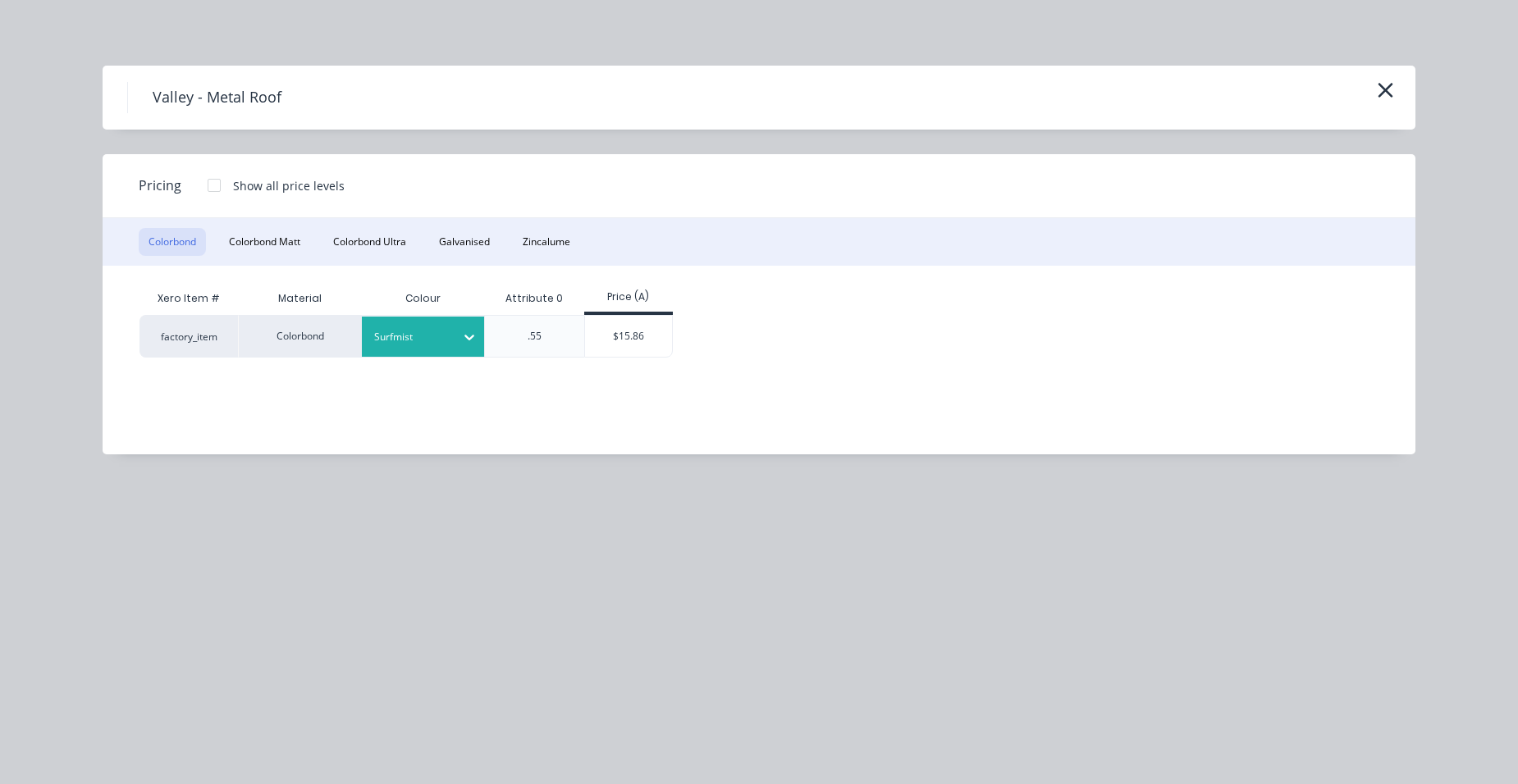
click at [591, 336] on div "$15.86" at bounding box center [629, 336] width 88 height 41
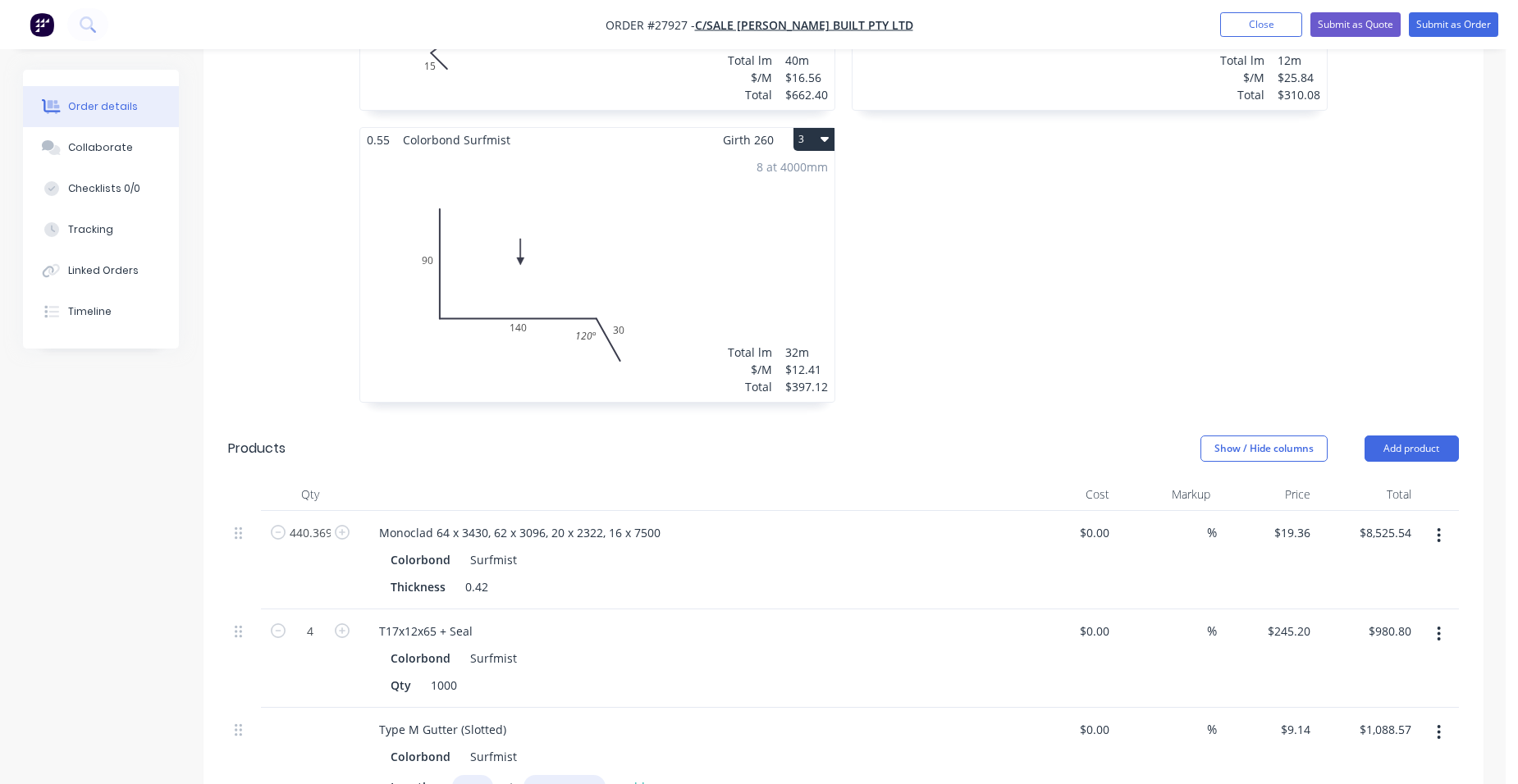
scroll to position [820, 0]
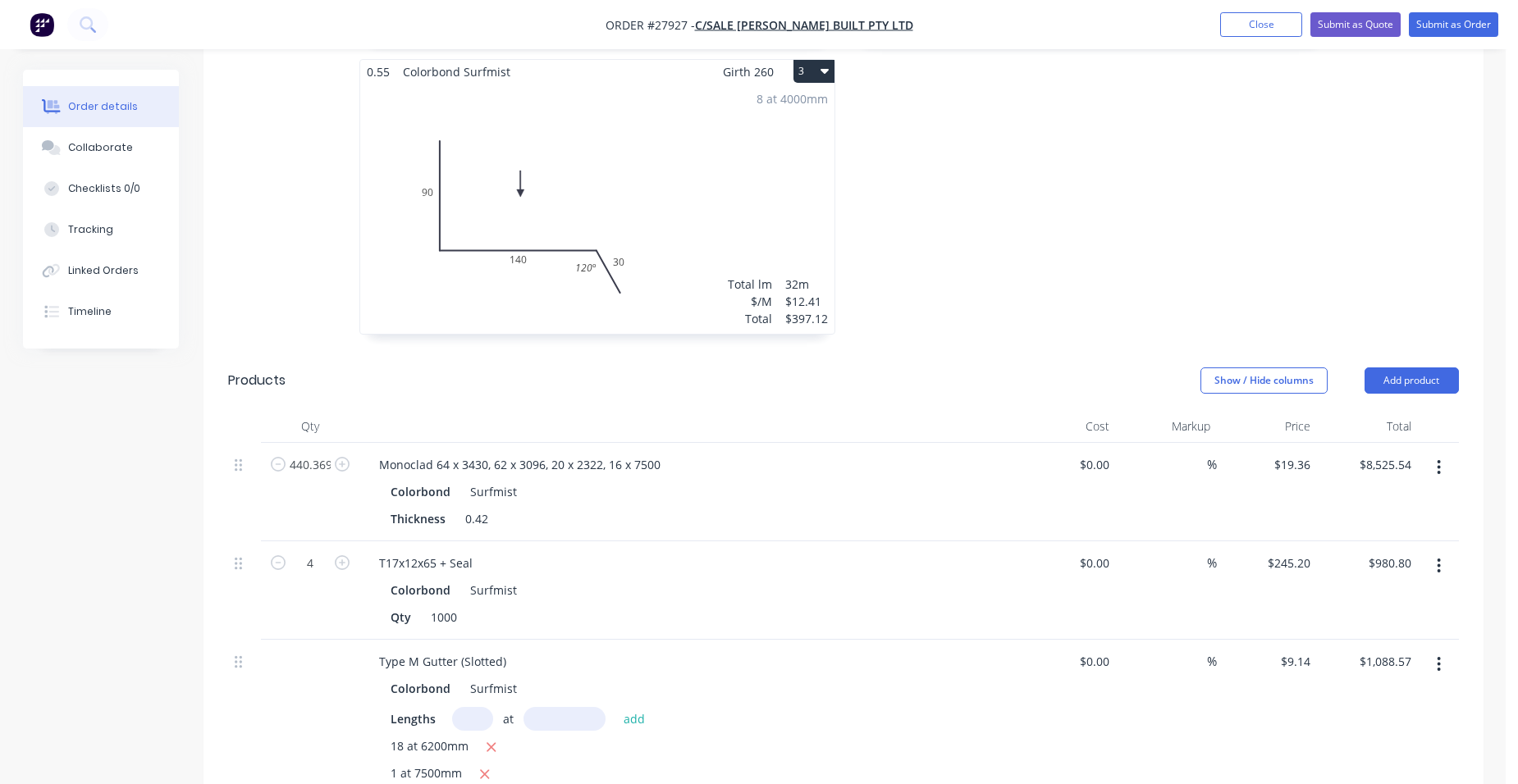
click at [460, 707] on input "text" at bounding box center [472, 719] width 41 height 24
type input "2"
type input "3600"
click at [616, 707] on button "add" at bounding box center [635, 718] width 39 height 22
type input "$1,154.38"
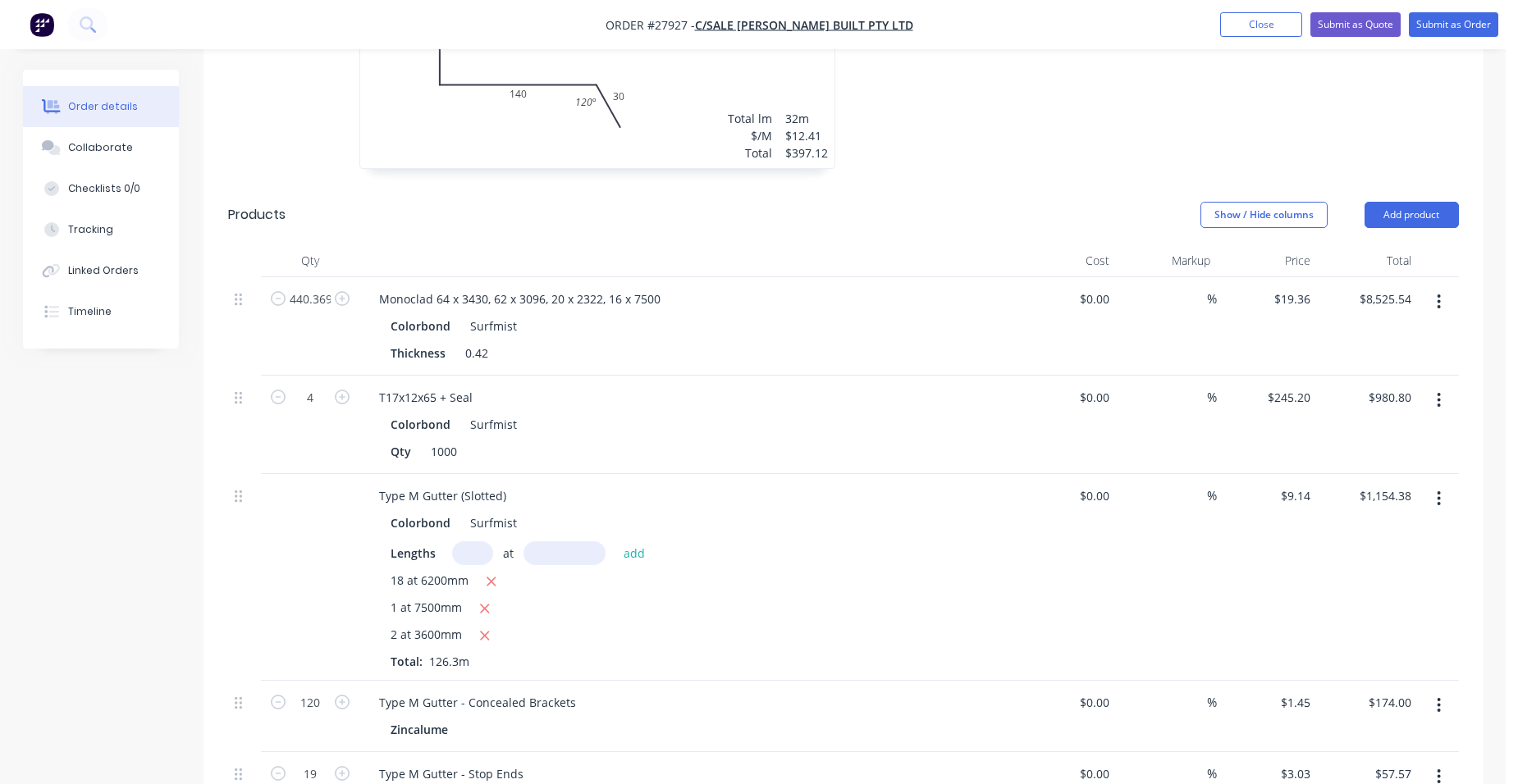
scroll to position [984, 0]
click at [345, 392] on icon "button" at bounding box center [341, 399] width 15 height 15
type input "5"
type input "$1,226.00"
drag, startPoint x: 1422, startPoint y: 136, endPoint x: 1414, endPoint y: 163, distance: 28.2
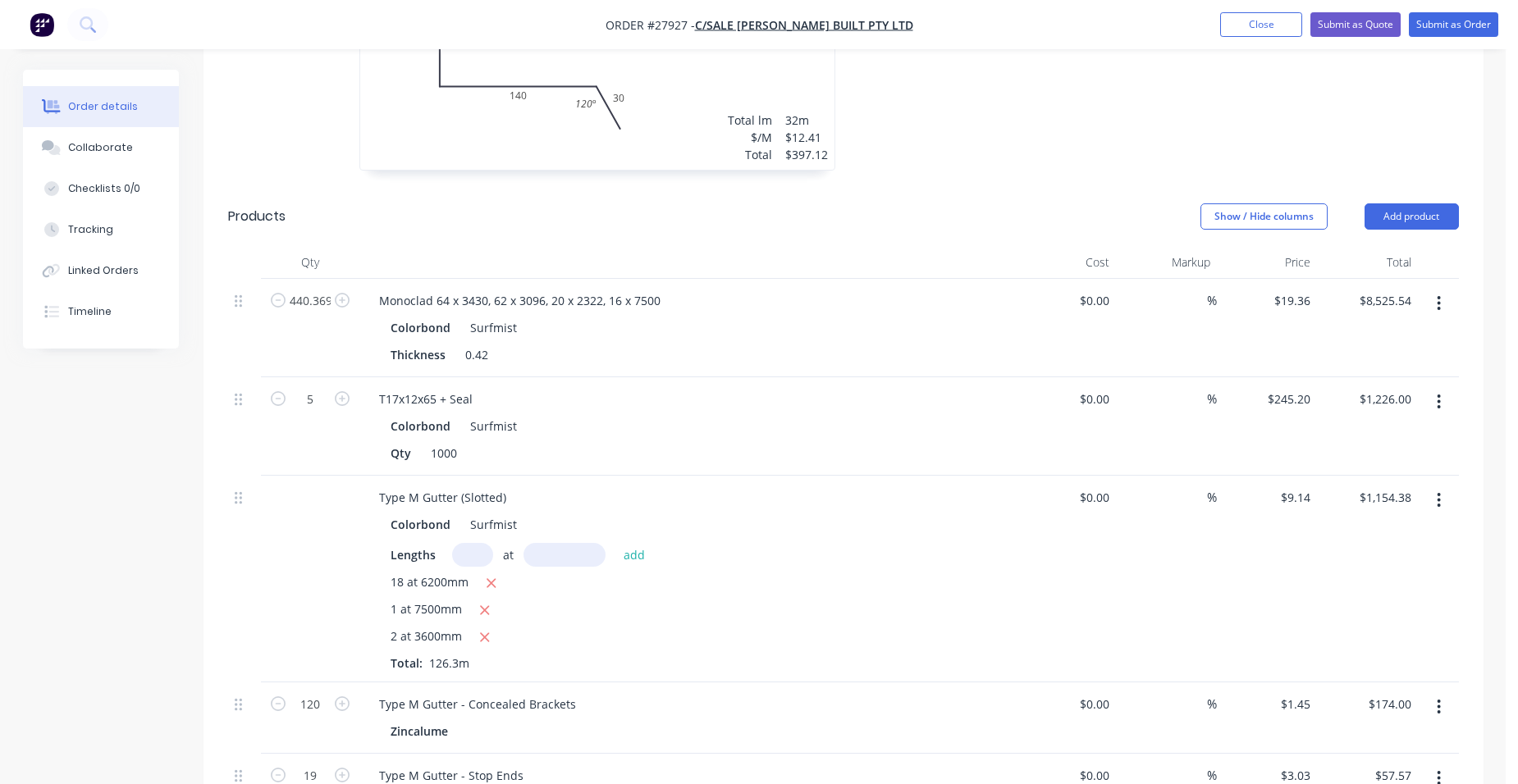
click at [1422, 204] on button "Add product" at bounding box center [1411, 217] width 94 height 26
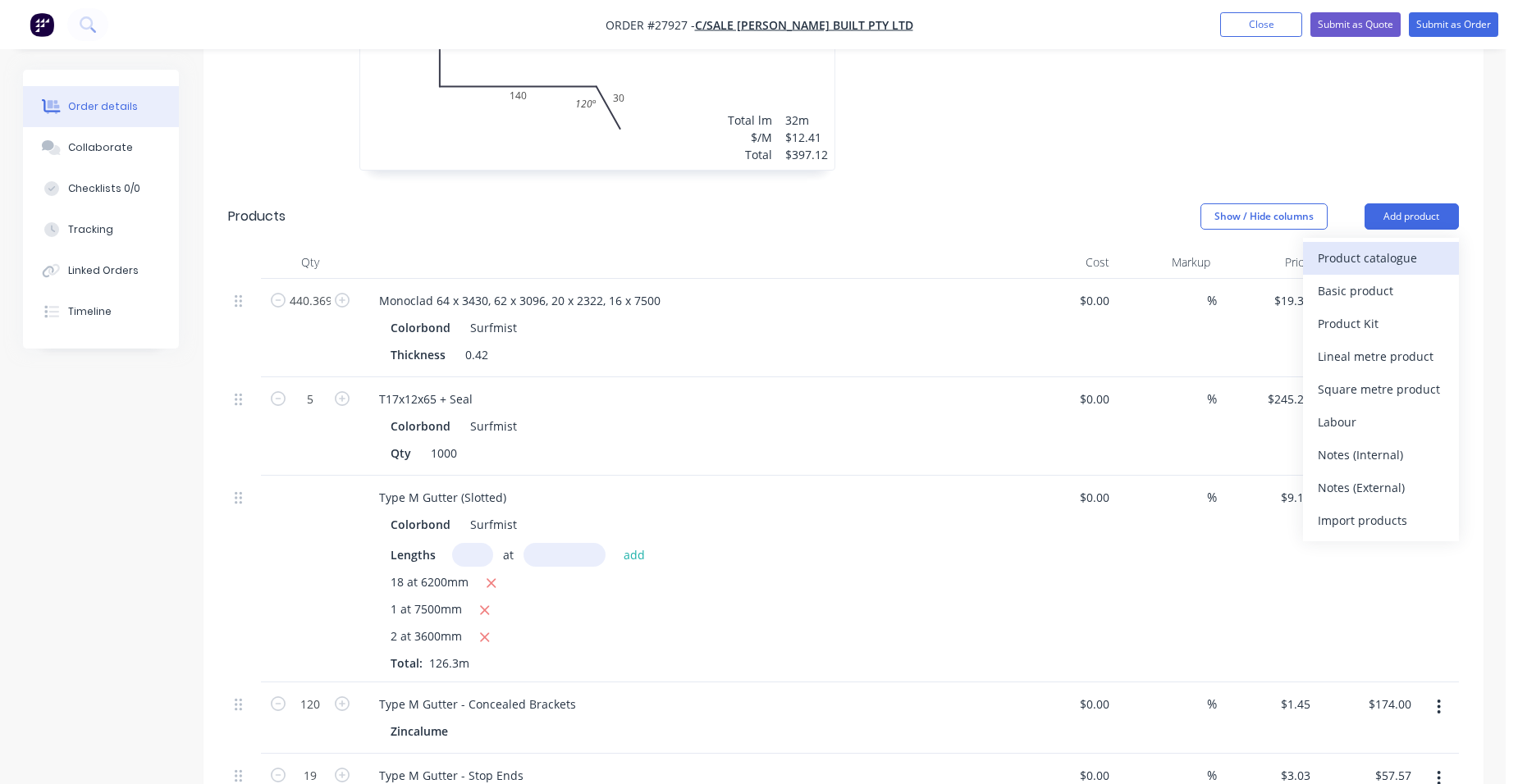
click at [1408, 242] on button "Product catalogue" at bounding box center [1380, 258] width 156 height 33
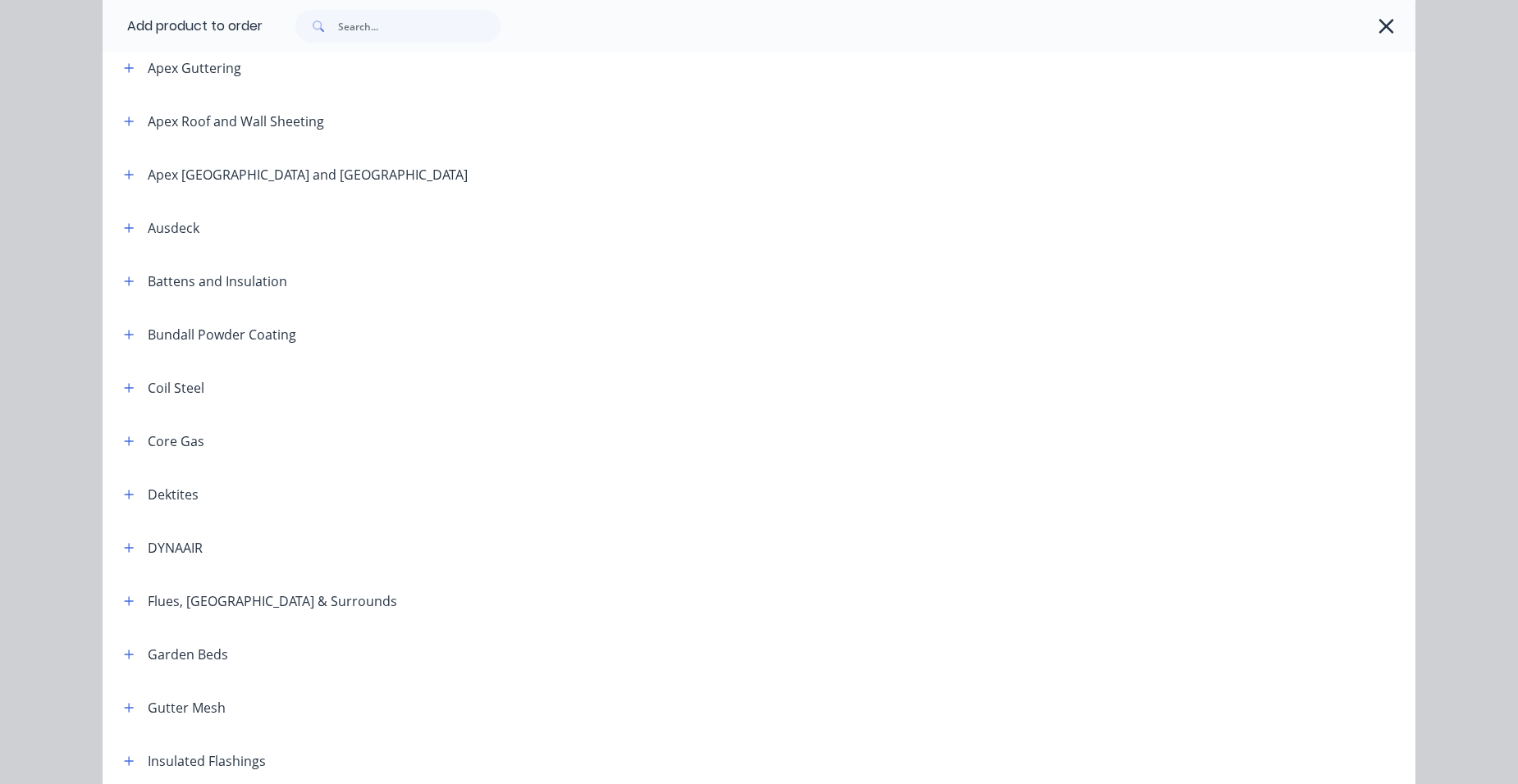
scroll to position [656, 0]
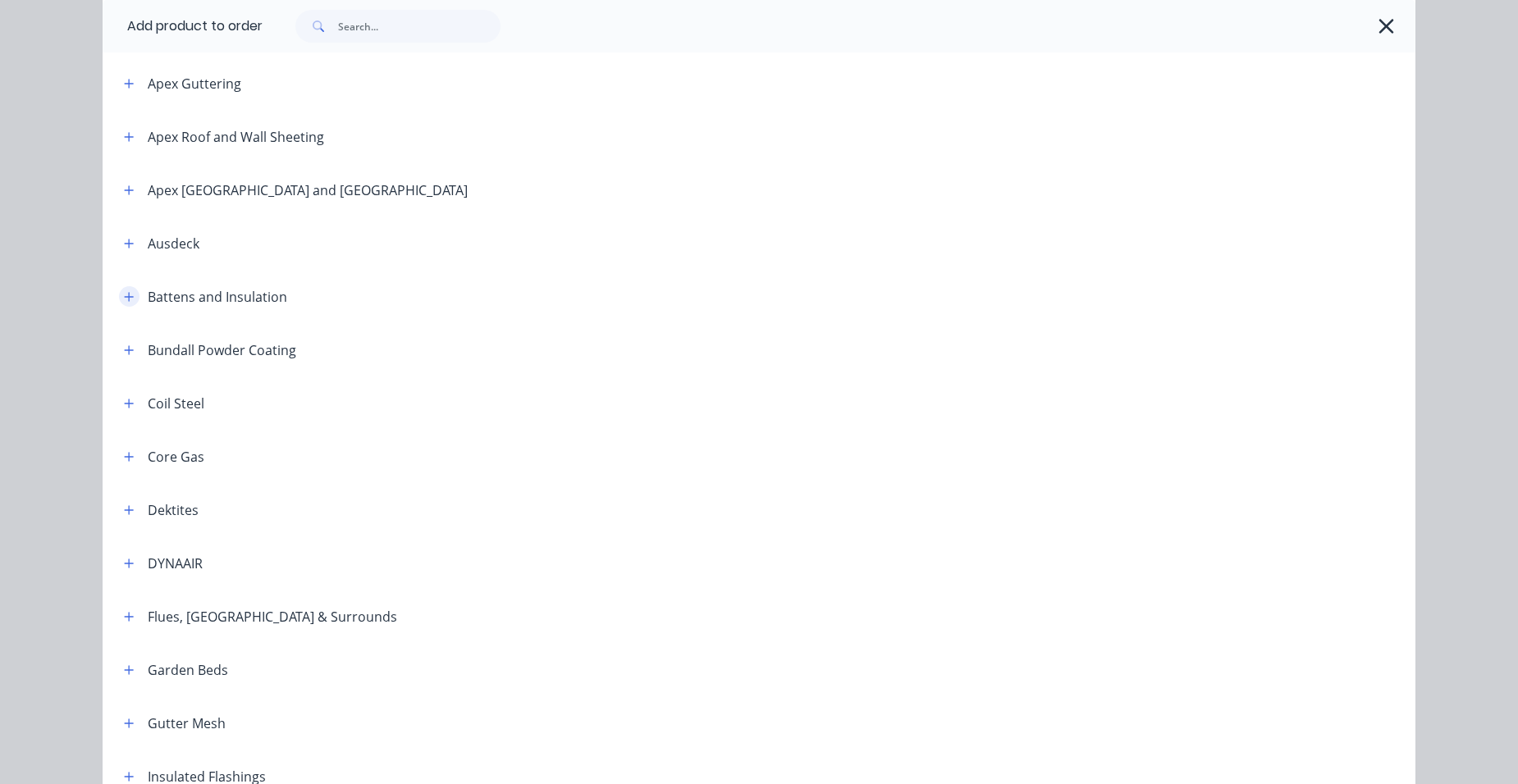
click at [130, 299] on button "button" at bounding box center [129, 296] width 20 height 20
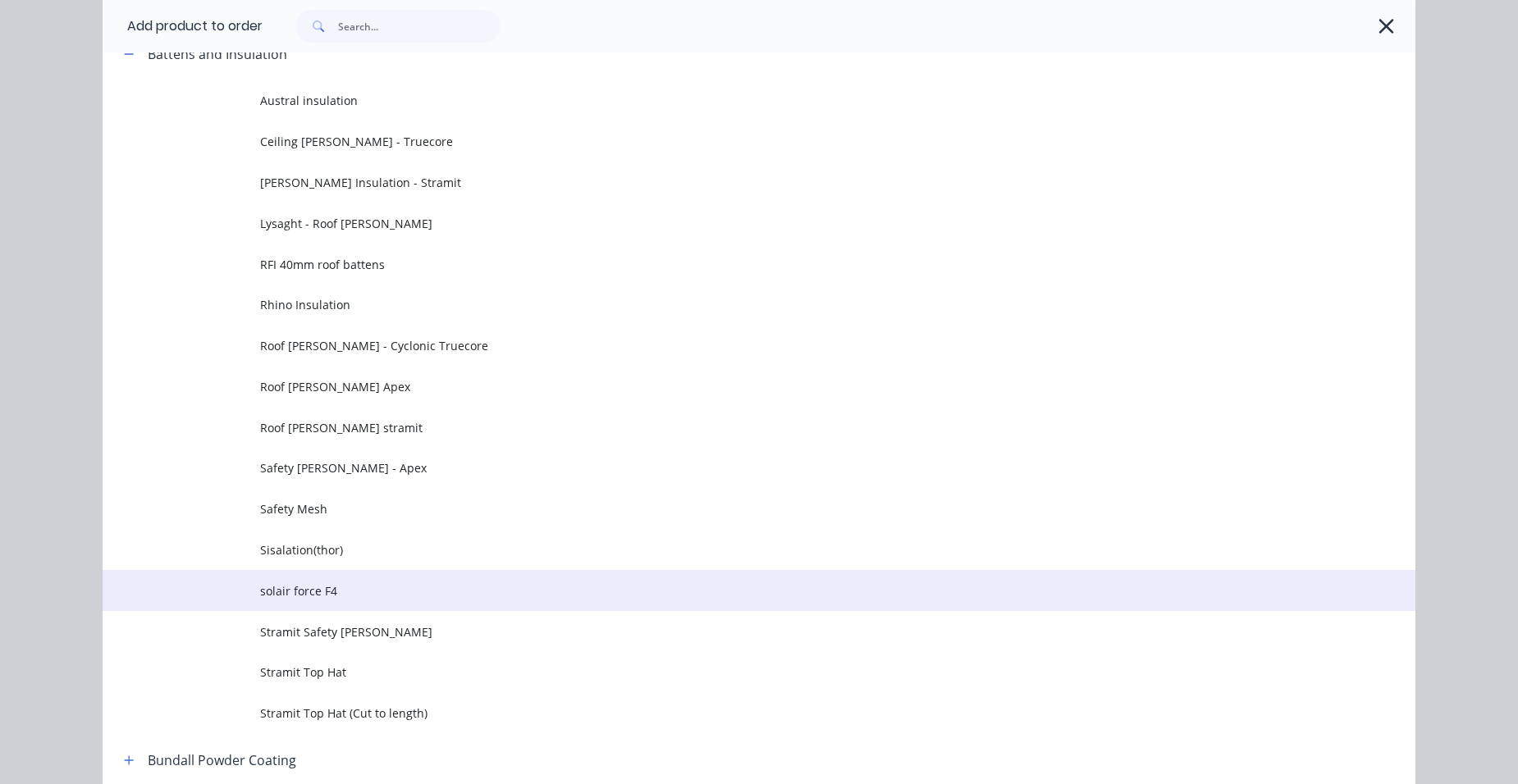
scroll to position [820, 0]
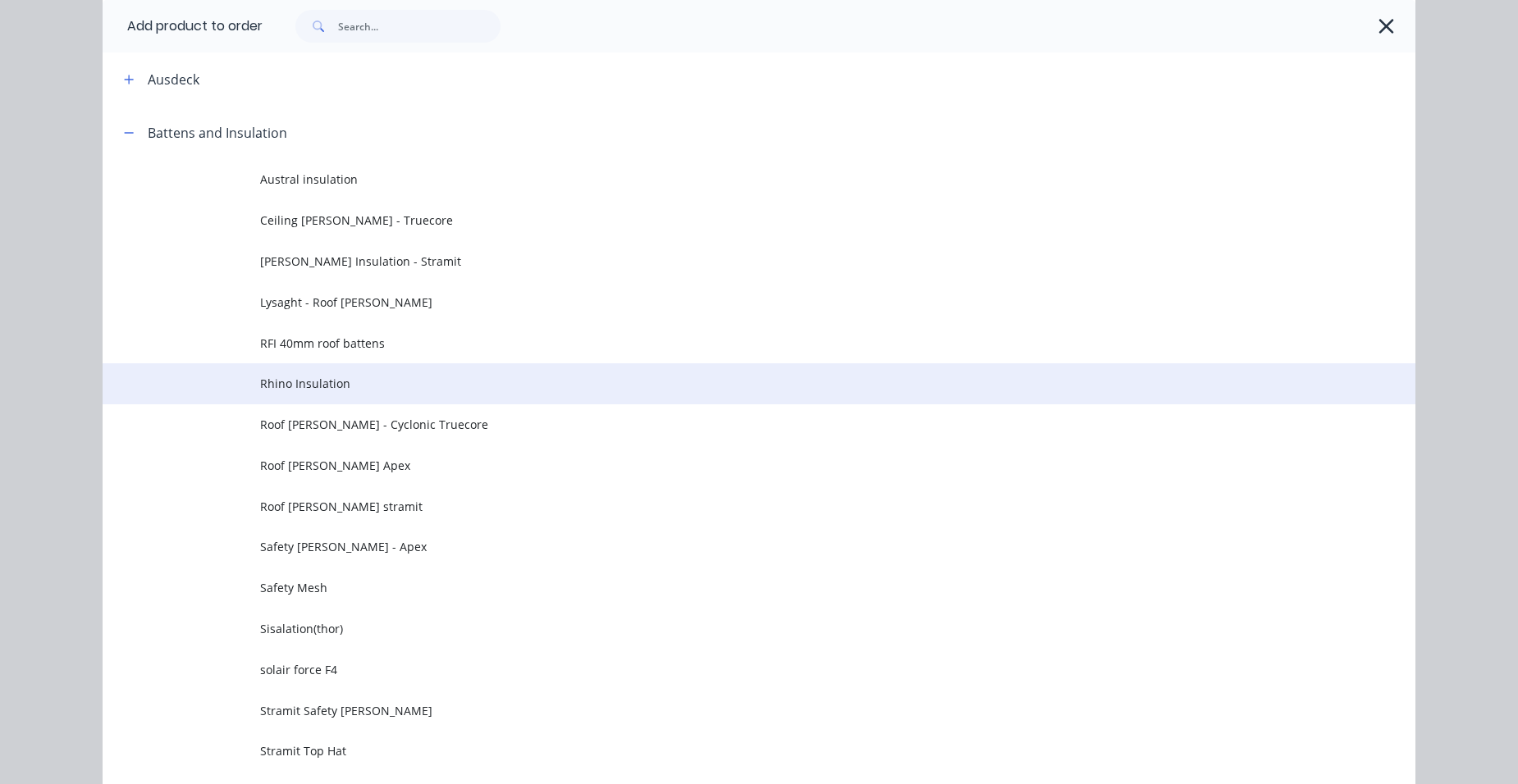
click at [382, 379] on span "Rhino Insulation" at bounding box center [722, 384] width 924 height 18
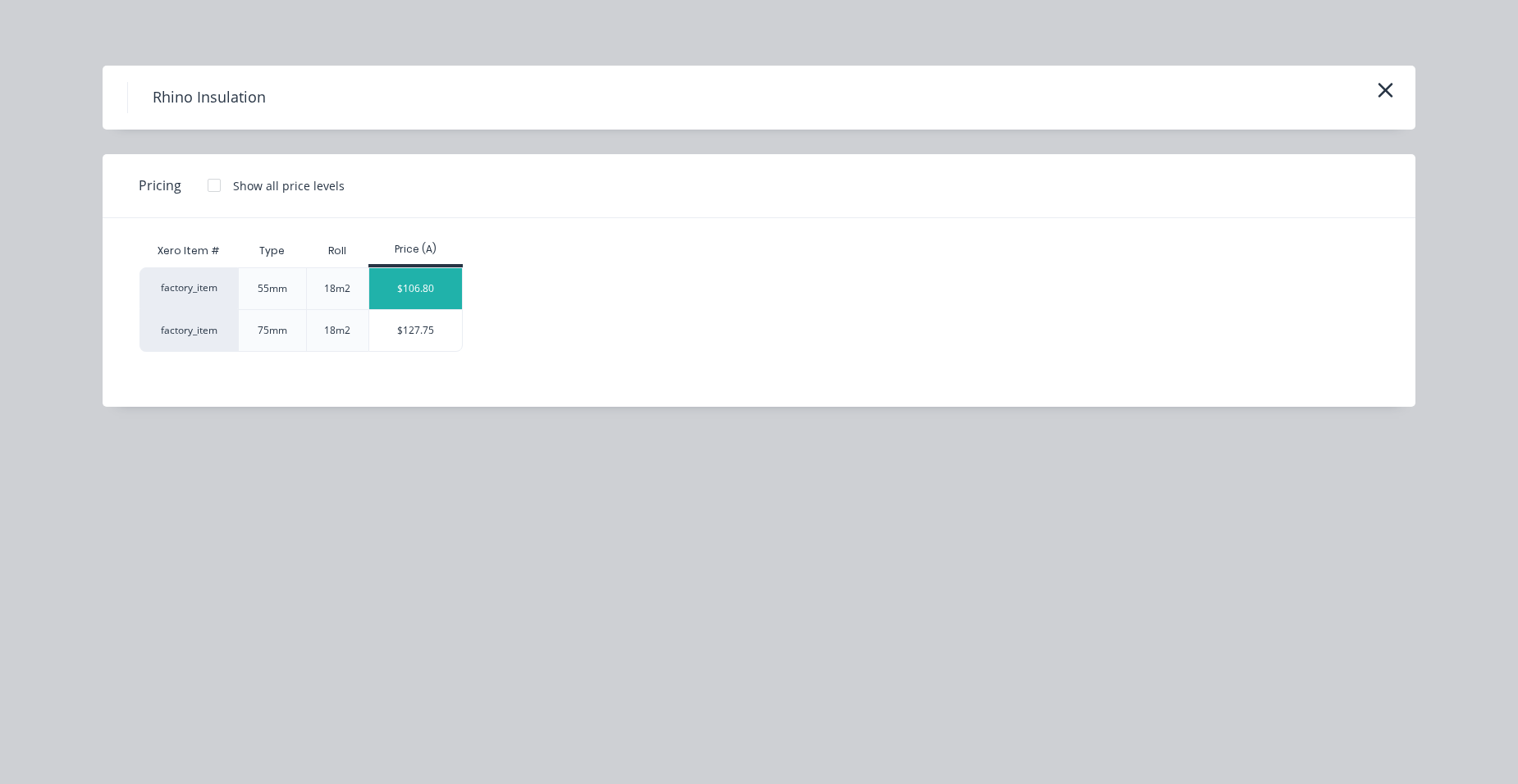
click at [407, 306] on div "$106.80" at bounding box center [415, 288] width 93 height 41
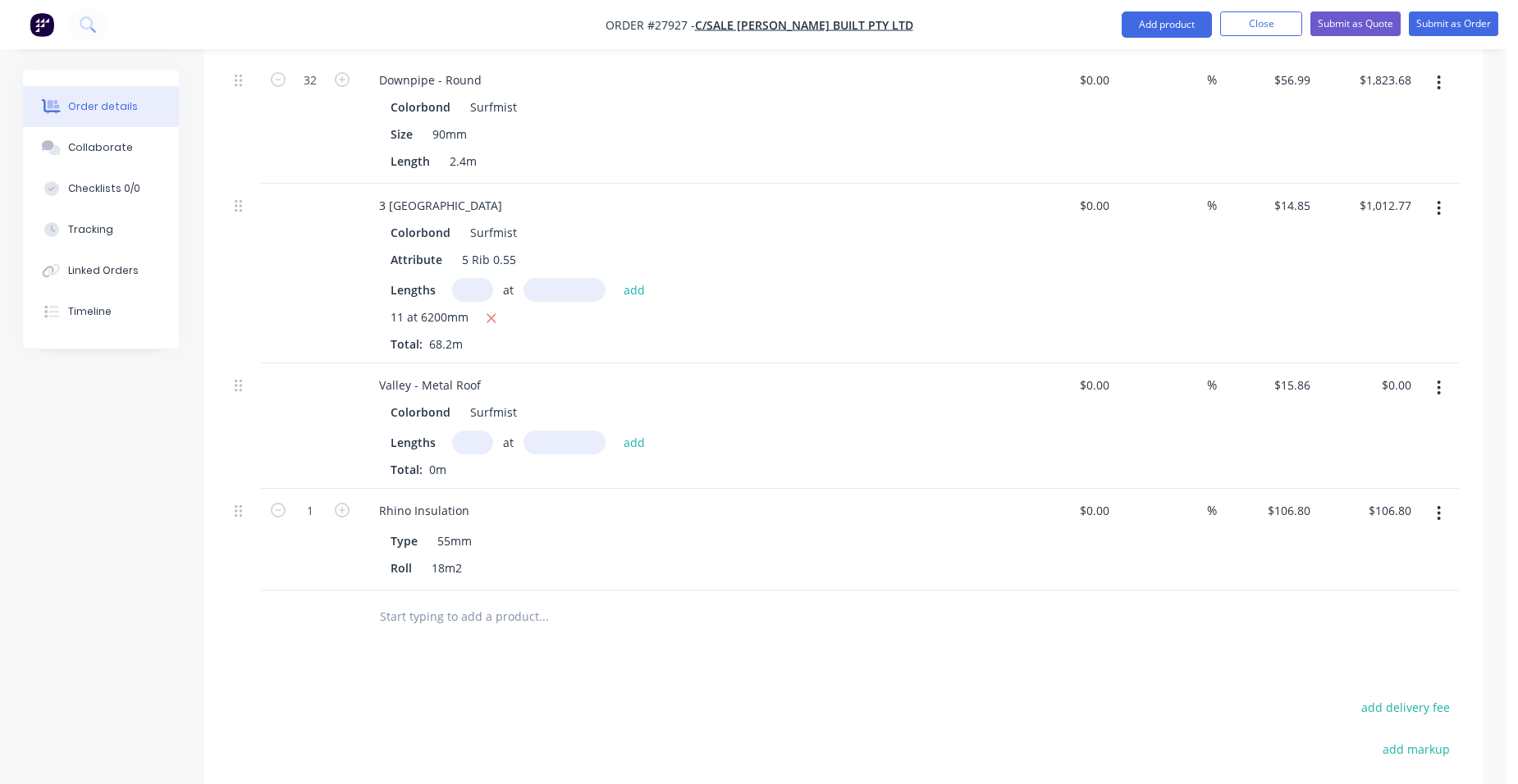
scroll to position [2050, 0]
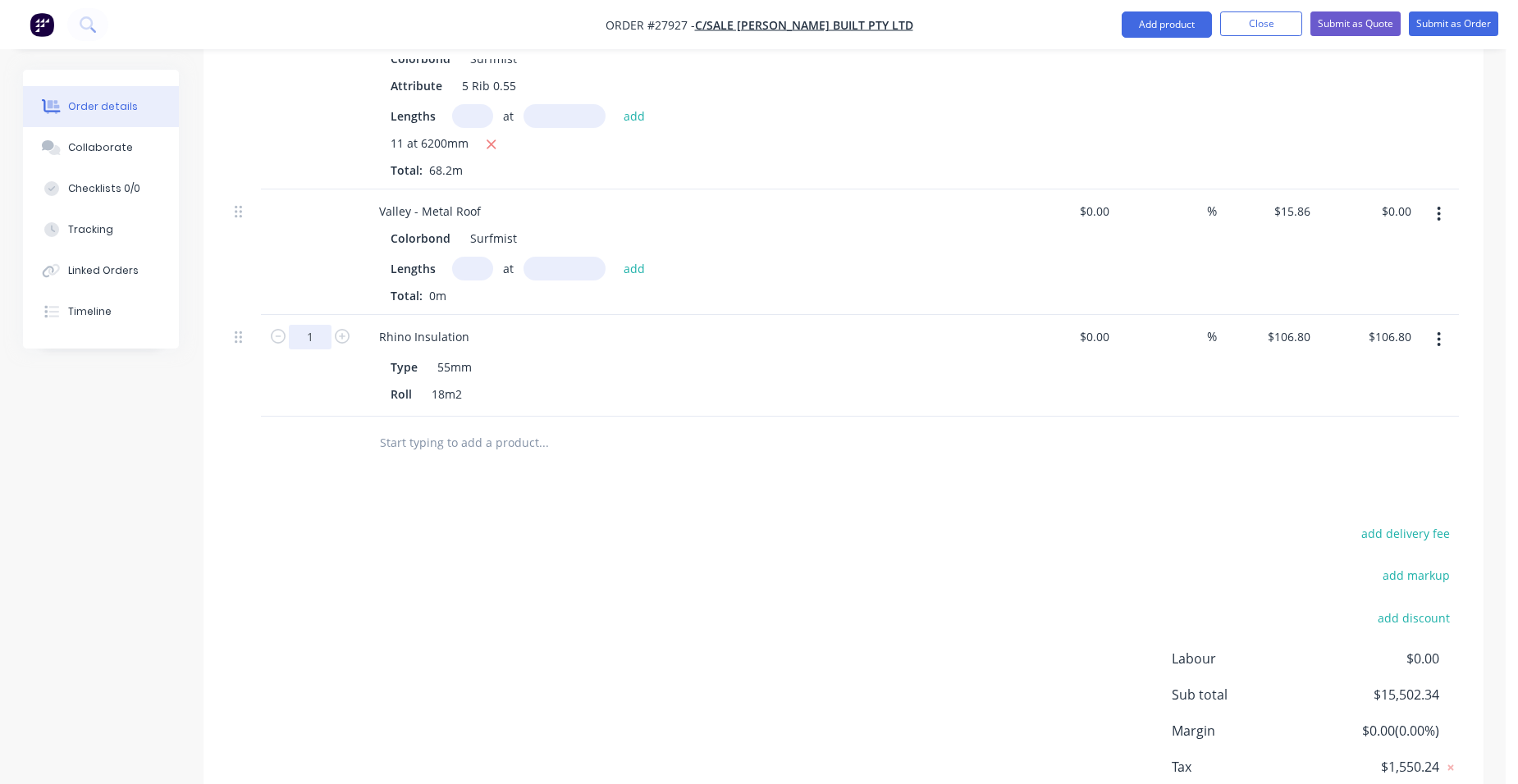
type input "25"
type input "$2,670.00"
click at [642, 355] on div "Type 55mm" at bounding box center [684, 367] width 601 height 24
click at [1313, 325] on input "106.8" at bounding box center [1297, 336] width 38 height 24
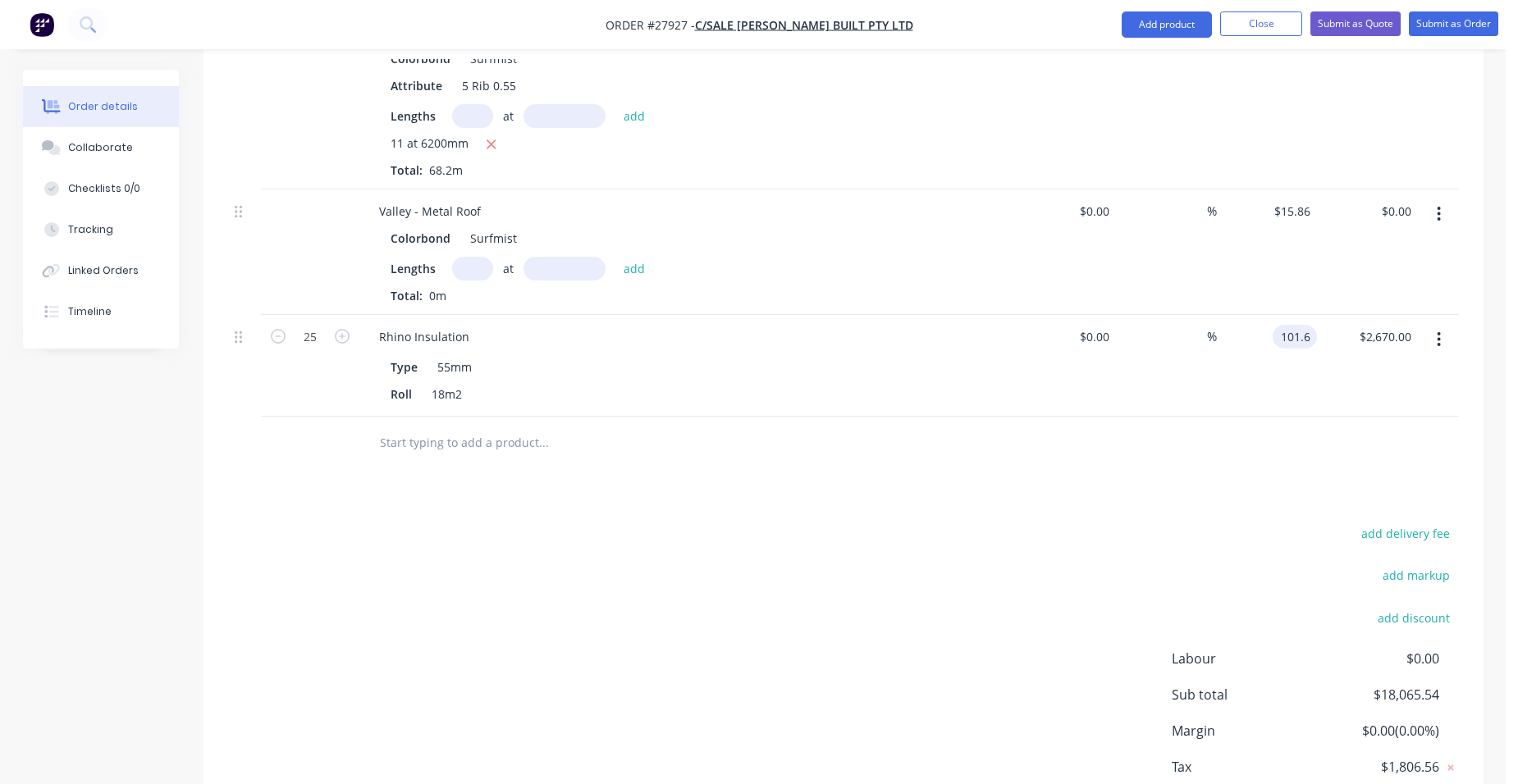
type input "$101.60"
type input "$2,540.00"
click at [1141, 319] on div "%" at bounding box center [1166, 365] width 101 height 101
click at [1160, 18] on button "Add product" at bounding box center [1166, 25] width 90 height 26
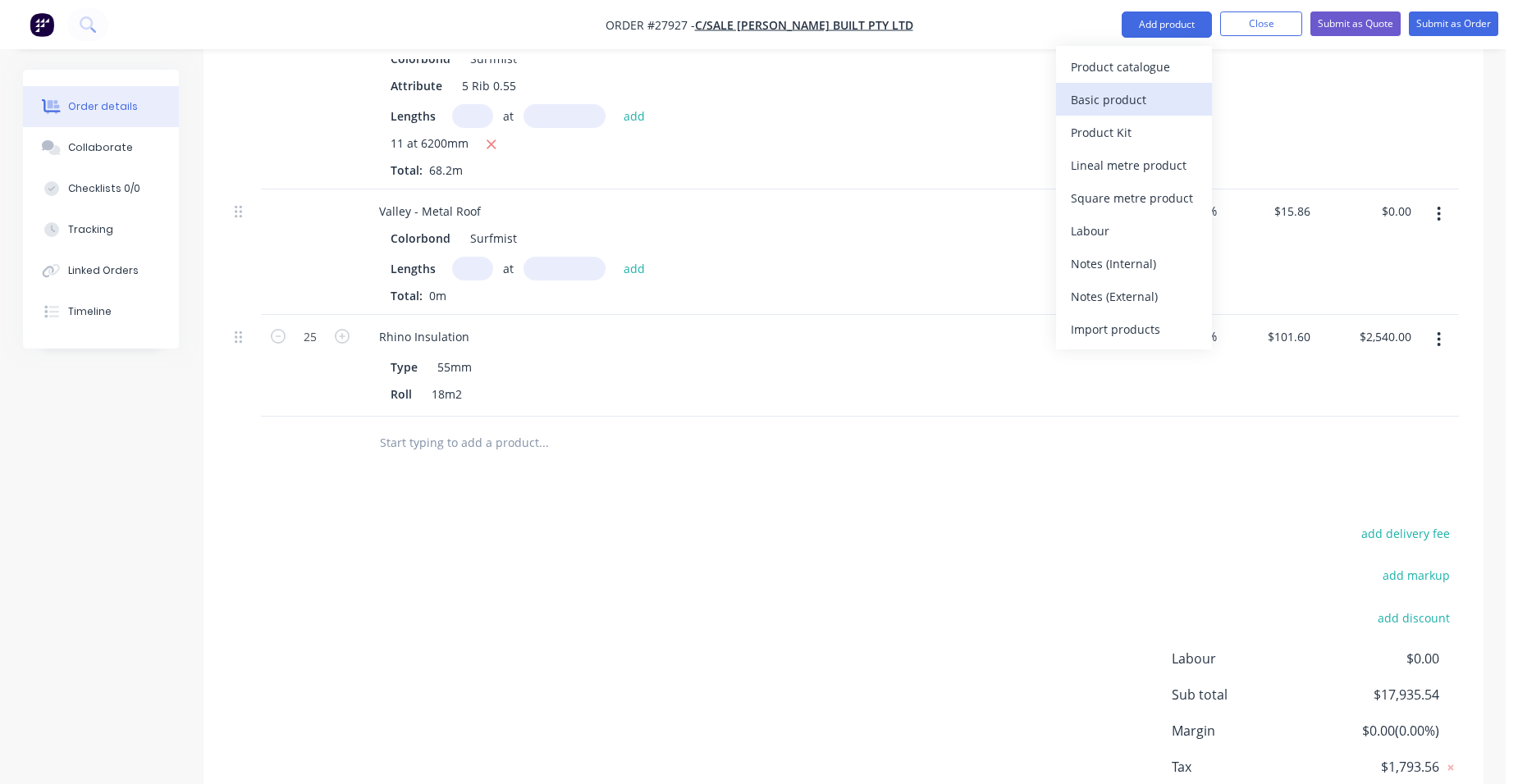
click at [1140, 94] on div "Basic product" at bounding box center [1133, 100] width 126 height 24
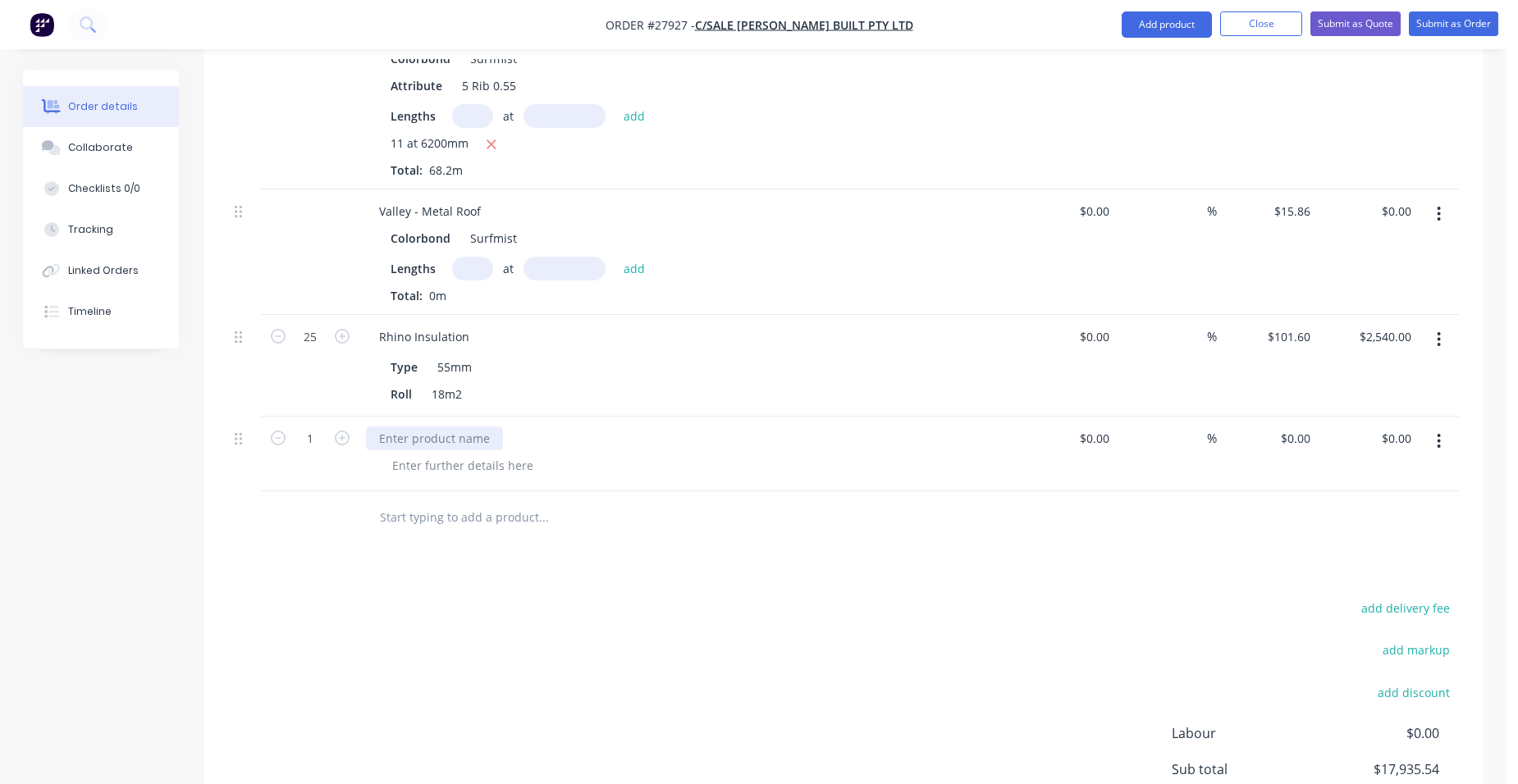
click at [420, 427] on div at bounding box center [434, 438] width 137 height 24
drag, startPoint x: 493, startPoint y: 392, endPoint x: 585, endPoint y: 392, distance: 92.0
click at [492, 453] on div at bounding box center [463, 465] width 168 height 24
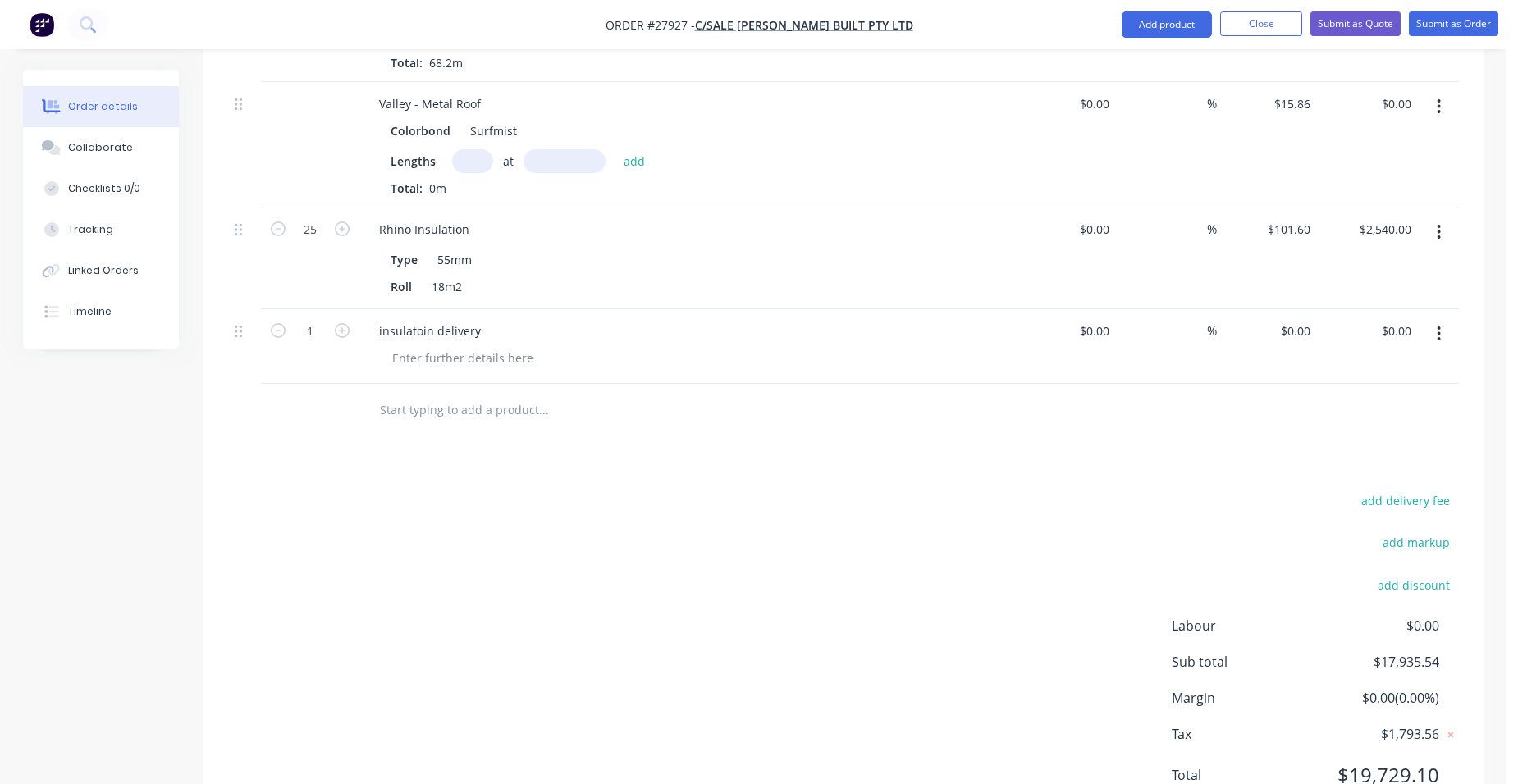
scroll to position [2161, 0]
click at [1308, 317] on input "0" at bounding box center [1297, 328] width 38 height 24
type input "$200.00"
click at [1261, 307] on div "$200.00 200" at bounding box center [1267, 344] width 101 height 75
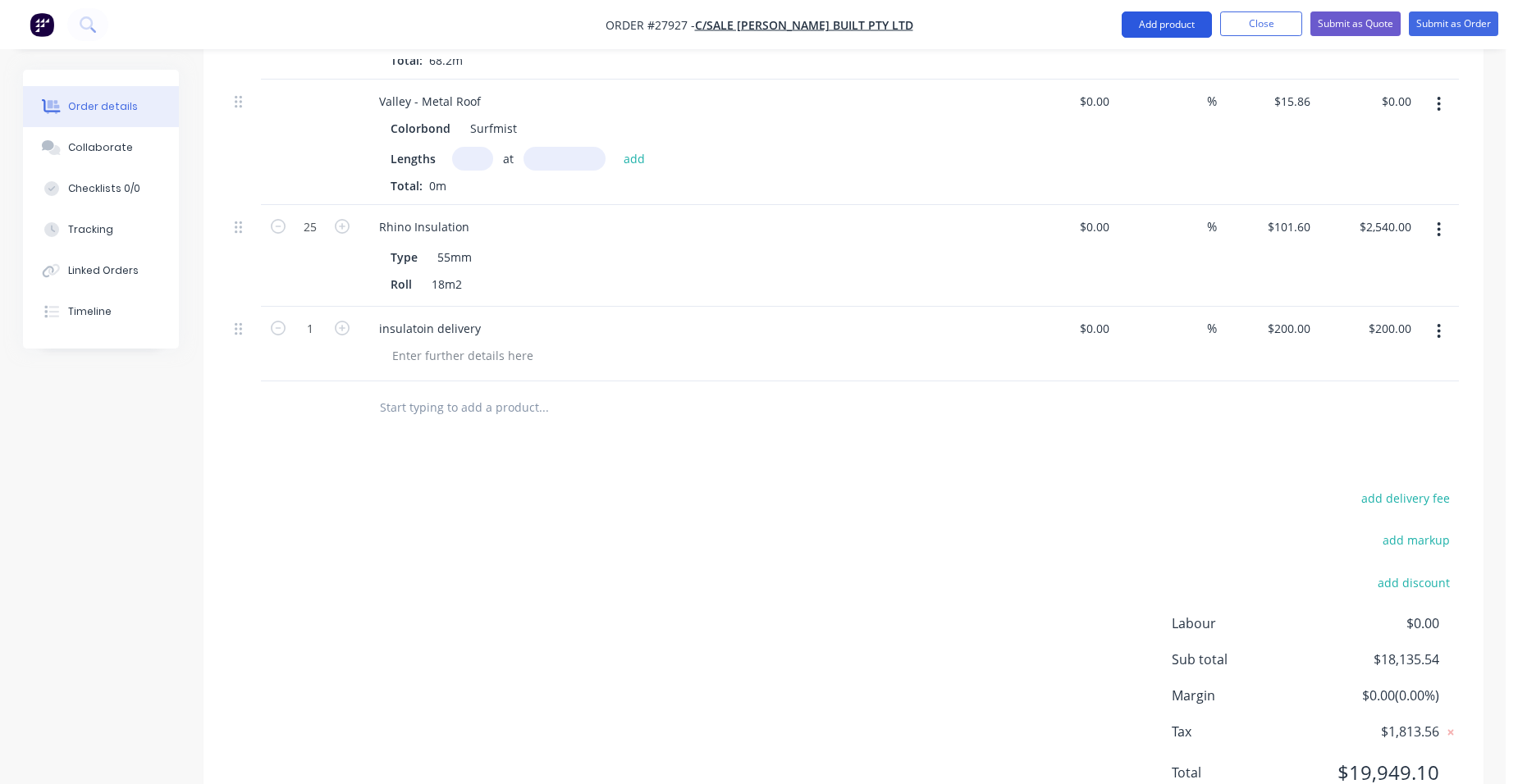
click at [1174, 26] on button "Add product" at bounding box center [1166, 25] width 90 height 26
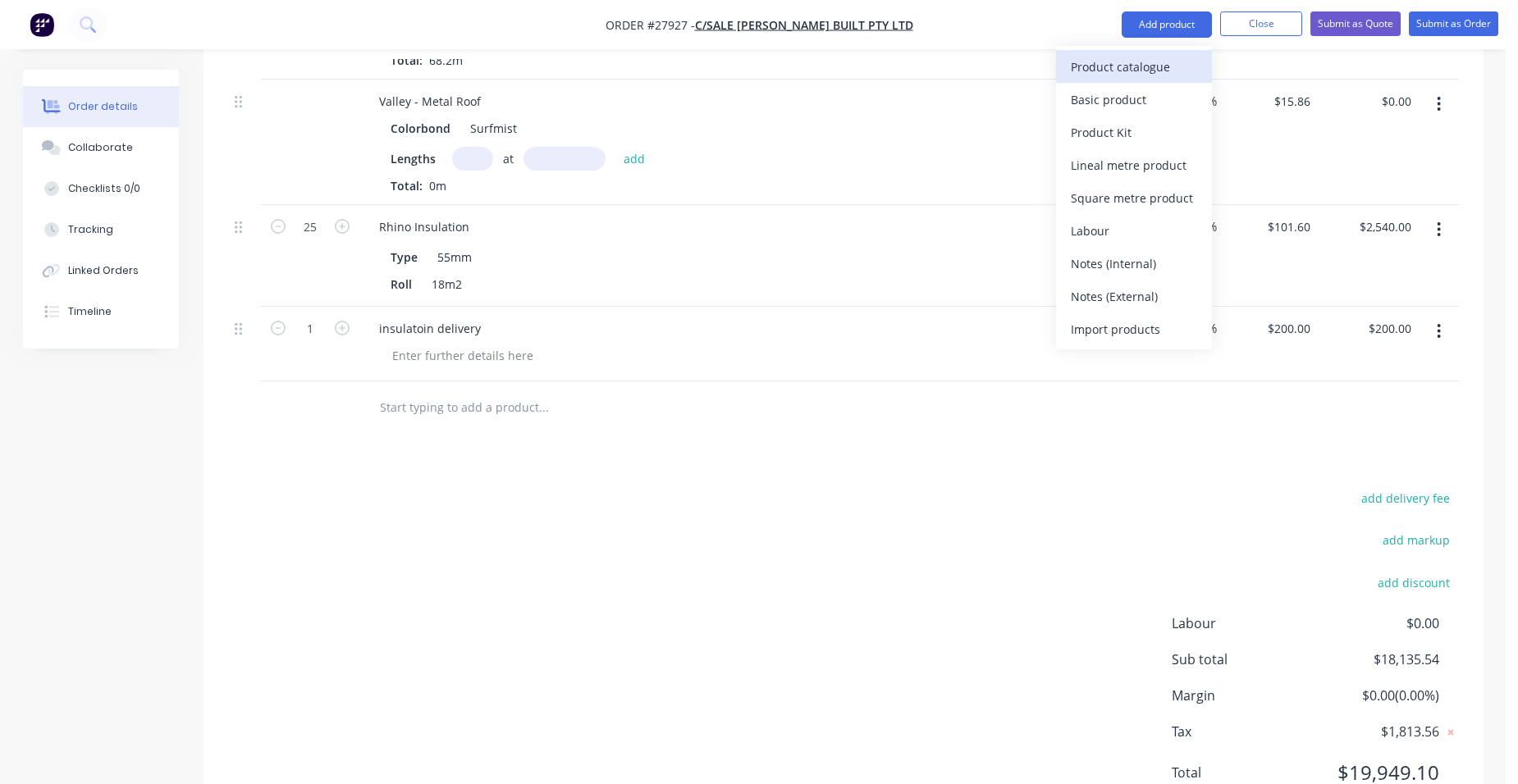
click at [1143, 58] on div "Product catalogue" at bounding box center [1133, 66] width 126 height 24
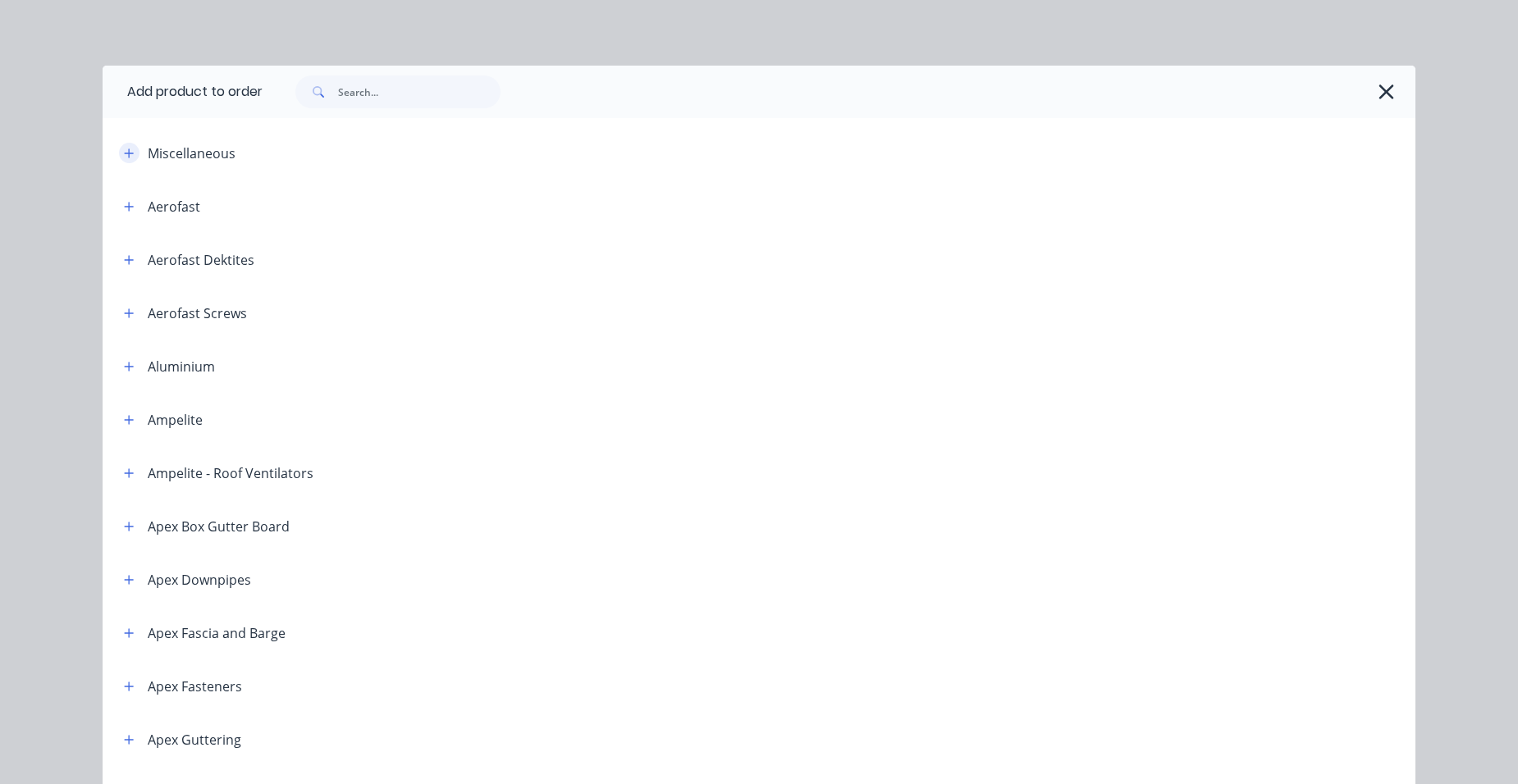
click at [127, 145] on button "button" at bounding box center [129, 153] width 20 height 20
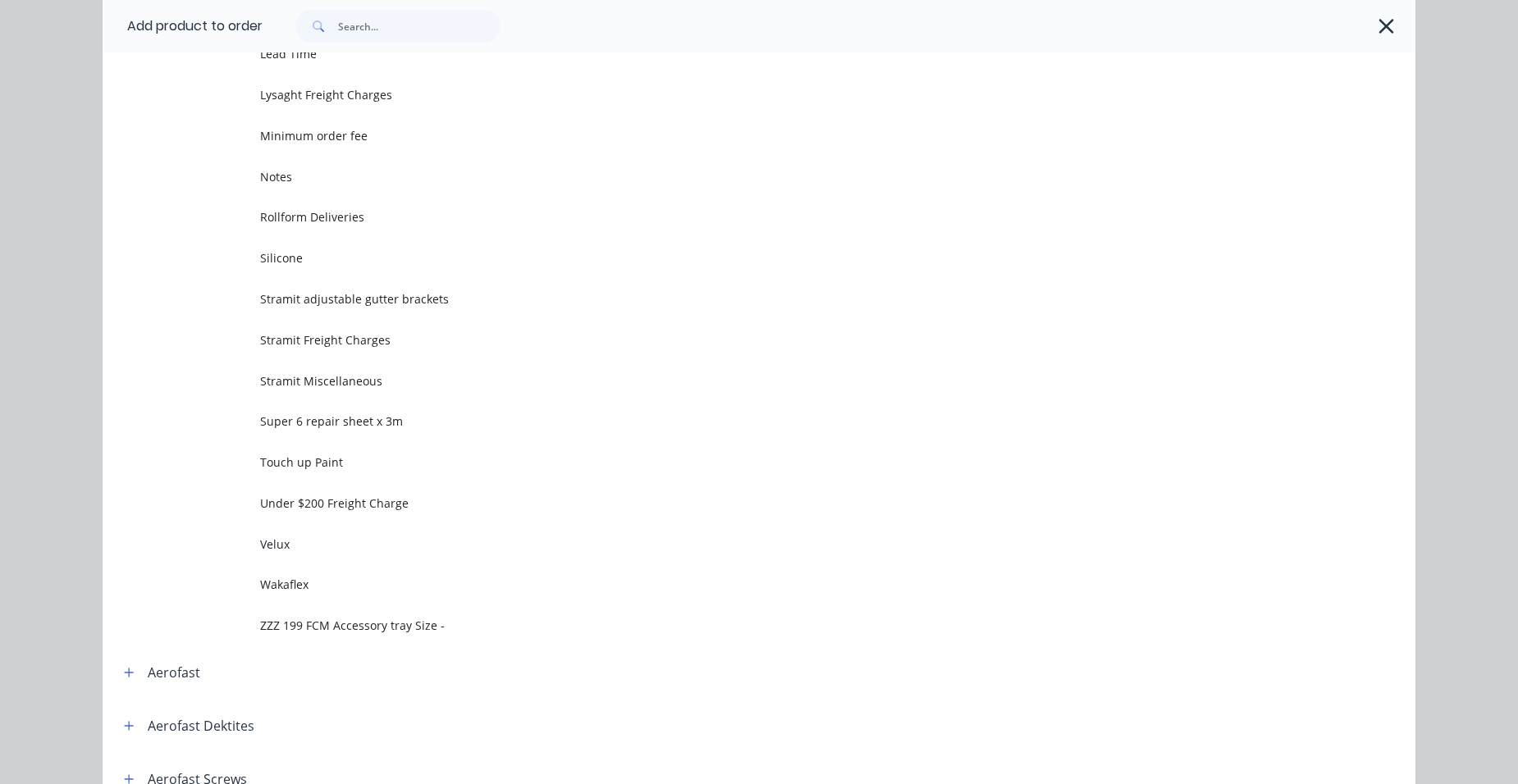
scroll to position [738, 0]
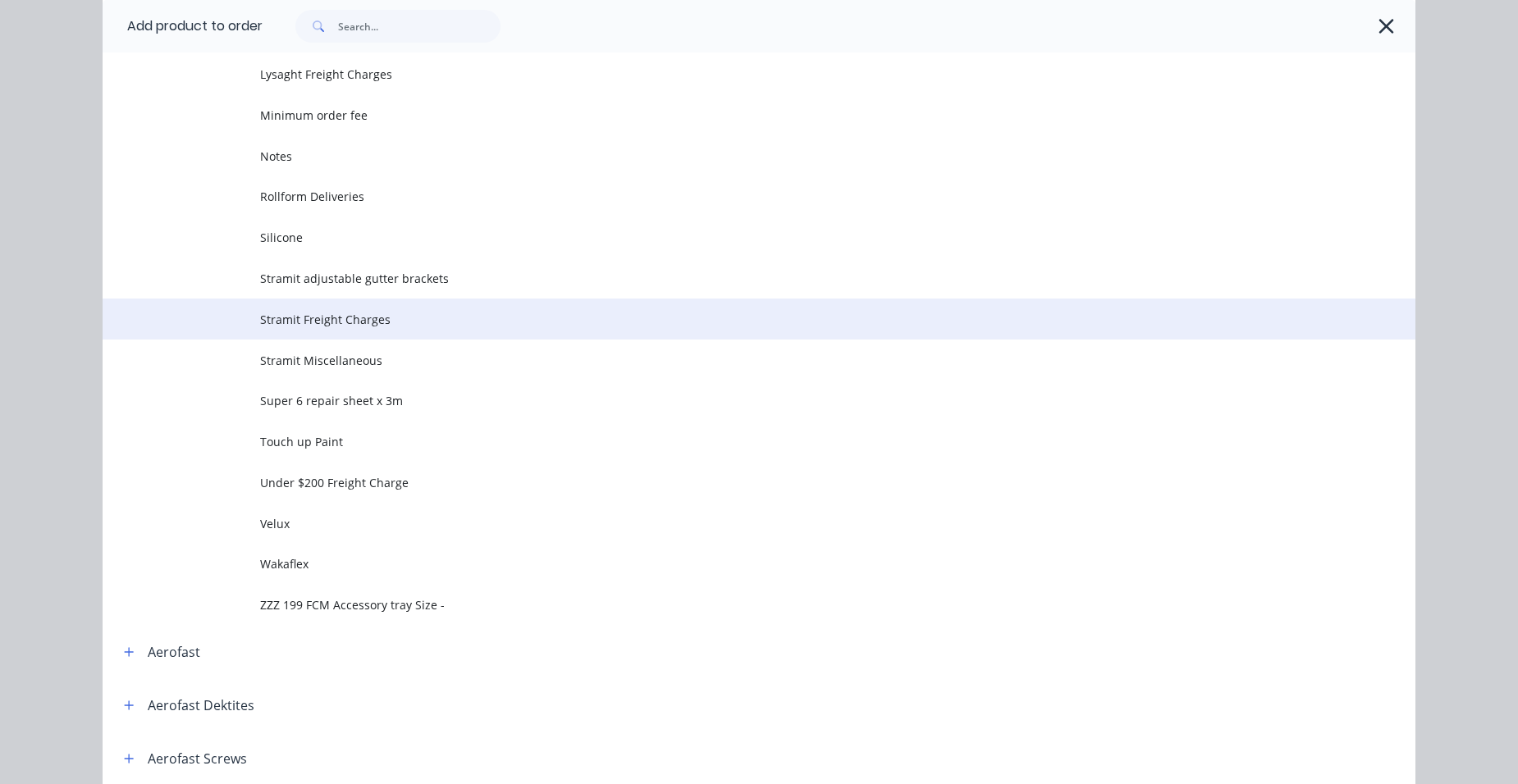
click at [396, 329] on td "Stramit Freight Charges" at bounding box center [838, 319] width 1155 height 41
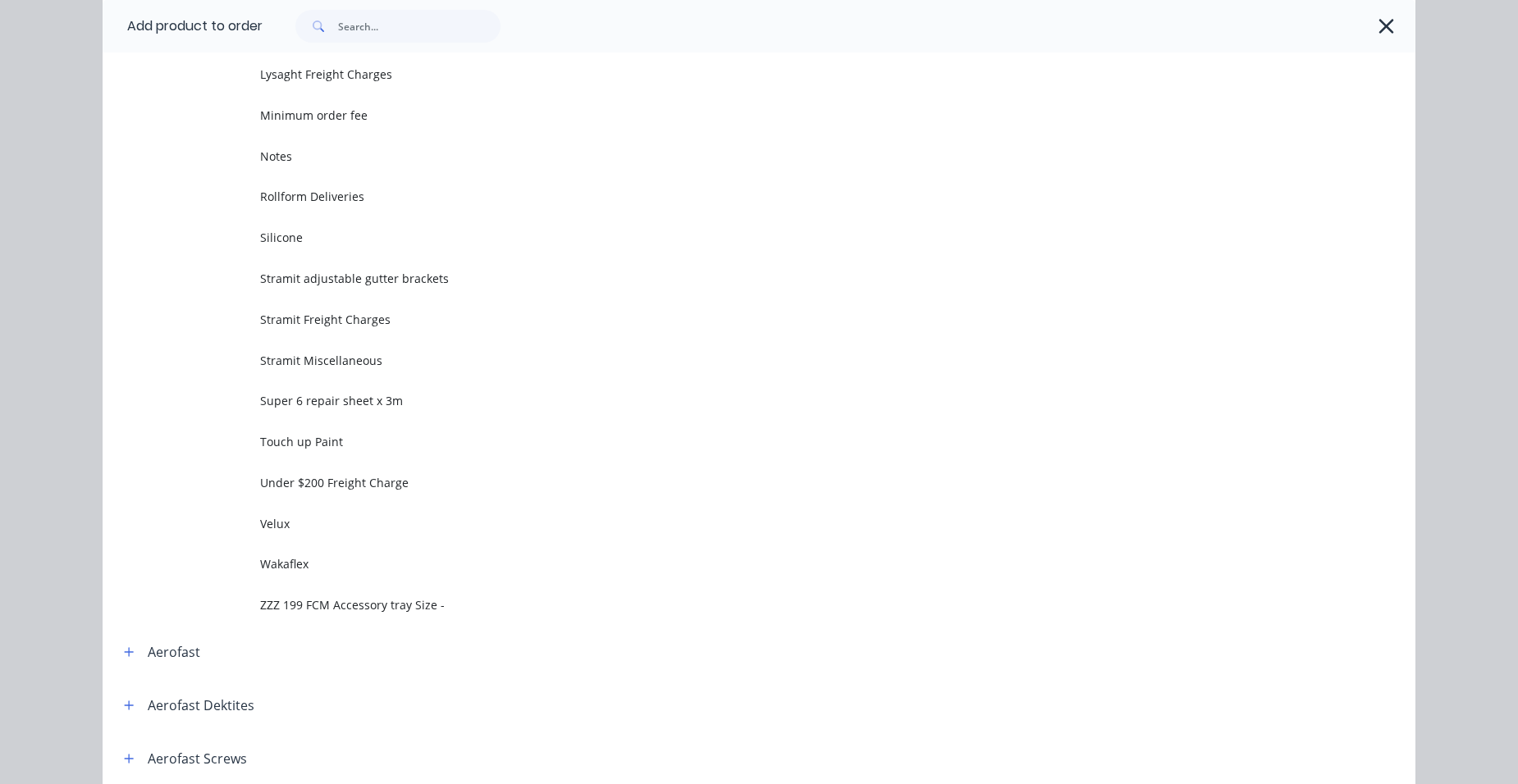
scroll to position [0, 0]
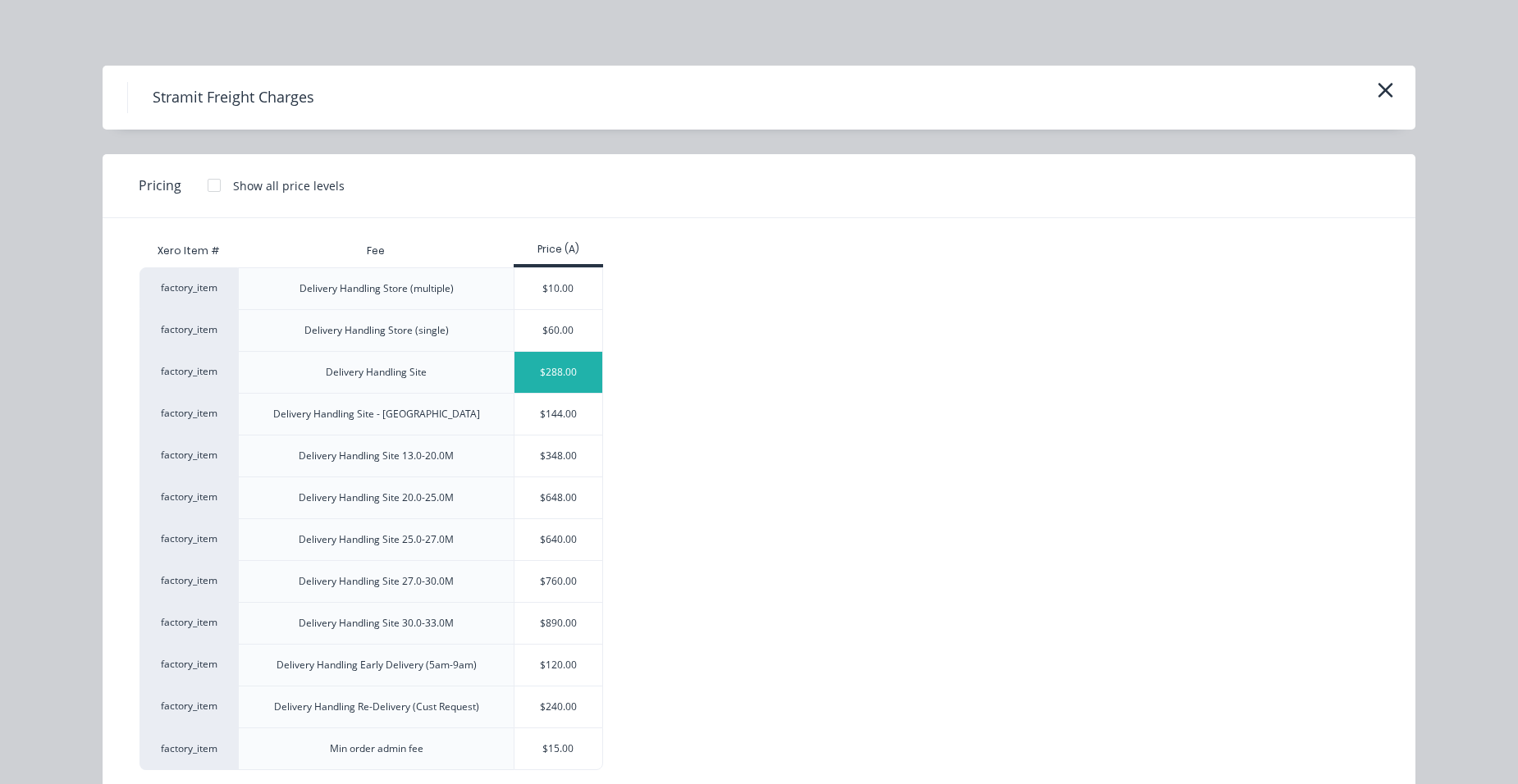
click at [544, 384] on div "$288.00" at bounding box center [558, 372] width 88 height 41
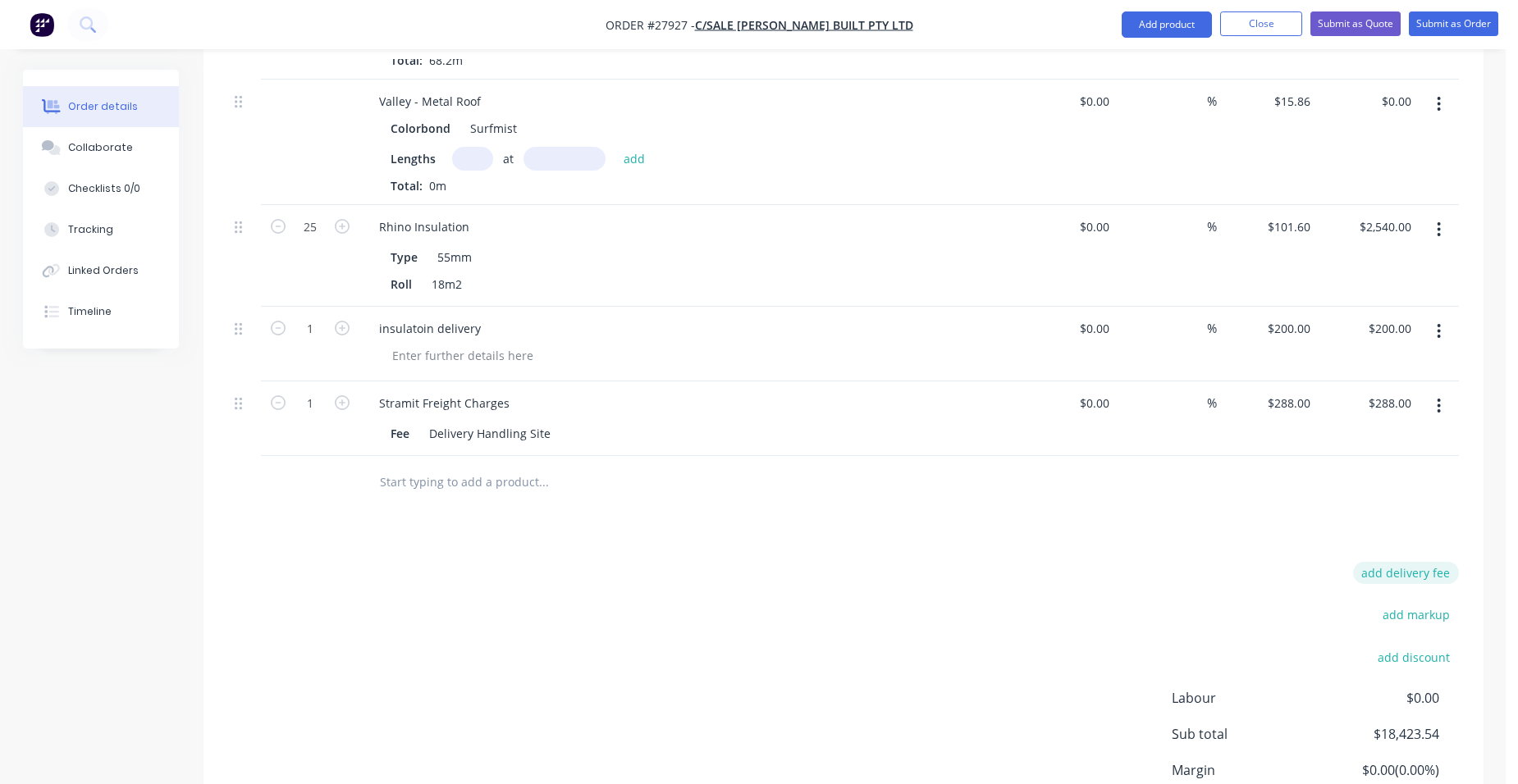
click at [1431, 562] on button "add delivery fee" at bounding box center [1406, 572] width 106 height 22
type input "150"
click at [1161, 26] on button "Add product" at bounding box center [1166, 25] width 90 height 26
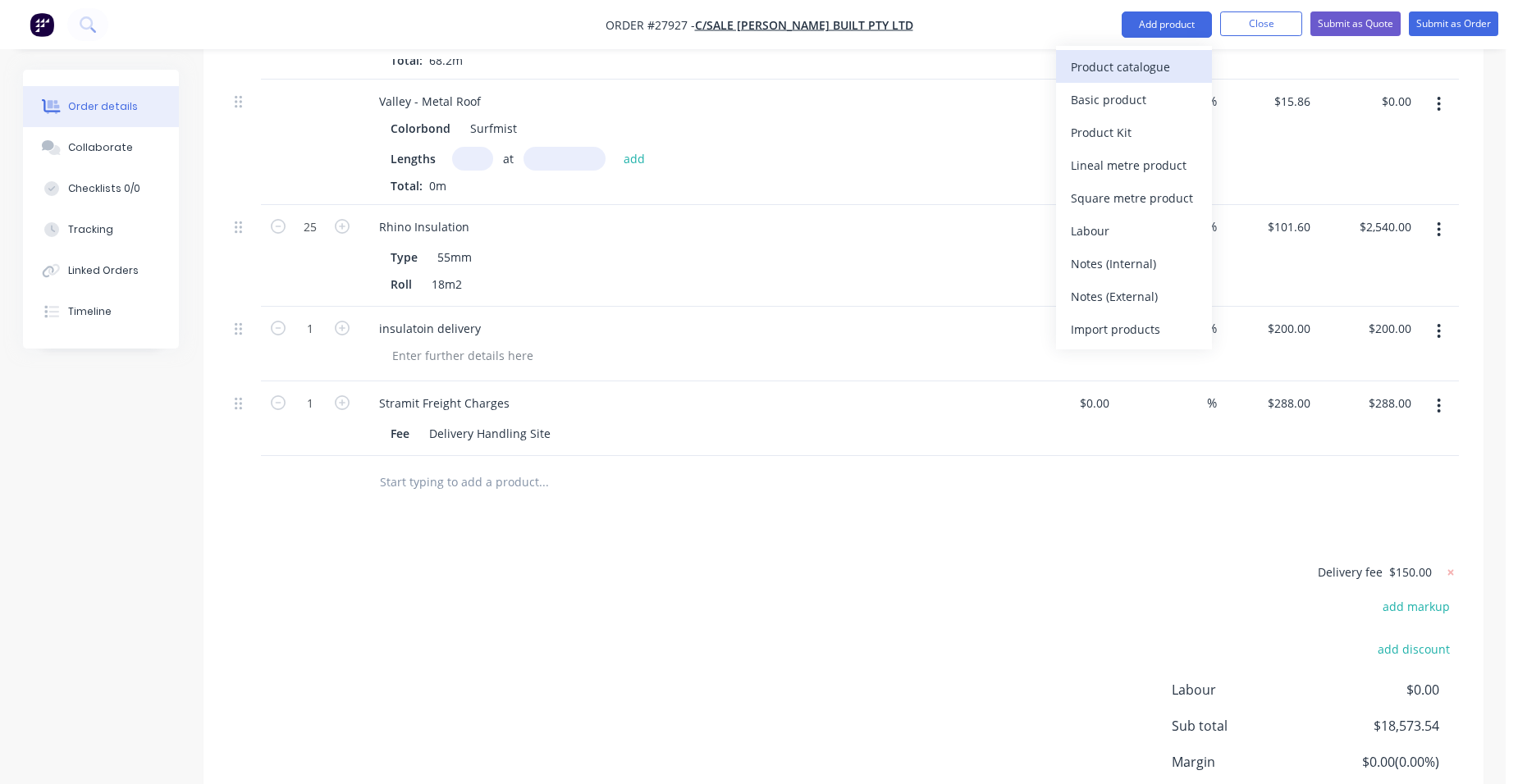
click at [1170, 72] on div "Product catalogue" at bounding box center [1133, 66] width 126 height 24
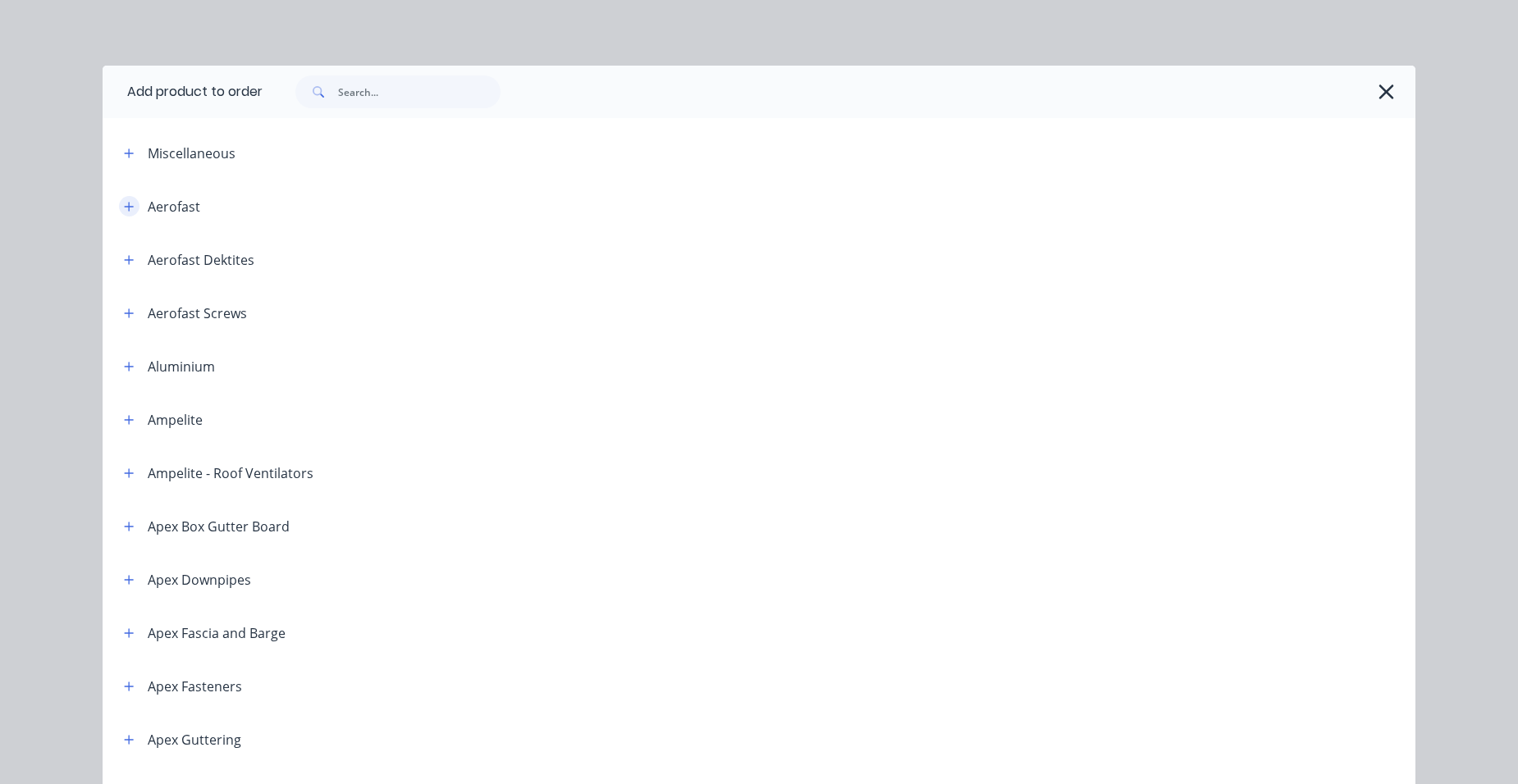
click at [124, 197] on button "button" at bounding box center [129, 205] width 20 height 20
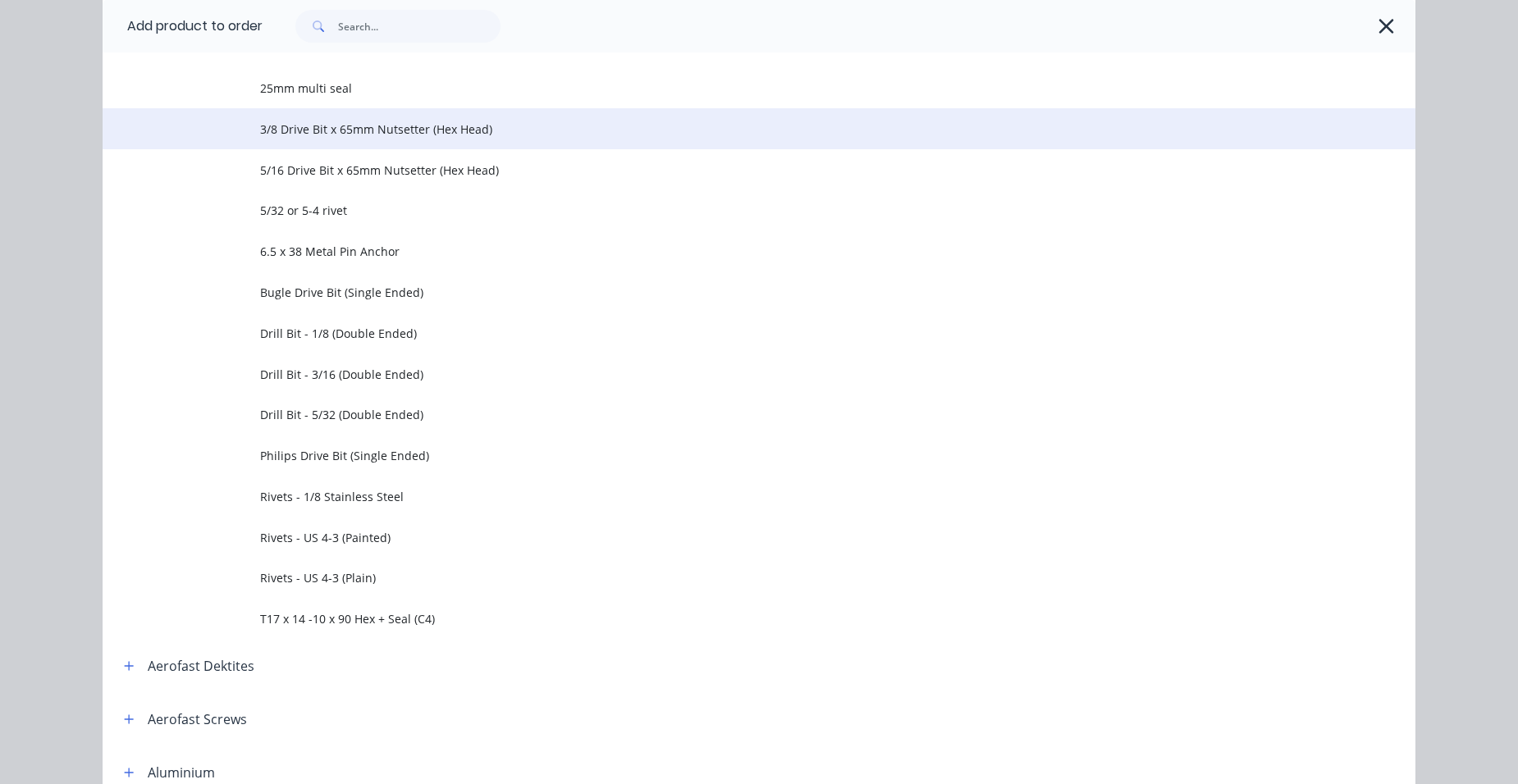
scroll to position [656, 0]
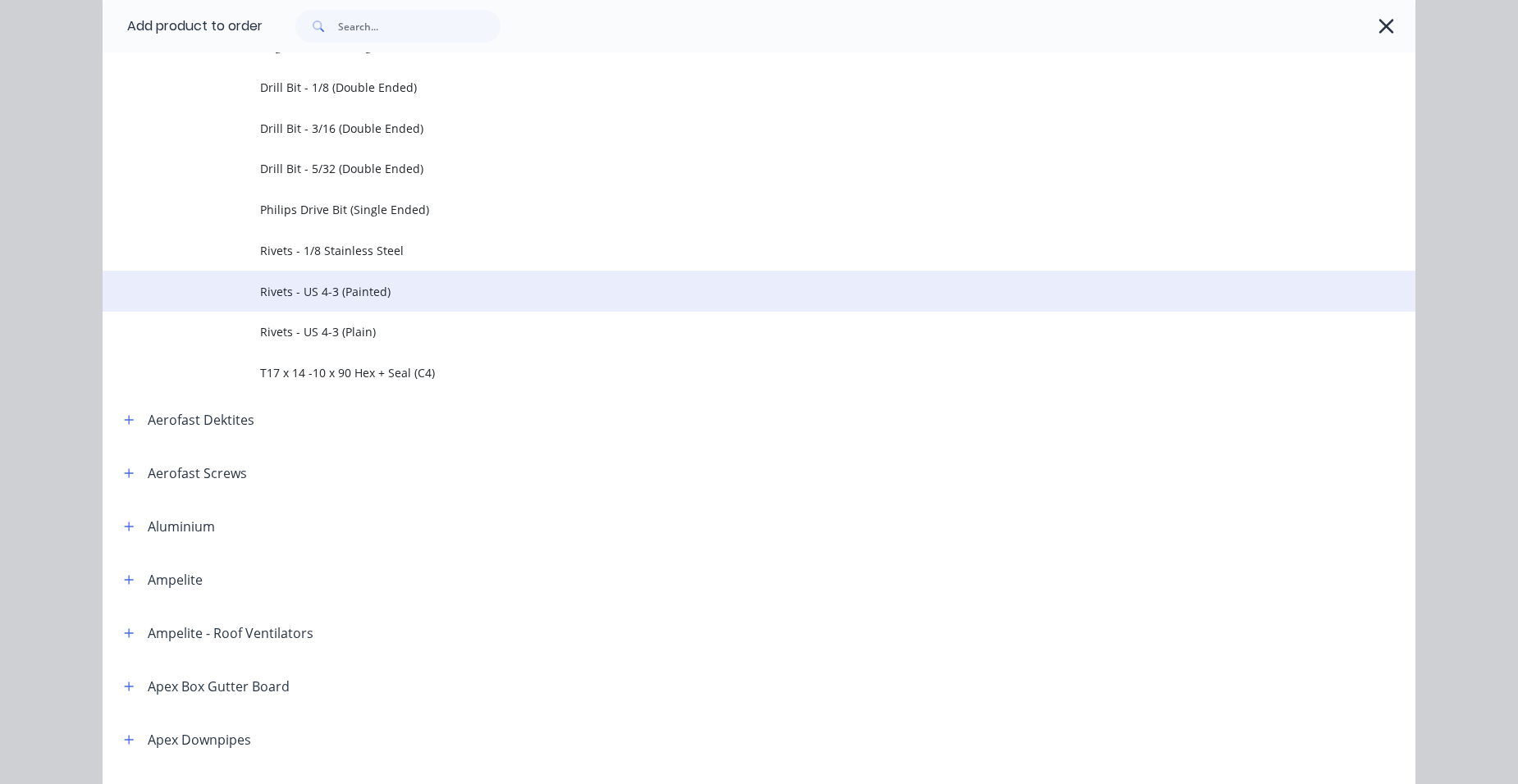
click at [353, 297] on span "Rivets - US 4-3 (Painted)" at bounding box center [722, 292] width 924 height 18
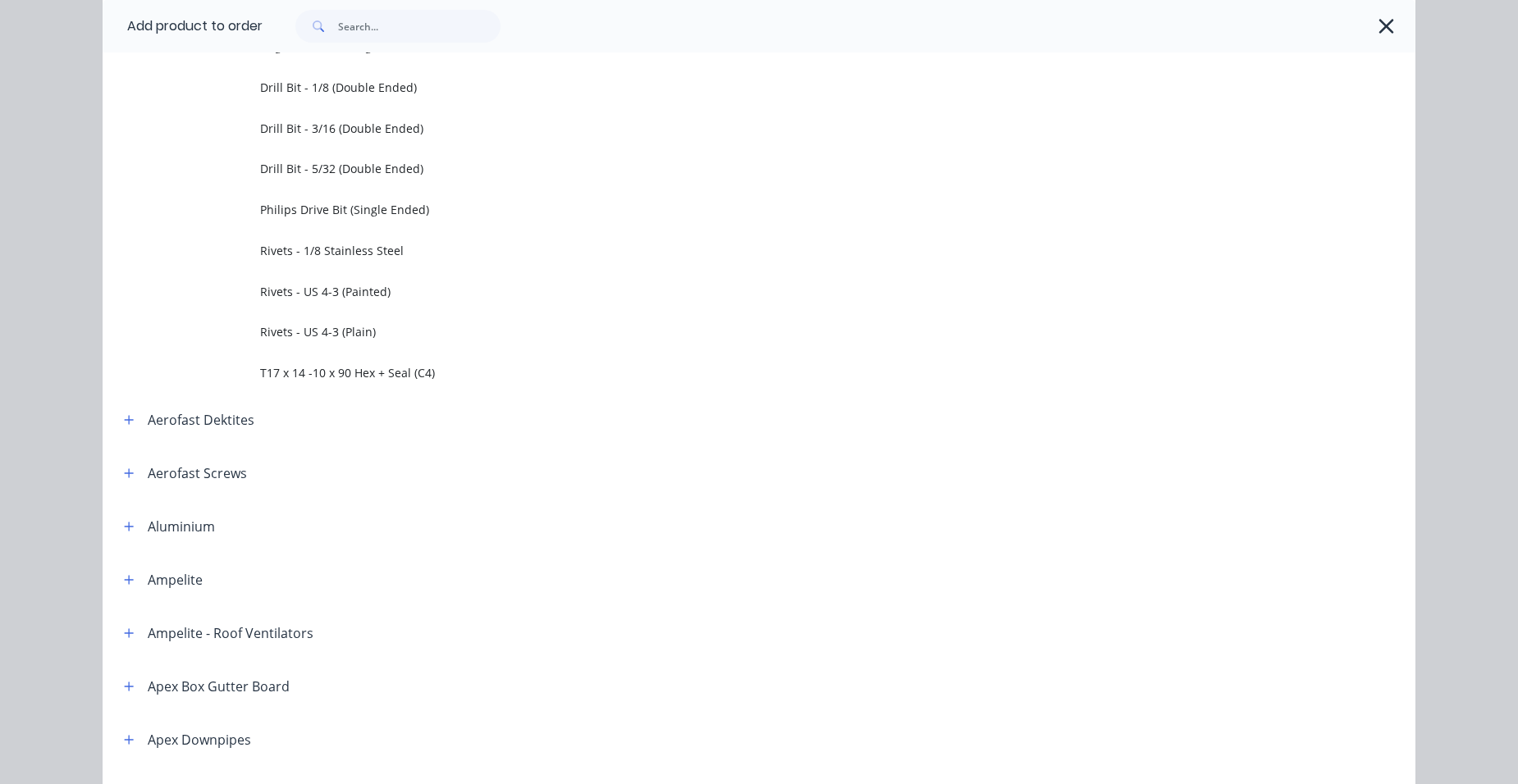
scroll to position [0, 0]
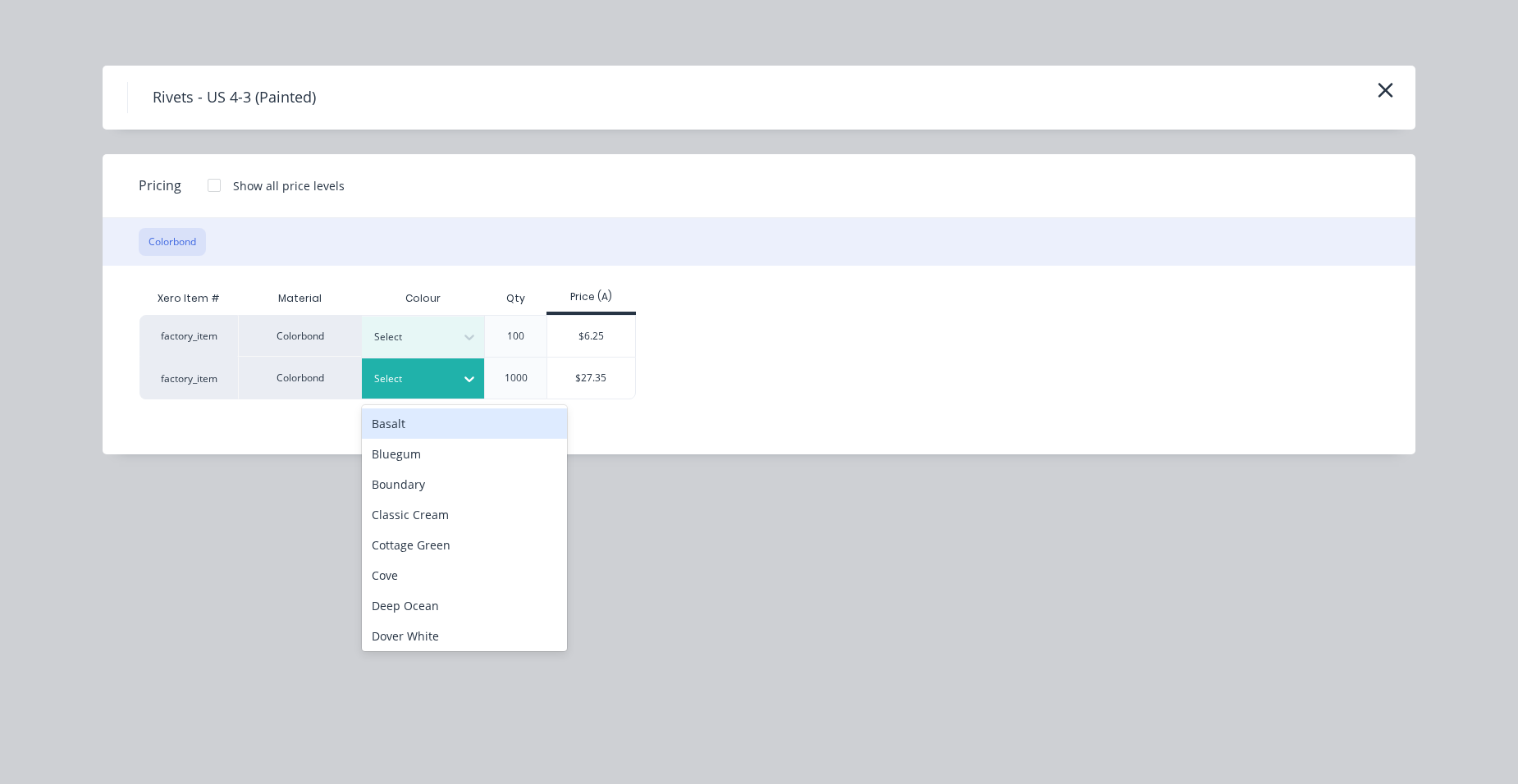
click at [405, 376] on div at bounding box center [411, 378] width 74 height 18
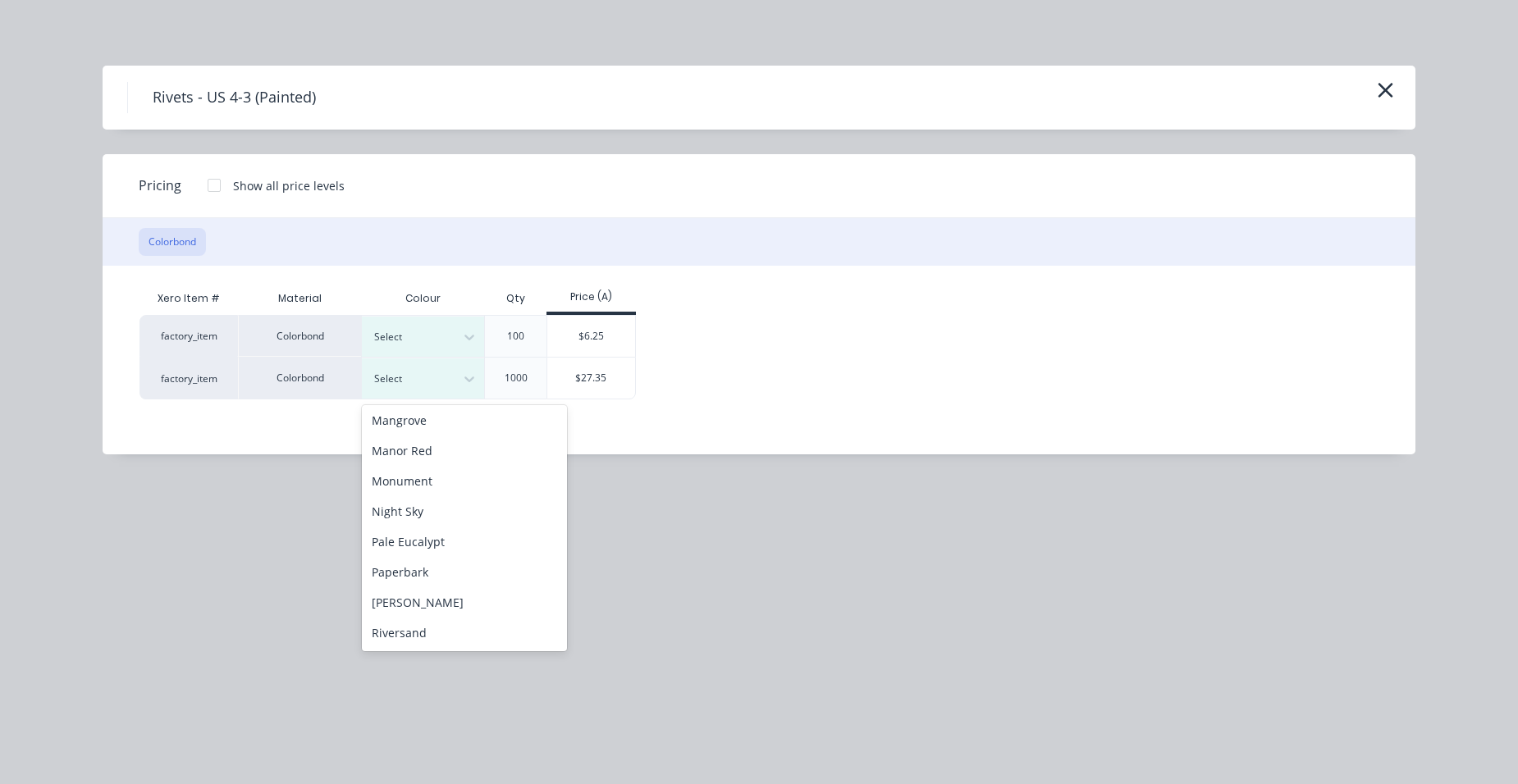
scroll to position [574, 0]
click at [395, 575] on div "Surfmist" at bounding box center [464, 578] width 206 height 30
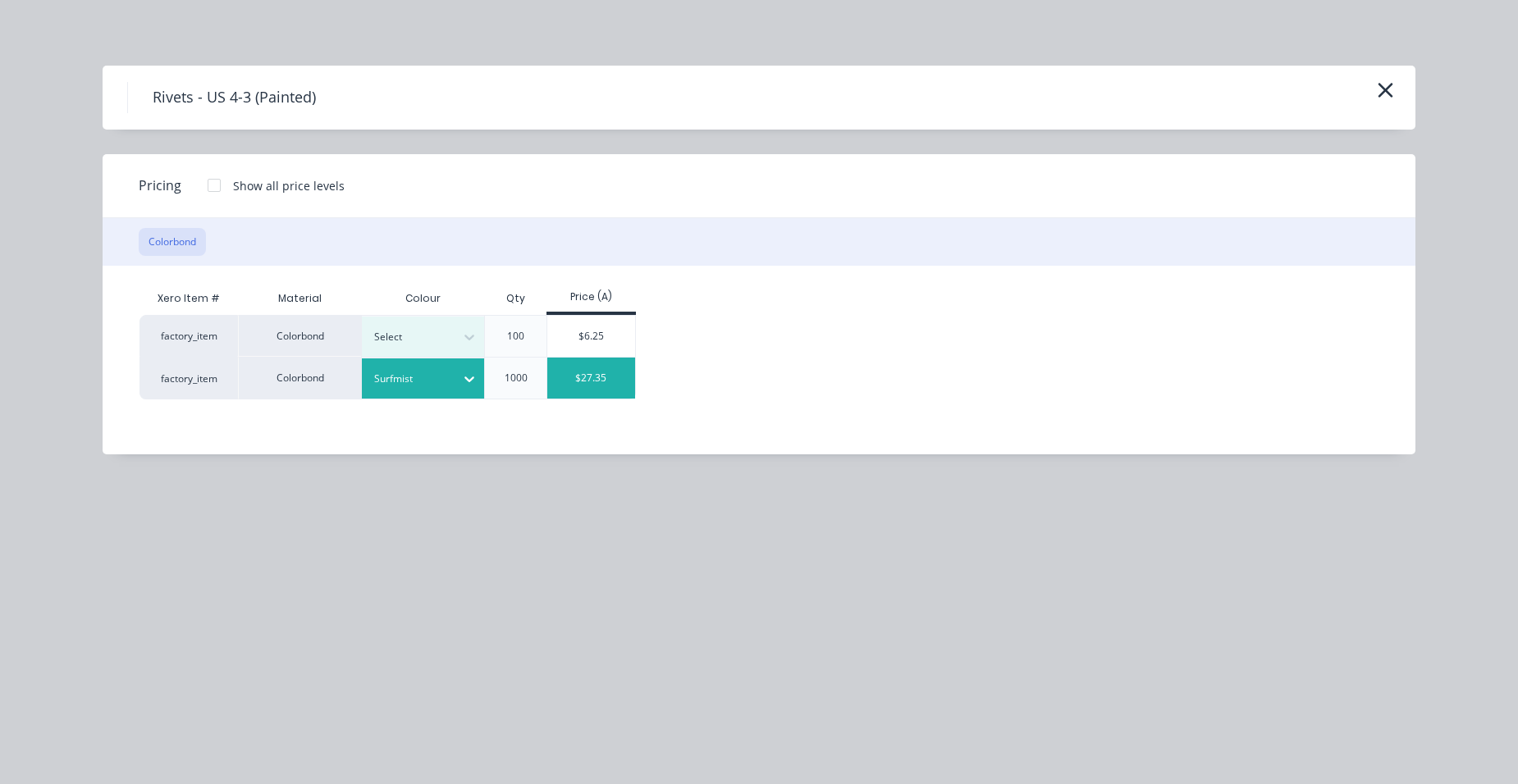
click at [581, 377] on div "$27.35" at bounding box center [591, 378] width 88 height 41
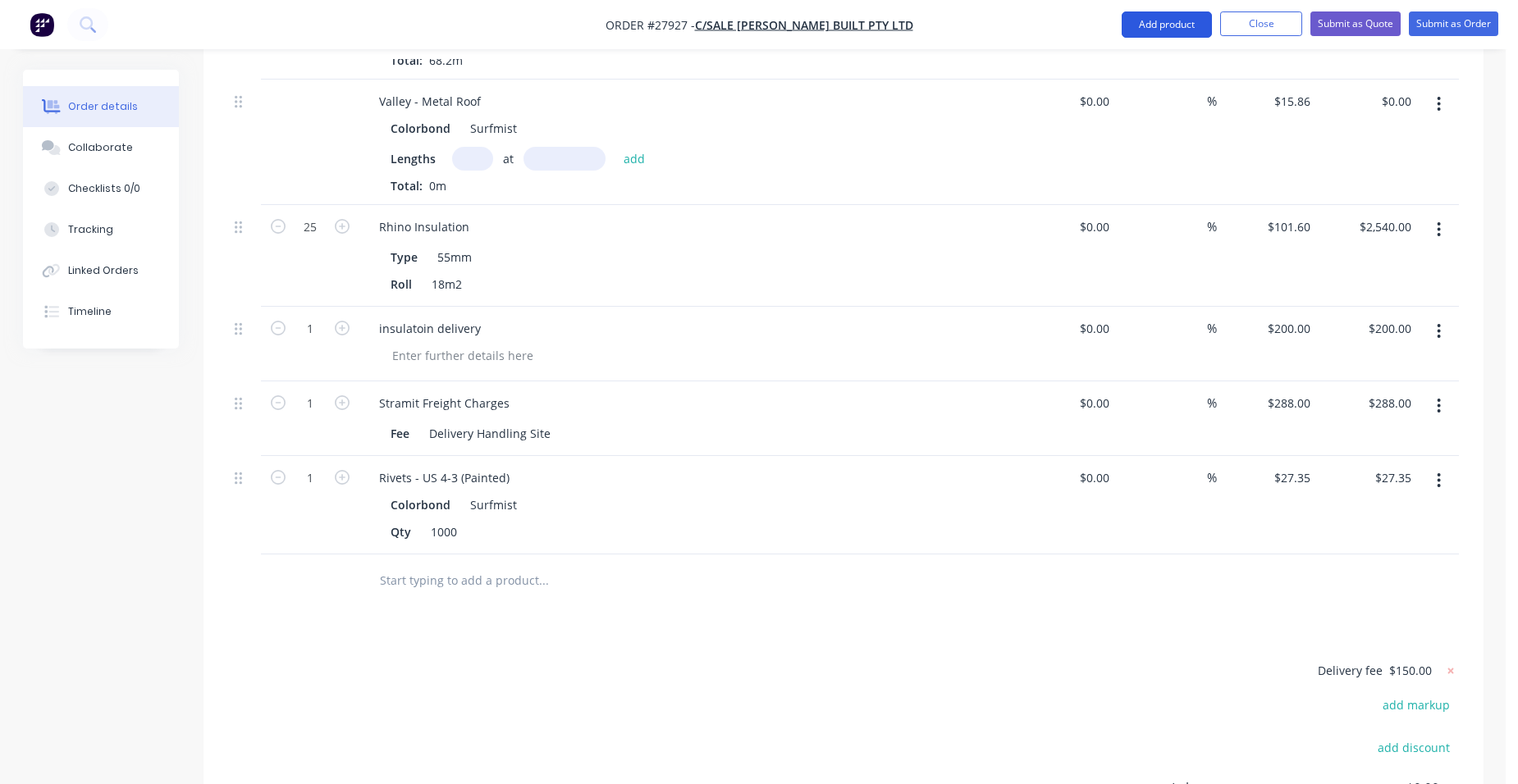
click at [1148, 30] on button "Add product" at bounding box center [1166, 25] width 90 height 26
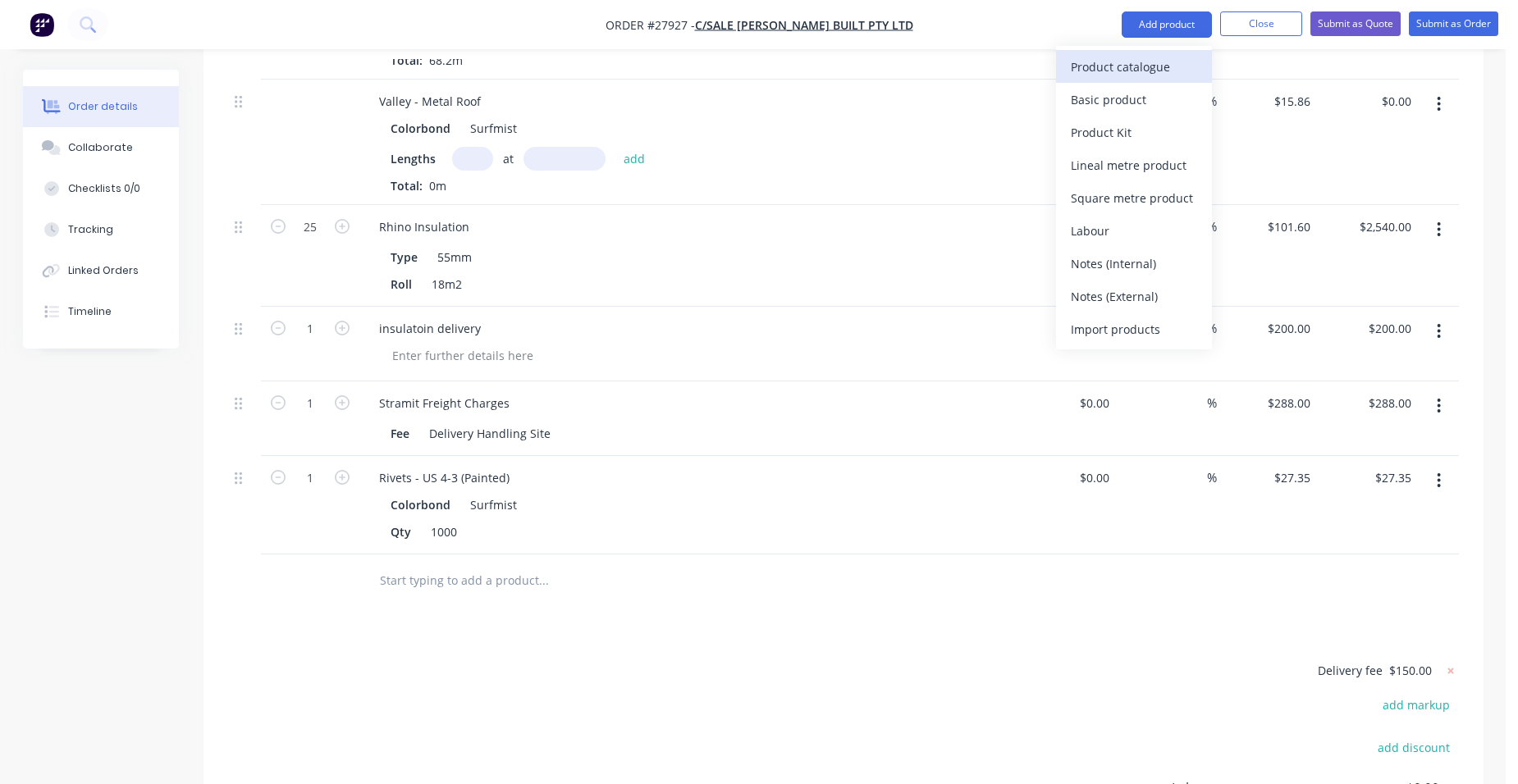
click at [1139, 63] on div "Product catalogue" at bounding box center [1133, 66] width 126 height 24
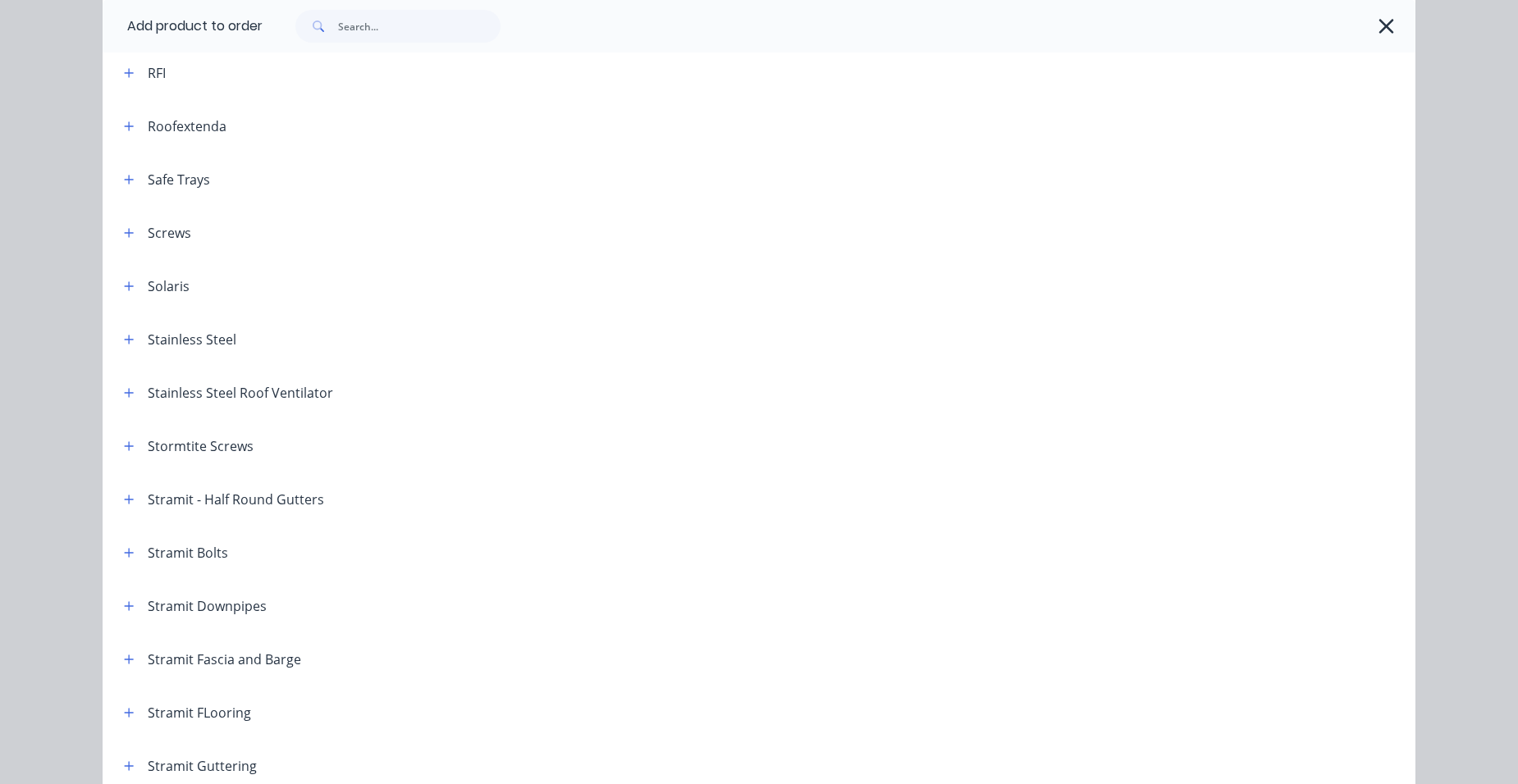
scroll to position [2214, 0]
click at [123, 235] on icon "button" at bounding box center [128, 231] width 10 height 11
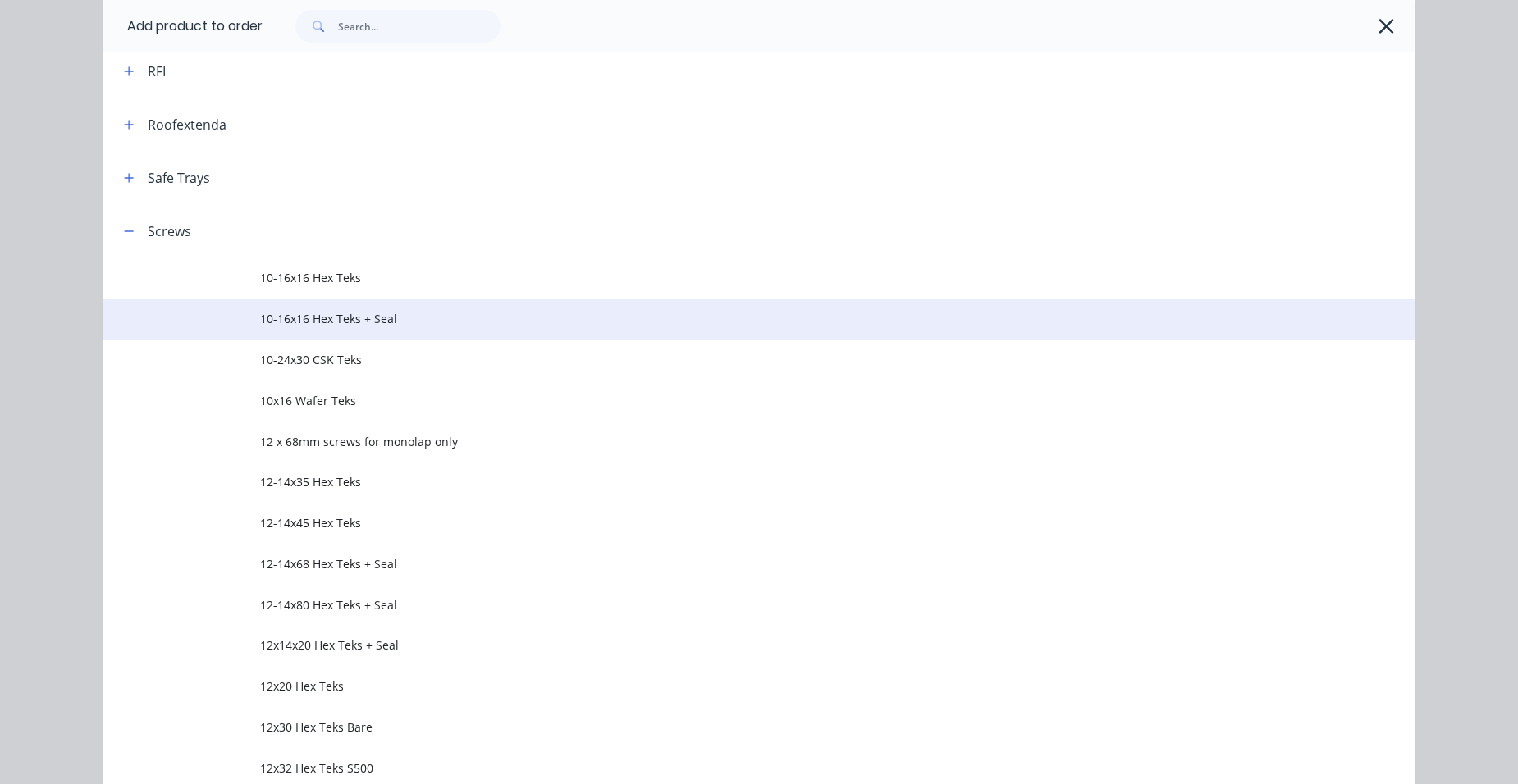
click at [399, 317] on span "10-16x16 Hex Teks + Seal" at bounding box center [722, 319] width 924 height 18
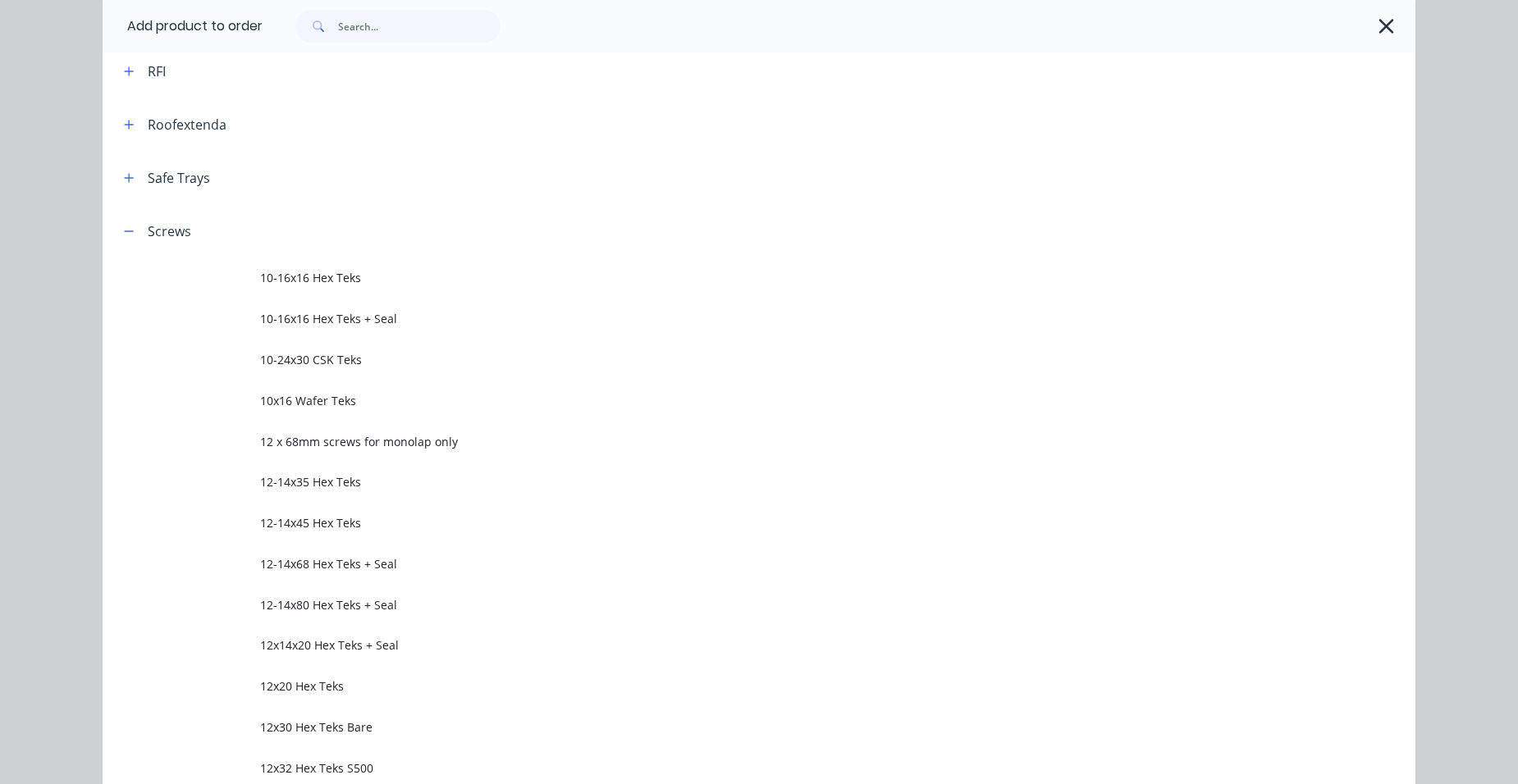
scroll to position [0, 0]
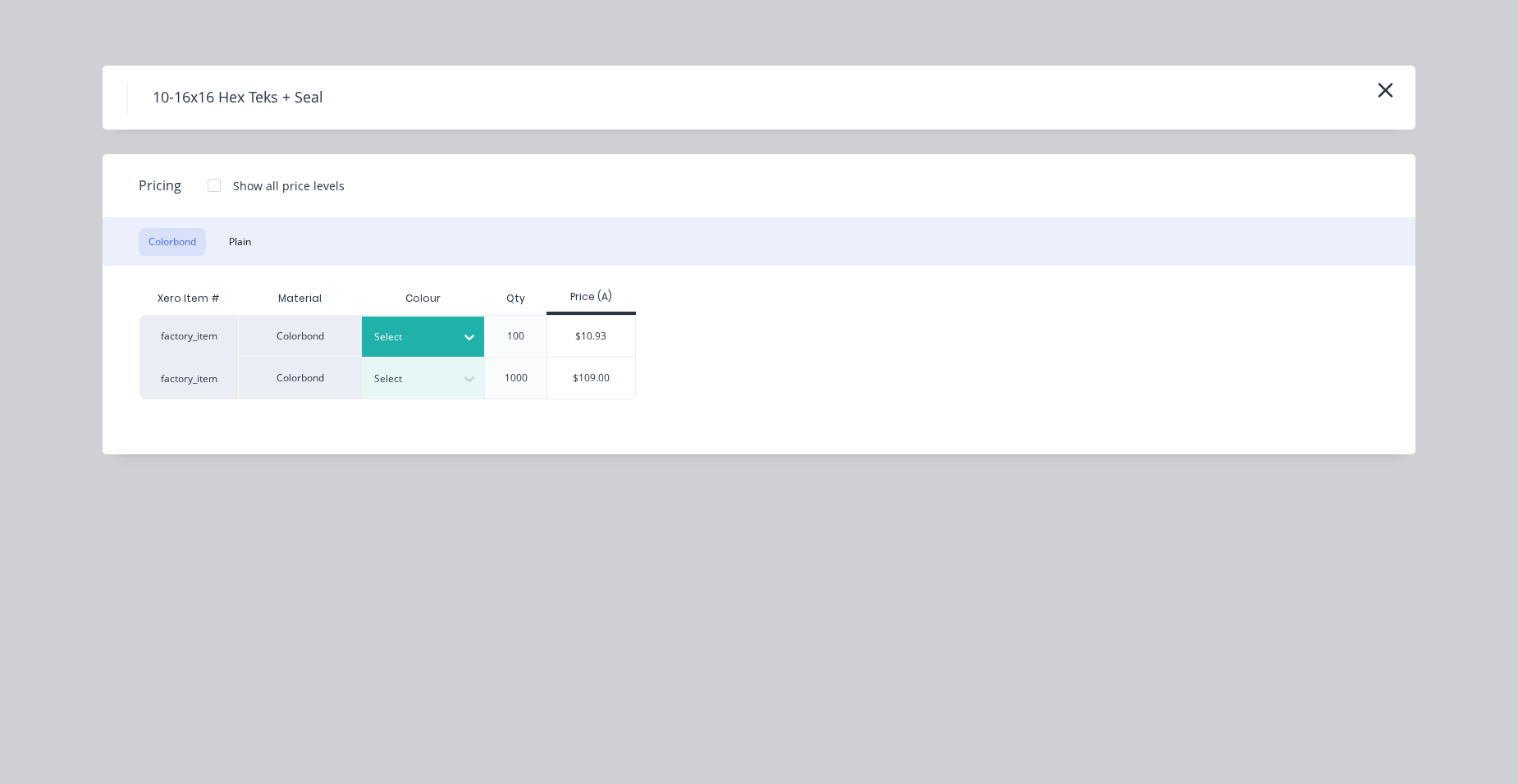
click at [402, 336] on div at bounding box center [411, 337] width 74 height 18
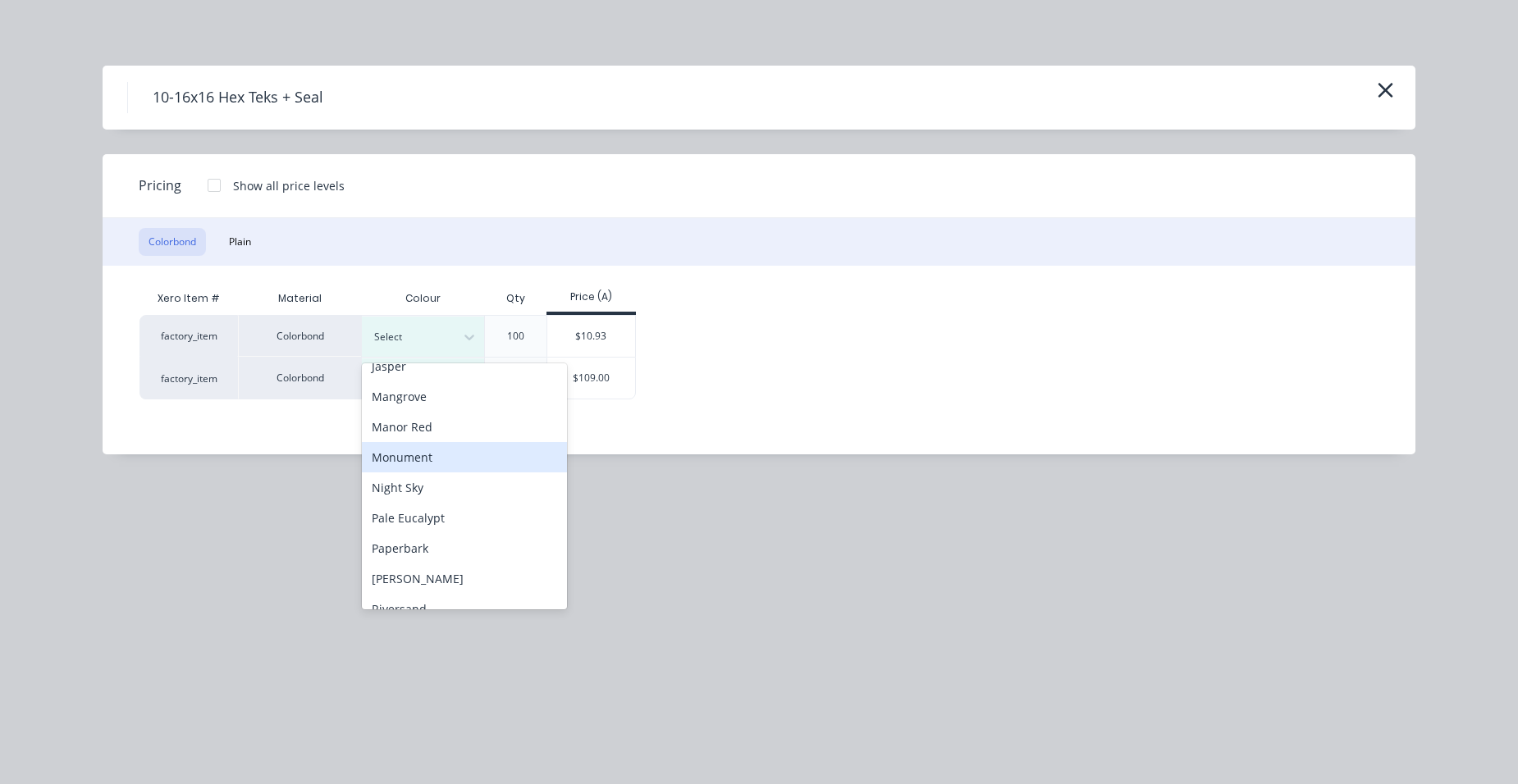
scroll to position [574, 0]
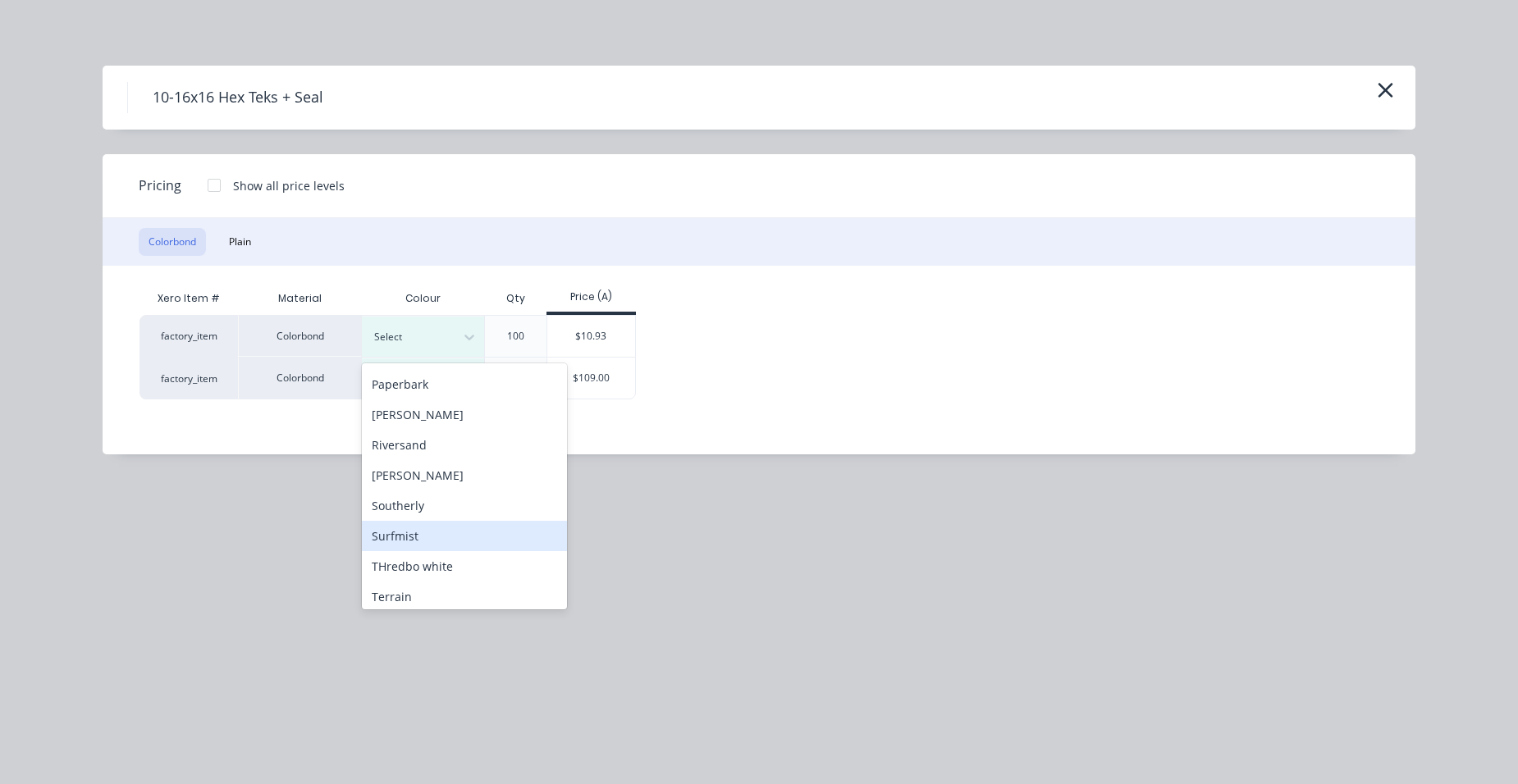
drag, startPoint x: 430, startPoint y: 534, endPoint x: 441, endPoint y: 487, distance: 48.3
click at [430, 535] on div "Surfmist" at bounding box center [464, 536] width 206 height 30
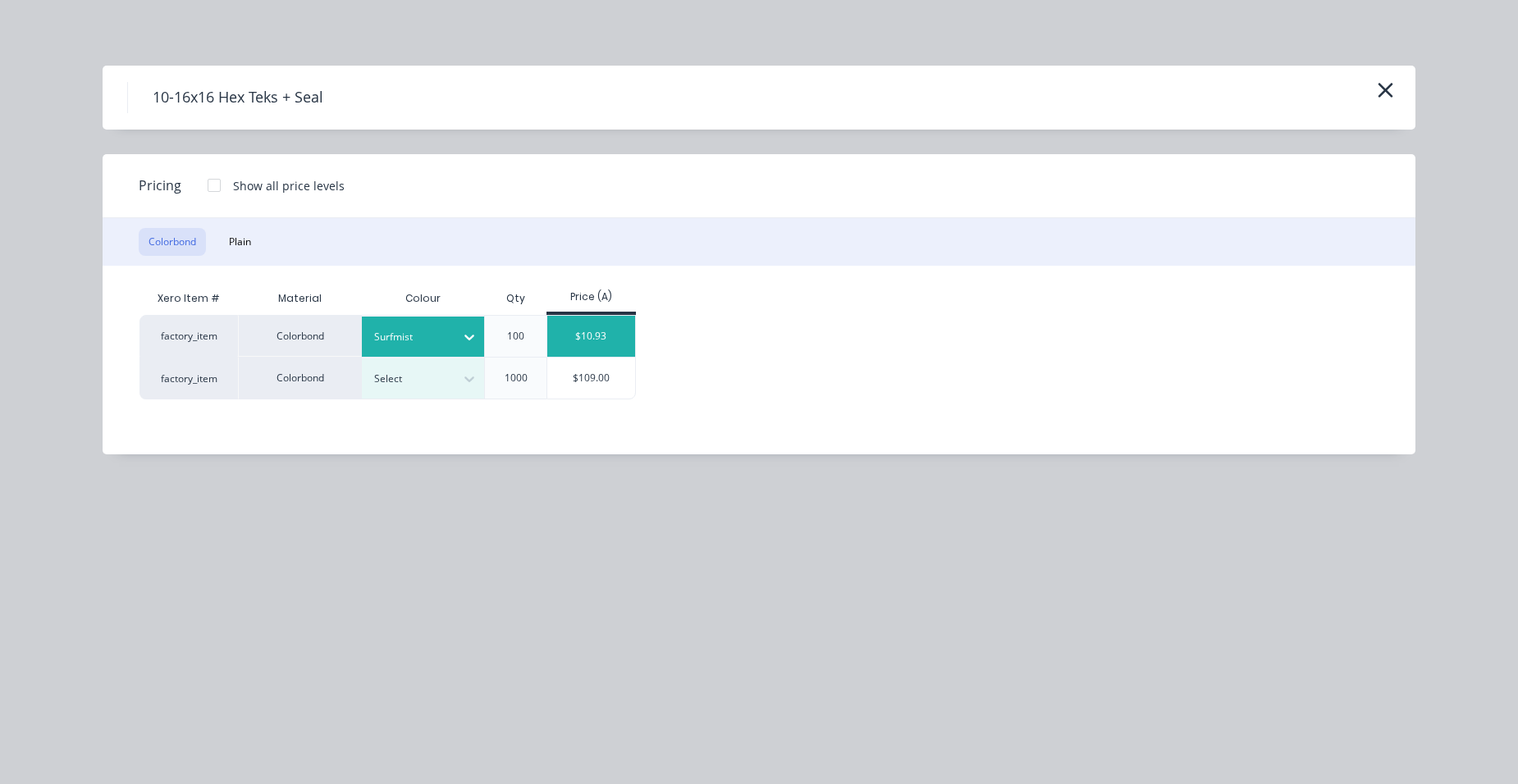
click at [551, 329] on div "$10.93" at bounding box center [591, 336] width 88 height 41
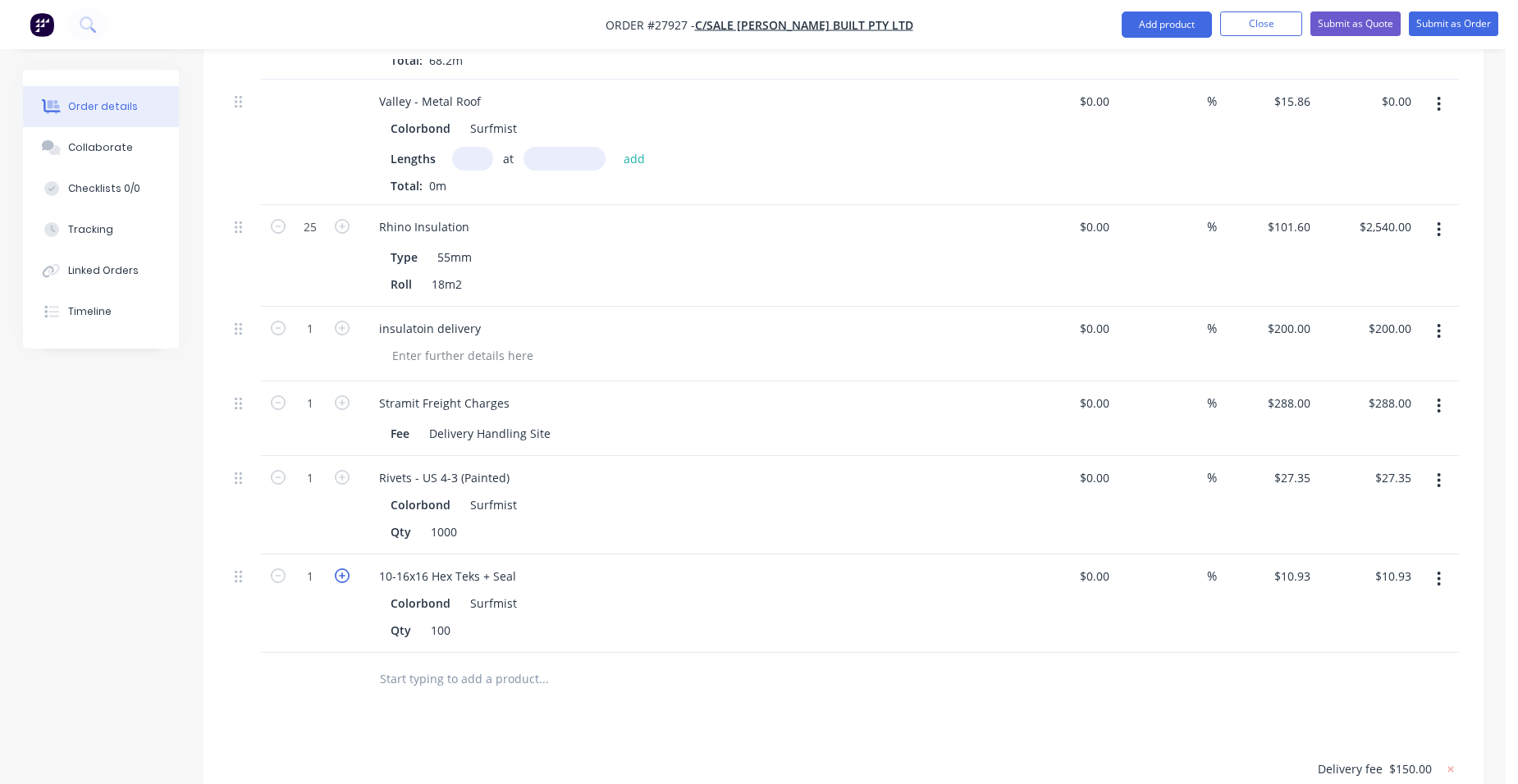
click at [340, 569] on icon "button" at bounding box center [341, 576] width 15 height 15
type input "2"
type input "$21.86"
click at [1153, 27] on button "Add product" at bounding box center [1166, 25] width 90 height 26
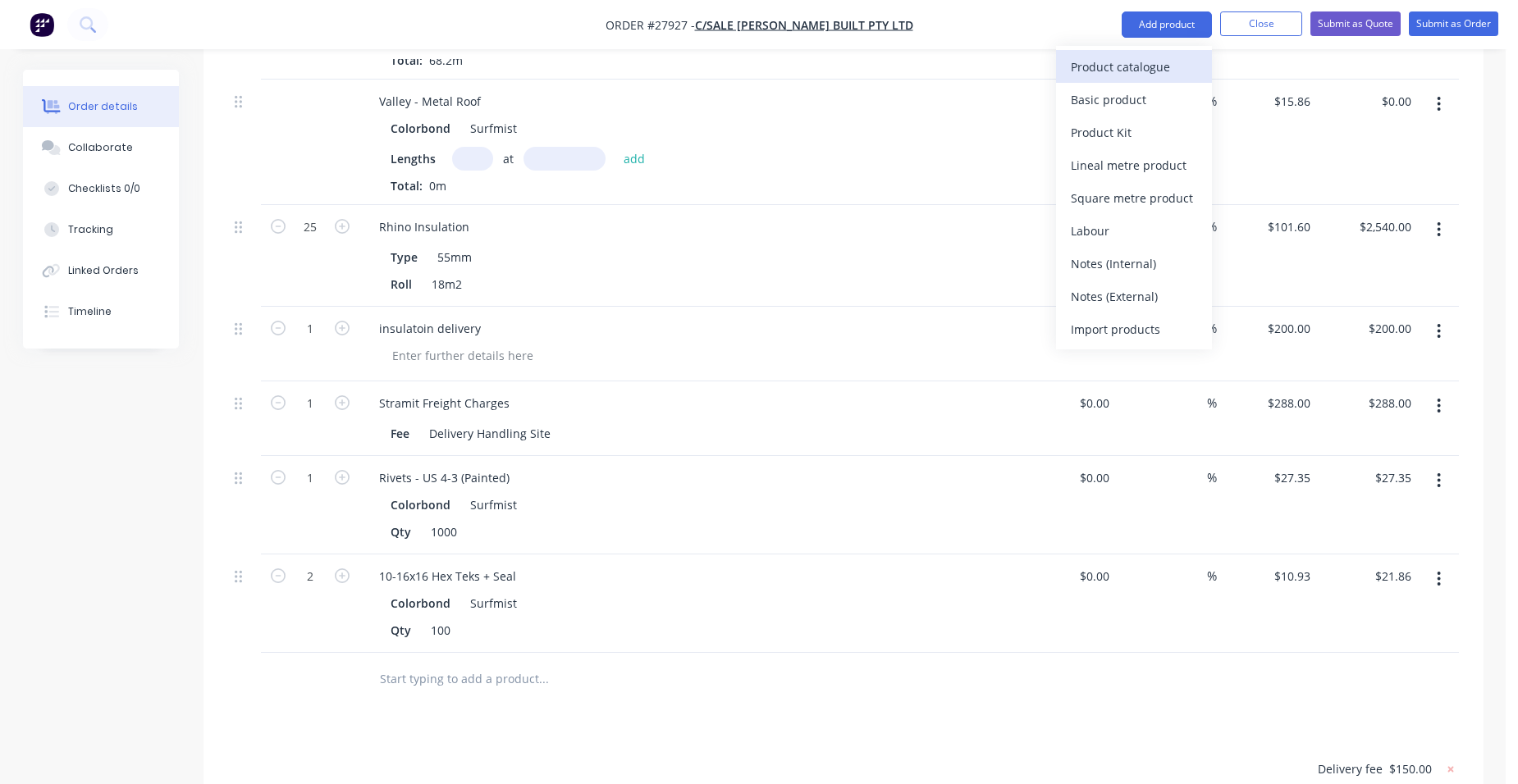
click at [1134, 59] on div "Product catalogue" at bounding box center [1133, 66] width 126 height 24
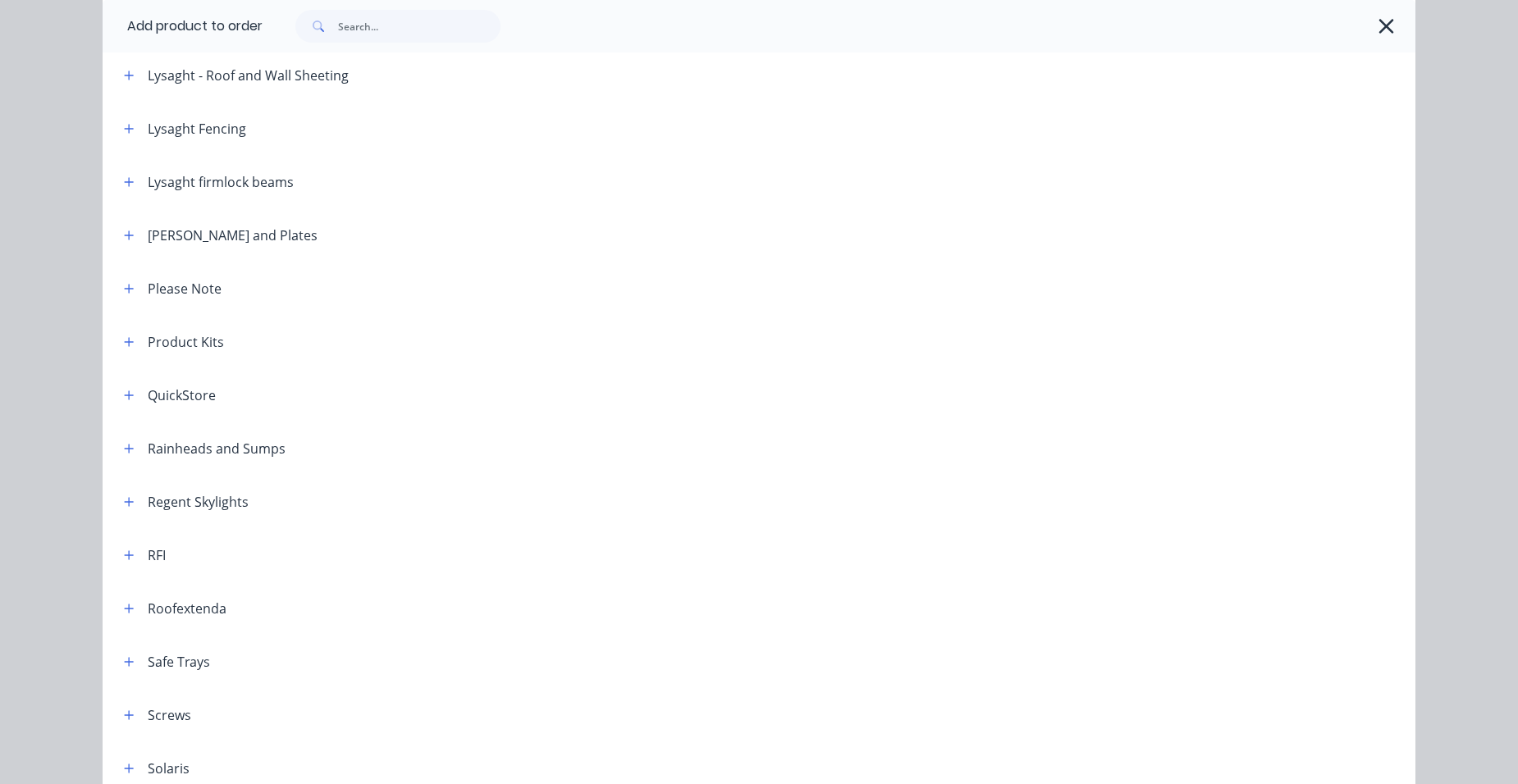
scroll to position [1968, 0]
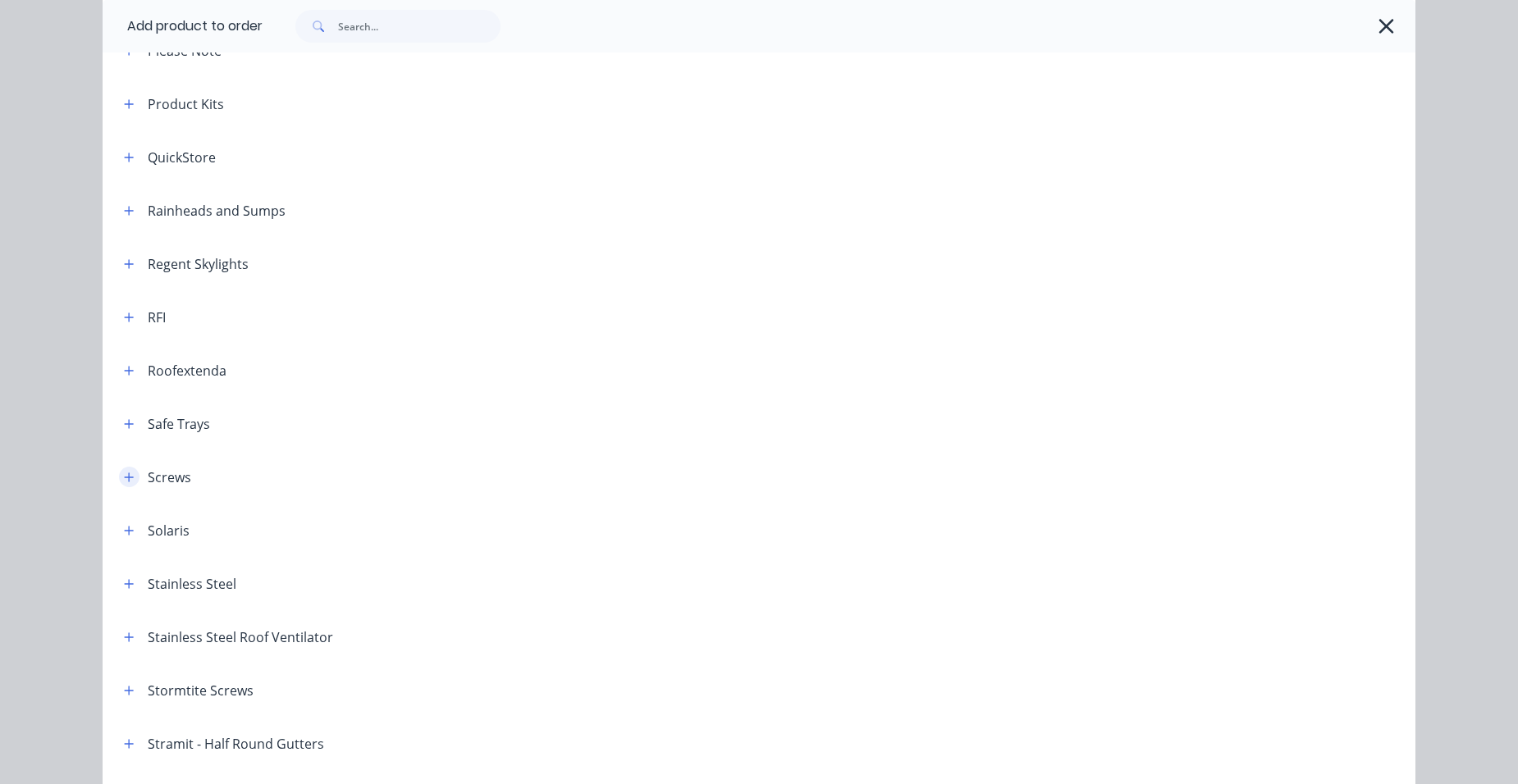
click at [124, 476] on icon "button" at bounding box center [129, 477] width 9 height 9
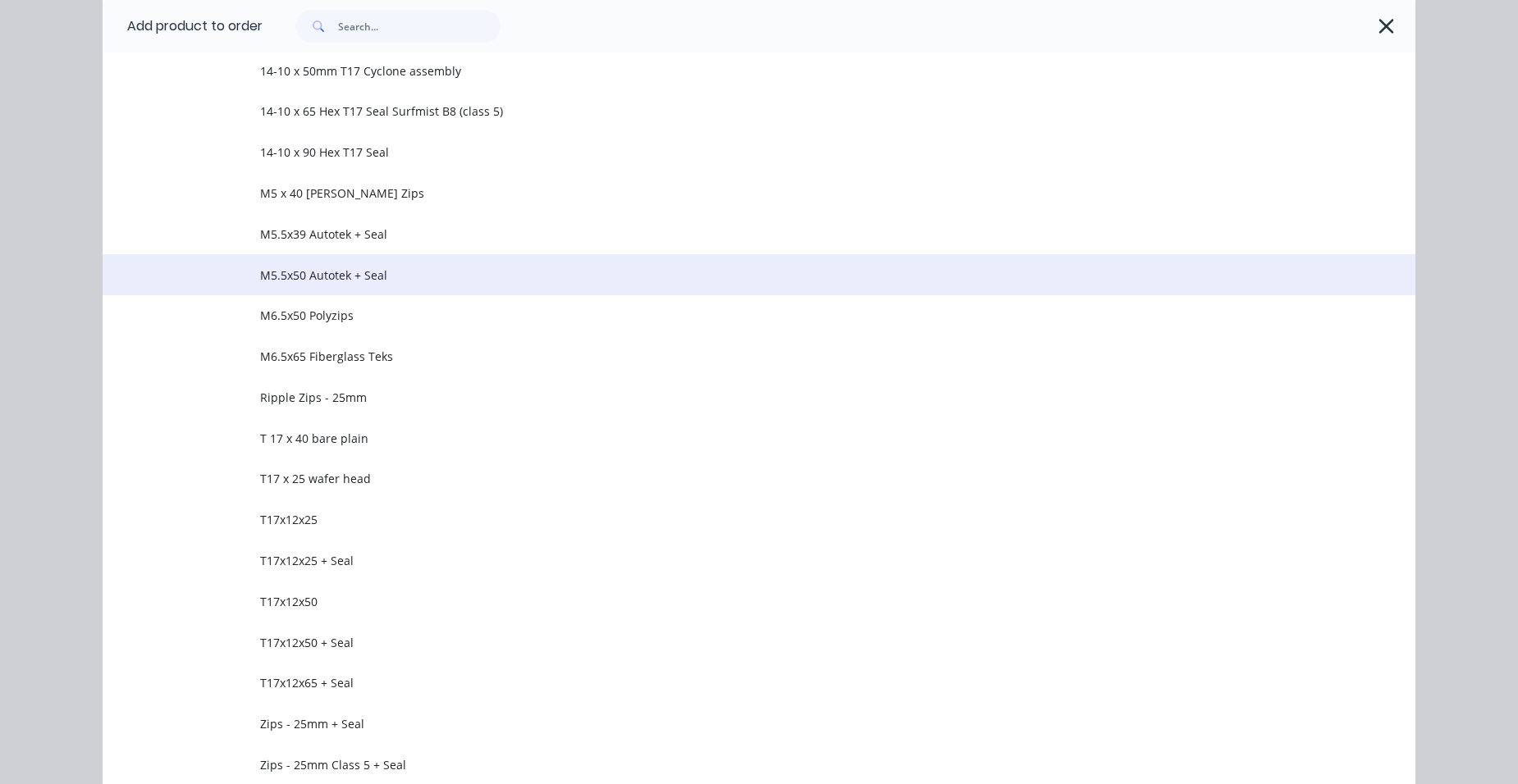
scroll to position [3117, 0]
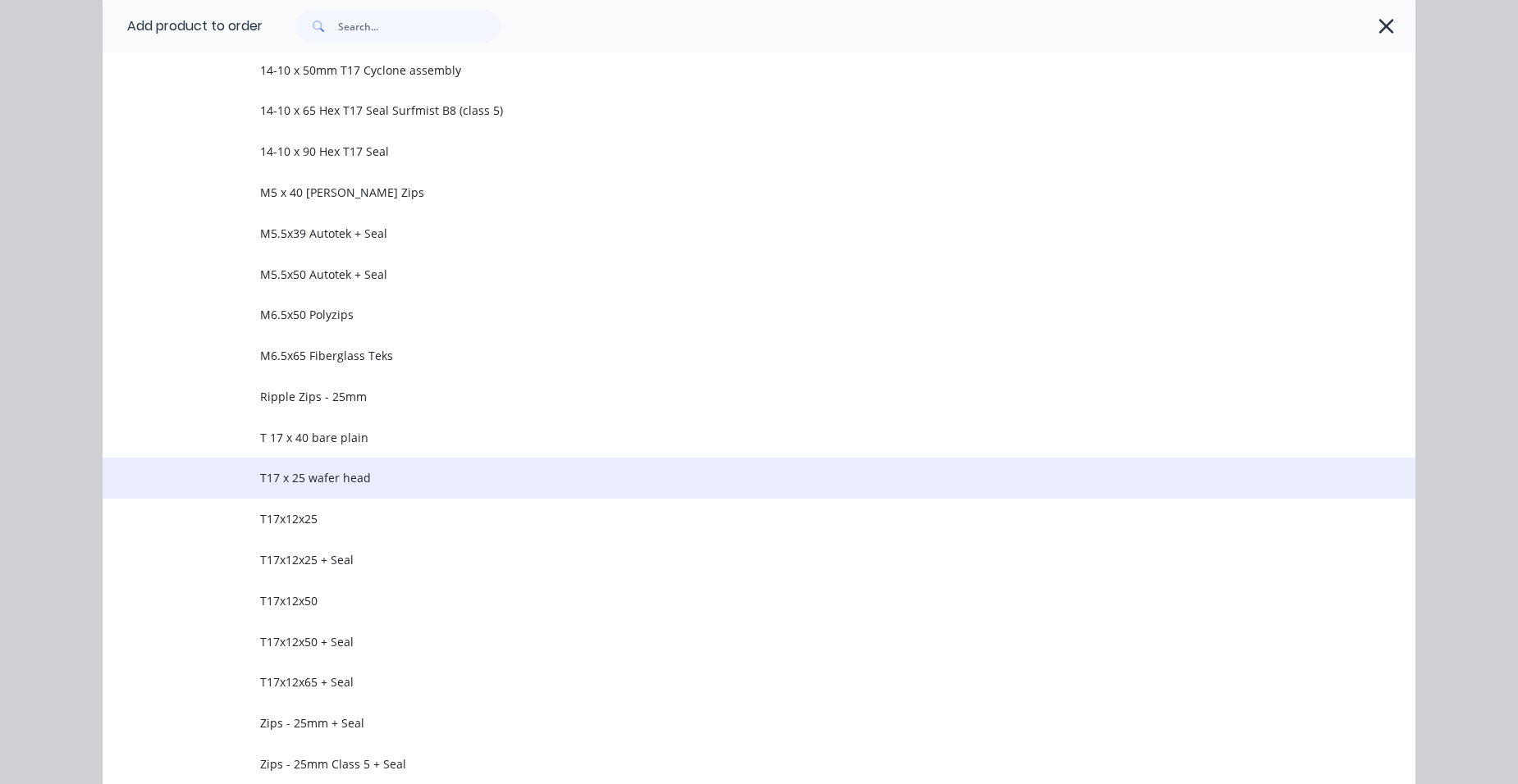
click at [387, 469] on td "T17 x 25 wafer head" at bounding box center [838, 478] width 1155 height 41
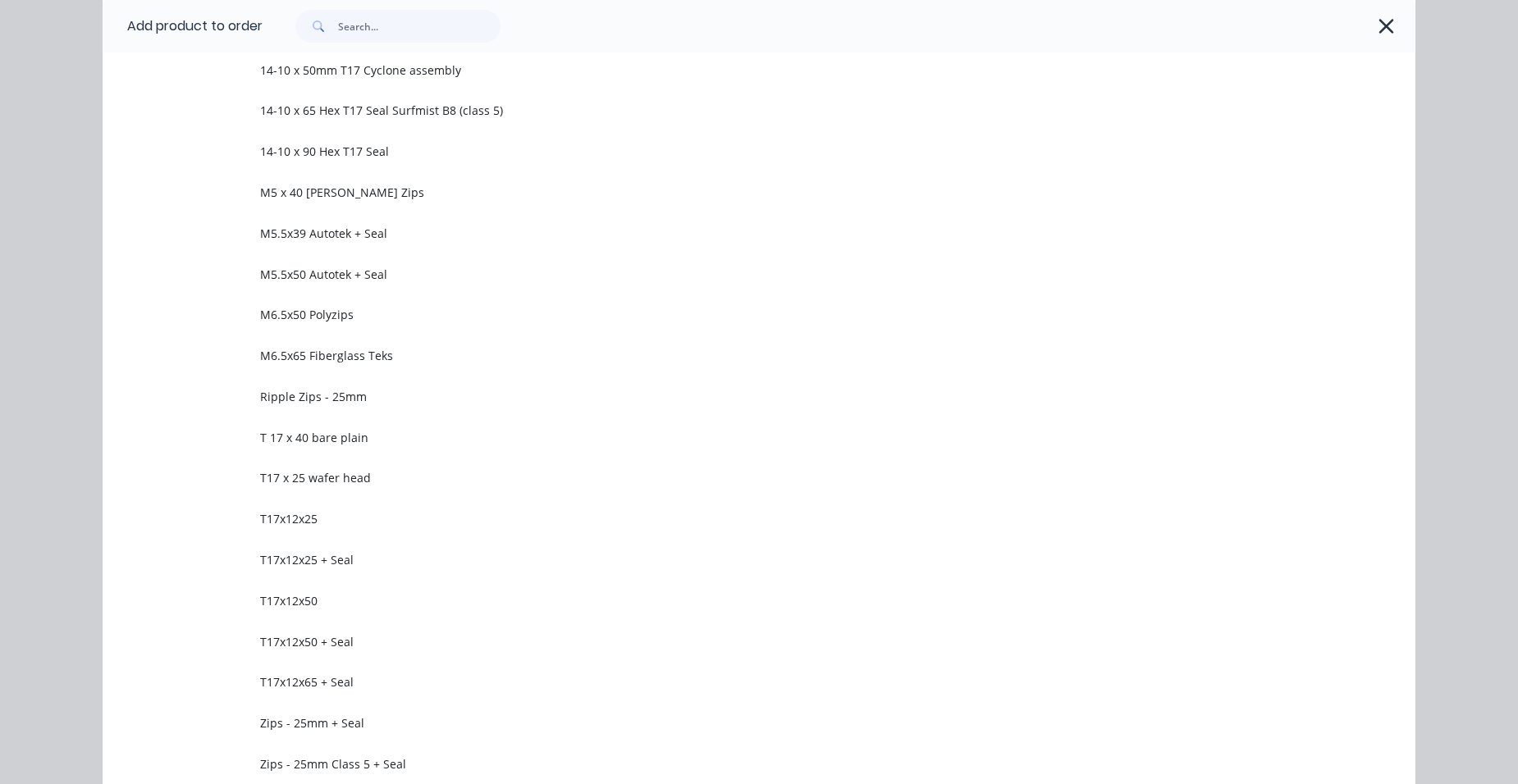
scroll to position [0, 0]
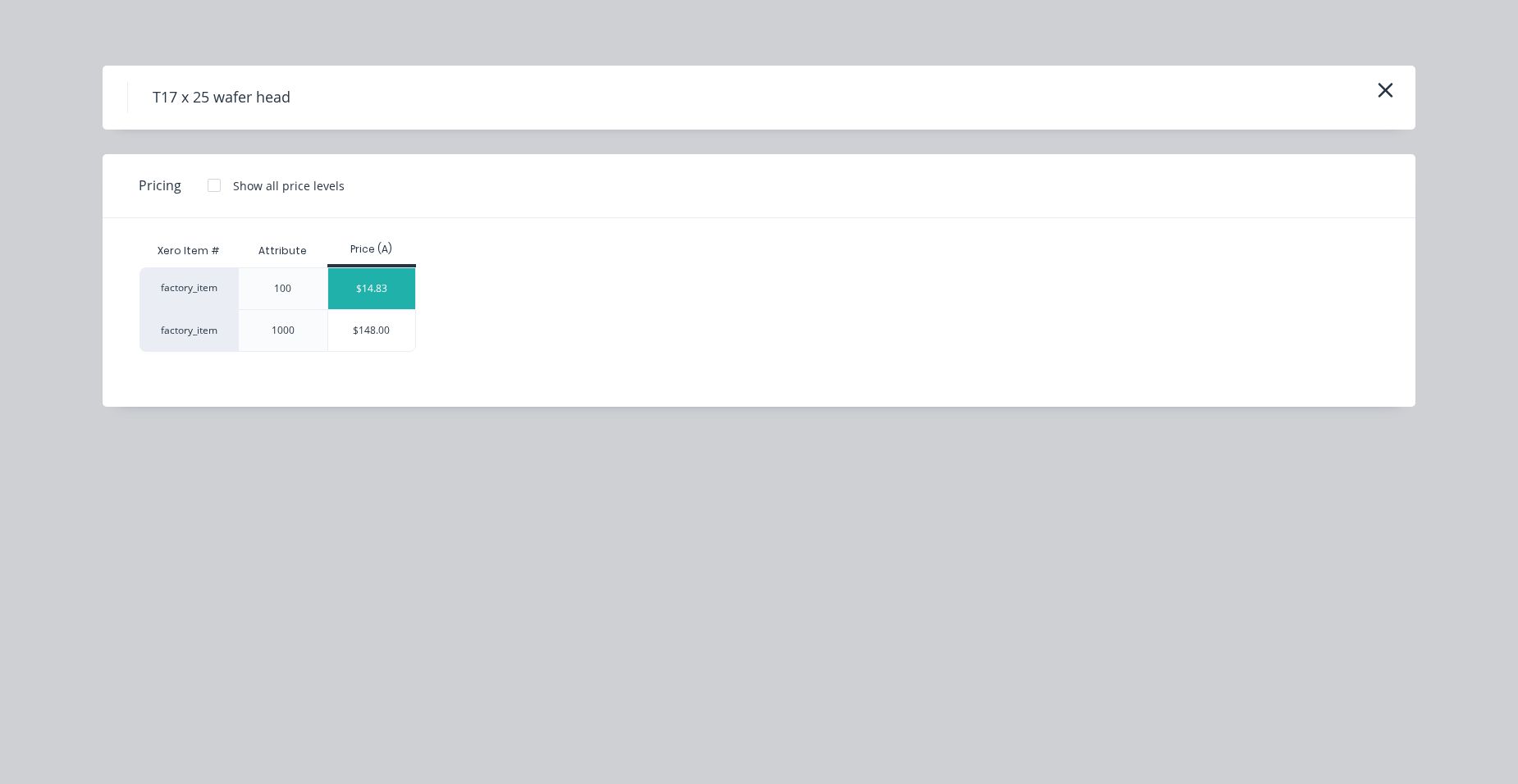
click at [400, 290] on div "$14.83" at bounding box center [372, 288] width 88 height 41
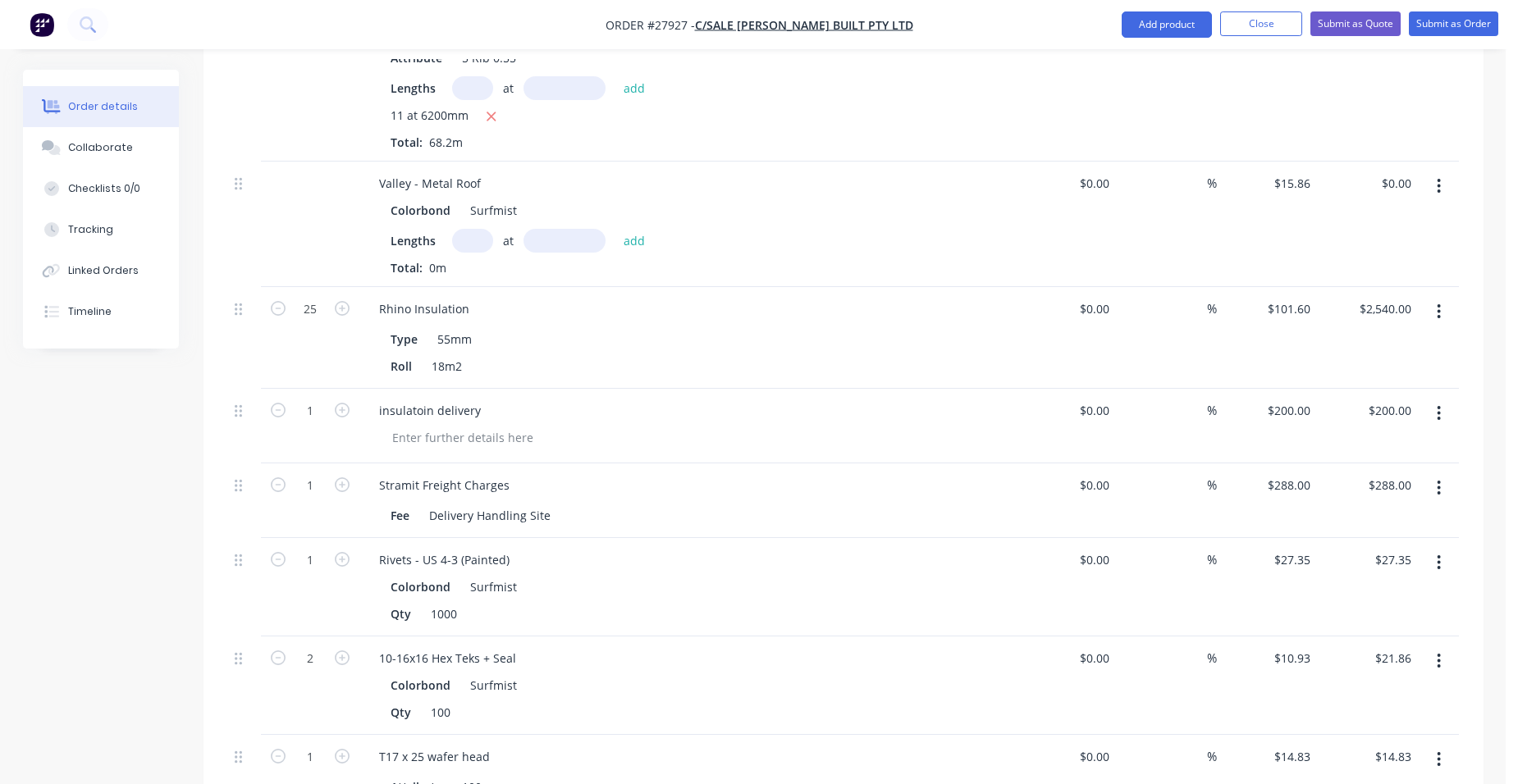
scroll to position [2407, 0]
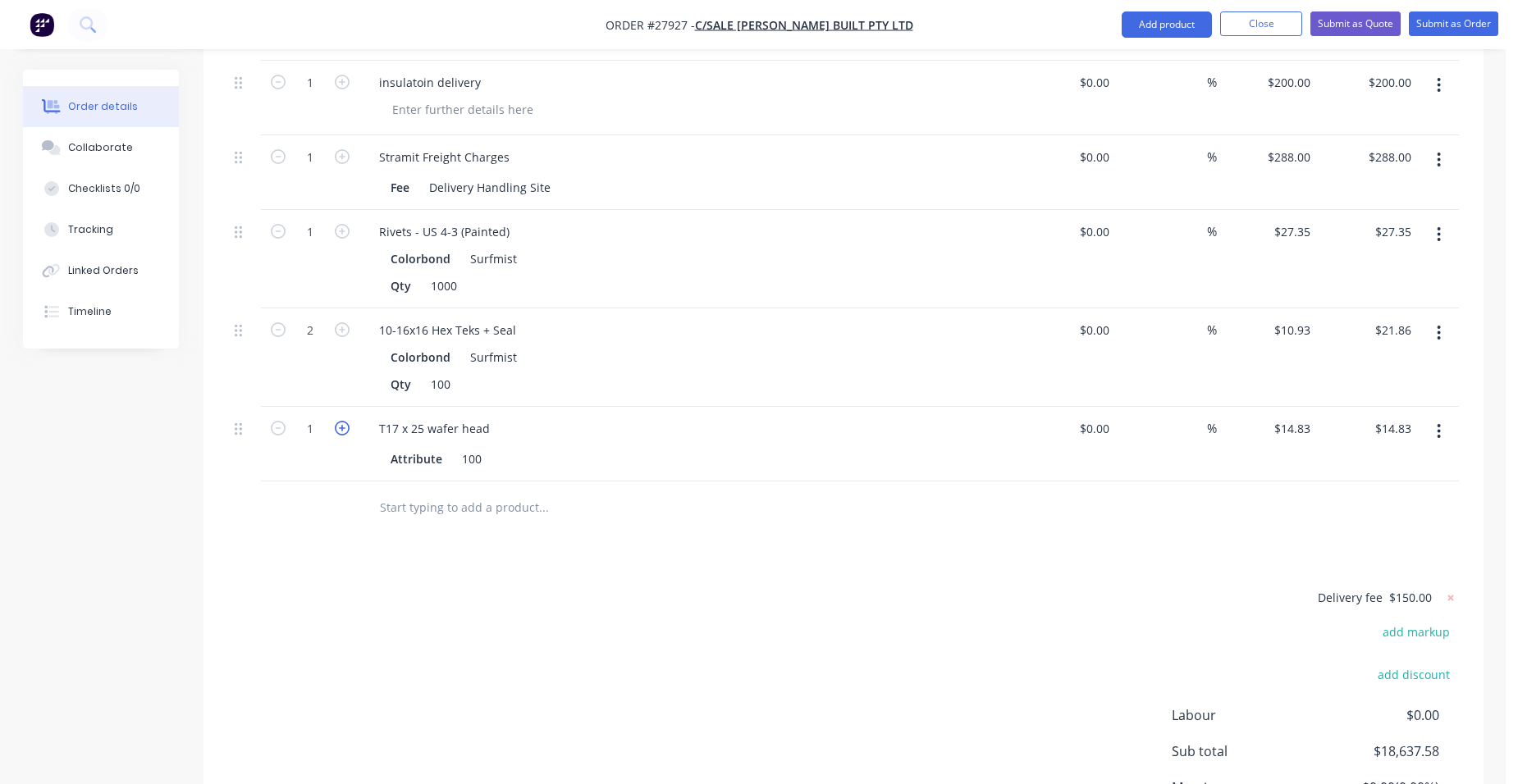
click at [342, 421] on icon "button" at bounding box center [341, 428] width 15 height 15
type input "2"
type input "$29.66"
click at [342, 421] on icon "button" at bounding box center [341, 428] width 15 height 15
type input "3"
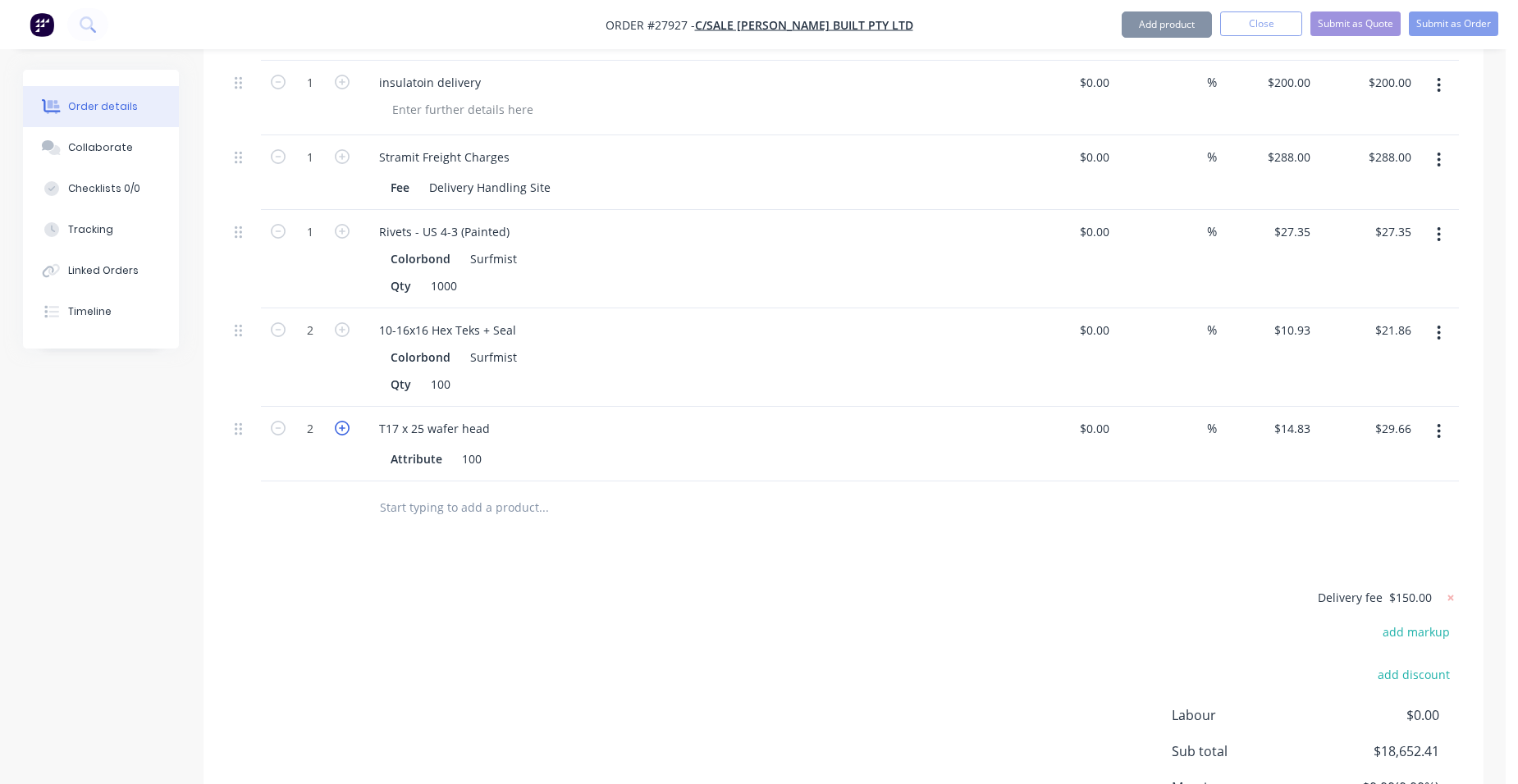
type input "$44.49"
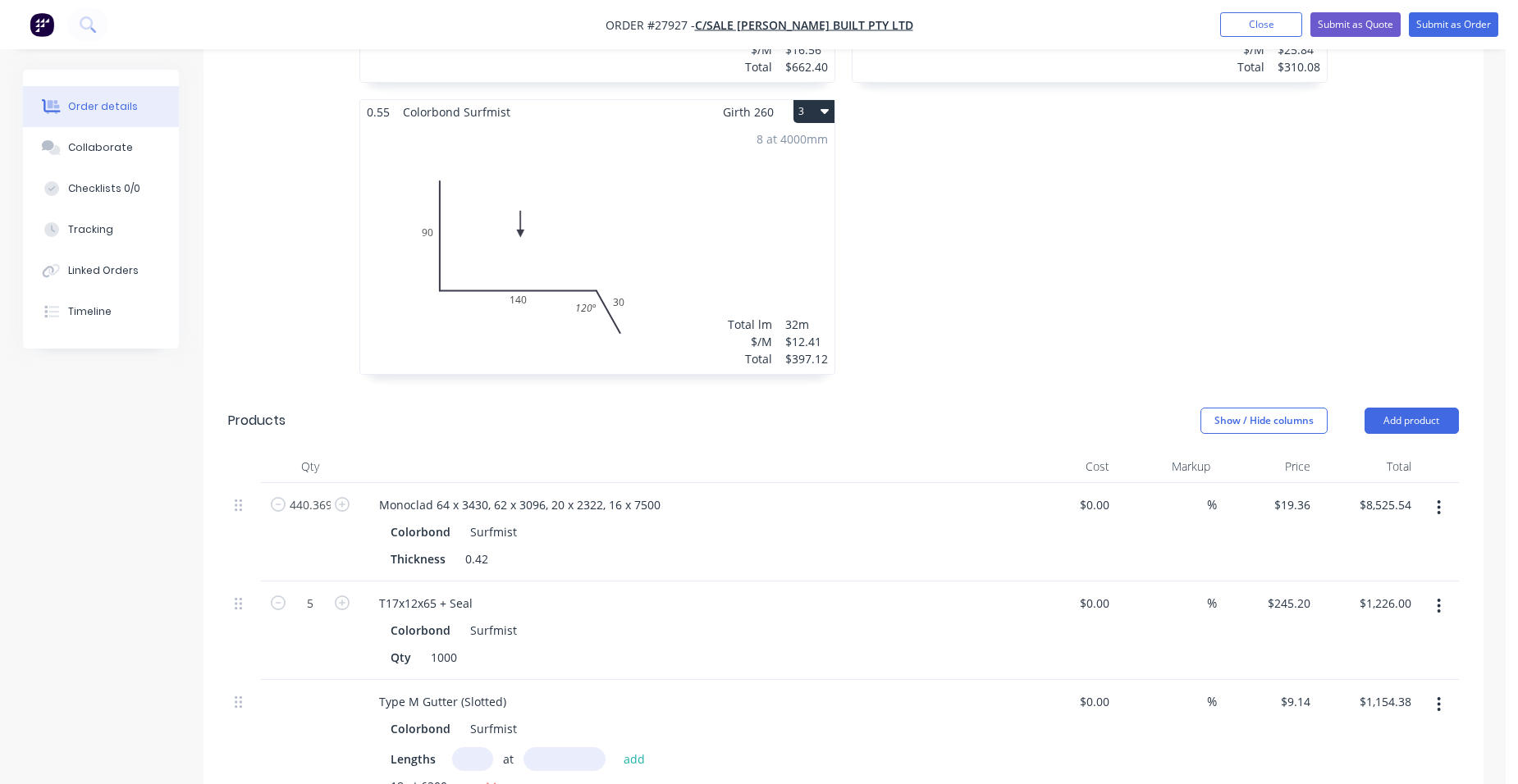
scroll to position [930, 0]
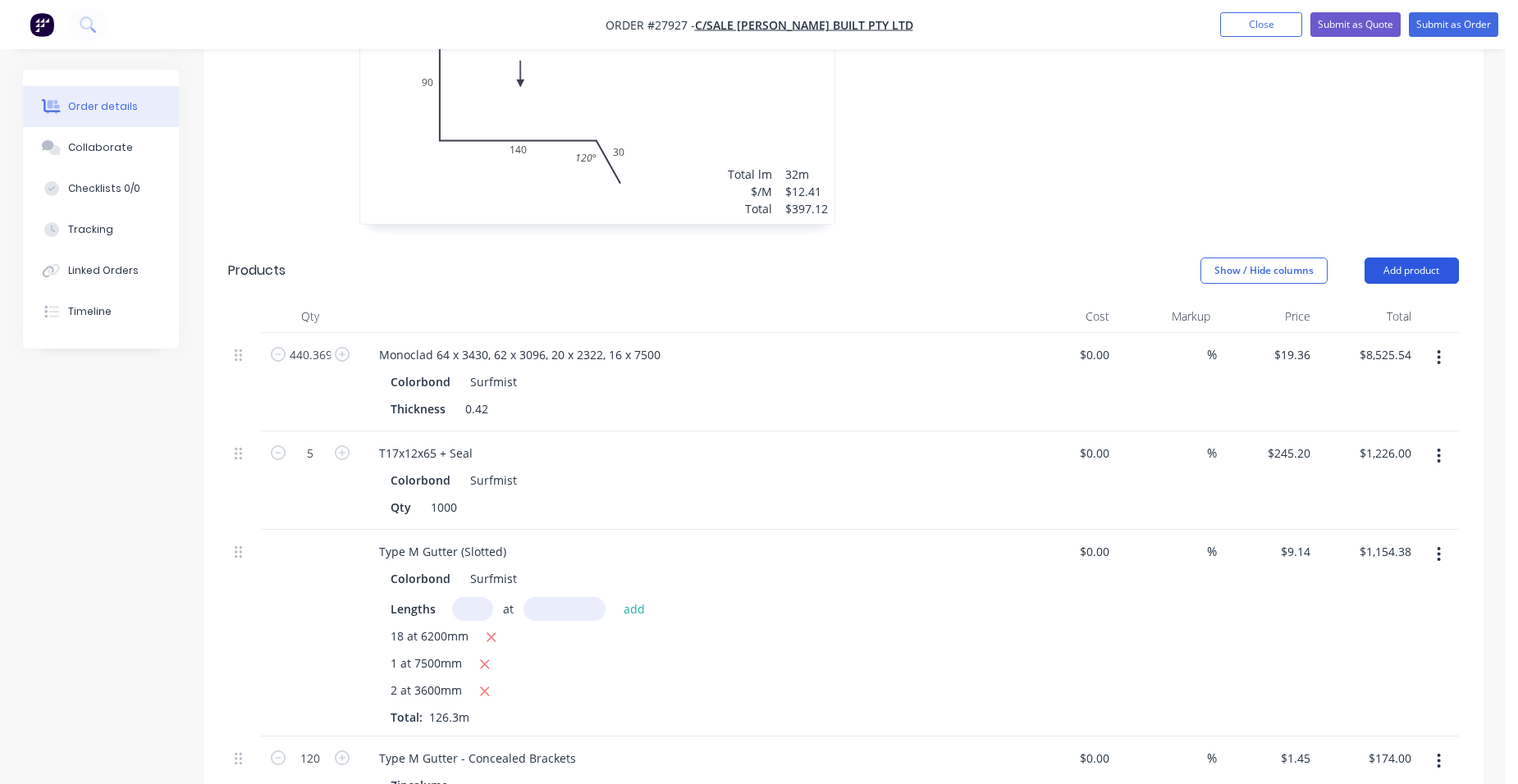
click at [1449, 258] on button "Add product" at bounding box center [1411, 271] width 94 height 26
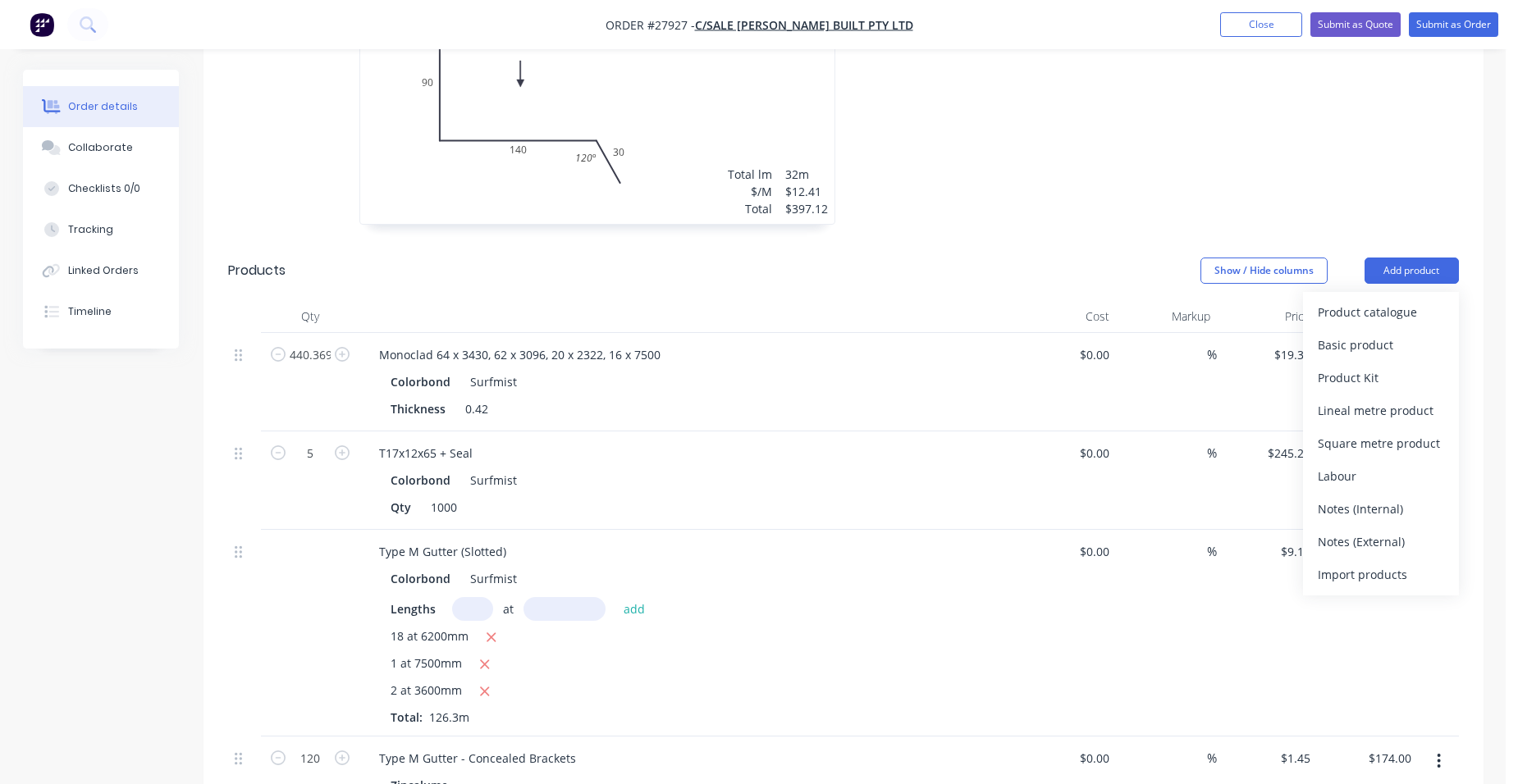
click at [1408, 530] on div "Notes (External)" at bounding box center [1380, 541] width 126 height 24
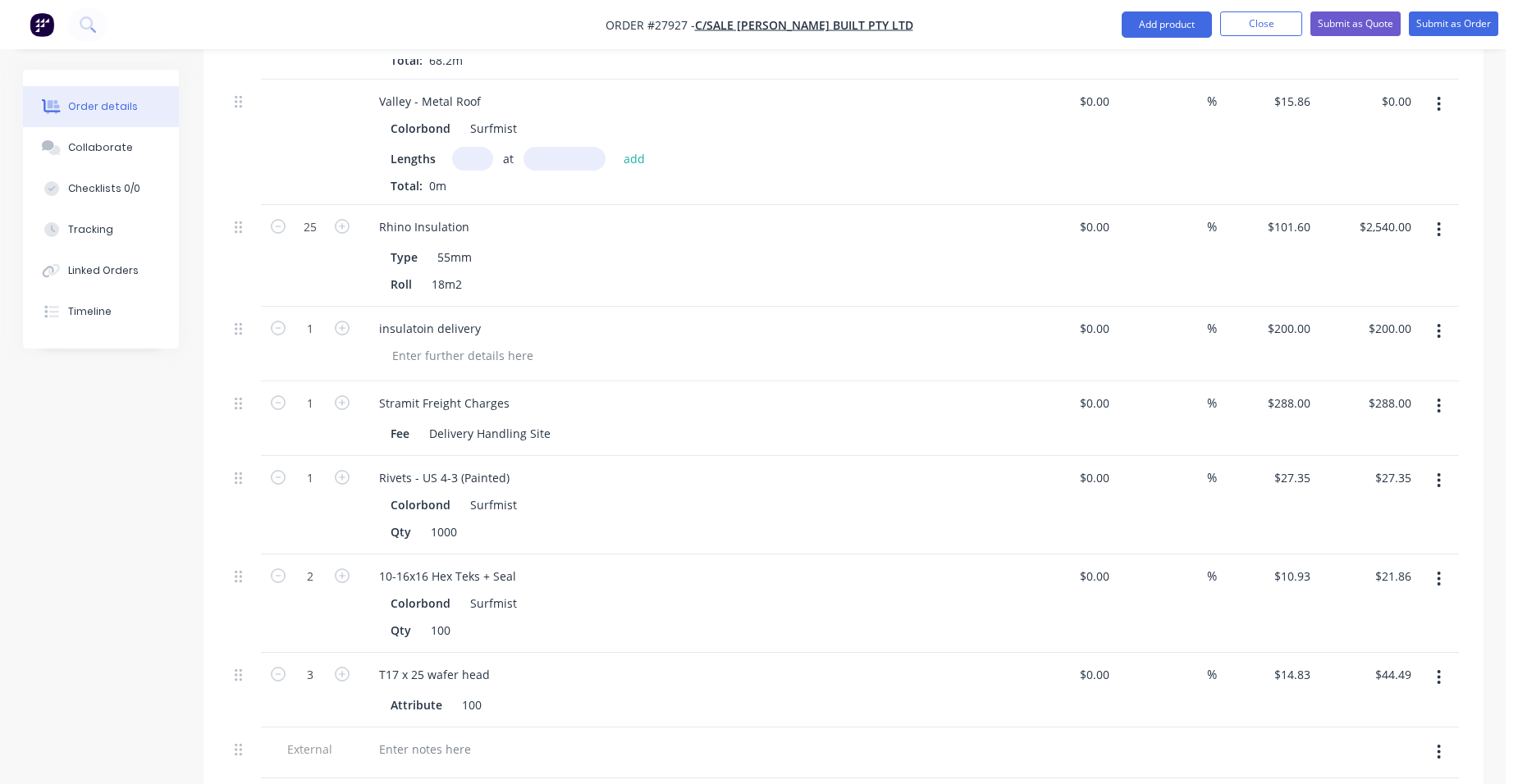
scroll to position [2550, 0]
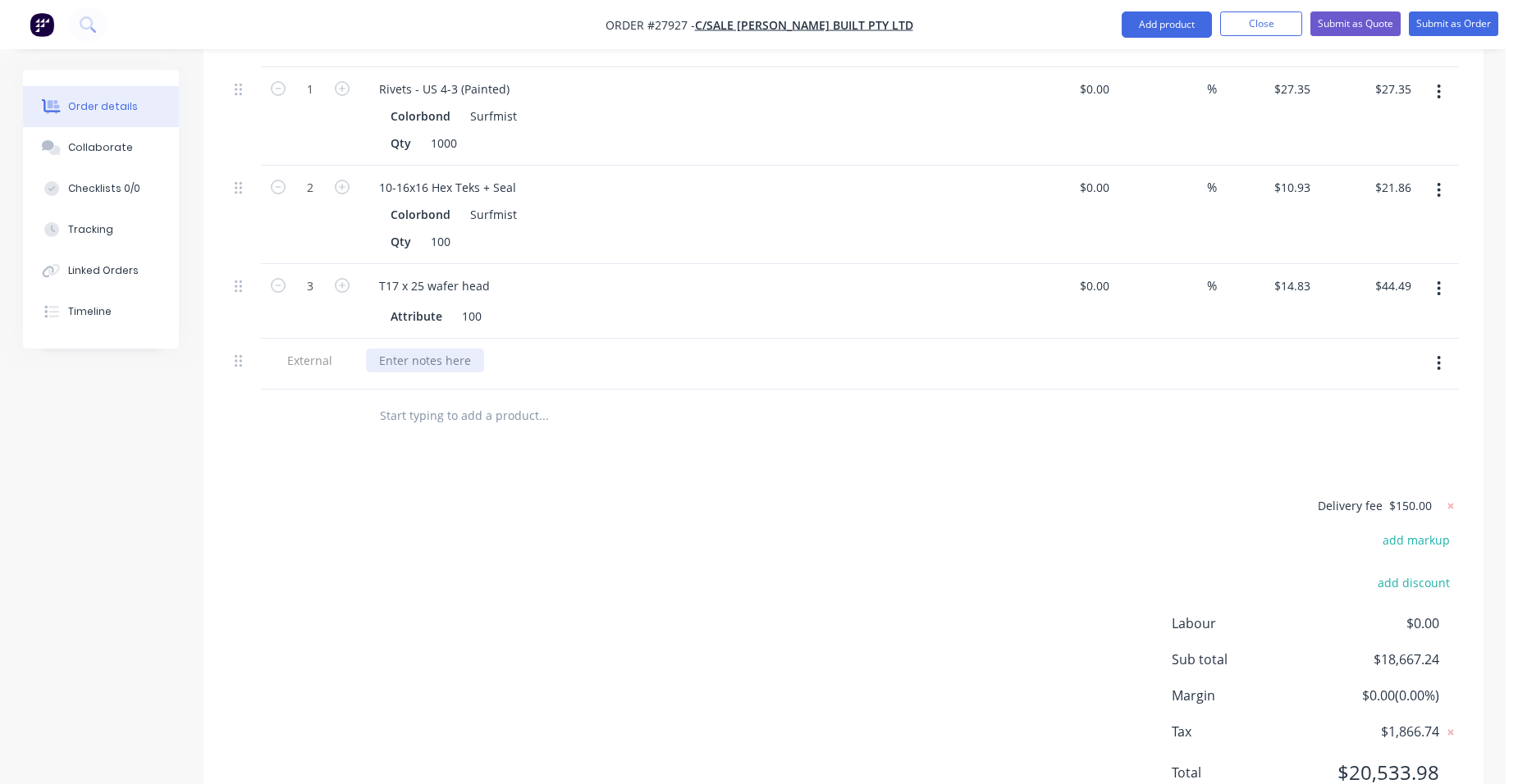
click at [434, 348] on div at bounding box center [425, 360] width 118 height 24
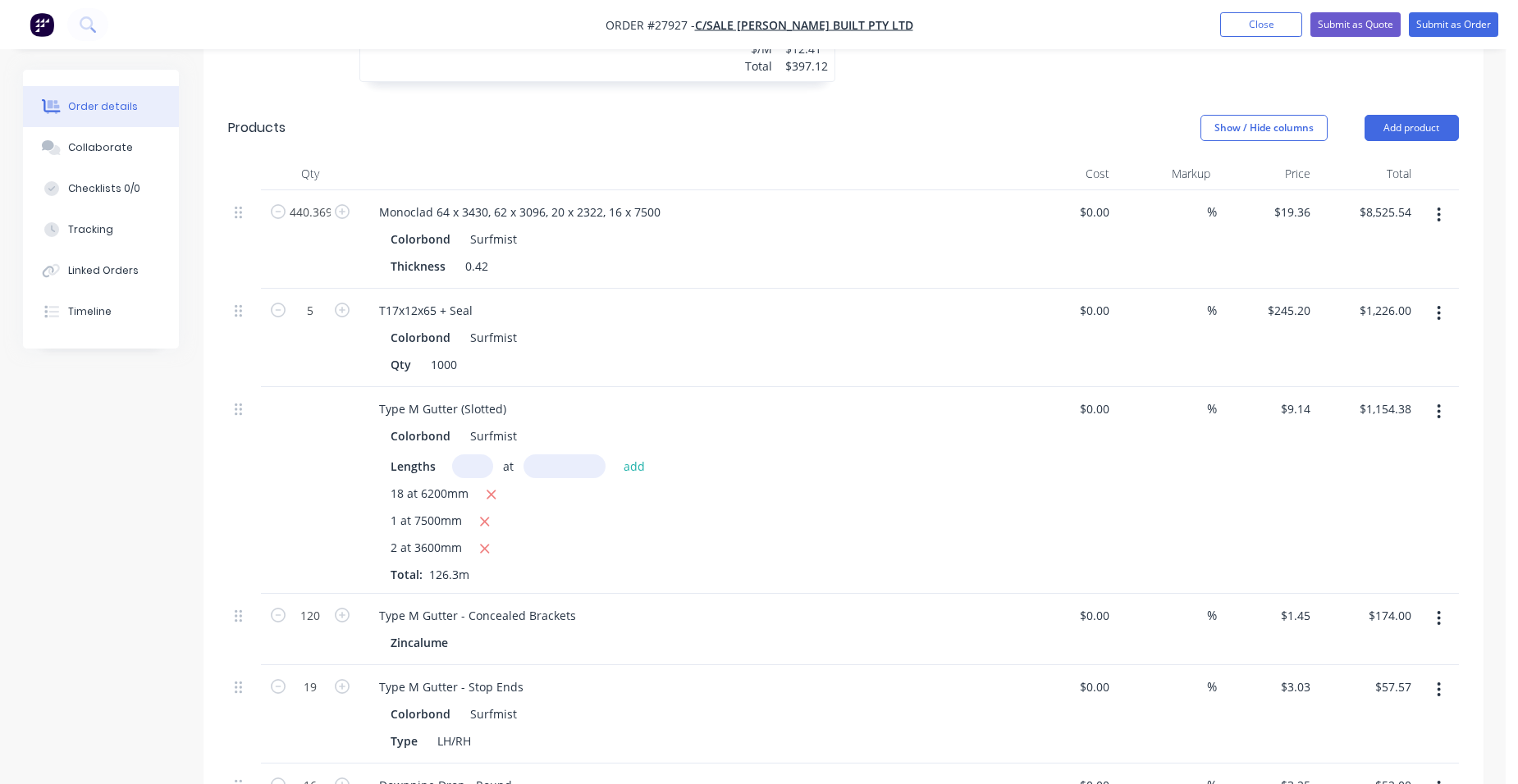
scroll to position [909, 0]
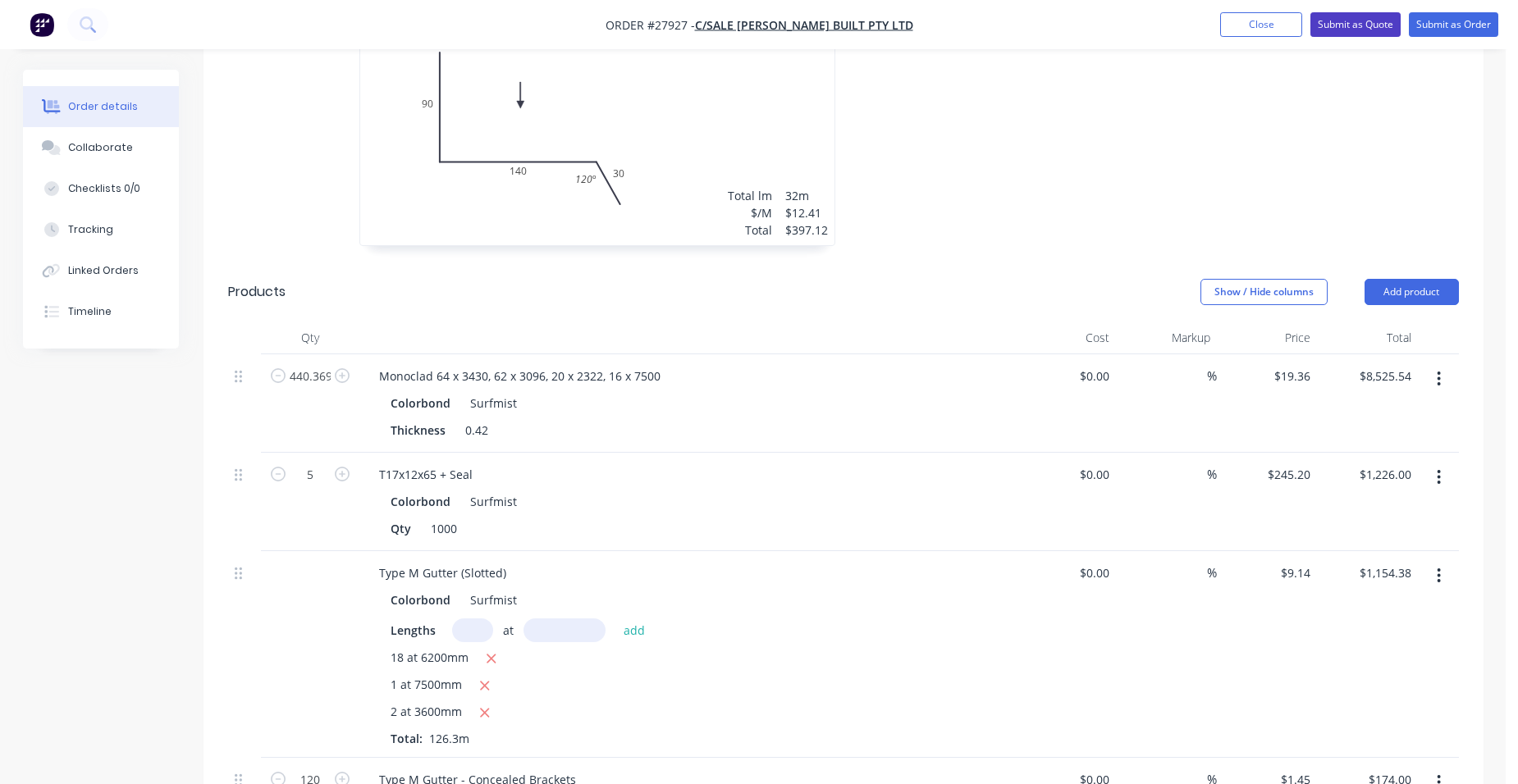
click at [1373, 24] on button "Submit as Quote" at bounding box center [1355, 25] width 90 height 25
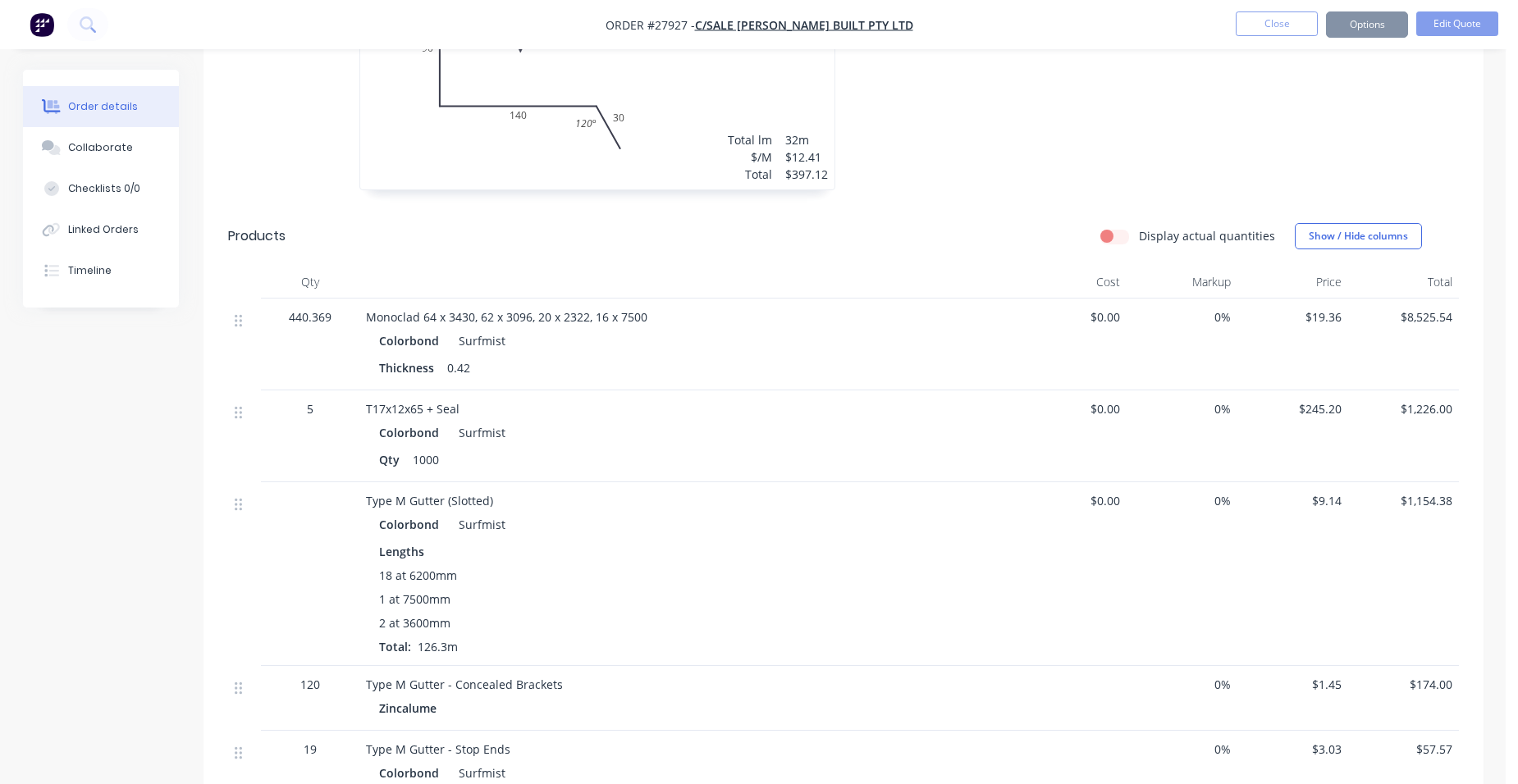
scroll to position [0, 0]
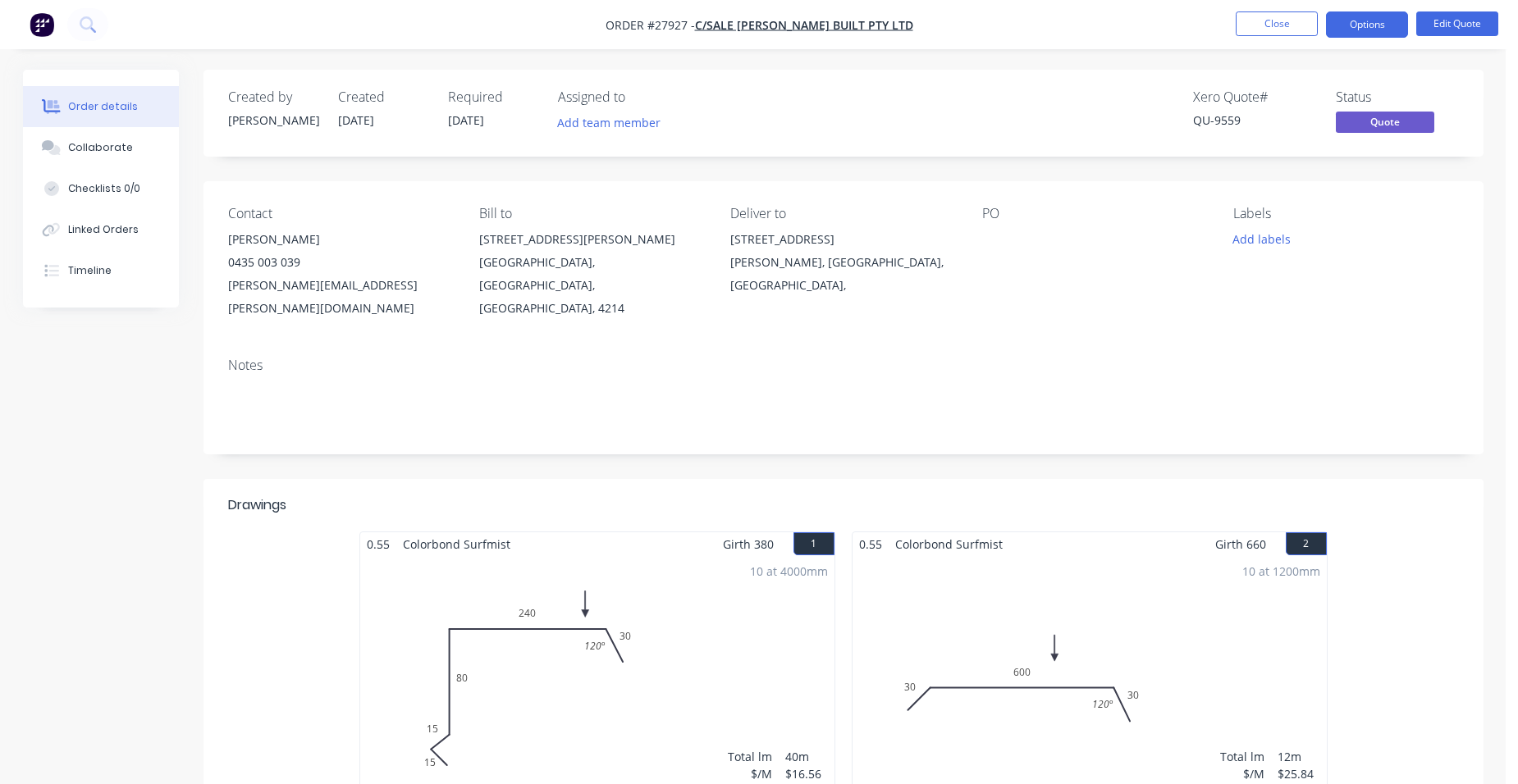
drag, startPoint x: 1388, startPoint y: 19, endPoint x: 1372, endPoint y: 44, distance: 29.7
click at [1388, 21] on button "Options" at bounding box center [1366, 25] width 82 height 26
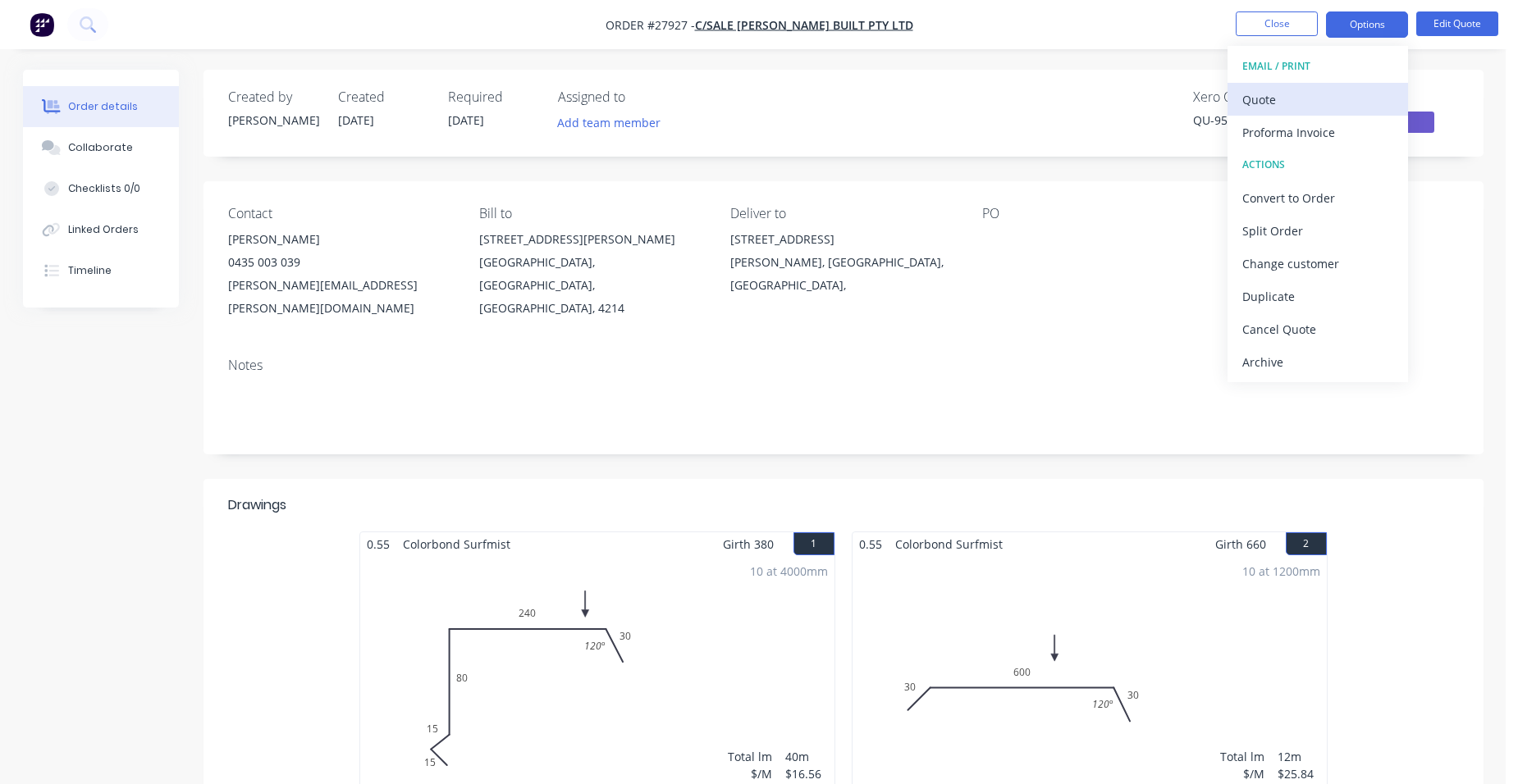
click at [1325, 93] on div "Quote" at bounding box center [1317, 100] width 151 height 24
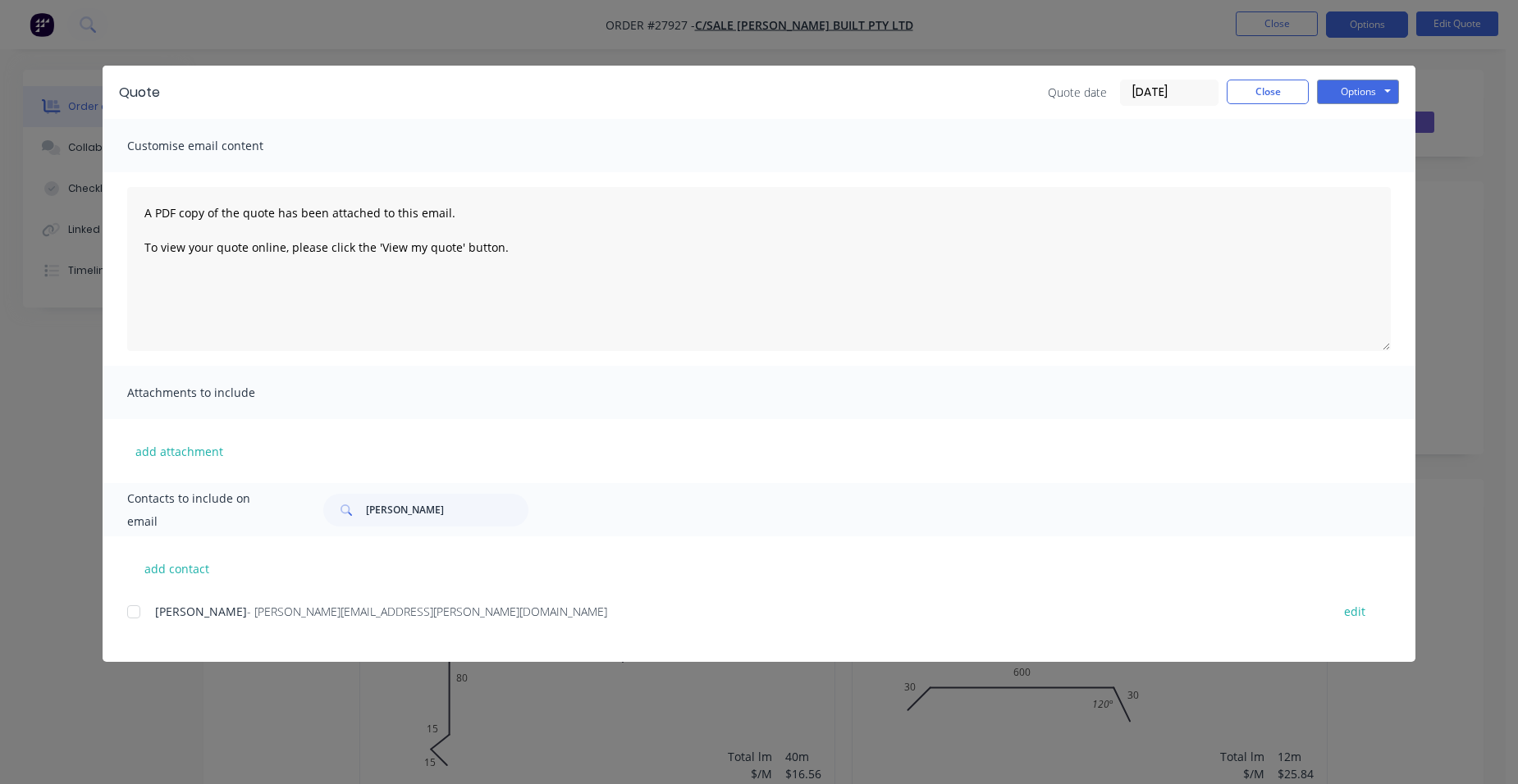
click at [143, 613] on div at bounding box center [133, 611] width 33 height 33
click at [1354, 93] on button "Options" at bounding box center [1357, 92] width 82 height 25
click at [1366, 166] on button "Email" at bounding box center [1369, 175] width 105 height 27
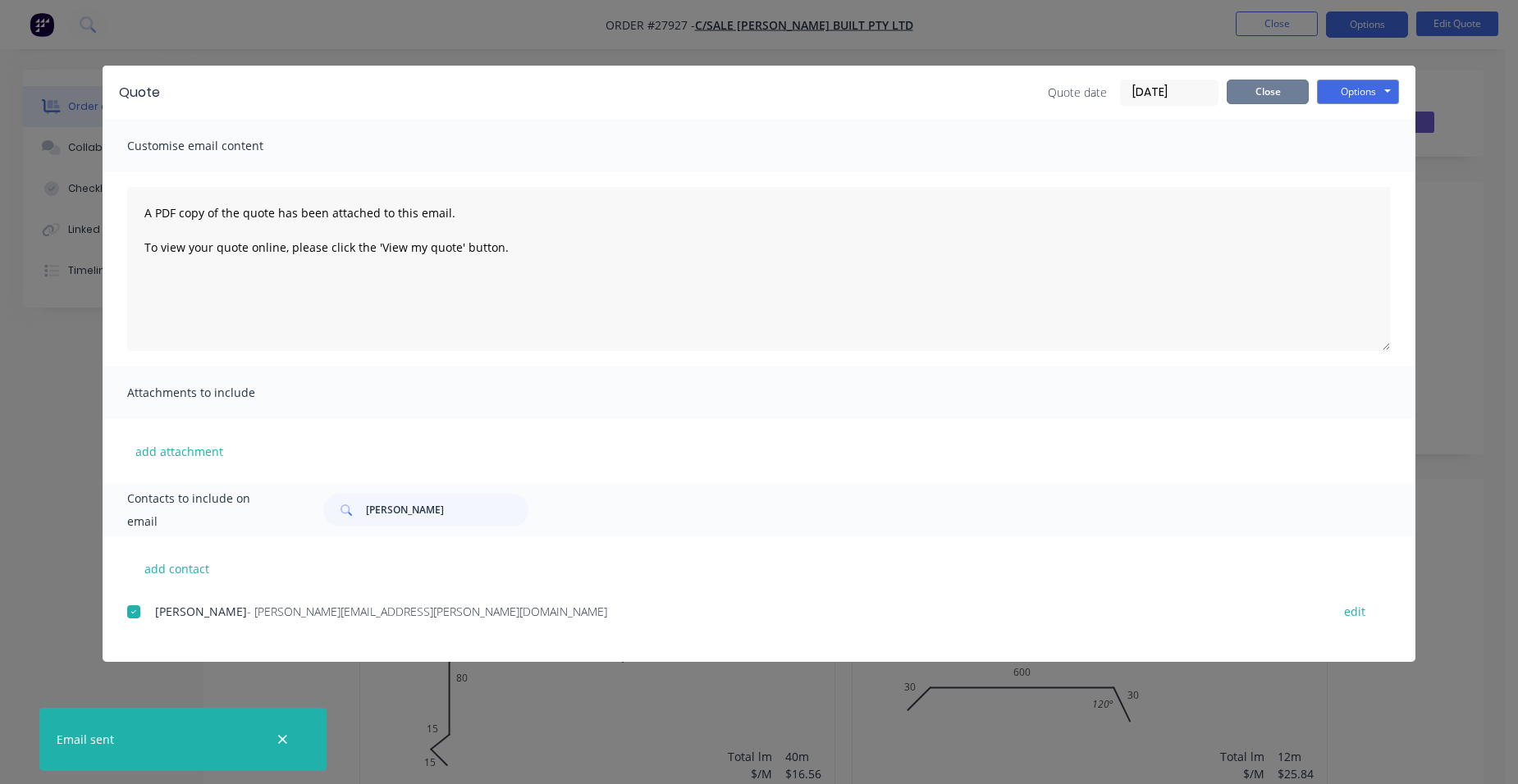
click at [1295, 91] on button "Close" at bounding box center [1267, 92] width 82 height 25
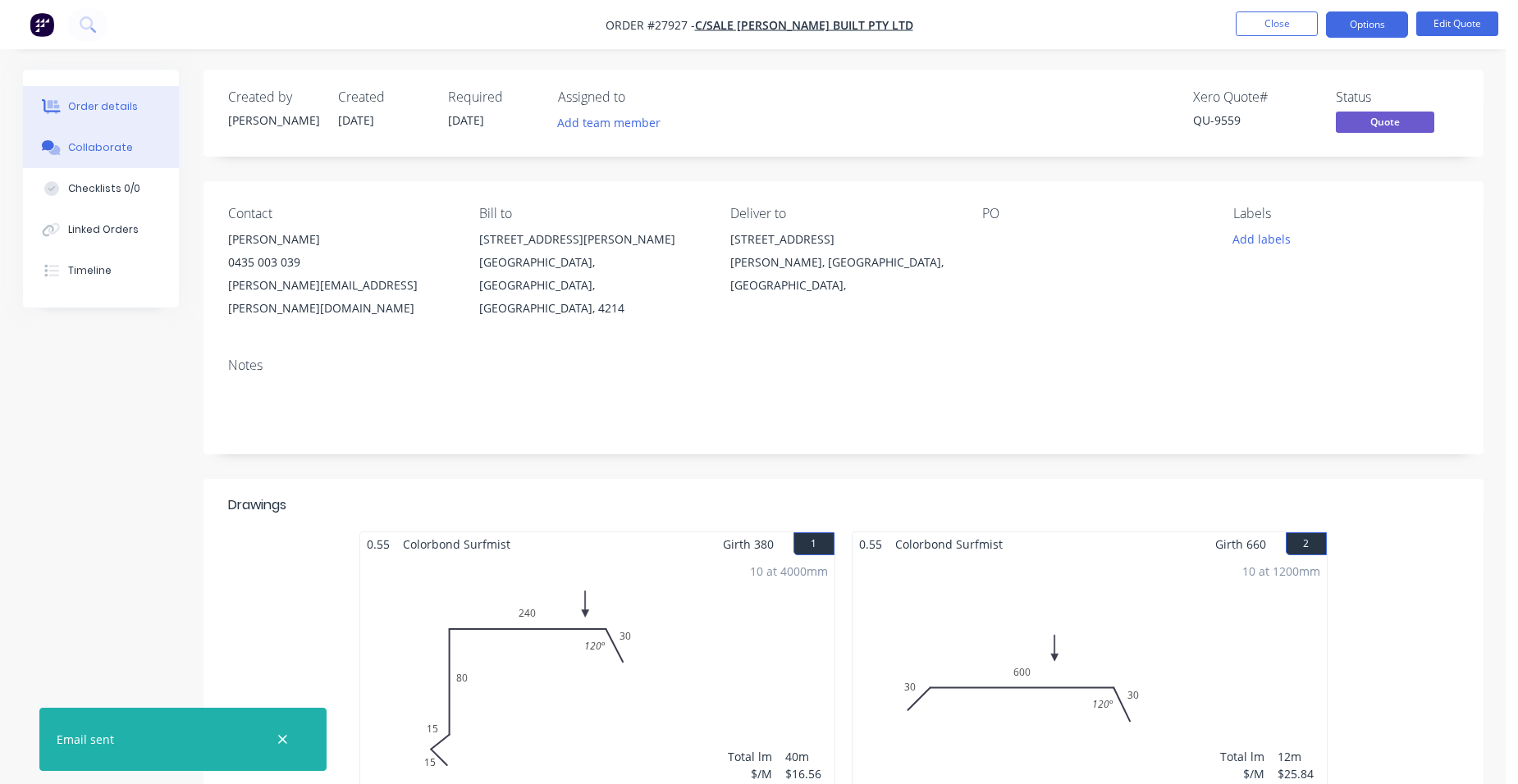
drag, startPoint x: 100, startPoint y: 152, endPoint x: 102, endPoint y: 164, distance: 12.2
click at [100, 152] on div "Collaborate" at bounding box center [100, 147] width 64 height 15
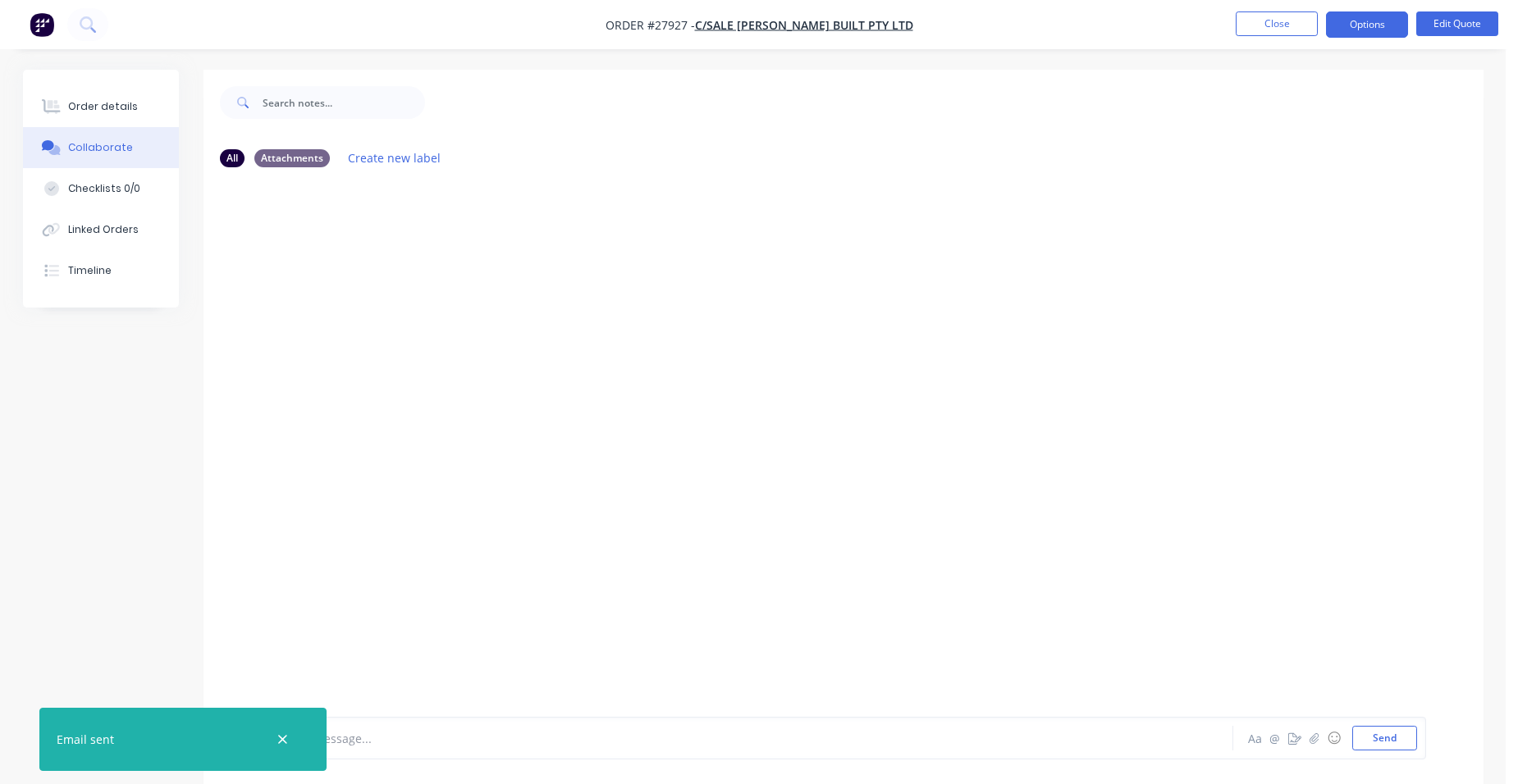
click at [290, 735] on button "button" at bounding box center [282, 739] width 20 height 20
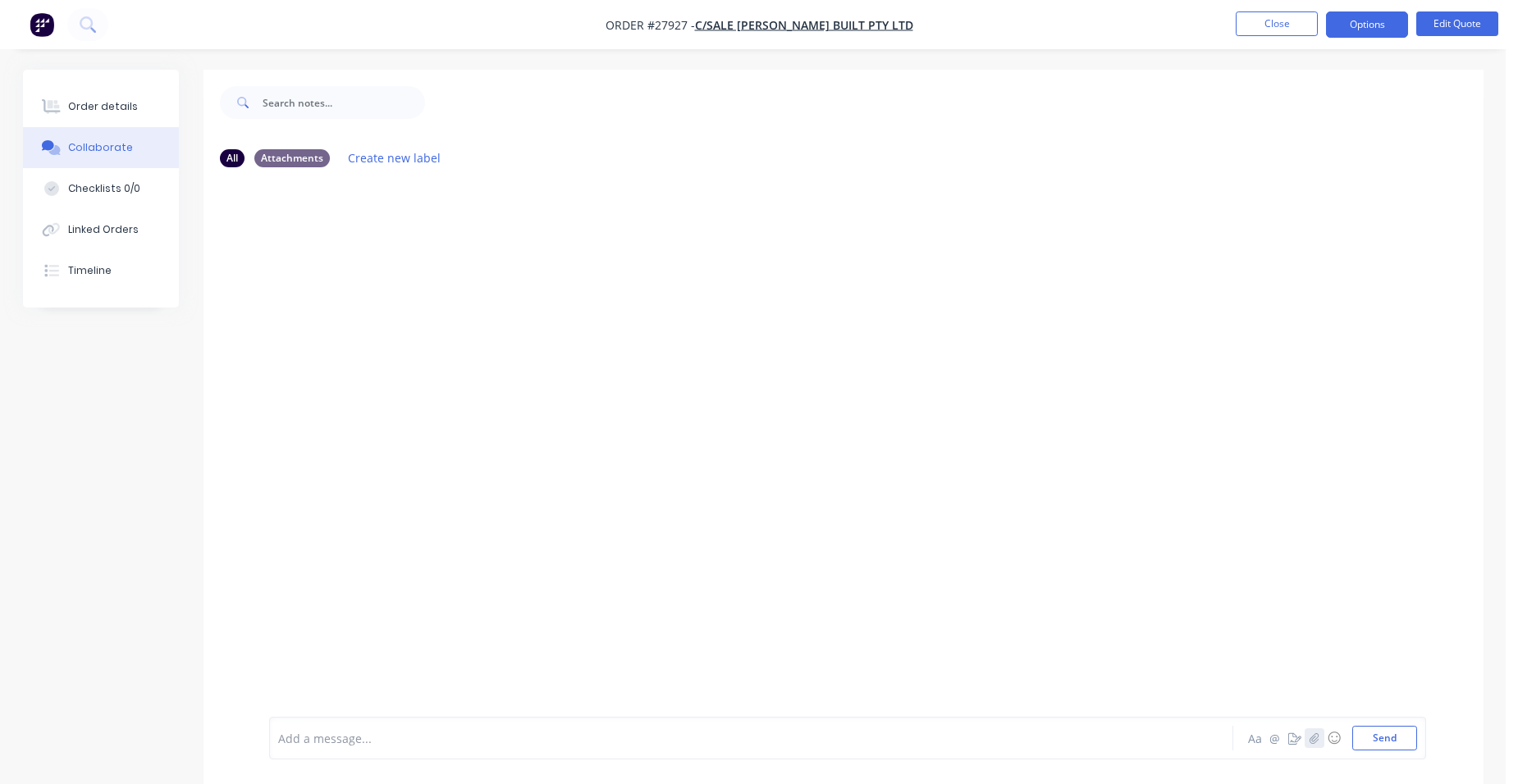
click at [1312, 734] on icon "button" at bounding box center [1312, 738] width 10 height 11
click at [1356, 741] on button "Send" at bounding box center [1384, 738] width 64 height 25
click at [107, 108] on div "Order details" at bounding box center [102, 107] width 70 height 15
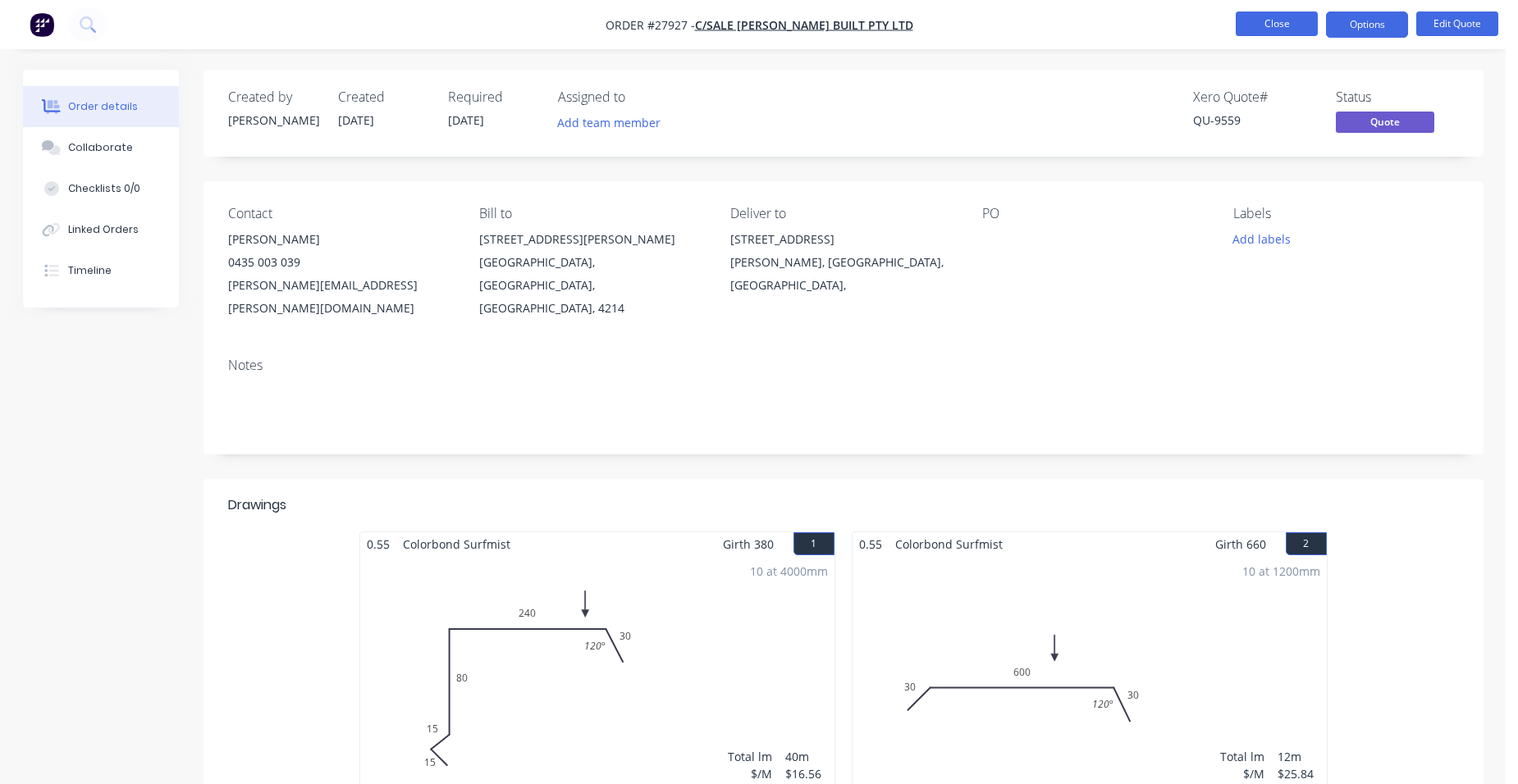
click at [1279, 27] on button "Close" at bounding box center [1276, 24] width 82 height 25
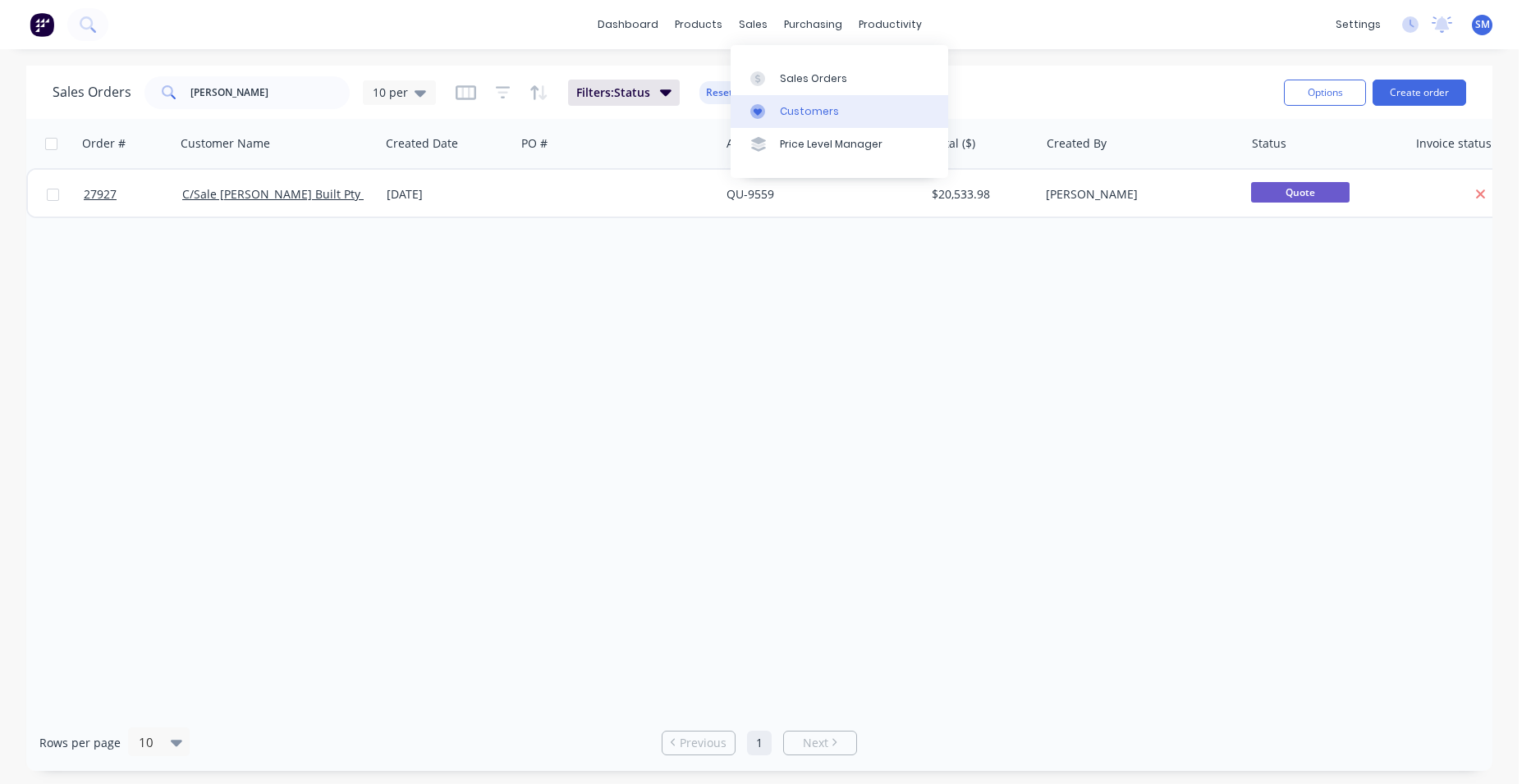
click at [817, 117] on div "Customers" at bounding box center [809, 111] width 59 height 15
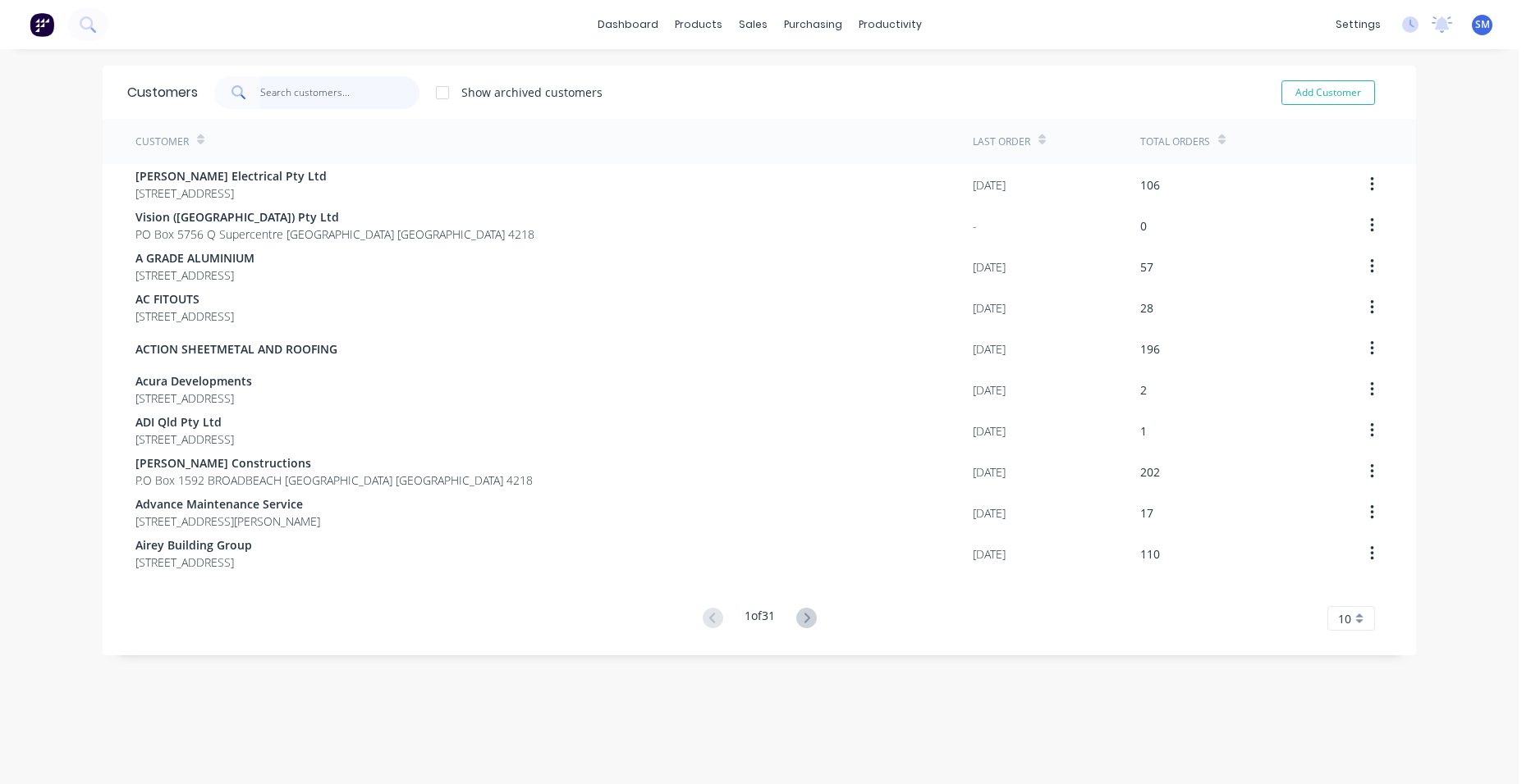
click at [295, 99] on input "text" at bounding box center [340, 92] width 160 height 33
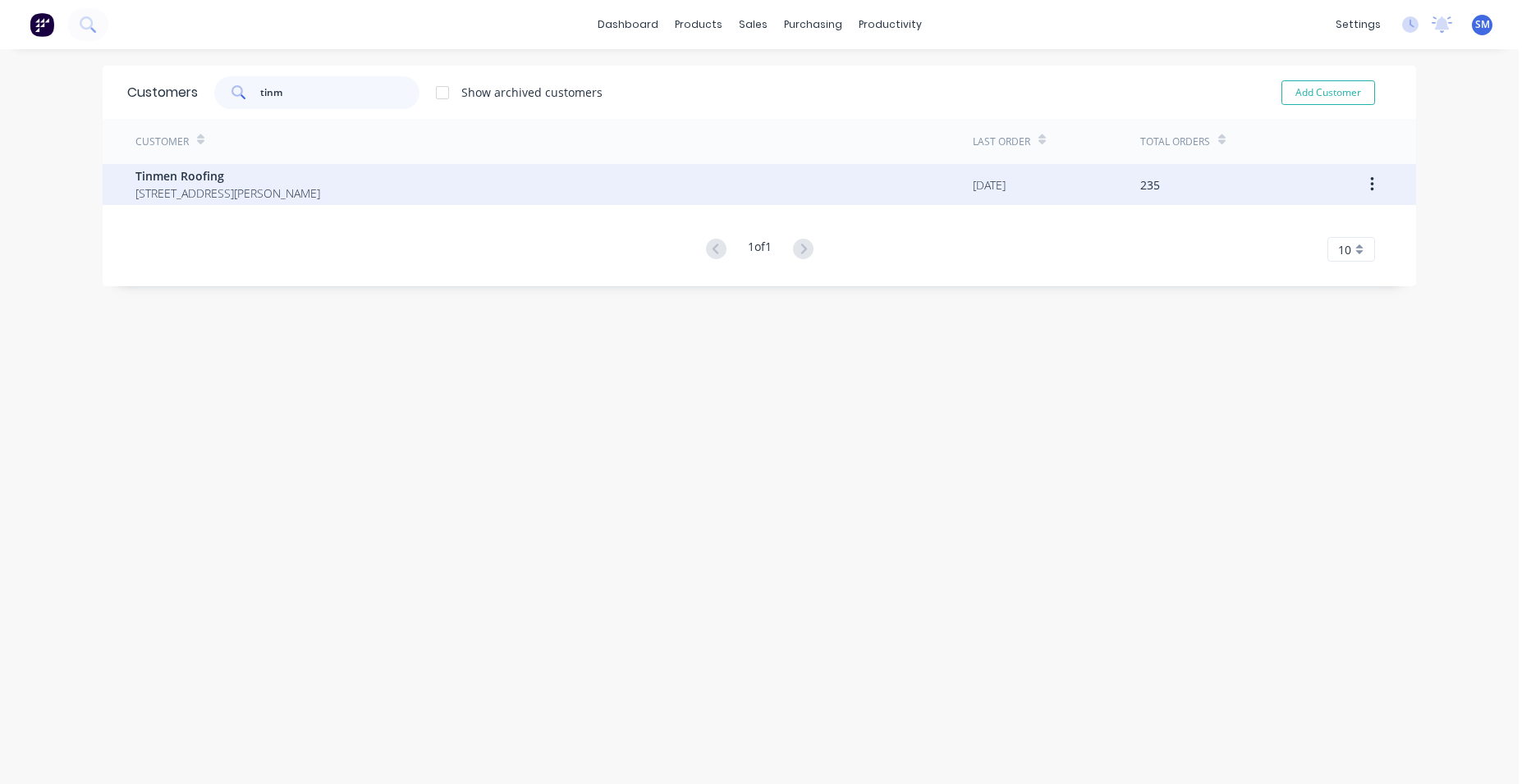
type input "tinm"
click at [184, 164] on div "Tinmen Roofing [STREET_ADDRESS][PERSON_NAME]" at bounding box center [553, 184] width 837 height 41
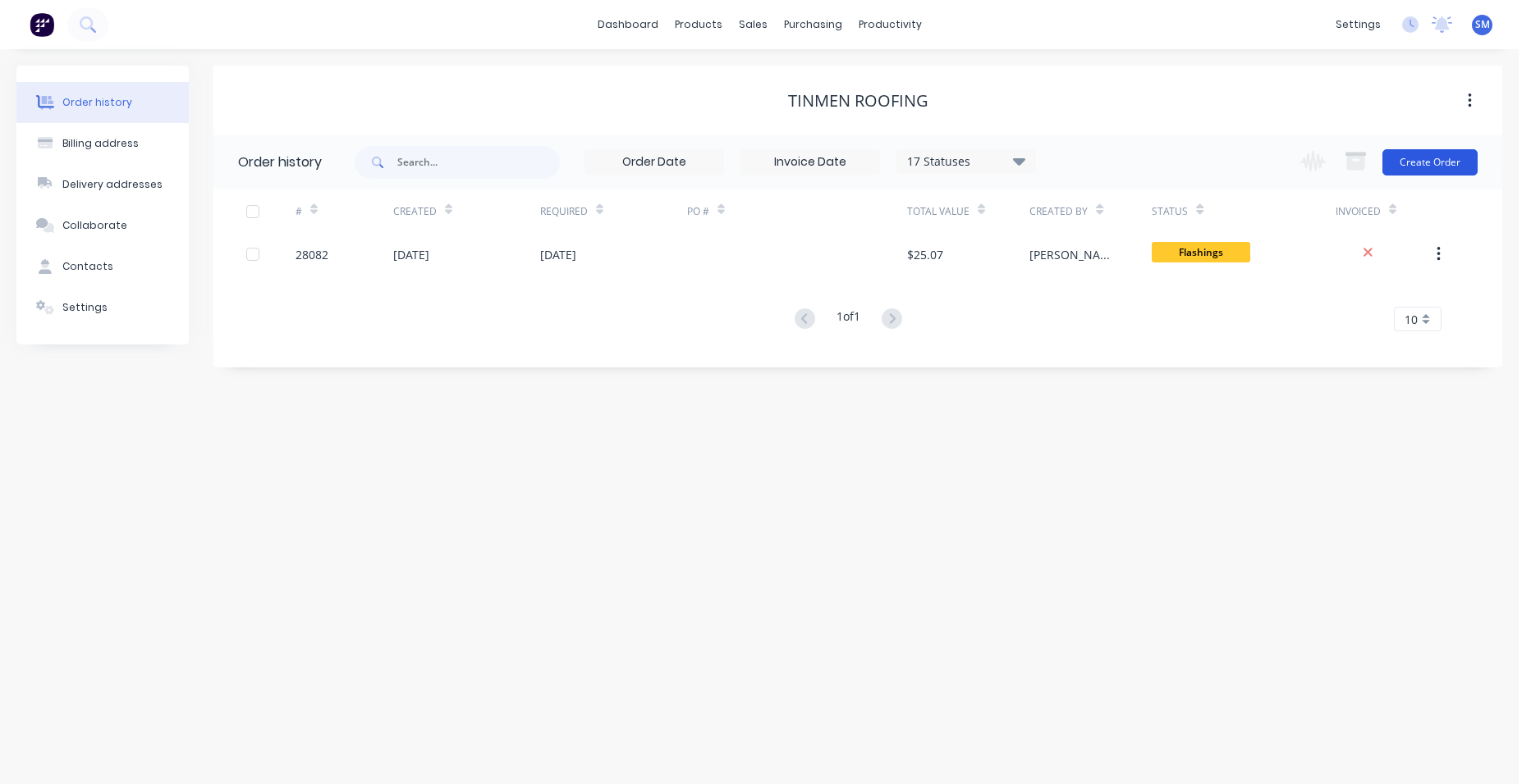
click at [1424, 168] on button "Create Order" at bounding box center [1430, 162] width 95 height 26
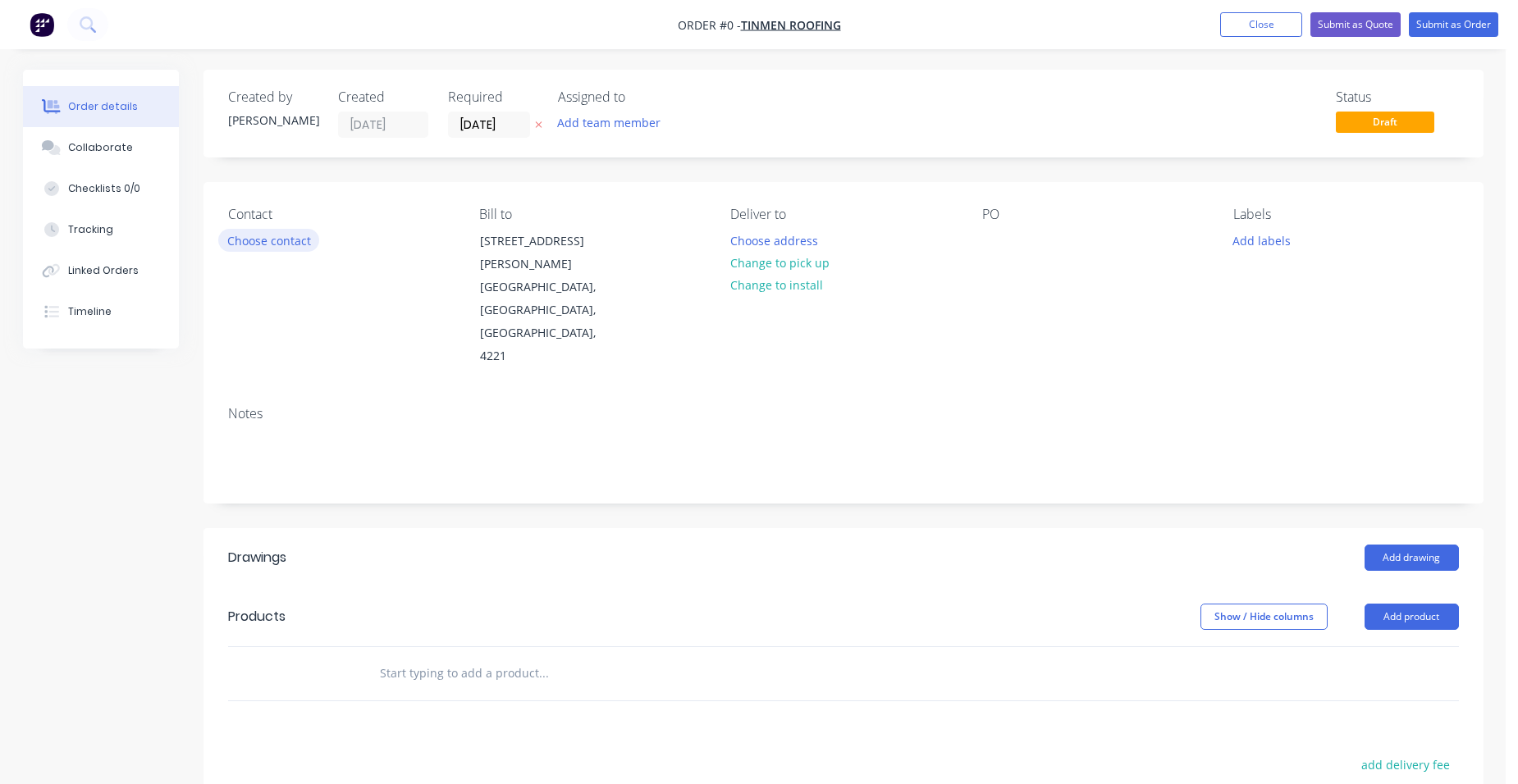
click at [284, 236] on button "Choose contact" at bounding box center [268, 239] width 101 height 22
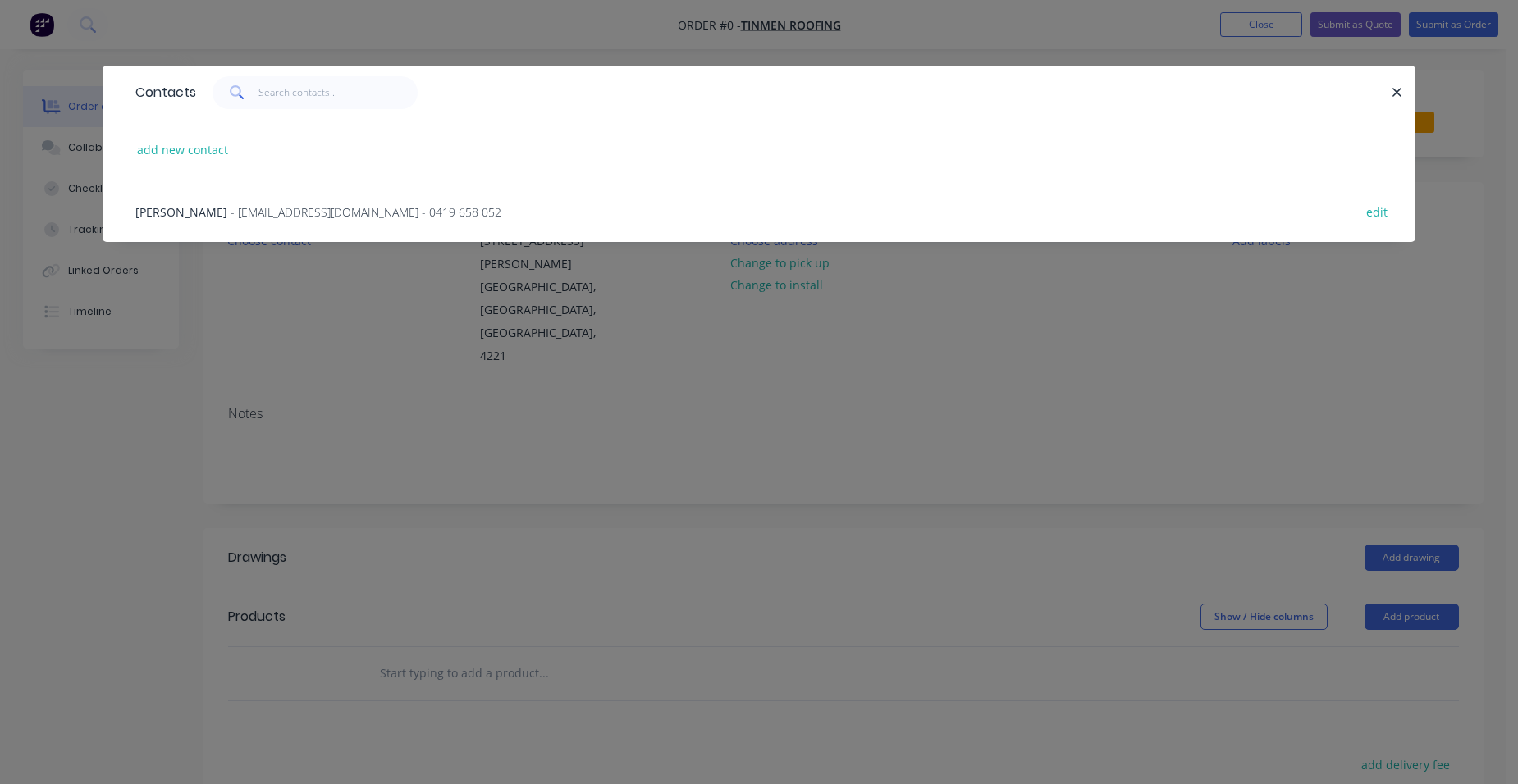
click at [245, 212] on span "- [EMAIL_ADDRESS][DOMAIN_NAME] - 0419 658 052" at bounding box center [365, 213] width 271 height 16
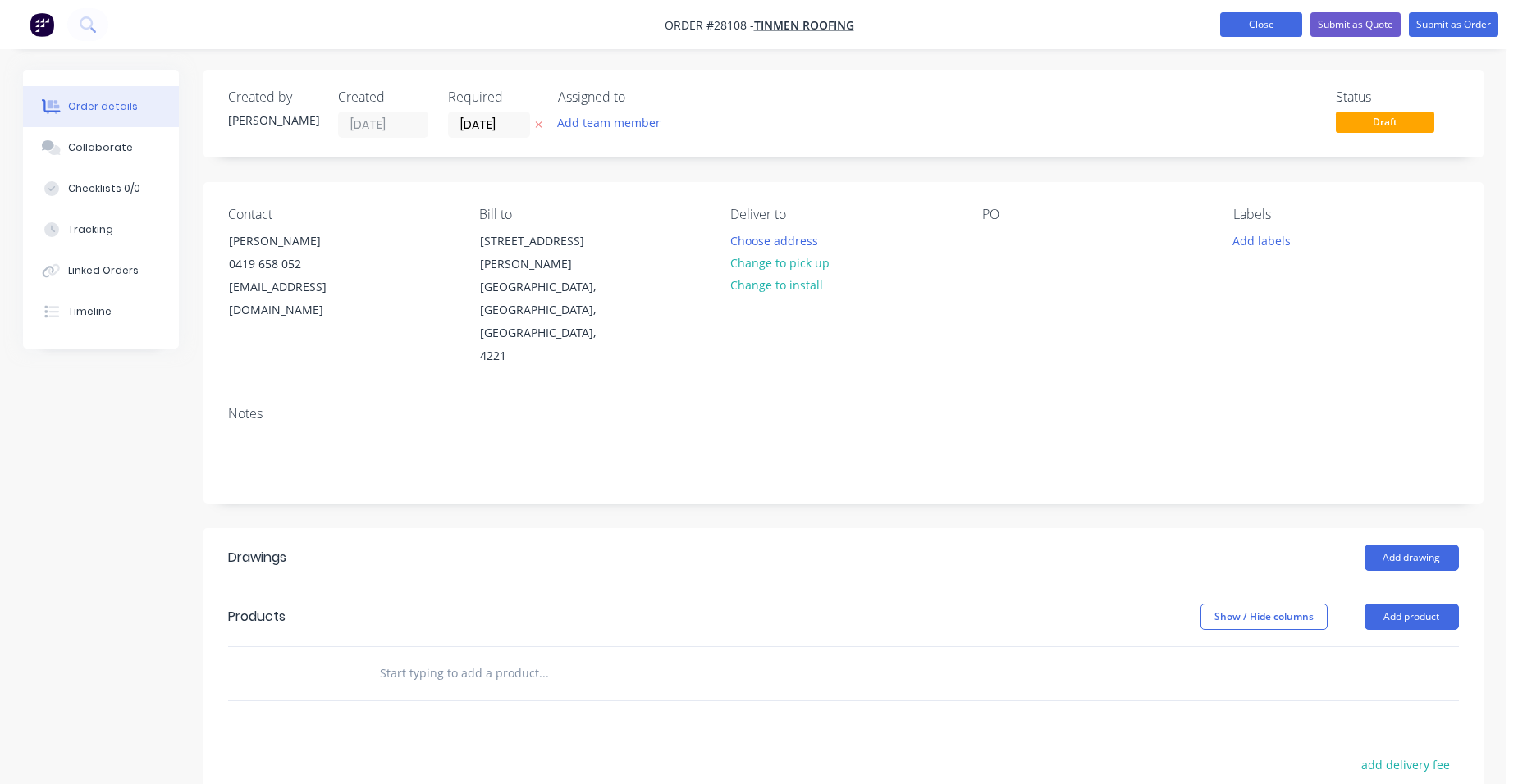
click at [1235, 18] on button "Close" at bounding box center [1260, 25] width 82 height 25
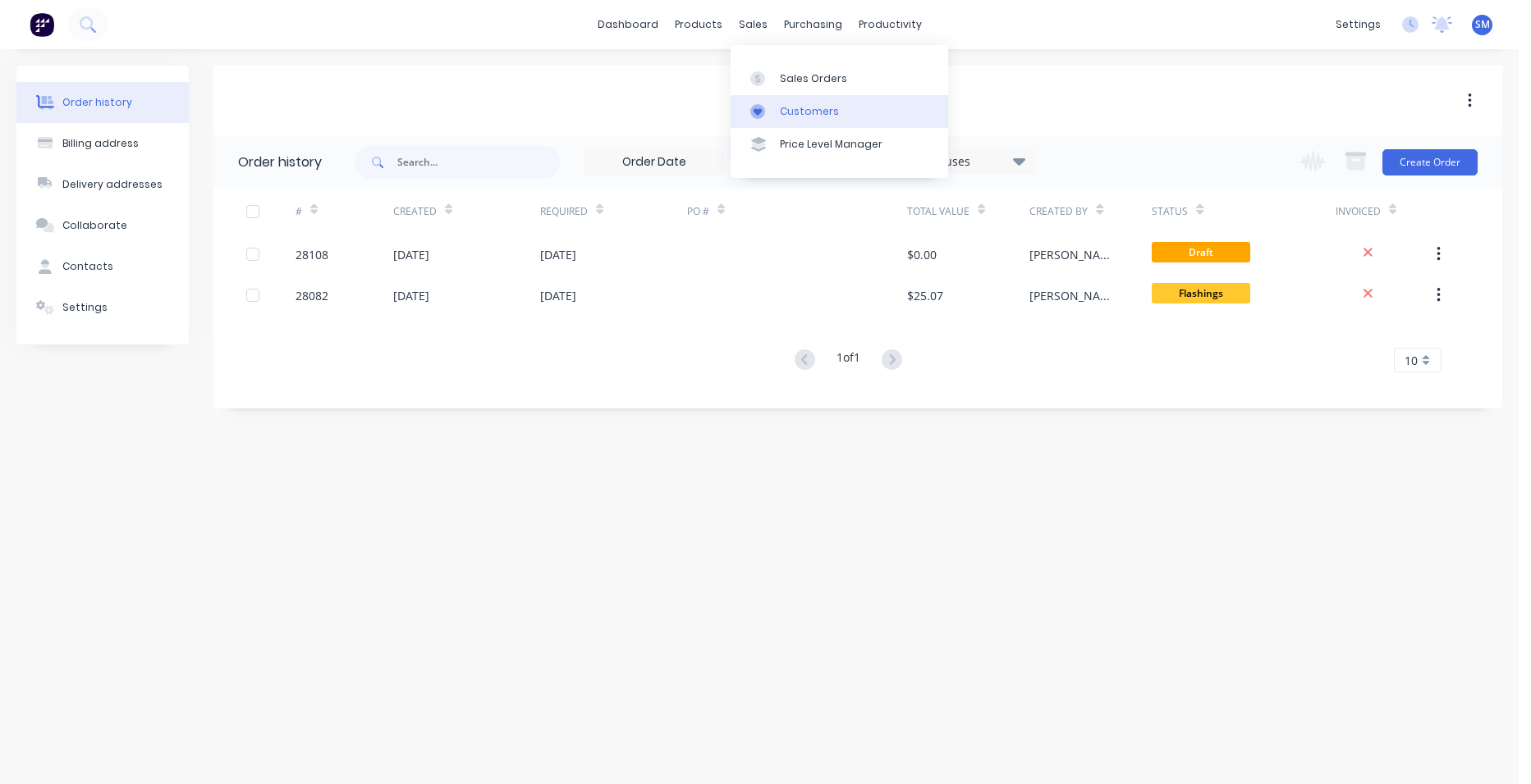
click at [828, 100] on link "Customers" at bounding box center [839, 111] width 217 height 33
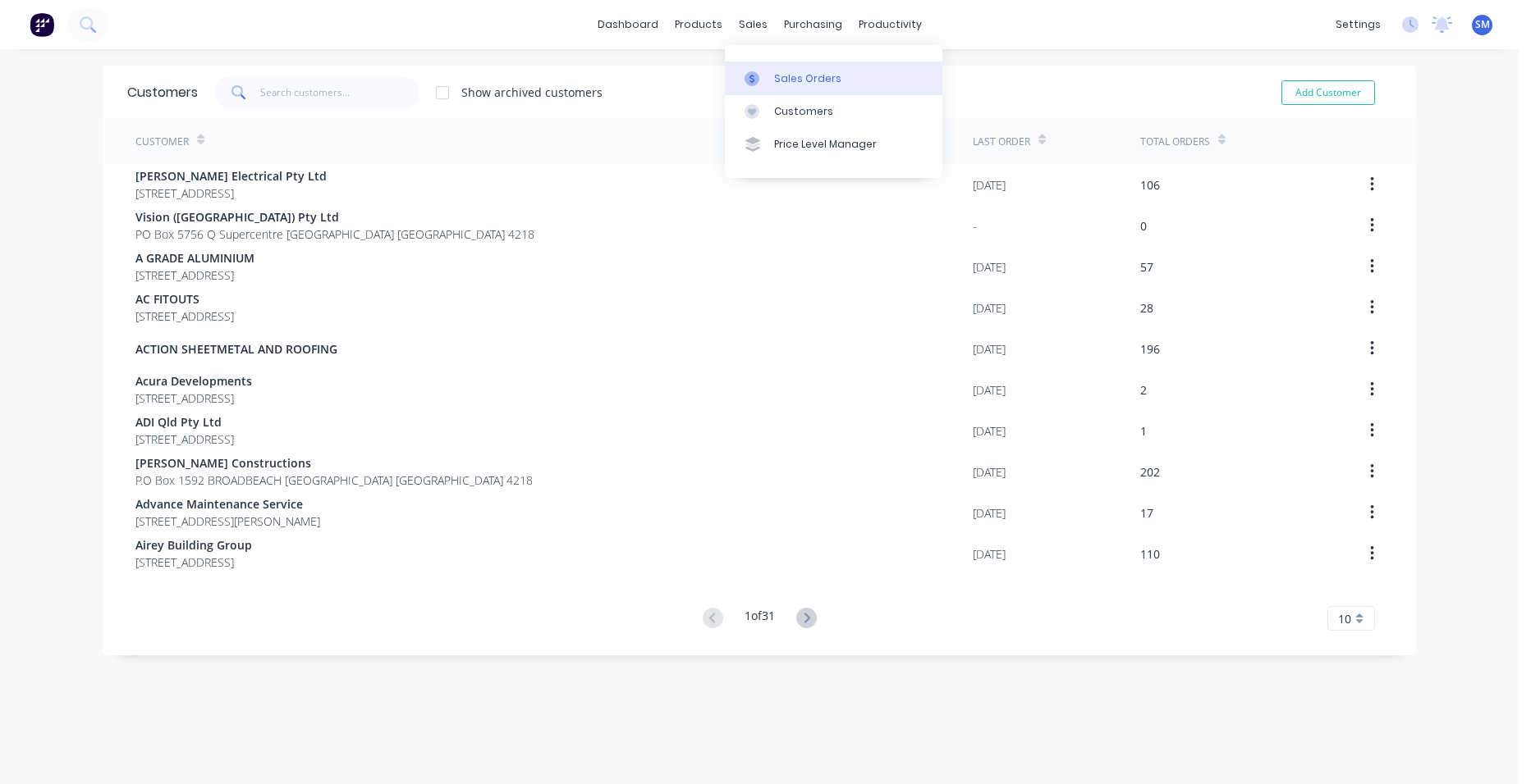
click at [771, 80] on link "Sales Orders" at bounding box center [833, 78] width 217 height 33
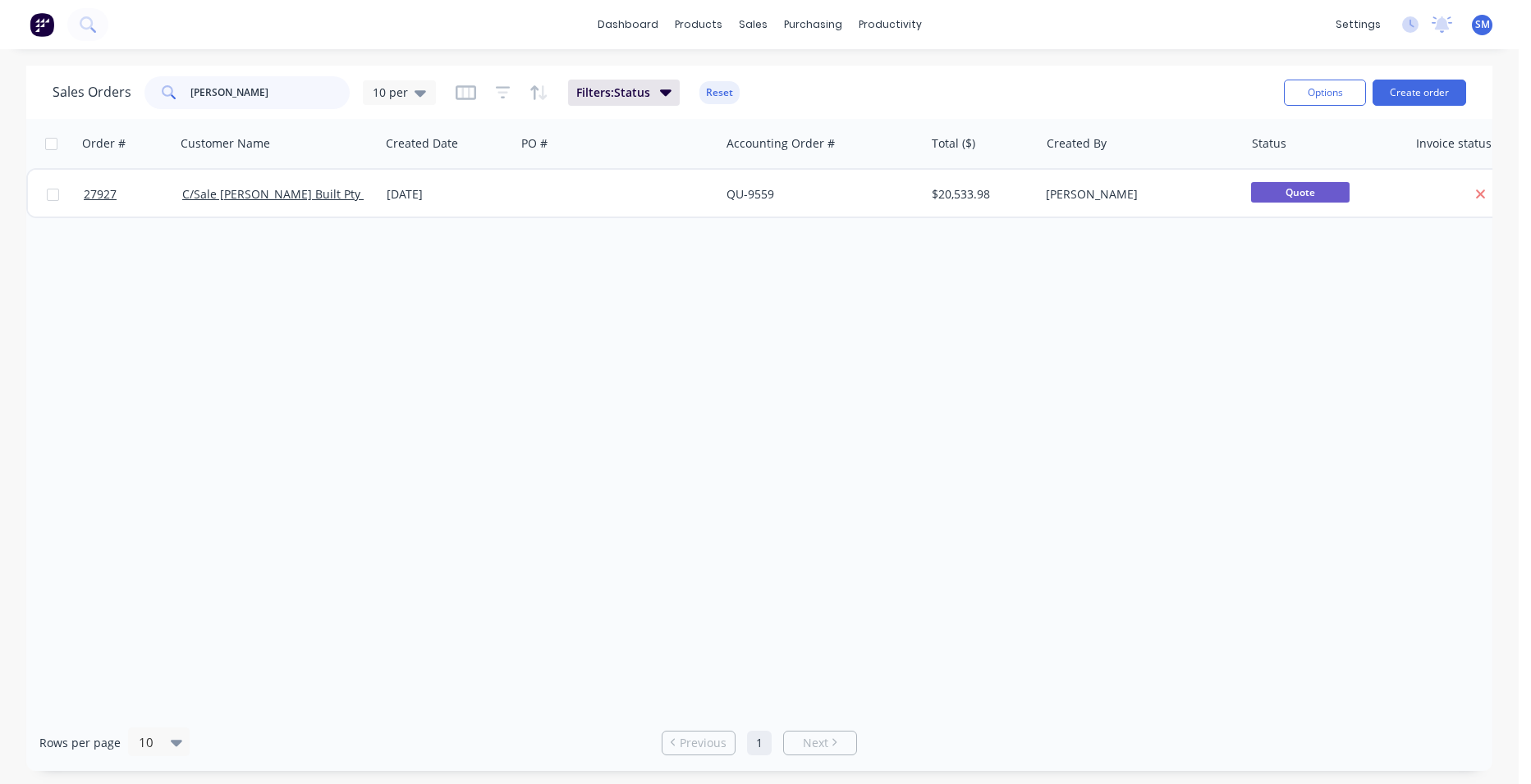
drag, startPoint x: 241, startPoint y: 95, endPoint x: 157, endPoint y: 84, distance: 84.7
click at [157, 84] on div "[PERSON_NAME]" at bounding box center [247, 92] width 206 height 33
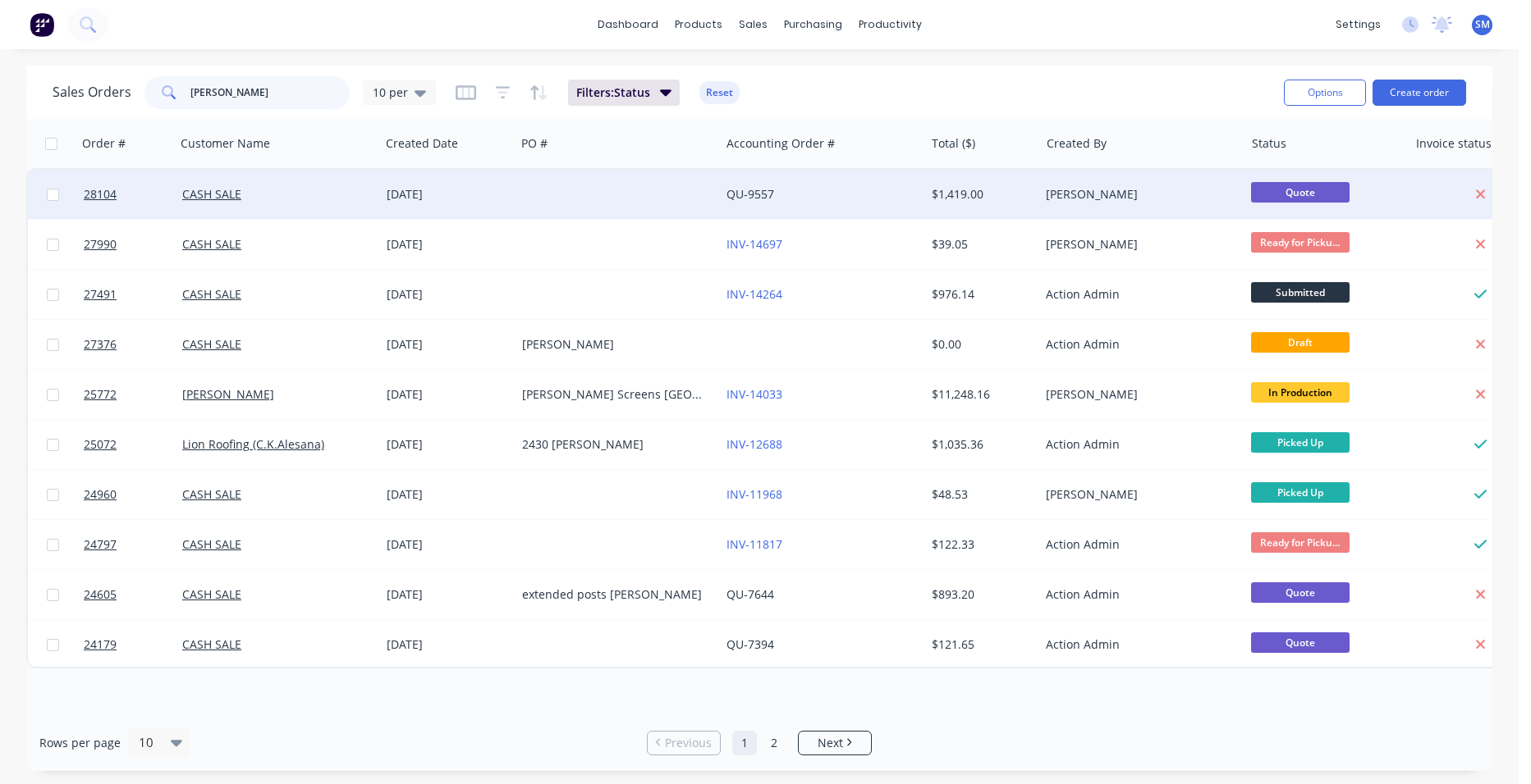
type input "[PERSON_NAME]"
click at [687, 191] on div at bounding box center [618, 195] width 205 height 49
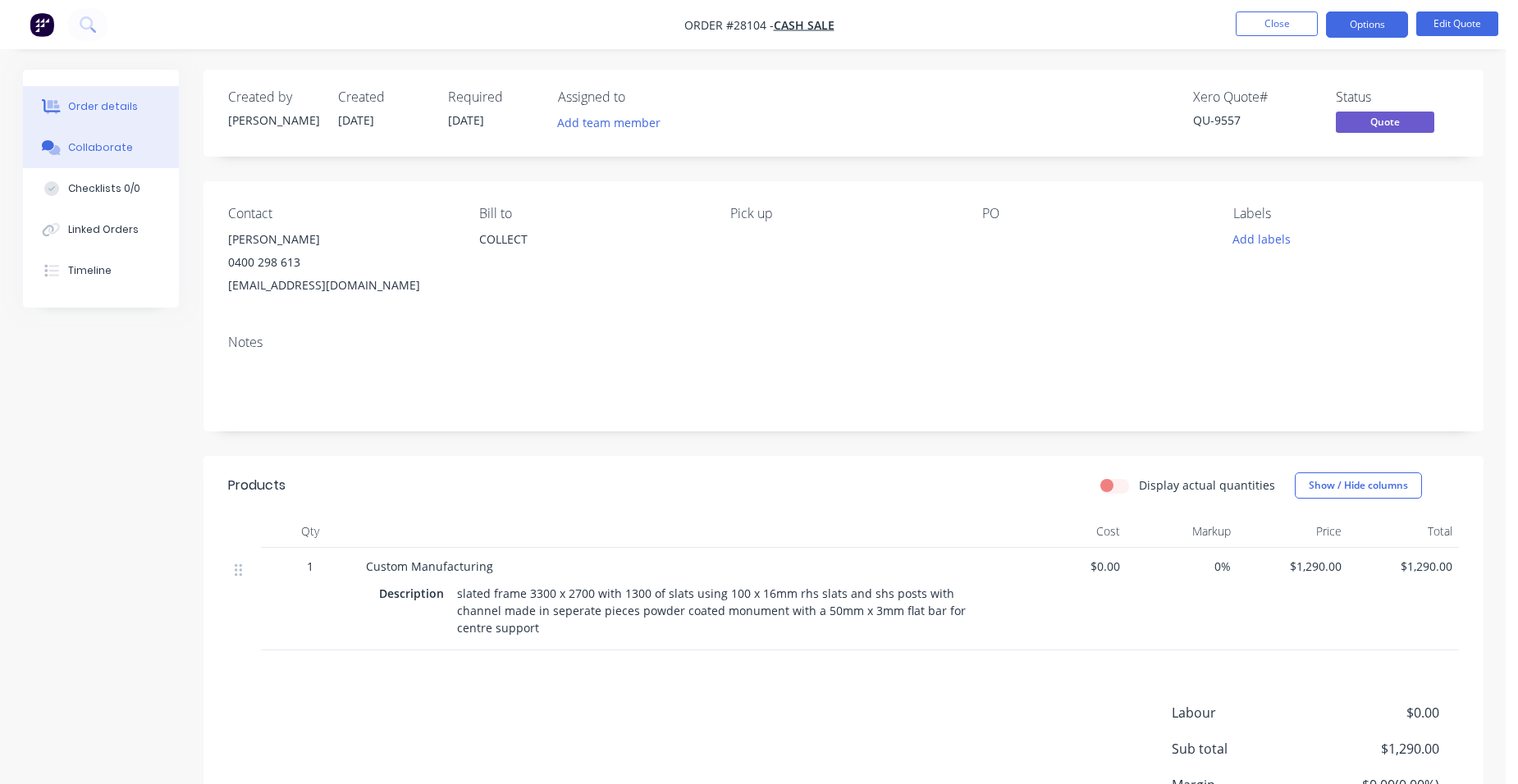
drag, startPoint x: 135, startPoint y: 152, endPoint x: 150, endPoint y: 152, distance: 15.0
click at [136, 149] on button "Collaborate" at bounding box center [101, 147] width 156 height 41
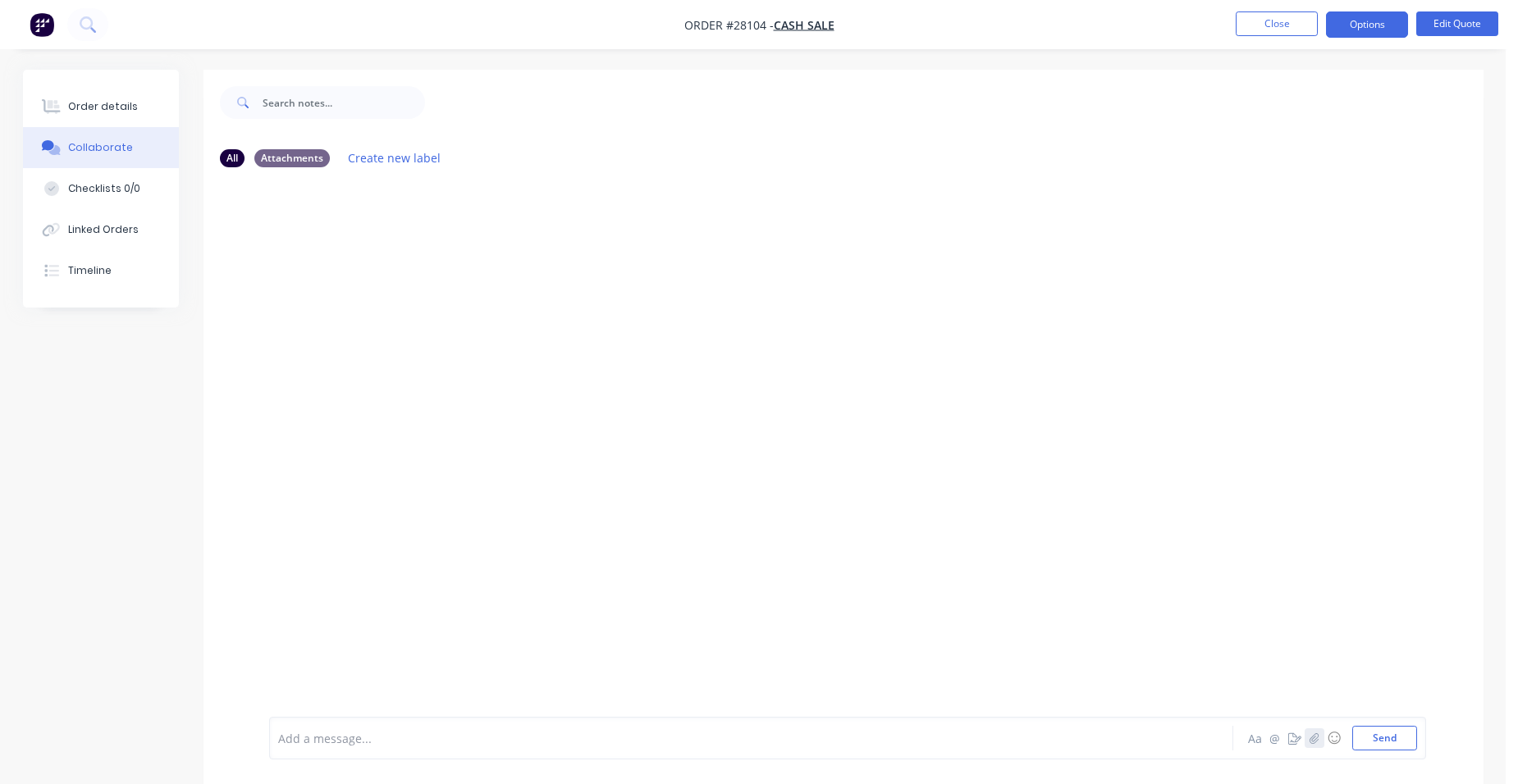
click at [1312, 730] on button "button" at bounding box center [1314, 738] width 19 height 19
click at [1402, 743] on button "Send" at bounding box center [1384, 738] width 64 height 25
click at [91, 106] on div "Order details" at bounding box center [102, 107] width 70 height 15
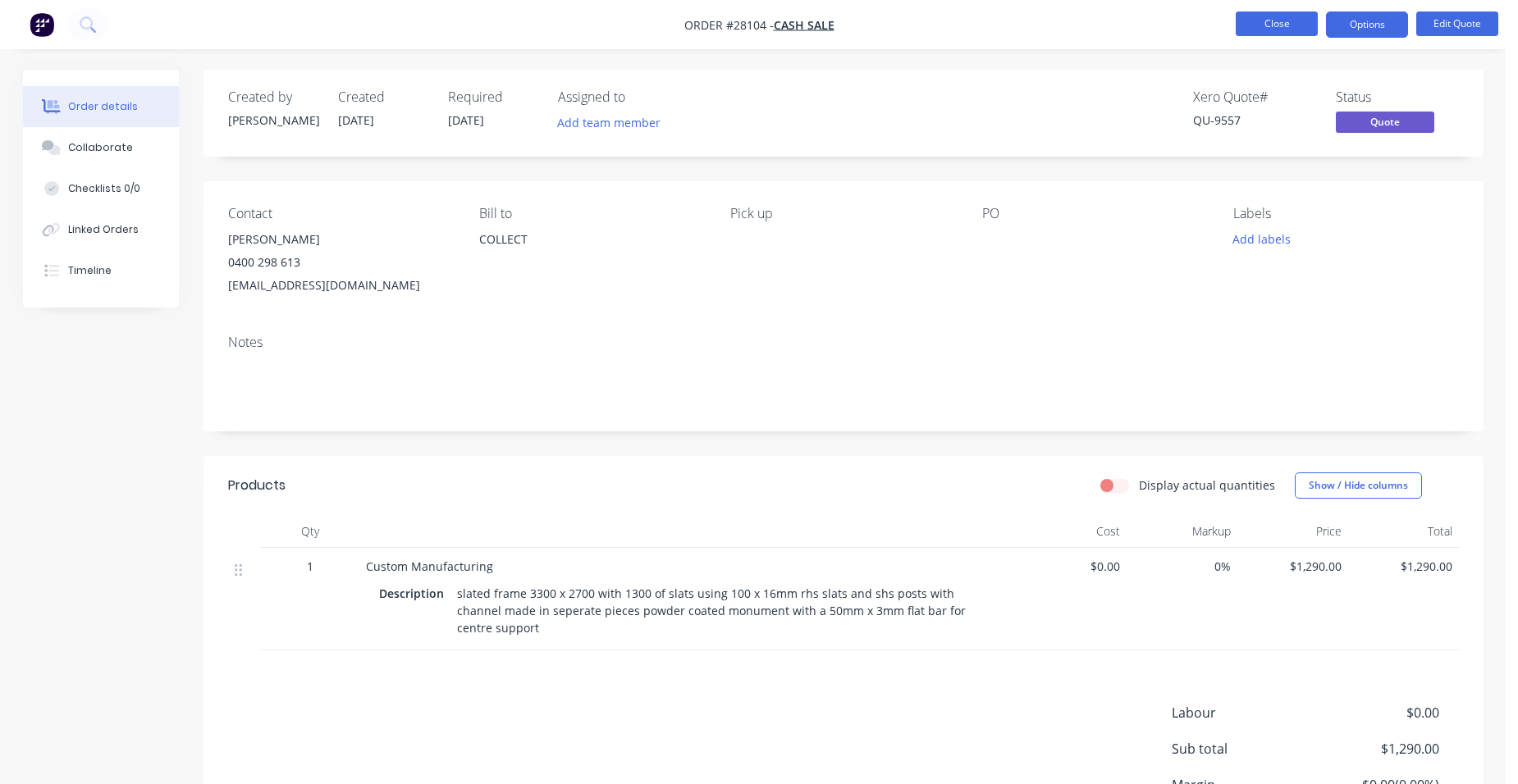
click at [1261, 22] on button "Close" at bounding box center [1276, 24] width 82 height 25
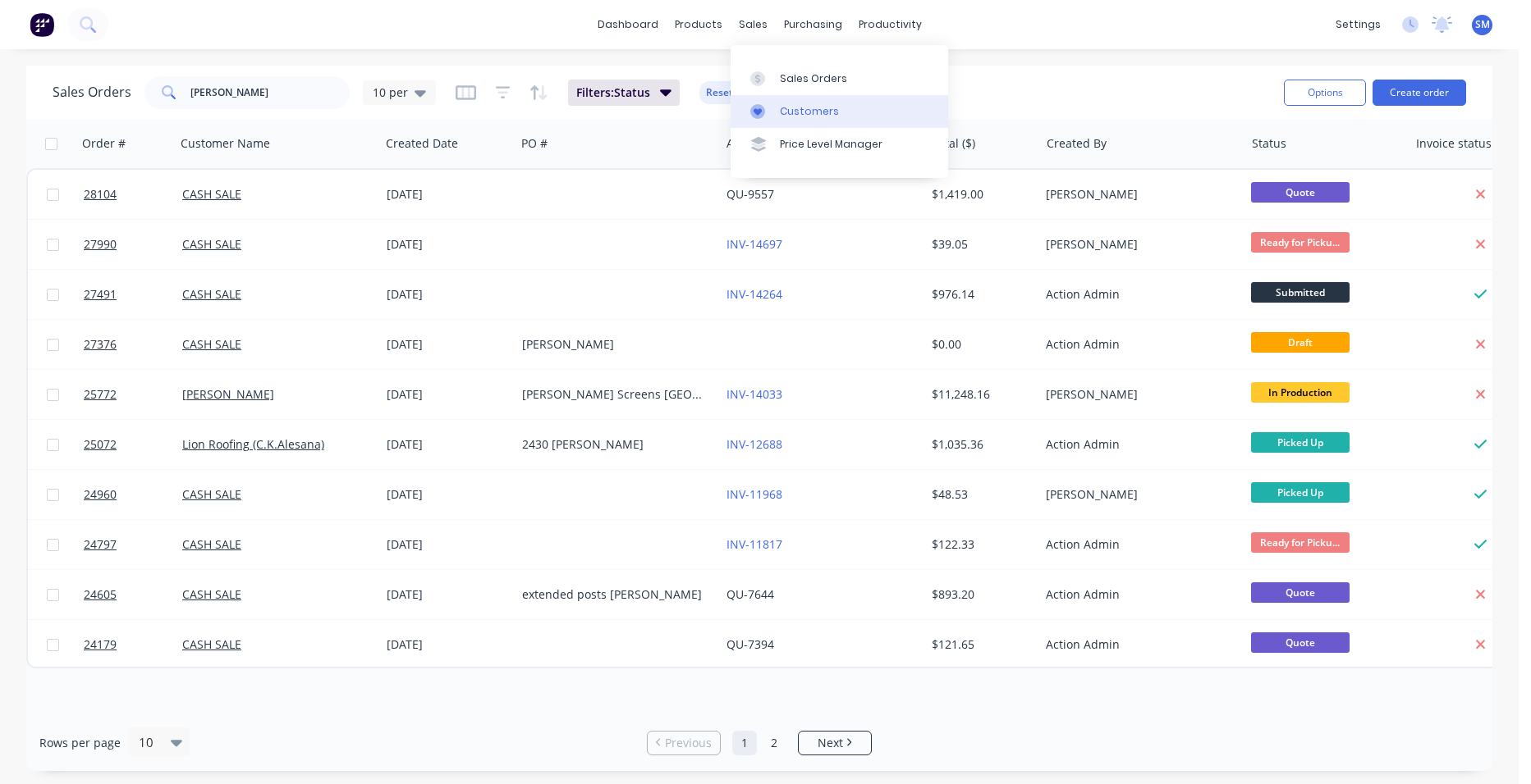
click at [838, 108] on link "Customers" at bounding box center [839, 111] width 217 height 33
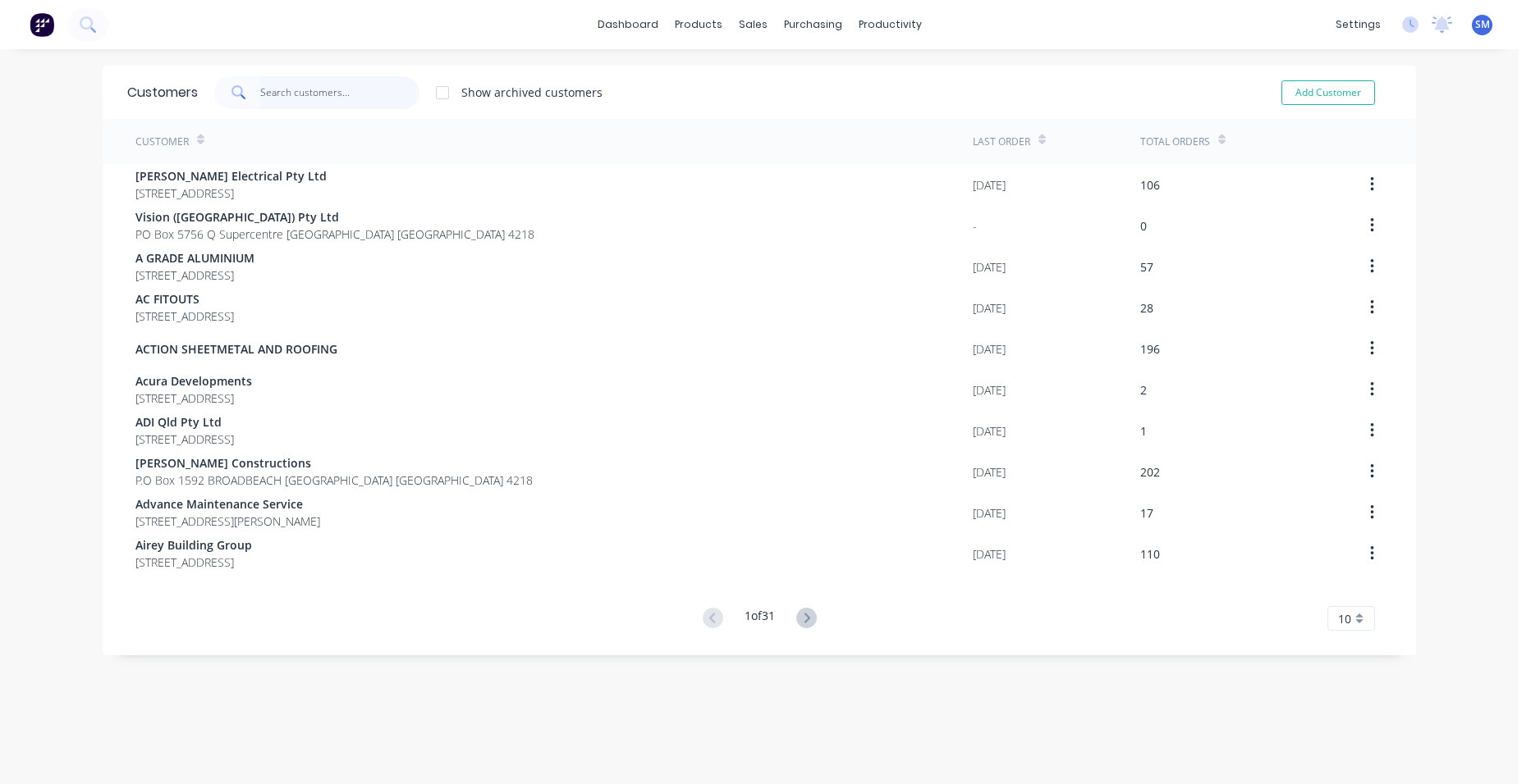
click at [334, 97] on input "text" at bounding box center [340, 92] width 160 height 33
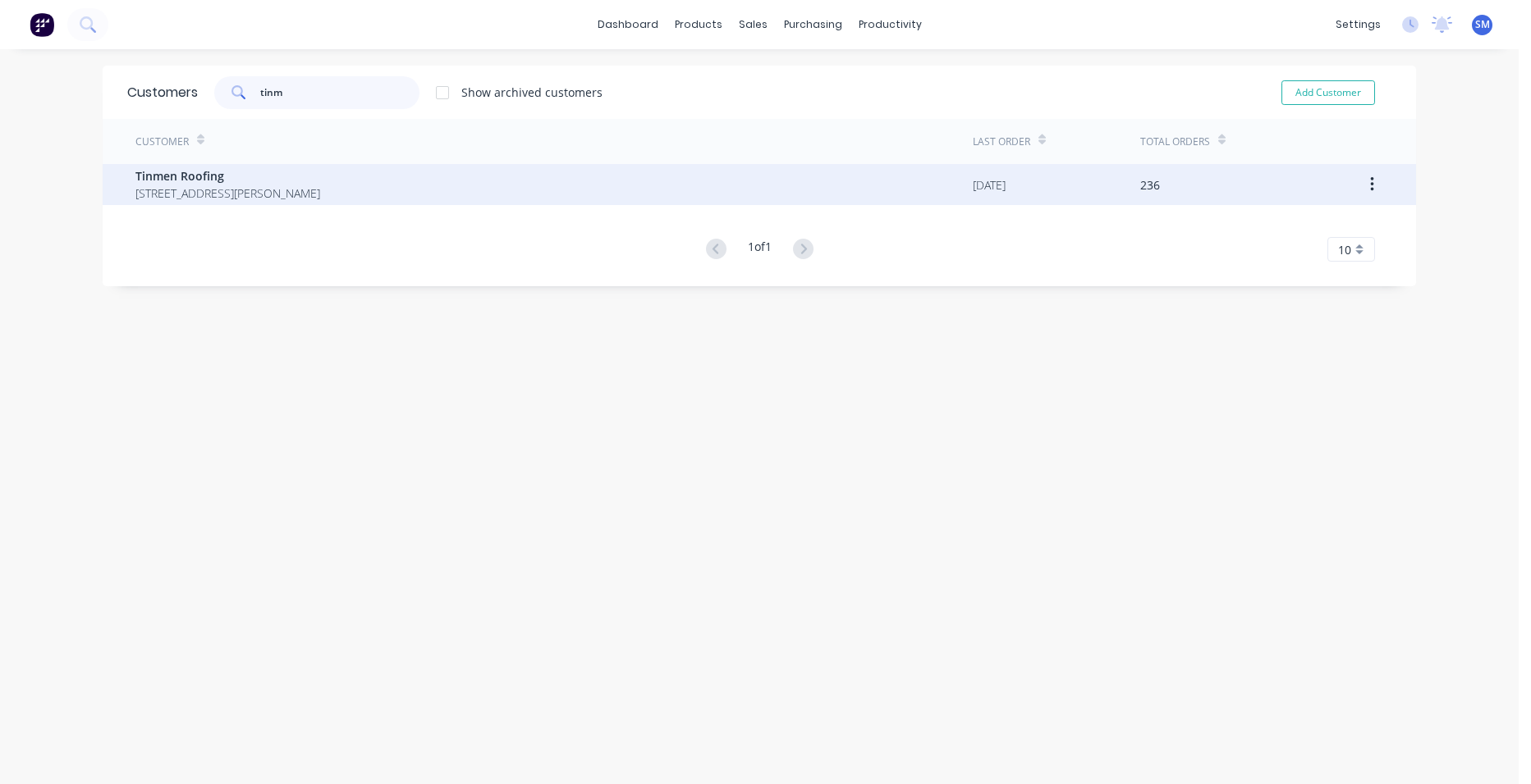
type input "tinm"
click at [213, 177] on span "Tinmen Roofing" at bounding box center [227, 176] width 184 height 18
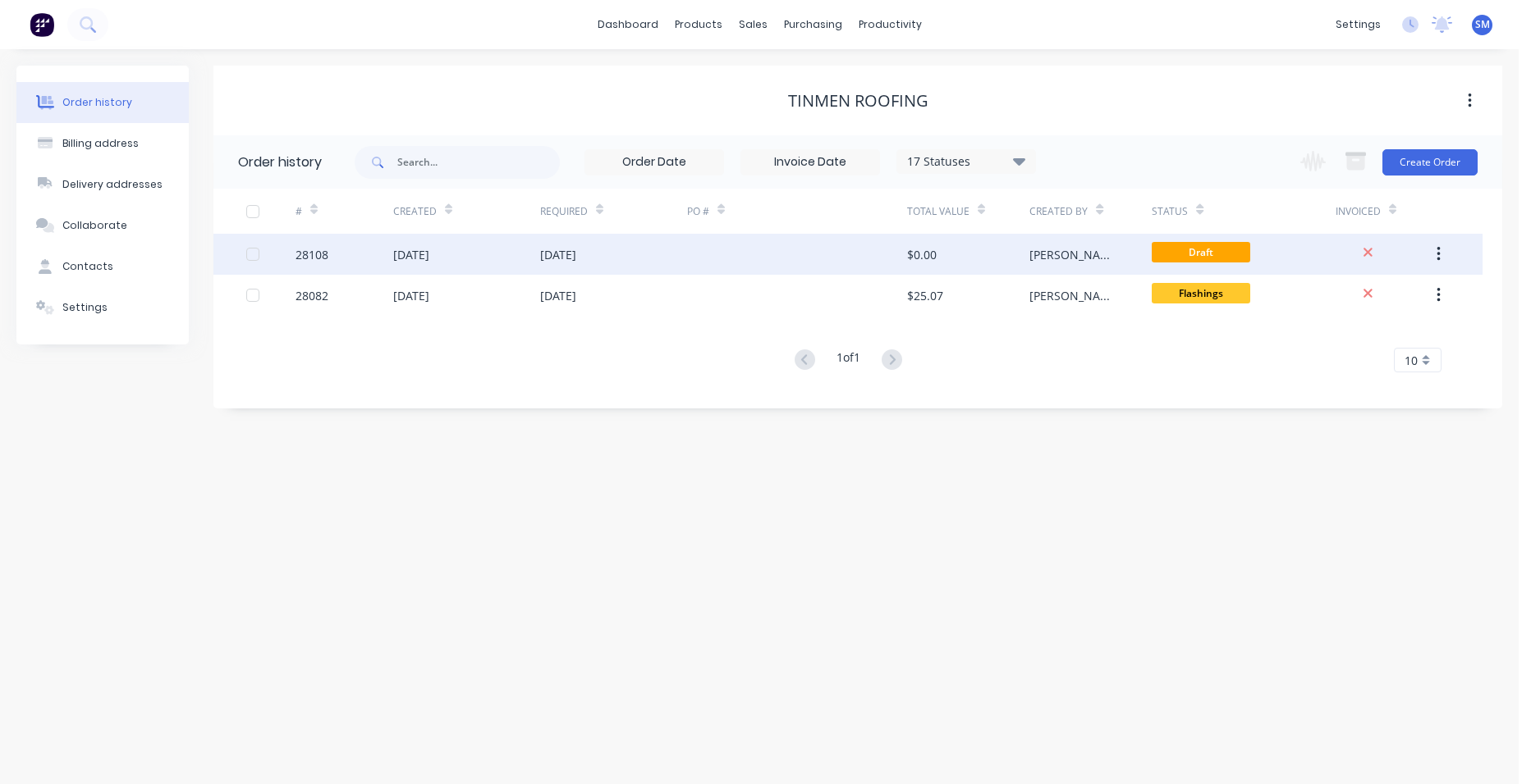
click at [700, 252] on div at bounding box center [796, 254] width 220 height 41
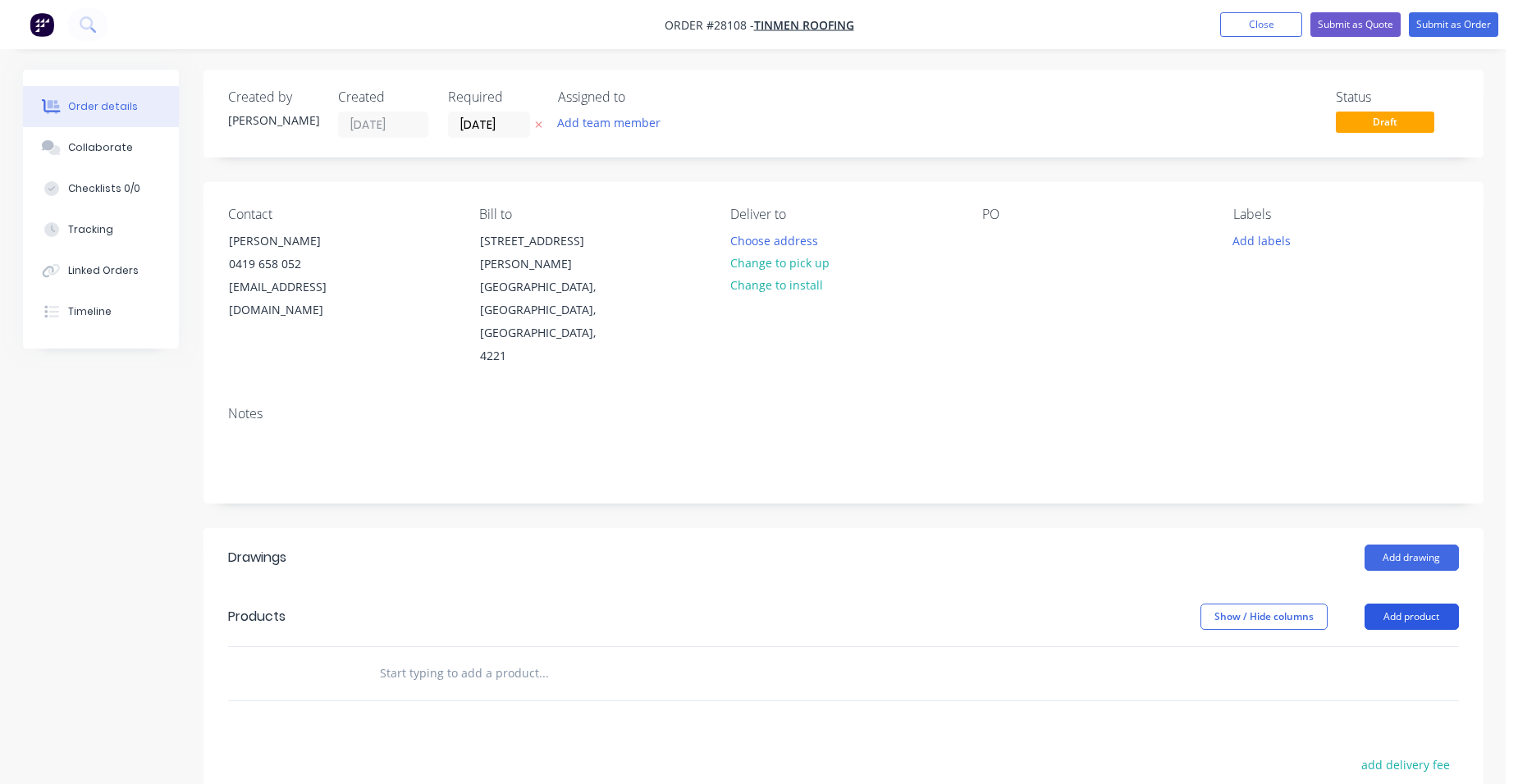
click at [1453, 604] on button "Add product" at bounding box center [1411, 617] width 94 height 26
click at [1350, 646] on div "Product catalogue" at bounding box center [1380, 658] width 126 height 24
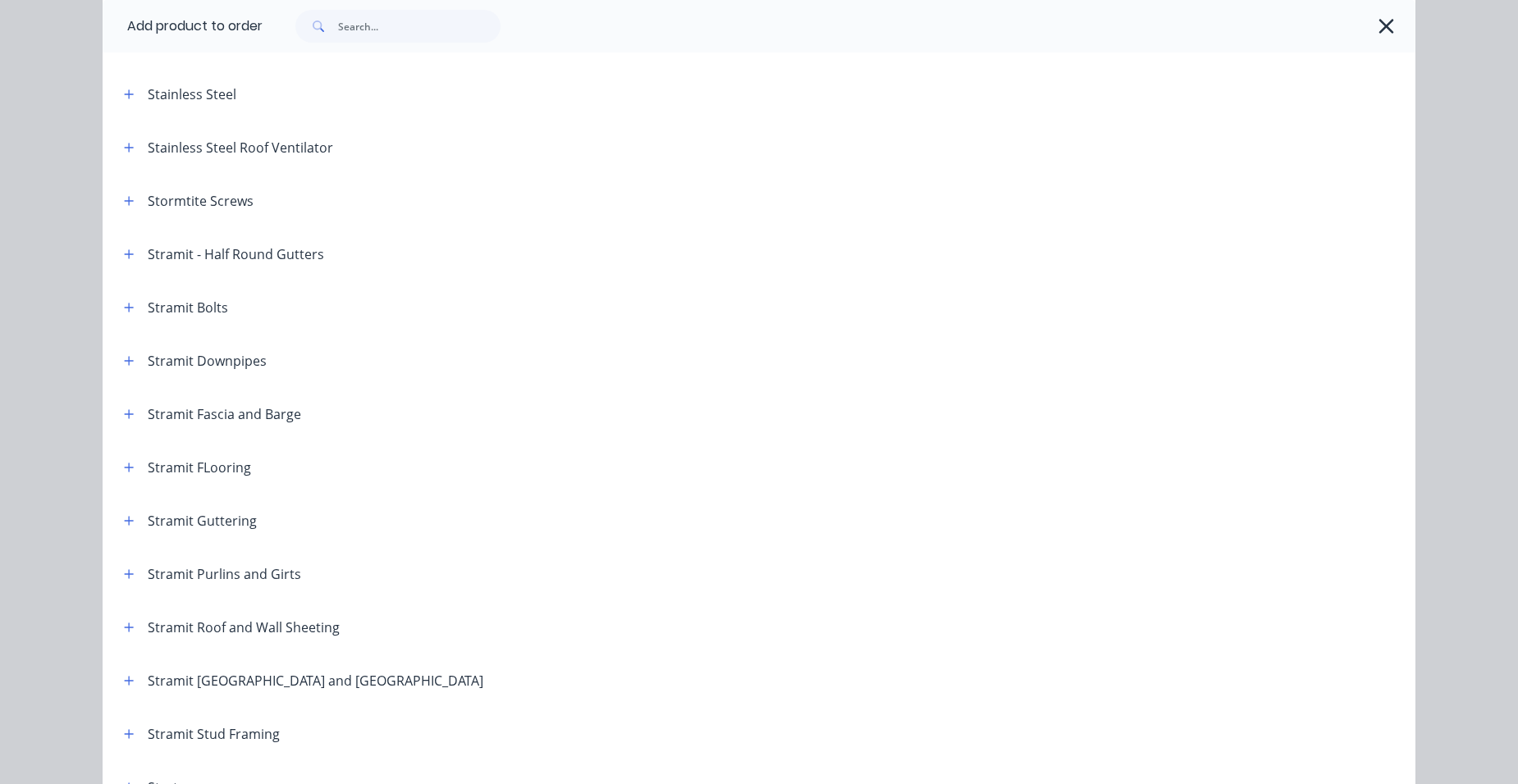
scroll to position [2625, 0]
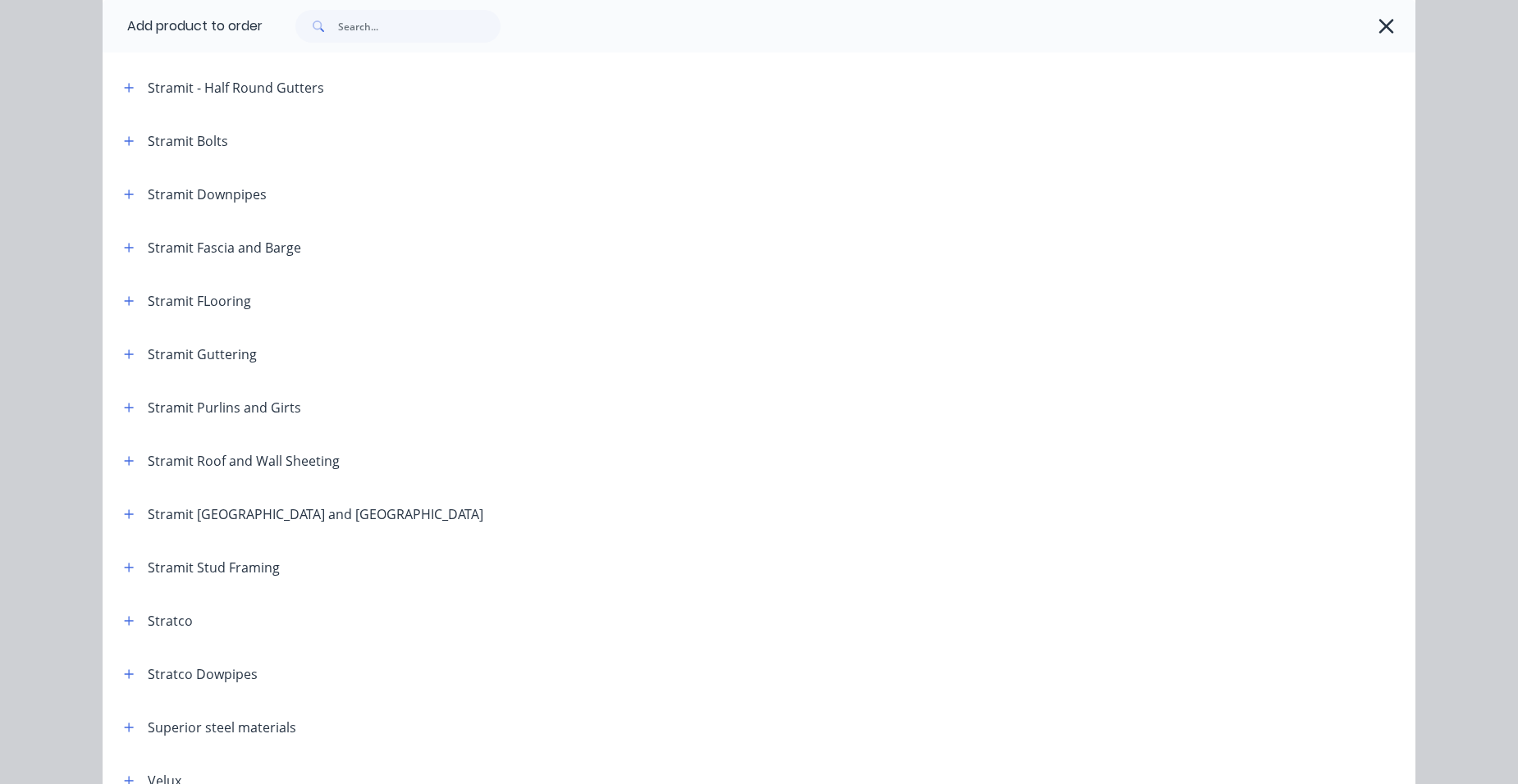
drag, startPoint x: 123, startPoint y: 347, endPoint x: 386, endPoint y: 379, distance: 264.9
click at [124, 348] on icon "button" at bounding box center [128, 354] width 10 height 11
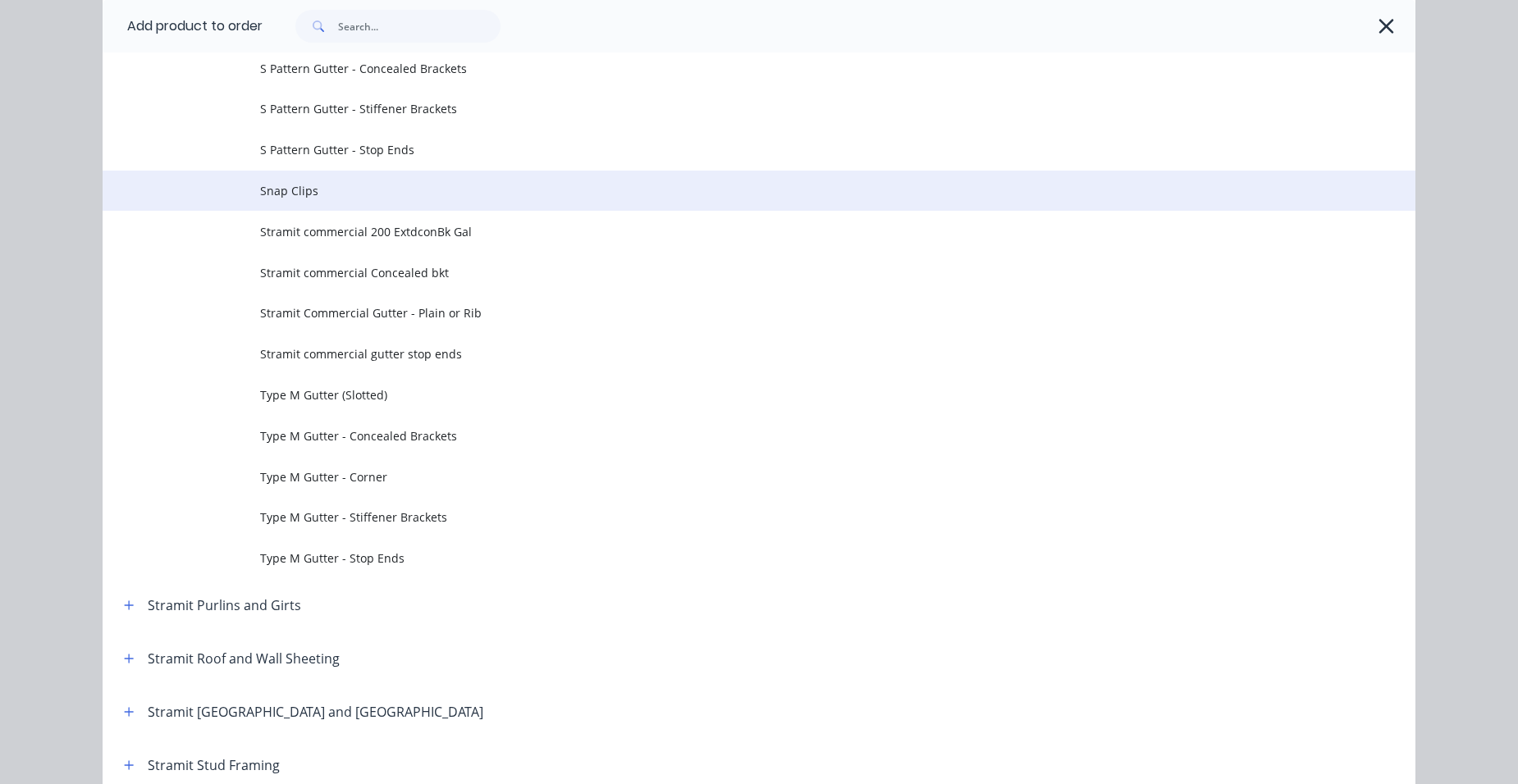
scroll to position [5496, 0]
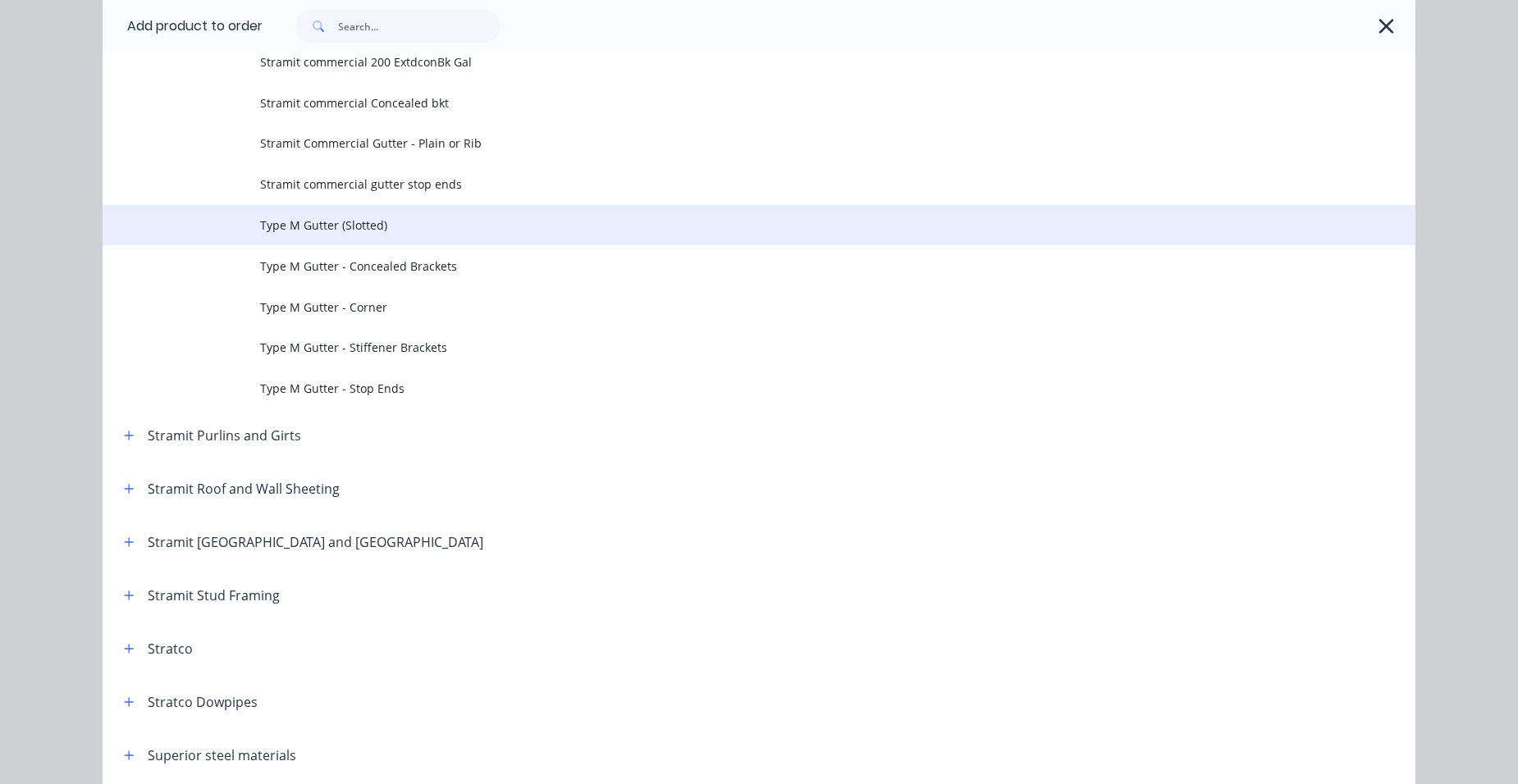
click at [341, 219] on span "Type M Gutter (Slotted)" at bounding box center [722, 226] width 924 height 18
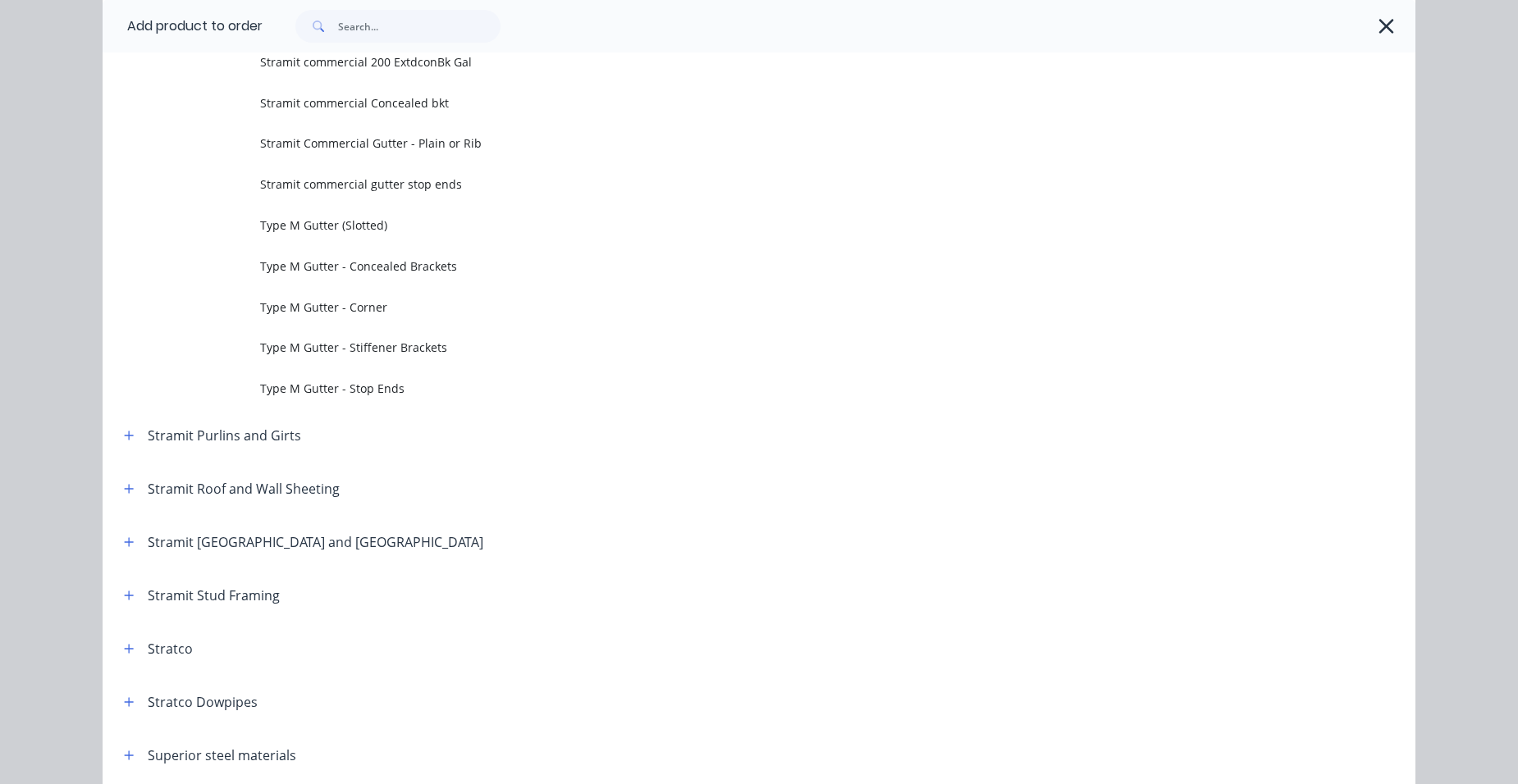
scroll to position [0, 0]
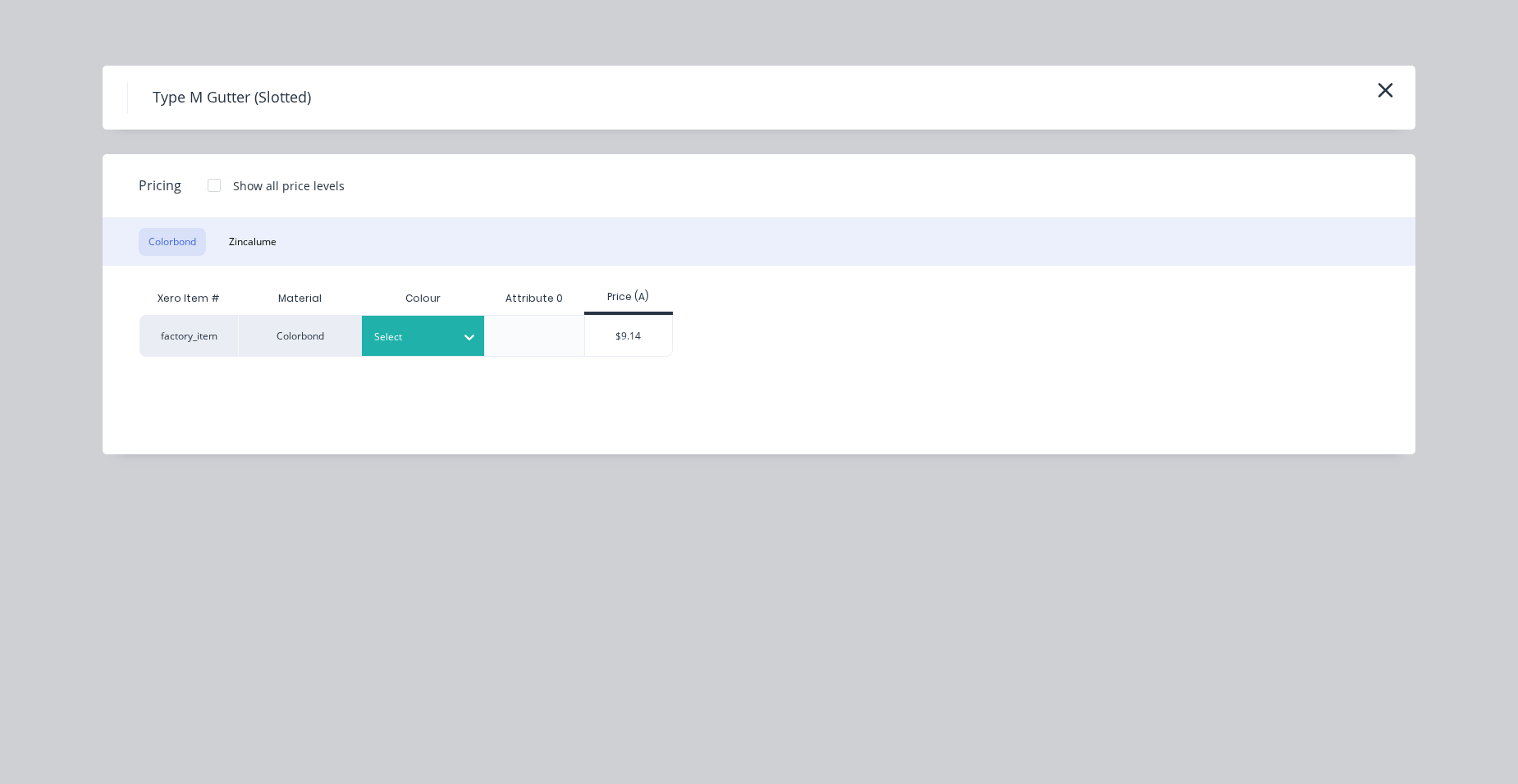
click at [400, 336] on div at bounding box center [411, 337] width 74 height 18
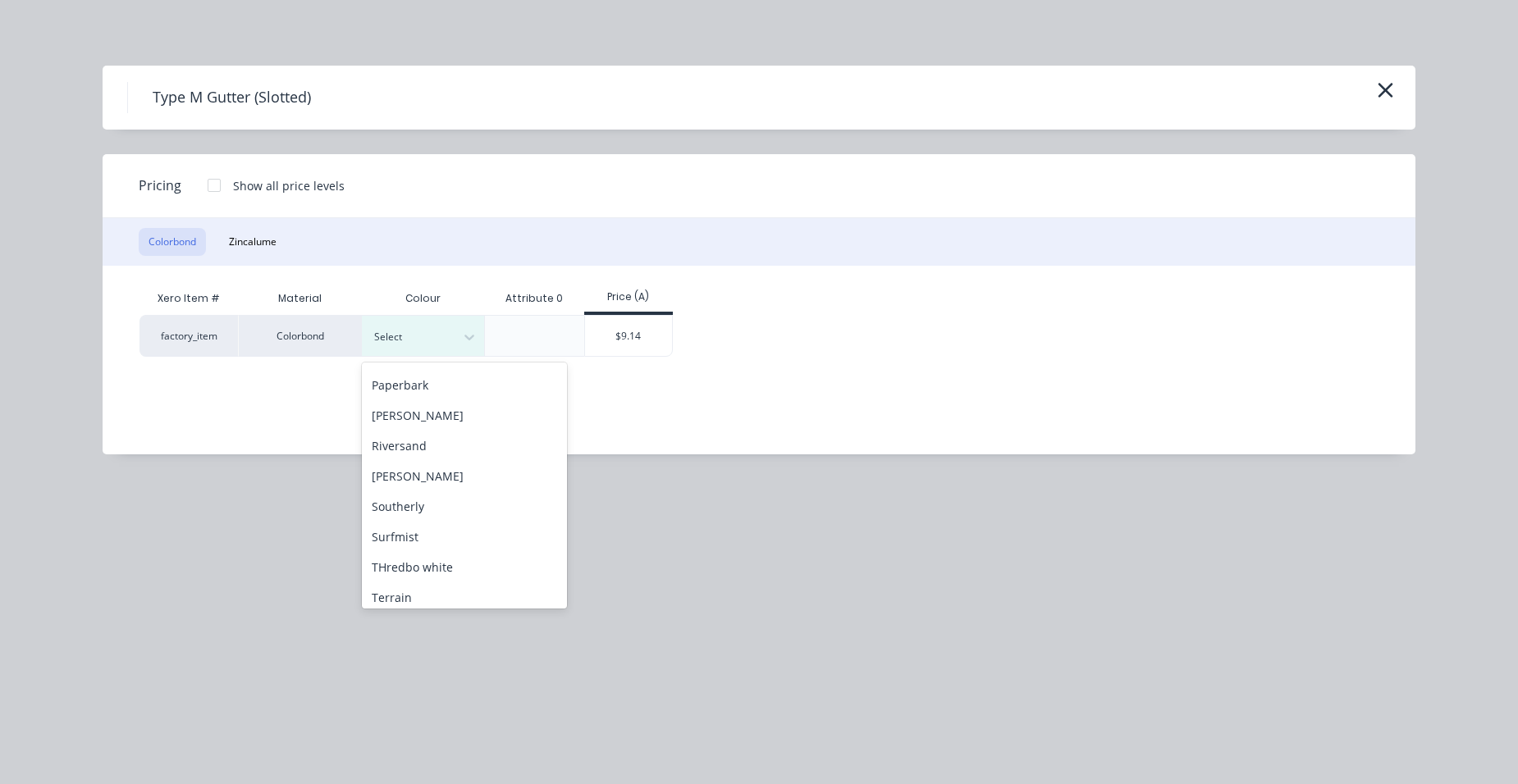
scroll to position [574, 0]
click at [419, 385] on div "Paperbark" at bounding box center [464, 384] width 206 height 30
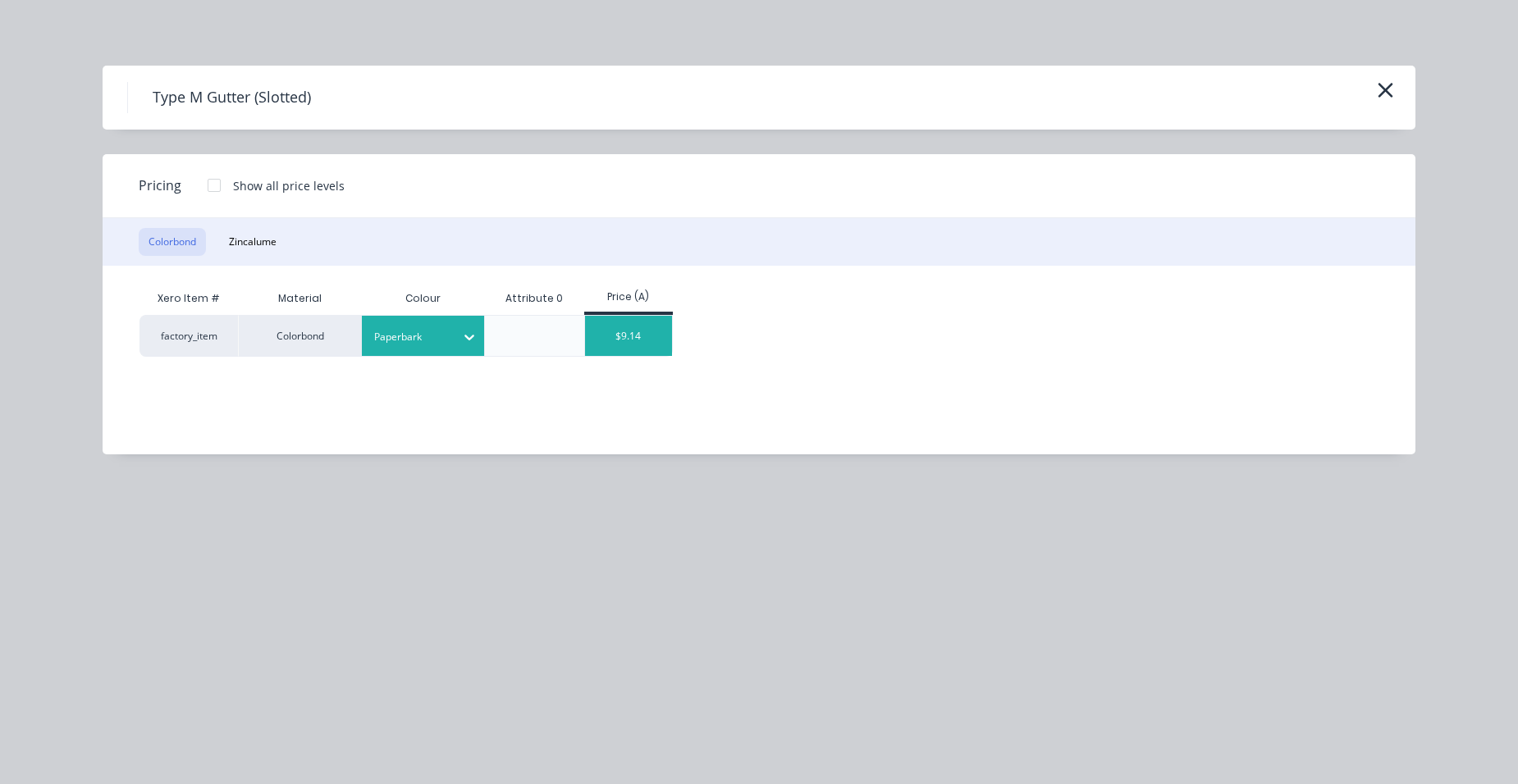
click at [602, 344] on div "$9.14" at bounding box center [629, 336] width 88 height 41
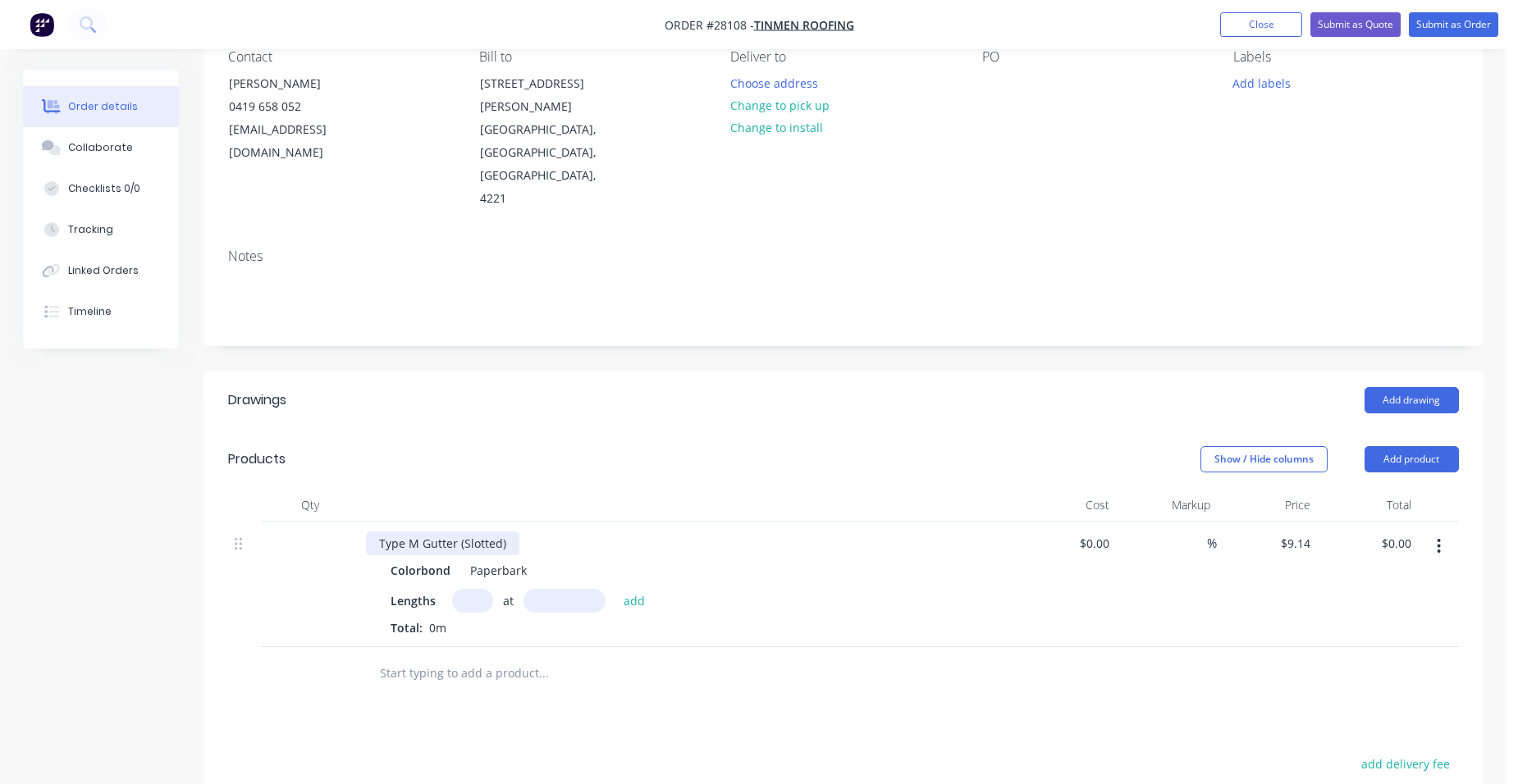
scroll to position [164, 0]
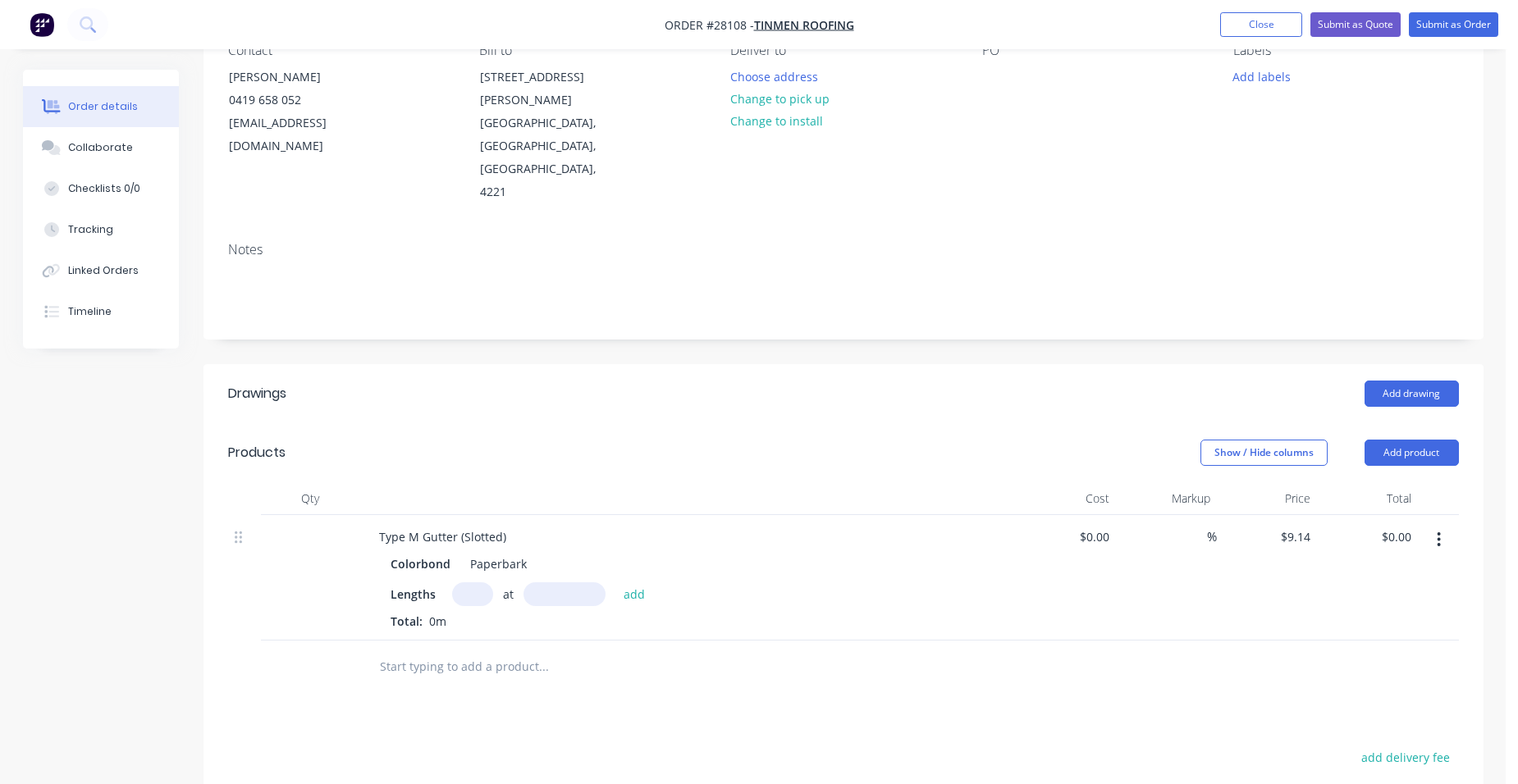
click at [482, 582] on input "text" at bounding box center [472, 594] width 41 height 24
type input "2"
type input "5800"
click at [616, 582] on button "add" at bounding box center [635, 593] width 39 height 22
type input "$106.02"
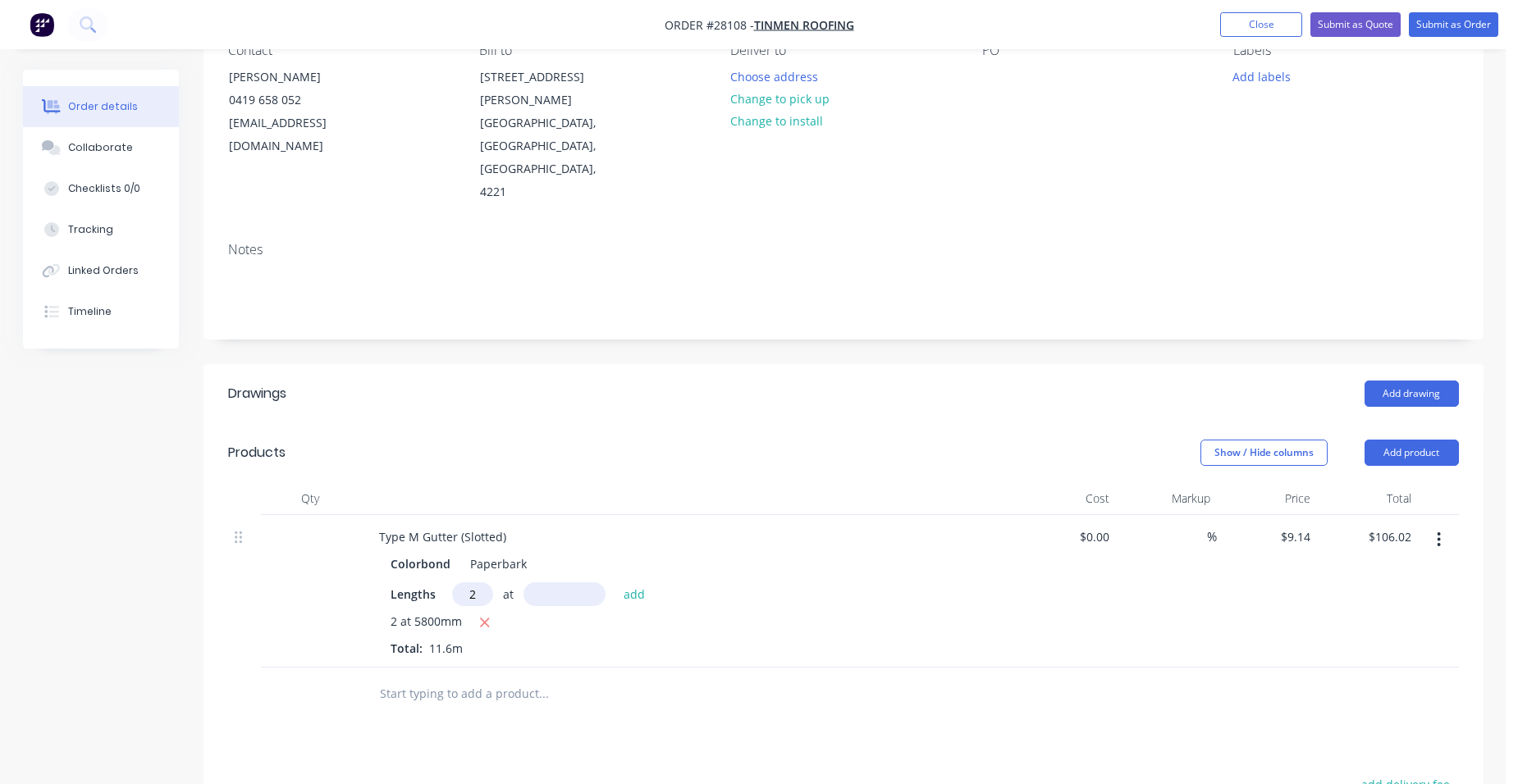
type input "2"
type input "5300"
click at [616, 582] on button "add" at bounding box center [635, 593] width 39 height 22
type input "$202.91"
type input "2"
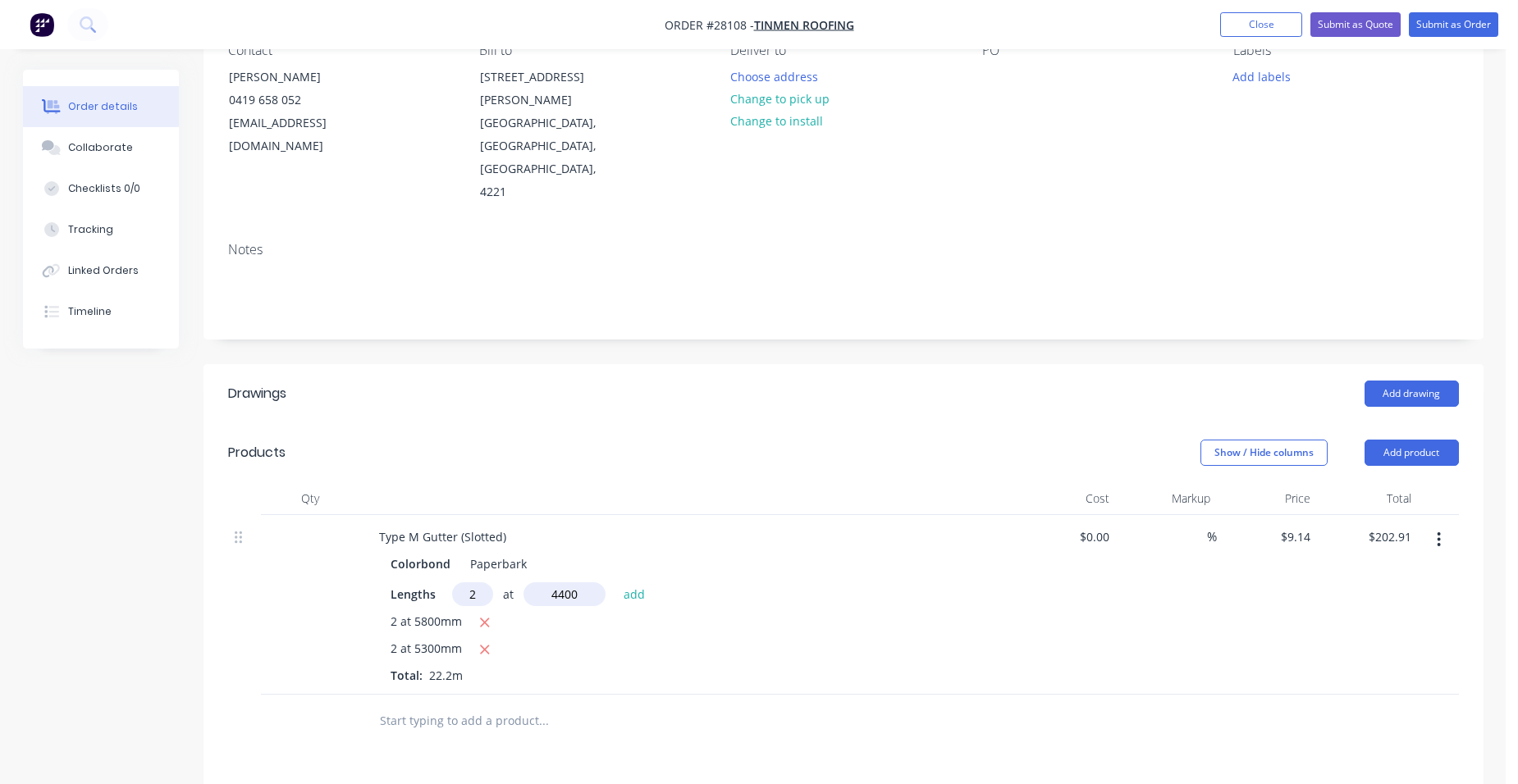
type input "4400"
click at [616, 582] on button "add" at bounding box center [635, 593] width 39 height 22
type input "$283.34"
type input "5"
type input "8600"
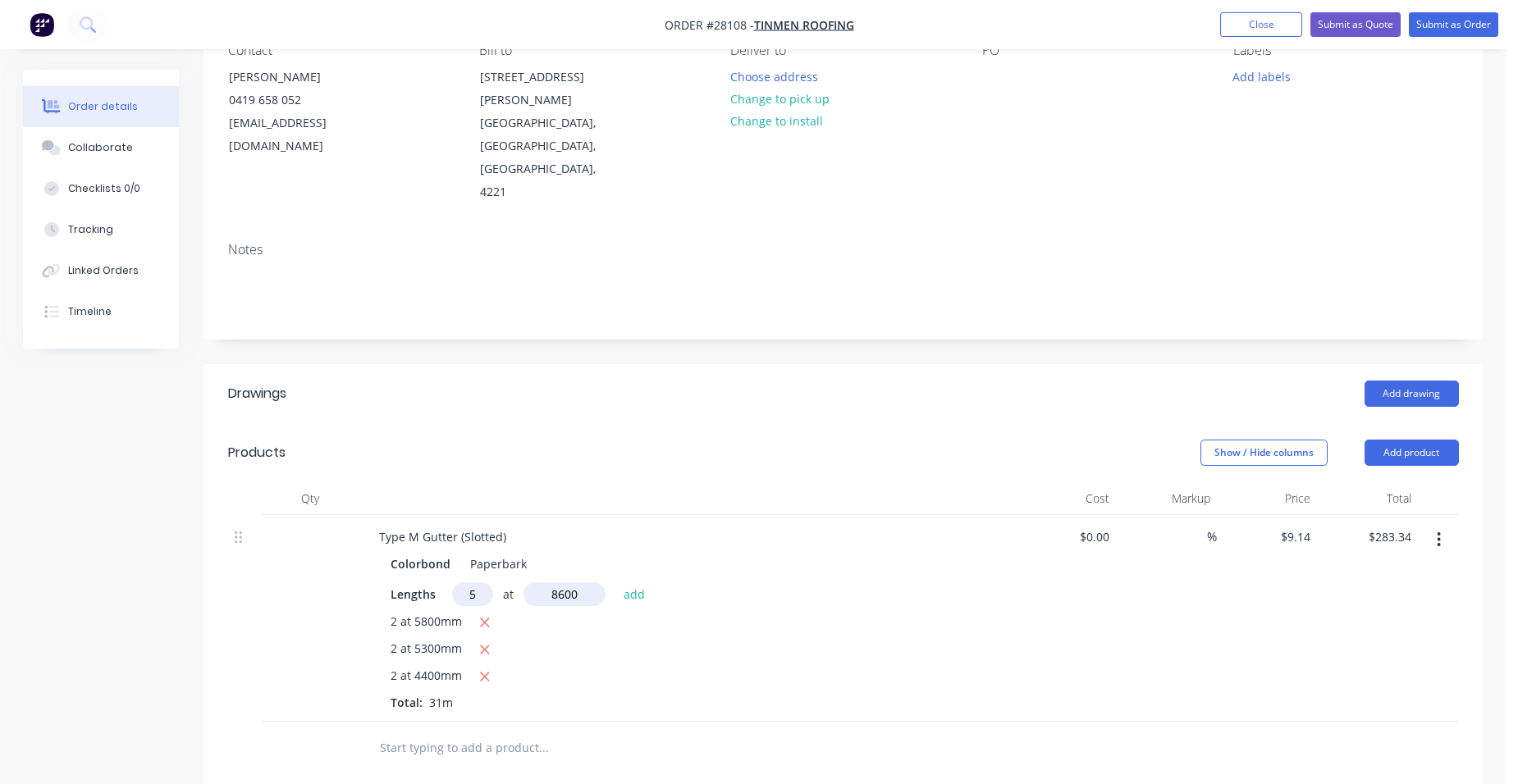
click at [616, 582] on button "add" at bounding box center [635, 593] width 39 height 22
type input "$676.36"
type input "2"
type input "8200"
click at [616, 582] on button "add" at bounding box center [635, 593] width 39 height 22
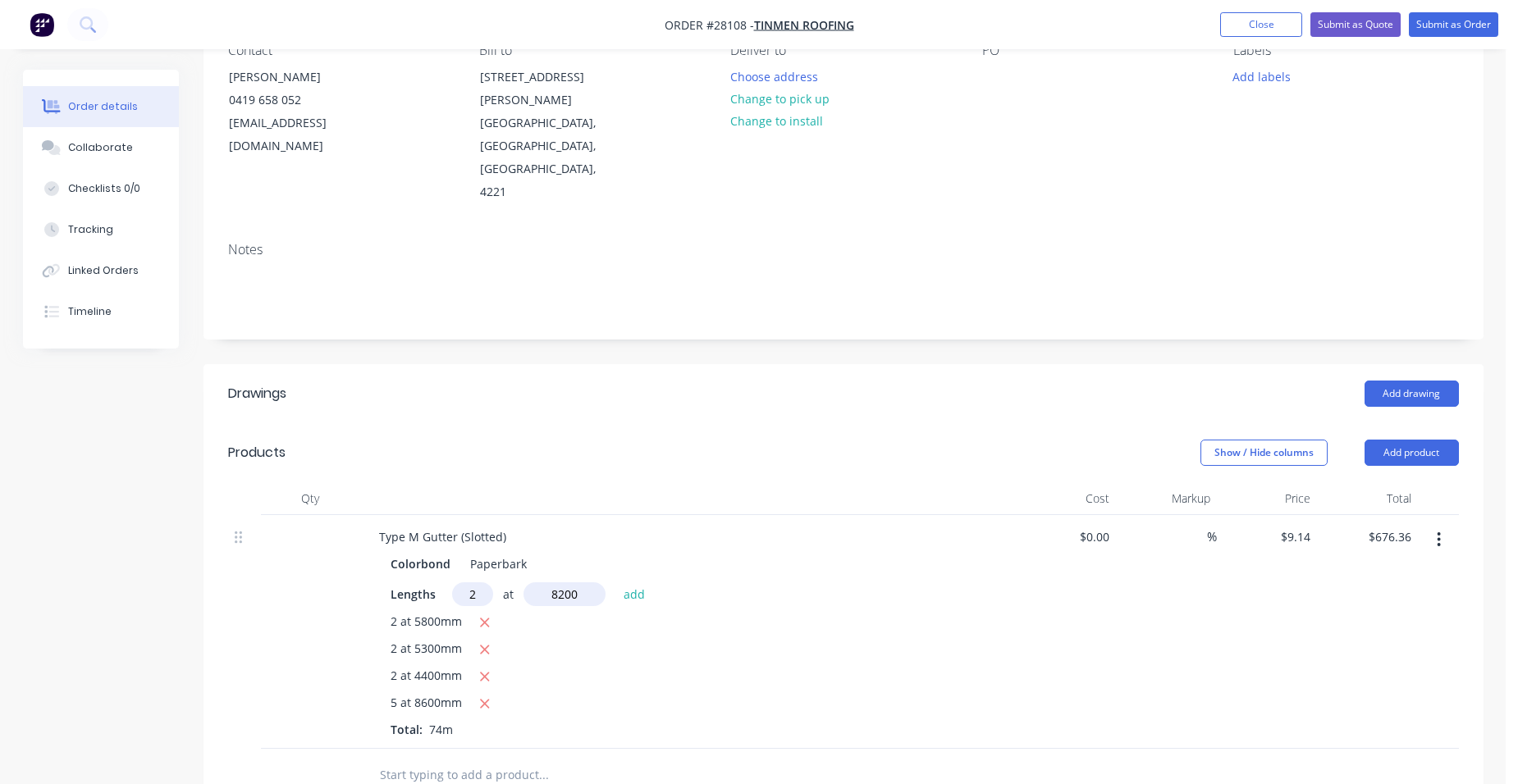
type input "$826.26"
type input "2"
type input "7000"
click at [616, 582] on button "add" at bounding box center [635, 593] width 39 height 22
type input "$954.22"
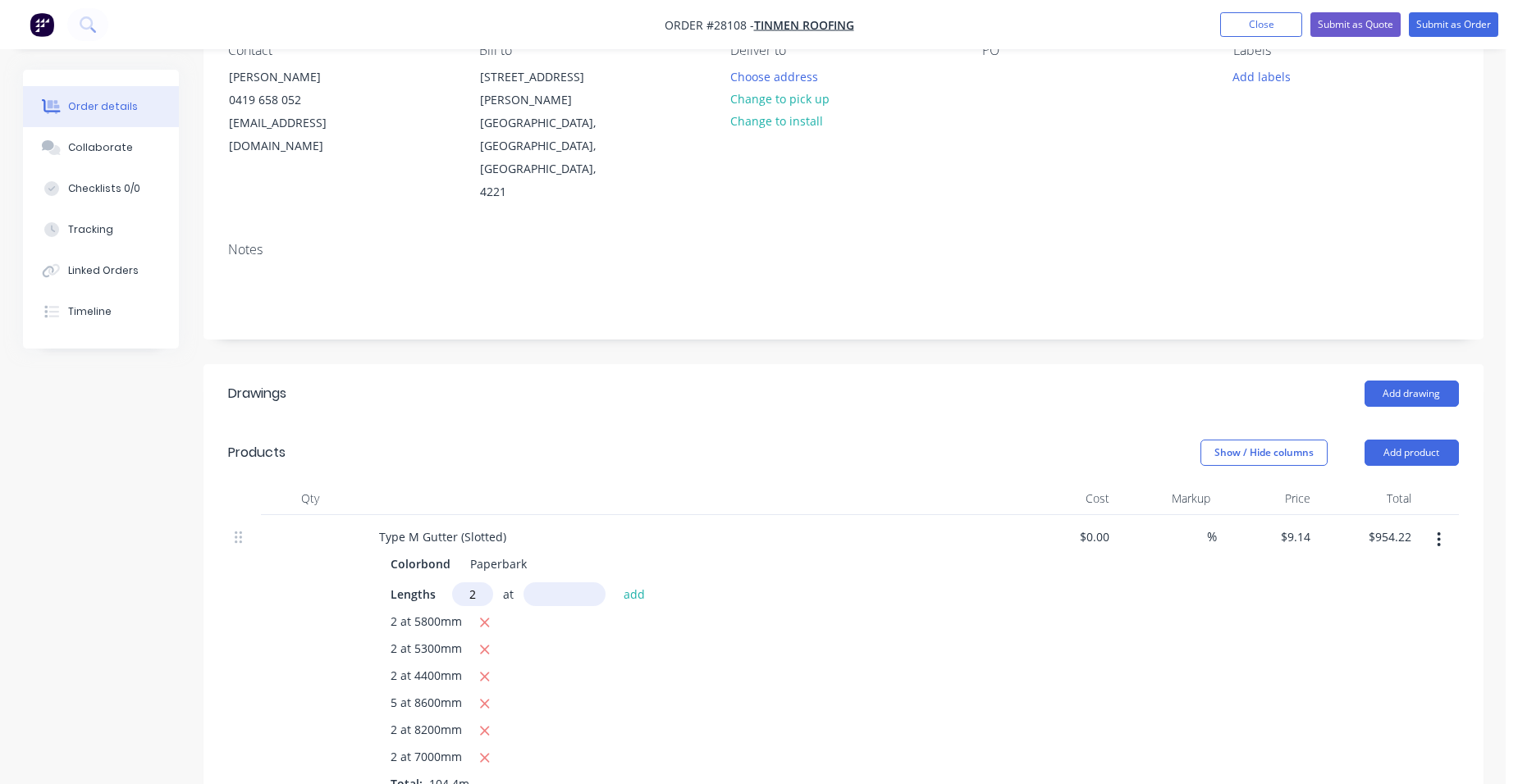
type input "2"
type input "2800"
click at [616, 582] on button "add" at bounding box center [635, 593] width 39 height 22
type input "$1,005.40"
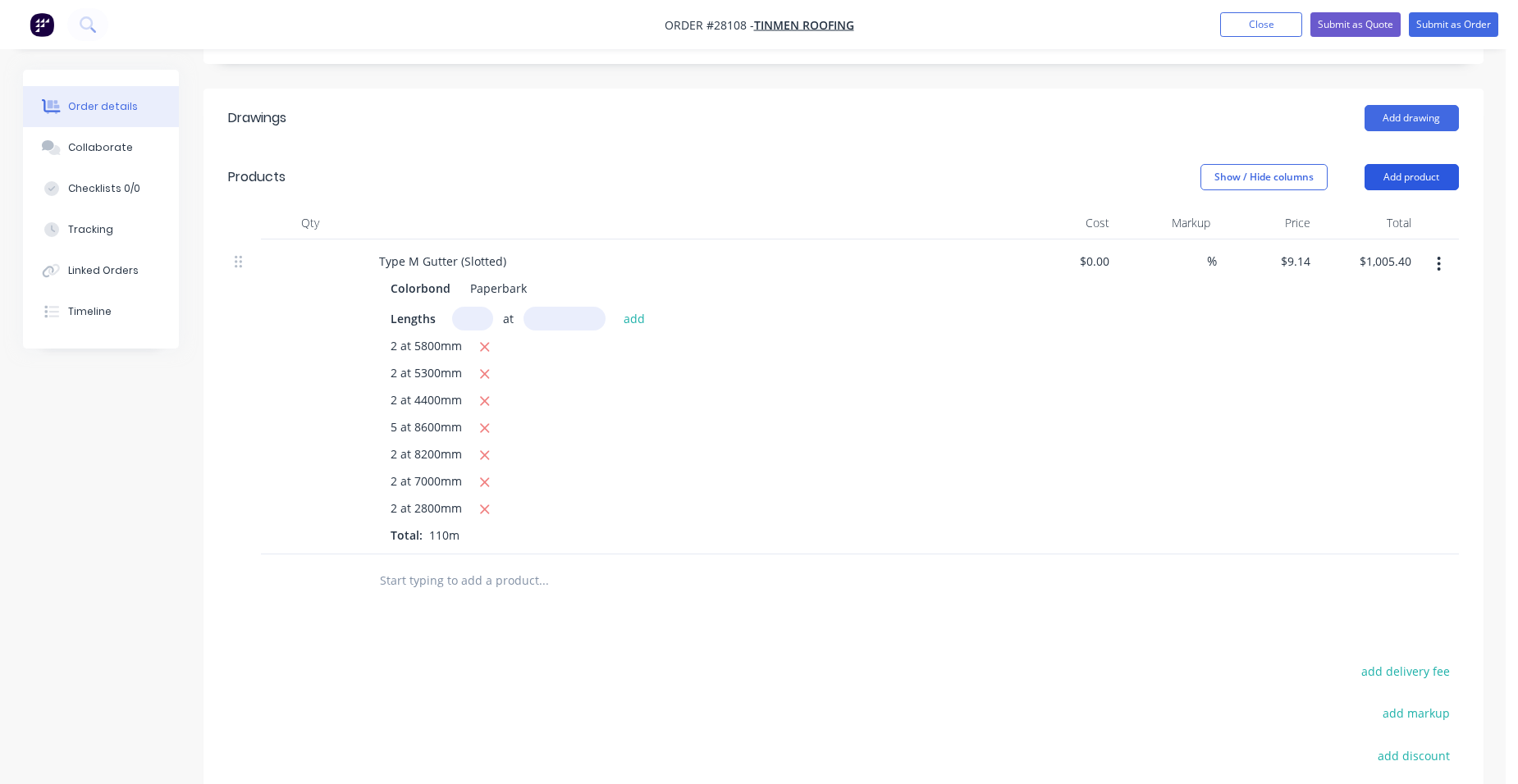
scroll to position [410, 0]
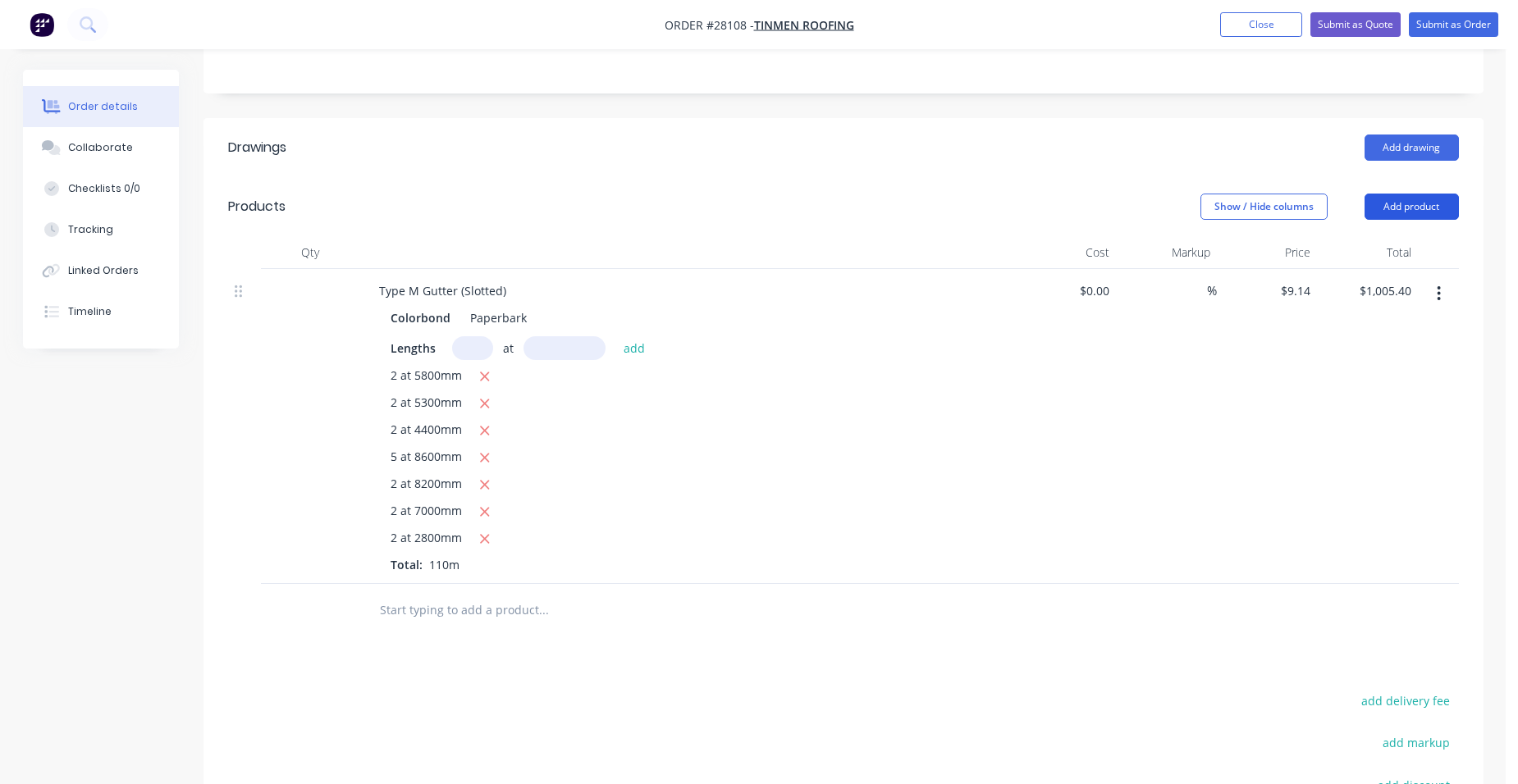
click at [1398, 194] on button "Add product" at bounding box center [1411, 207] width 94 height 26
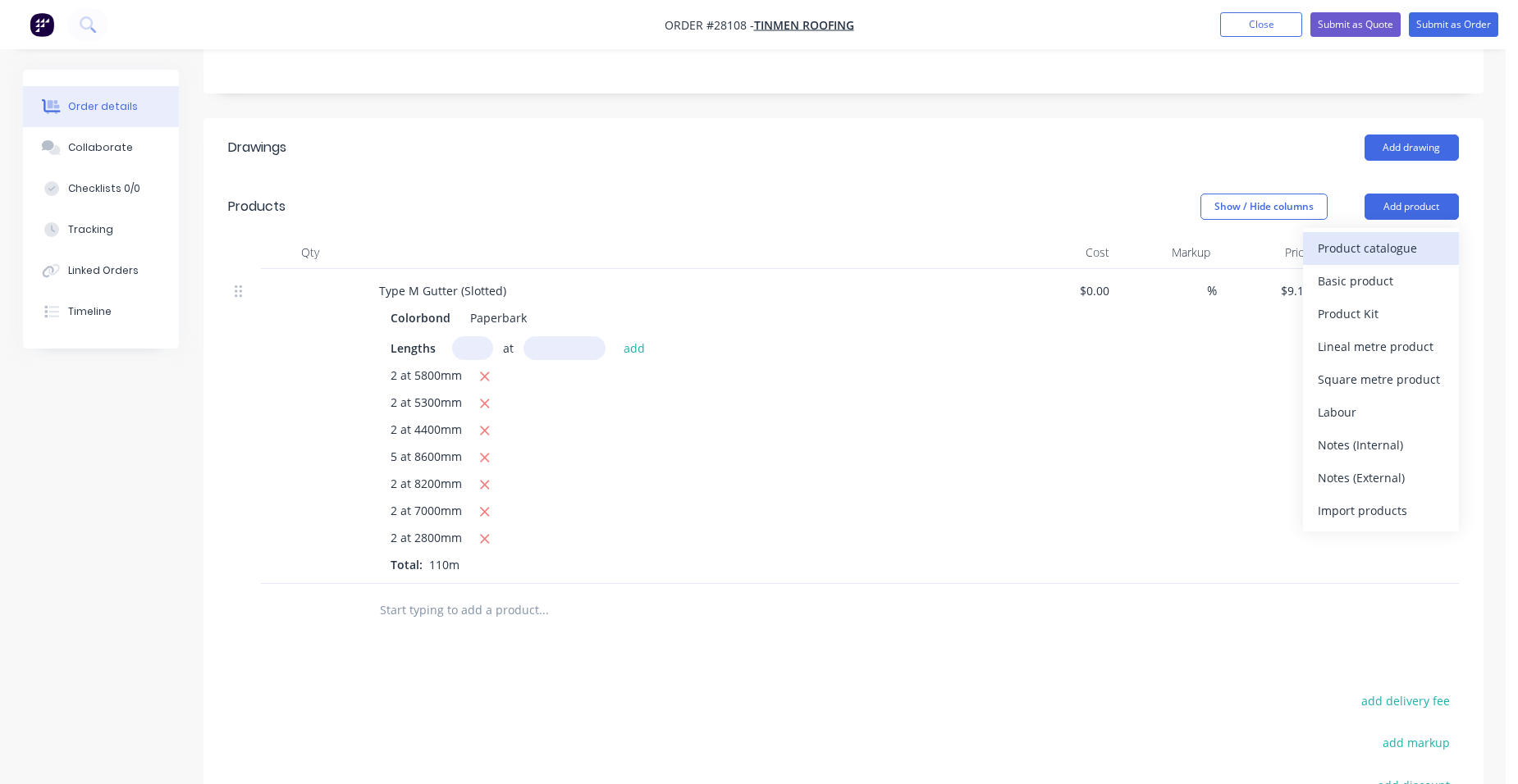
click at [1366, 236] on div "Product catalogue" at bounding box center [1380, 248] width 126 height 24
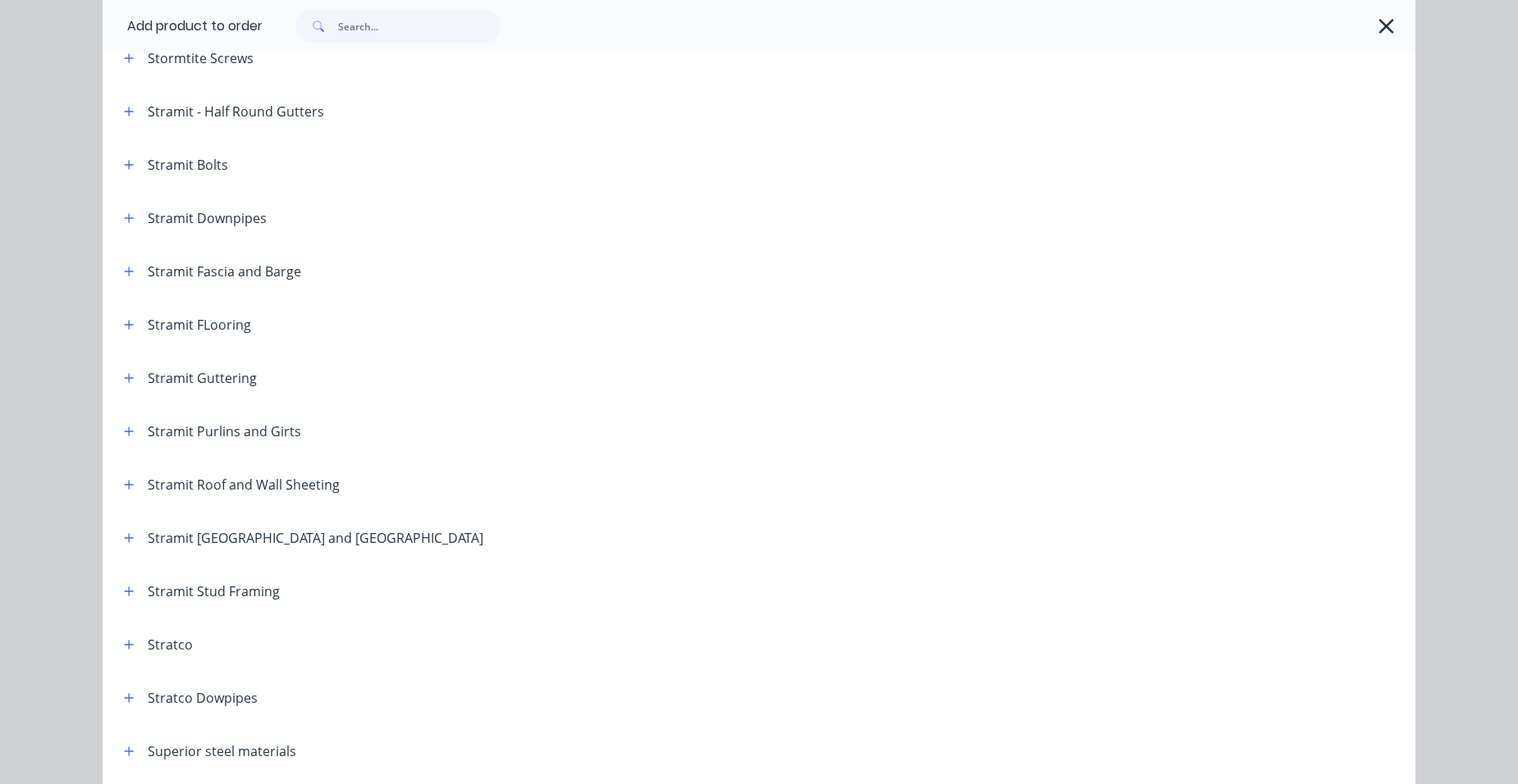
scroll to position [2720, 0]
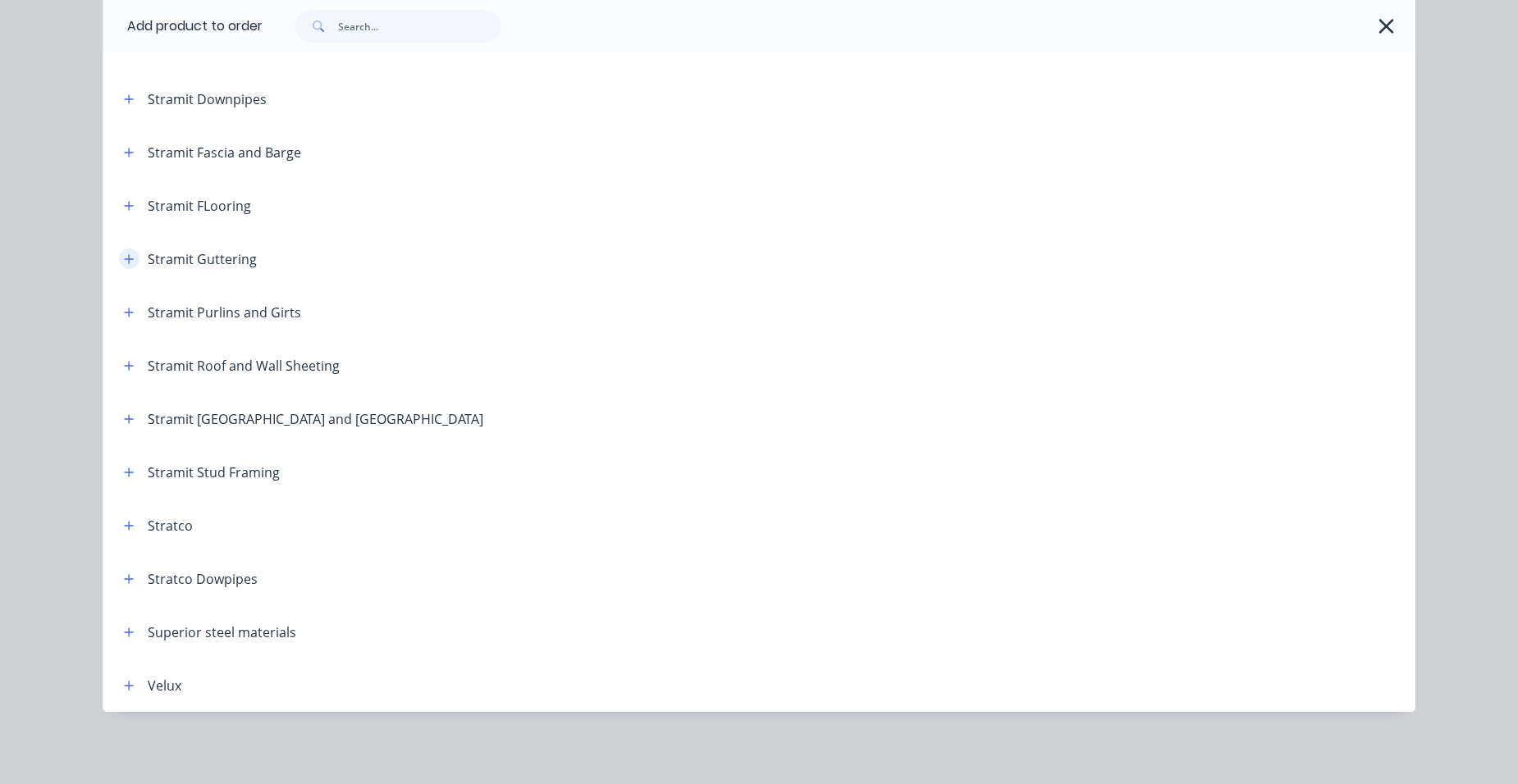
click at [124, 259] on icon "button" at bounding box center [129, 258] width 9 height 9
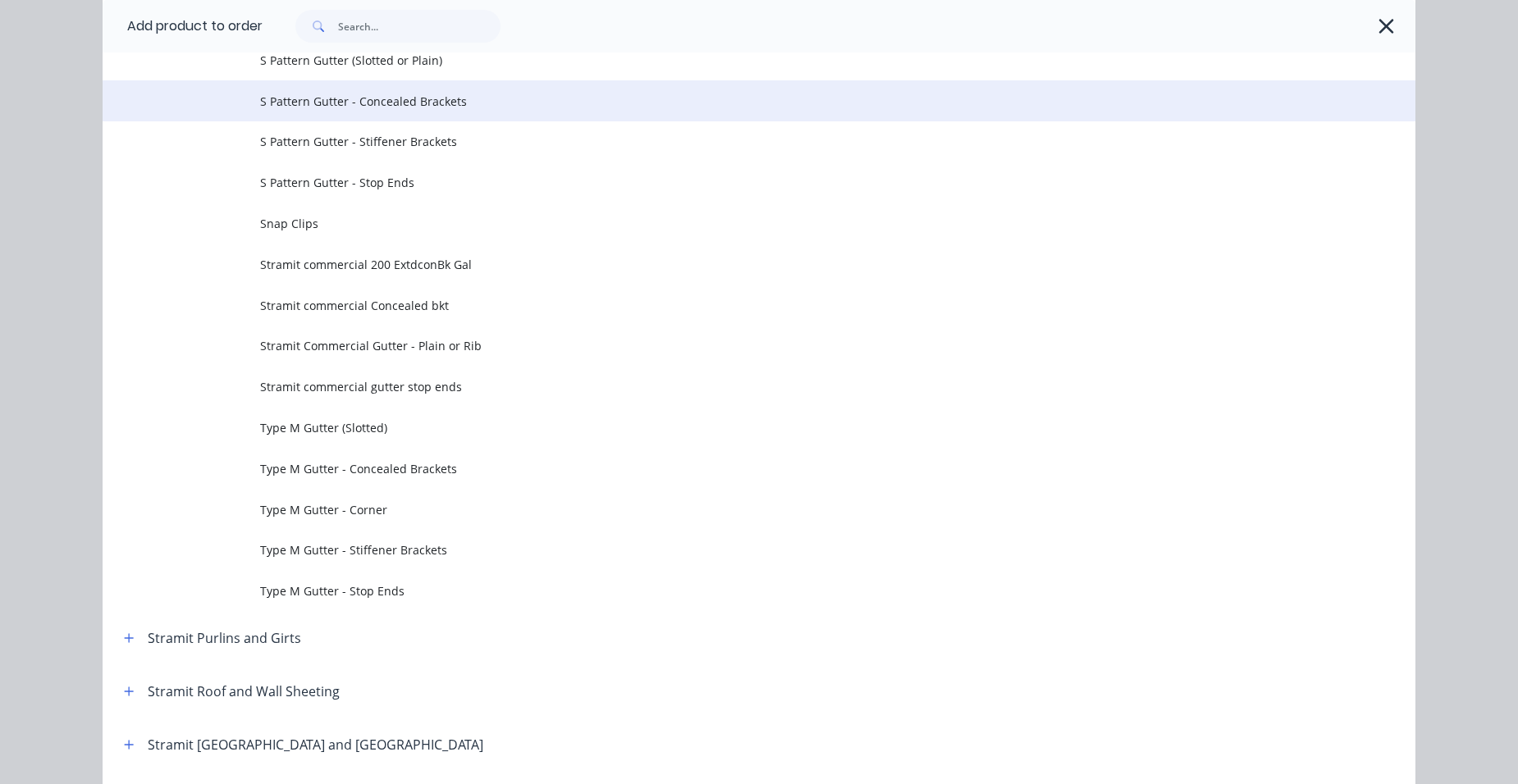
scroll to position [5426, 0]
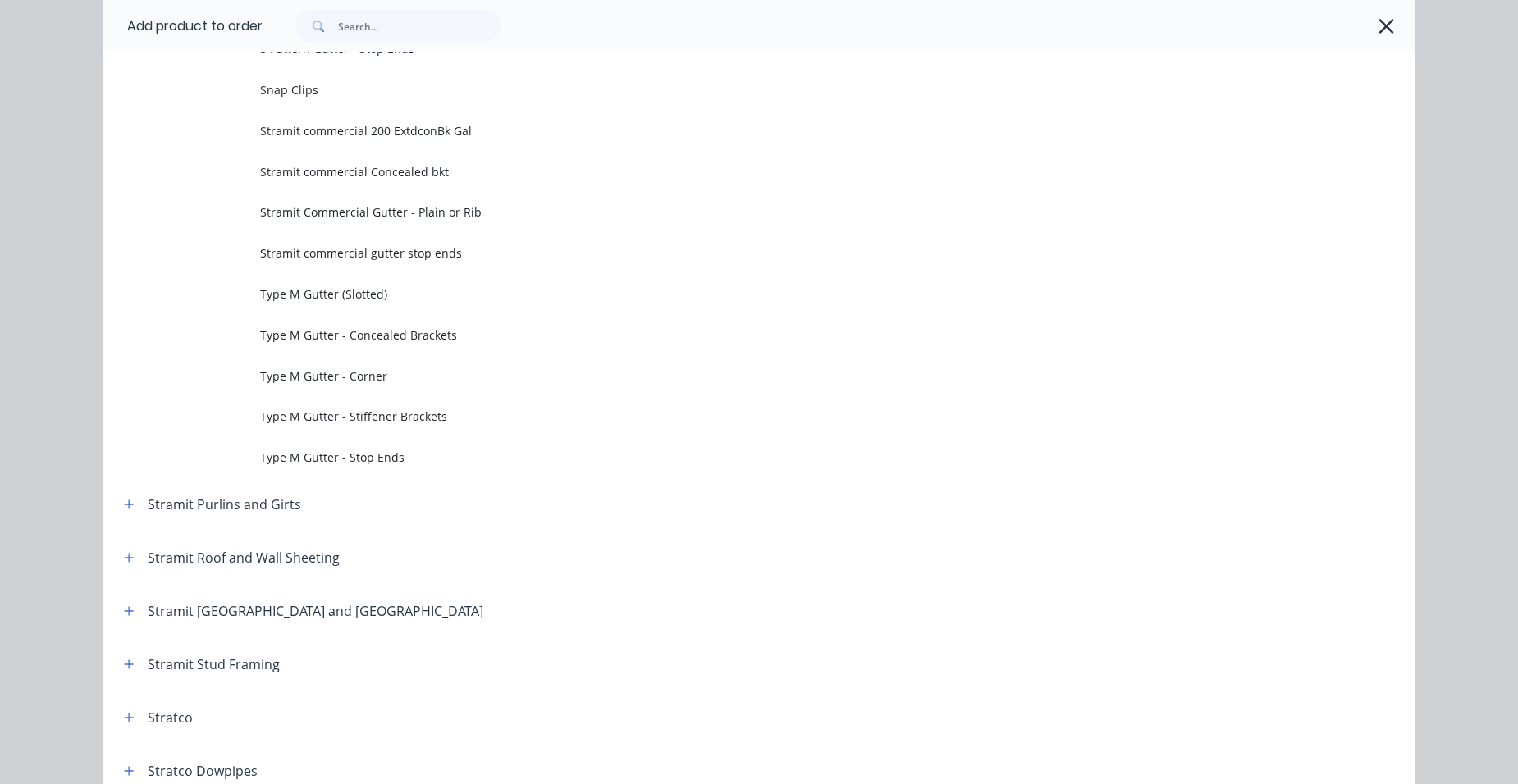
drag, startPoint x: 381, startPoint y: 342, endPoint x: 372, endPoint y: 344, distance: 9.2
click at [381, 340] on span "Type M Gutter - Concealed Brackets" at bounding box center [722, 335] width 924 height 18
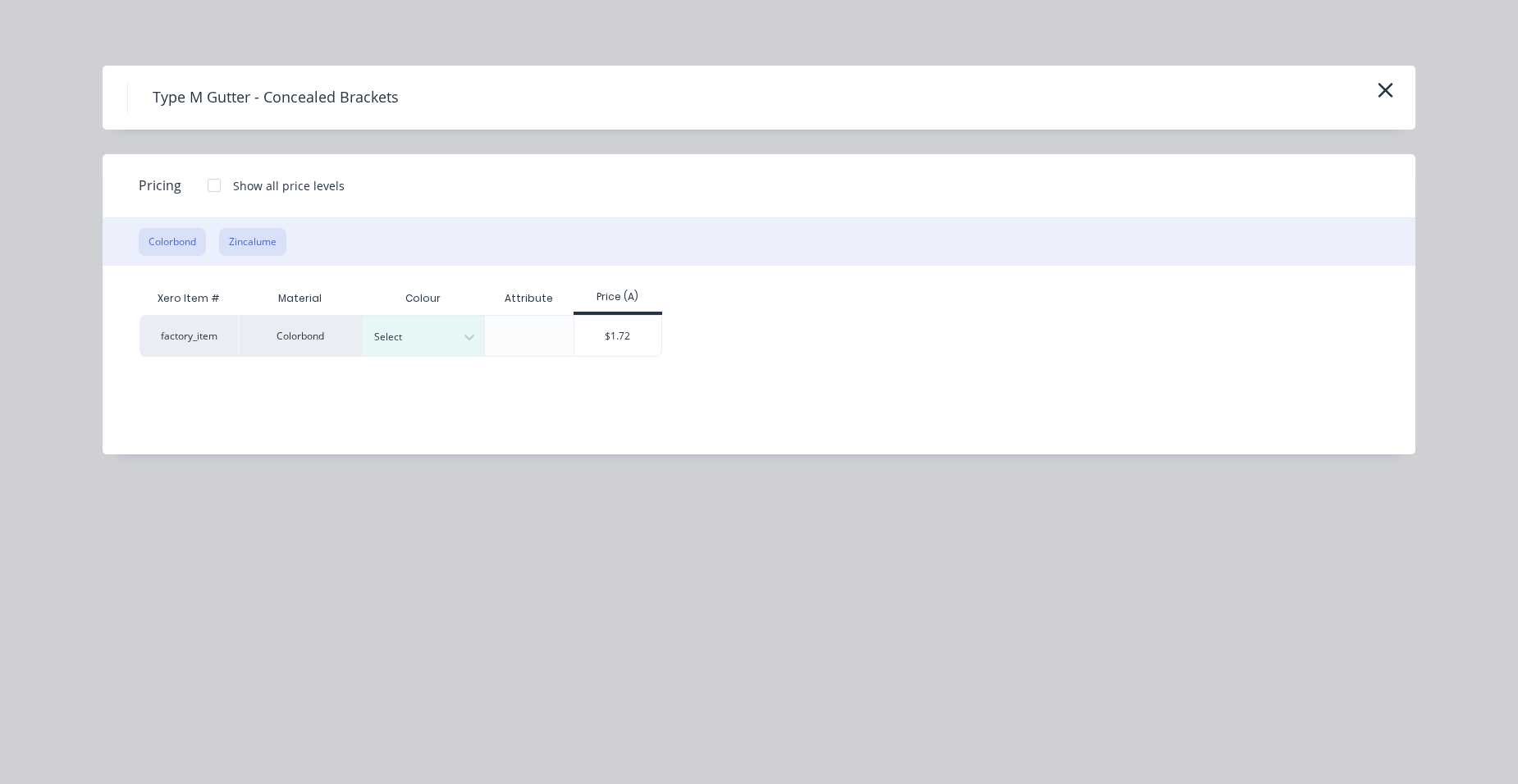
click at [272, 239] on button "Zincalume" at bounding box center [252, 243] width 67 height 28
click at [497, 332] on div "$1.45" at bounding box center [506, 335] width 88 height 40
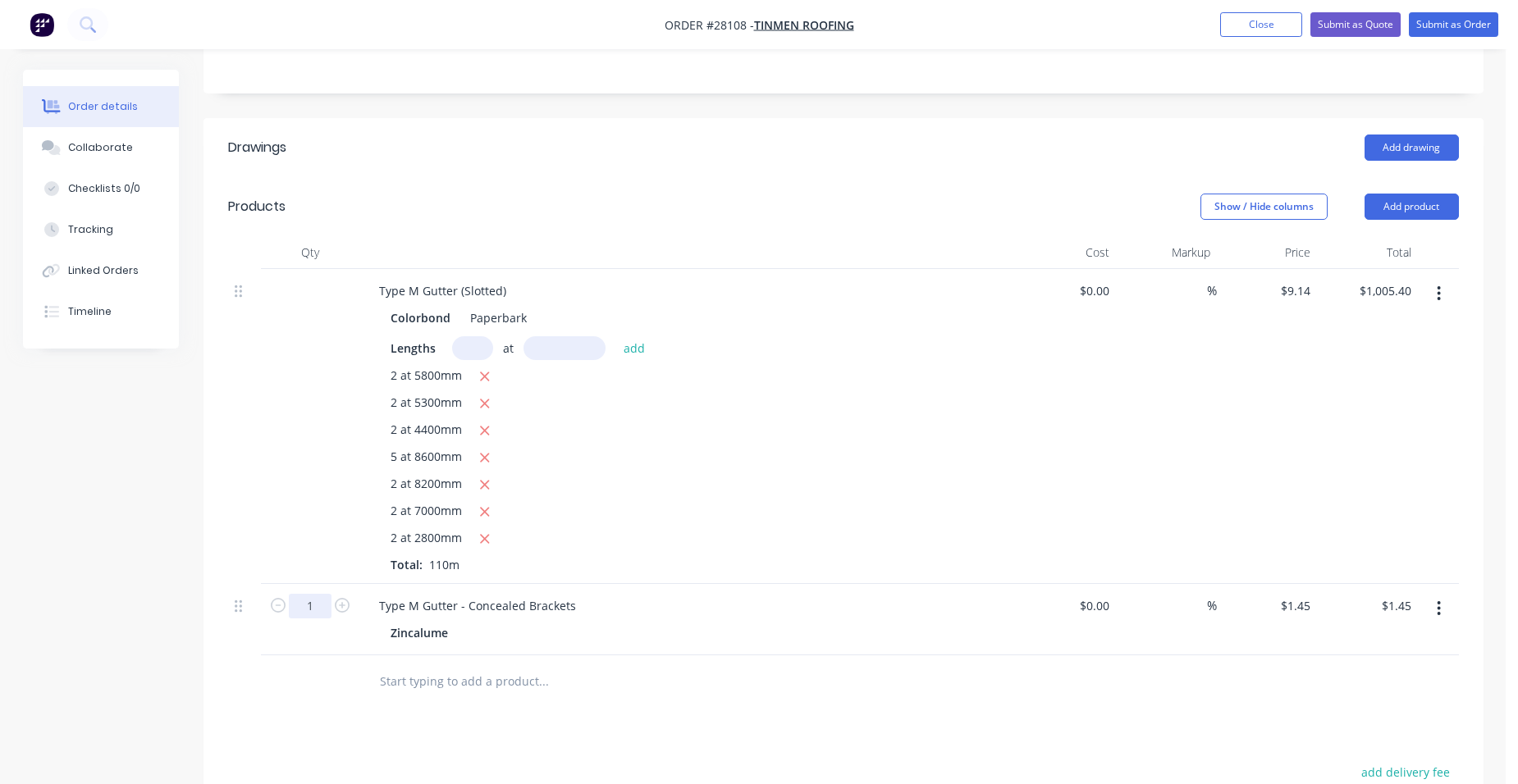
click at [310, 594] on input "1" at bounding box center [310, 606] width 42 height 25
type input "110"
type input "$159.50"
click at [1403, 194] on button "Add product" at bounding box center [1411, 207] width 94 height 26
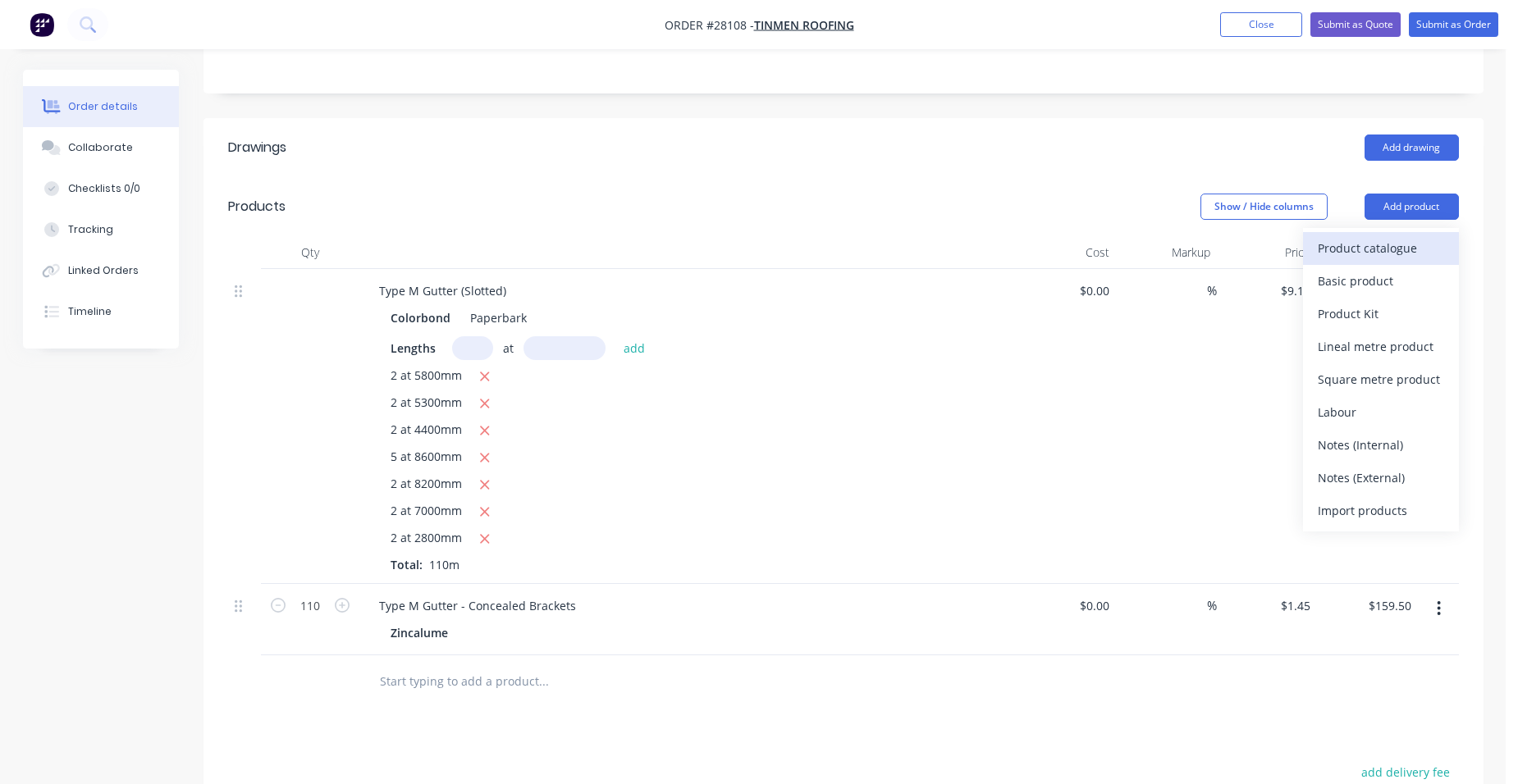
click at [1391, 236] on div "Product catalogue" at bounding box center [1380, 248] width 126 height 24
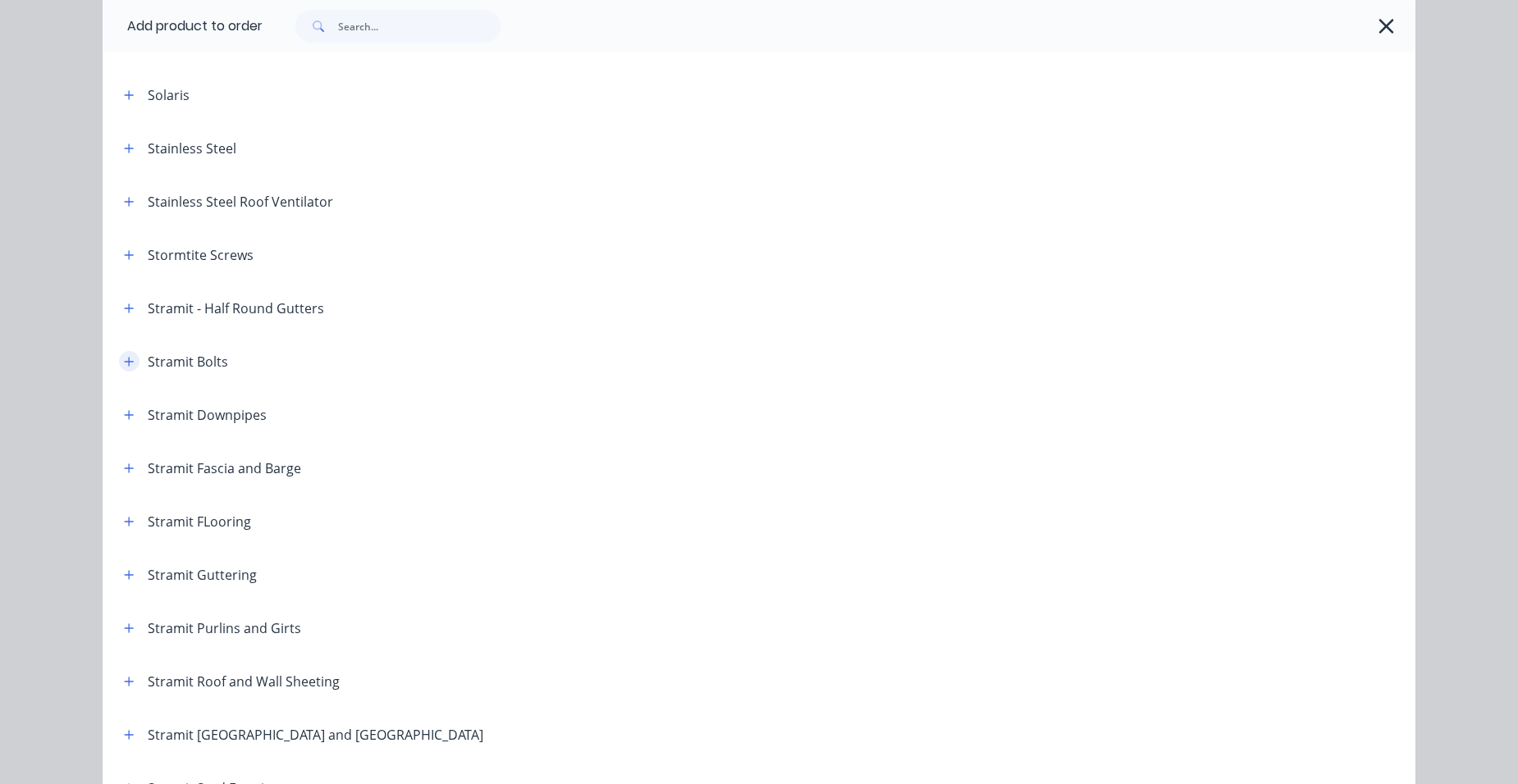
scroll to position [2460, 0]
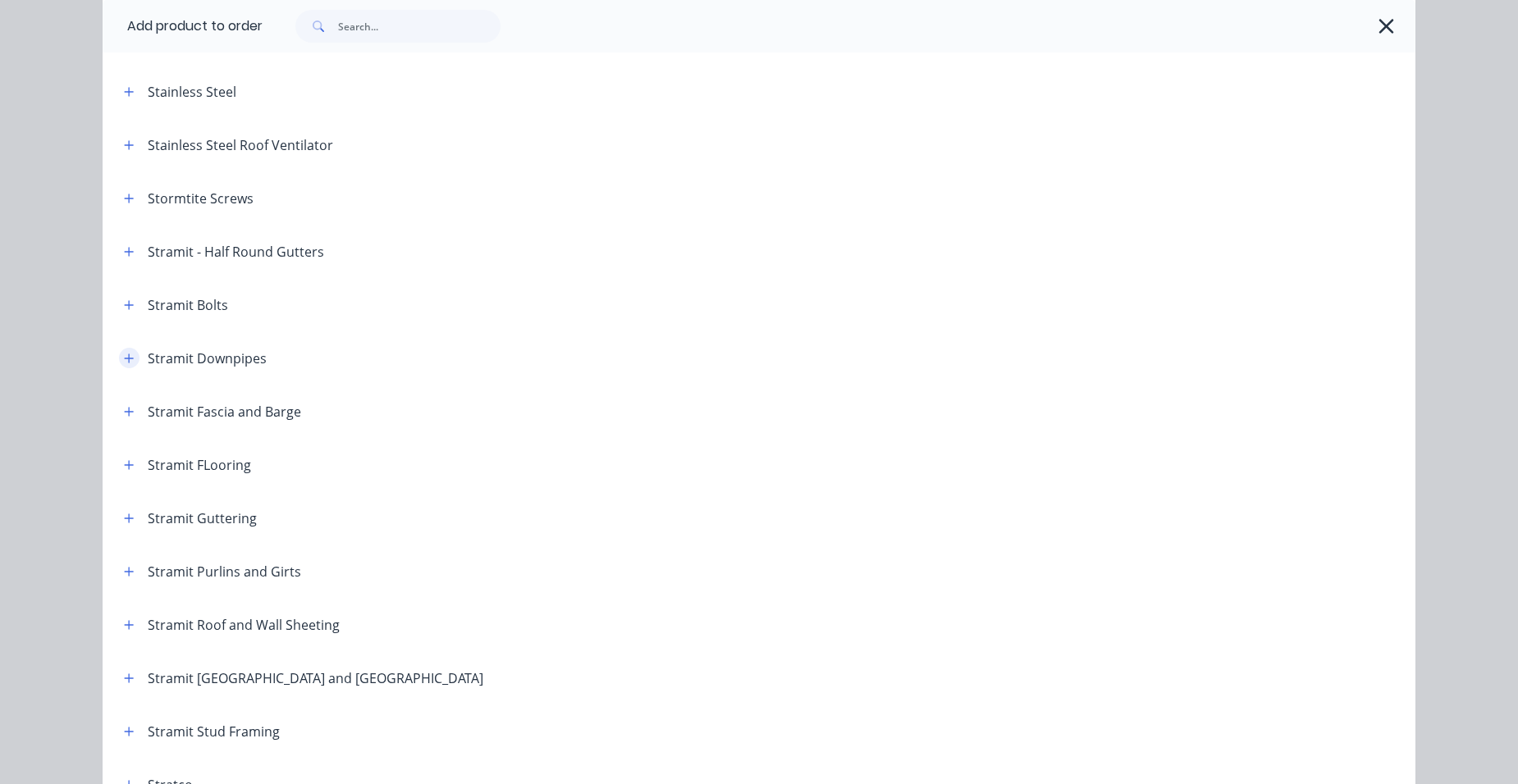
click at [123, 362] on icon "button" at bounding box center [128, 358] width 10 height 11
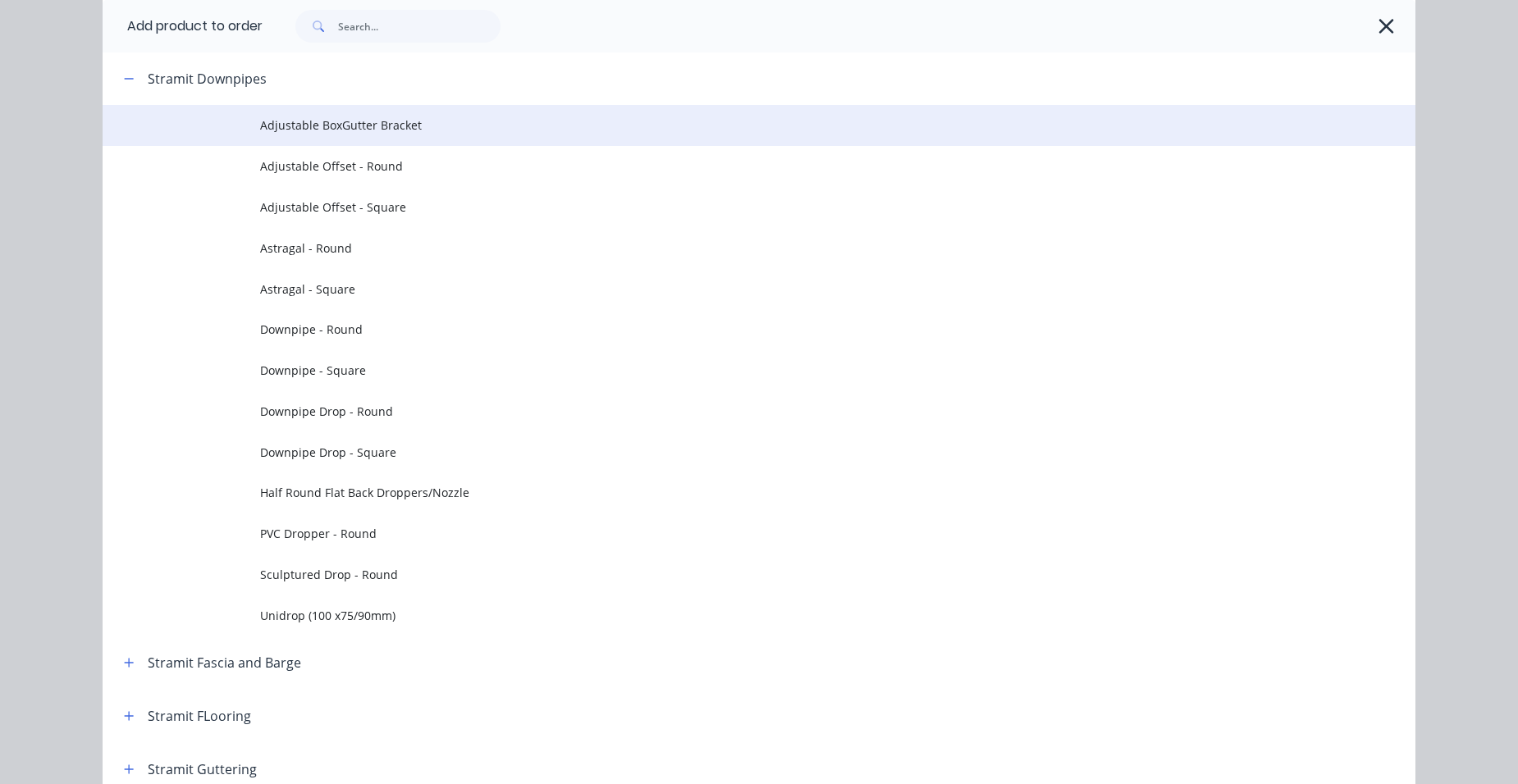
scroll to position [2789, 0]
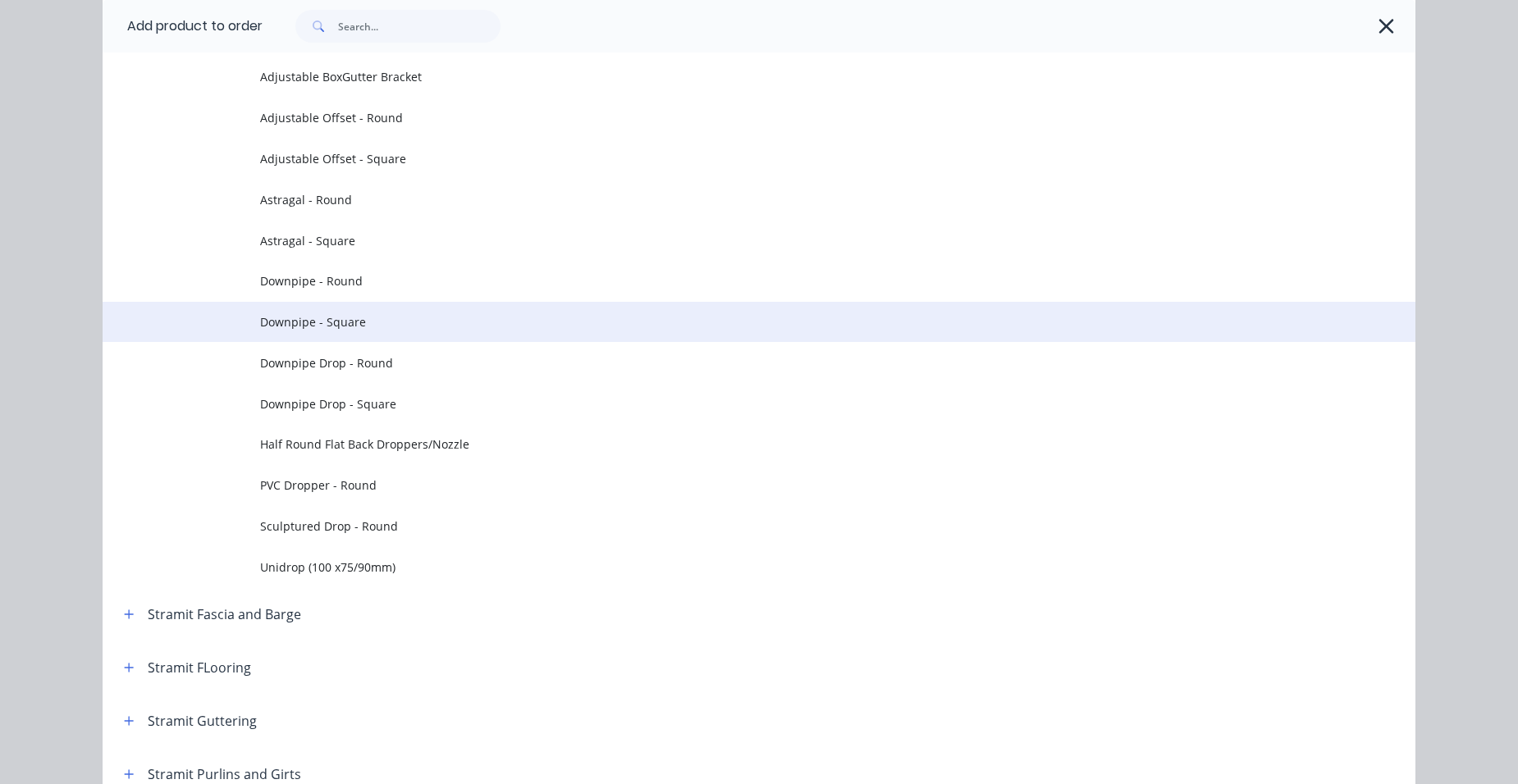
click at [406, 321] on span "Downpipe - Square" at bounding box center [722, 322] width 924 height 18
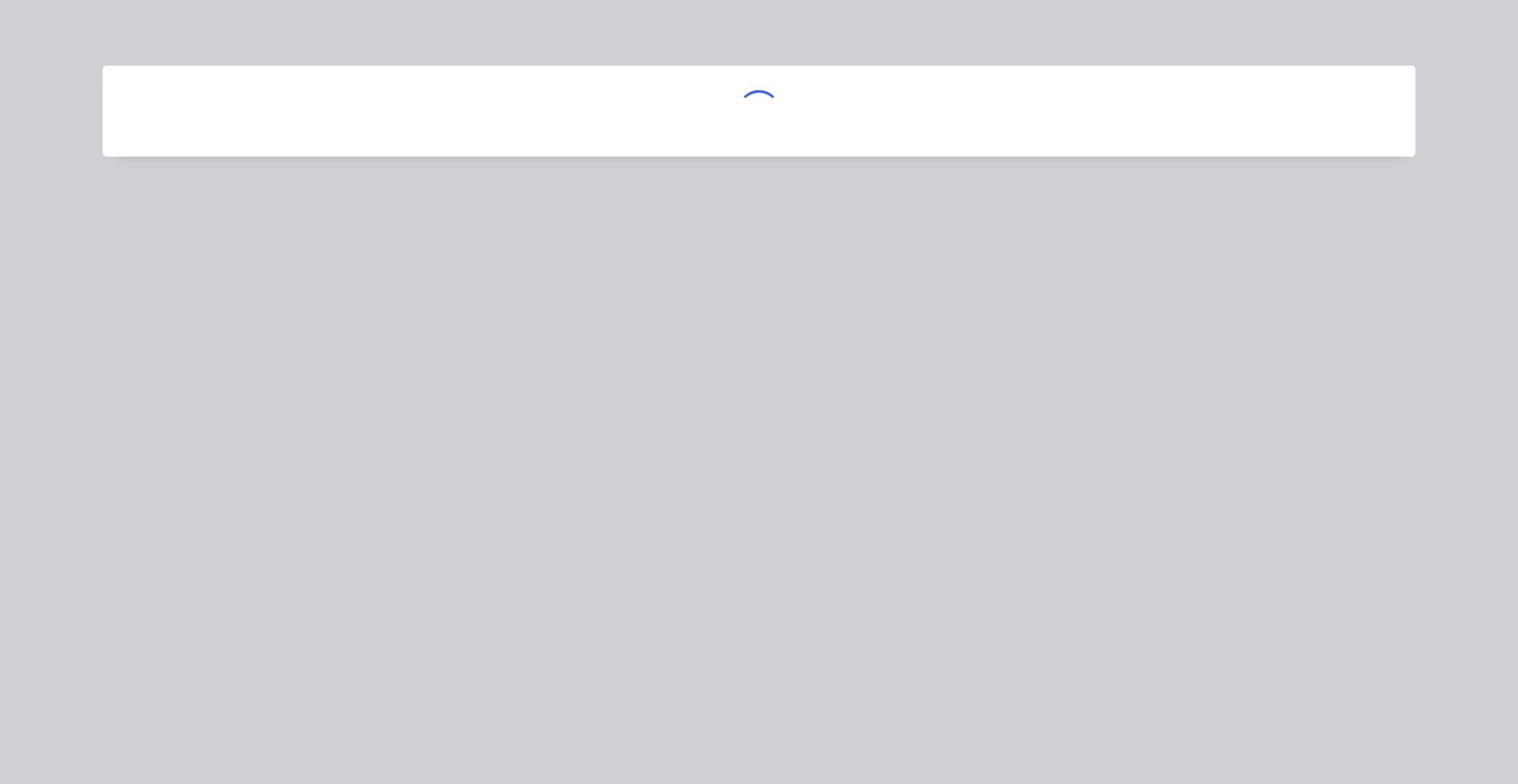
scroll to position [0, 0]
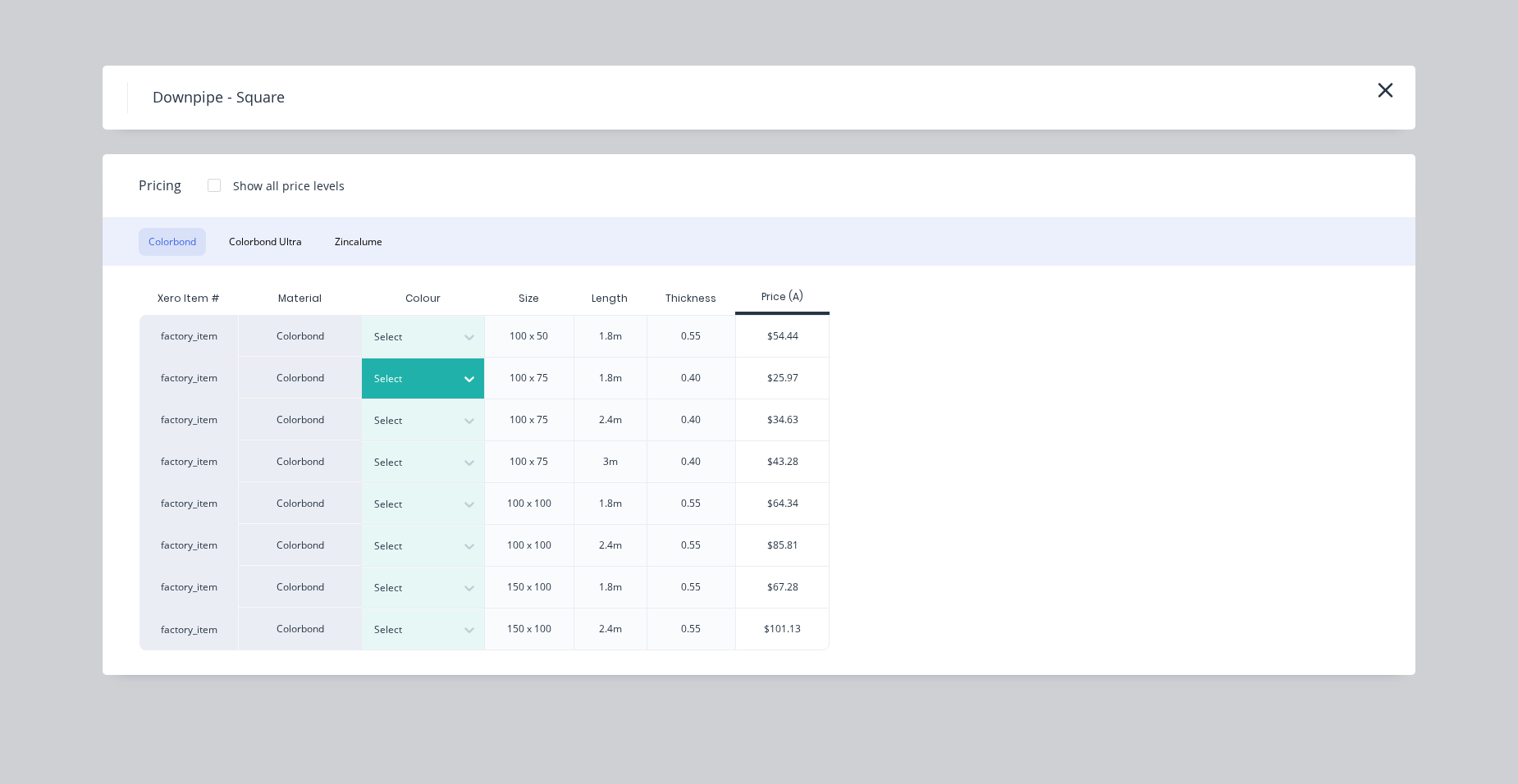
click at [421, 370] on div at bounding box center [411, 378] width 74 height 18
click at [748, 385] on div "$25.97" at bounding box center [781, 378] width 93 height 41
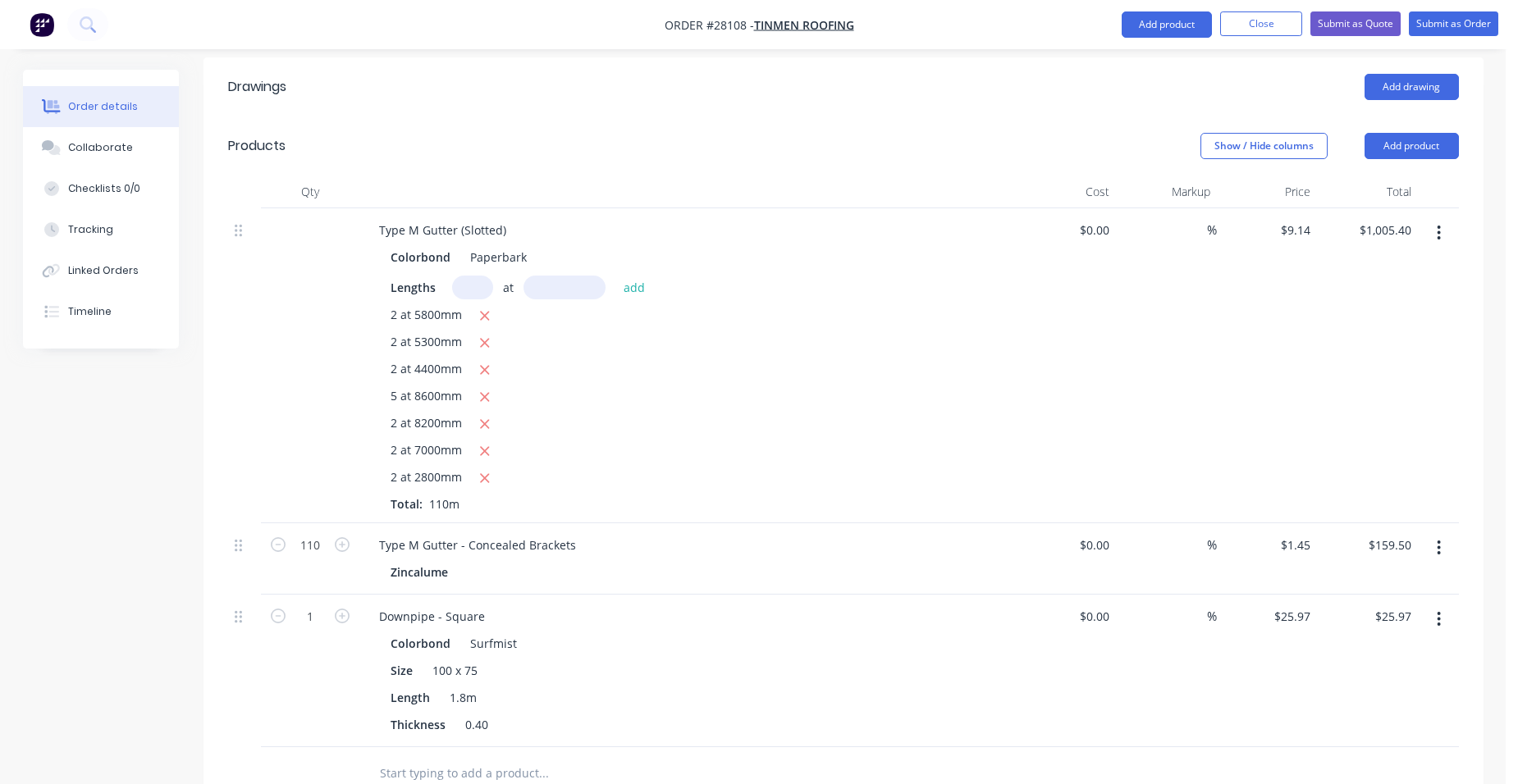
scroll to position [574, 0]
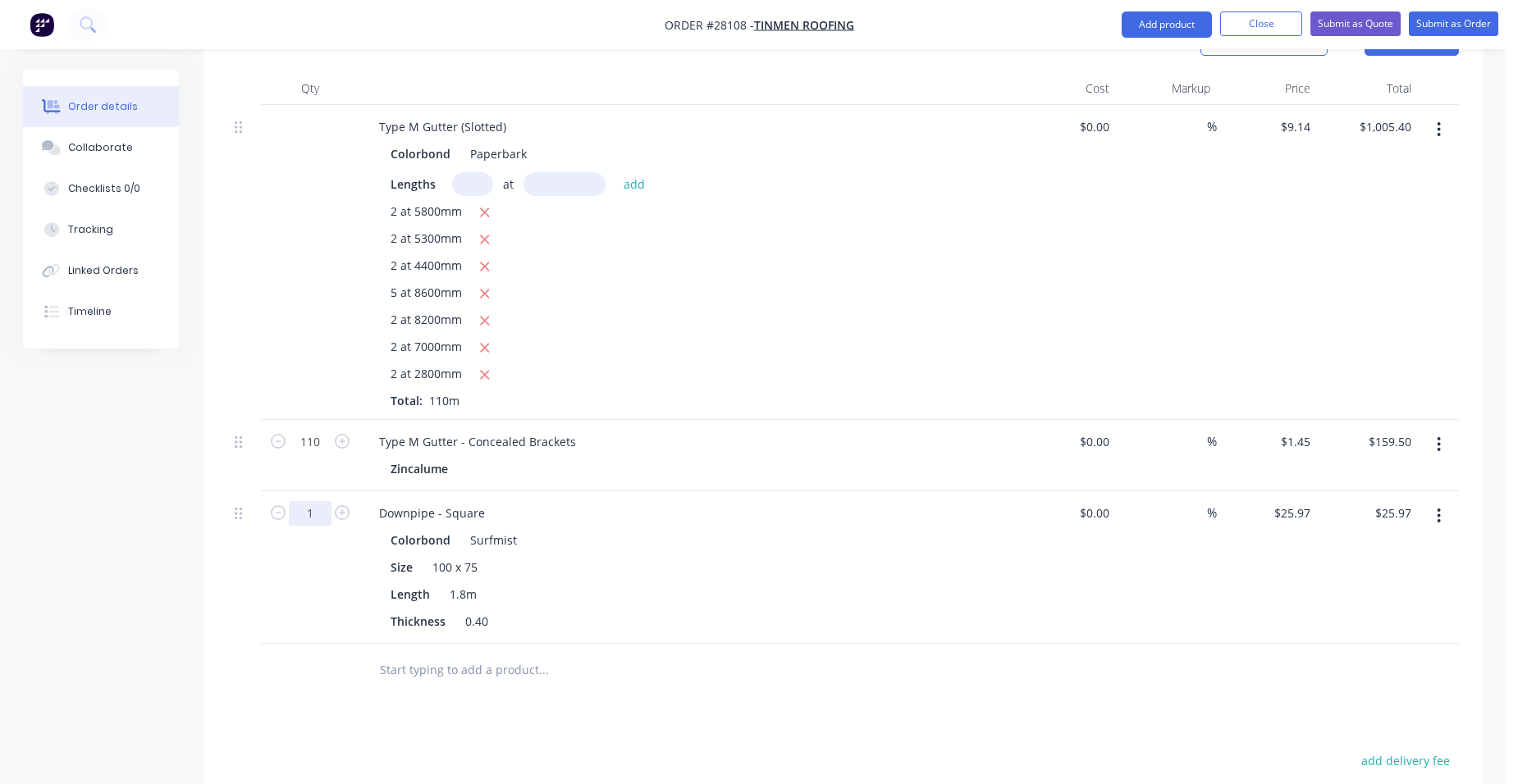
click at [321, 445] on input "1" at bounding box center [310, 442] width 42 height 25
type input "16"
type input "$415.52"
click at [810, 420] on div "Type M Gutter - Concealed Brackets Zincalume" at bounding box center [687, 455] width 656 height 71
click at [1181, 21] on button "Add product" at bounding box center [1166, 25] width 90 height 26
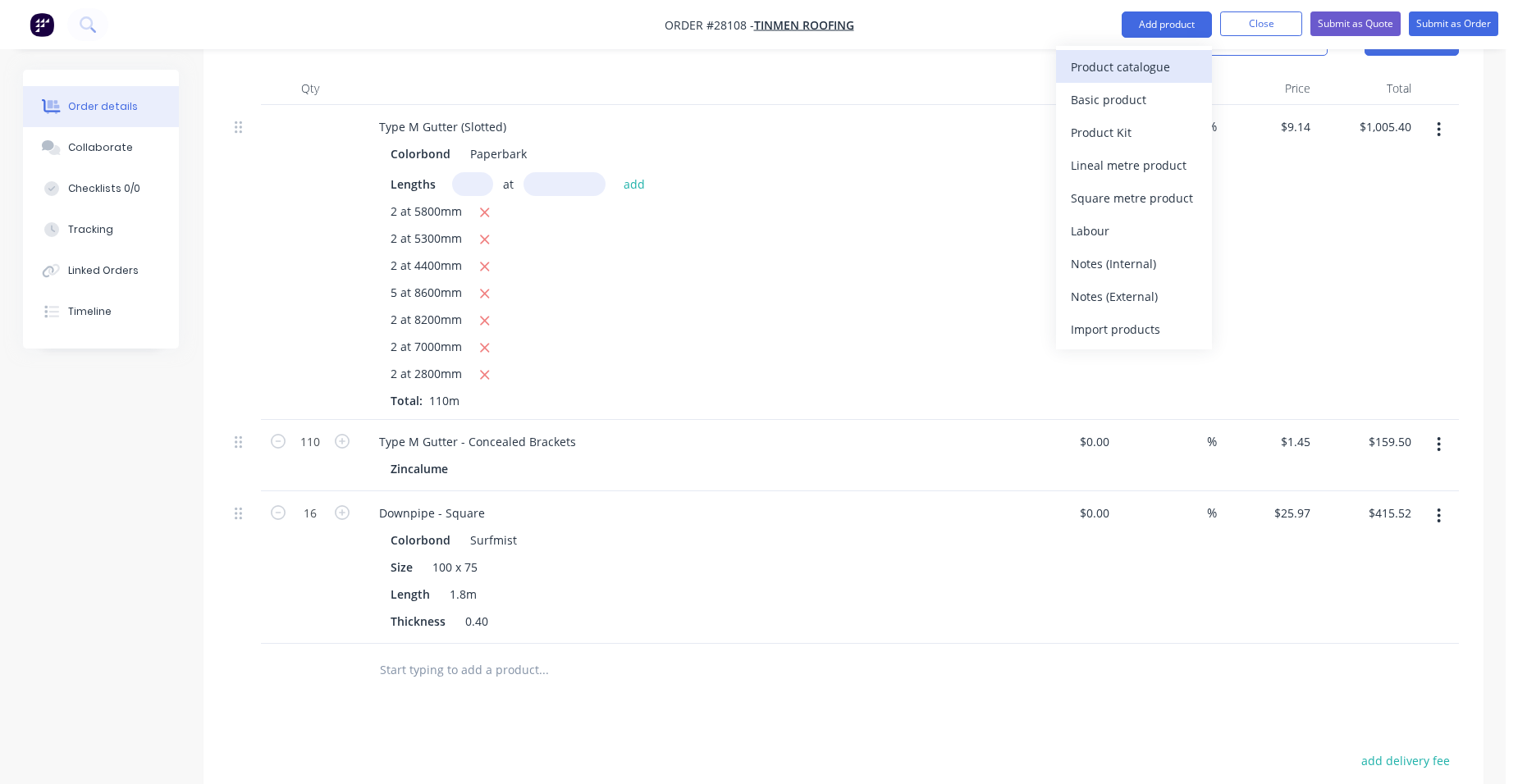
click at [1163, 63] on div "Product catalogue" at bounding box center [1133, 66] width 126 height 24
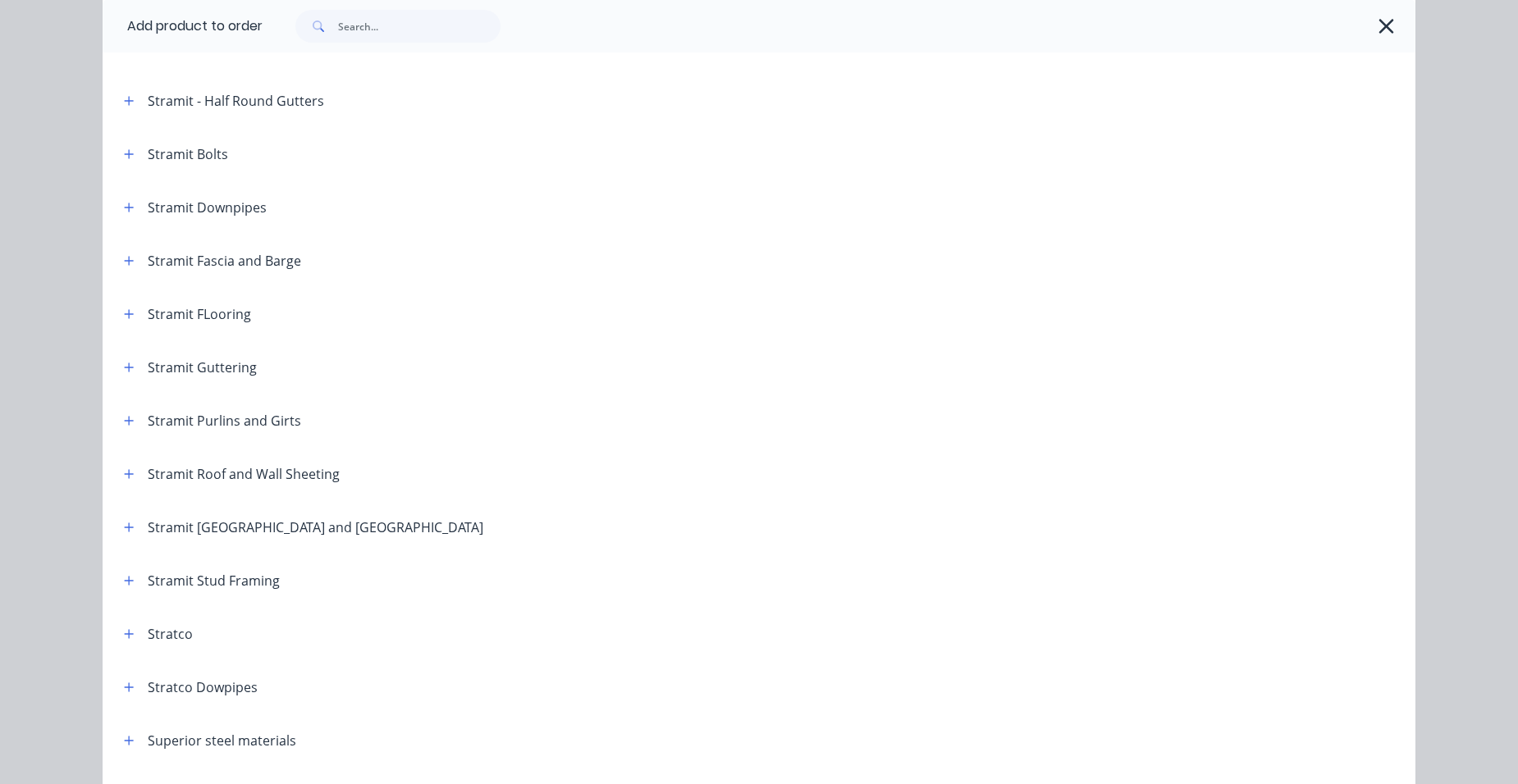
scroll to position [2720, 0]
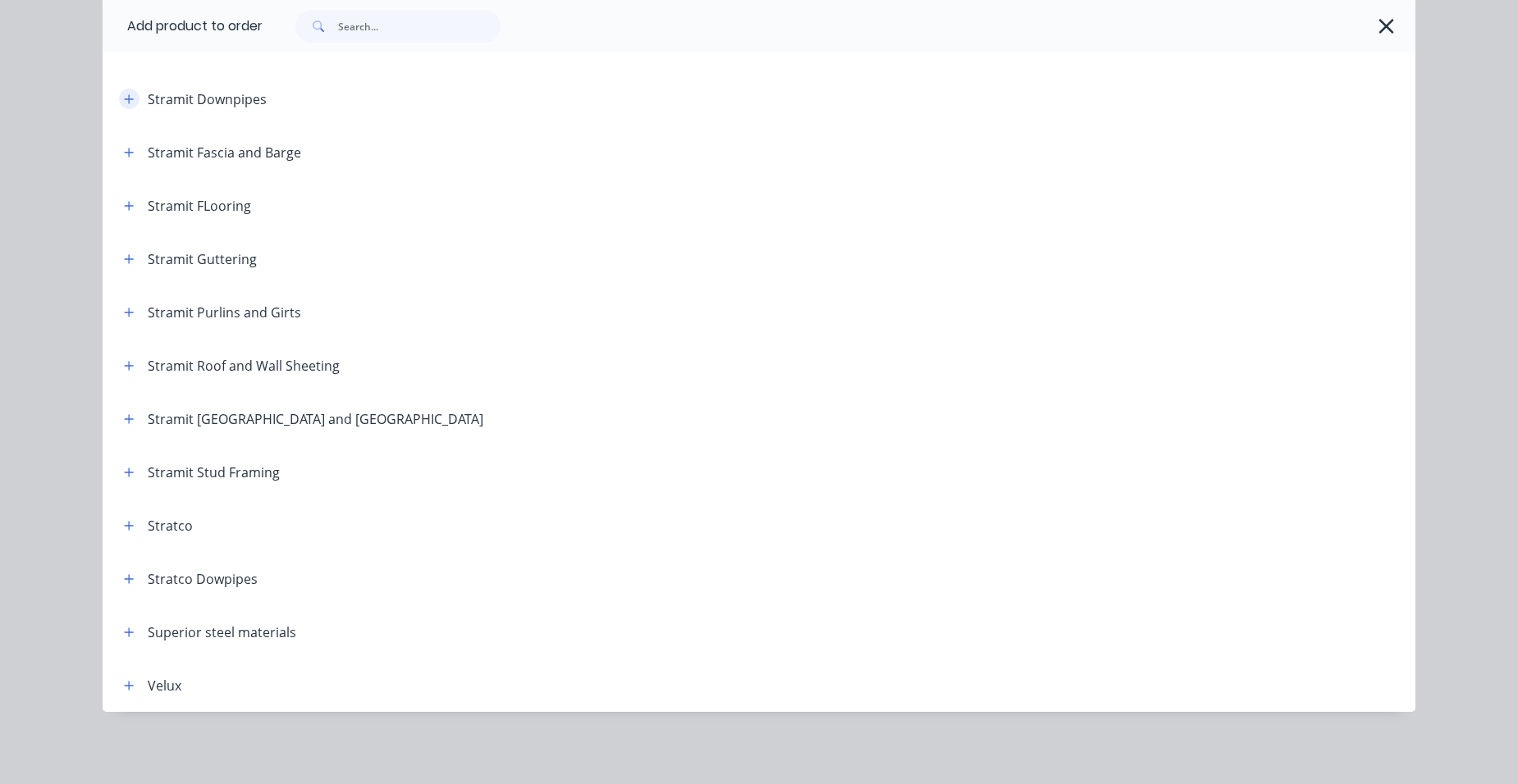
click at [124, 97] on icon "button" at bounding box center [128, 99] width 10 height 11
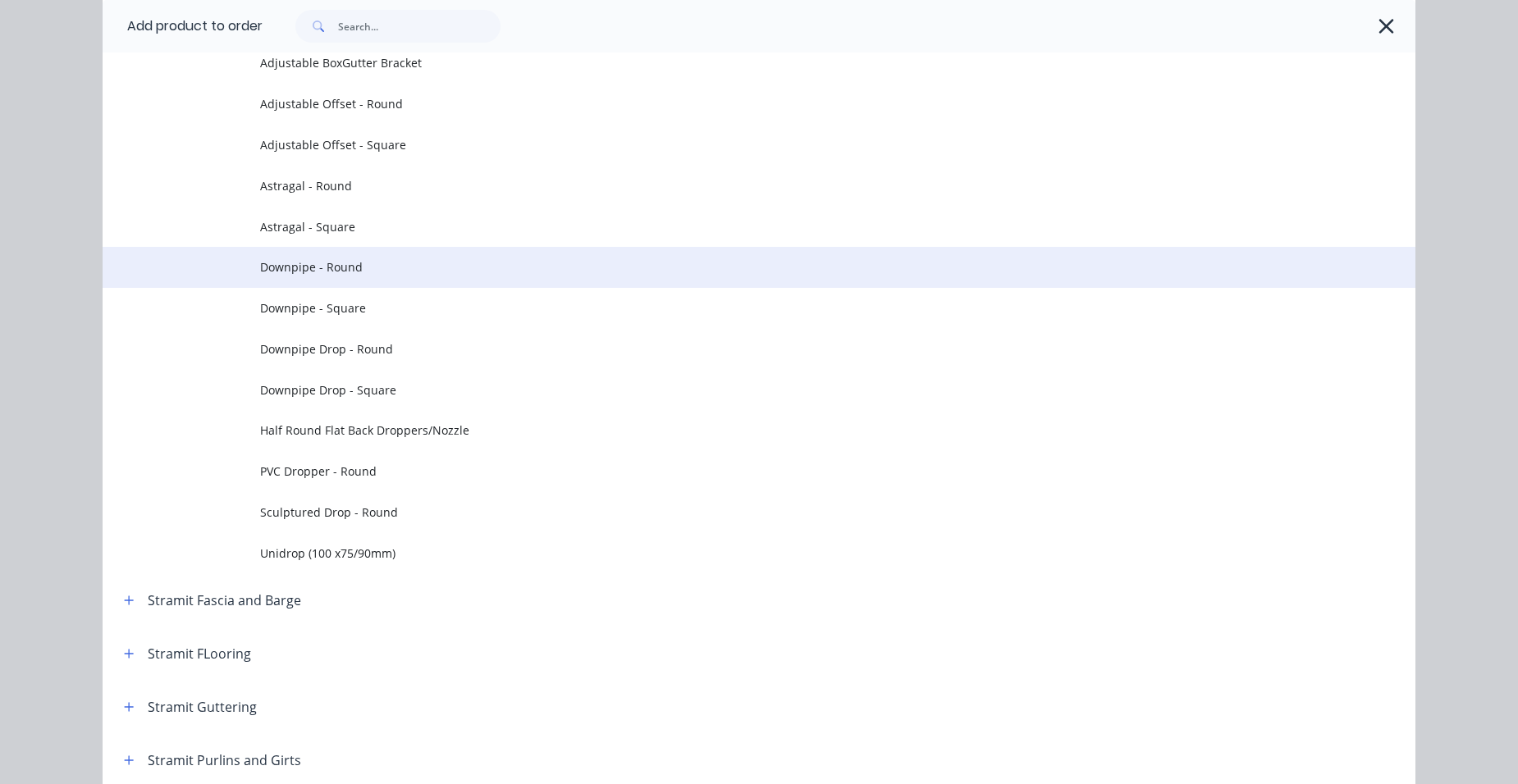
scroll to position [2802, 0]
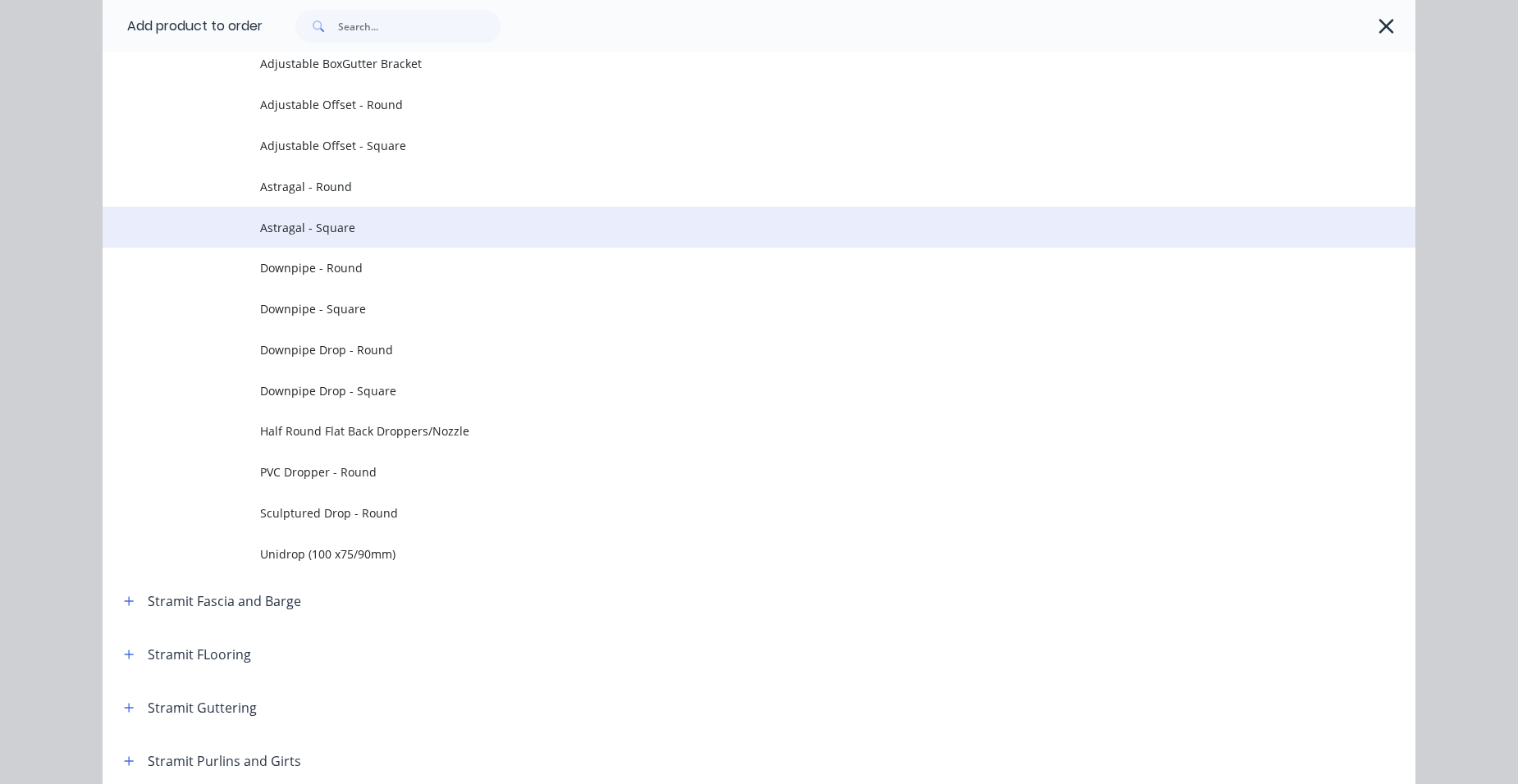
click at [383, 224] on span "Astragal - Square" at bounding box center [722, 228] width 924 height 18
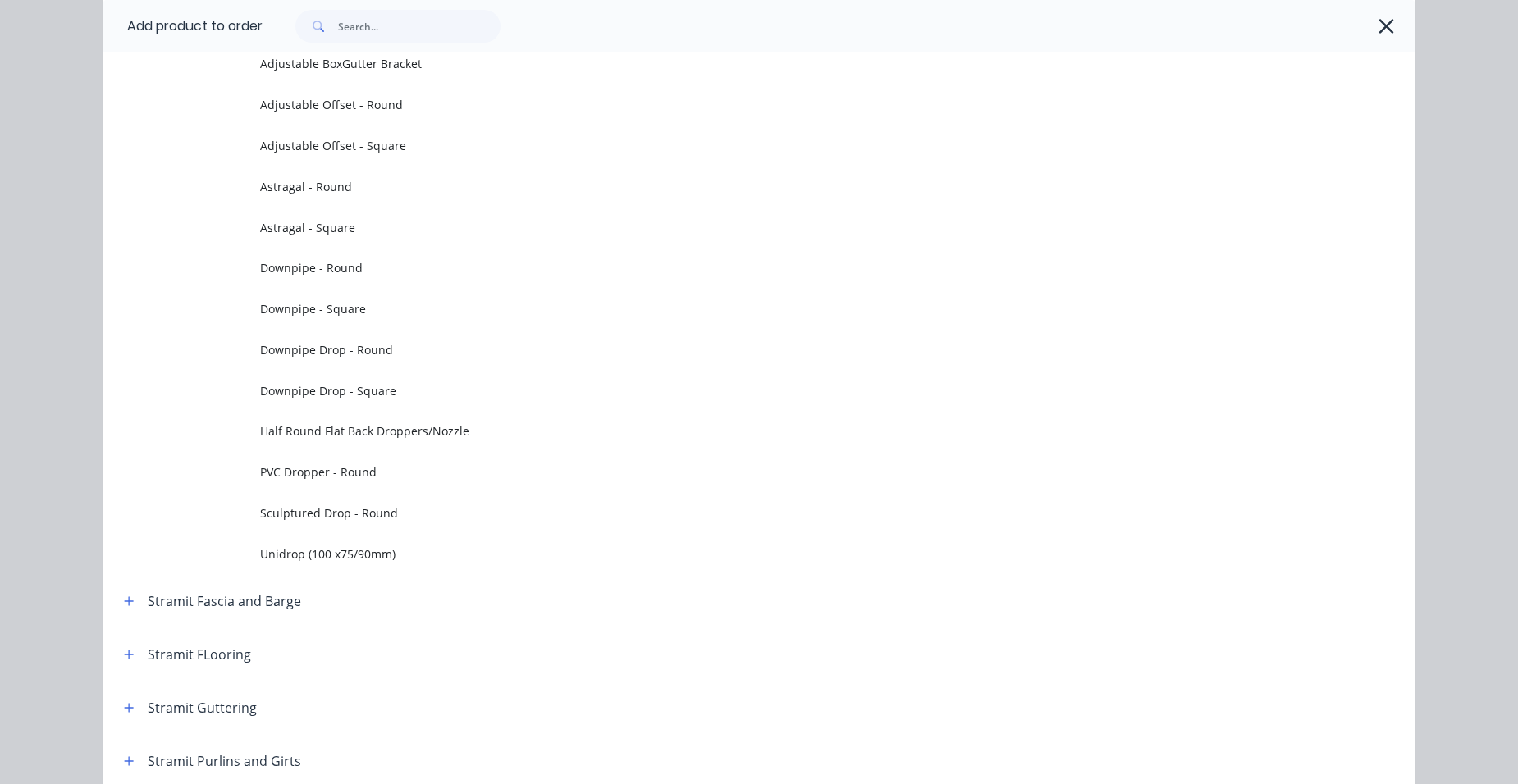
scroll to position [0, 0]
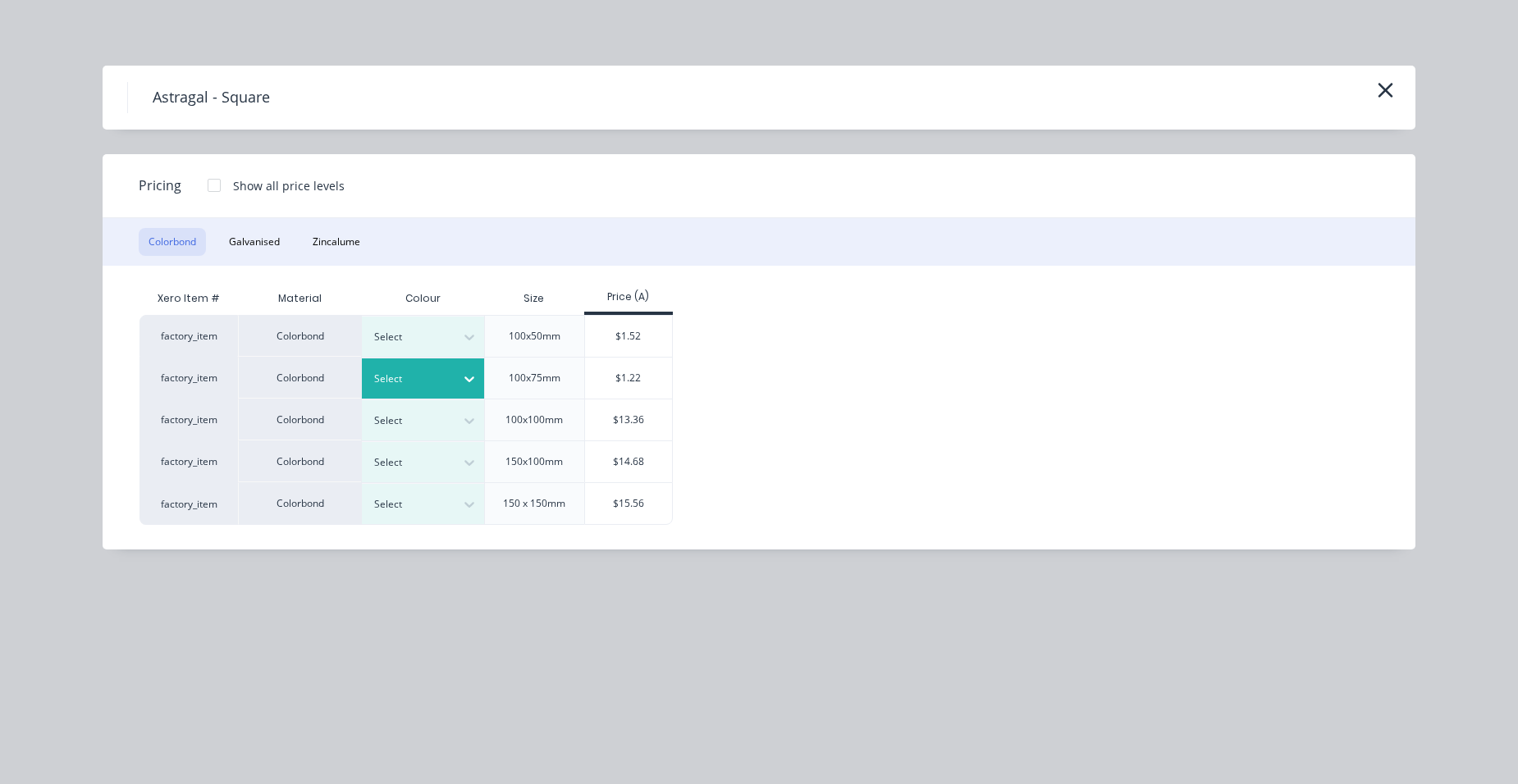
click at [387, 377] on div at bounding box center [411, 378] width 74 height 18
click at [206, 323] on div "Surfmist" at bounding box center [102, 307] width 206 height 30
click at [650, 377] on div "$1.22" at bounding box center [629, 378] width 88 height 41
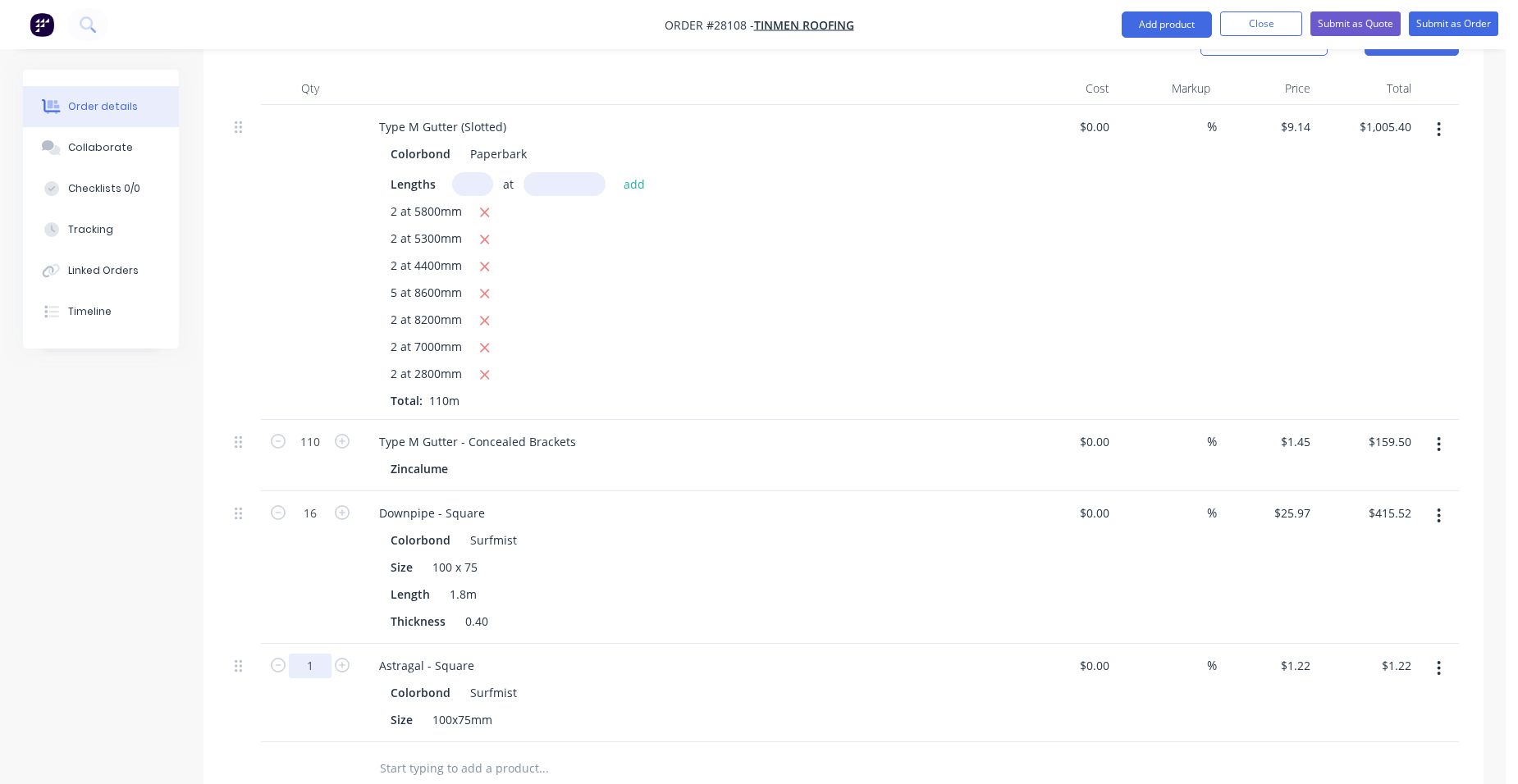
click at [323, 454] on input "1" at bounding box center [310, 442] width 42 height 25
type input "16"
type input "$19.52"
click at [825, 609] on div "Thickness 0.40" at bounding box center [684, 621] width 601 height 24
click at [1170, 23] on button "Add product" at bounding box center [1166, 25] width 90 height 26
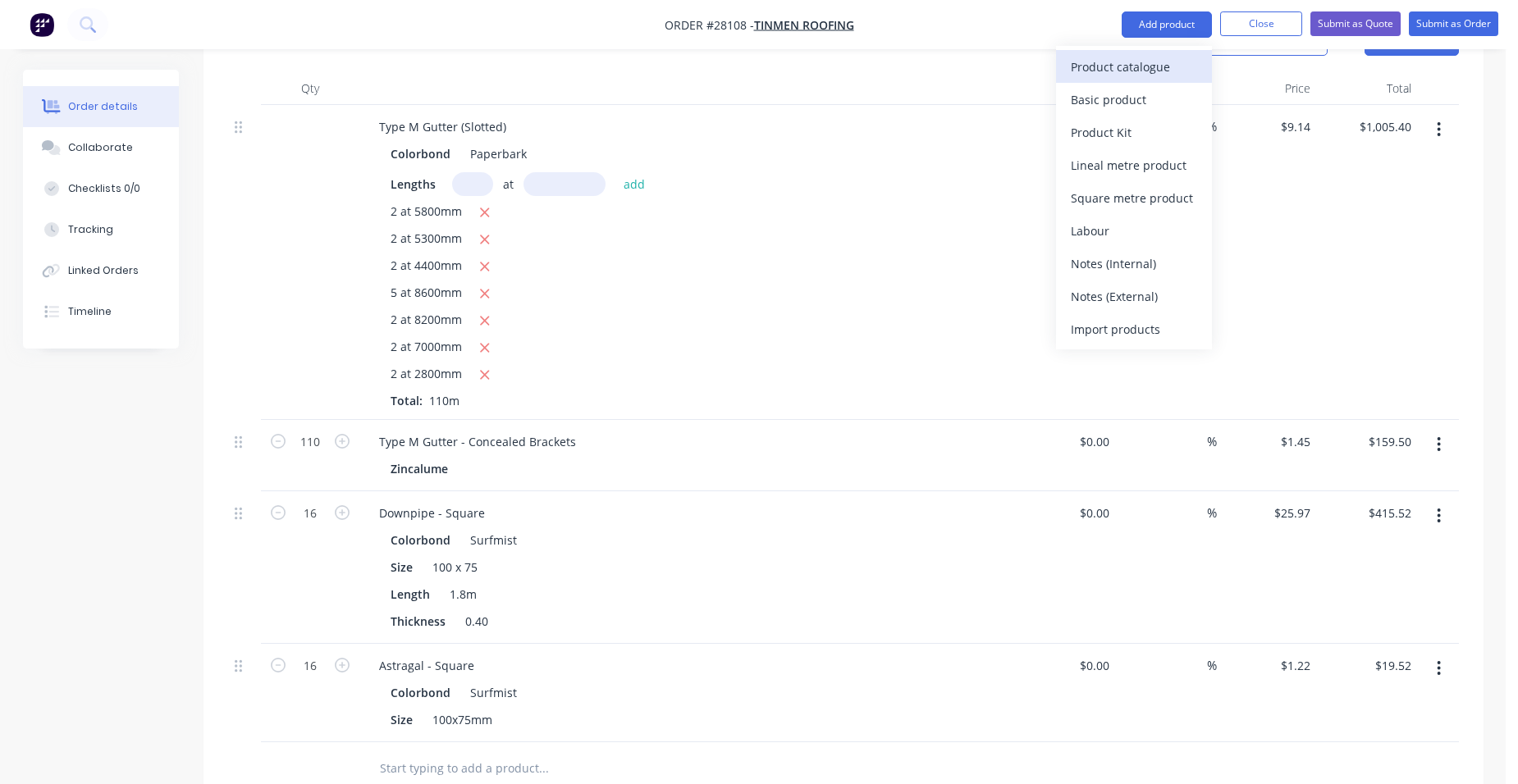
click at [1125, 58] on div "Product catalogue" at bounding box center [1133, 66] width 126 height 24
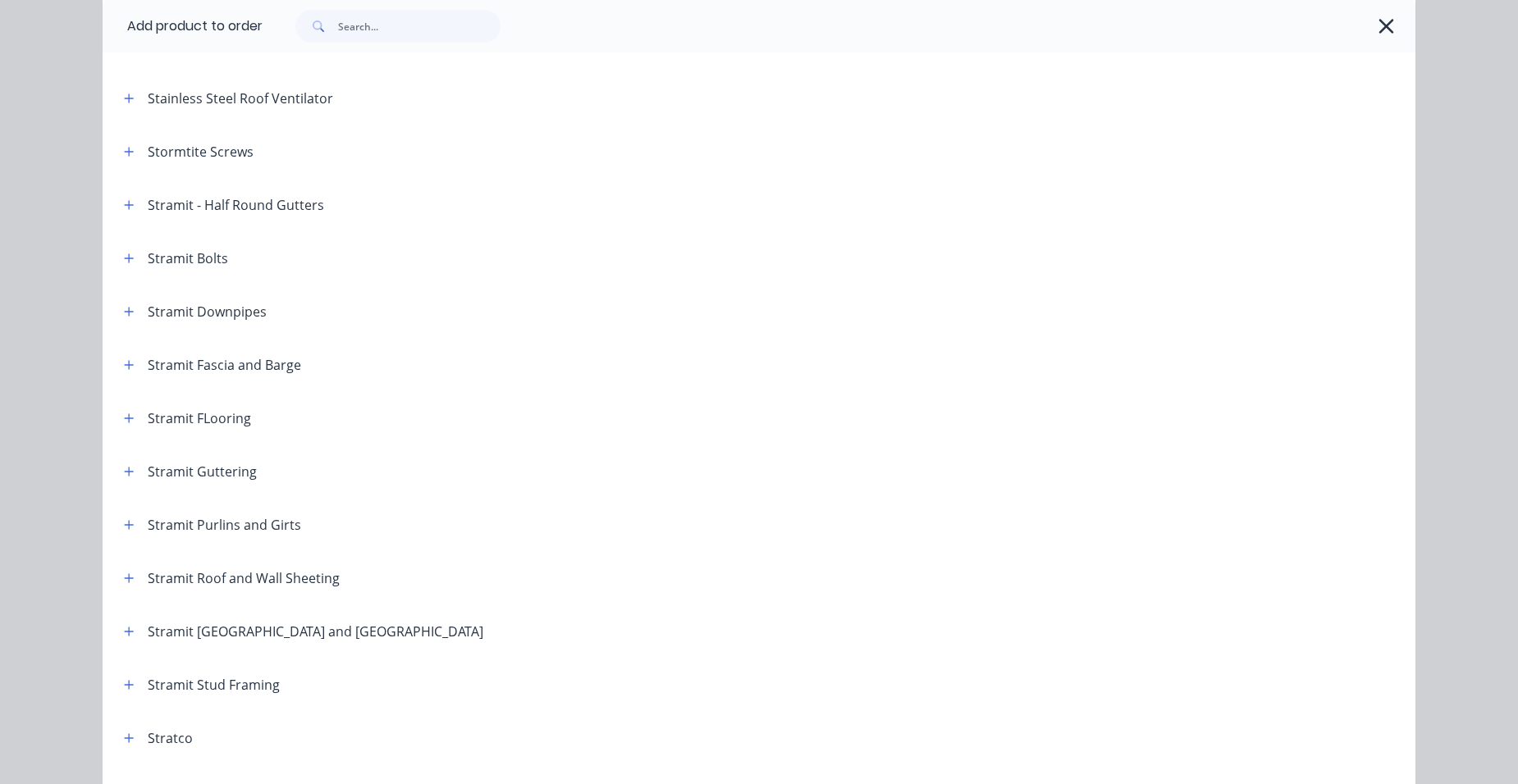
scroll to position [2460, 0]
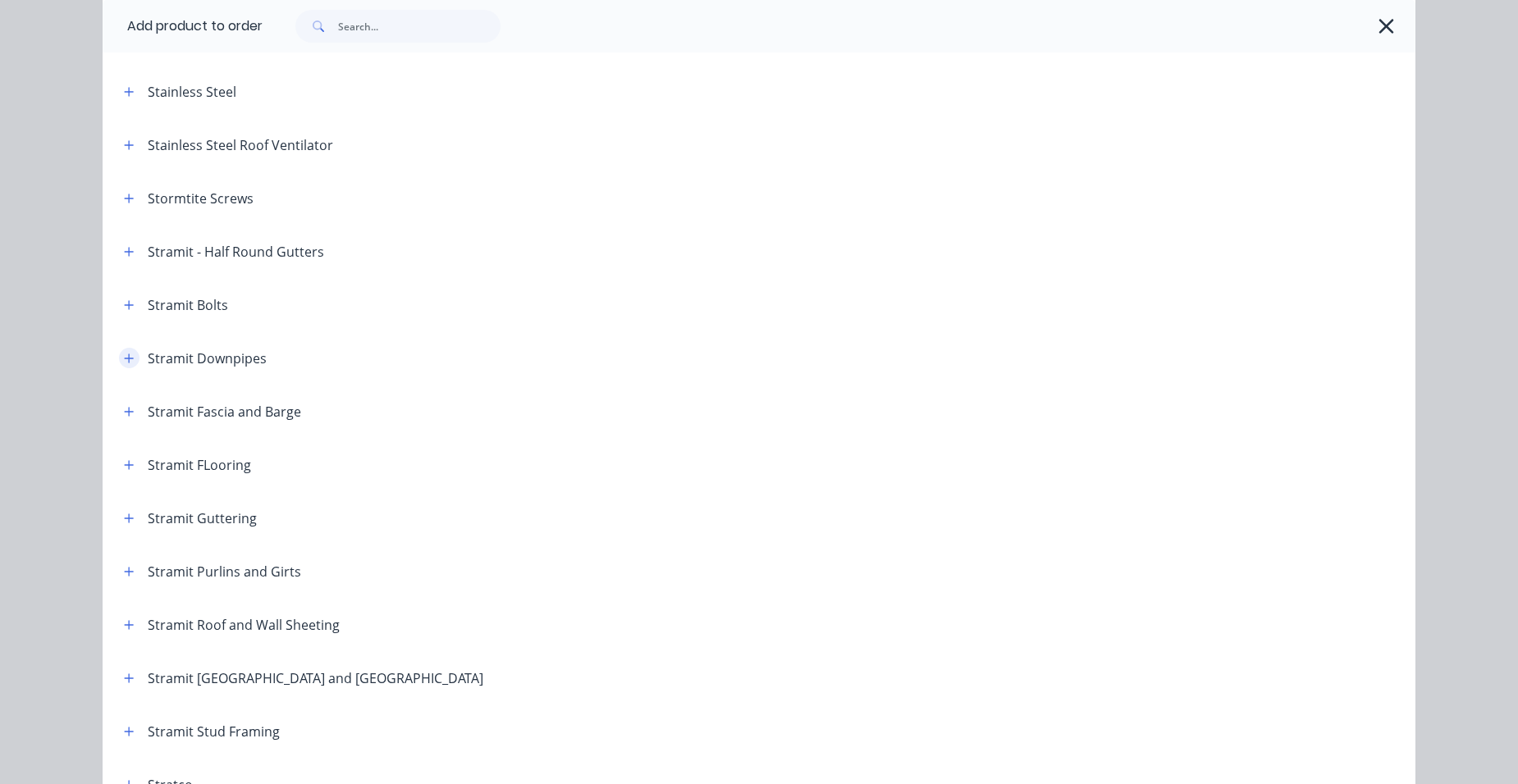
click at [123, 357] on icon "button" at bounding box center [128, 358] width 10 height 11
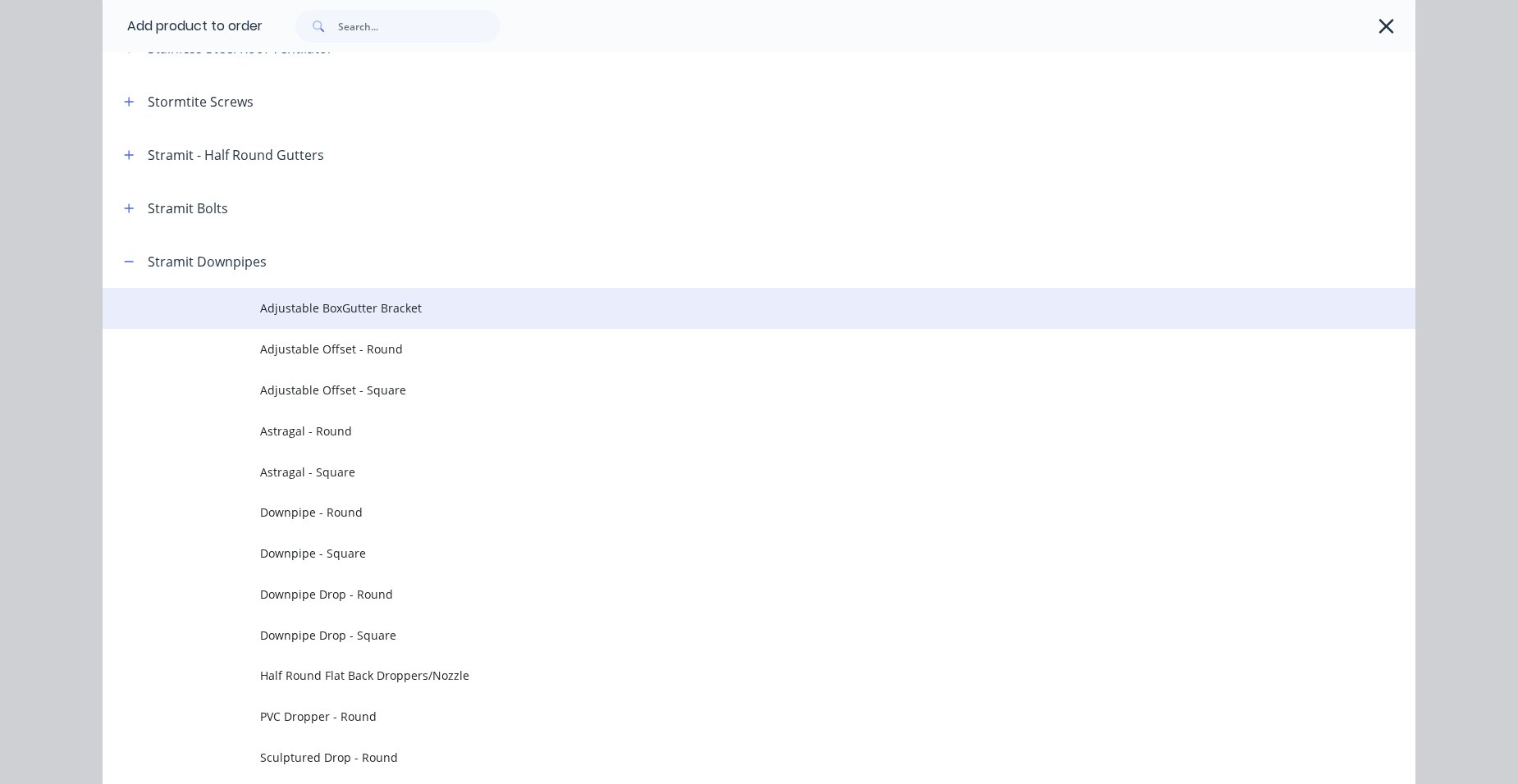
scroll to position [2707, 0]
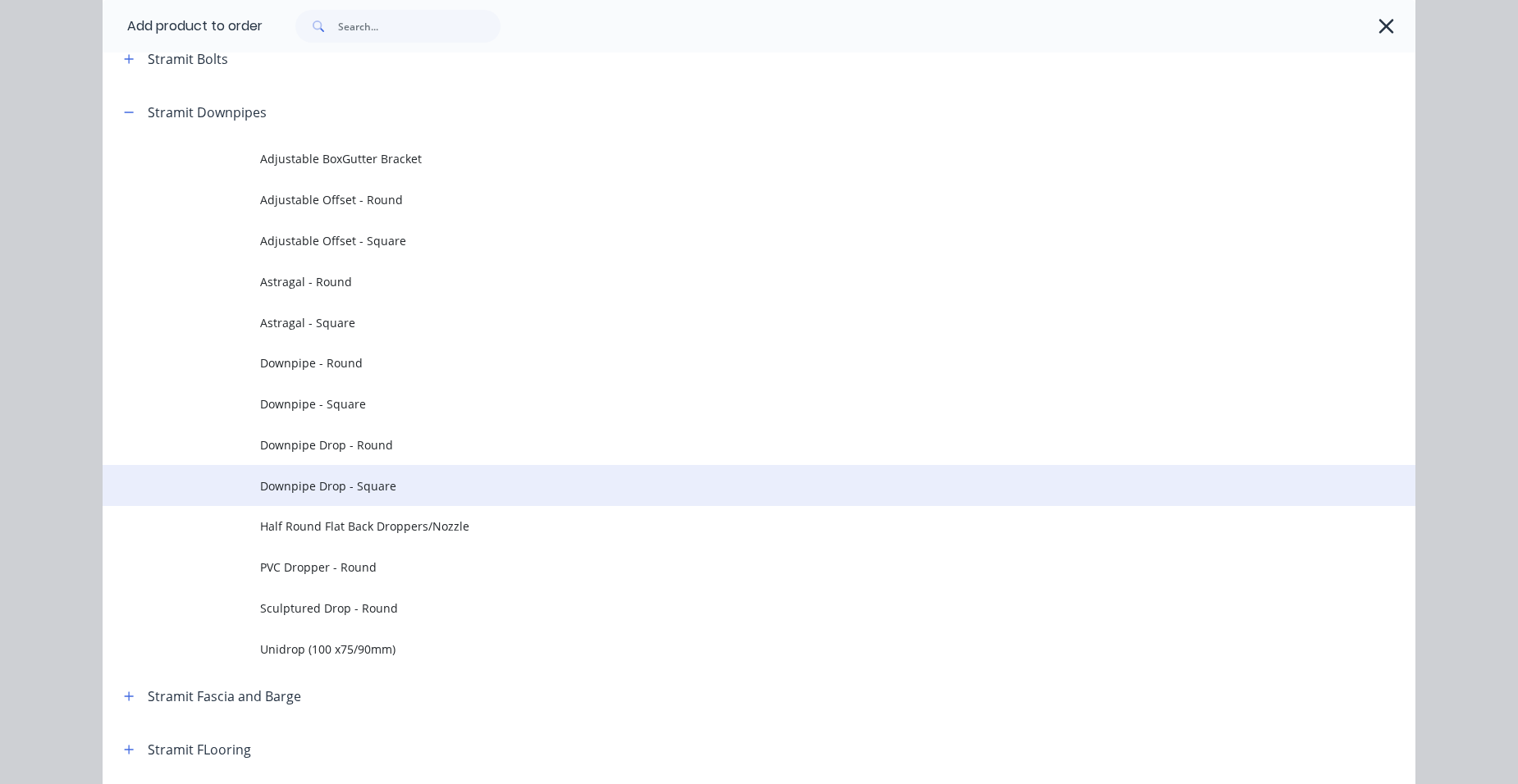
click at [414, 482] on span "Downpipe Drop - Square" at bounding box center [722, 486] width 924 height 18
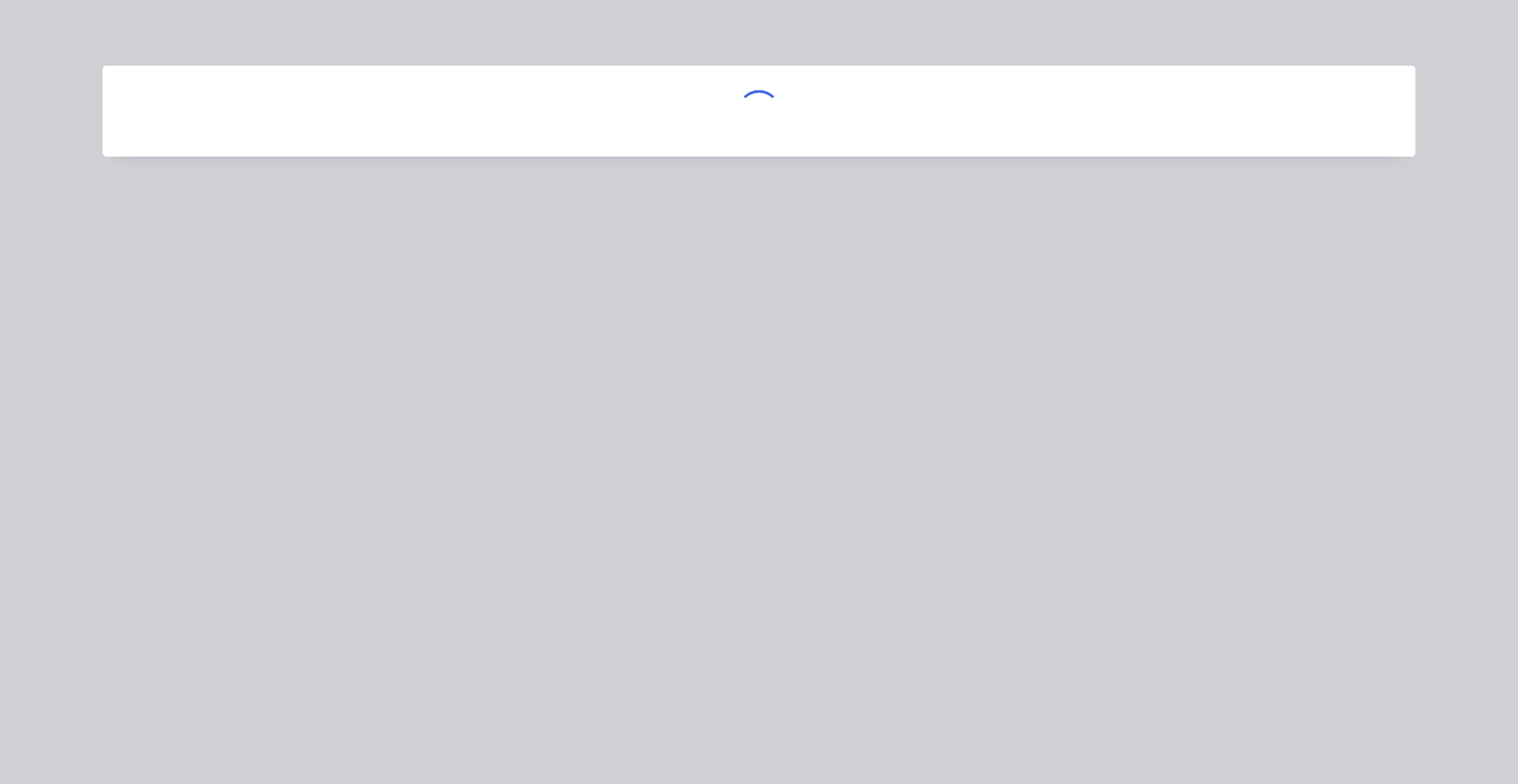
scroll to position [0, 0]
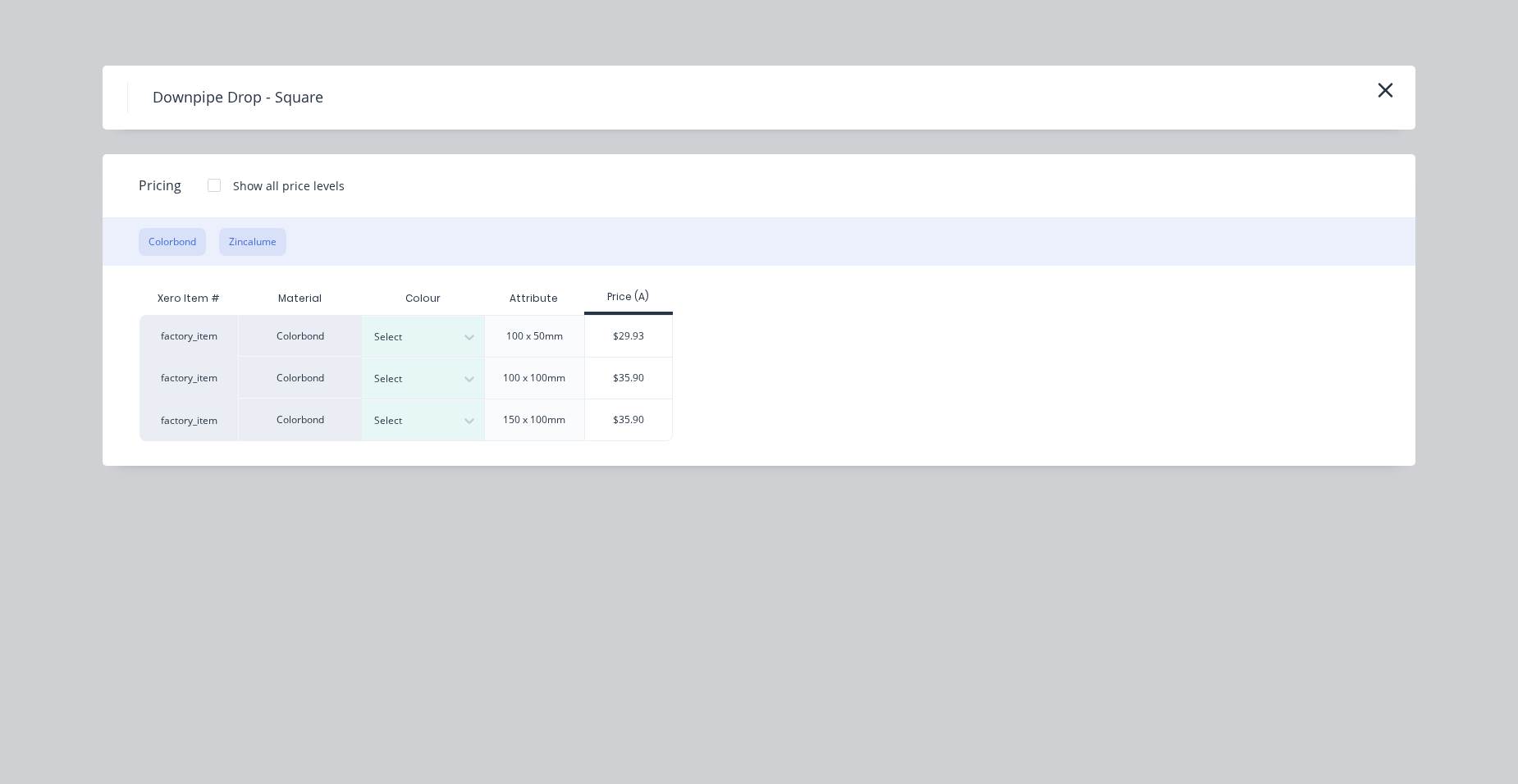
click at [265, 241] on button "Zincalume" at bounding box center [252, 243] width 67 height 28
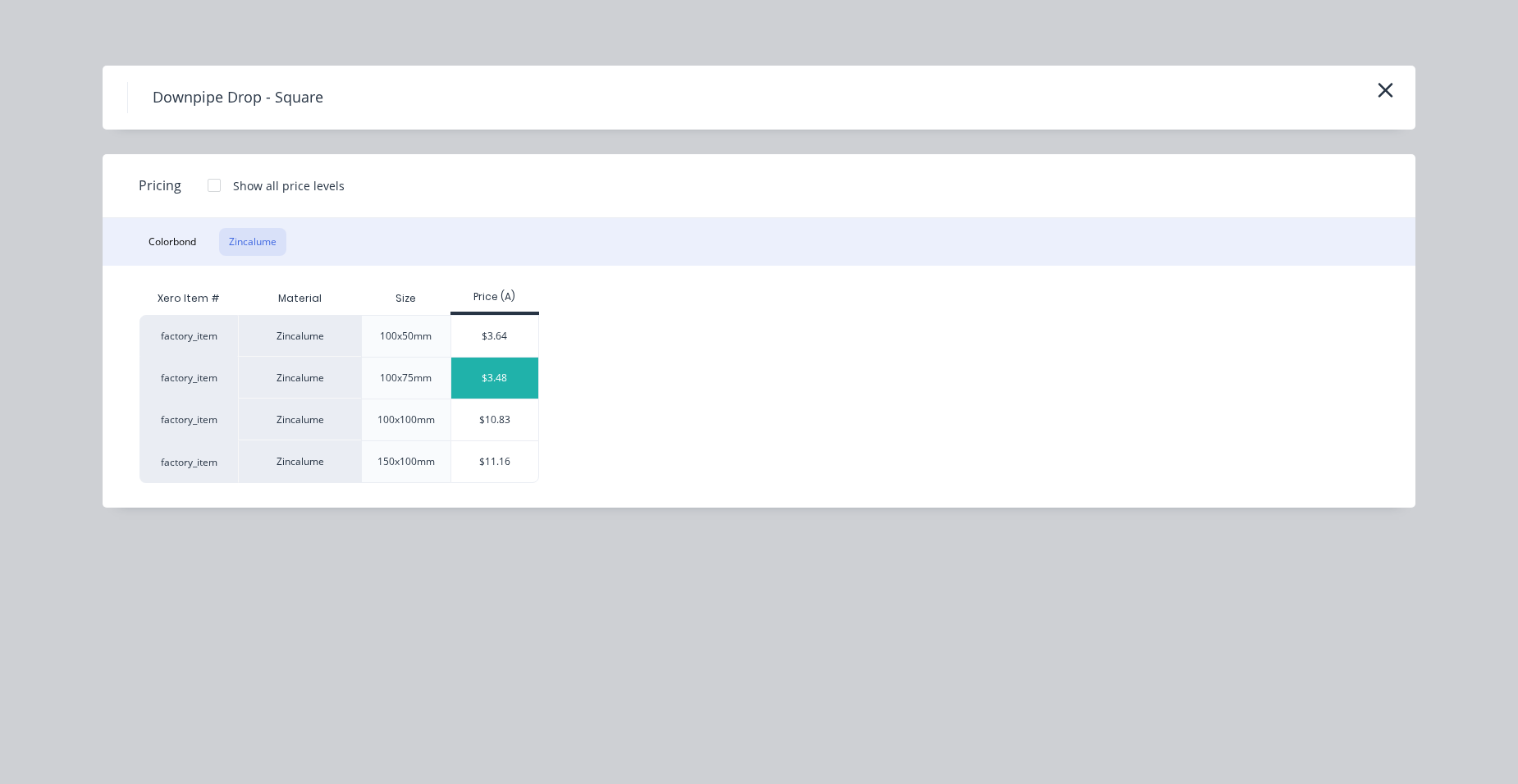
click at [471, 370] on div "$3.48" at bounding box center [496, 378] width 88 height 41
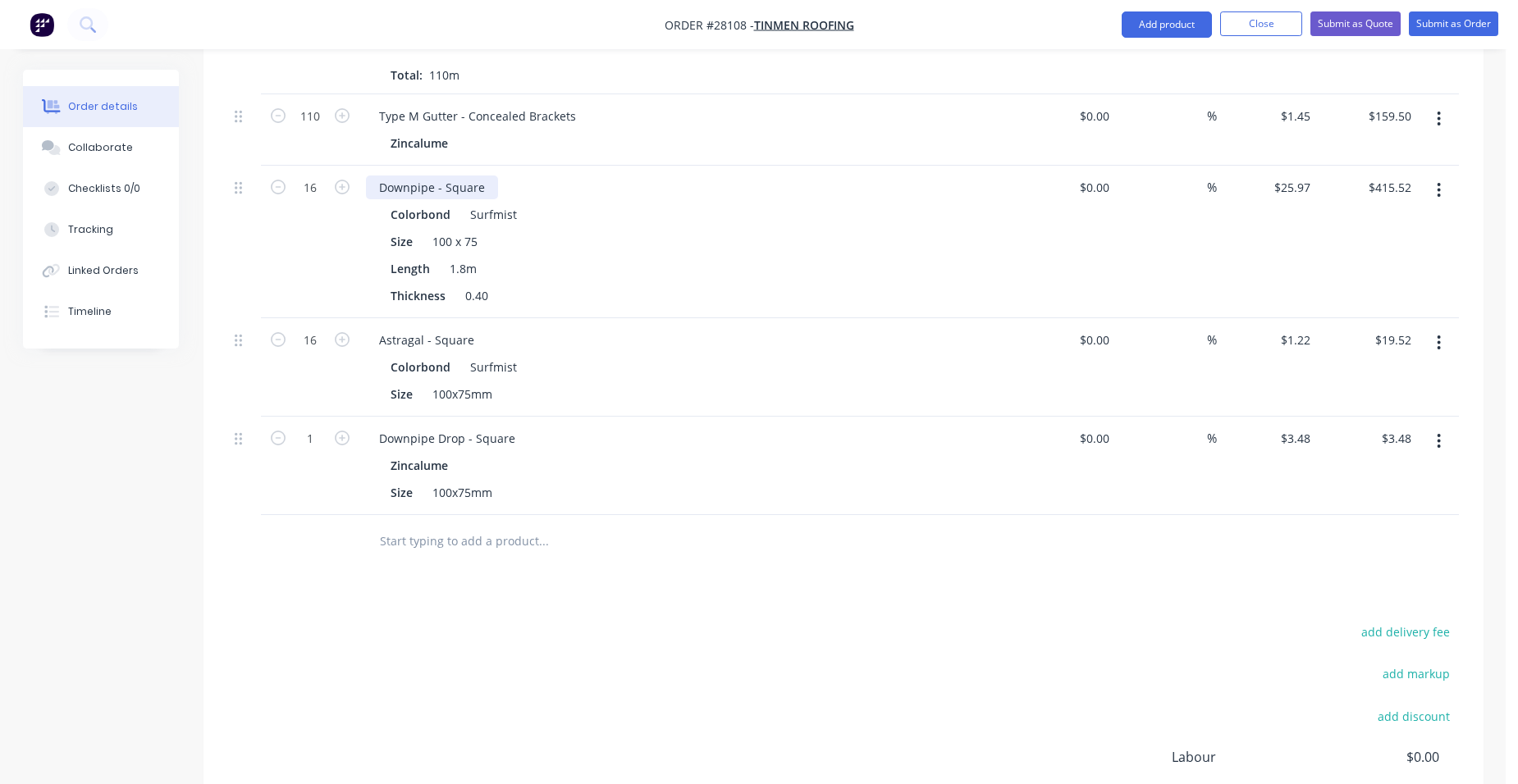
scroll to position [902, 0]
click at [340, 429] on icon "button" at bounding box center [341, 436] width 15 height 15
type input "2"
type input "$6.96"
click at [340, 429] on icon "button" at bounding box center [341, 436] width 15 height 15
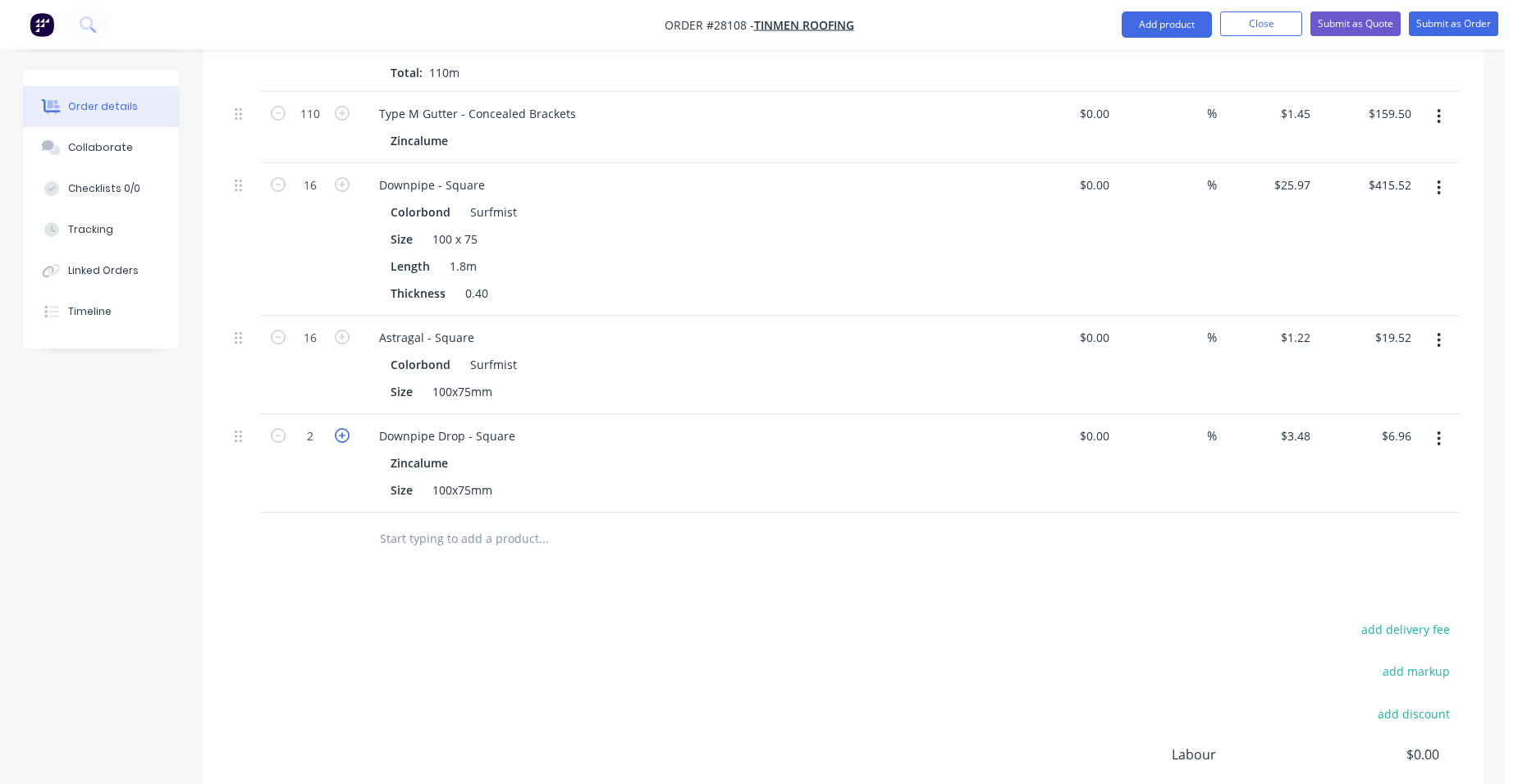
type input "3"
type input "$10.44"
click at [340, 429] on icon "button" at bounding box center [341, 436] width 15 height 15
type input "4"
type input "$13.92"
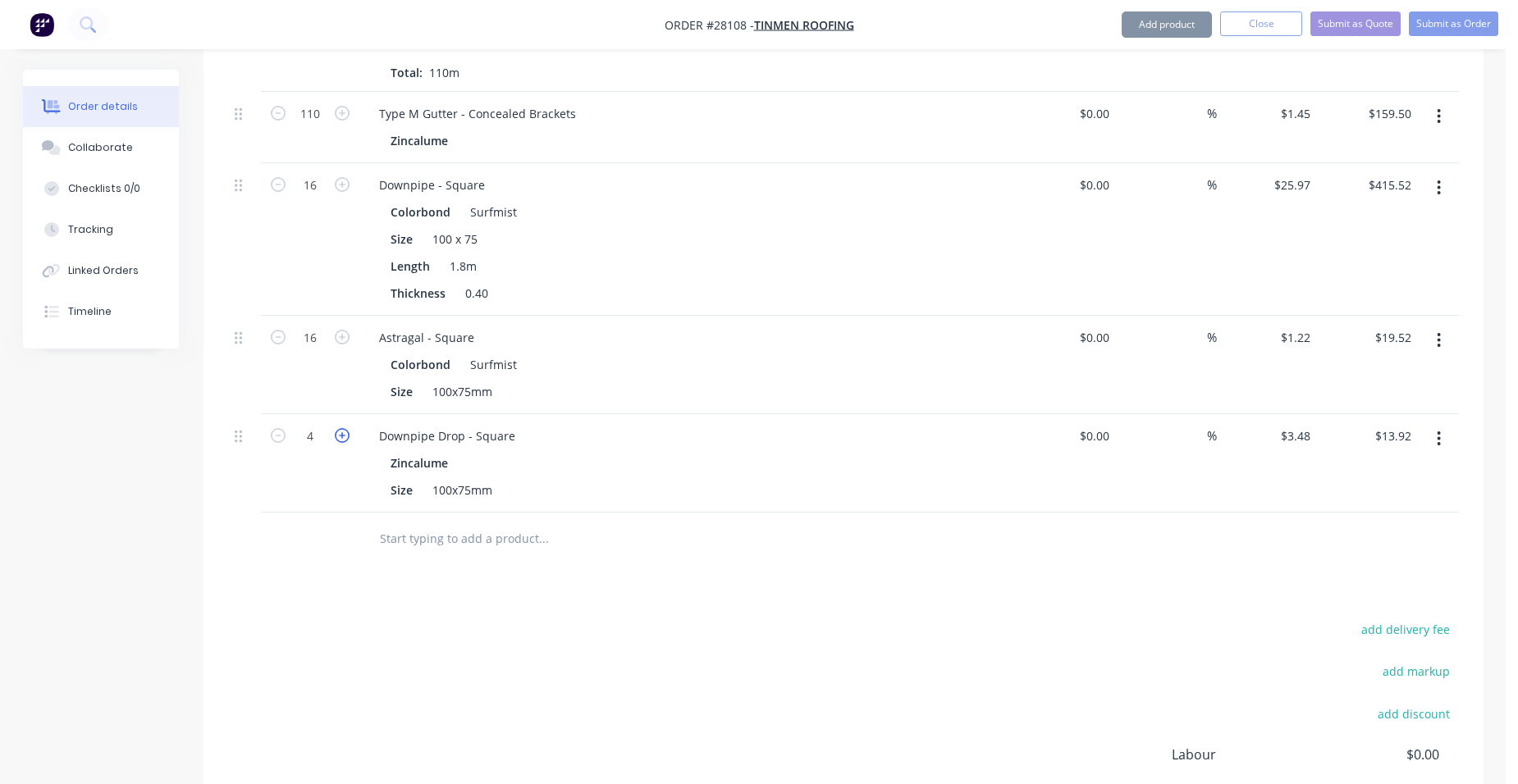
click at [340, 429] on icon "button" at bounding box center [341, 436] width 15 height 15
type input "5"
type input "$17.40"
click at [340, 429] on icon "button" at bounding box center [341, 436] width 15 height 15
type input "6"
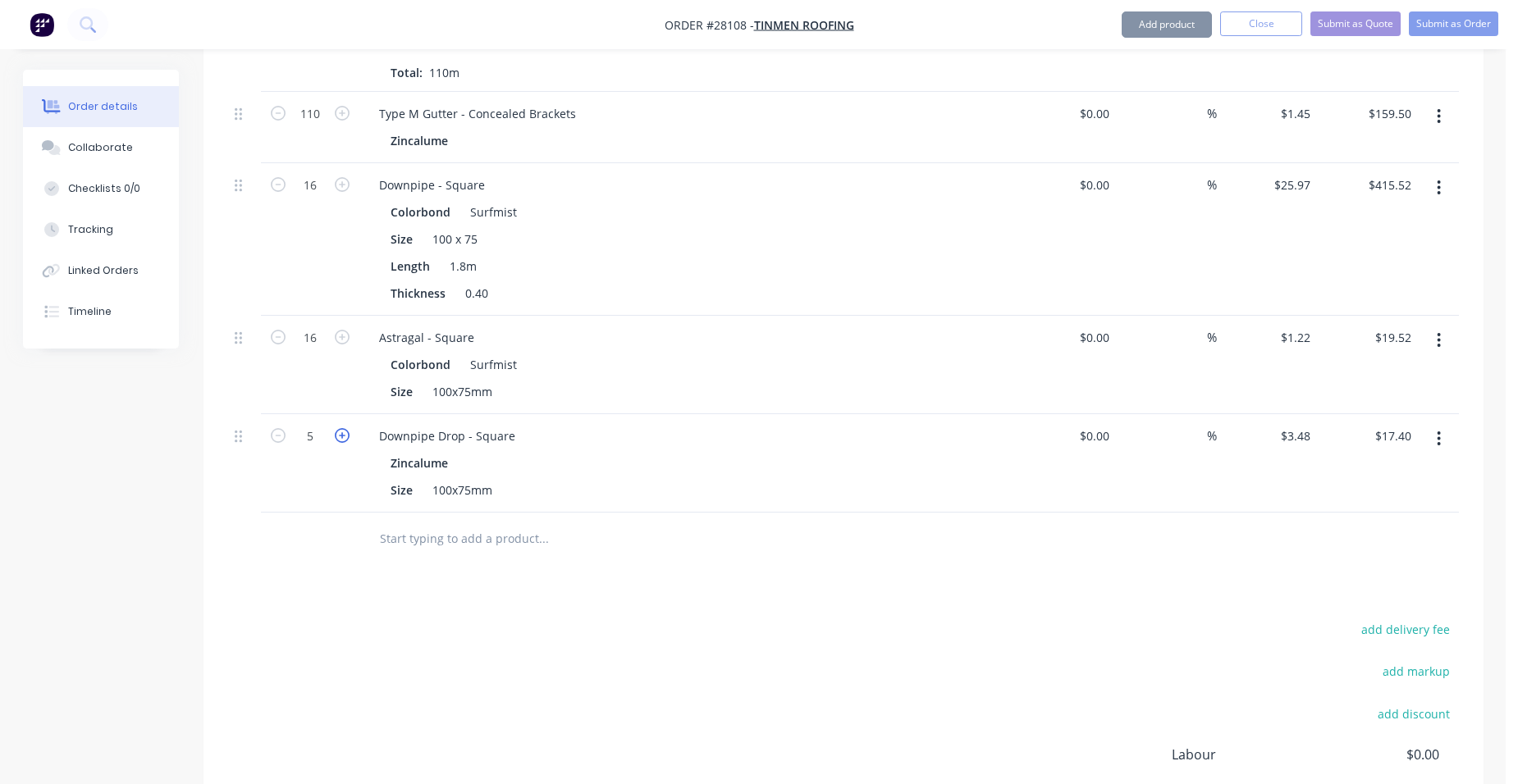
type input "$20.88"
click at [340, 429] on icon "button" at bounding box center [341, 436] width 15 height 15
type input "7"
type input "$24.36"
click at [340, 429] on icon "button" at bounding box center [341, 436] width 15 height 15
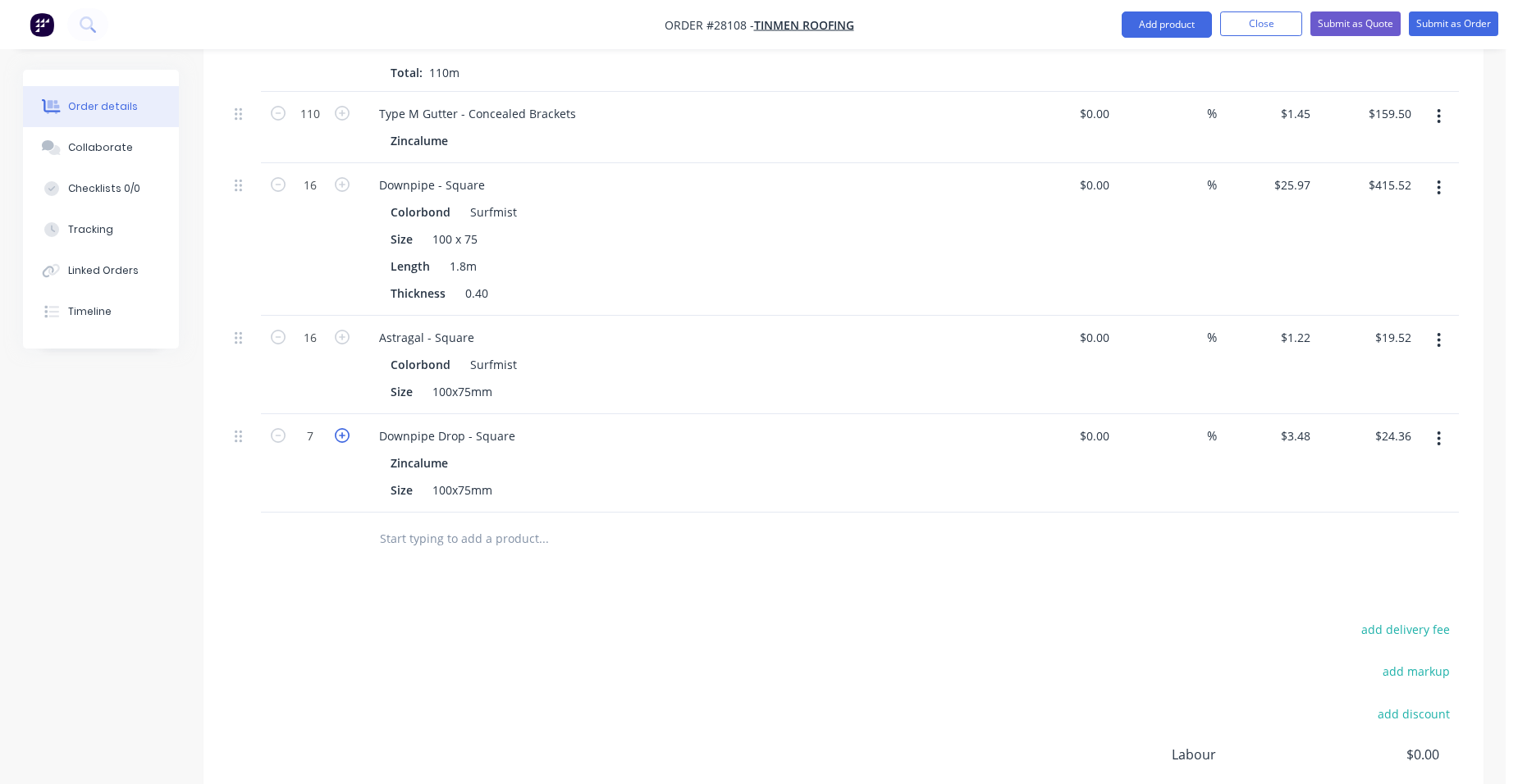
type input "8"
type input "$27.84"
click at [1159, 32] on button "Add product" at bounding box center [1166, 25] width 90 height 26
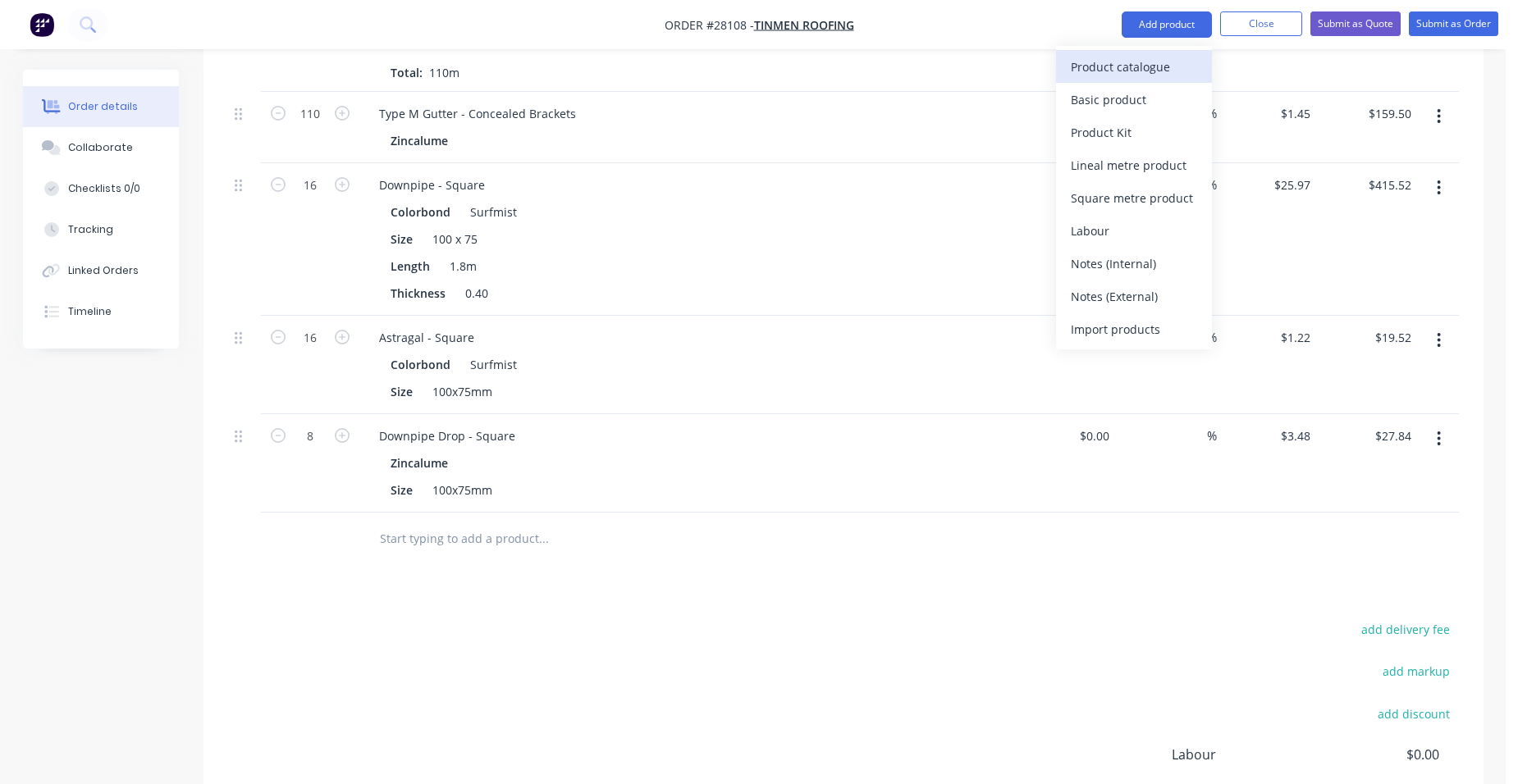
click at [1146, 64] on div "Product catalogue" at bounding box center [1133, 66] width 126 height 24
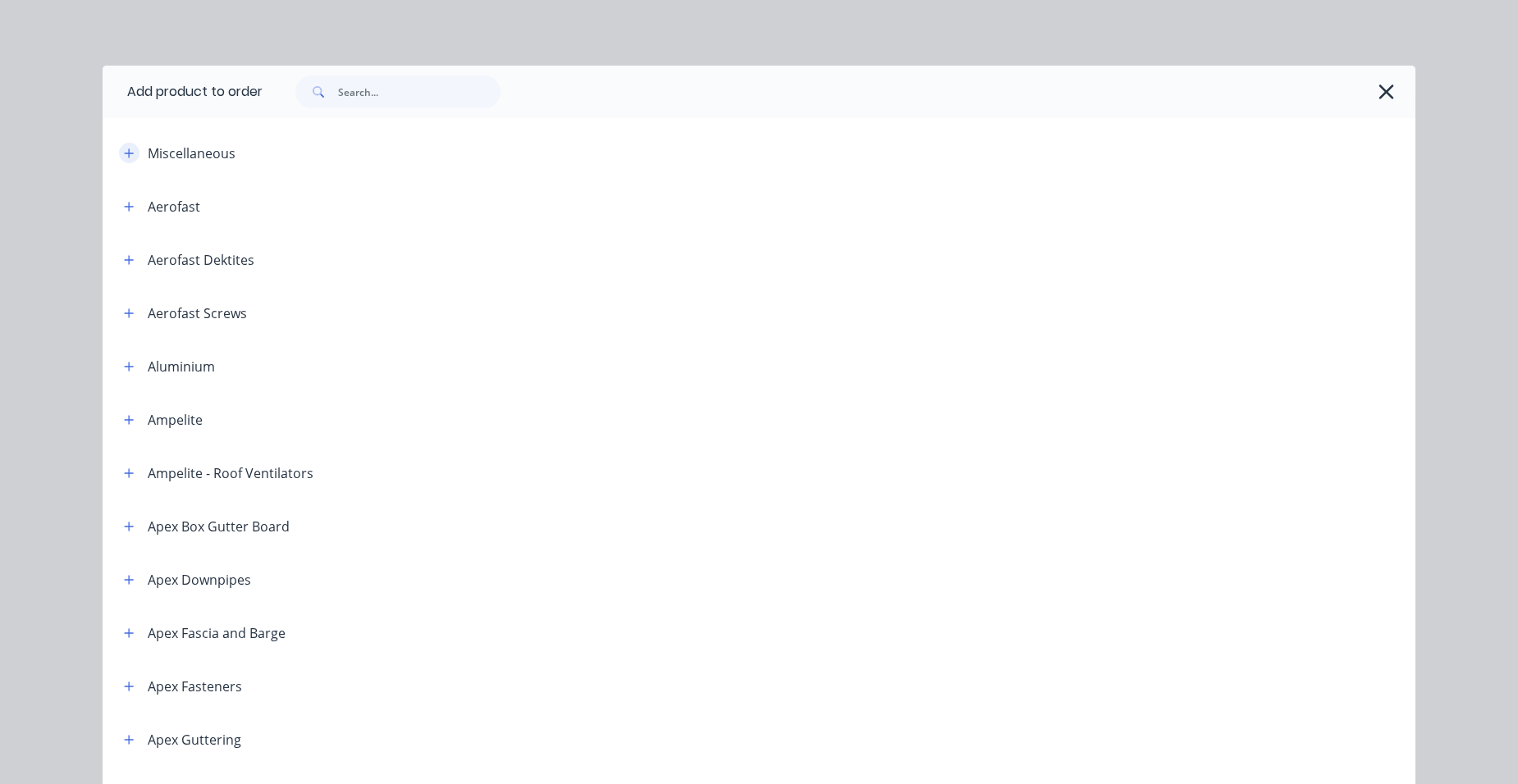
click at [127, 154] on icon "button" at bounding box center [128, 153] width 10 height 11
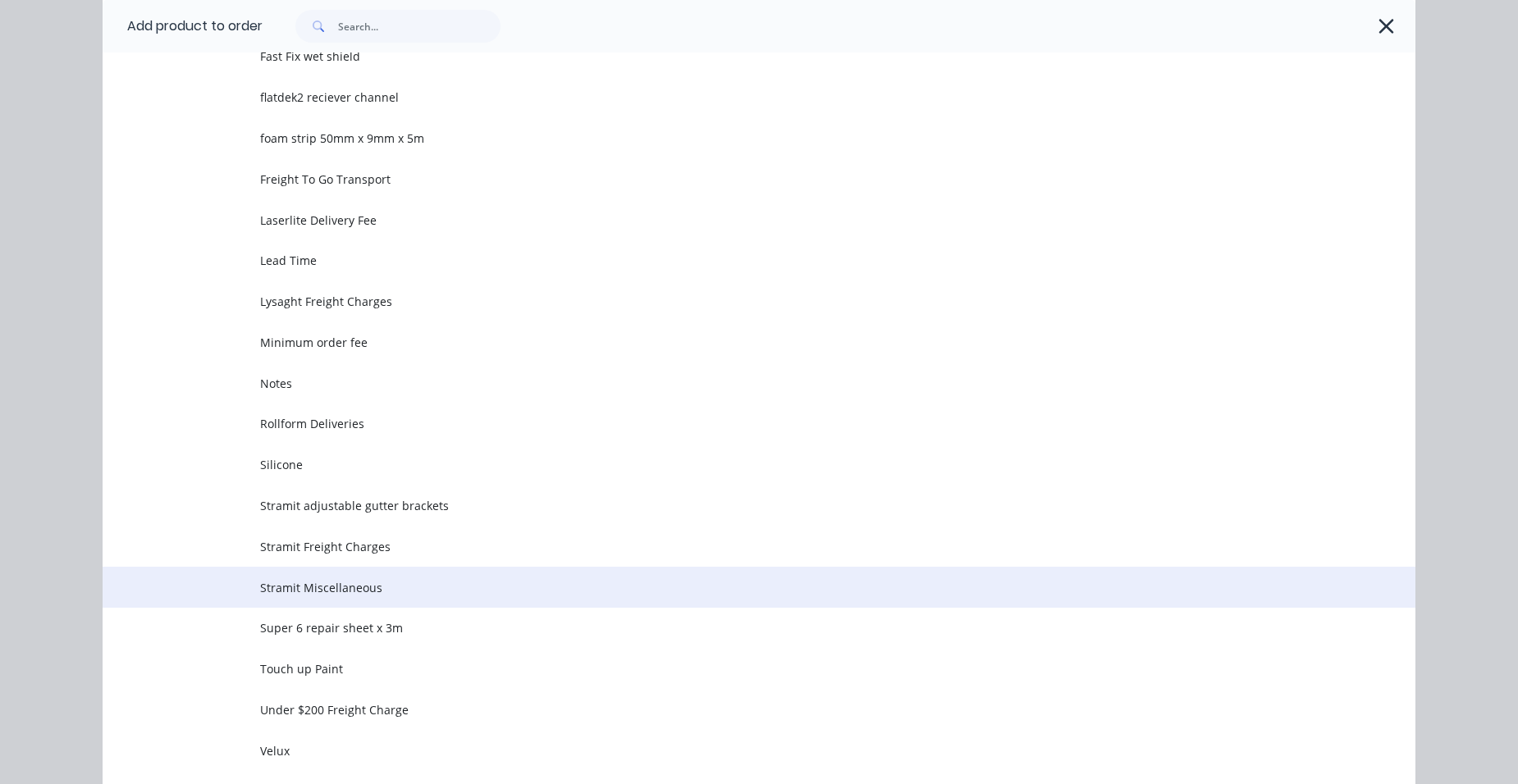
scroll to position [656, 0]
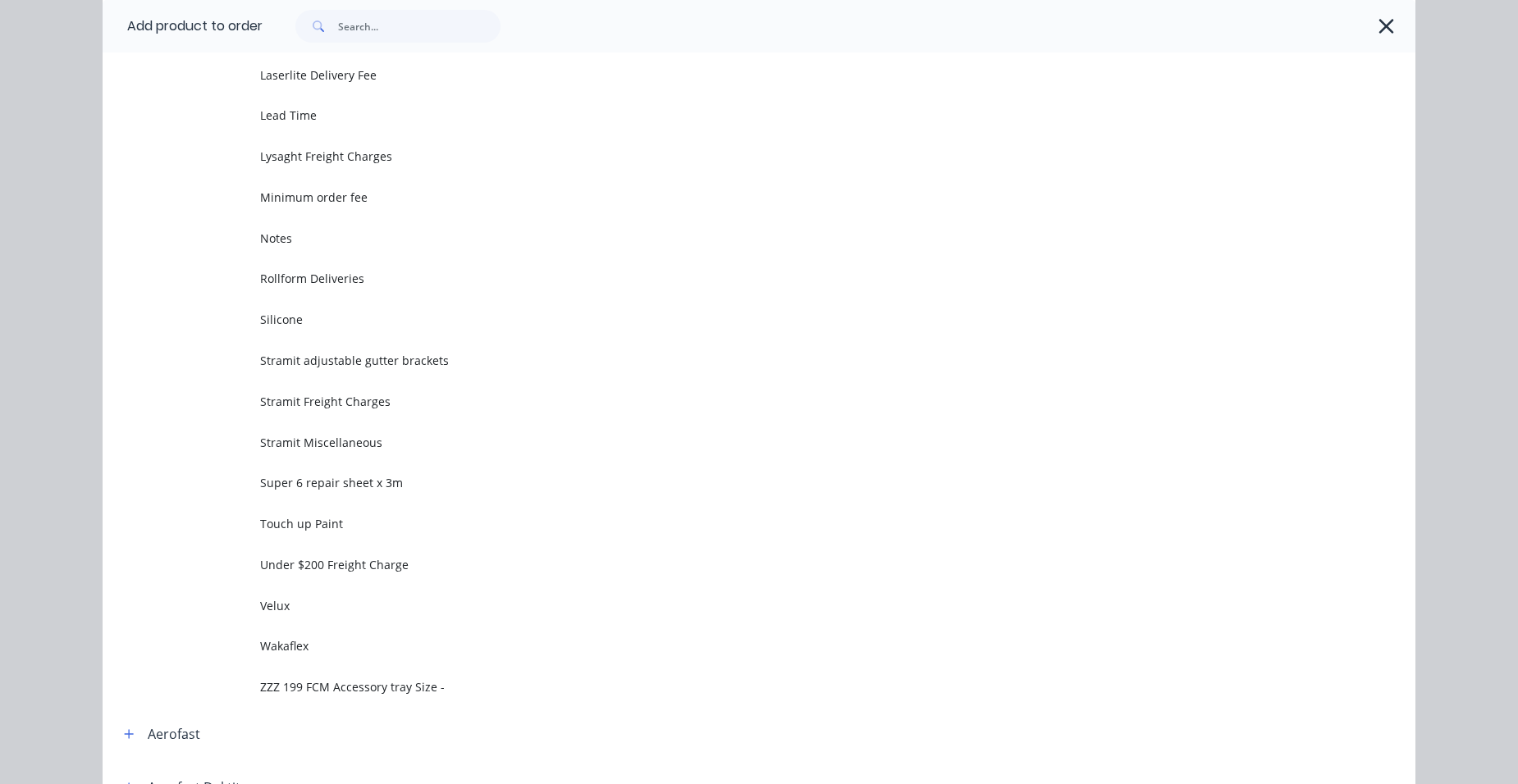
drag, startPoint x: 385, startPoint y: 409, endPoint x: 397, endPoint y: 408, distance: 12.0
click at [385, 407] on span "Stramit Freight Charges" at bounding box center [722, 402] width 924 height 18
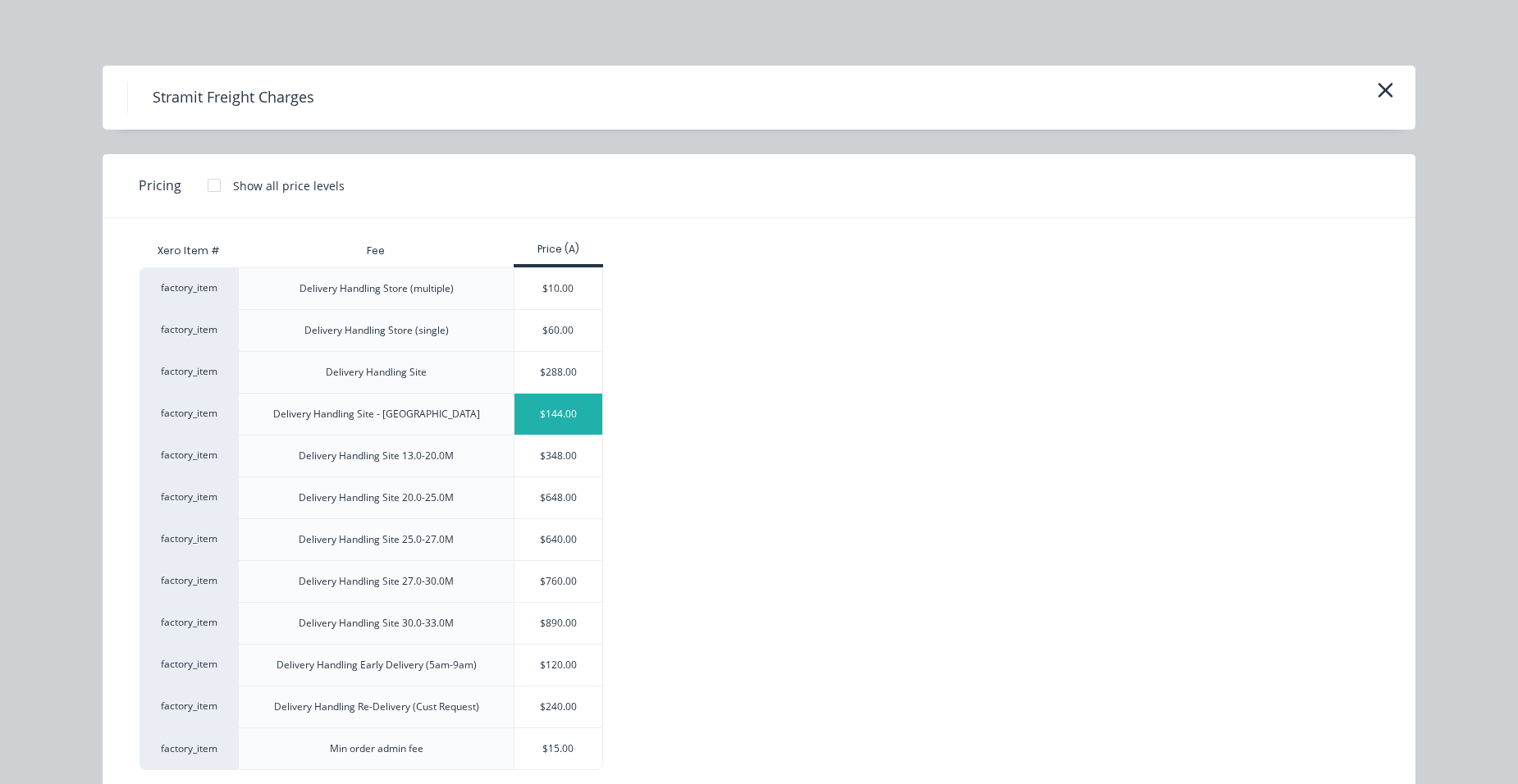
click at [574, 423] on div "$144.00" at bounding box center [558, 414] width 88 height 41
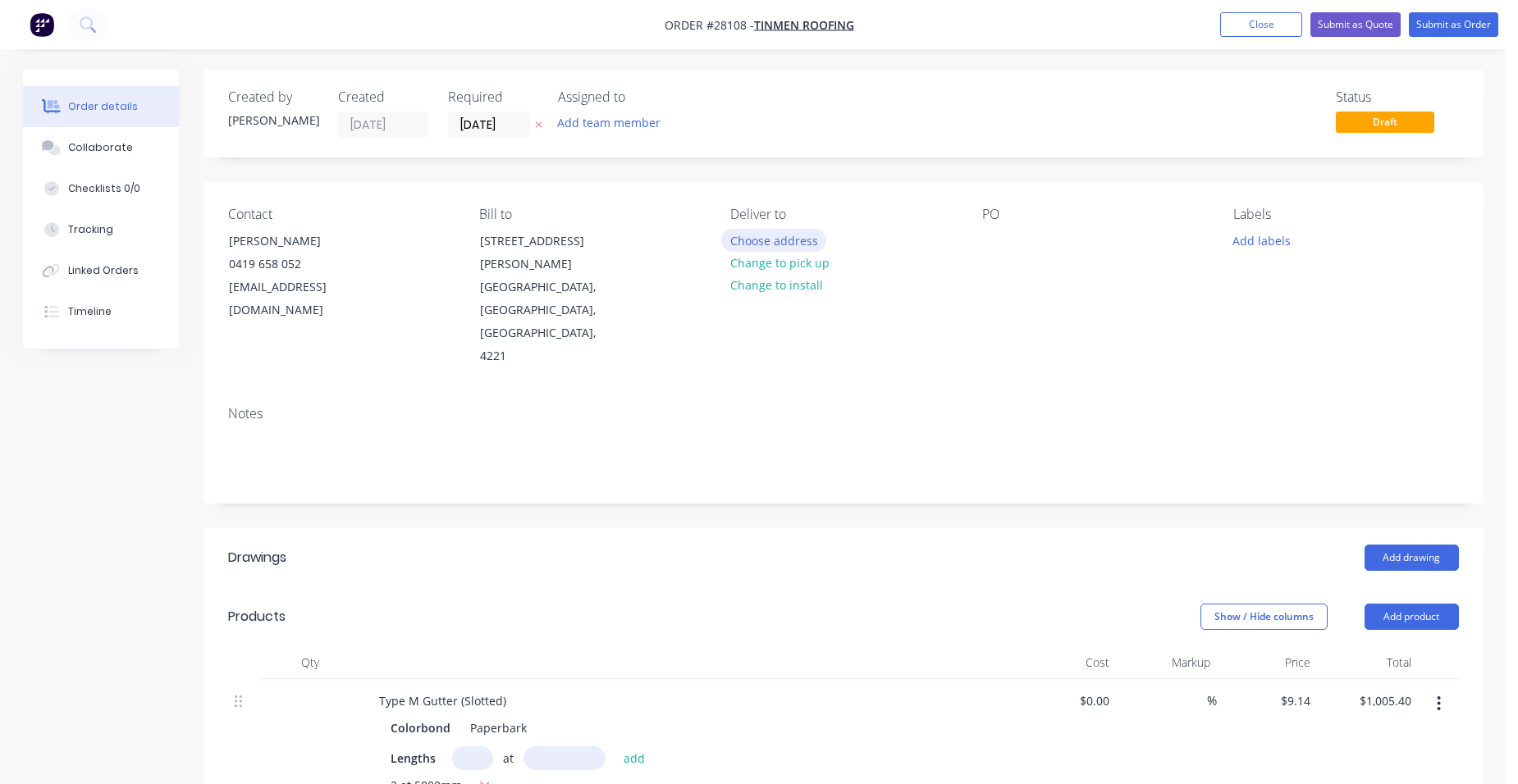
click at [776, 242] on button "Choose address" at bounding box center [774, 239] width 105 height 22
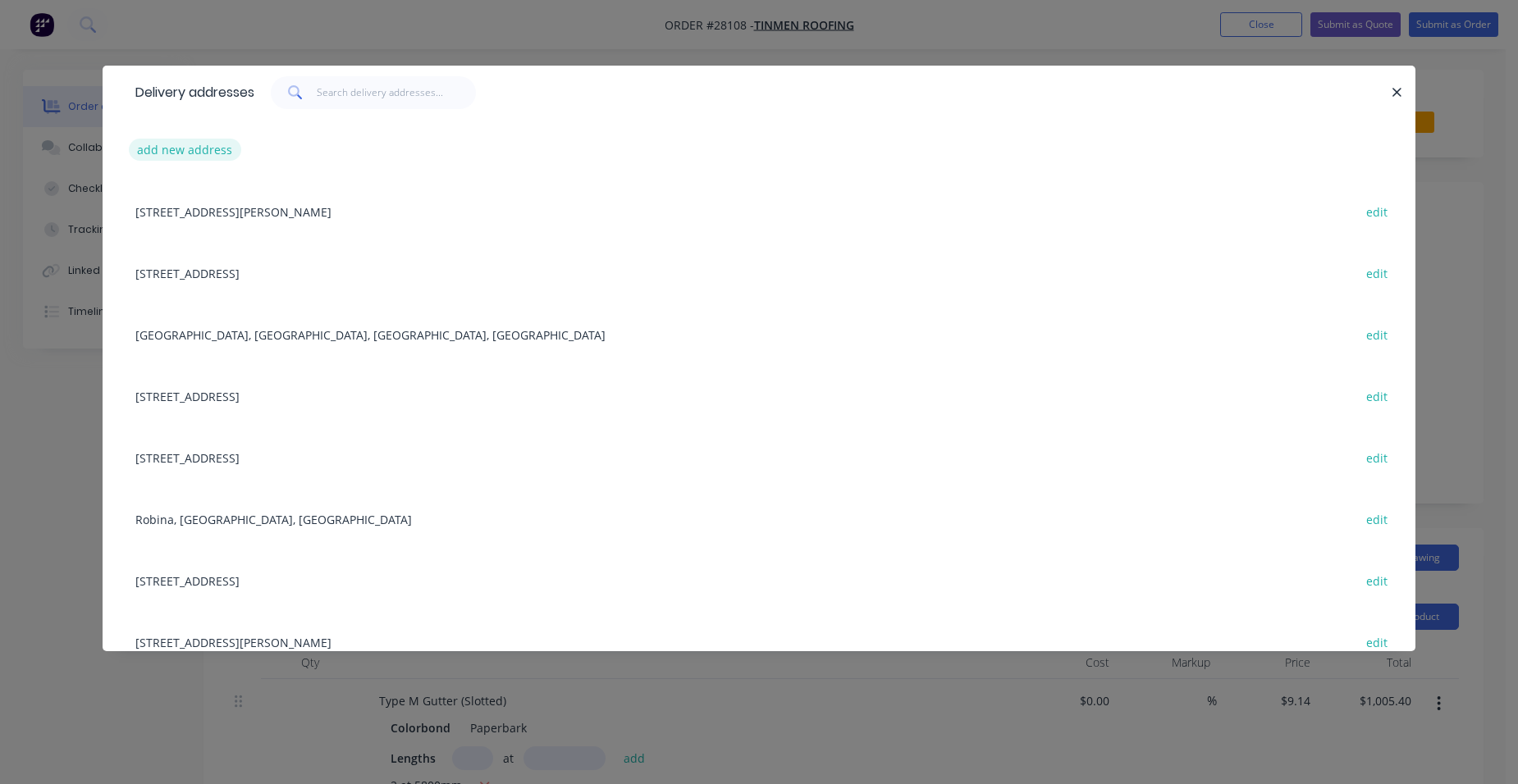
click at [176, 156] on button "add new address" at bounding box center [184, 149] width 112 height 22
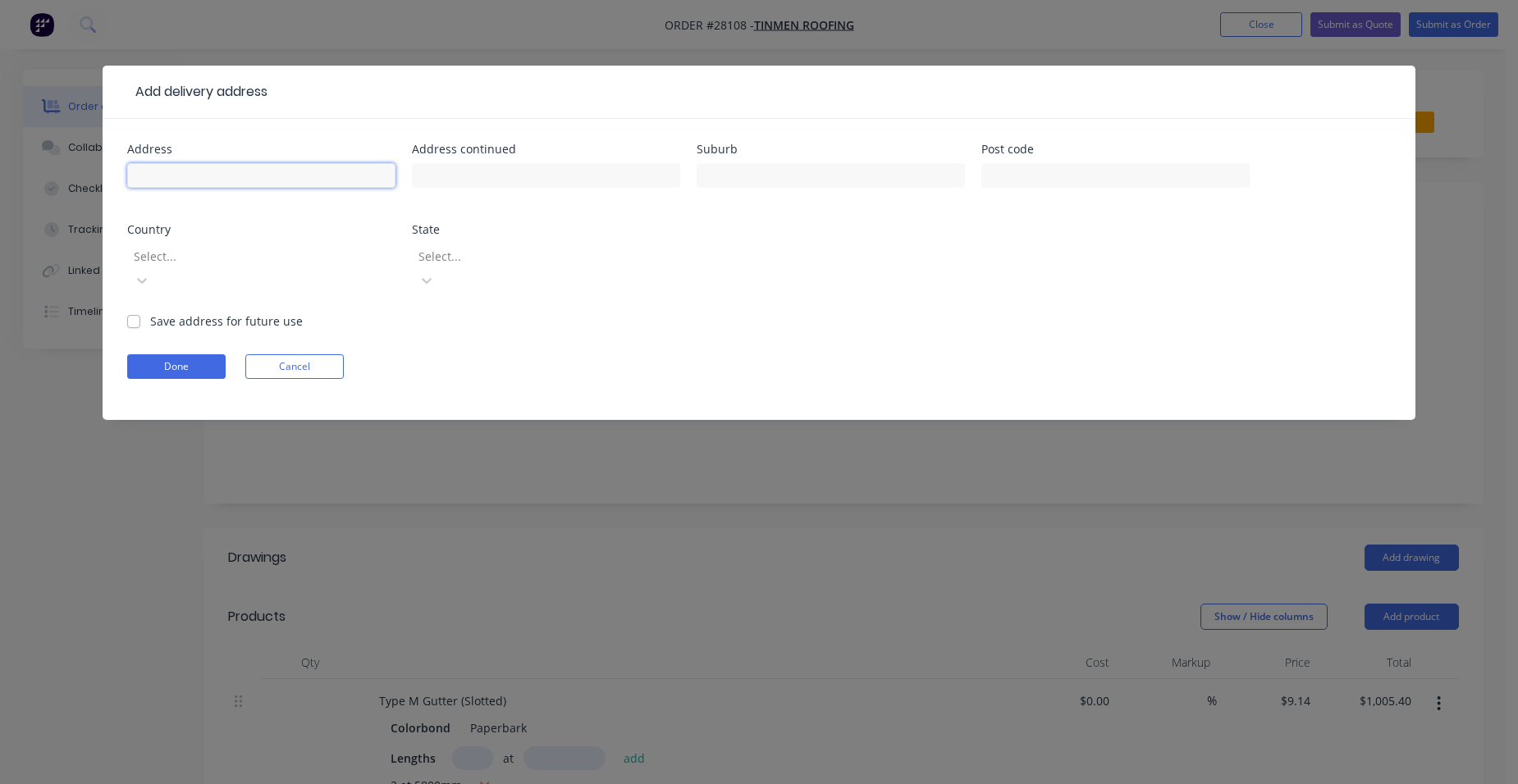
click at [168, 178] on input "text" at bounding box center [261, 175] width 268 height 25
type input "4 Midpark court"
type input "helensvale"
click at [214, 261] on div at bounding box center [251, 256] width 236 height 20
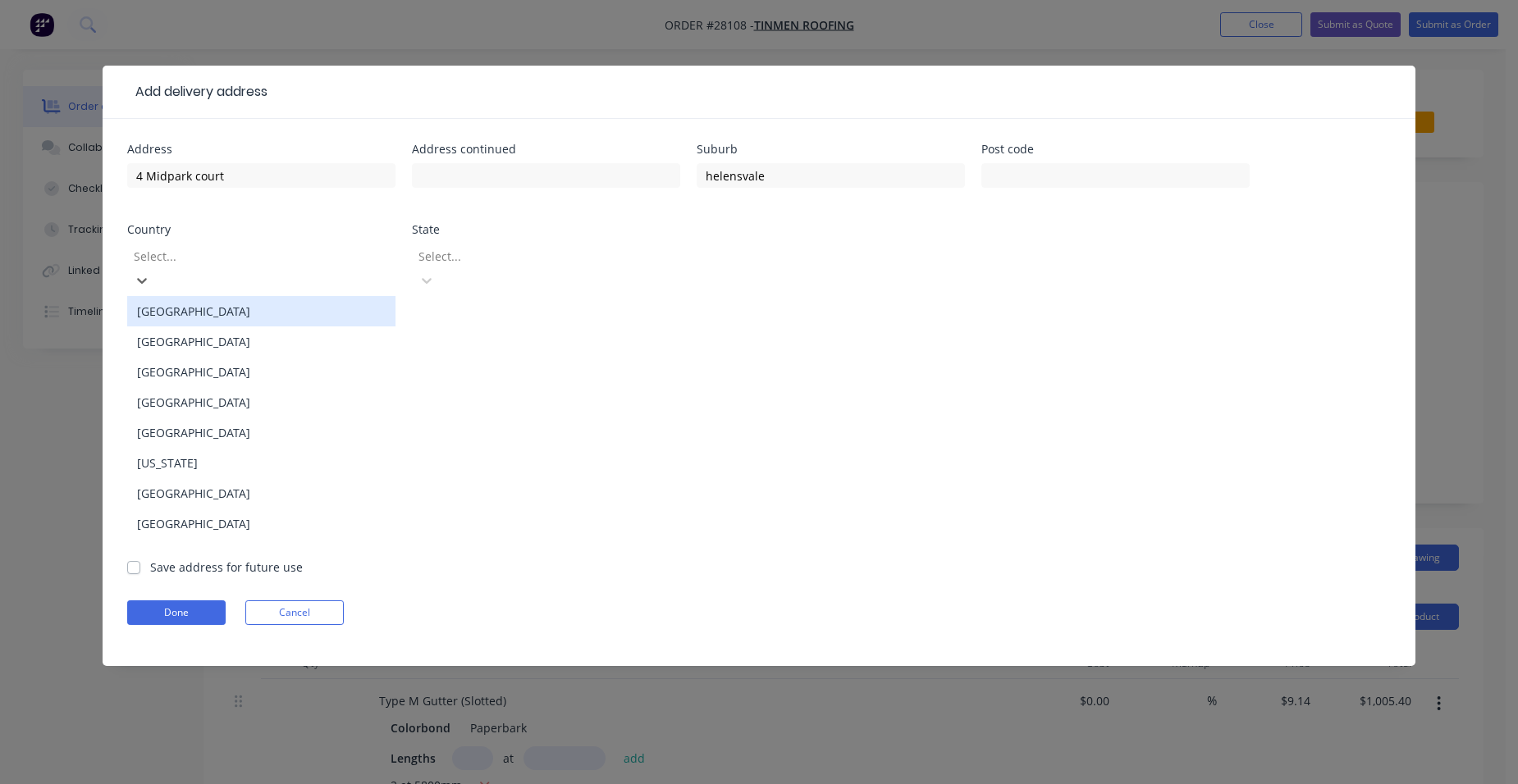
click at [188, 297] on div "[GEOGRAPHIC_DATA]" at bounding box center [261, 311] width 268 height 30
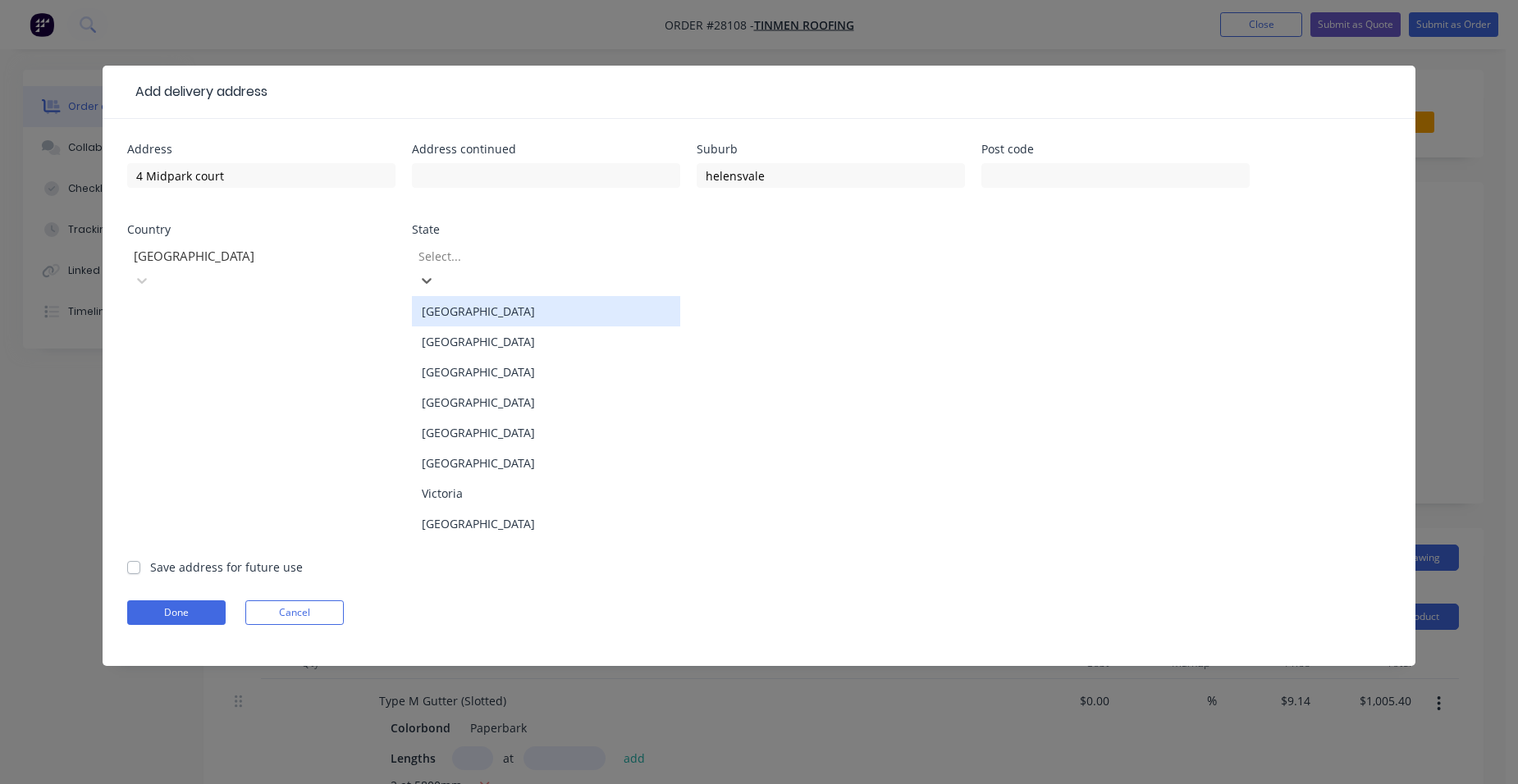
click at [534, 265] on div at bounding box center [535, 256] width 236 height 20
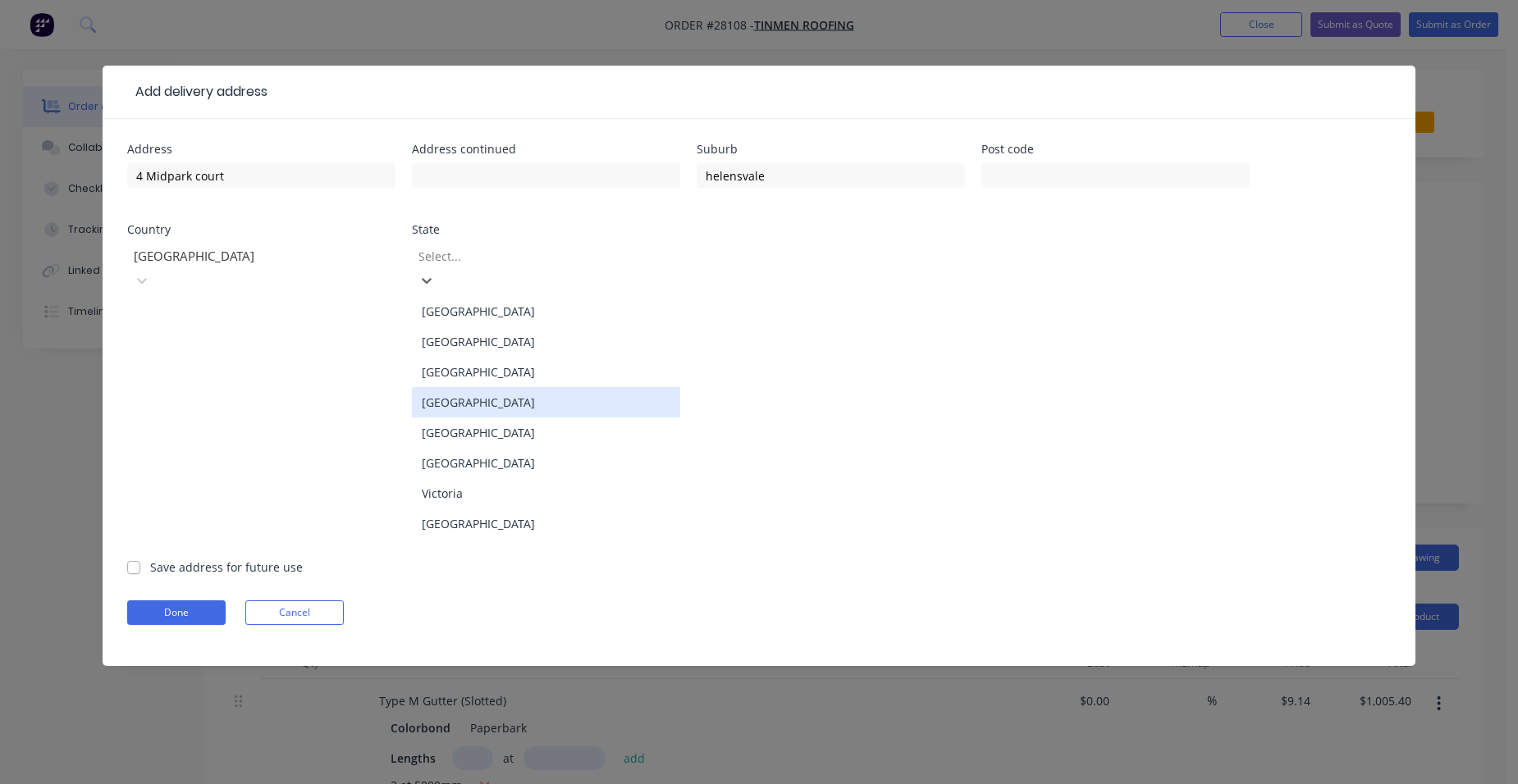
click at [492, 389] on div "[GEOGRAPHIC_DATA]" at bounding box center [546, 402] width 268 height 30
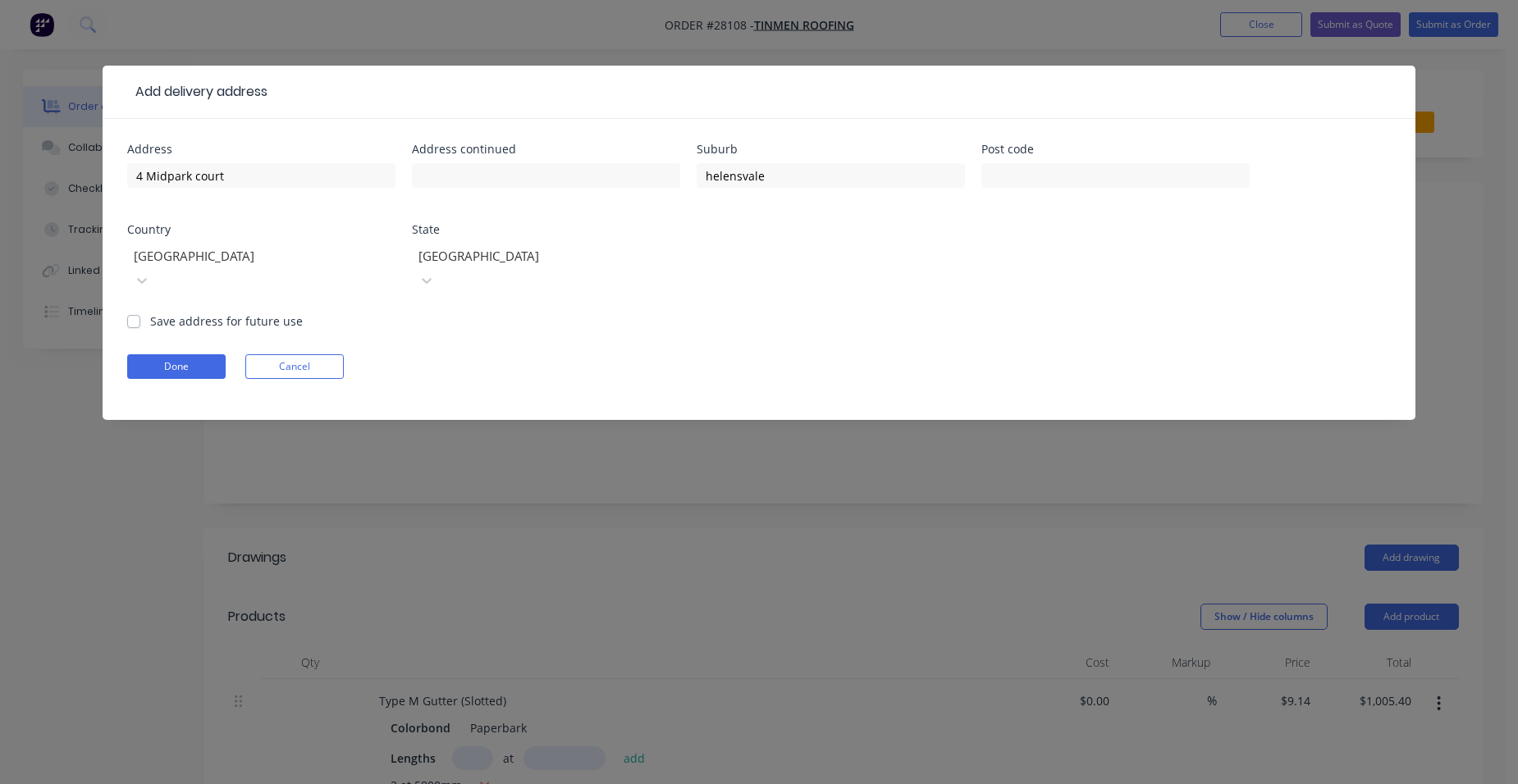
click at [150, 312] on label "Save address for future use" at bounding box center [226, 321] width 153 height 18
click at [131, 312] on input "Save address for future use" at bounding box center [133, 320] width 13 height 16
checkbox input "true"
click at [168, 355] on button "Done" at bounding box center [176, 367] width 99 height 25
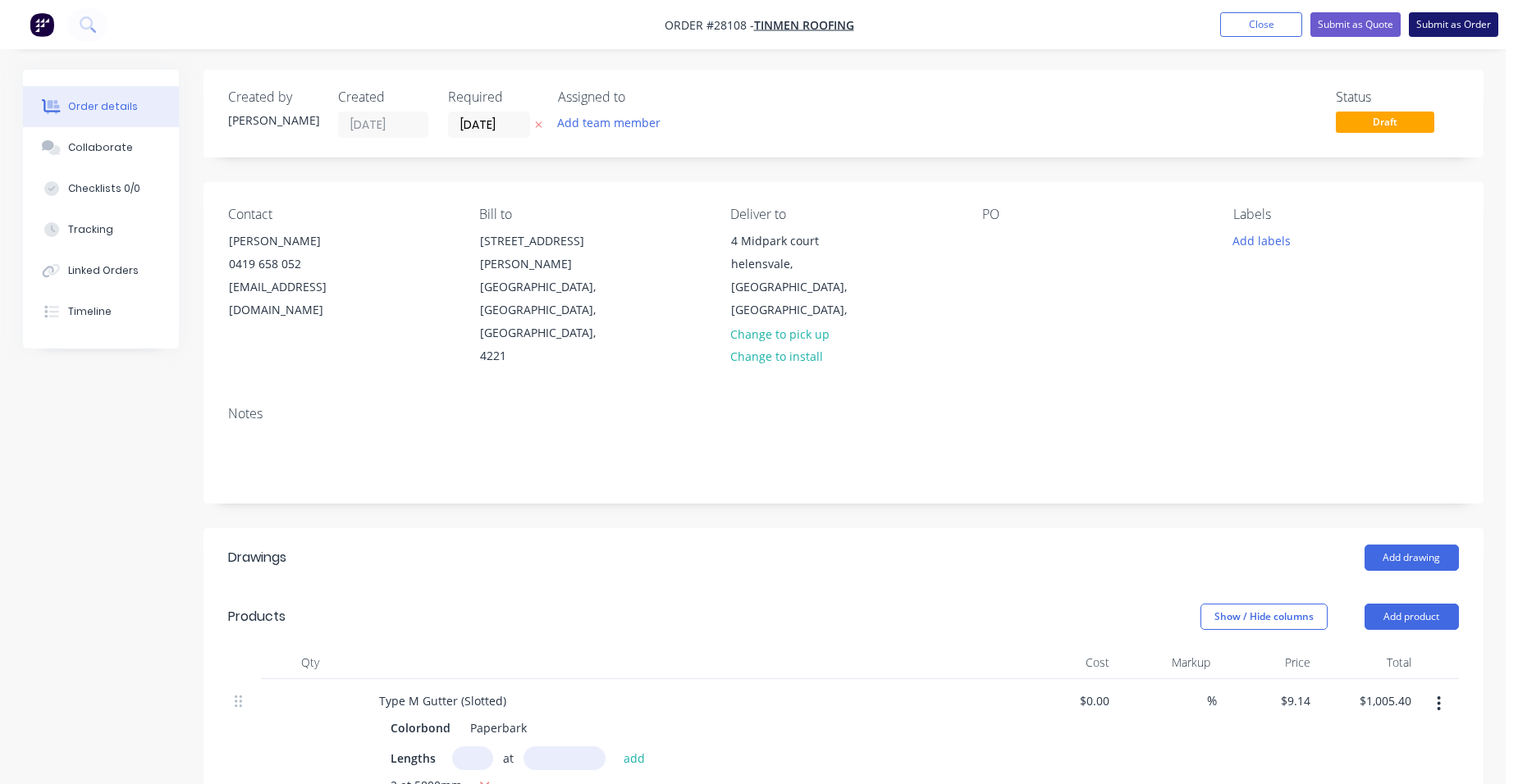
click at [1439, 20] on button "Submit as Order" at bounding box center [1453, 25] width 89 height 25
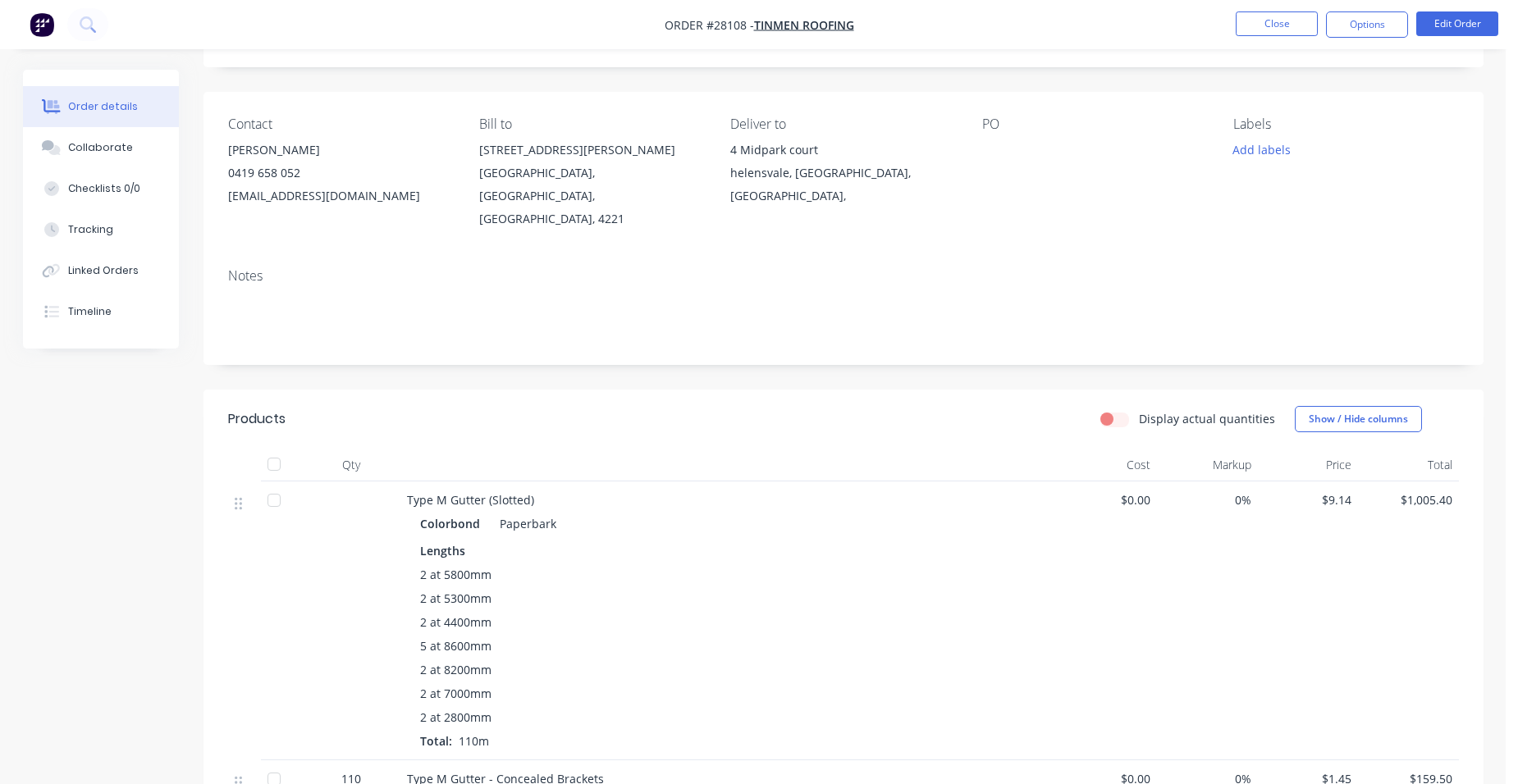
scroll to position [59, 0]
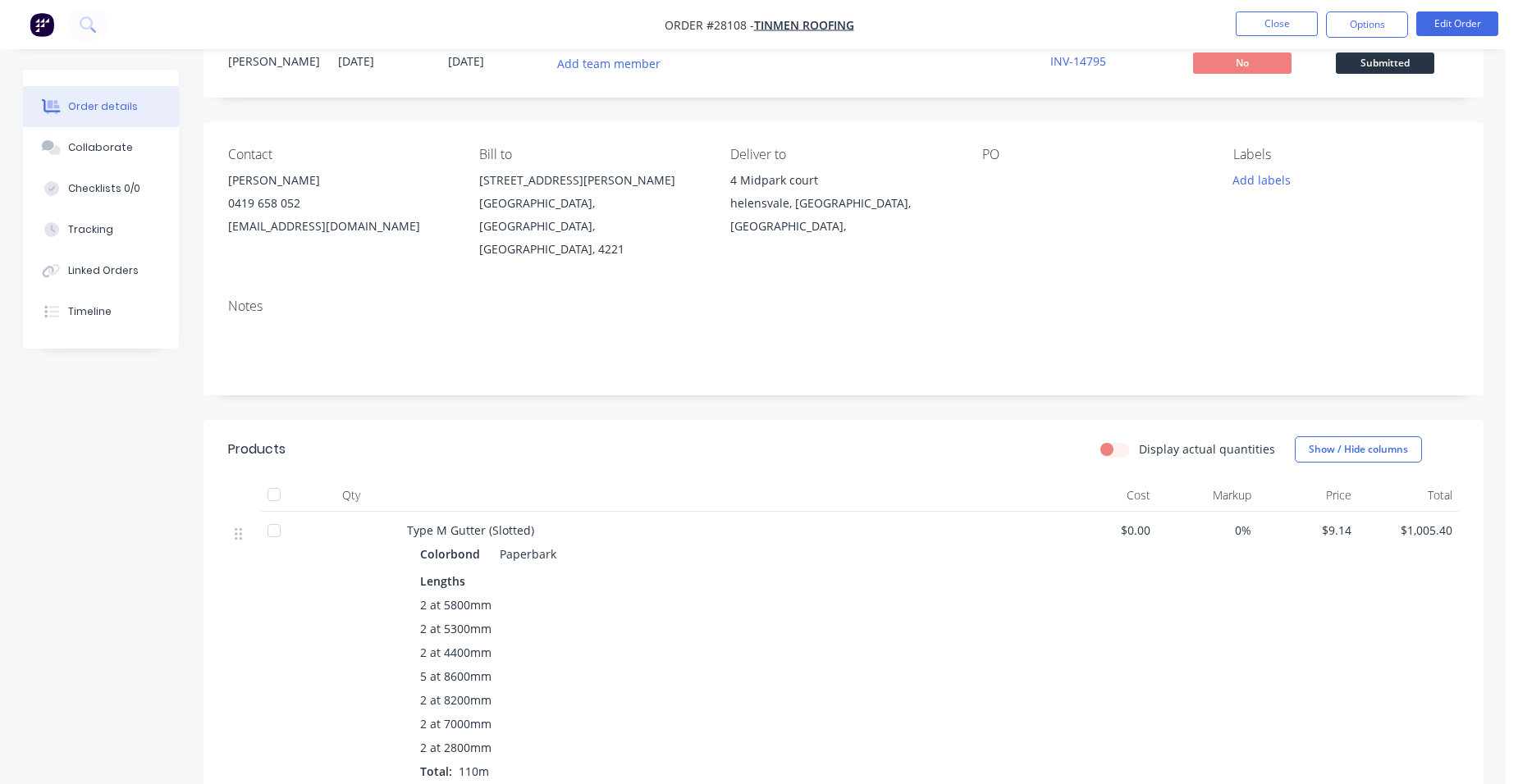
drag, startPoint x: 1391, startPoint y: 21, endPoint x: 1367, endPoint y: 45, distance: 33.9
click at [1387, 26] on button "Options" at bounding box center [1366, 25] width 82 height 26
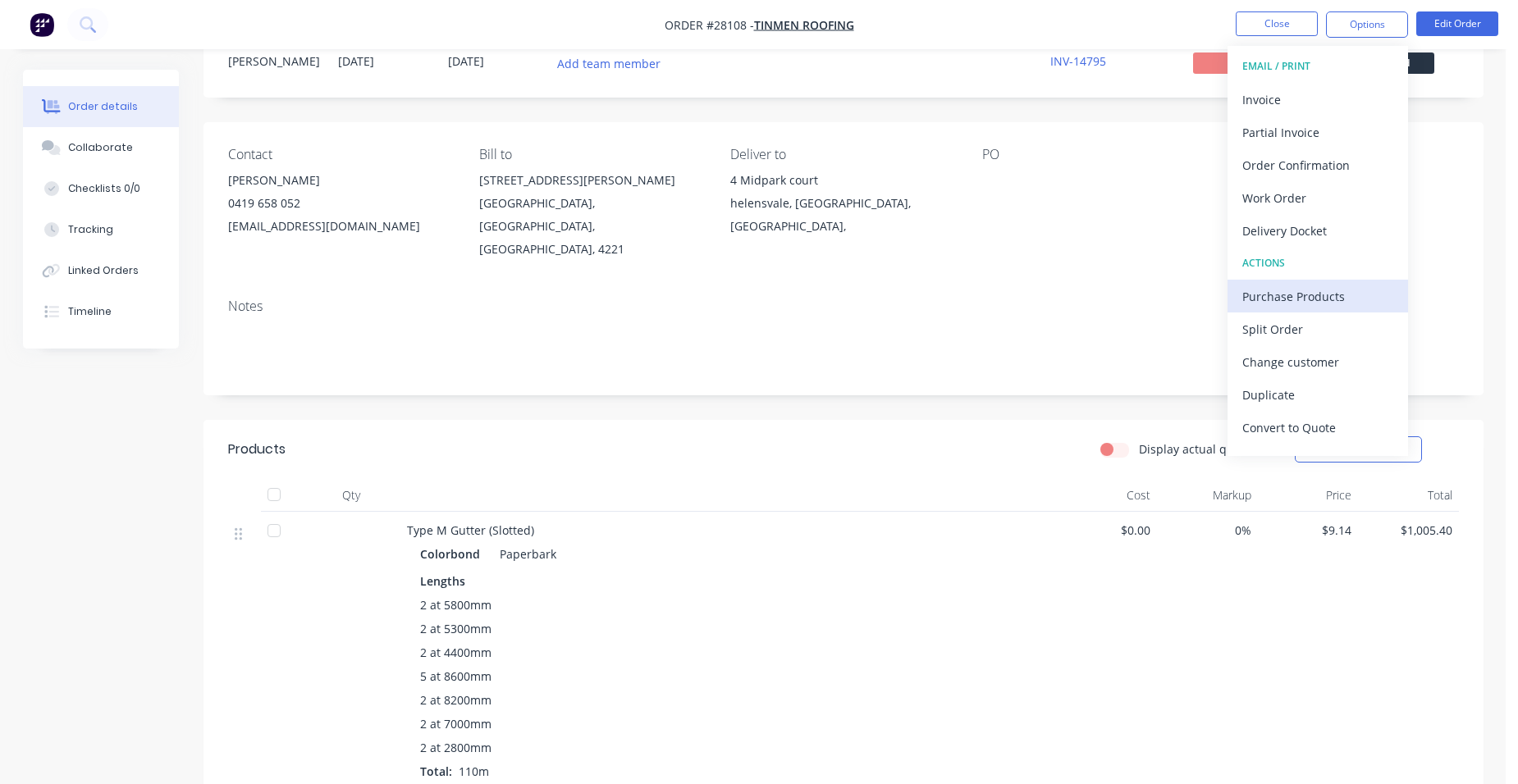
click at [1343, 286] on div "Purchase Products" at bounding box center [1317, 296] width 151 height 24
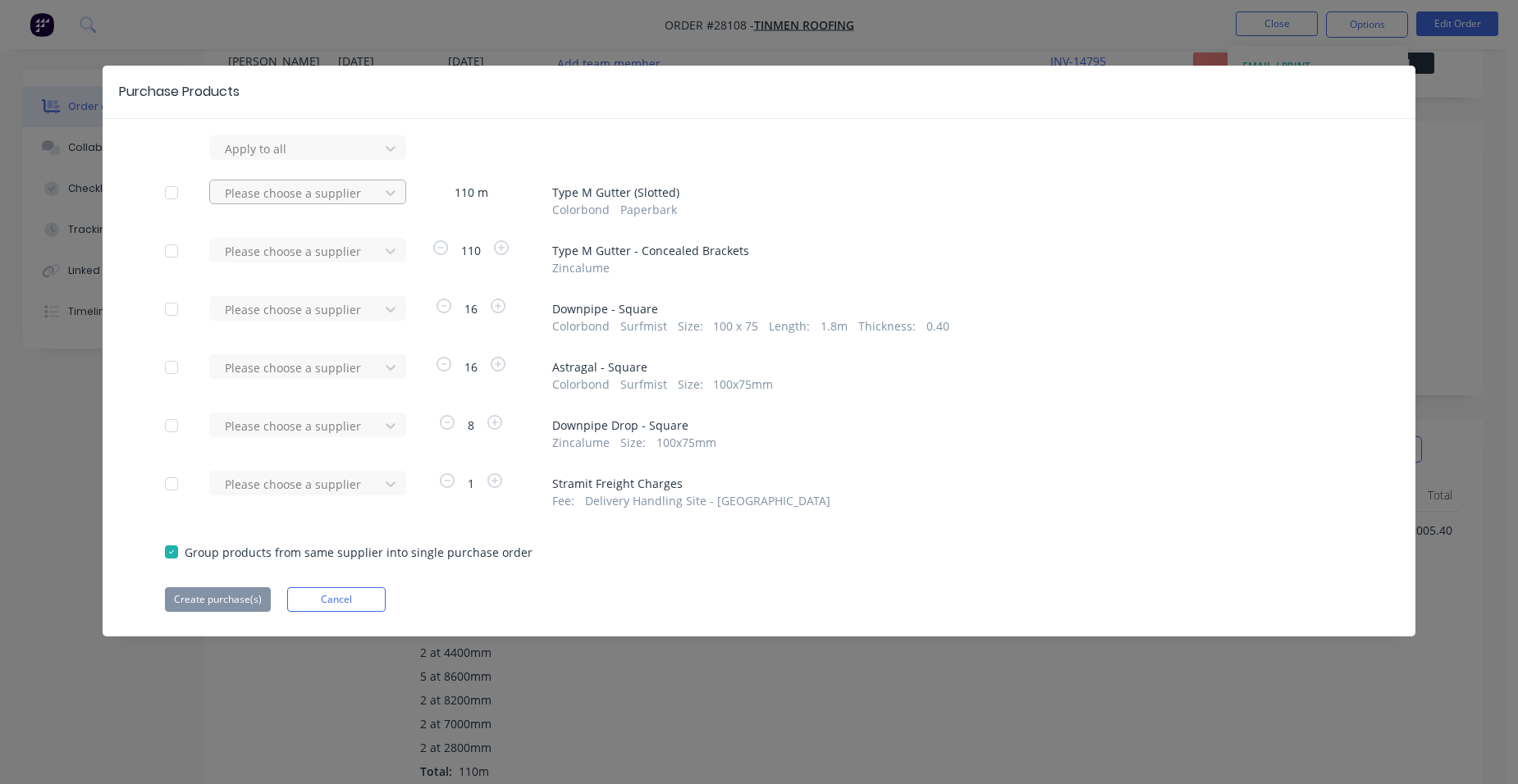
click at [343, 159] on div at bounding box center [296, 148] width 147 height 20
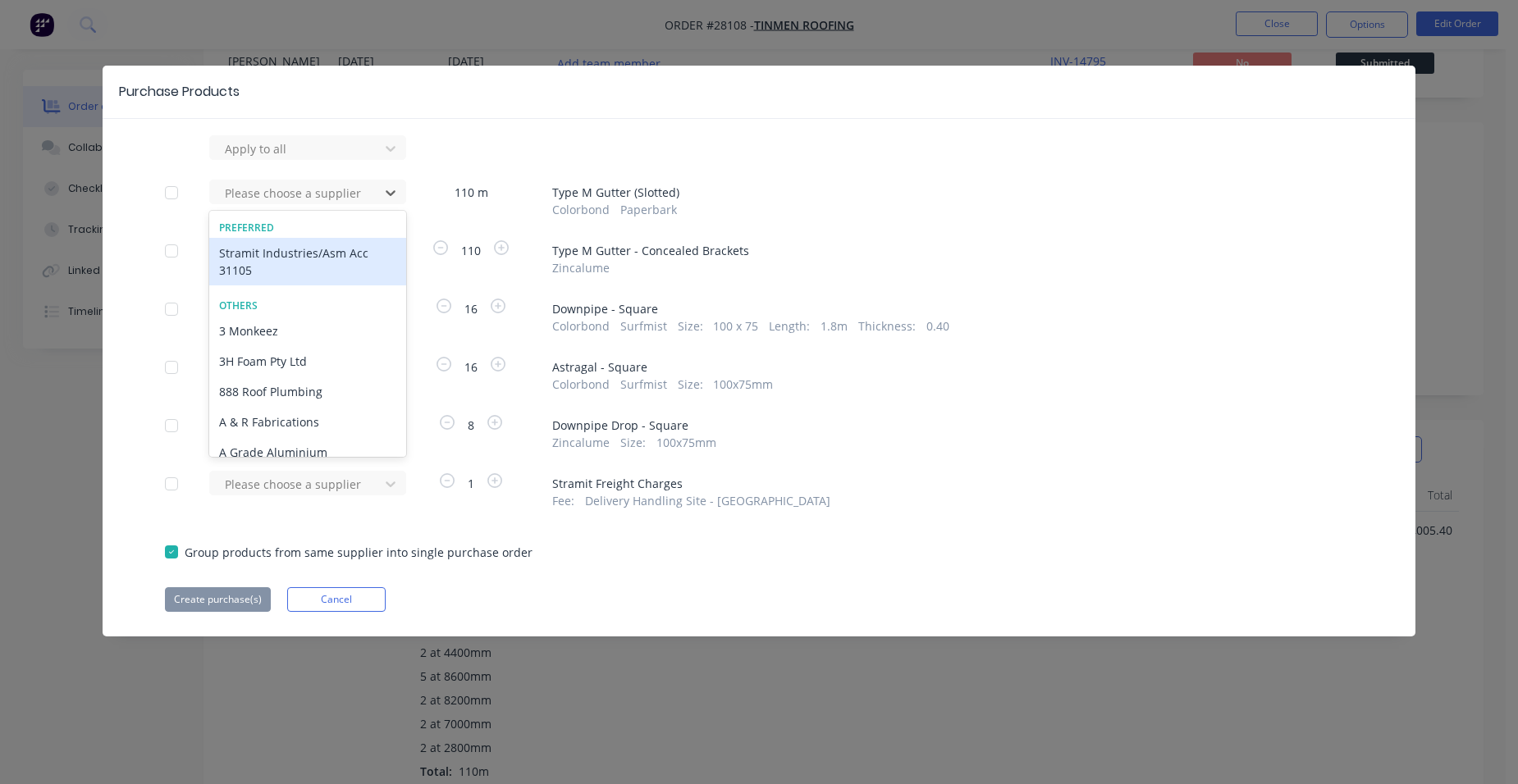
click at [281, 257] on div "Stramit Industries/Asm Acc 31105" at bounding box center [307, 262] width 197 height 48
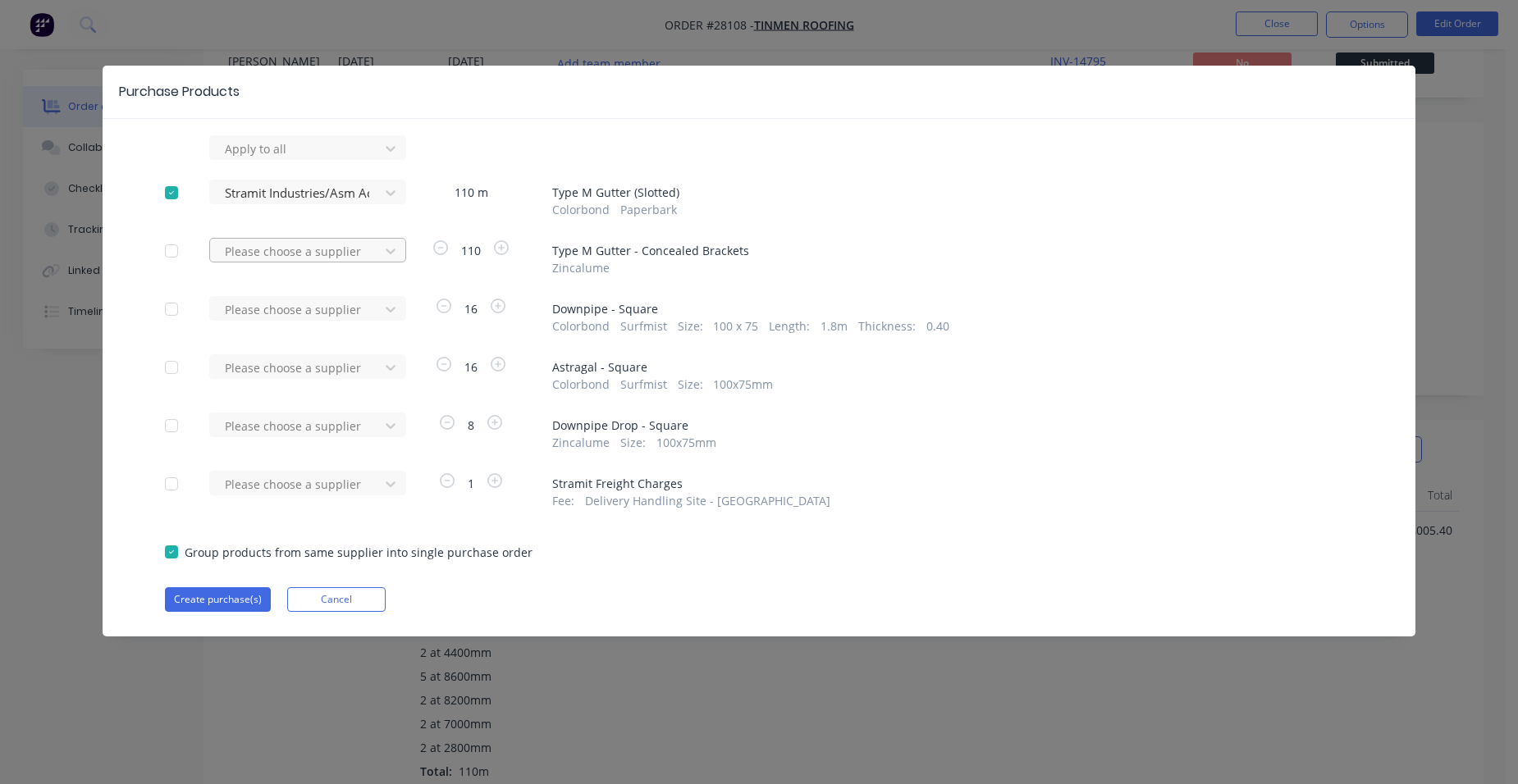
click at [274, 159] on div at bounding box center [296, 148] width 147 height 20
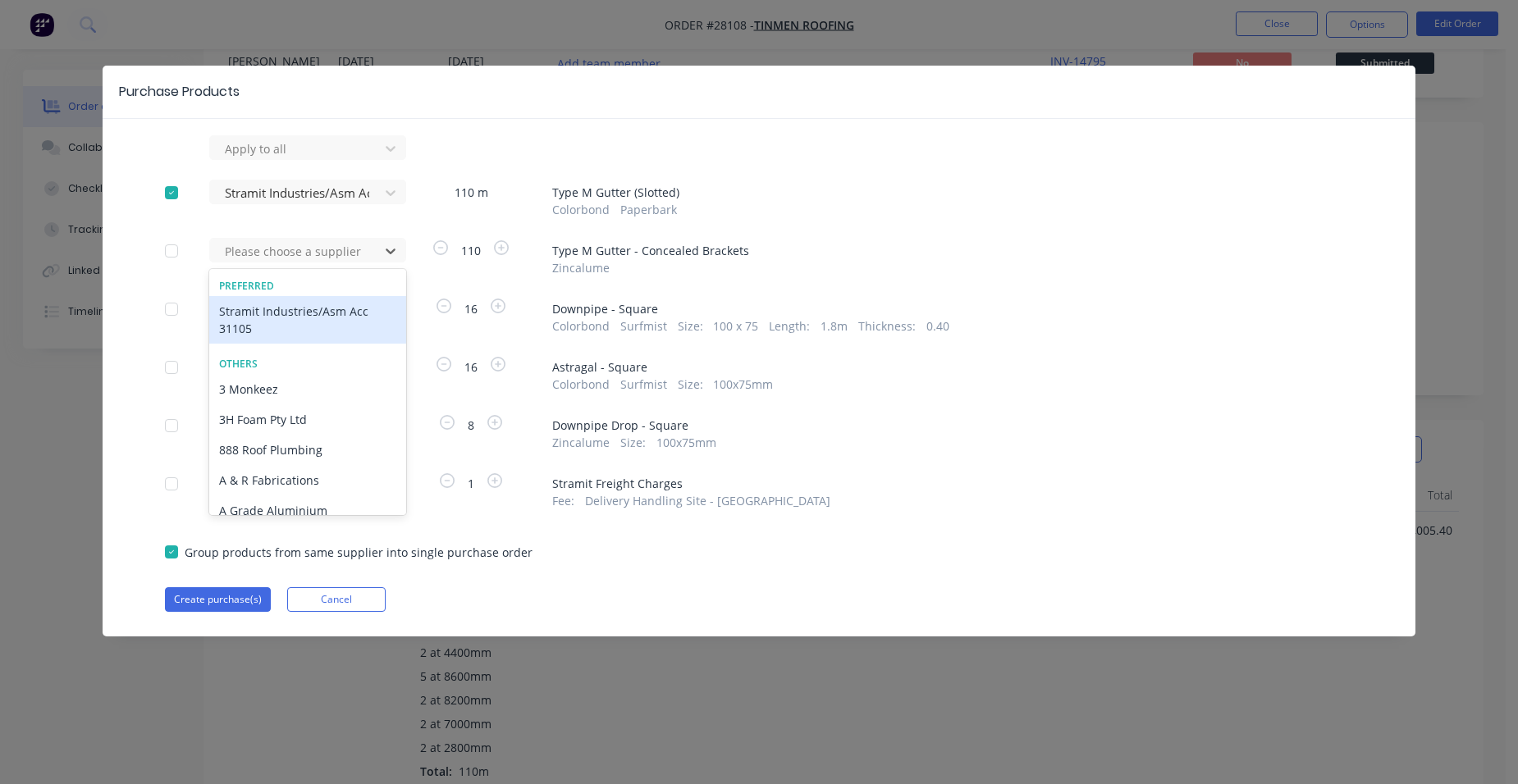
click at [255, 312] on div "Stramit Industries/Asm Acc 31105" at bounding box center [307, 320] width 197 height 48
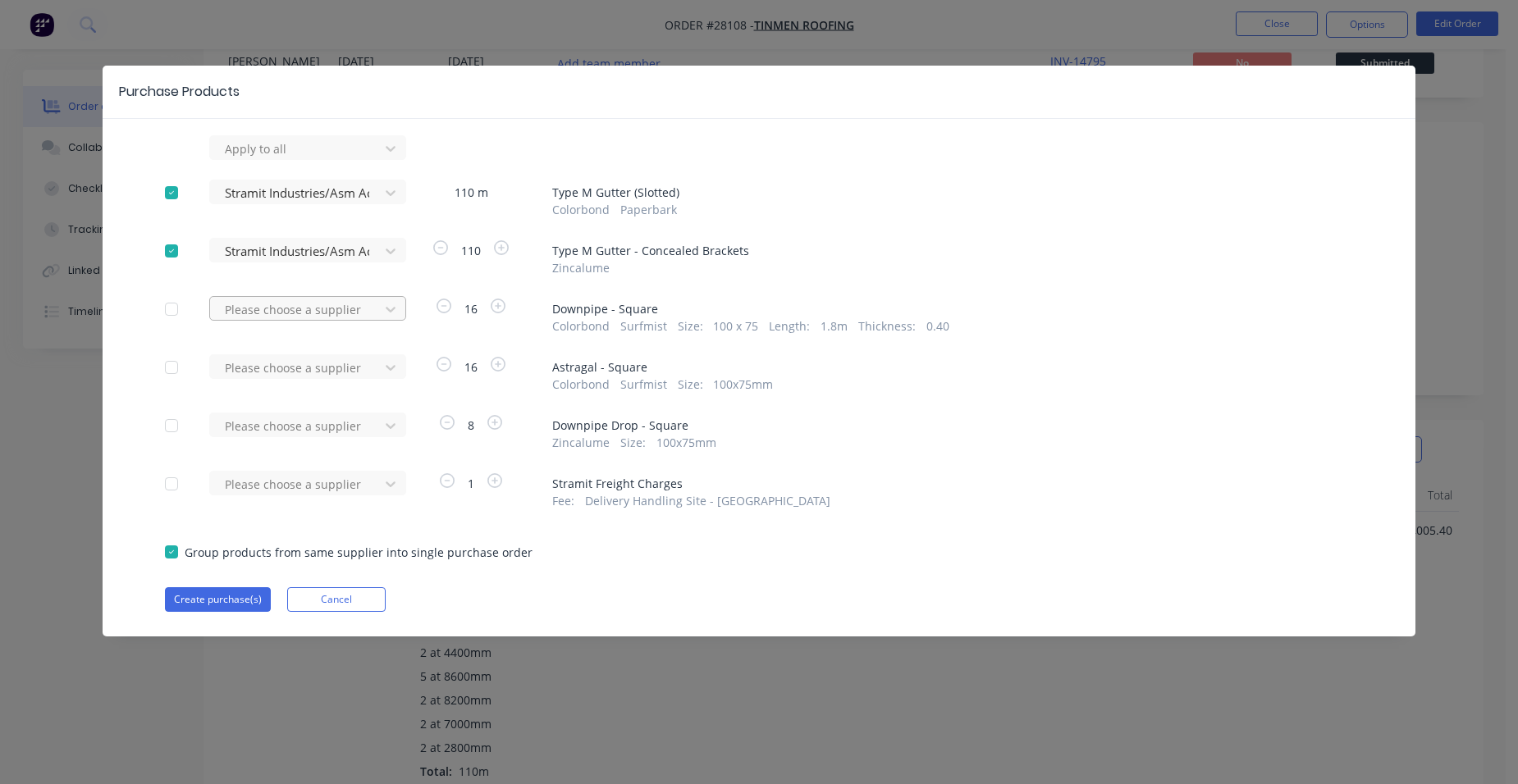
click at [256, 159] on div at bounding box center [296, 148] width 147 height 20
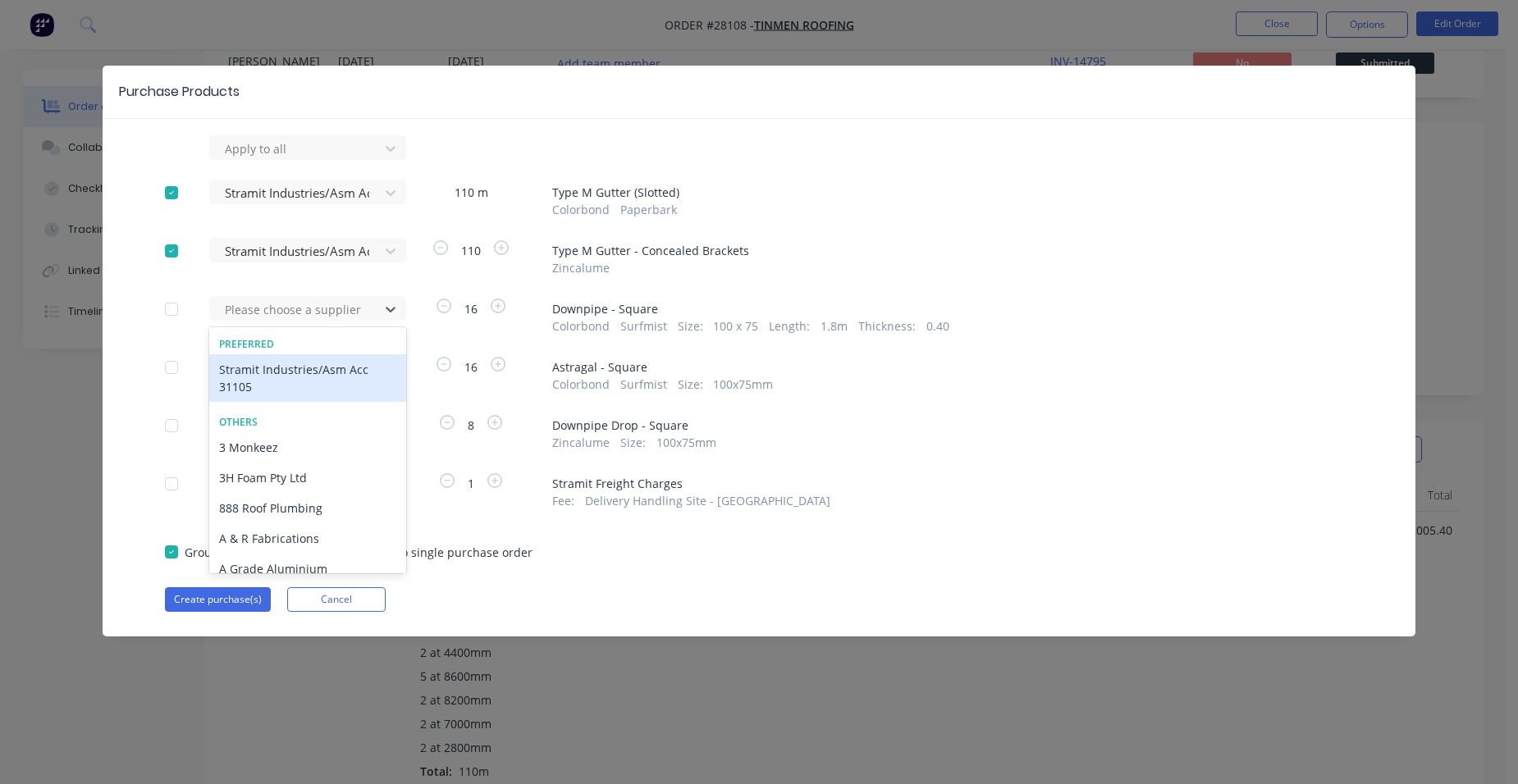
drag, startPoint x: 243, startPoint y: 374, endPoint x: 209, endPoint y: 421, distance: 58.0
click at [243, 375] on div "Stramit Industries/Asm Acc 31105" at bounding box center [307, 378] width 197 height 48
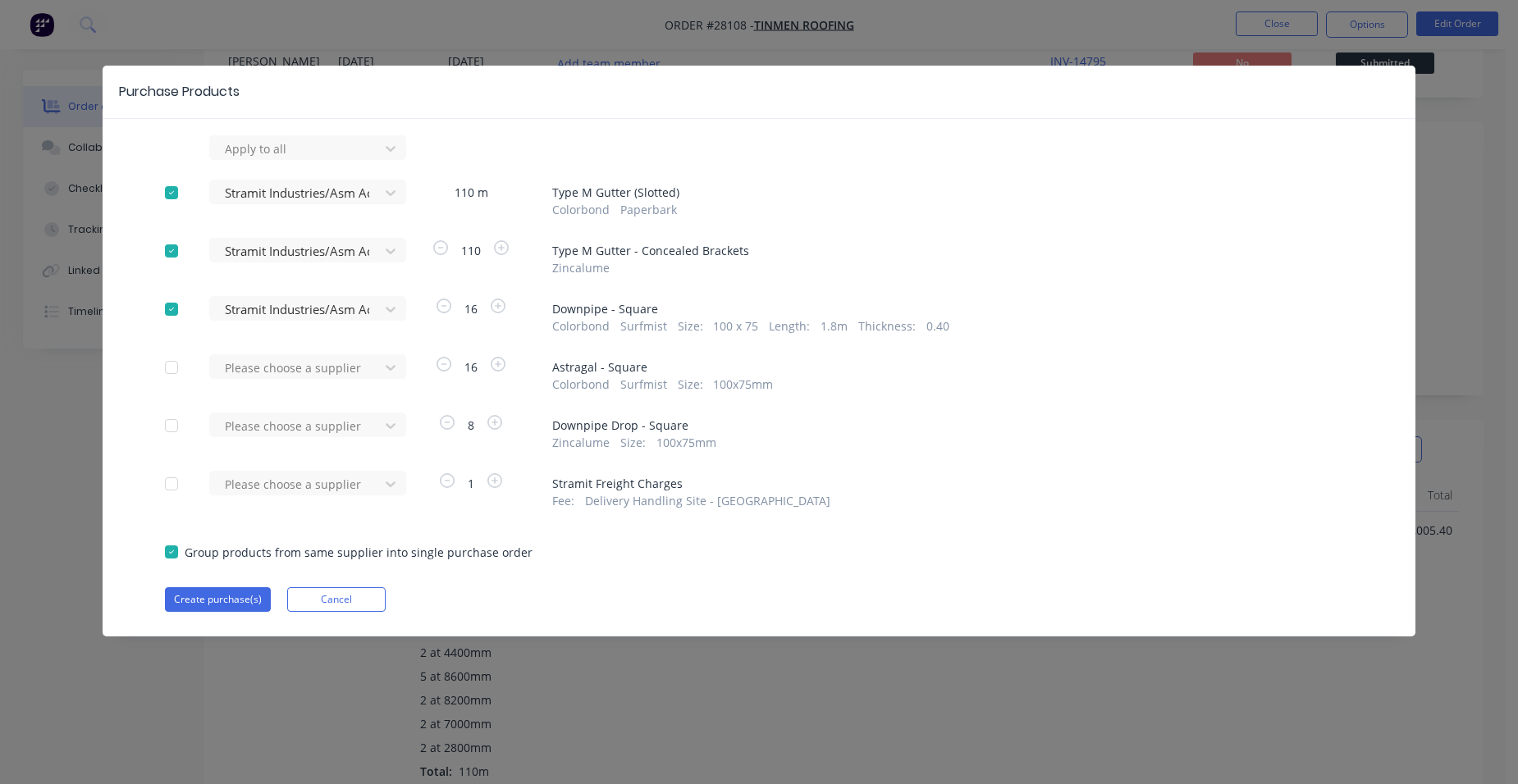
click at [264, 381] on div "Please choose a supplier" at bounding box center [299, 374] width 181 height 39
click at [265, 159] on div at bounding box center [296, 148] width 147 height 20
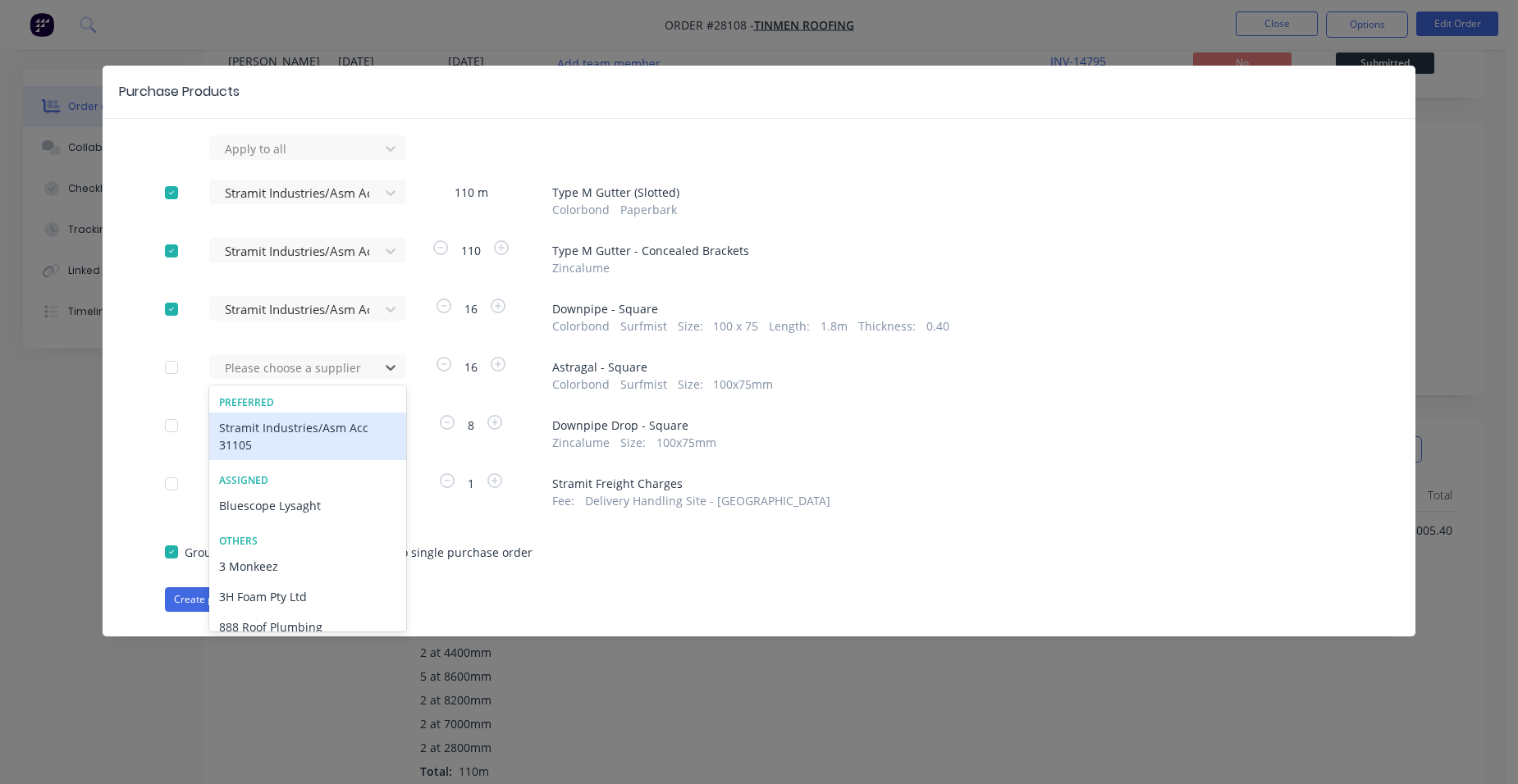
click at [262, 439] on div "Stramit Industries/Asm Acc 31105" at bounding box center [307, 437] width 197 height 48
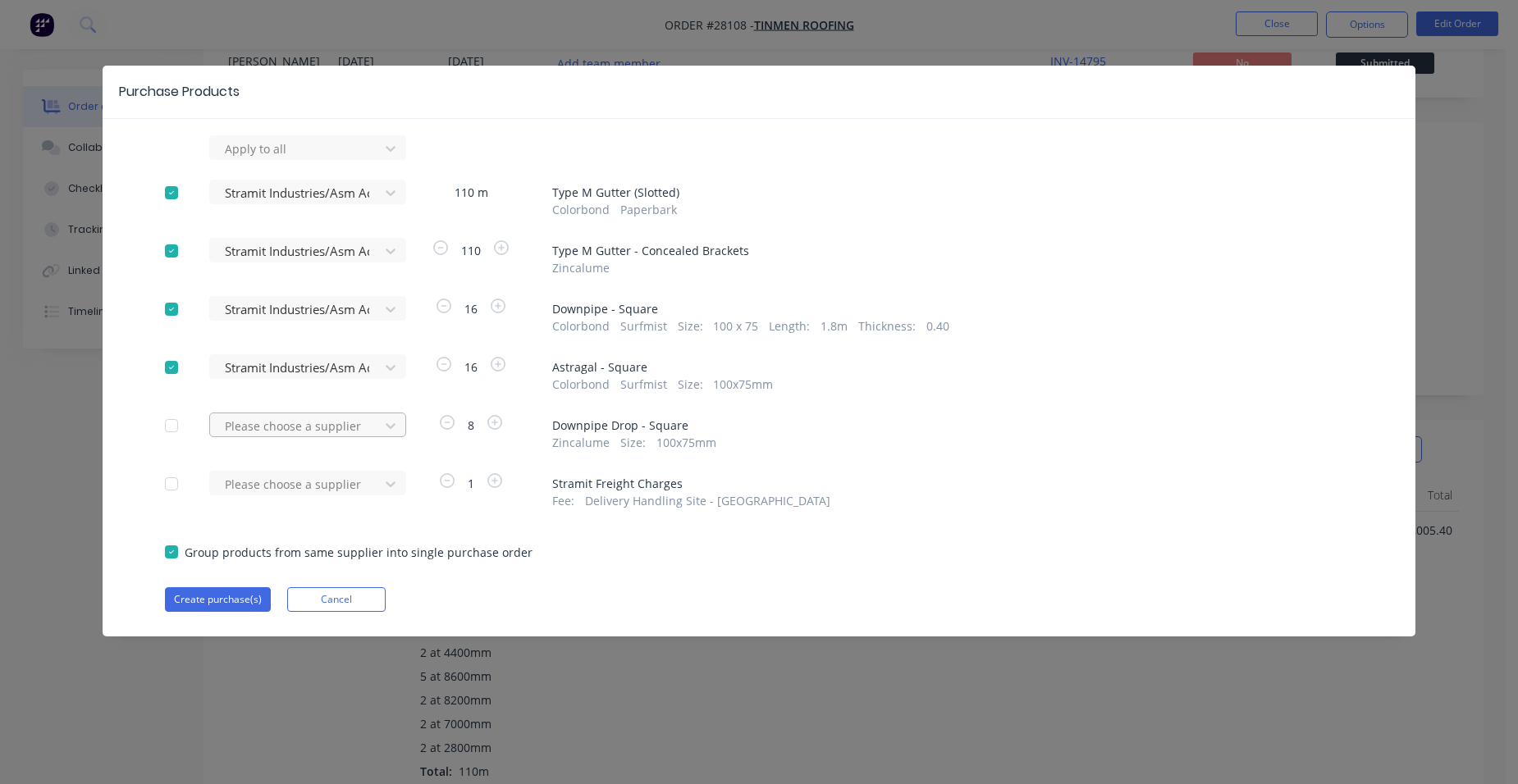
click at [328, 159] on div at bounding box center [296, 148] width 147 height 20
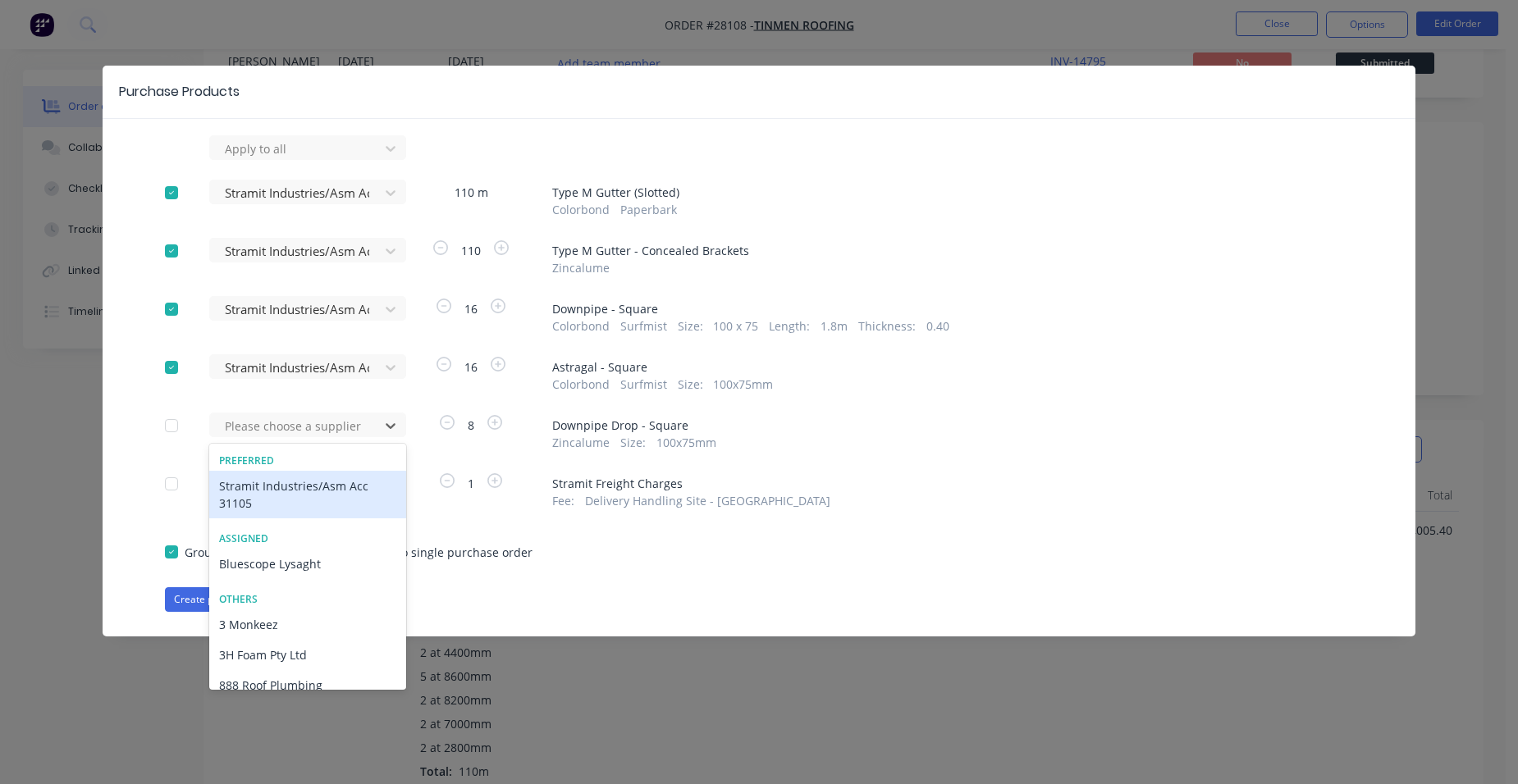
click at [296, 489] on div "Stramit Industries/Asm Acc 31105" at bounding box center [307, 495] width 197 height 48
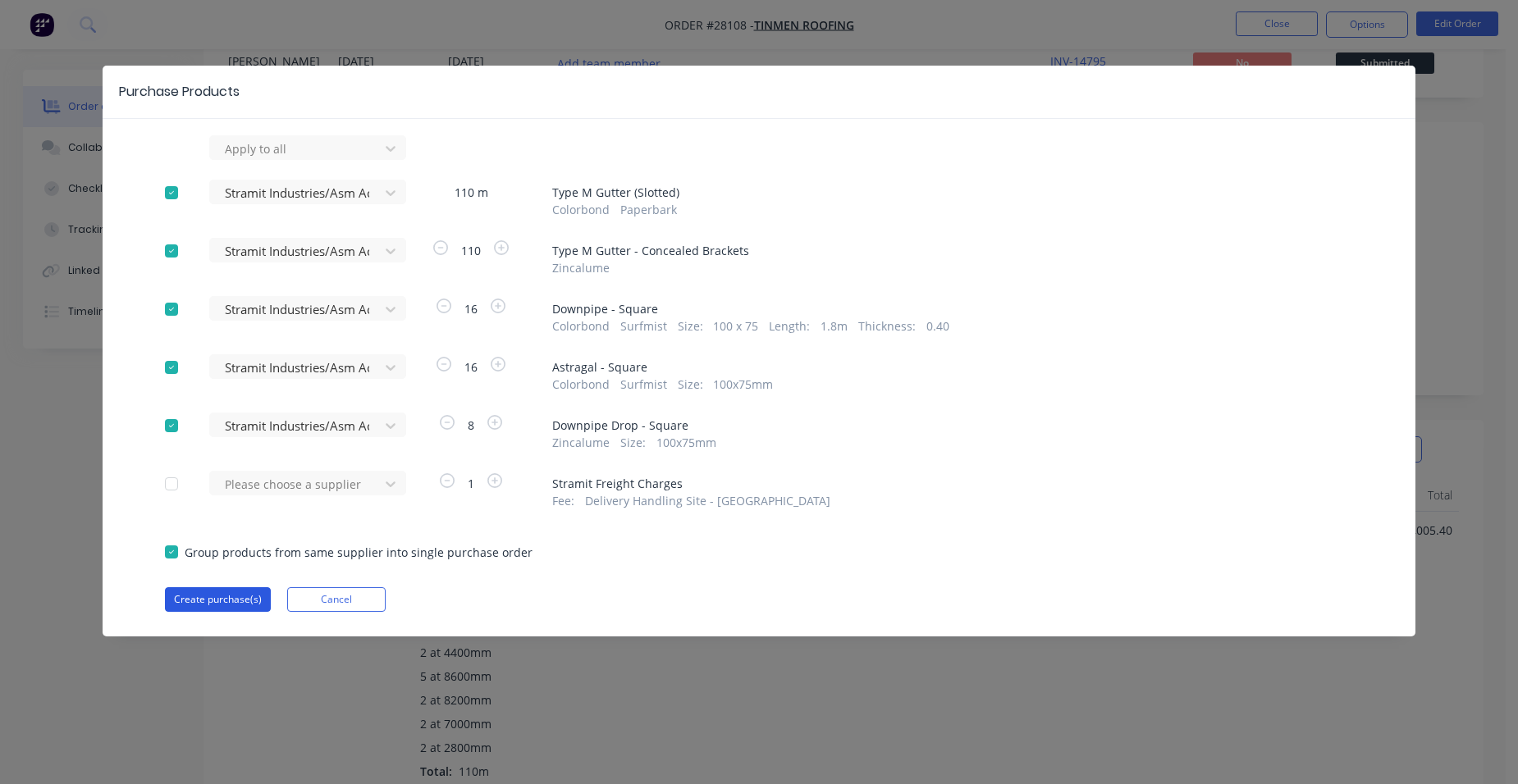
click at [241, 594] on button "Create purchase(s)" at bounding box center [218, 600] width 106 height 25
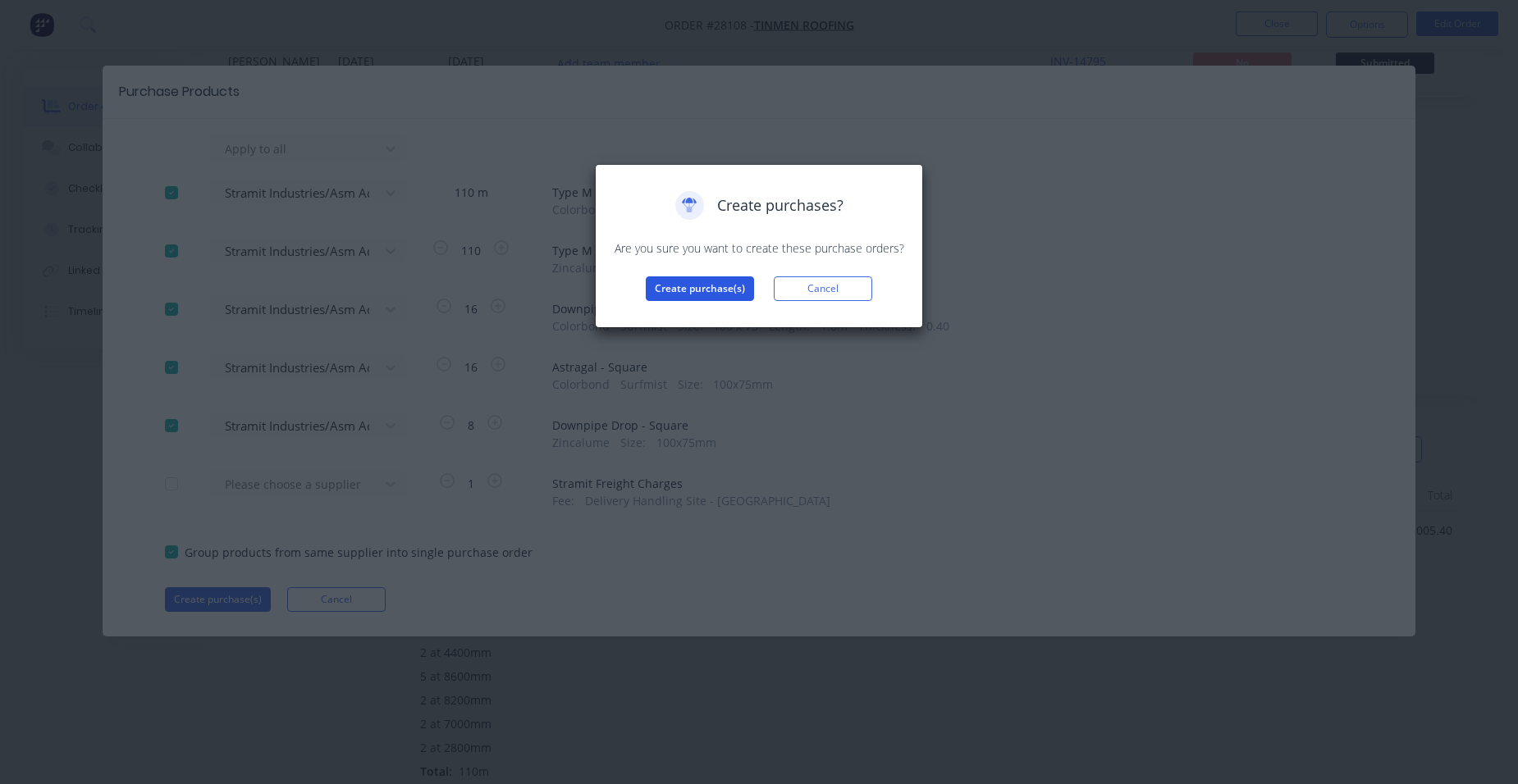
click at [674, 286] on button "Create purchase(s)" at bounding box center [699, 288] width 108 height 25
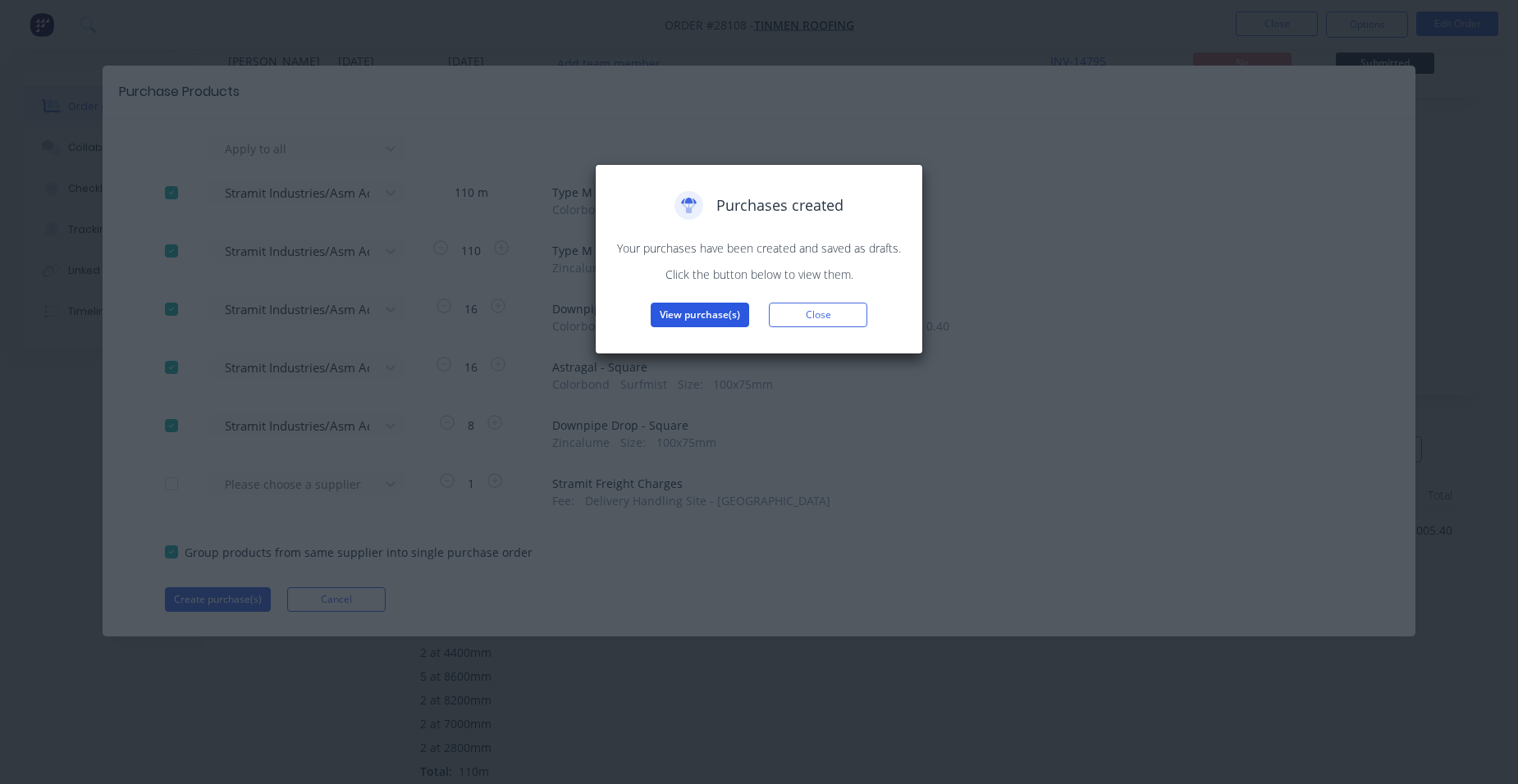
click at [686, 313] on button "View purchase(s)" at bounding box center [700, 315] width 99 height 25
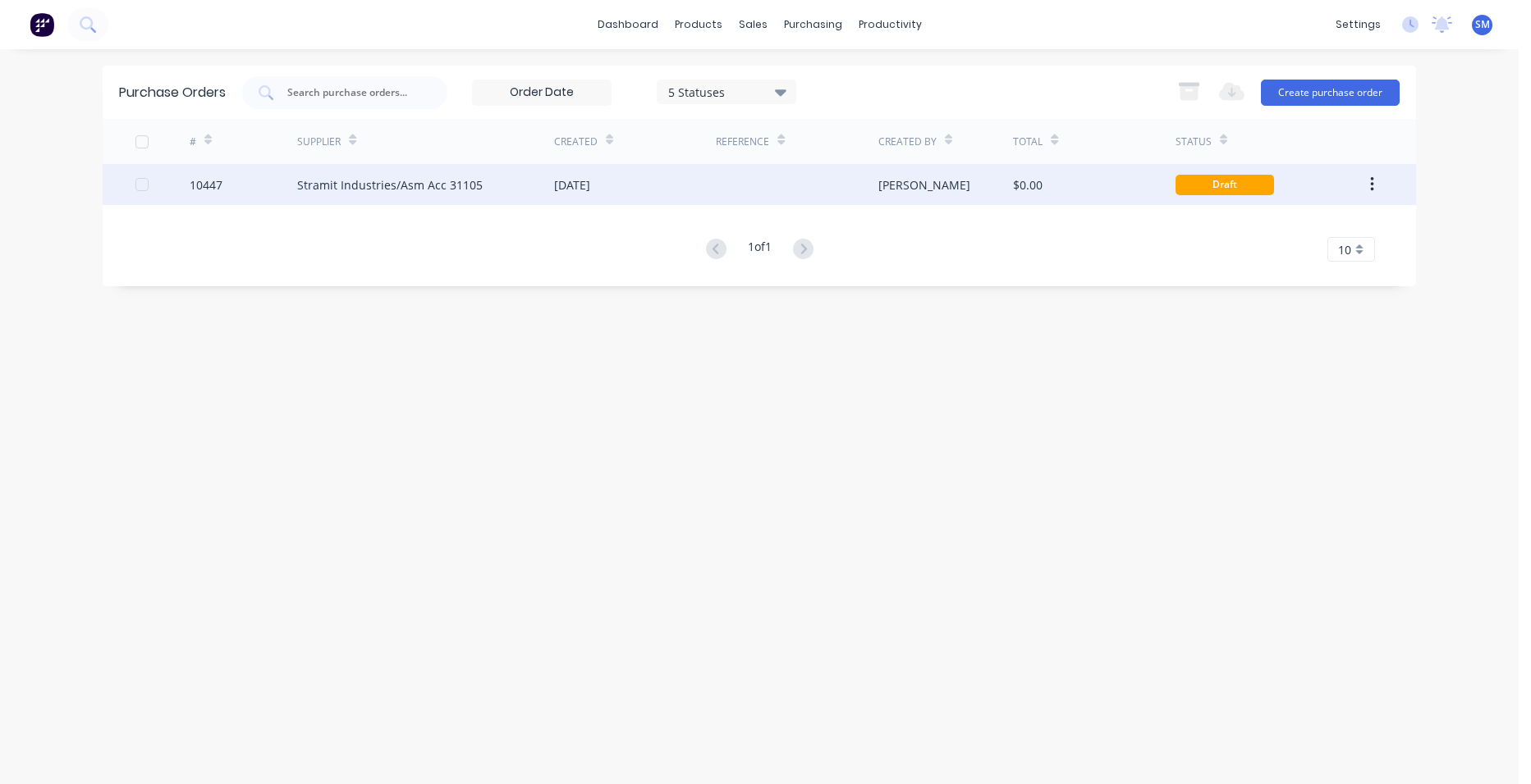
click at [664, 198] on div "[DATE]" at bounding box center [634, 184] width 161 height 41
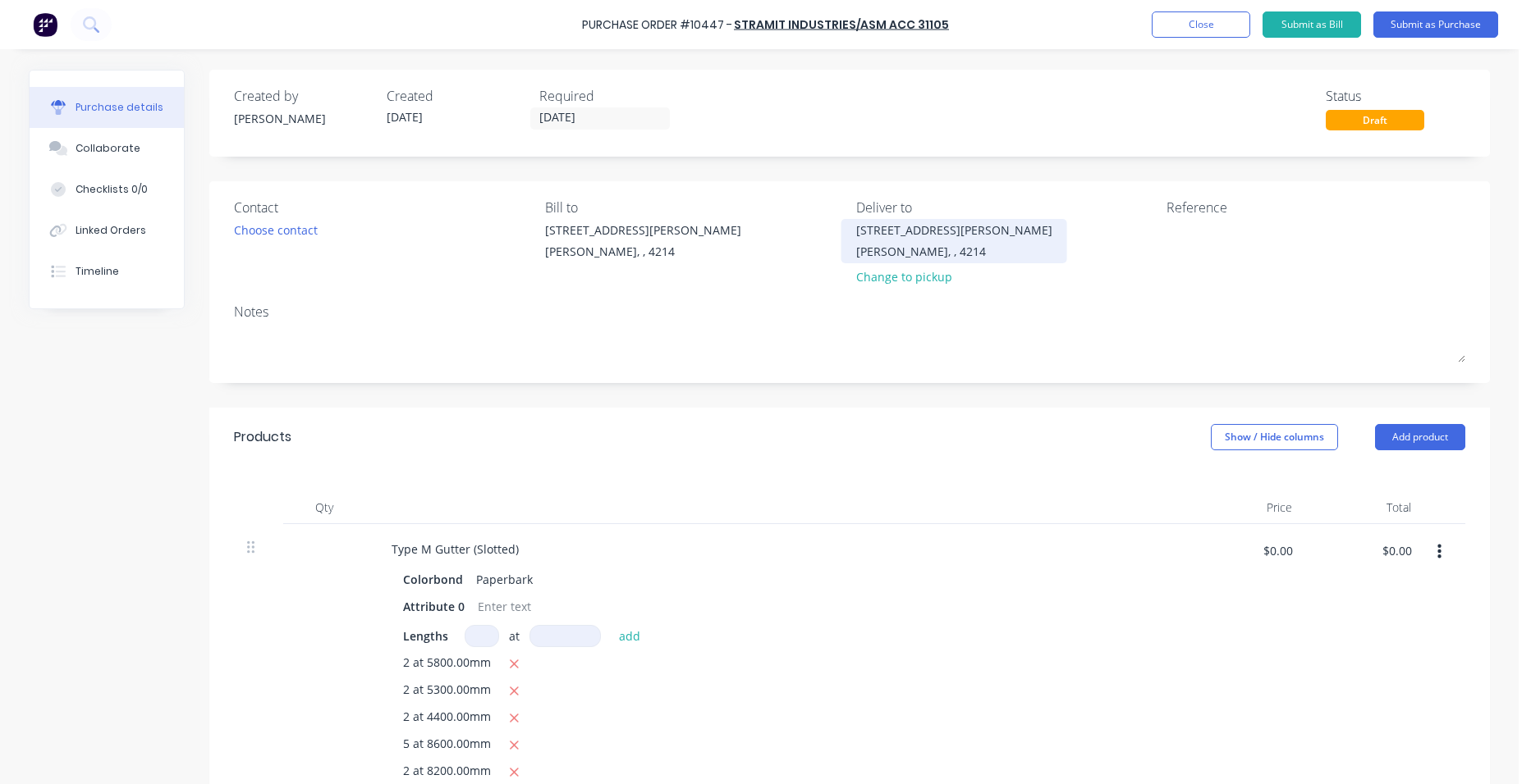
click at [859, 232] on div "[STREET_ADDRESS][PERSON_NAME]" at bounding box center [954, 230] width 196 height 18
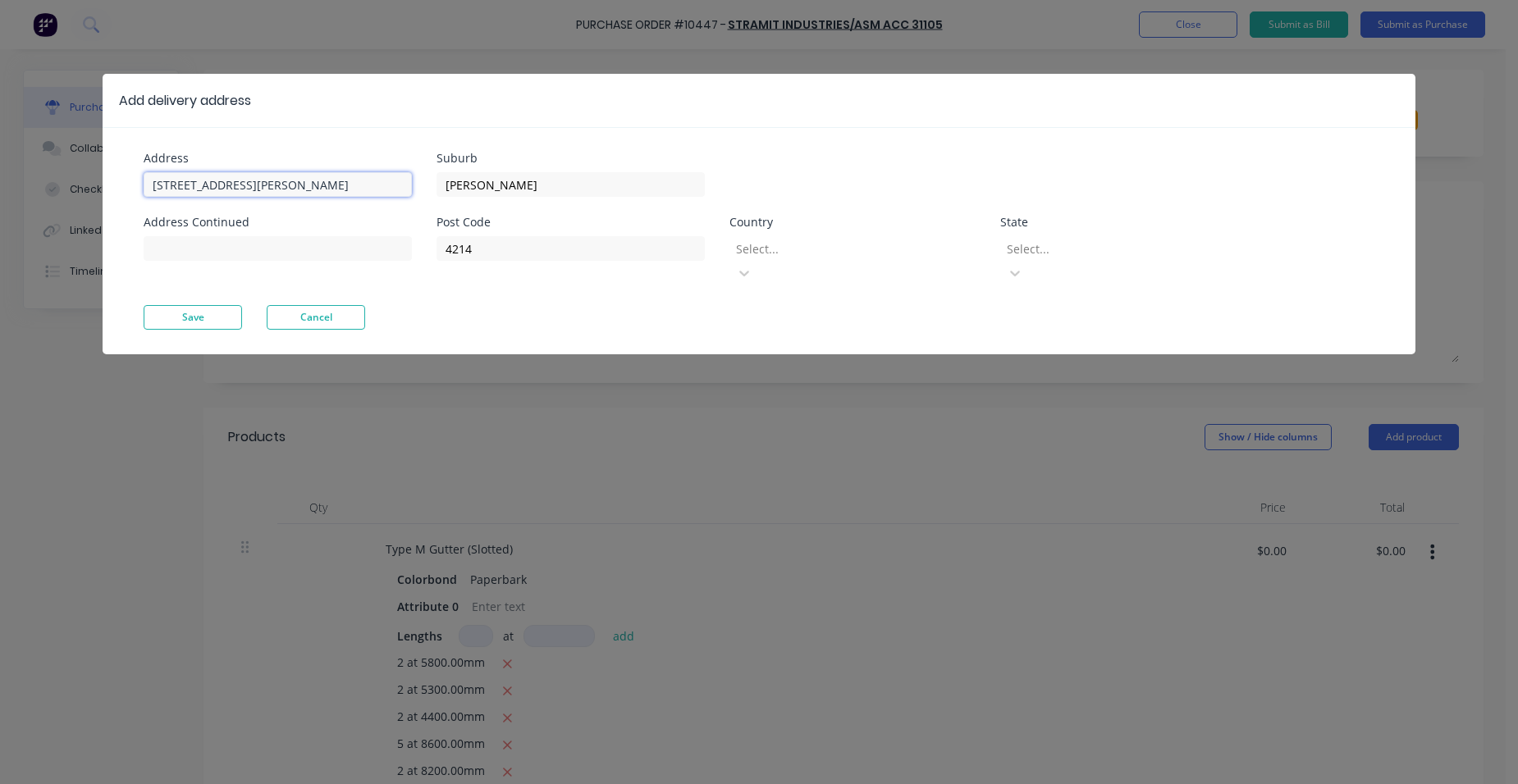
drag, startPoint x: 234, startPoint y: 183, endPoint x: 101, endPoint y: 183, distance: 133.0
click at [105, 183] on div "Address [STREET_ADDRESS][PERSON_NAME] Address Continued Suburb [PERSON_NAME] Po…" at bounding box center [759, 241] width 1312 height 228
type input "4 Midpark court"
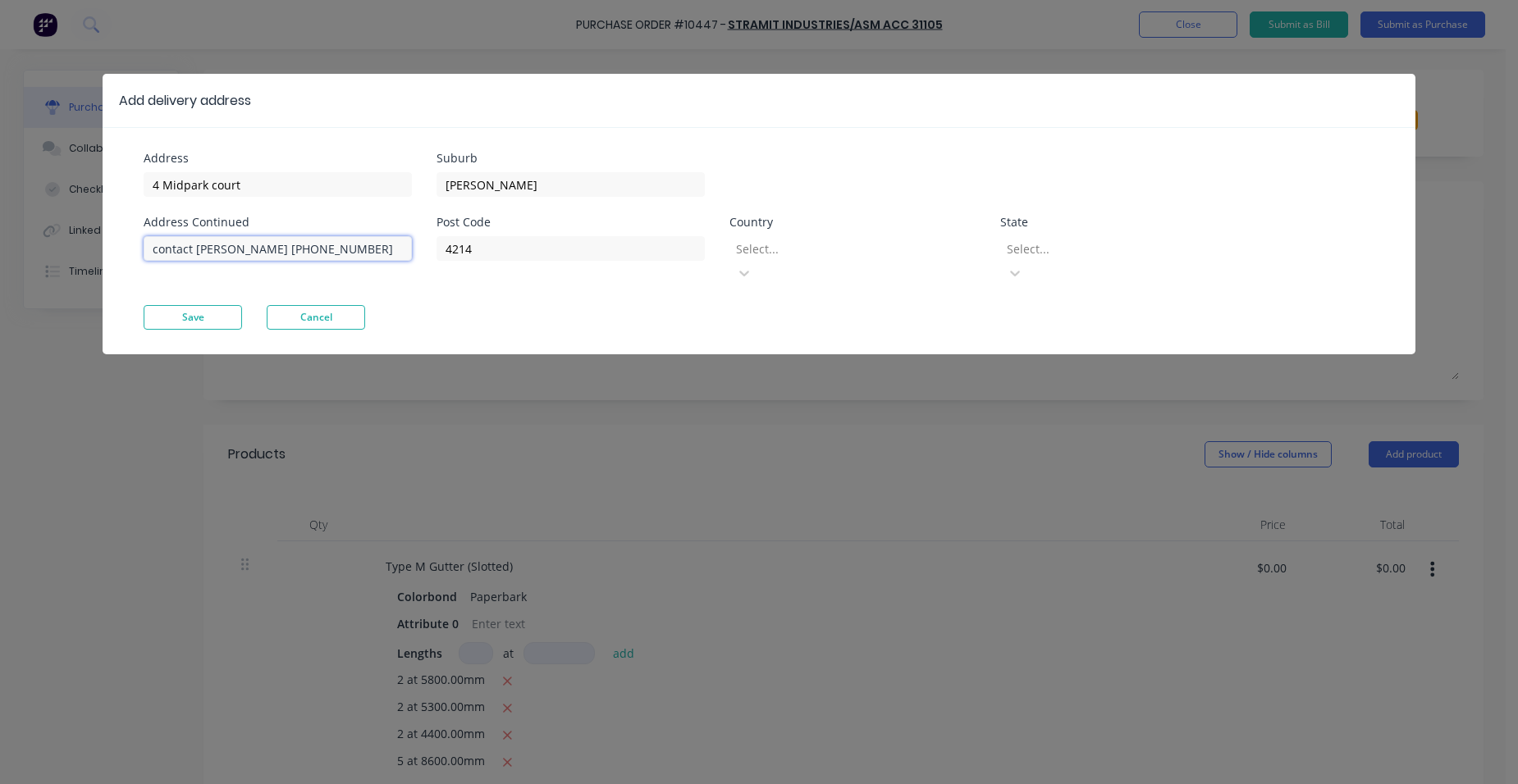
type input "contact [PERSON_NAME] [PHONE_NUMBER]"
drag, startPoint x: 907, startPoint y: 255, endPoint x: 873, endPoint y: 266, distance: 35.7
click at [906, 255] on div at bounding box center [852, 249] width 236 height 20
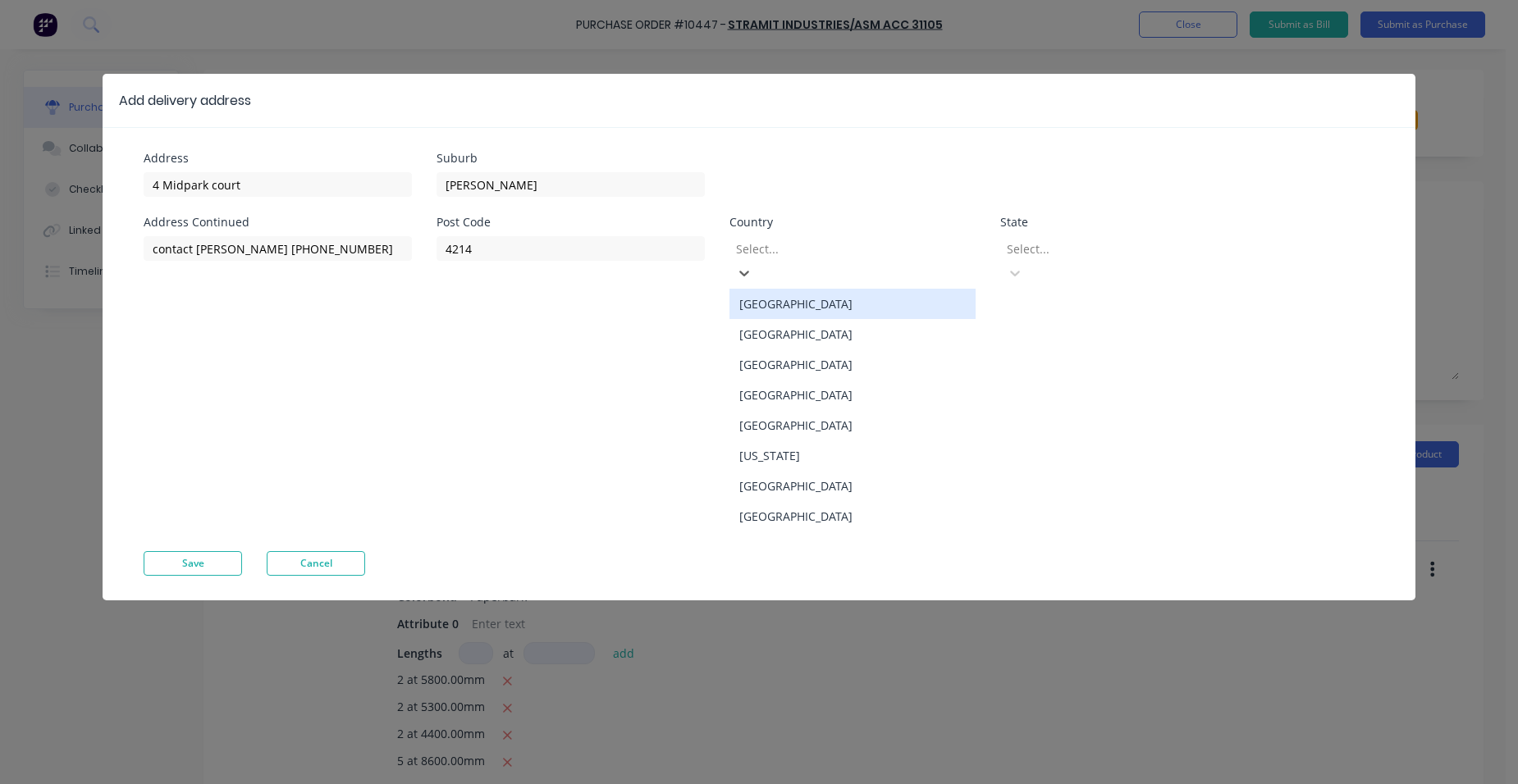
click at [832, 294] on div "[GEOGRAPHIC_DATA]" at bounding box center [852, 303] width 246 height 30
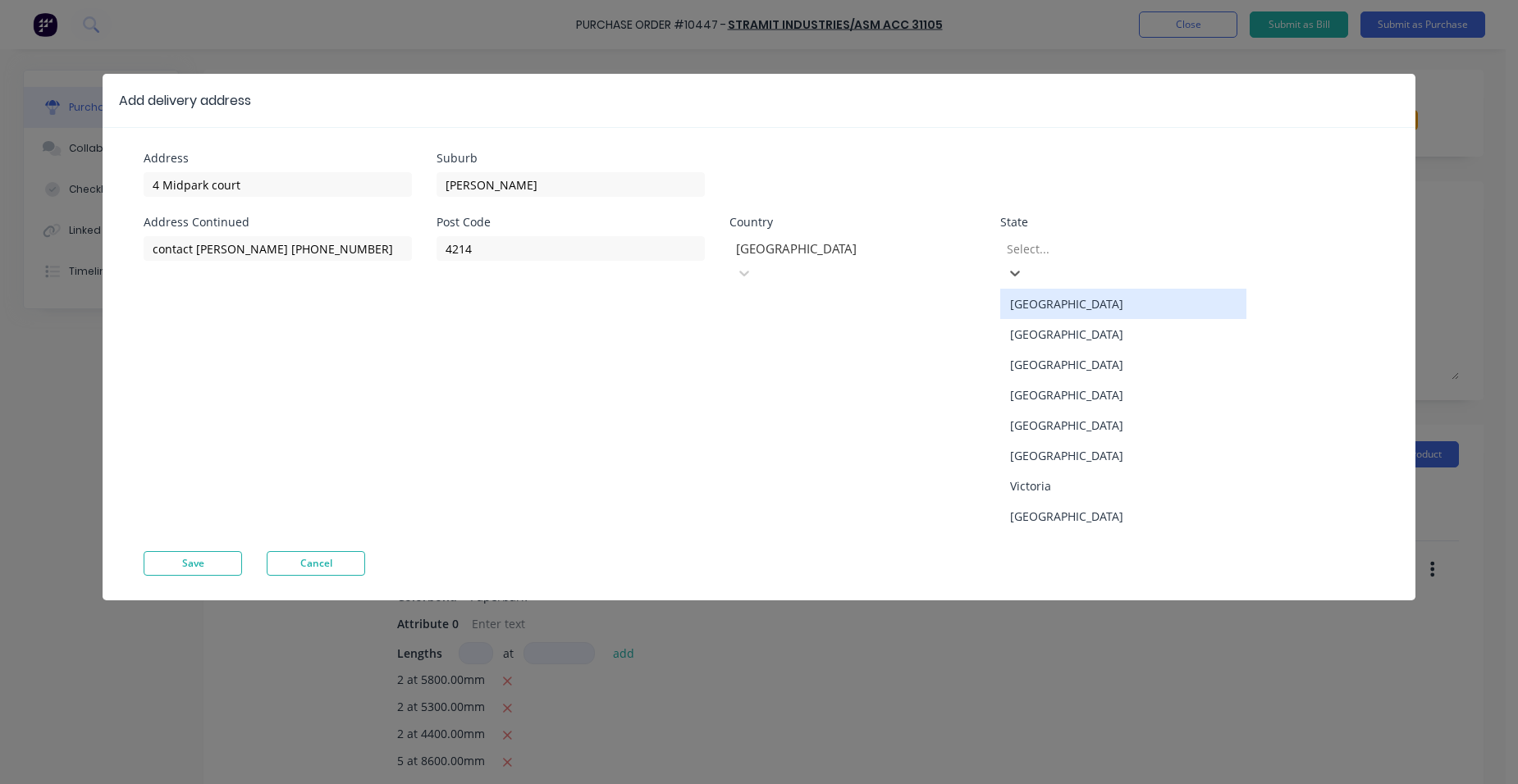
click at [1092, 243] on div at bounding box center [1123, 249] width 236 height 20
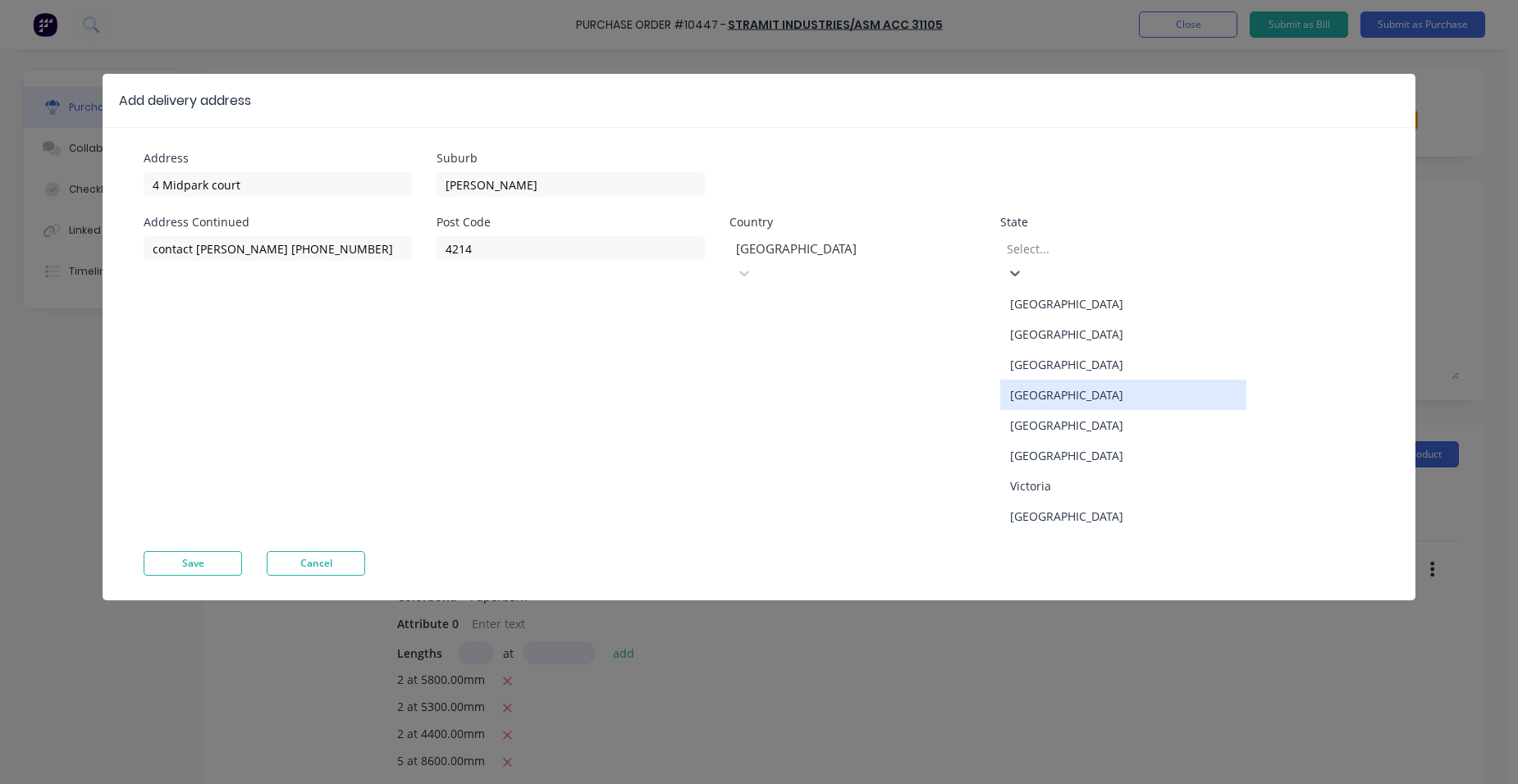
drag, startPoint x: 1062, startPoint y: 376, endPoint x: 1013, endPoint y: 381, distance: 49.3
click at [1062, 380] on div "[GEOGRAPHIC_DATA]" at bounding box center [1123, 395] width 246 height 30
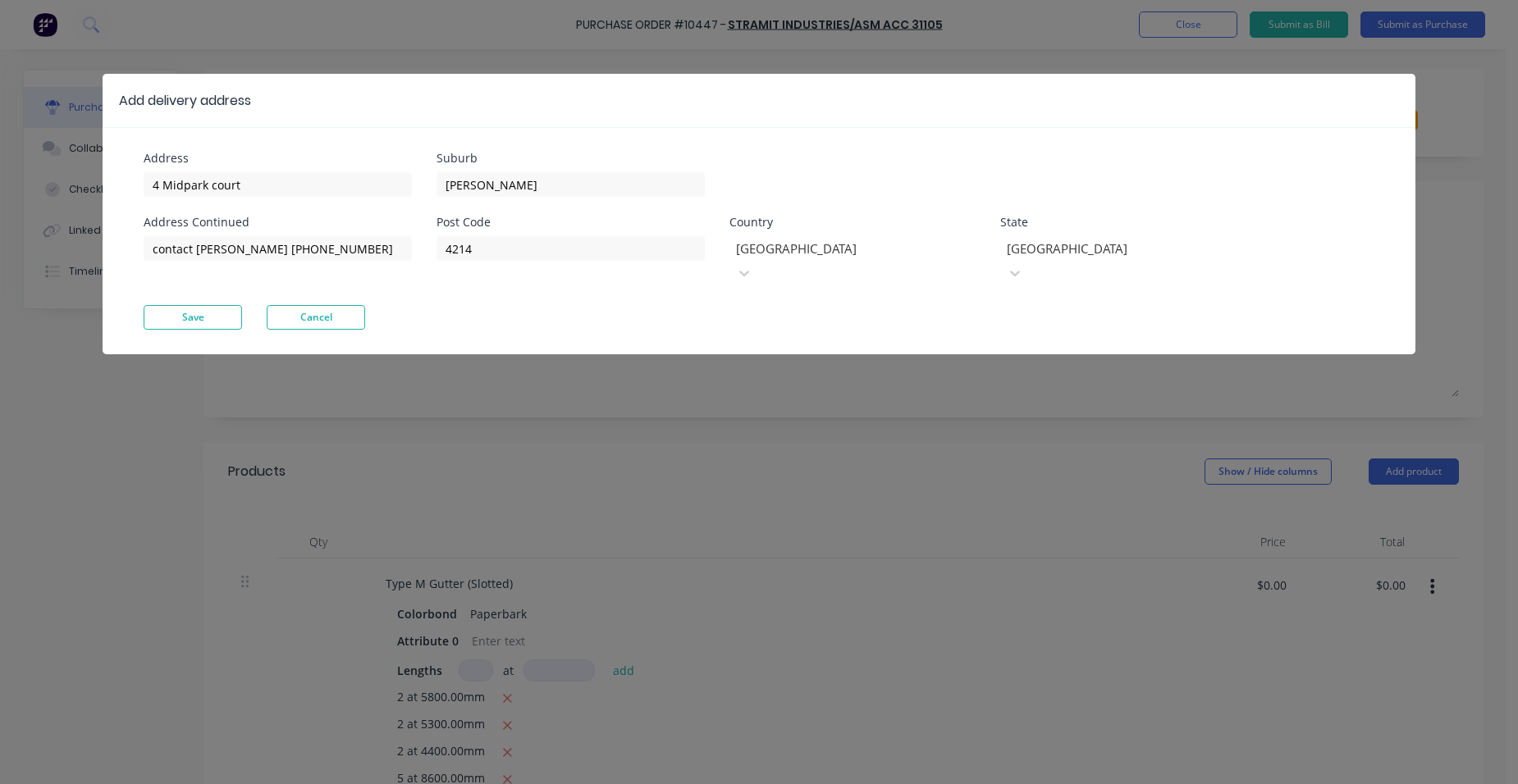
click at [183, 305] on button "Save" at bounding box center [193, 317] width 99 height 25
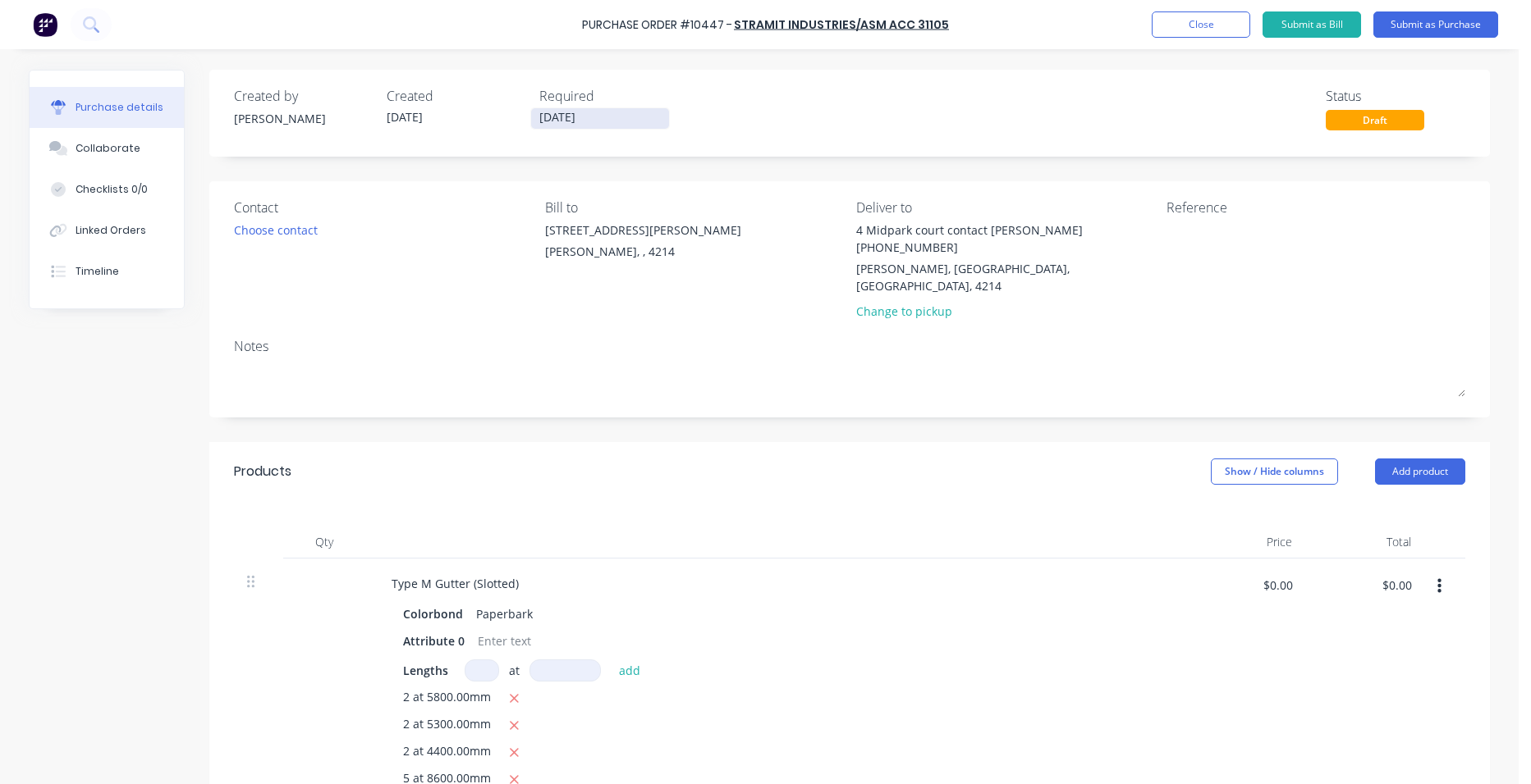
click at [582, 114] on input "[DATE]" at bounding box center [600, 118] width 138 height 20
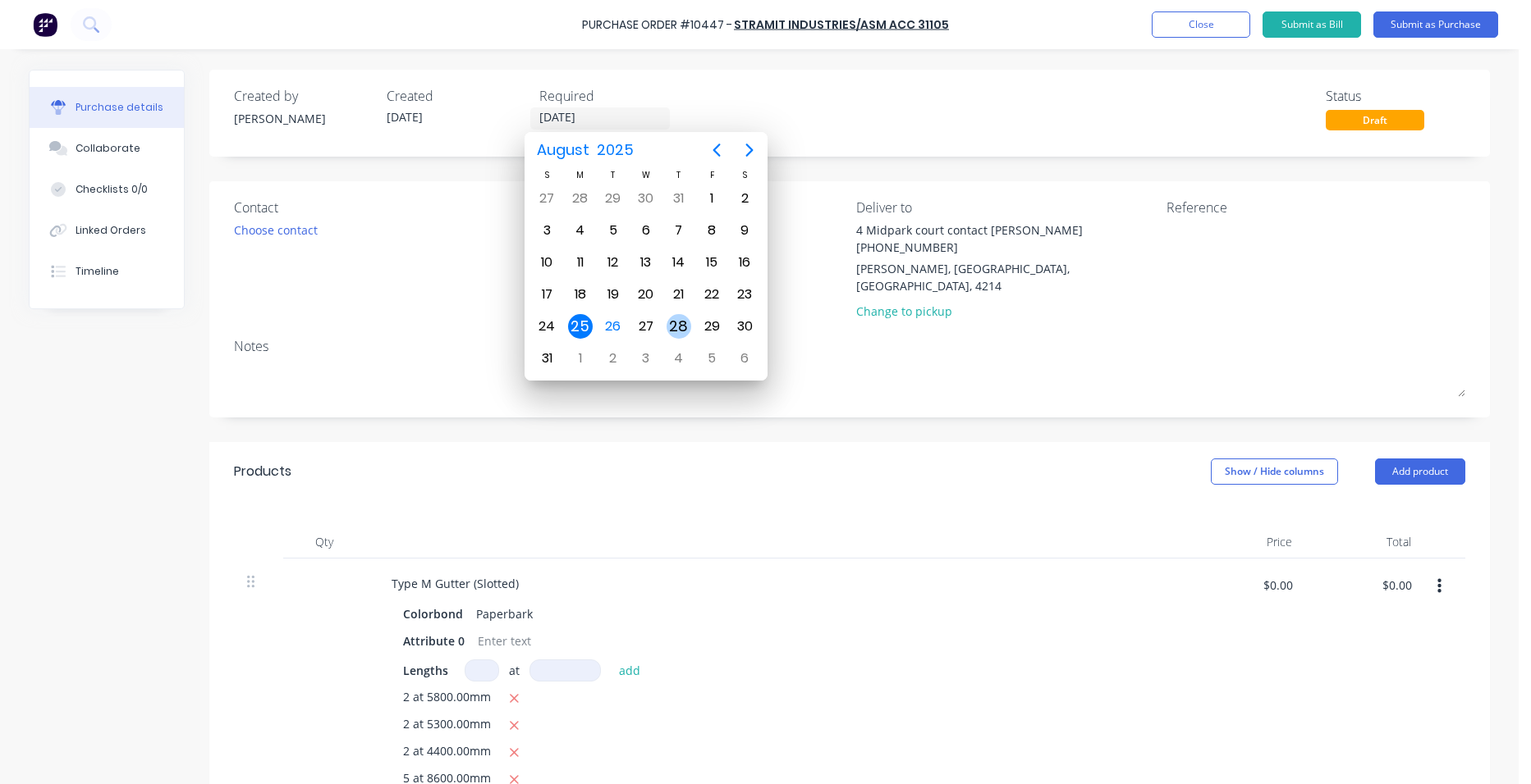
click at [671, 327] on div "28" at bounding box center [679, 326] width 25 height 25
type input "[DATE]"
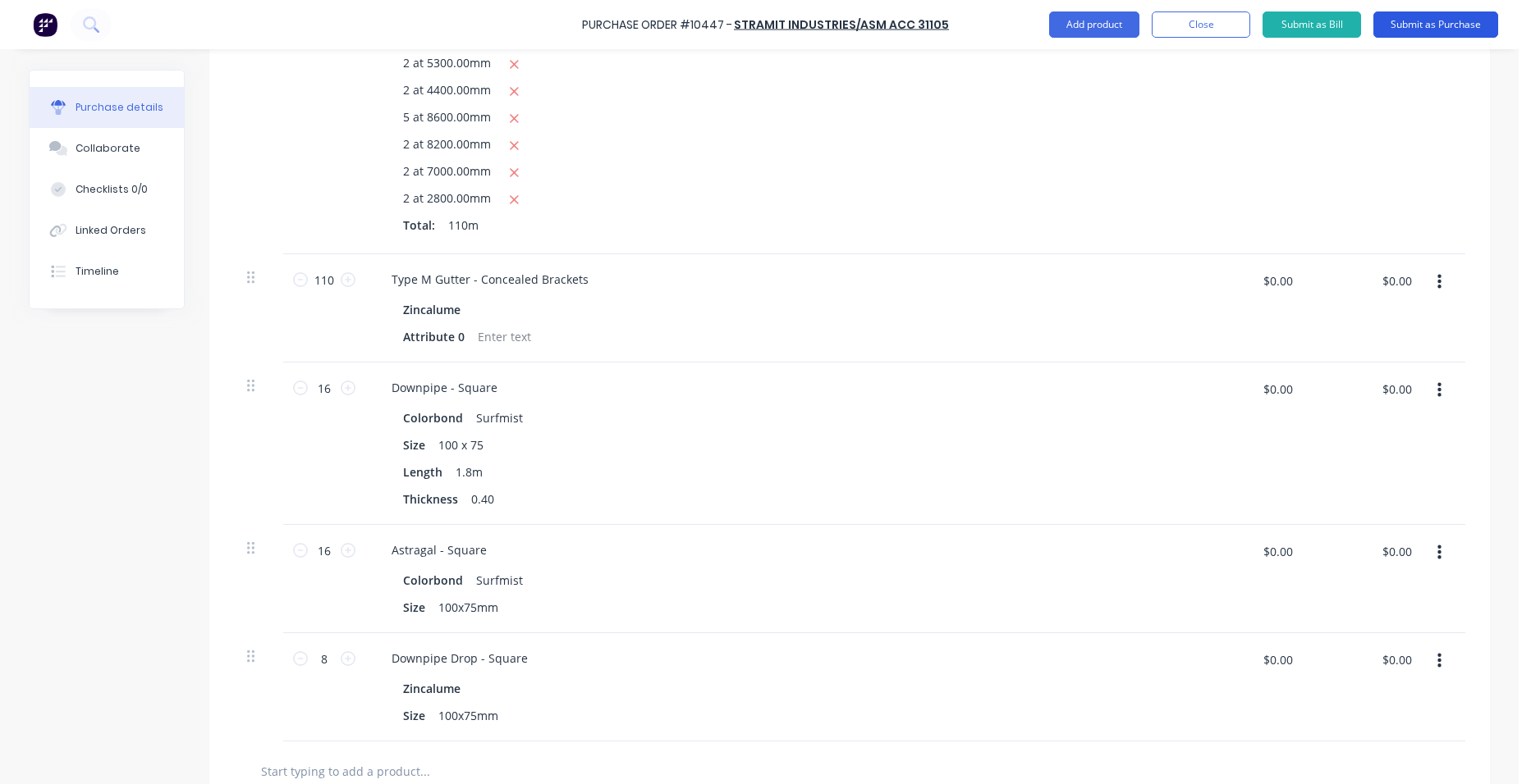
scroll to position [656, 0]
click at [1423, 20] on button "Submit as Purchase" at bounding box center [1435, 25] width 124 height 26
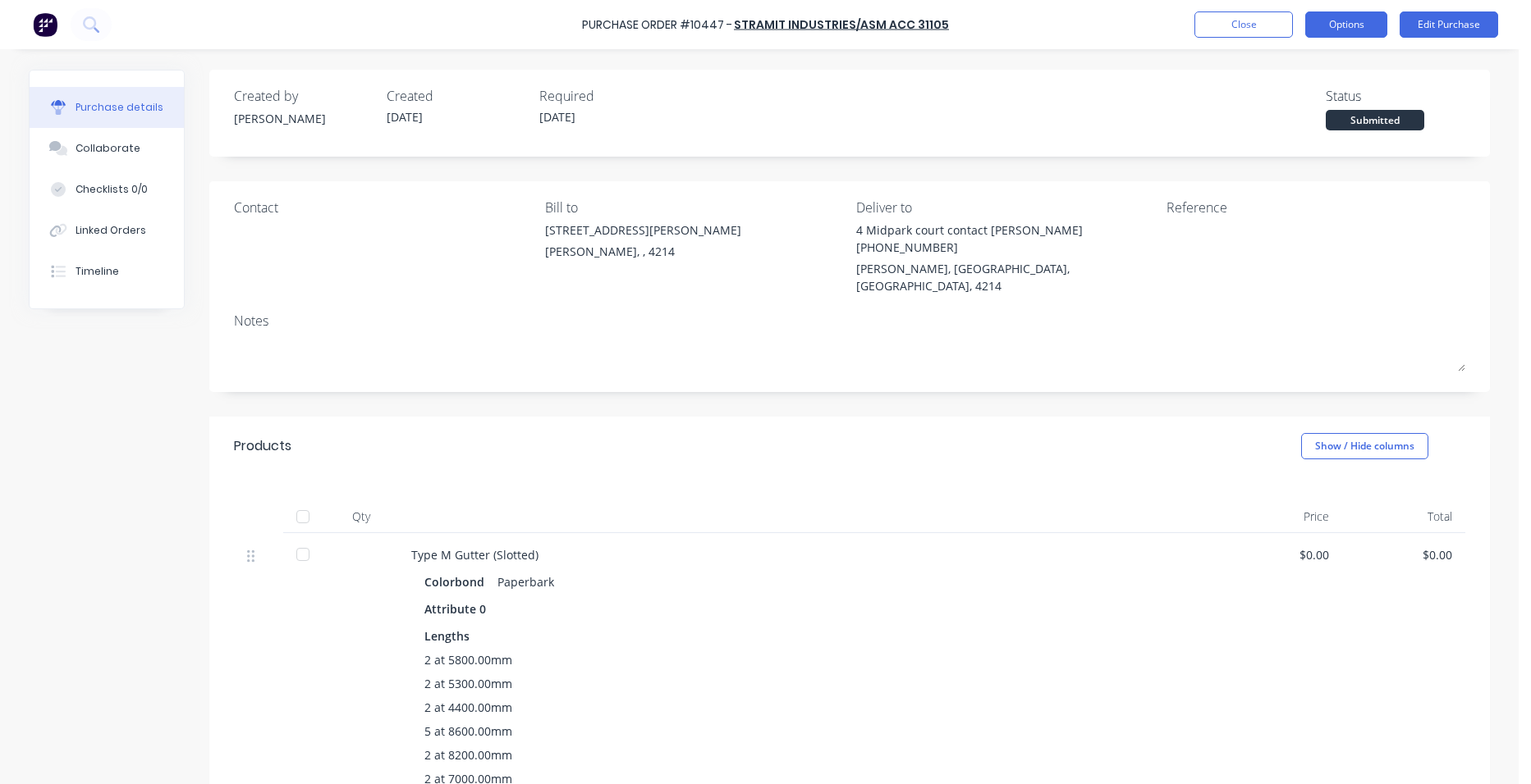
click at [1377, 26] on button "Options" at bounding box center [1346, 25] width 82 height 26
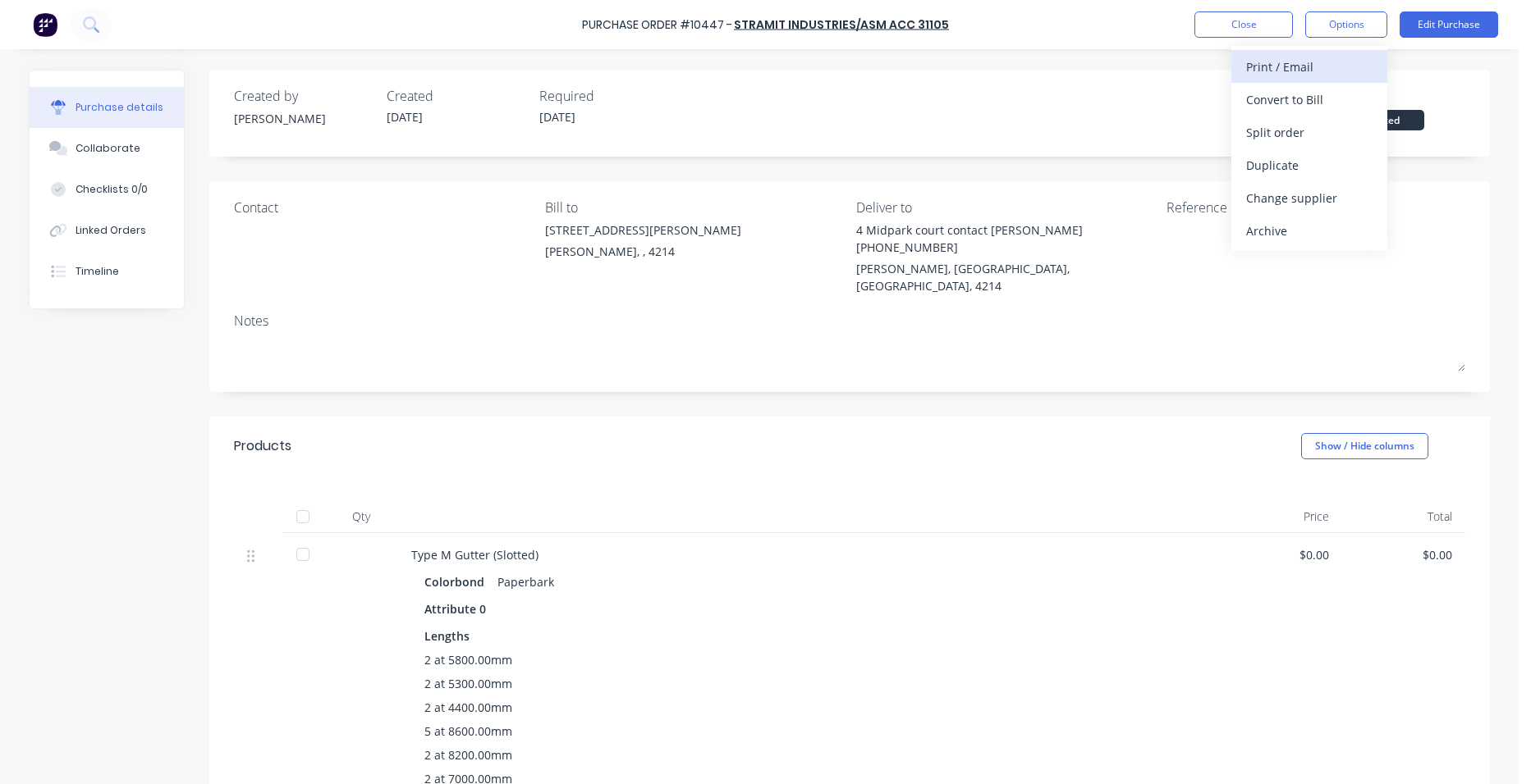
click at [1332, 55] on div "Print / Email" at bounding box center [1309, 66] width 126 height 24
click at [1423, 23] on button "Edit Purchase" at bounding box center [1449, 25] width 99 height 26
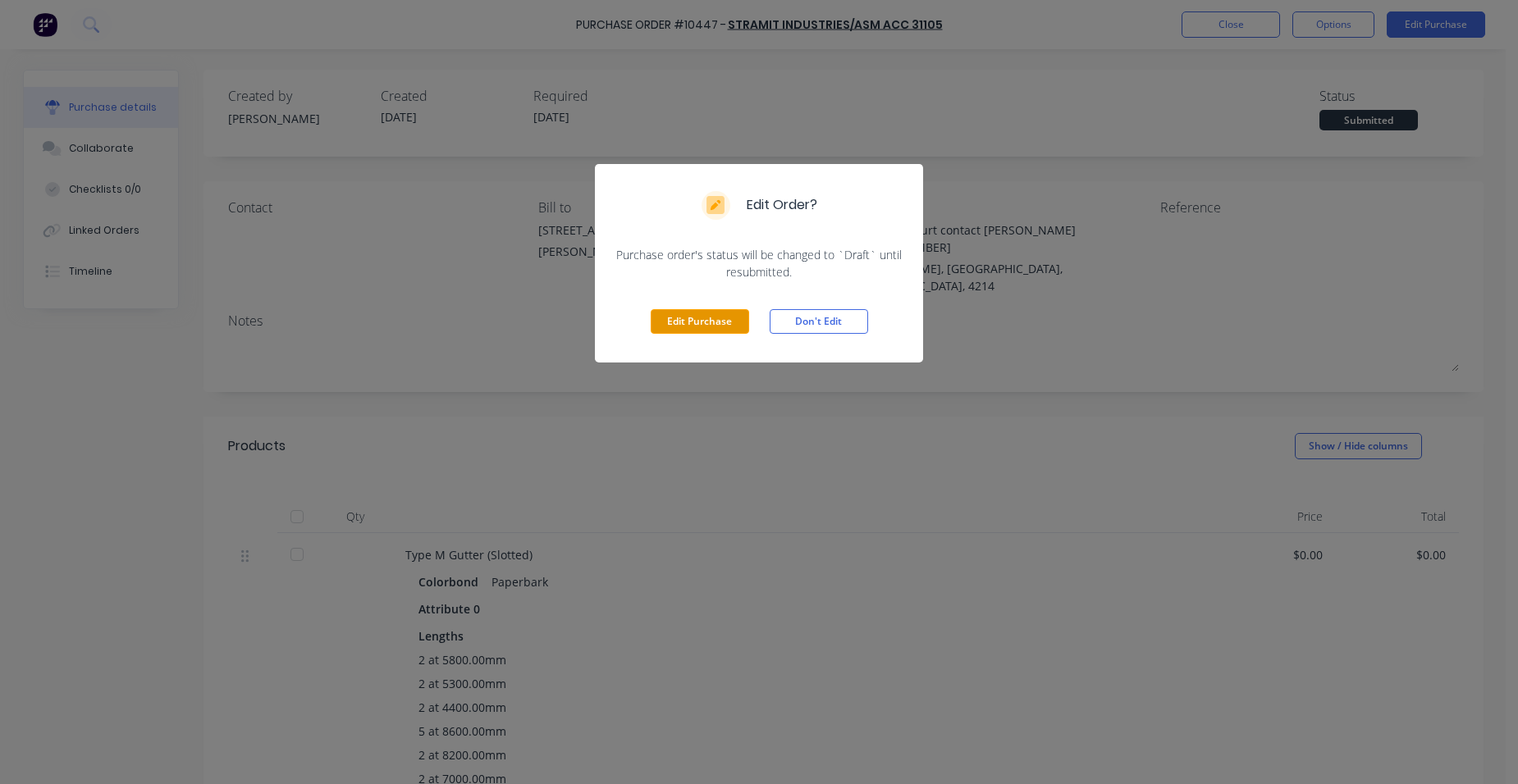
click at [693, 326] on button "Edit Purchase" at bounding box center [700, 322] width 99 height 25
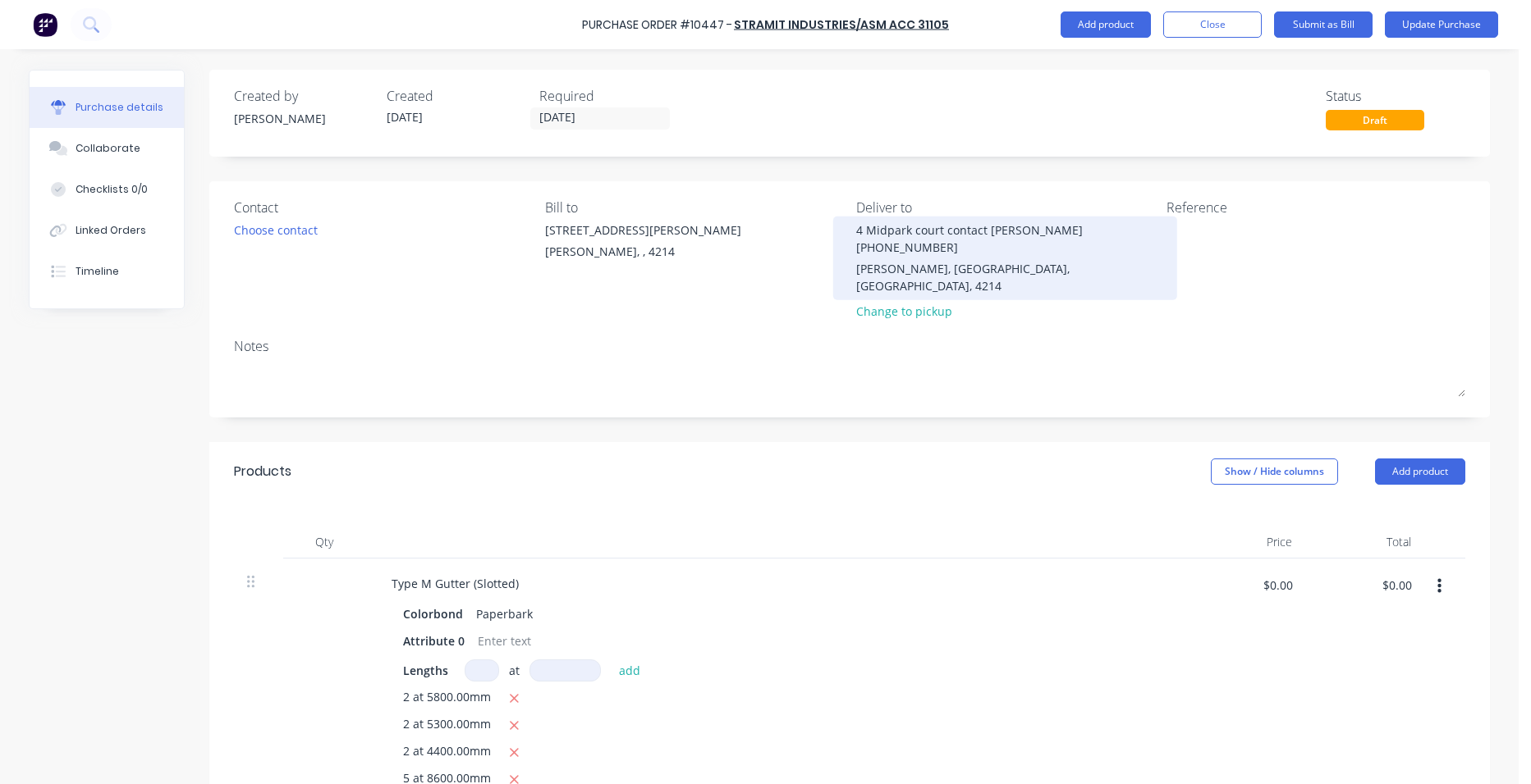
click at [994, 260] on div "[GEOGRAPHIC_DATA], [GEOGRAPHIC_DATA], [GEOGRAPHIC_DATA], 4214" at bounding box center [1005, 277] width 299 height 34
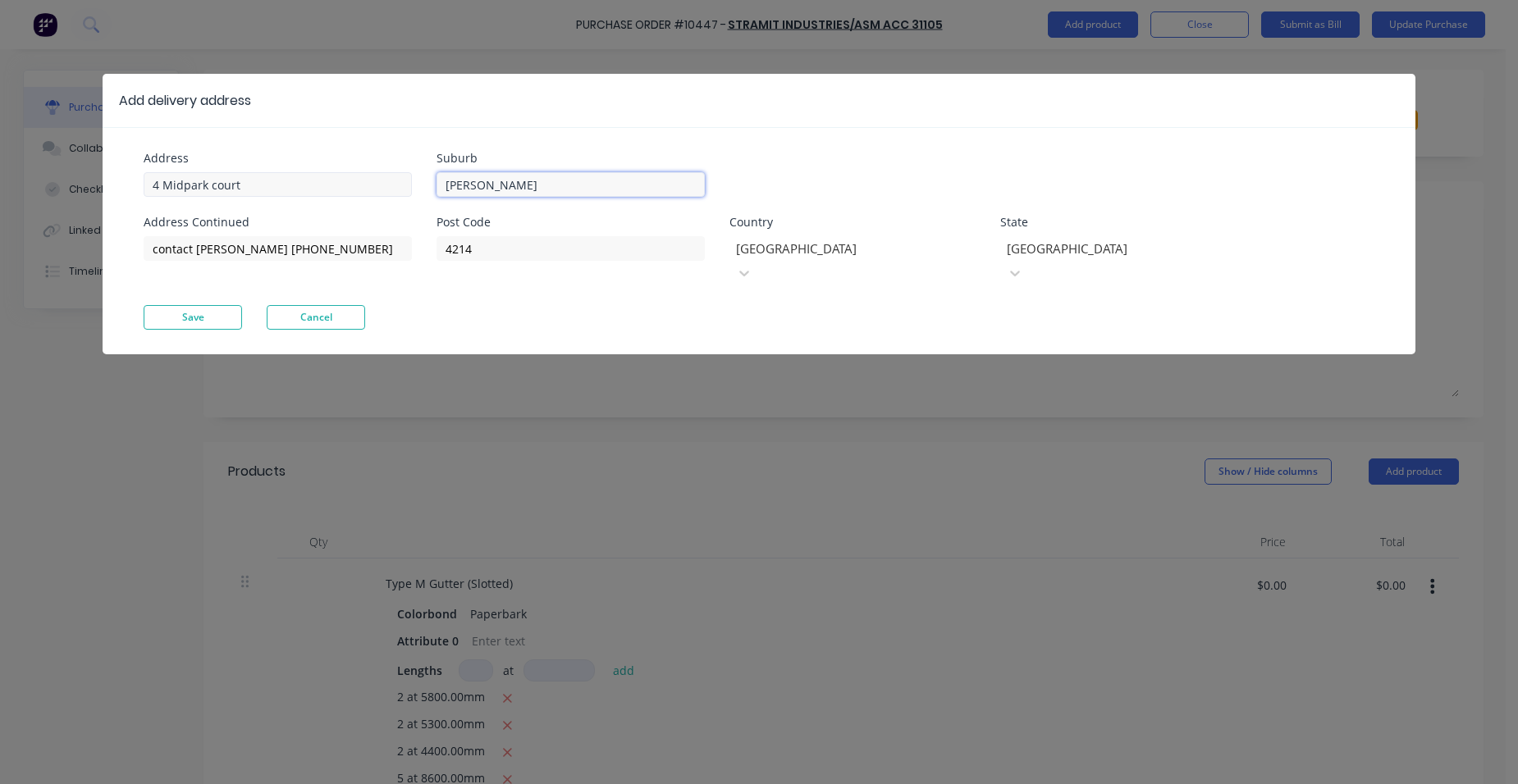
drag, startPoint x: 495, startPoint y: 180, endPoint x: 442, endPoint y: 166, distance: 54.8
click at [389, 182] on div "Address 4 Midpark court Address Continued contact [PERSON_NAME] [PHONE_NUMBER] …" at bounding box center [452, 228] width 616 height 153
type input "helensvale"
click at [169, 305] on button "Save" at bounding box center [193, 317] width 99 height 25
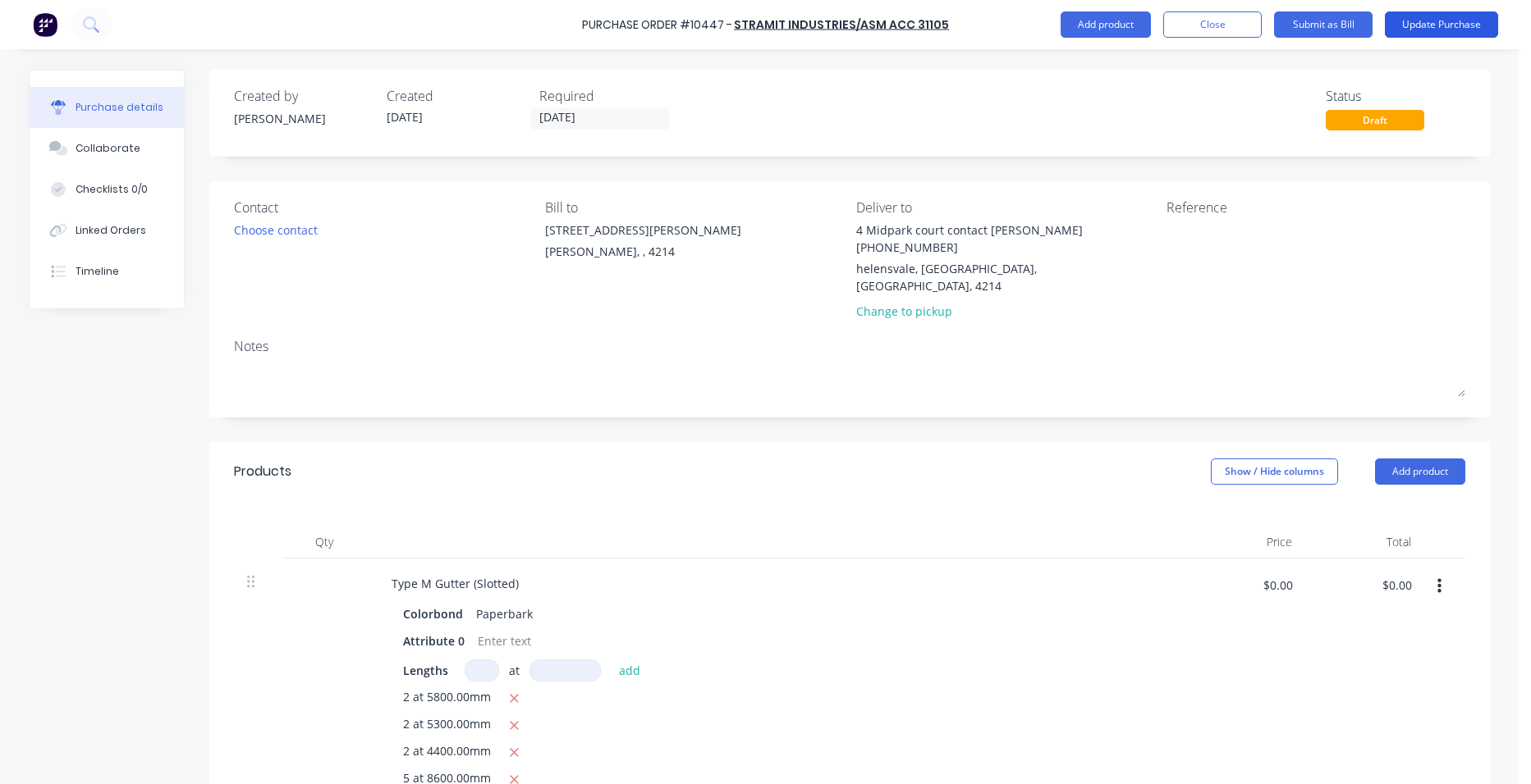
click at [1438, 20] on button "Update Purchase" at bounding box center [1441, 25] width 113 height 26
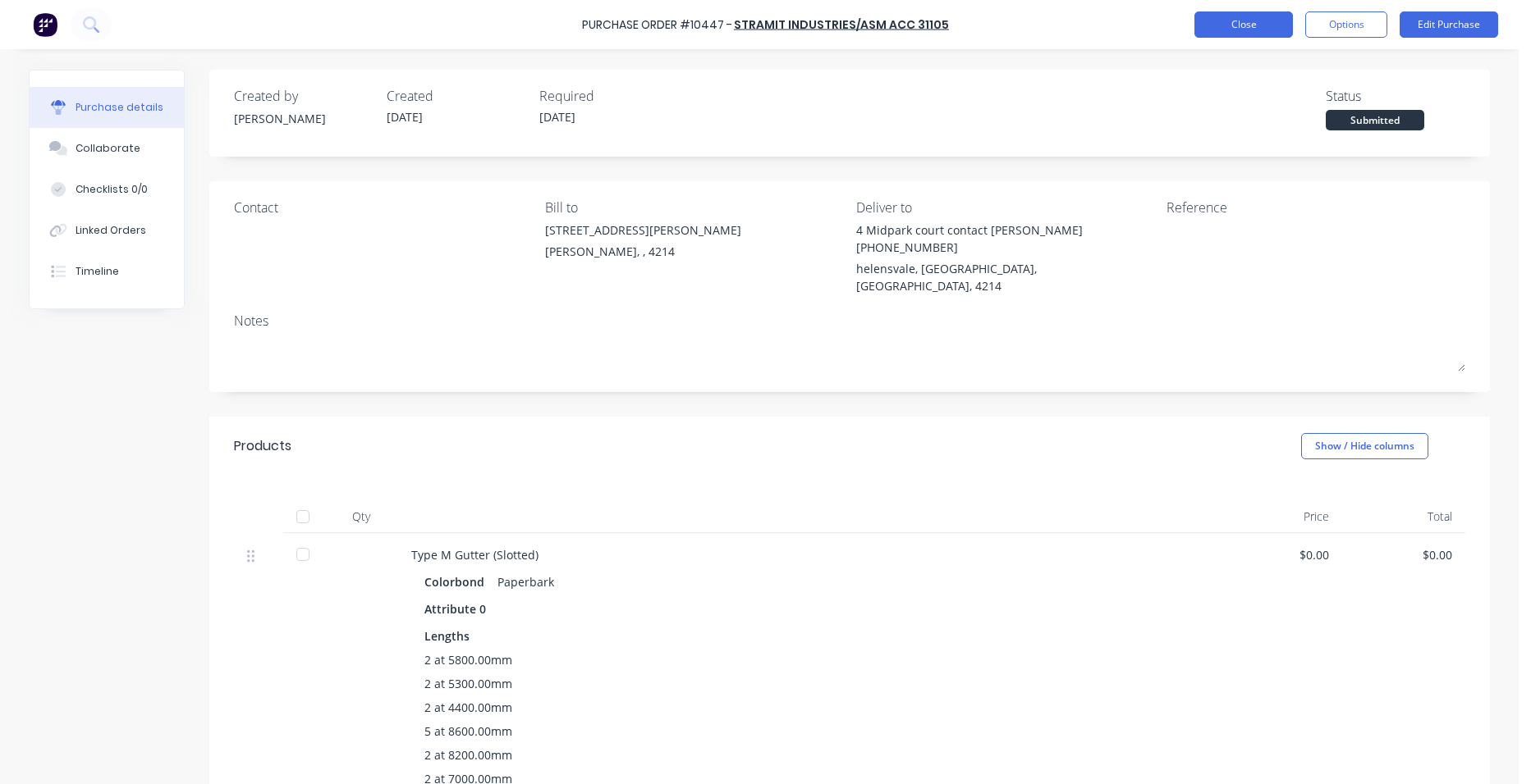
click at [1241, 16] on button "Close" at bounding box center [1243, 25] width 99 height 26
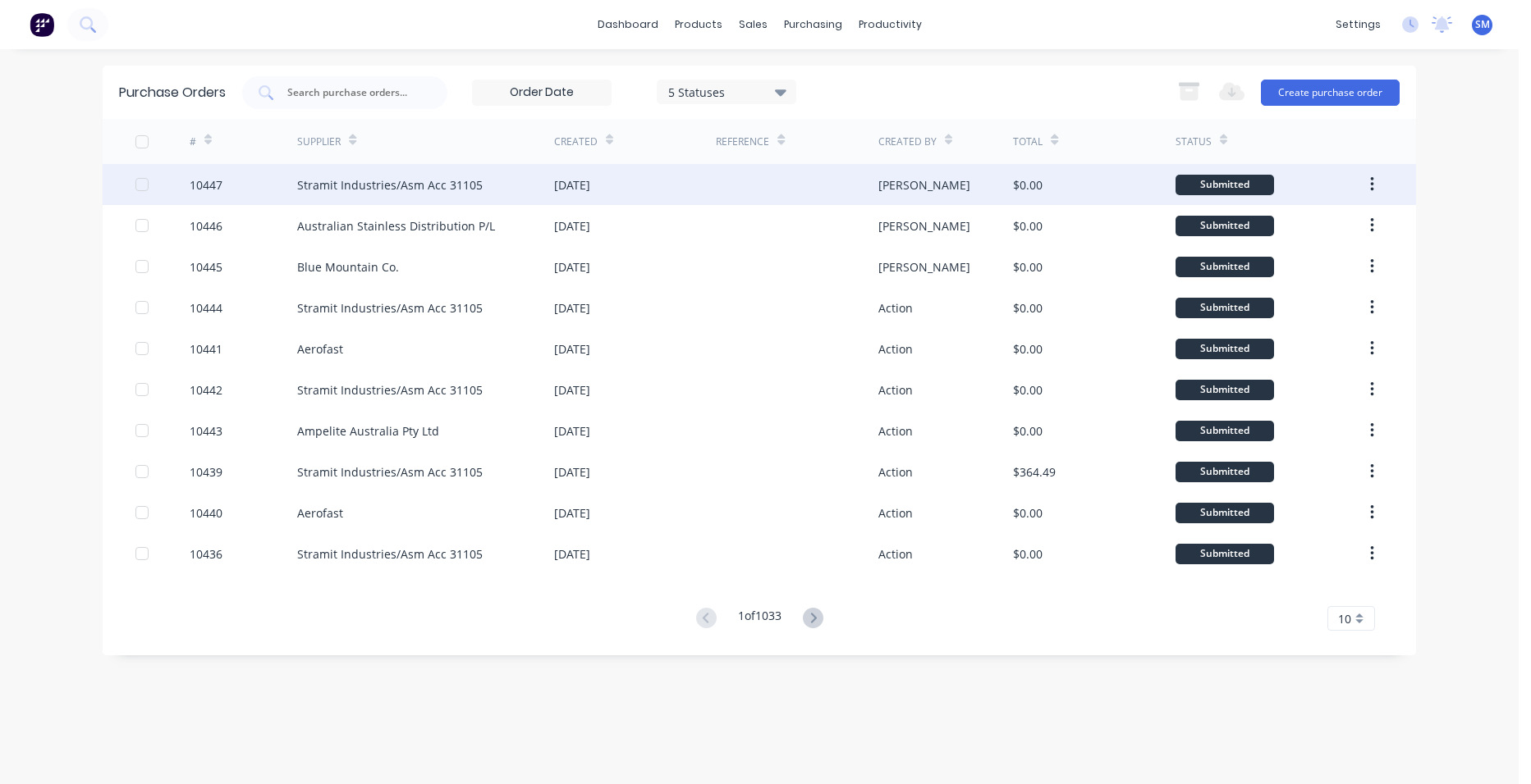
click at [718, 187] on div at bounding box center [796, 184] width 161 height 41
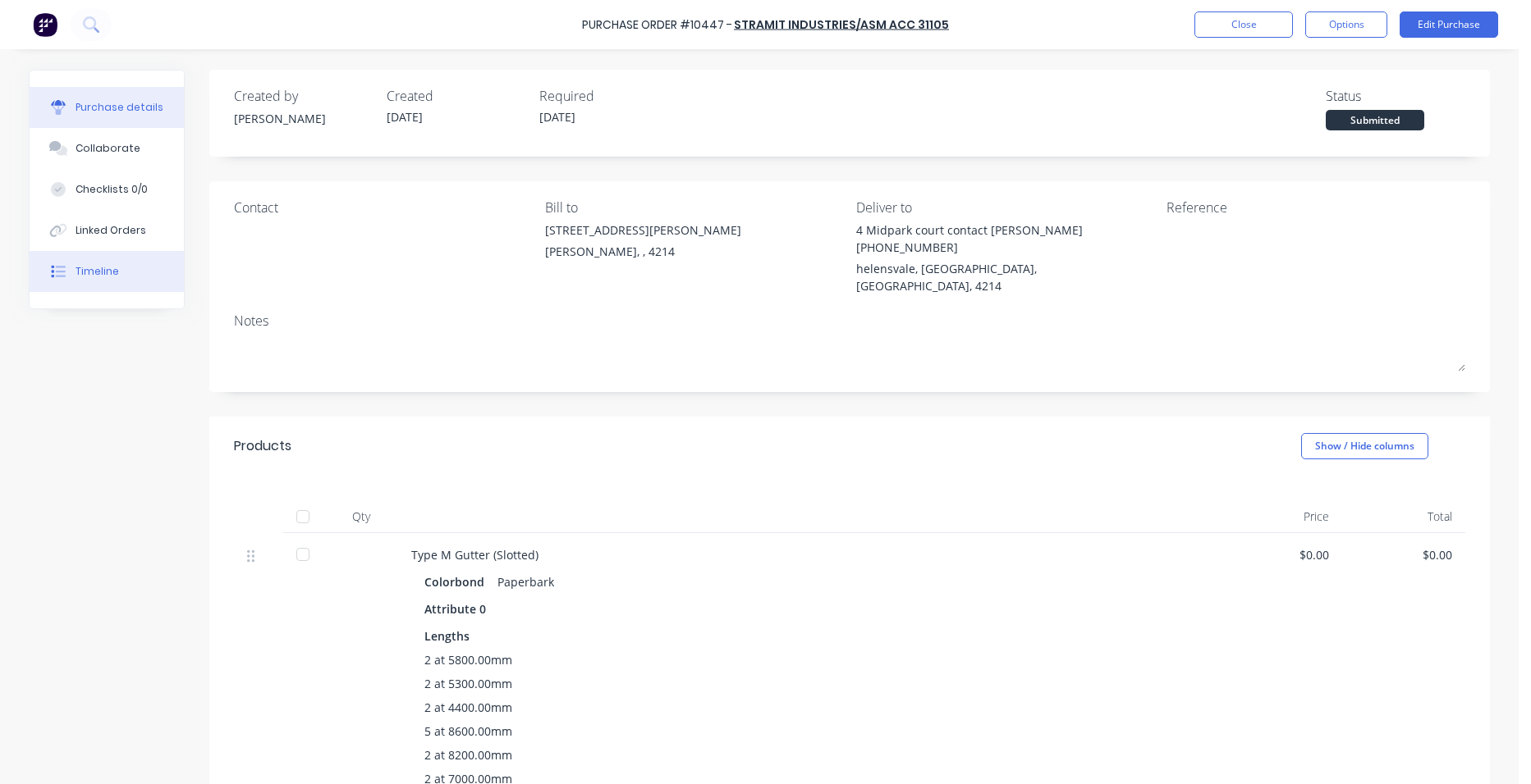
click at [89, 267] on div "Timeline" at bounding box center [97, 271] width 43 height 15
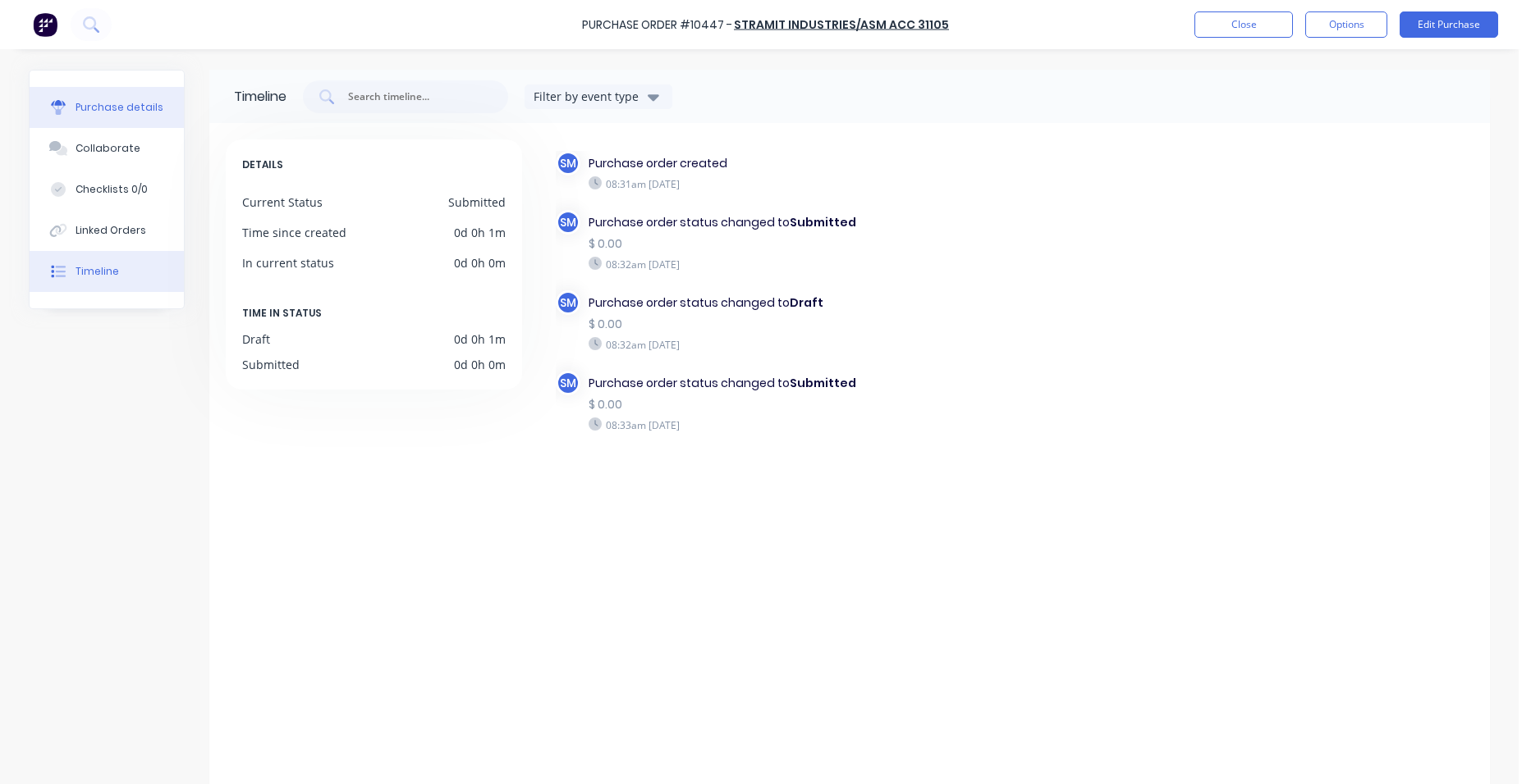
click at [150, 102] on div "Purchase details" at bounding box center [120, 107] width 88 height 15
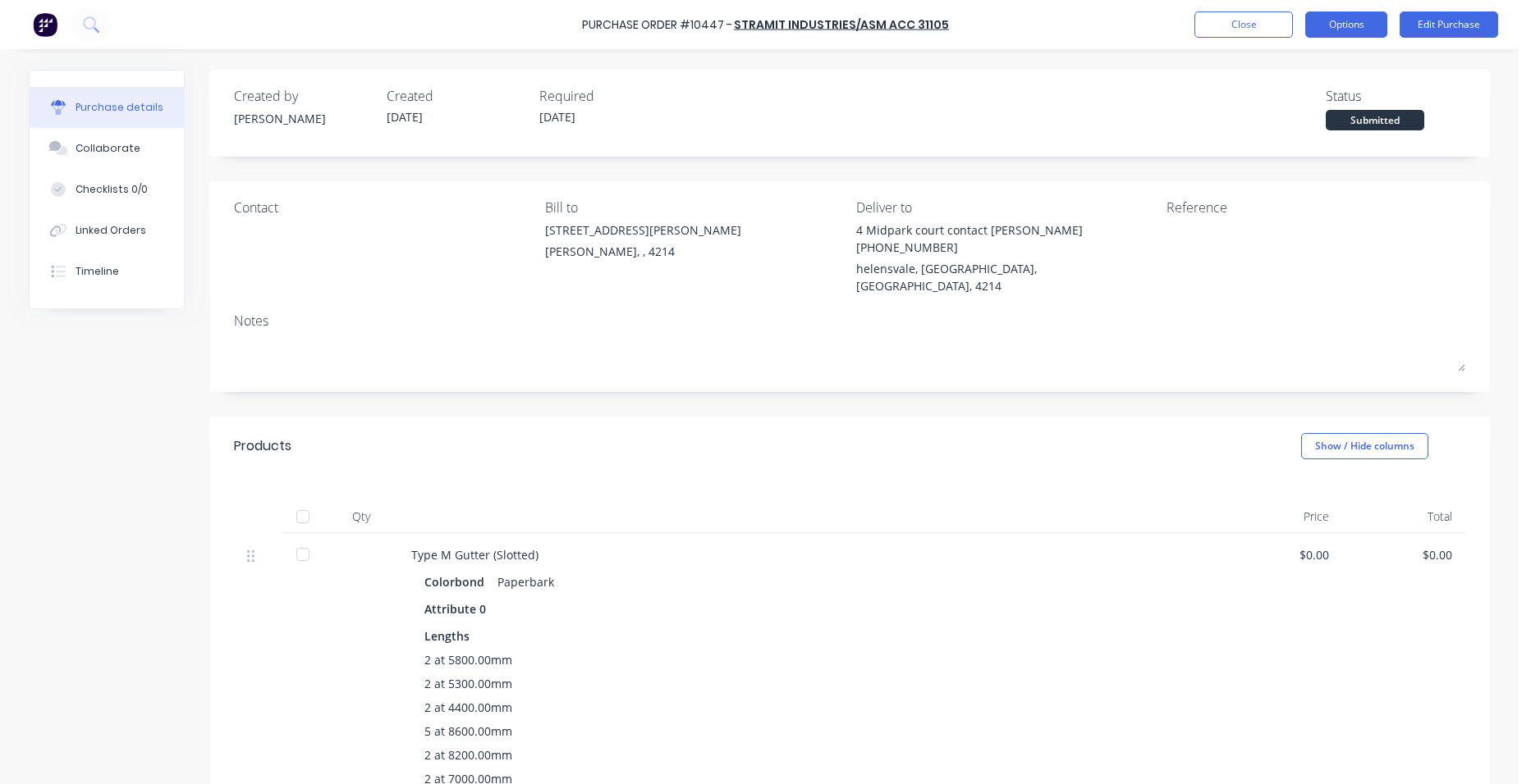
click at [1336, 20] on button "Options" at bounding box center [1346, 25] width 82 height 26
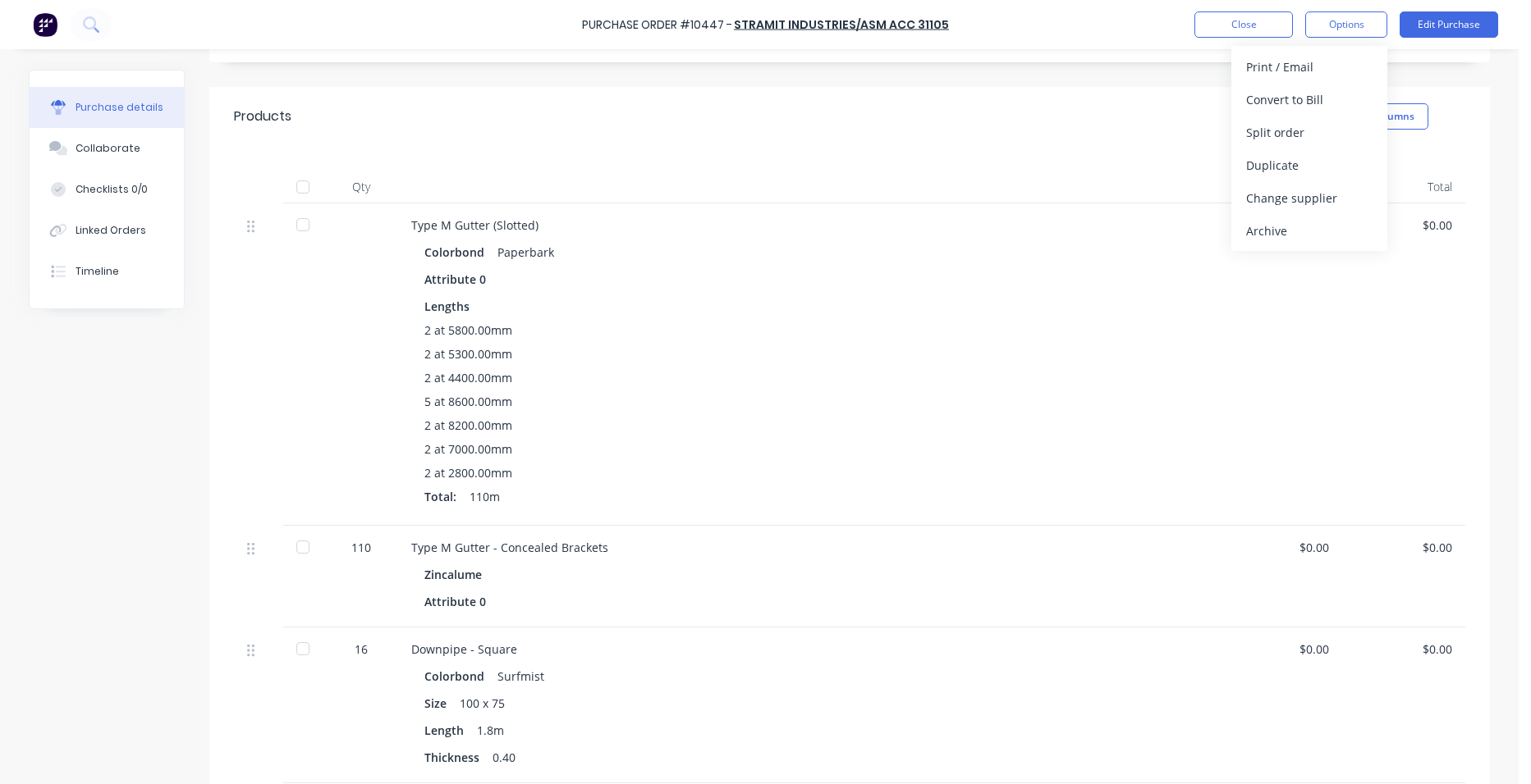
scroll to position [492, 0]
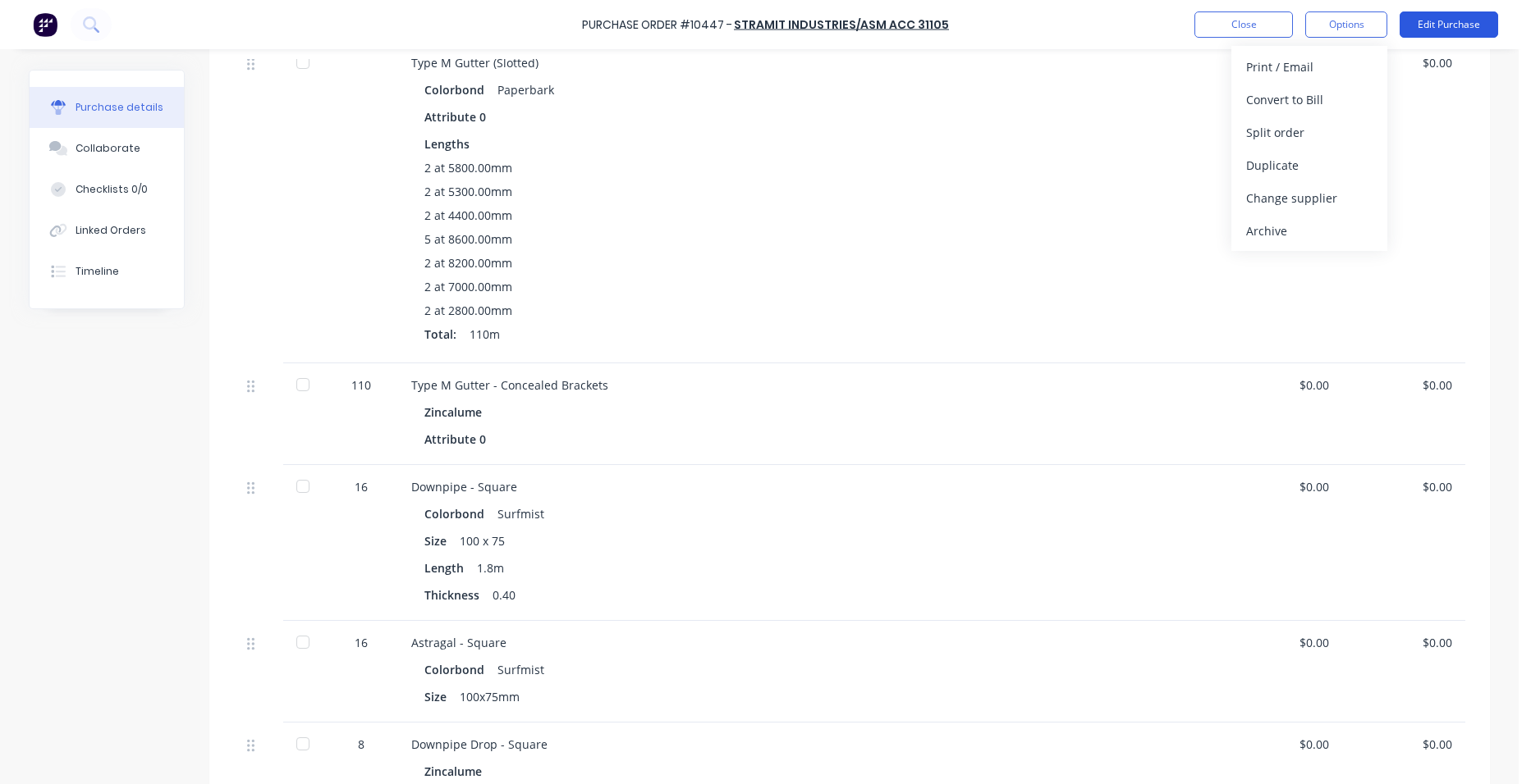
click at [1455, 27] on button "Edit Purchase" at bounding box center [1449, 25] width 99 height 26
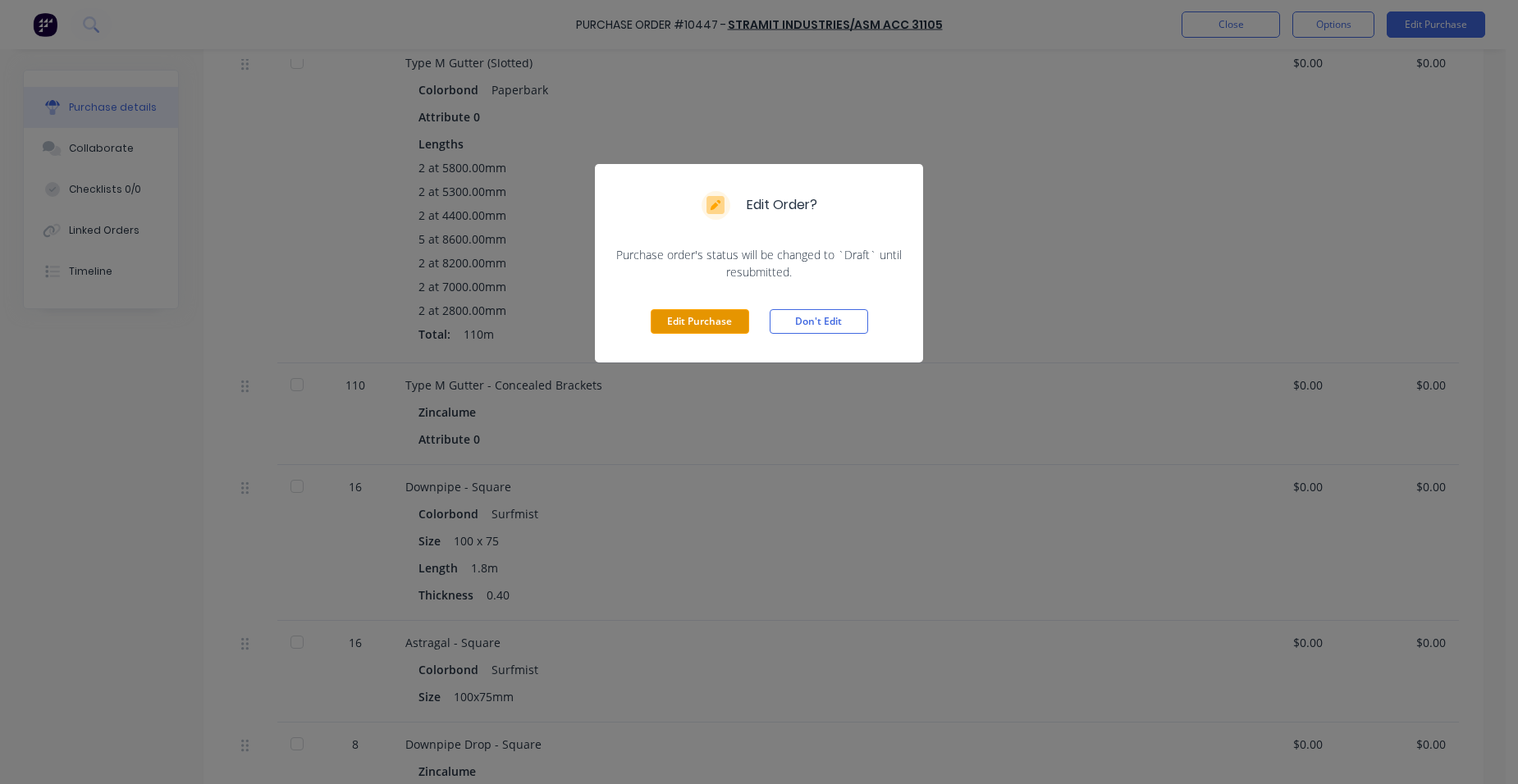
click at [738, 320] on button "Edit Purchase" at bounding box center [700, 322] width 99 height 25
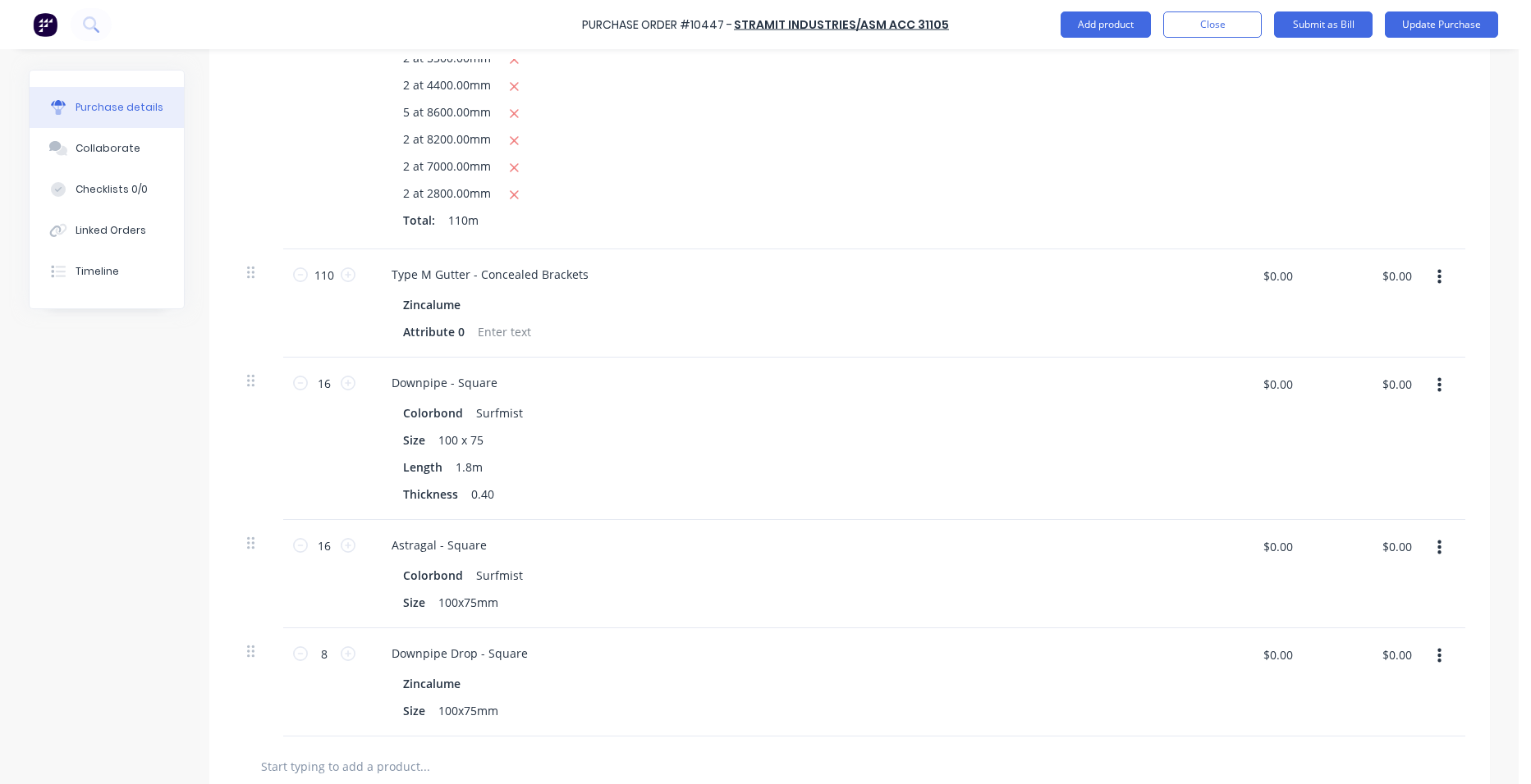
scroll to position [846, 0]
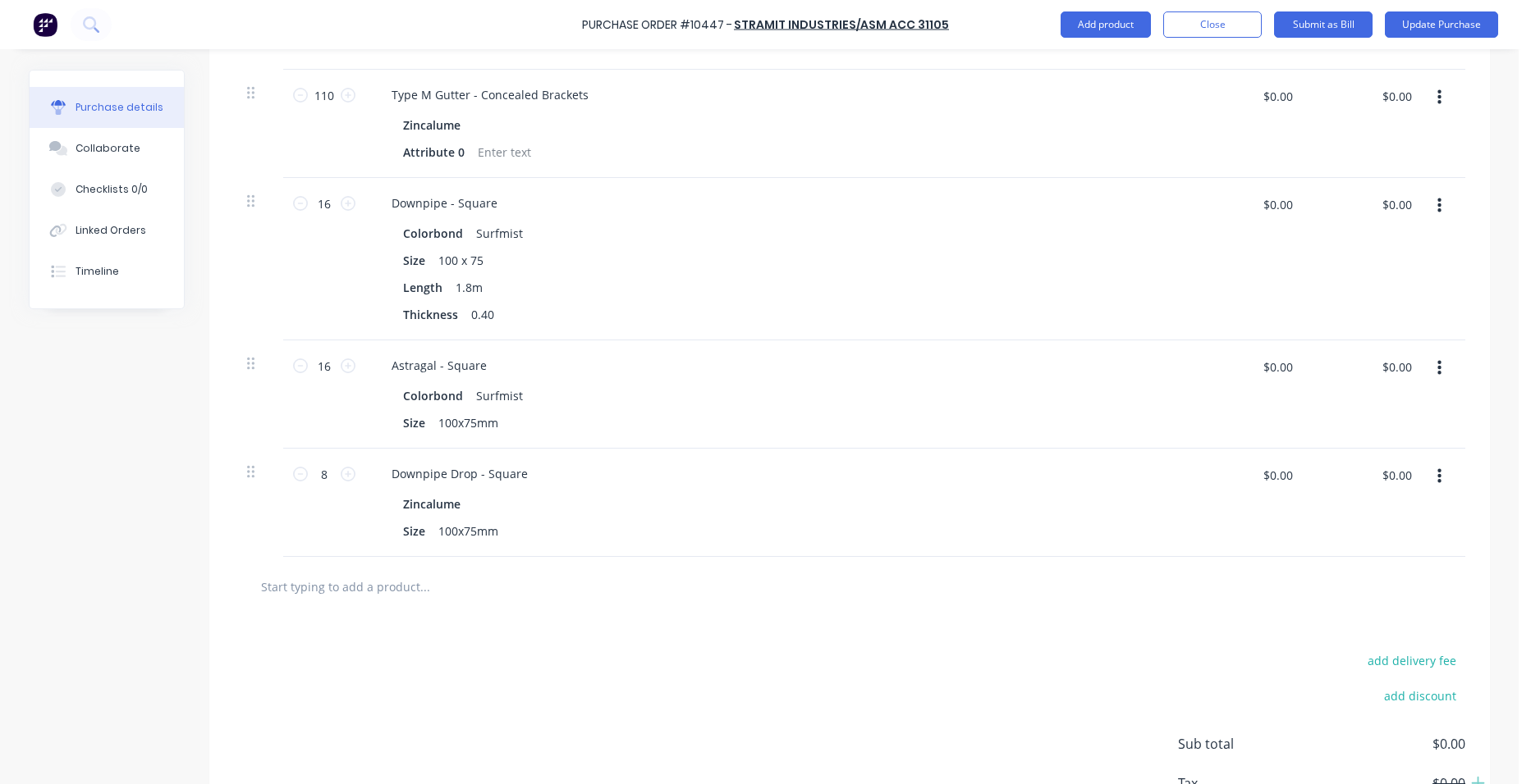
click at [1429, 191] on button "button" at bounding box center [1439, 205] width 39 height 29
click at [1389, 233] on button "Edit" at bounding box center [1389, 249] width 139 height 33
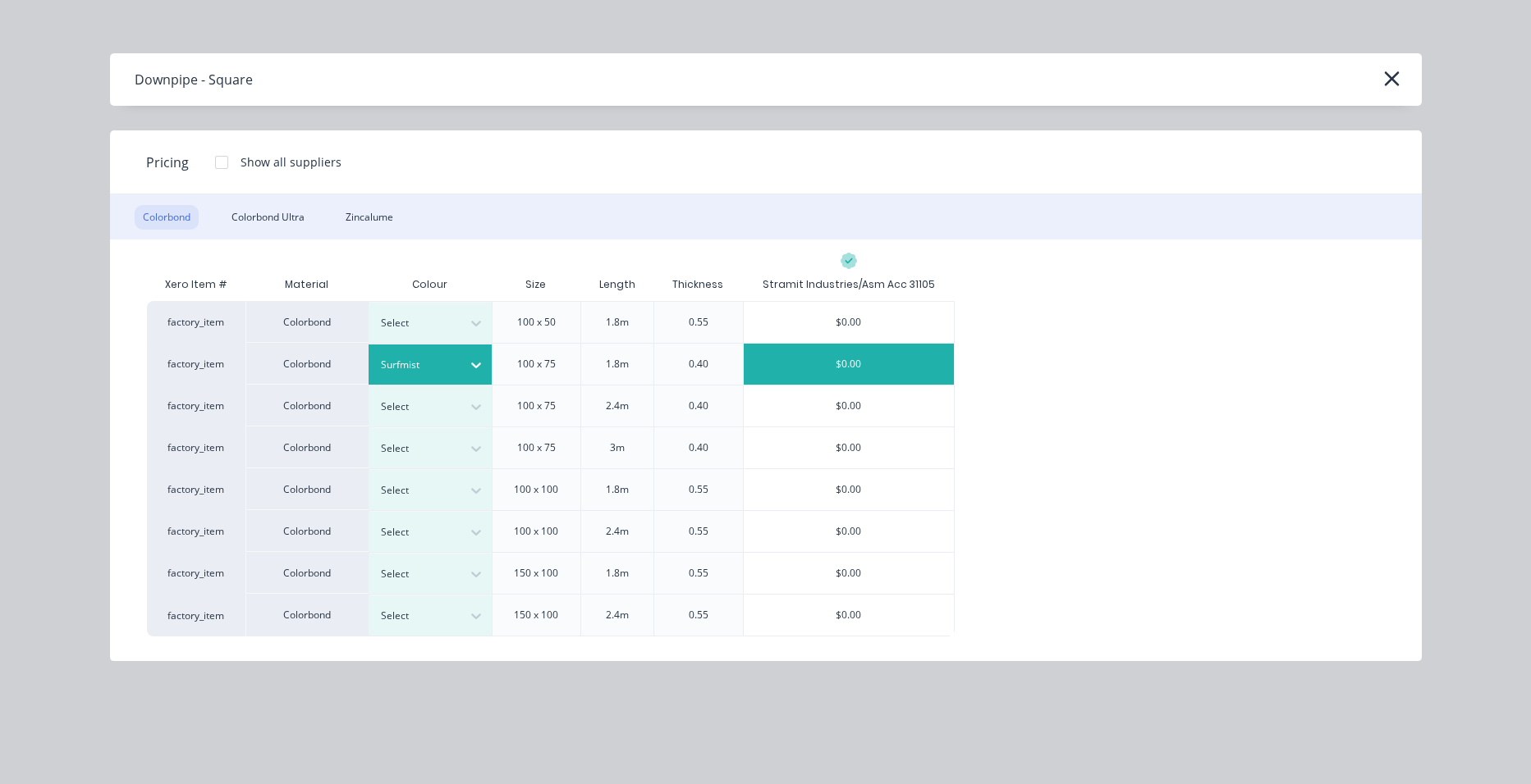
click at [439, 356] on div at bounding box center [418, 365] width 74 height 18
click at [860, 364] on div "$0.00" at bounding box center [849, 364] width 210 height 41
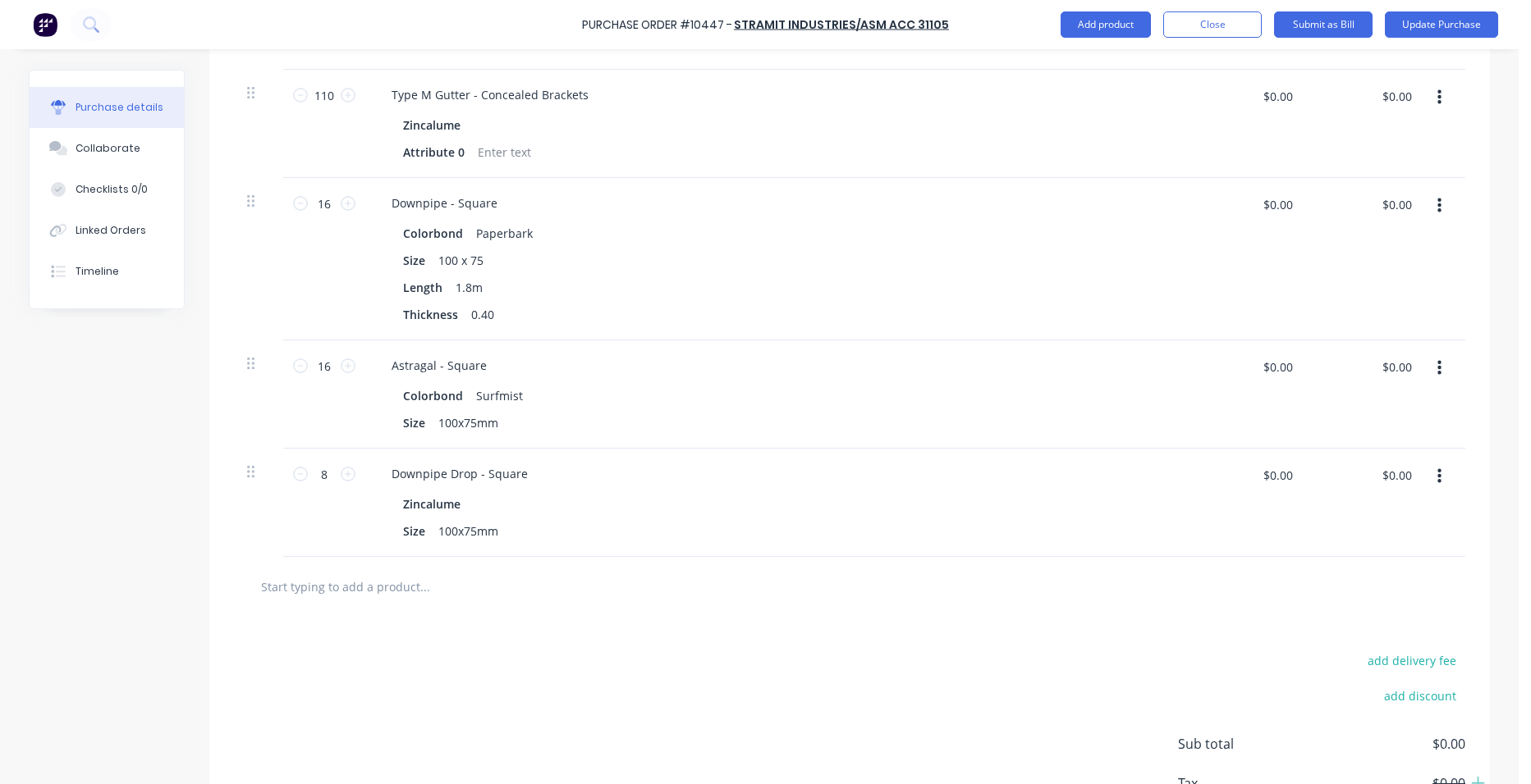
click at [1430, 354] on button "button" at bounding box center [1439, 368] width 39 height 29
click at [1382, 395] on button "Edit" at bounding box center [1389, 411] width 139 height 33
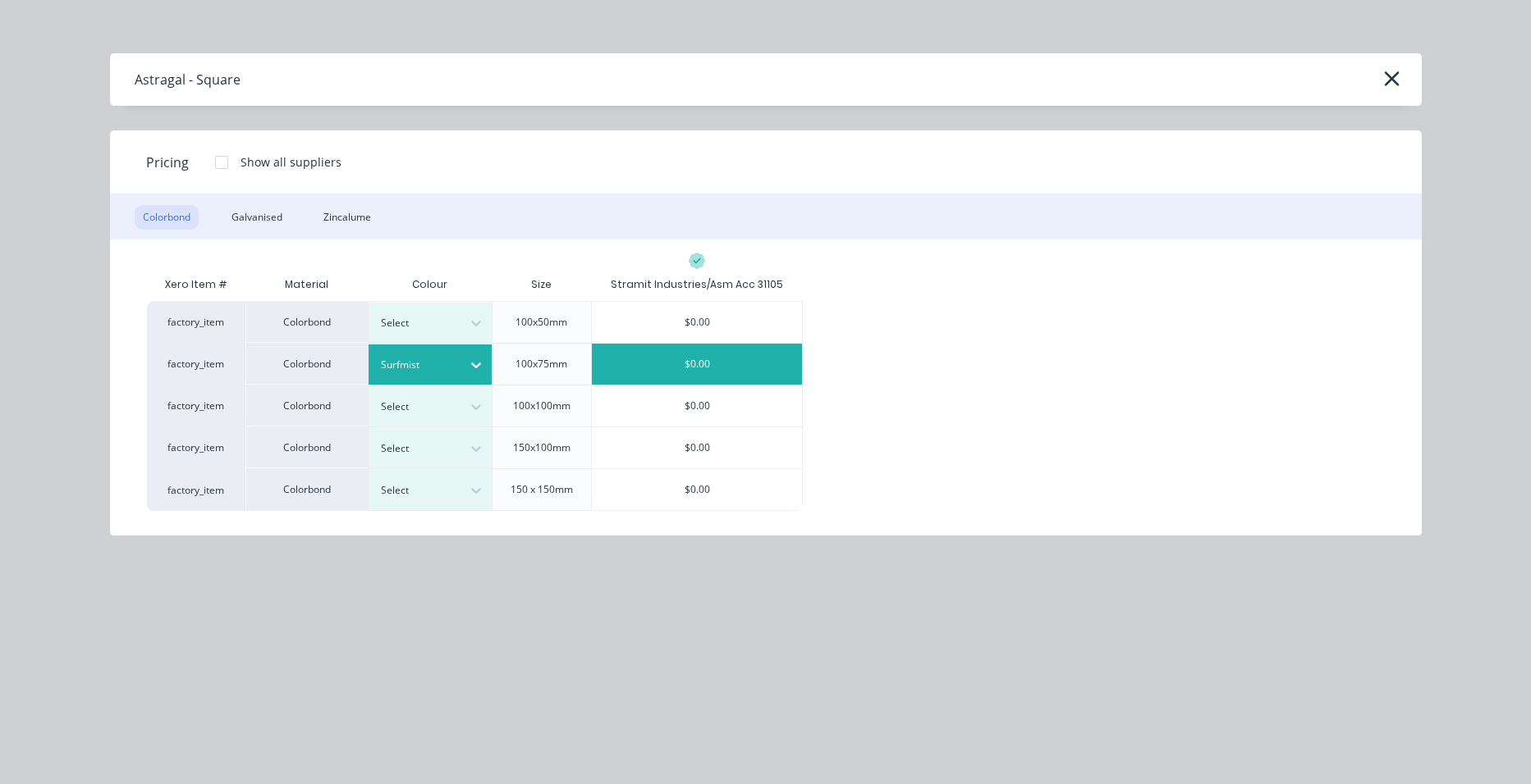
click at [437, 366] on div at bounding box center [418, 365] width 74 height 18
click at [745, 365] on div "$0.00" at bounding box center [697, 364] width 210 height 41
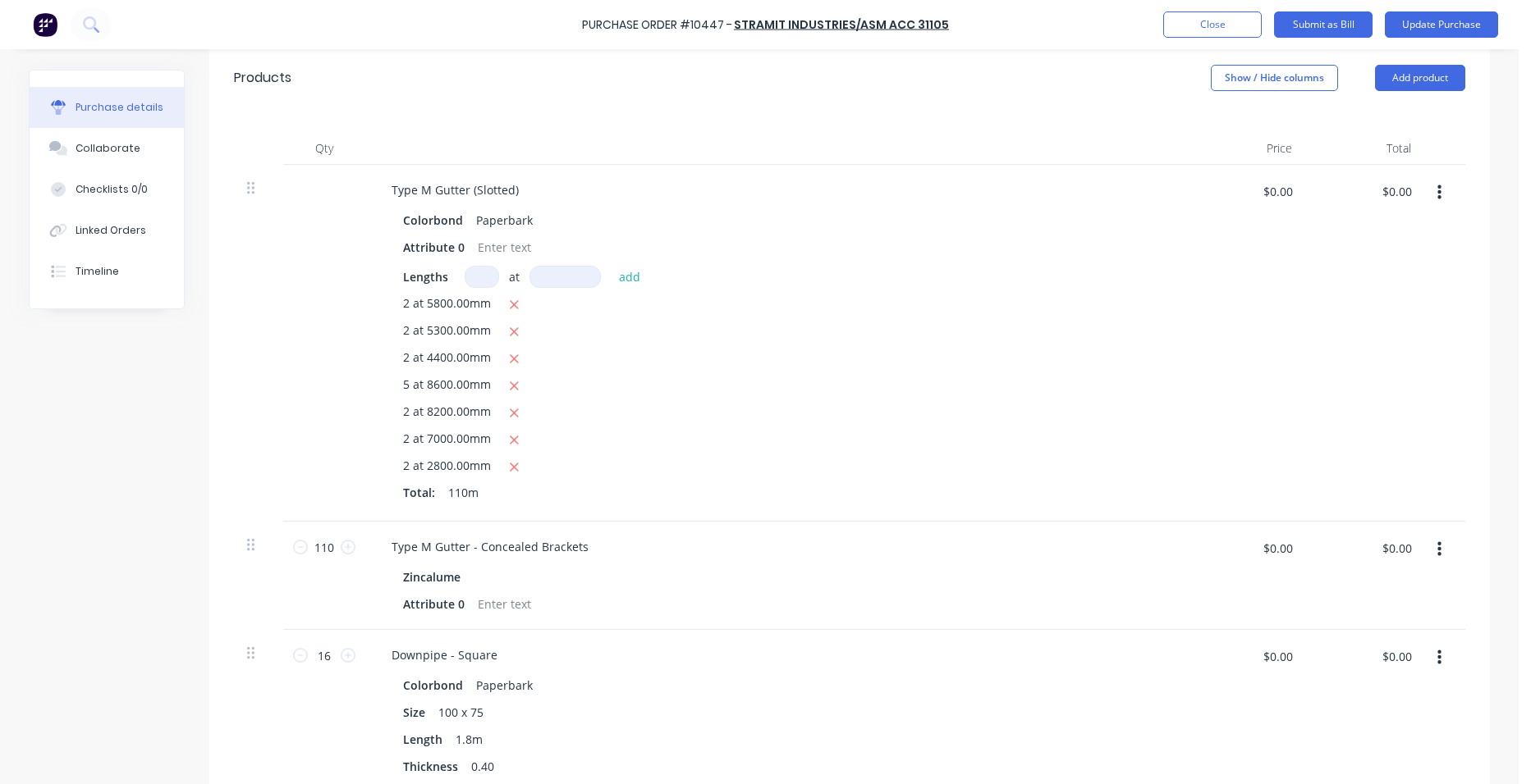
scroll to position [354, 0]
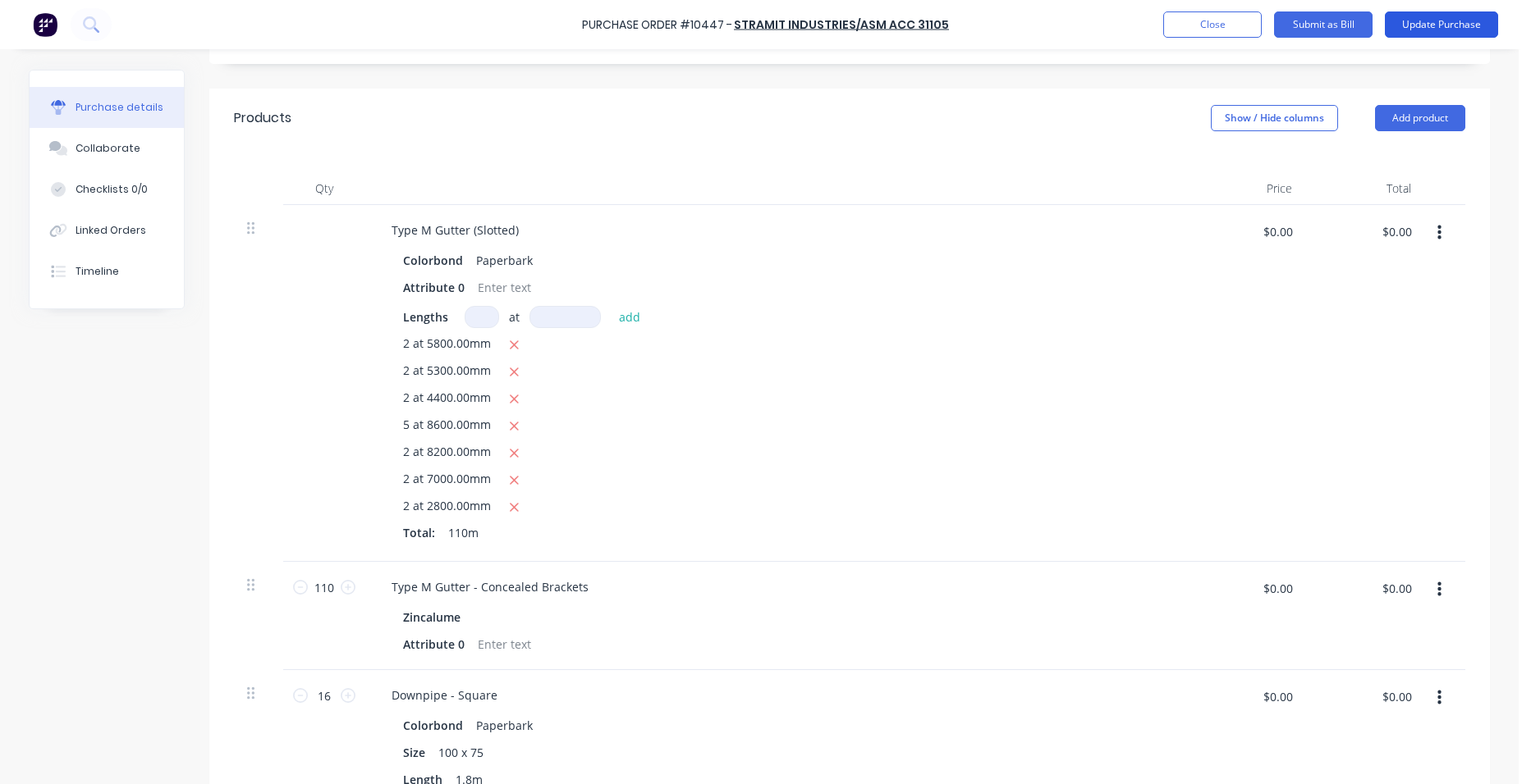
click at [1422, 16] on button "Update Purchase" at bounding box center [1441, 25] width 113 height 26
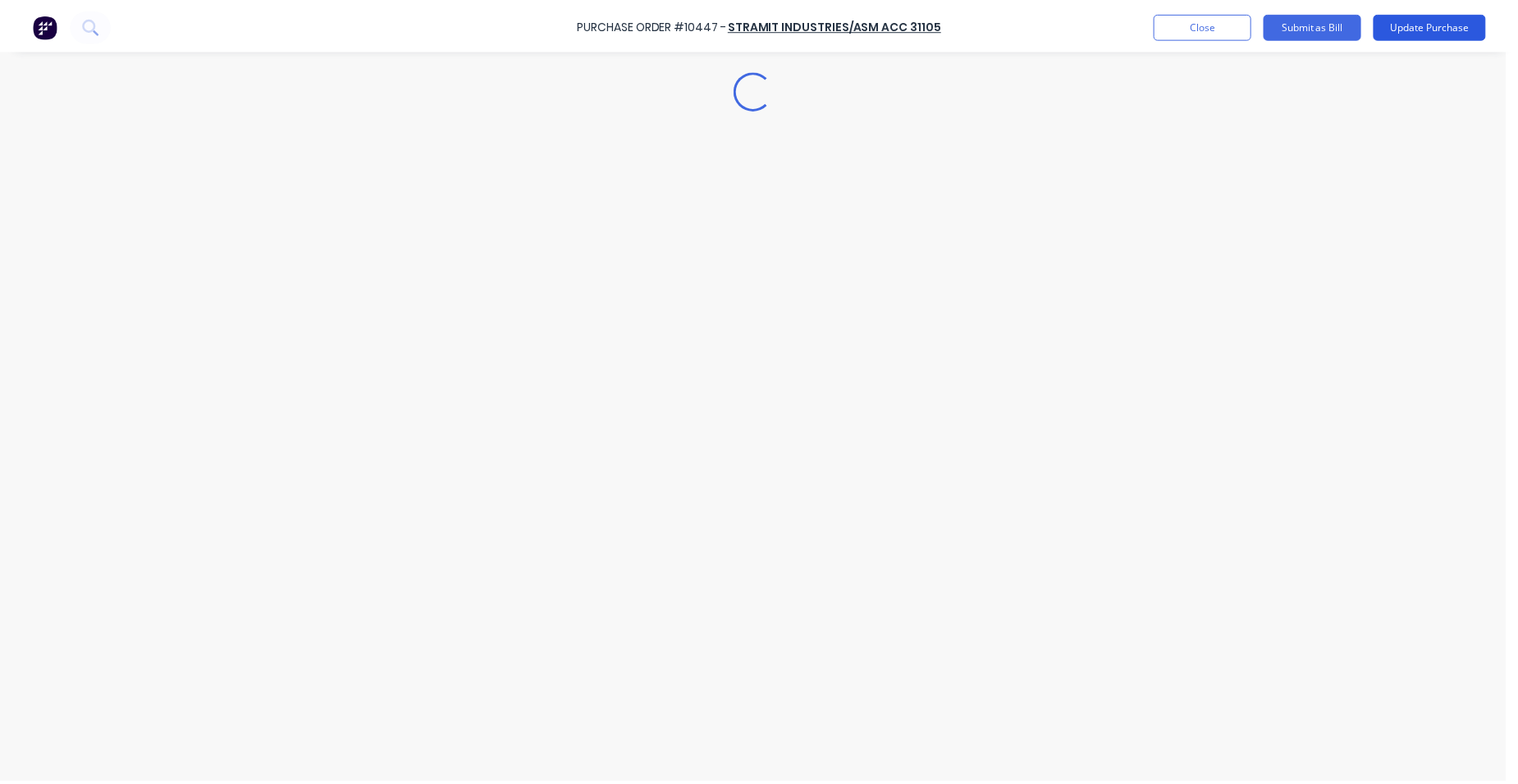
scroll to position [0, 0]
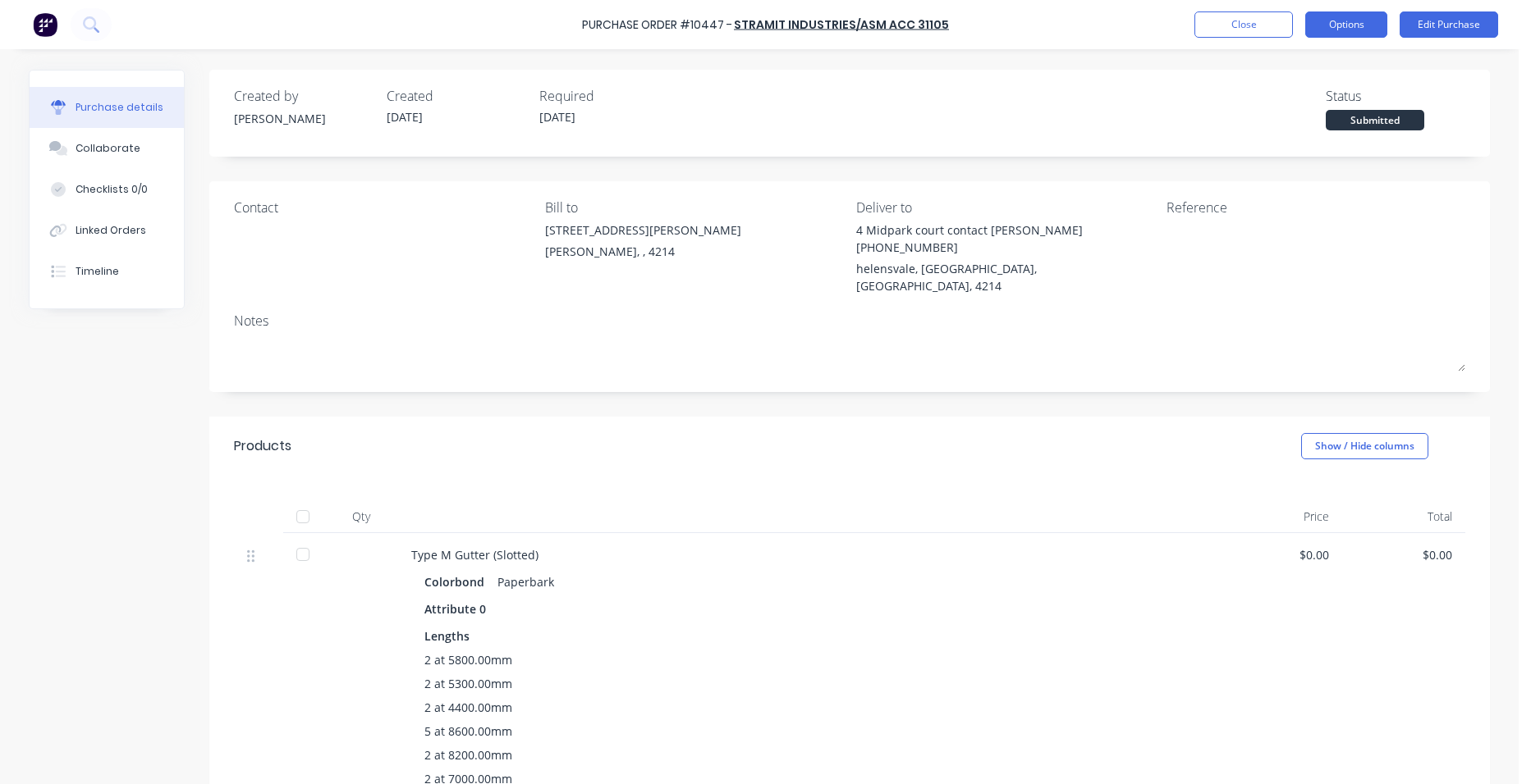
click at [1312, 19] on button "Options" at bounding box center [1346, 25] width 82 height 26
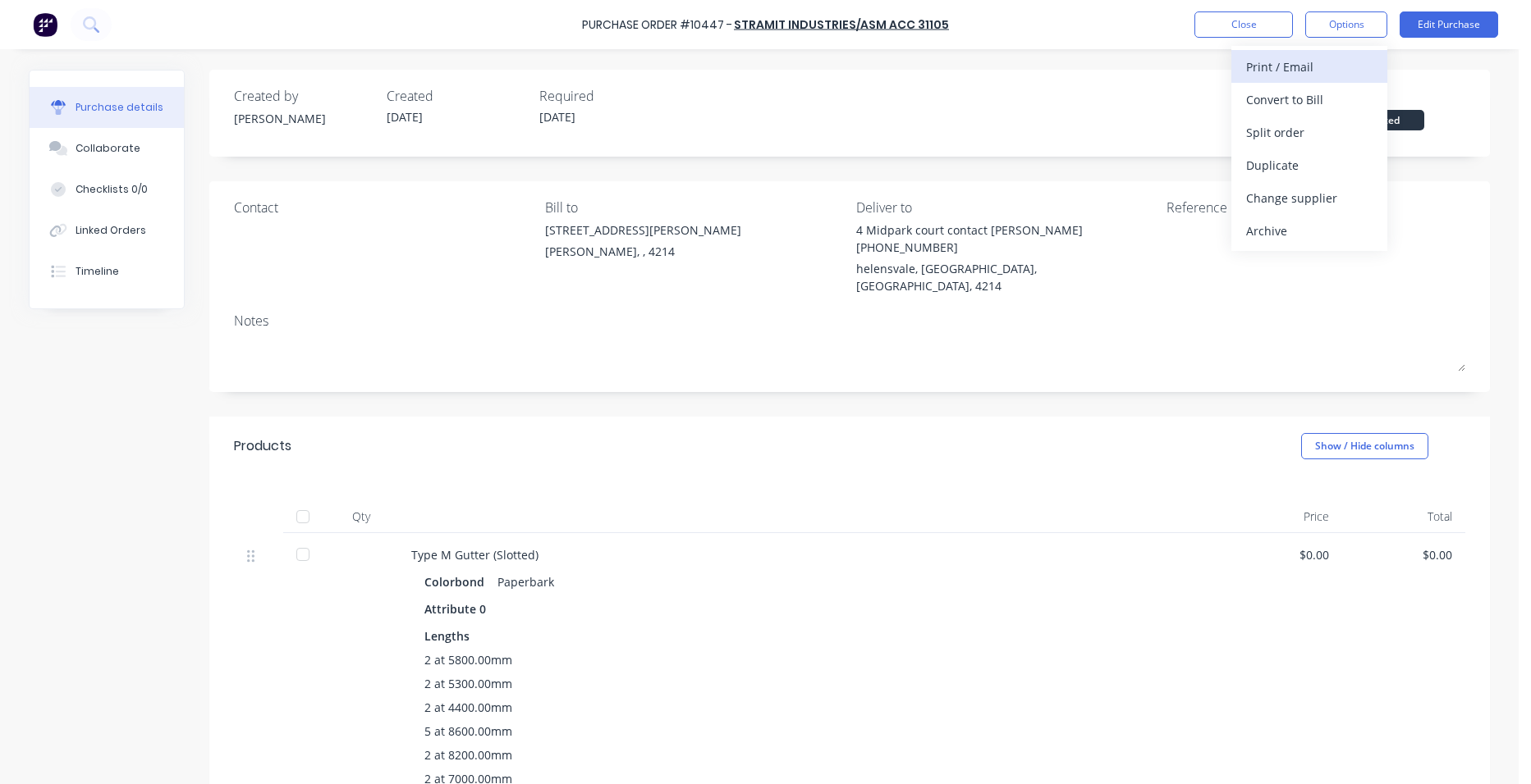
click at [1340, 69] on div "Print / Email" at bounding box center [1309, 66] width 126 height 24
click at [1323, 131] on div "Without pricing" at bounding box center [1309, 132] width 126 height 24
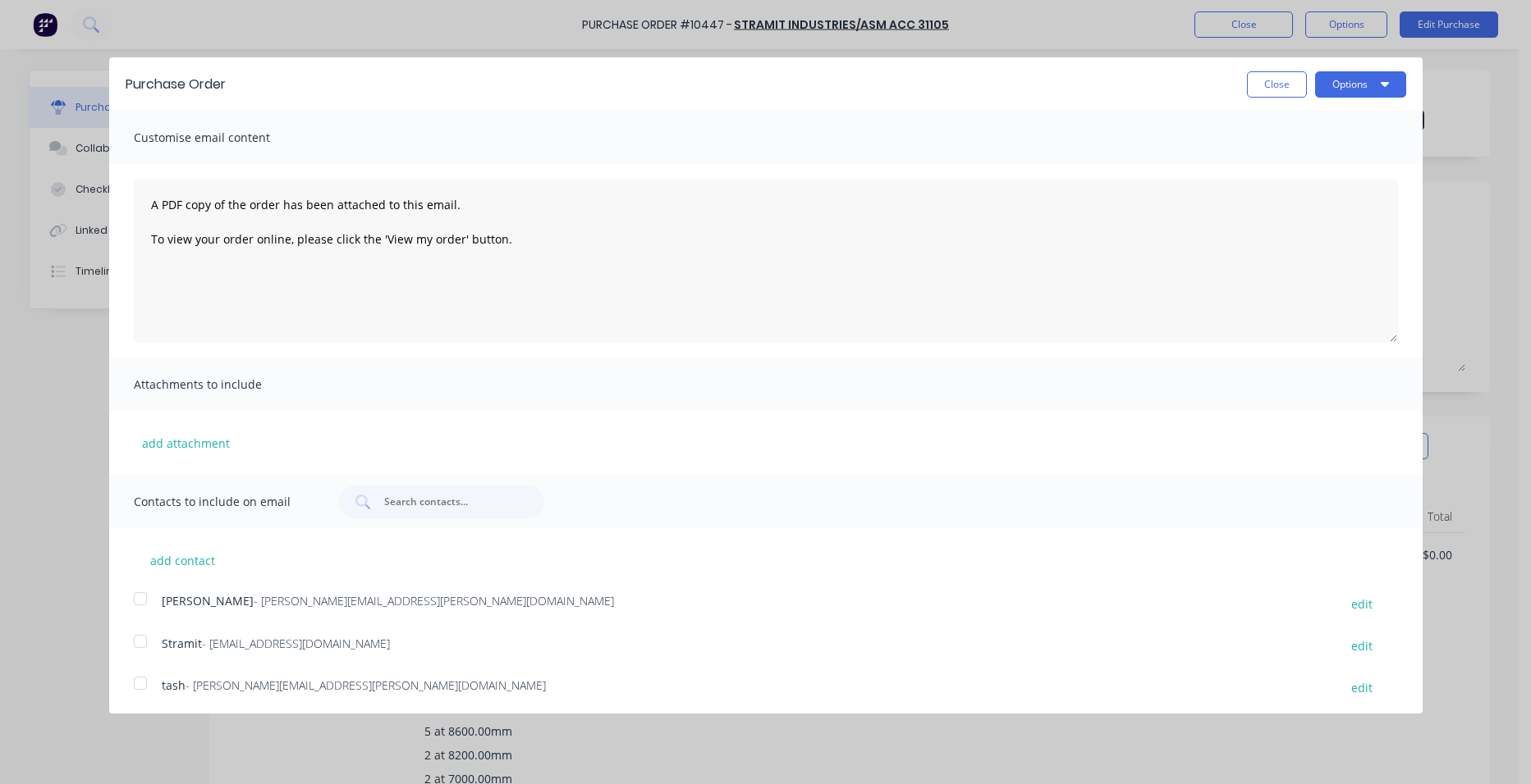
click at [150, 638] on div at bounding box center [139, 641] width 33 height 33
click at [1360, 87] on button "Options" at bounding box center [1360, 85] width 91 height 26
click at [1321, 166] on div "Email" at bounding box center [1327, 158] width 126 height 24
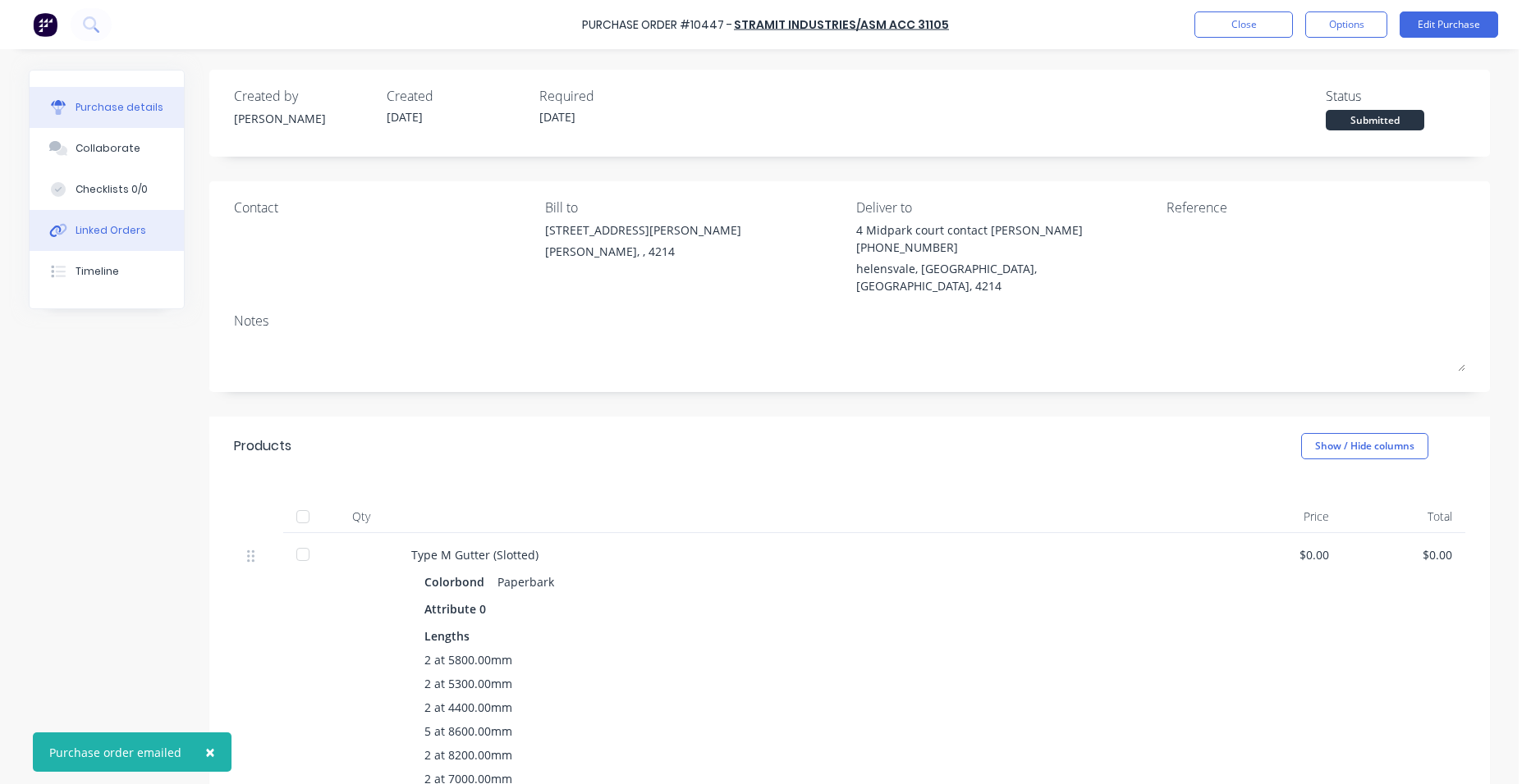
click at [92, 234] on div "Linked Orders" at bounding box center [111, 230] width 71 height 15
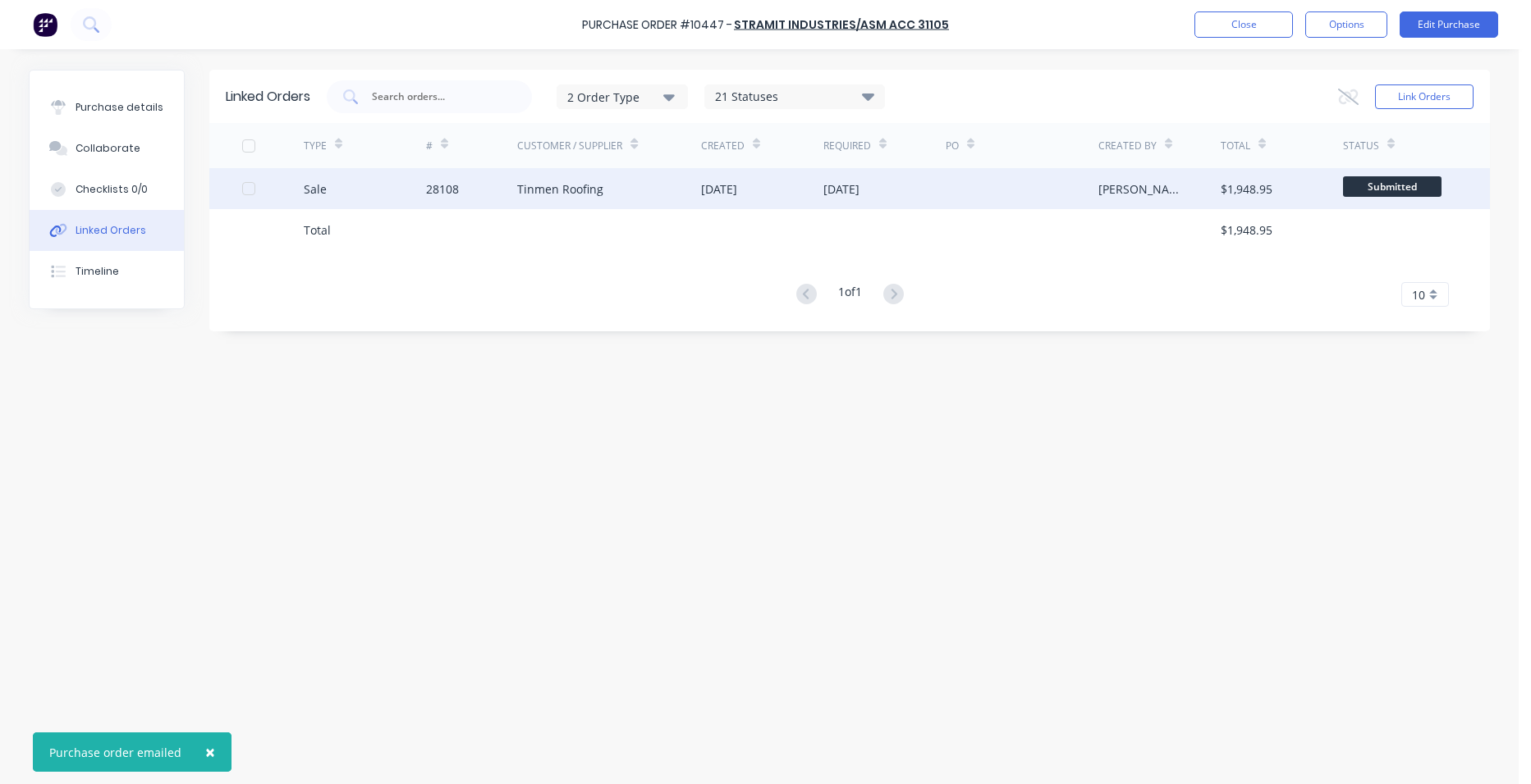
click at [568, 189] on div "Tinmen Roofing" at bounding box center [560, 190] width 86 height 18
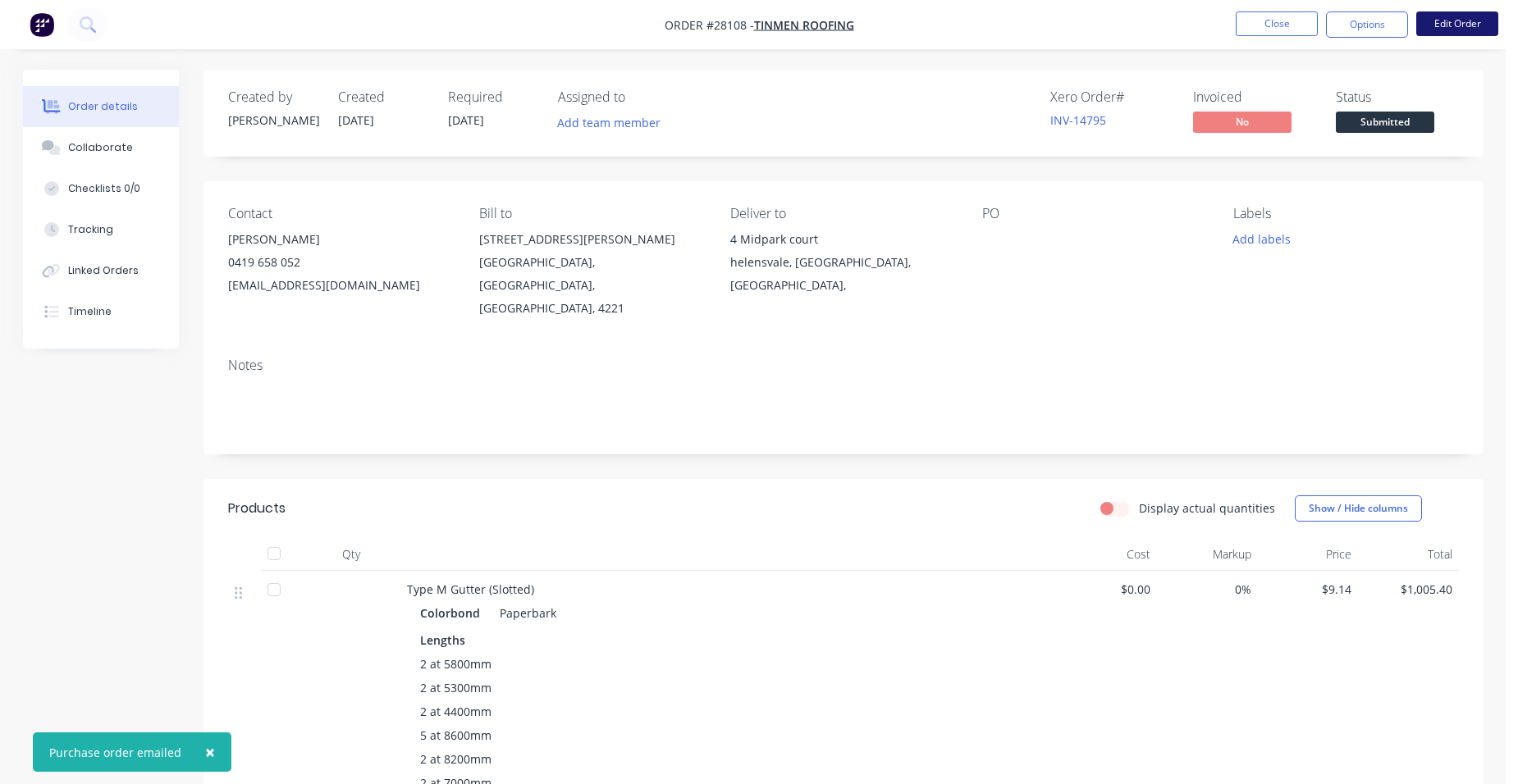
click at [1442, 11] on button "Edit Order" at bounding box center [1456, 24] width 82 height 25
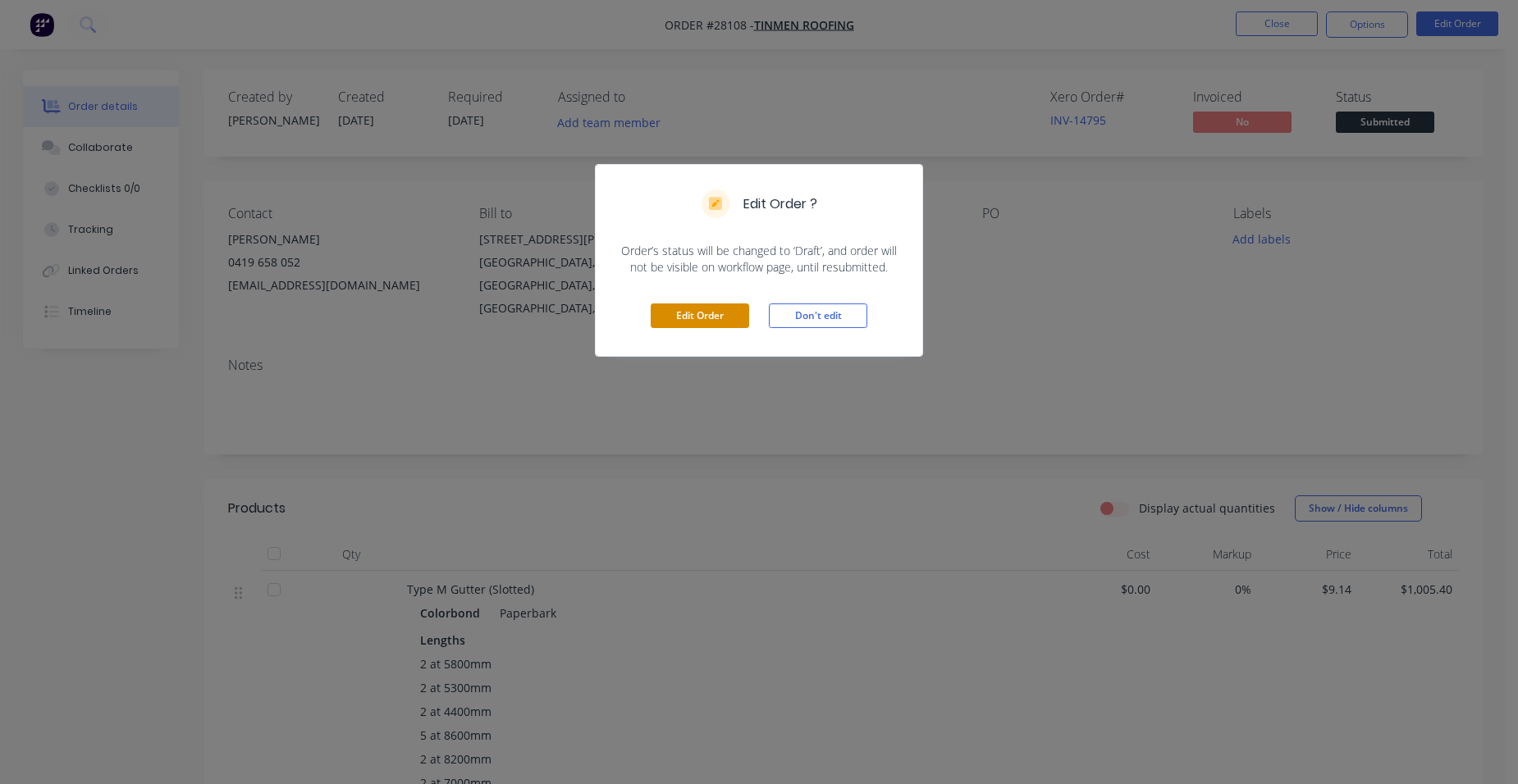
click at [696, 316] on button "Edit Order" at bounding box center [700, 316] width 99 height 25
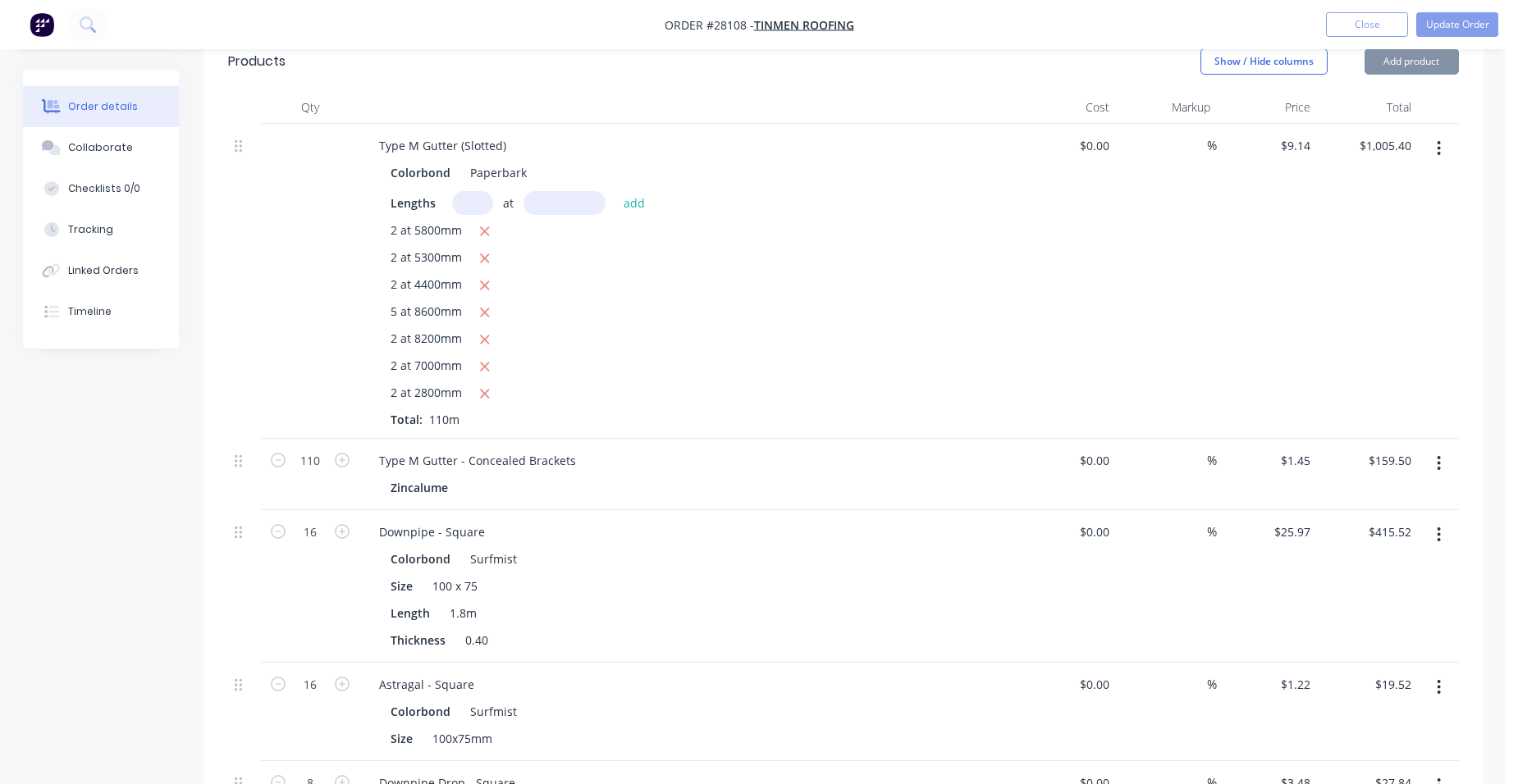
scroll to position [902, 0]
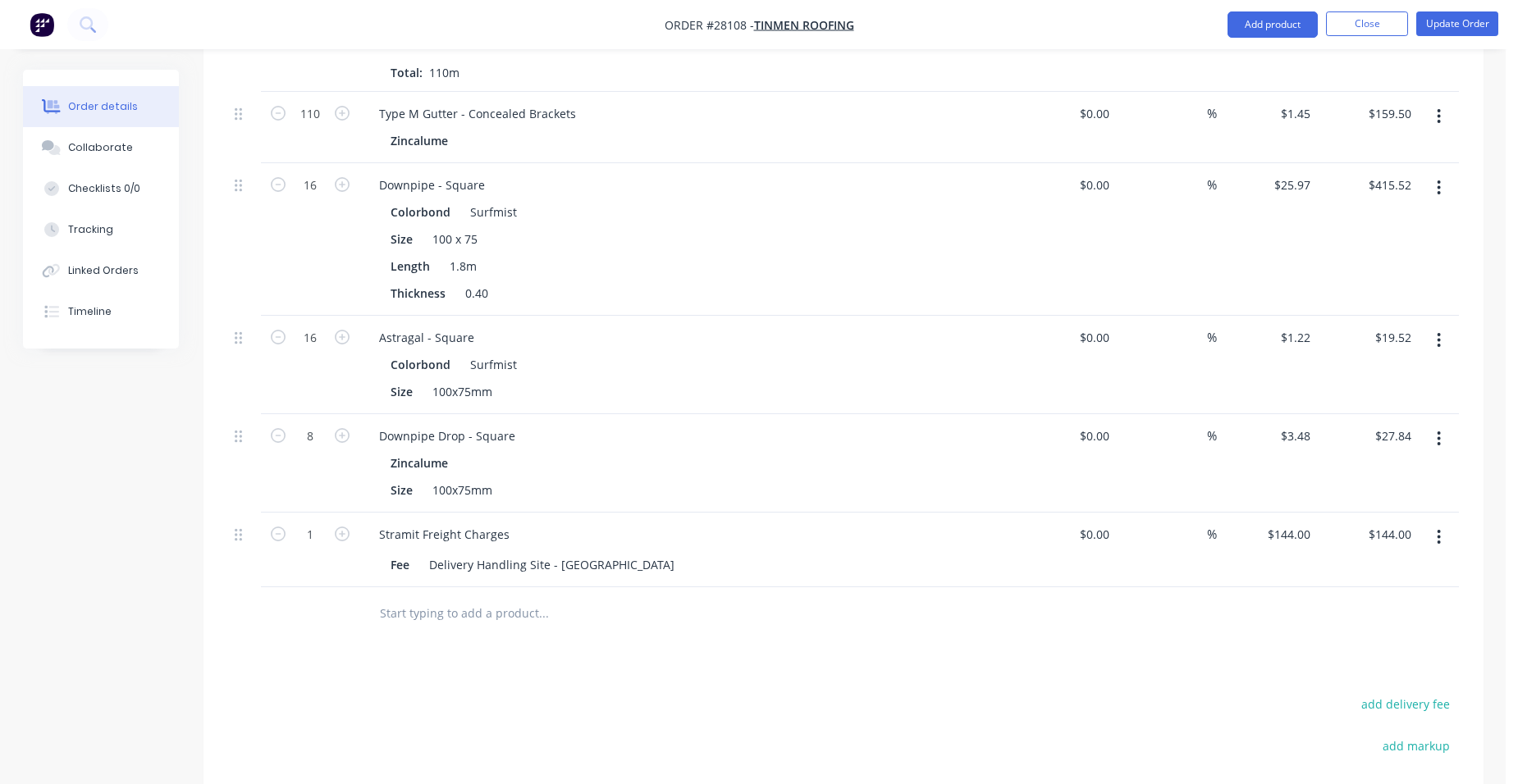
click at [1423, 325] on button "button" at bounding box center [1439, 340] width 39 height 29
click at [1379, 371] on div "Edit" at bounding box center [1380, 383] width 126 height 24
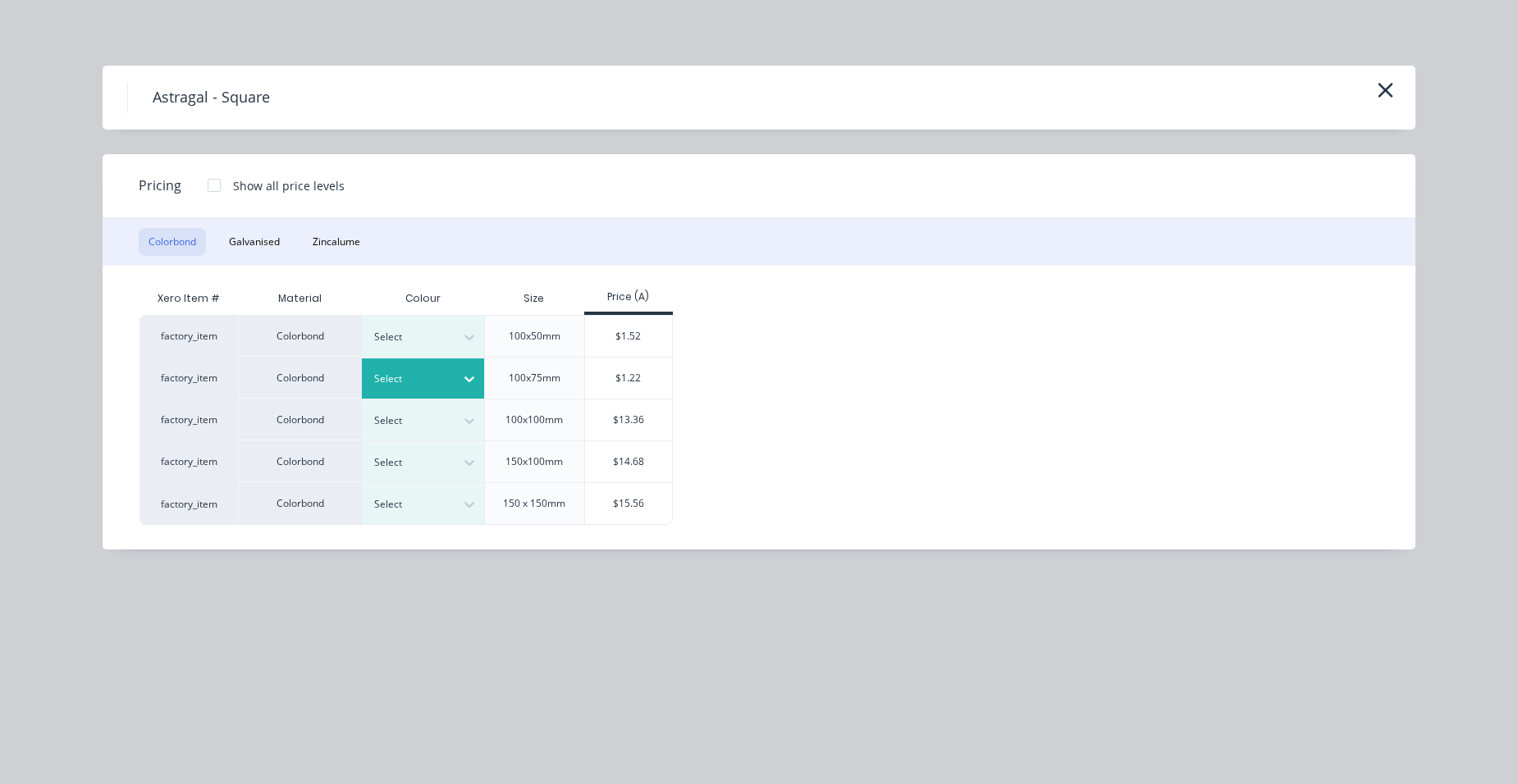
click at [383, 386] on div at bounding box center [411, 378] width 74 height 18
click at [631, 376] on div "$1.22" at bounding box center [629, 378] width 88 height 41
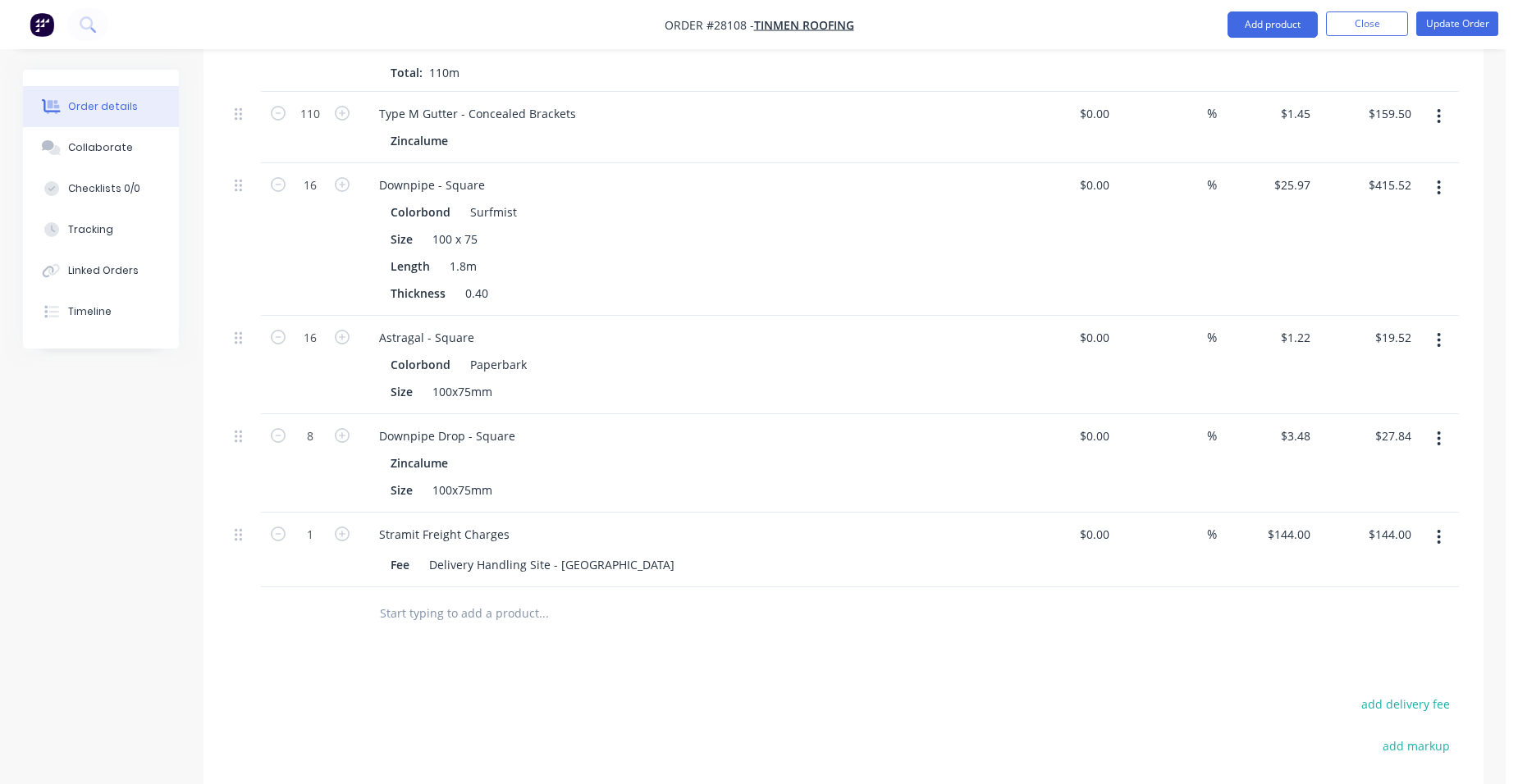
drag, startPoint x: 1438, startPoint y: 108, endPoint x: 1426, endPoint y: 138, distance: 32.3
click at [1438, 173] on button "button" at bounding box center [1439, 187] width 39 height 29
click at [1402, 219] on div "Edit" at bounding box center [1380, 230] width 126 height 24
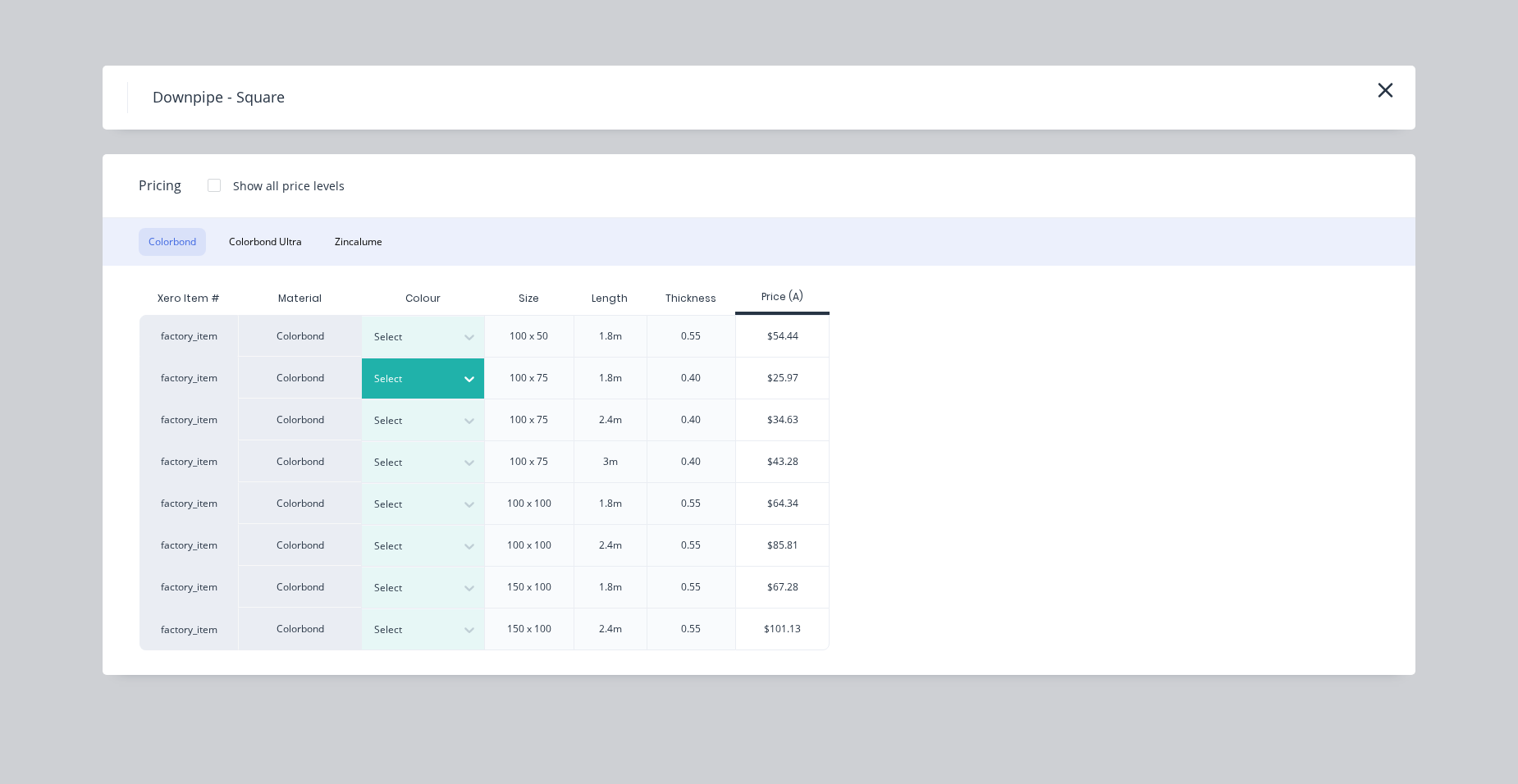
click at [415, 367] on div "Select" at bounding box center [423, 378] width 123 height 41
click at [770, 359] on div "$25.97" at bounding box center [781, 378] width 93 height 41
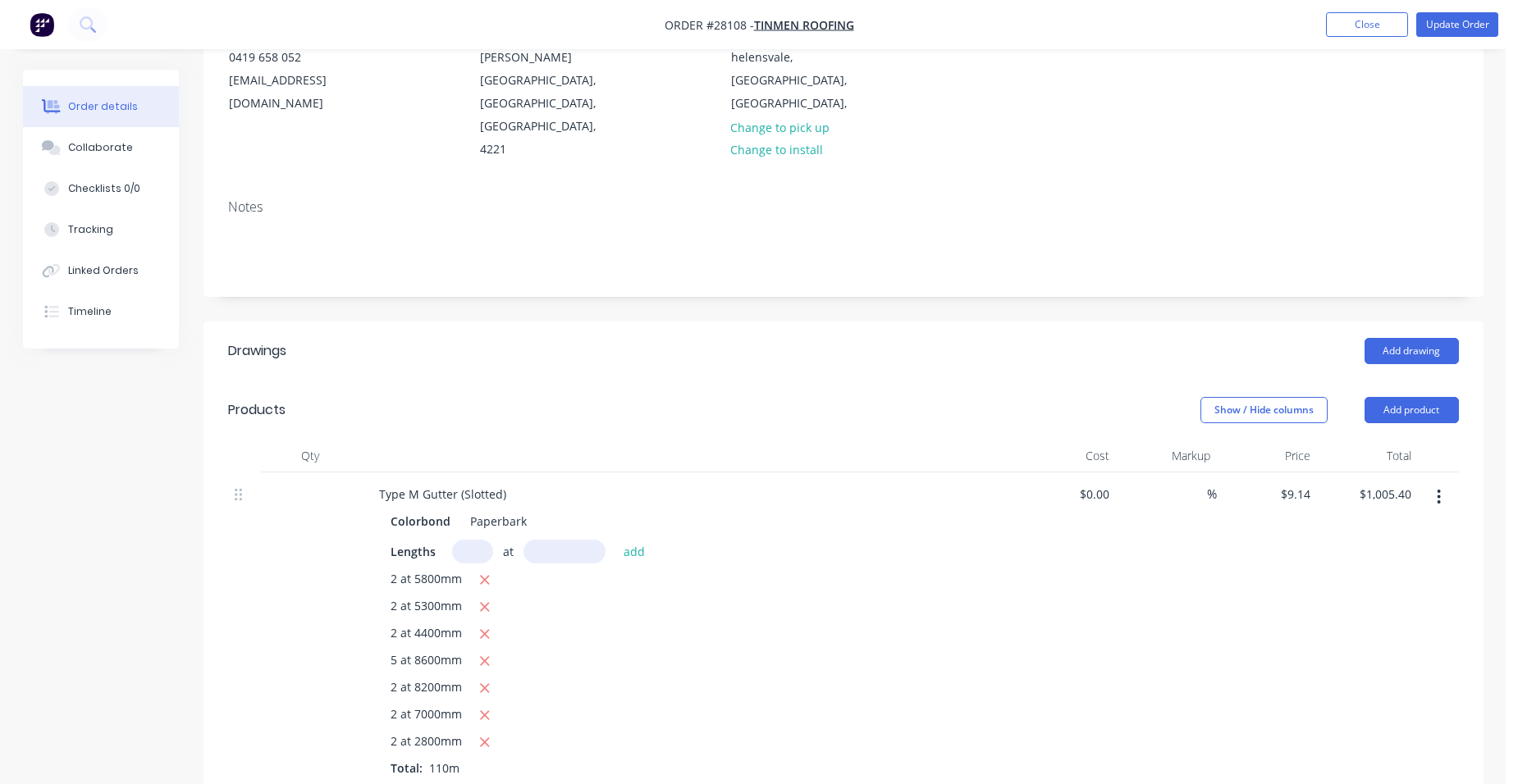
scroll to position [205, 0]
click at [1459, 25] on button "Update Order" at bounding box center [1456, 25] width 82 height 25
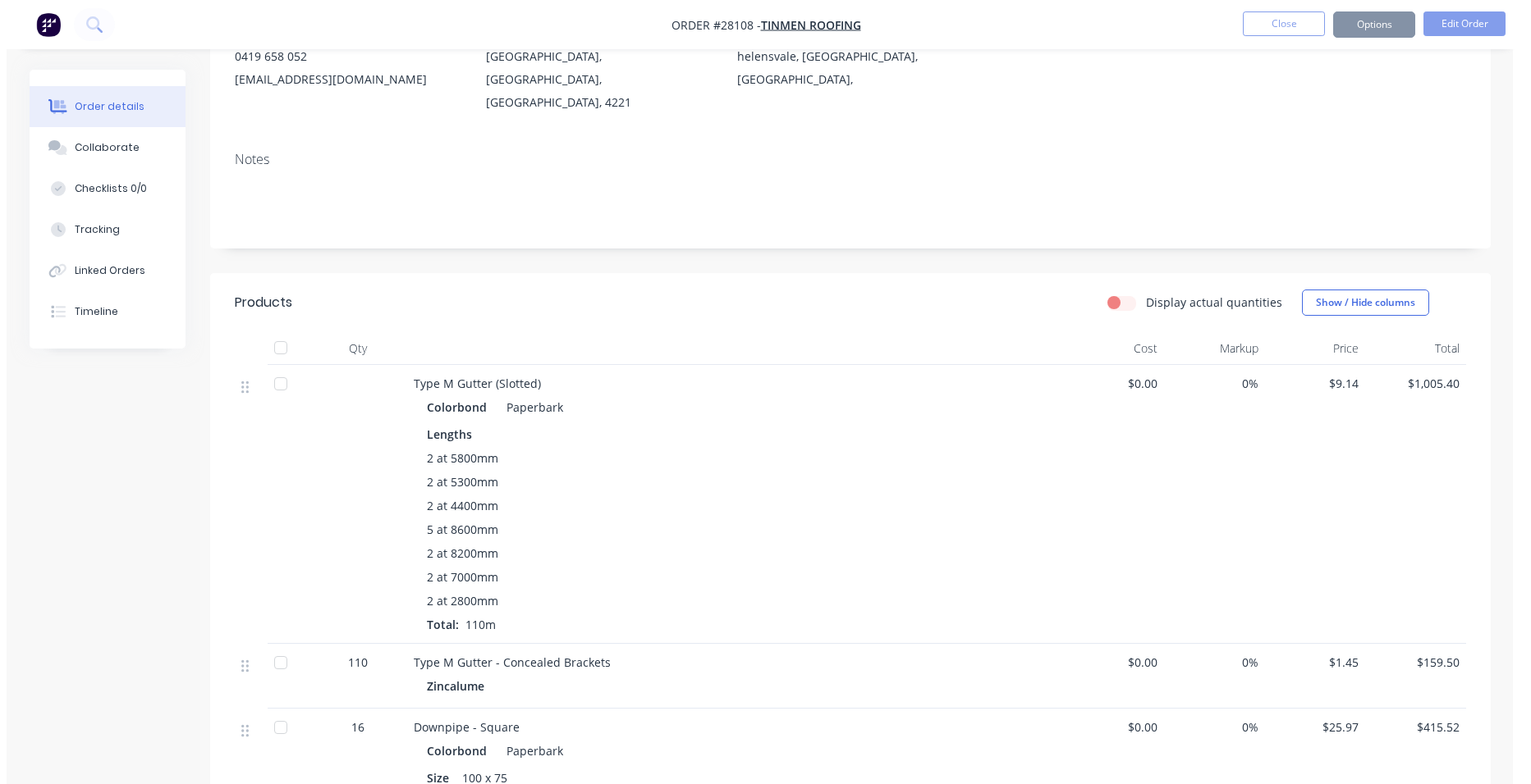
scroll to position [0, 0]
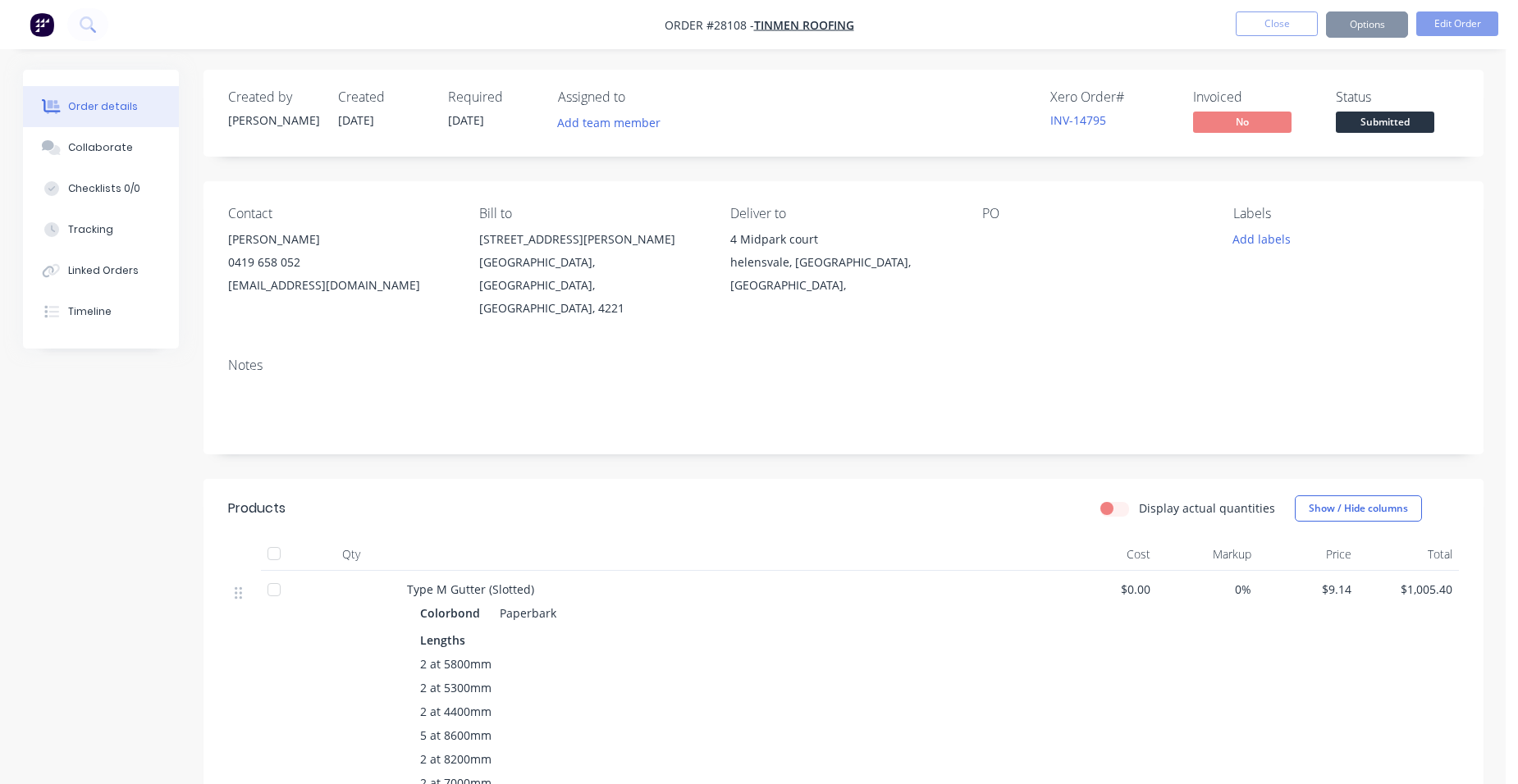
click at [1395, 125] on span "Submitted" at bounding box center [1385, 121] width 99 height 20
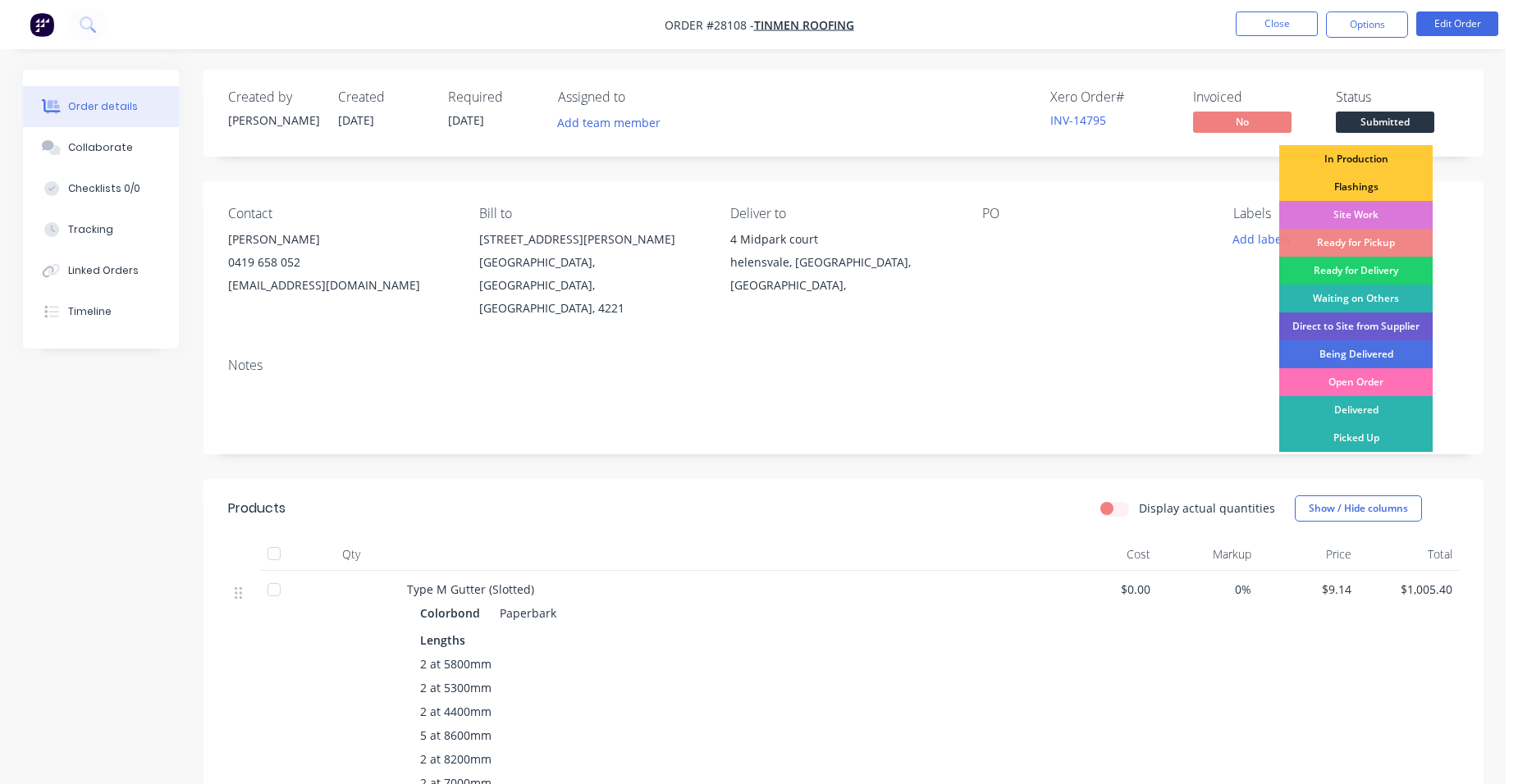
click at [1407, 329] on div "Direct to Site from Supplier" at bounding box center [1356, 326] width 153 height 28
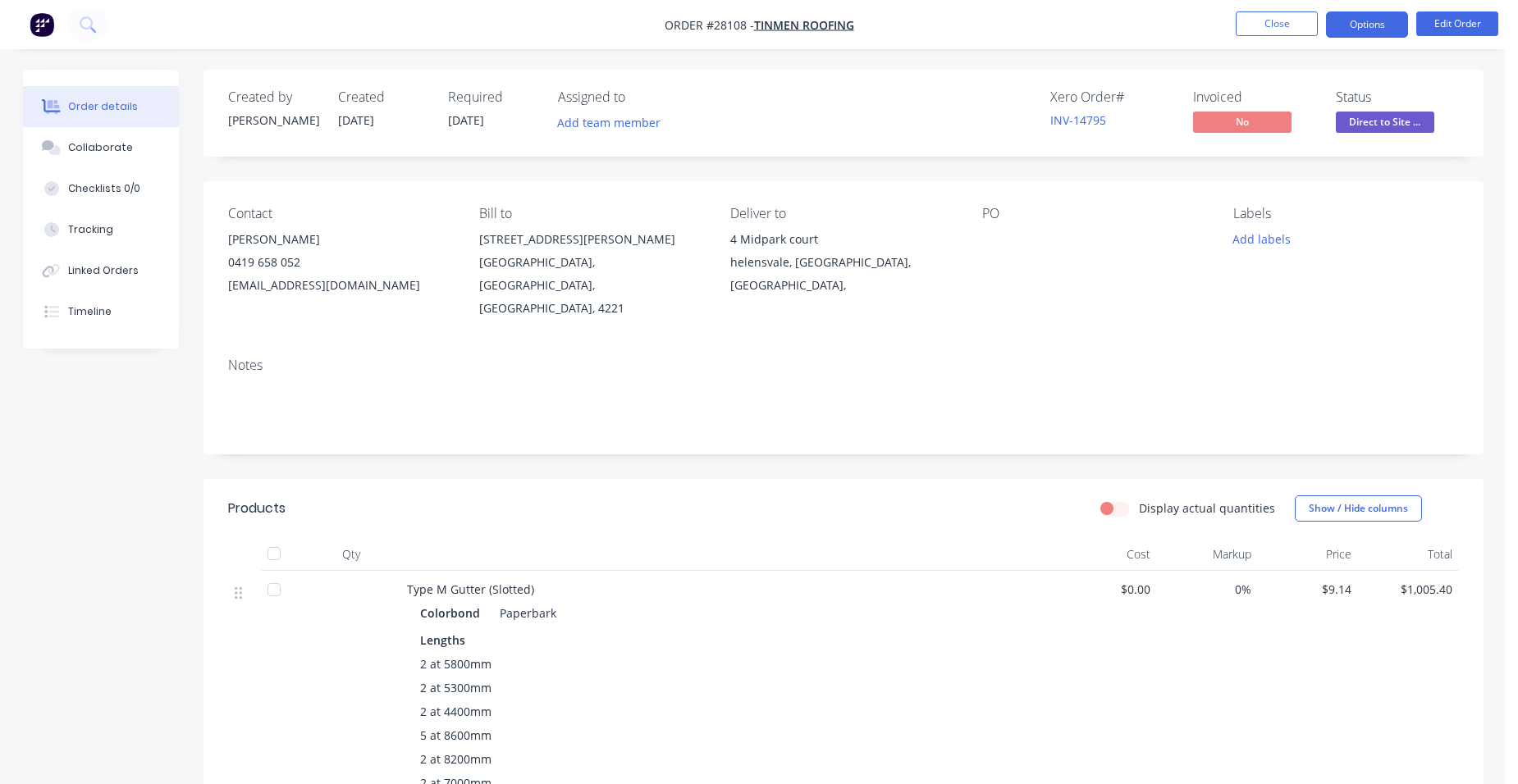
click at [1361, 20] on button "Options" at bounding box center [1366, 25] width 82 height 26
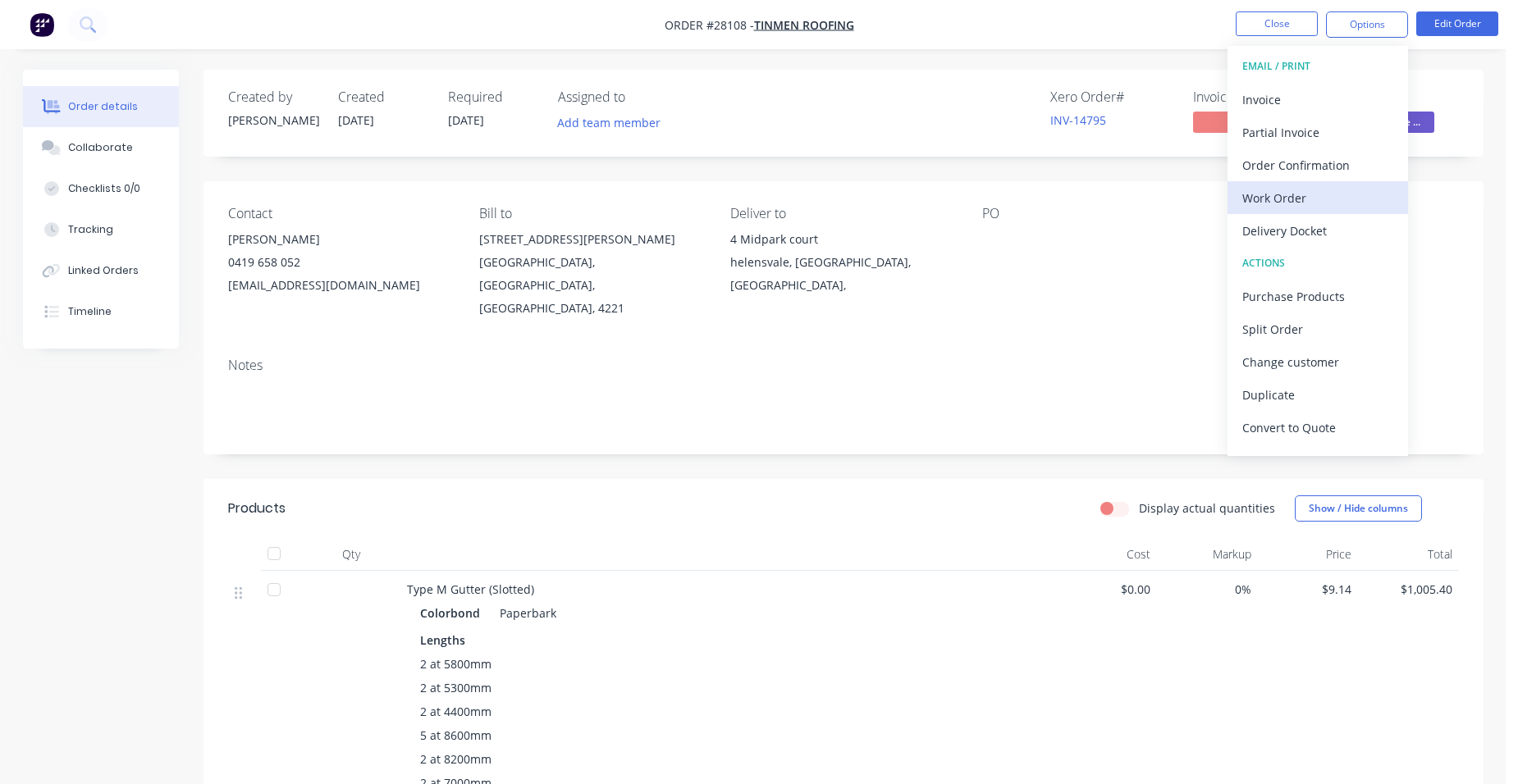
click at [1297, 196] on div "Work Order" at bounding box center [1317, 198] width 151 height 24
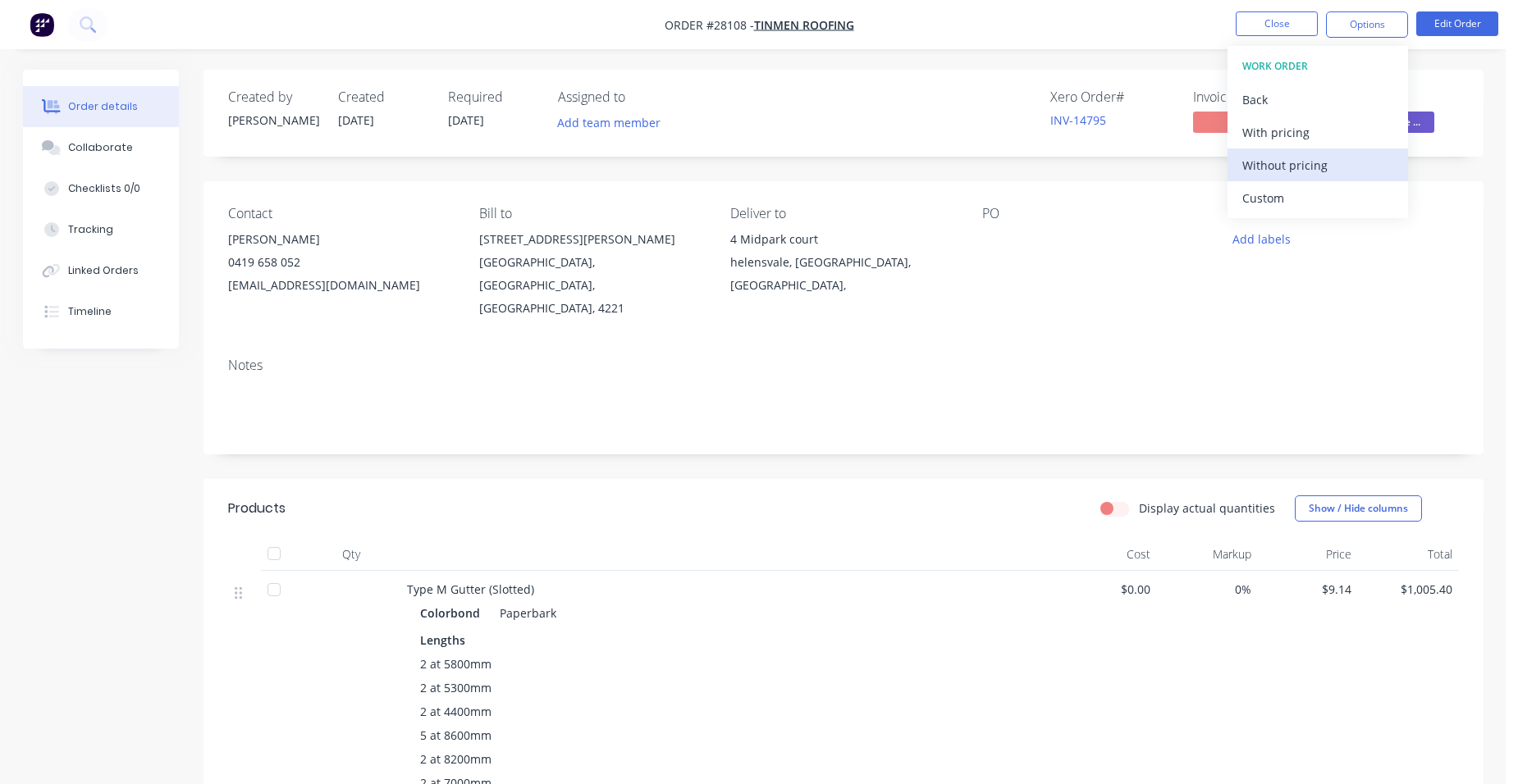
click at [1317, 168] on div "Without pricing" at bounding box center [1317, 165] width 151 height 24
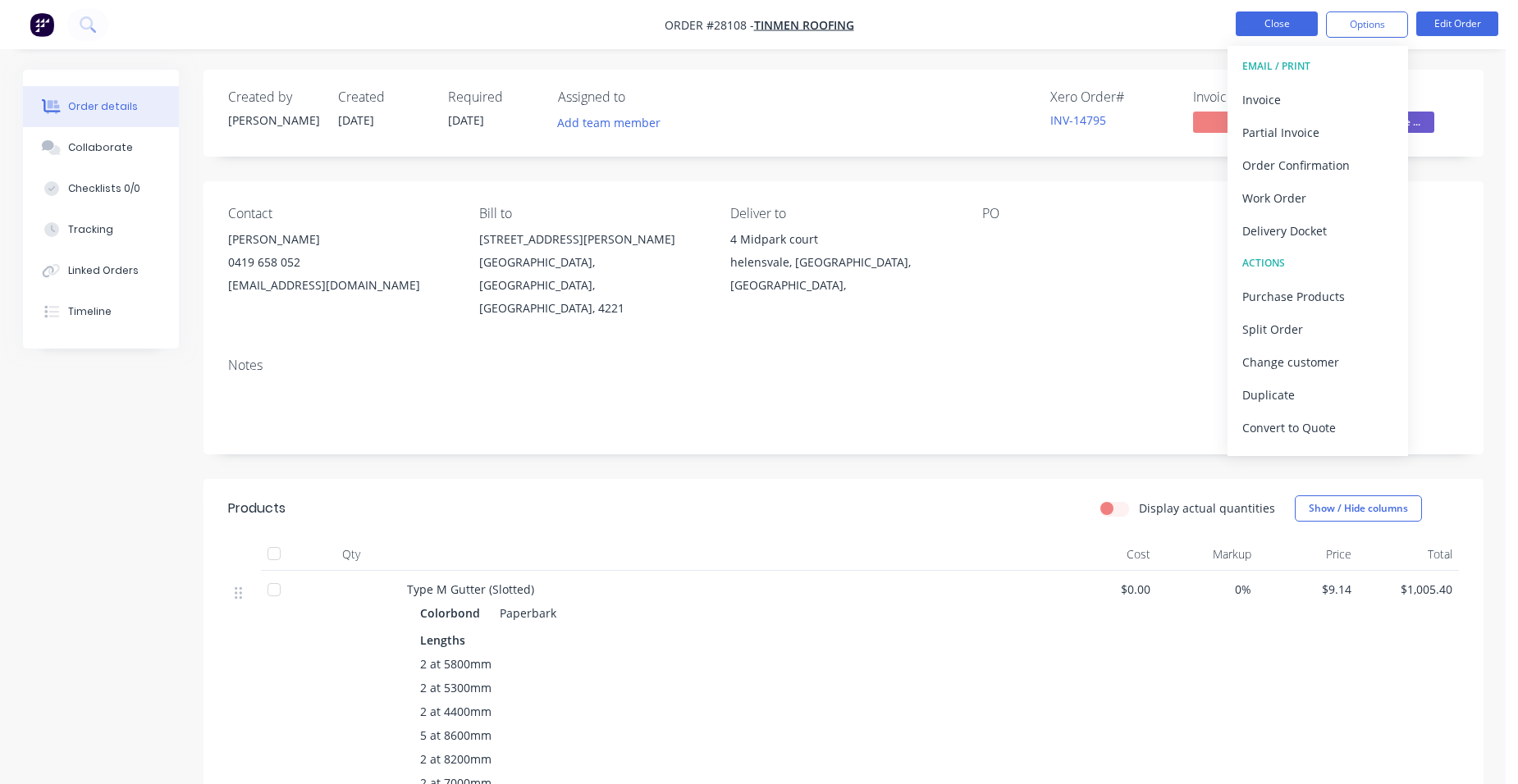
click at [1290, 28] on button "Close" at bounding box center [1276, 24] width 82 height 25
